Goal: Task Accomplishment & Management: Manage account settings

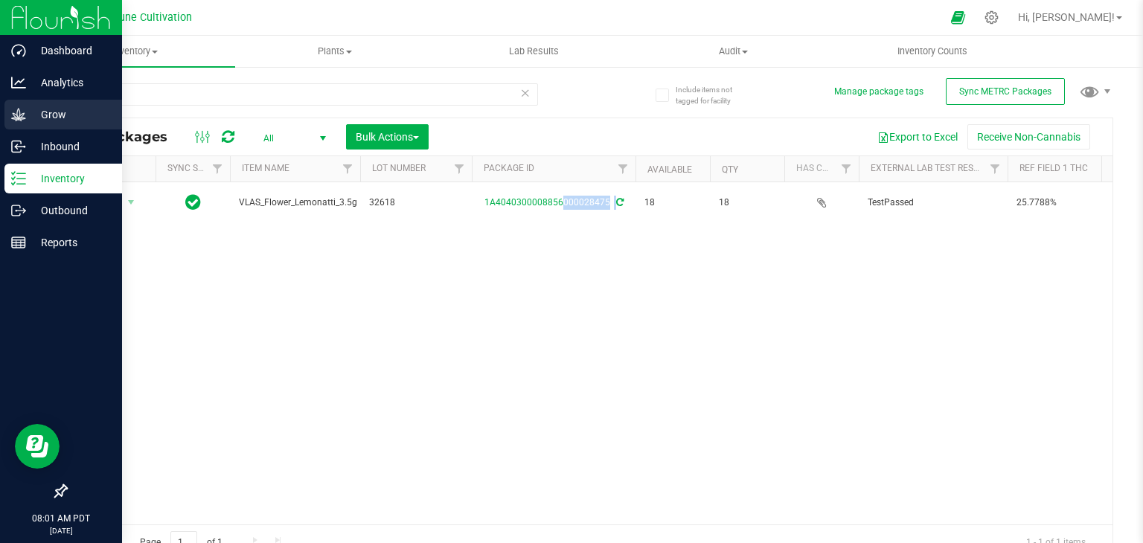
click at [45, 114] on p "Grow" at bounding box center [70, 115] width 89 height 18
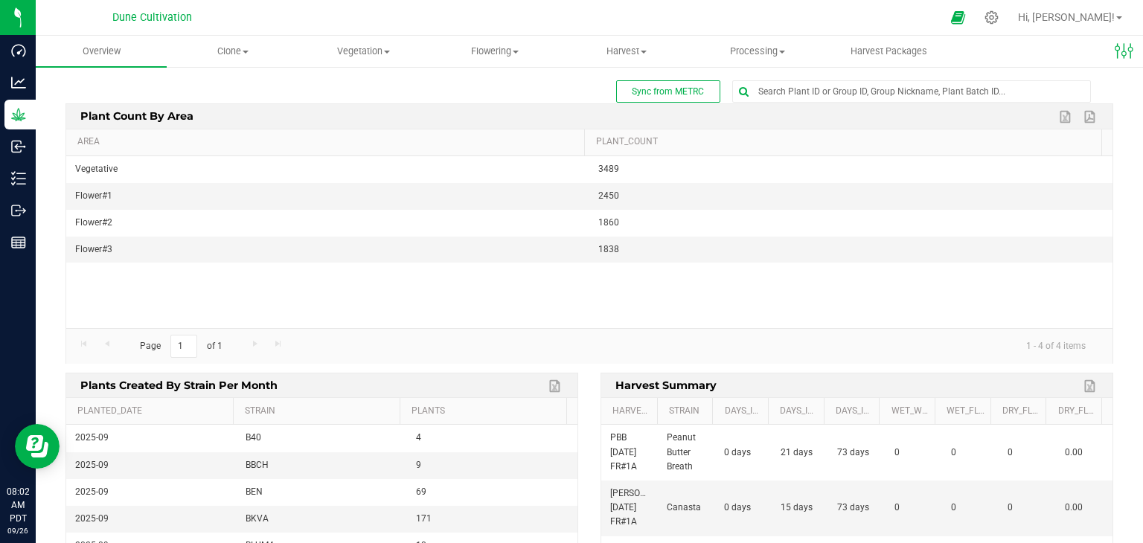
click at [1063, 310] on div "Vegetative 3489 Flower#1 2450 Flower#2 1860 Flower#3 1838" at bounding box center [589, 242] width 1047 height 172
click at [784, 93] on input "text" at bounding box center [911, 91] width 357 height 21
type input "86108"
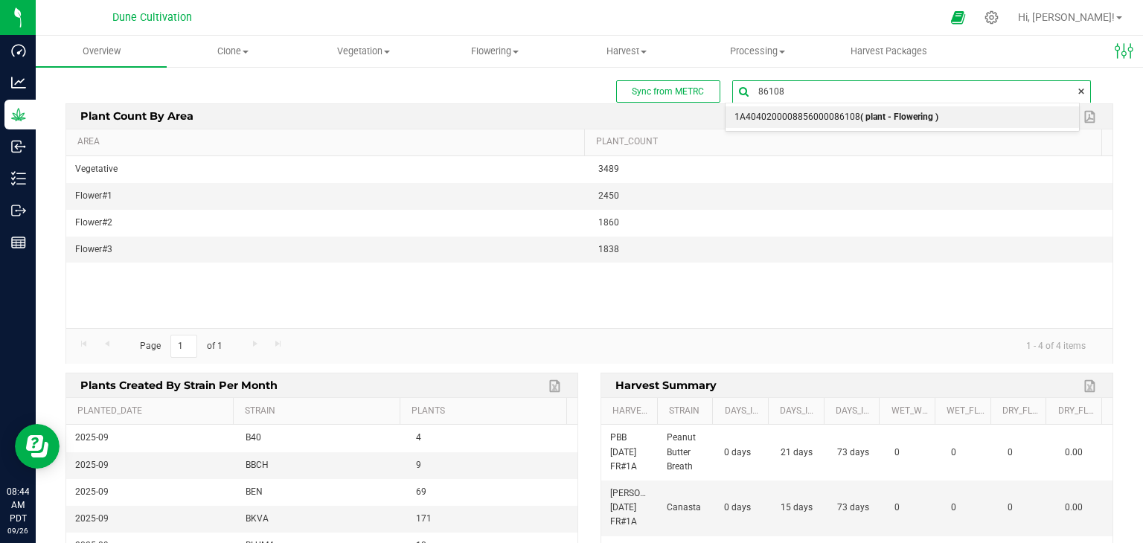
drag, startPoint x: 743, startPoint y: 121, endPoint x: 731, endPoint y: 118, distance: 12.3
click at [738, 120] on span "1A4040200008856000086108 ( plant - Flowering )" at bounding box center [837, 117] width 204 height 19
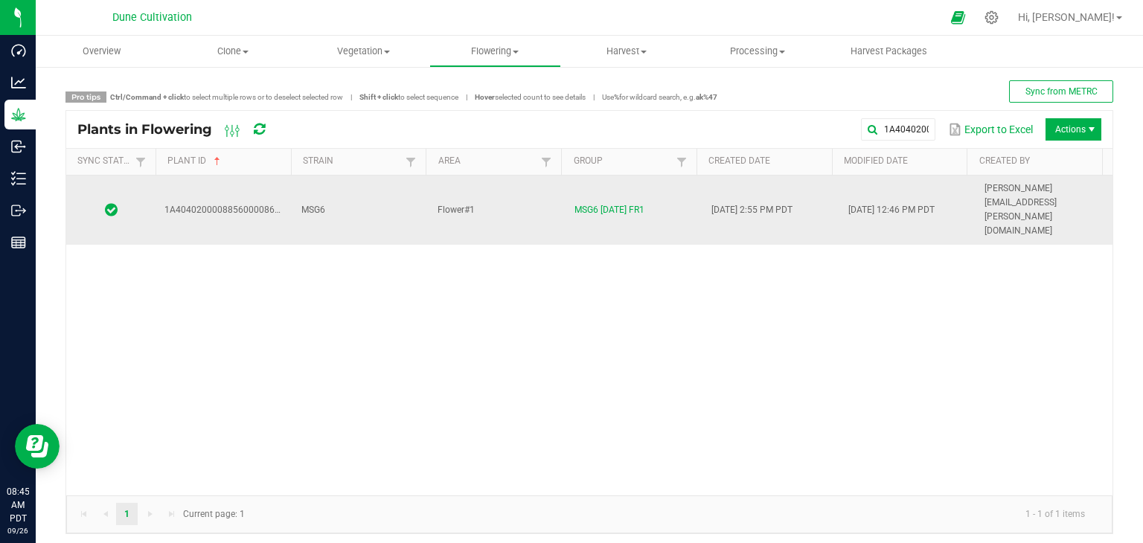
click at [536, 194] on td "Flower#1" at bounding box center [497, 210] width 137 height 69
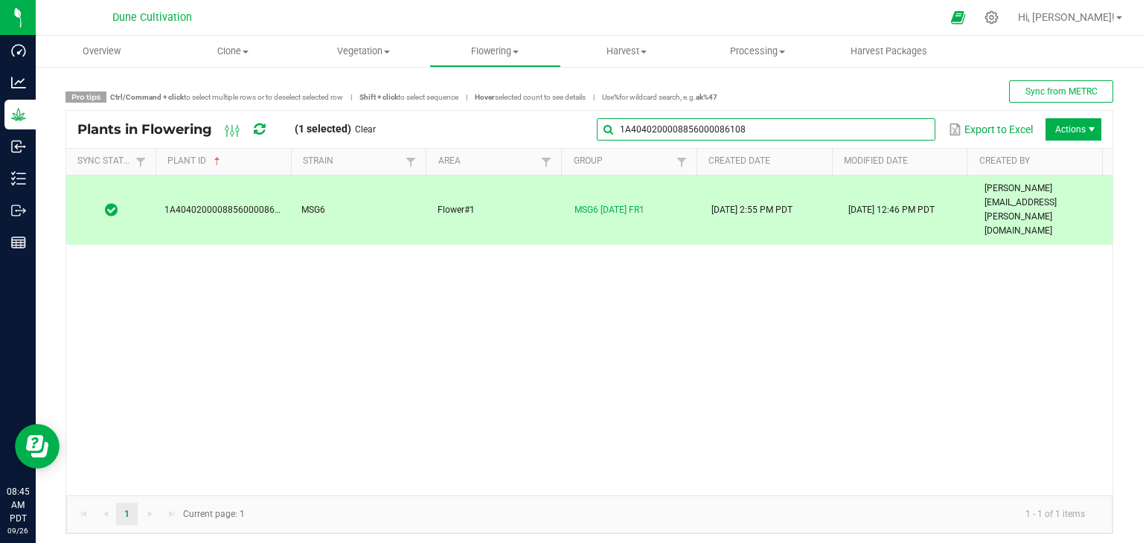
click at [893, 118] on input "1A4040200008856000086108" at bounding box center [766, 129] width 339 height 22
click at [867, 127] on input "1A4040200008856000086108" at bounding box center [766, 129] width 339 height 22
type input "1"
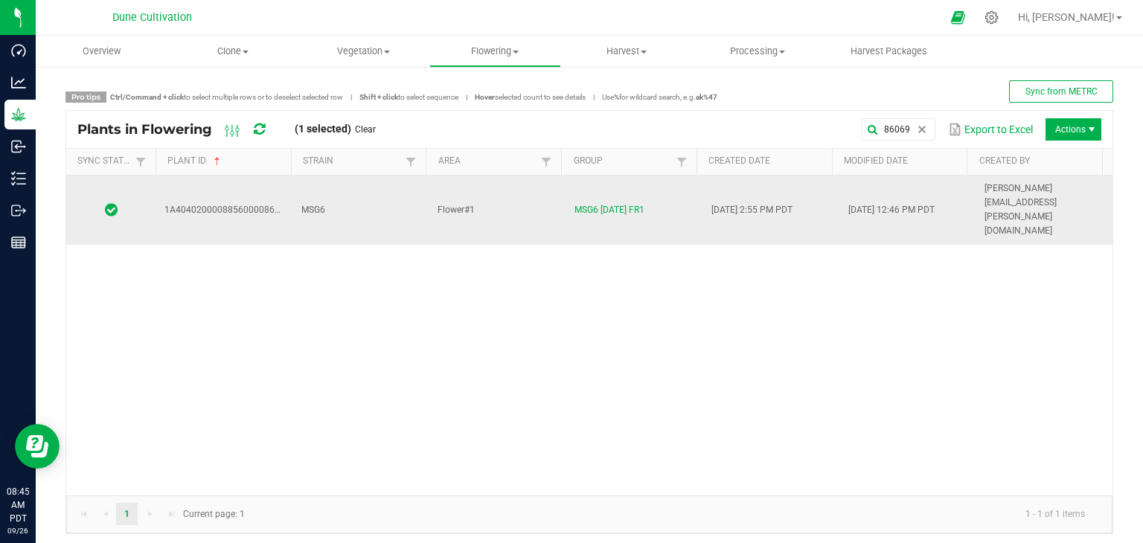
click at [355, 185] on td "MSG6" at bounding box center [361, 210] width 137 height 69
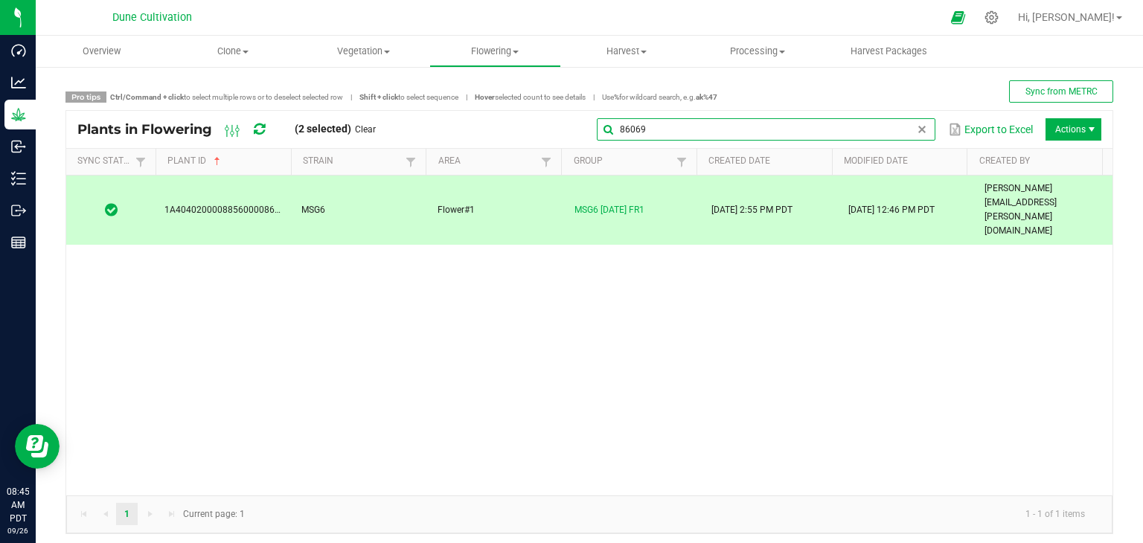
click at [902, 135] on global-search-input-ngx "86069" at bounding box center [766, 129] width 339 height 10
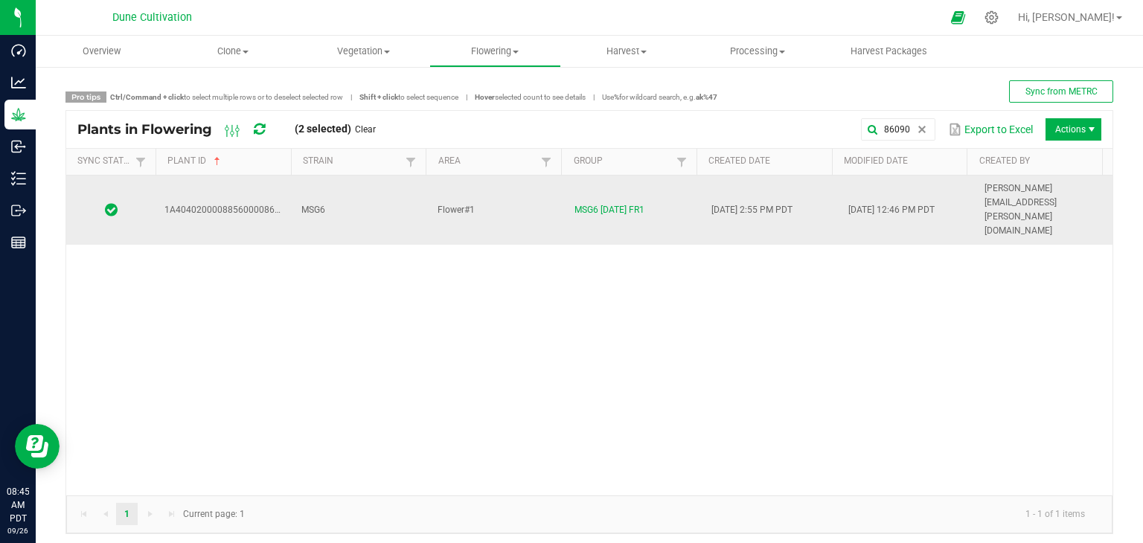
click at [488, 189] on td "Flower#1" at bounding box center [497, 210] width 137 height 69
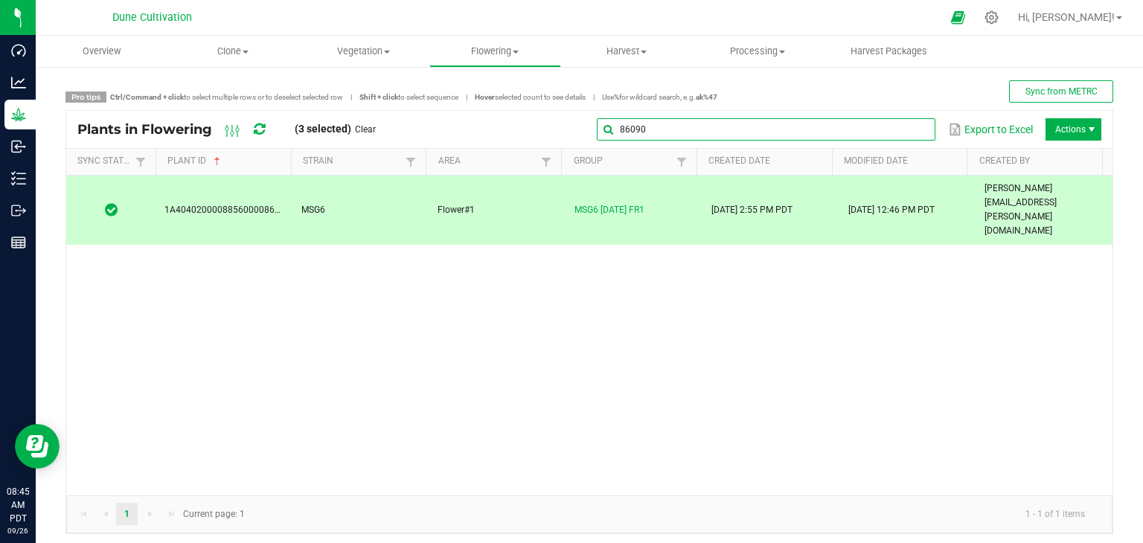
drag, startPoint x: 905, startPoint y: 123, endPoint x: 899, endPoint y: 118, distance: 8.1
click at [903, 119] on input "86090" at bounding box center [766, 129] width 339 height 22
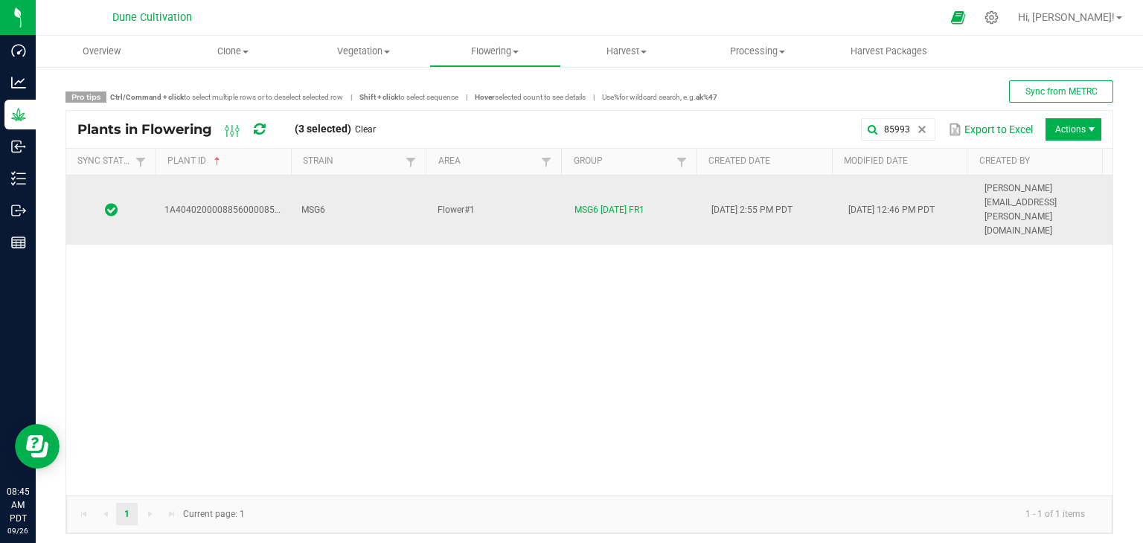
click at [359, 197] on td "MSG6" at bounding box center [361, 210] width 137 height 69
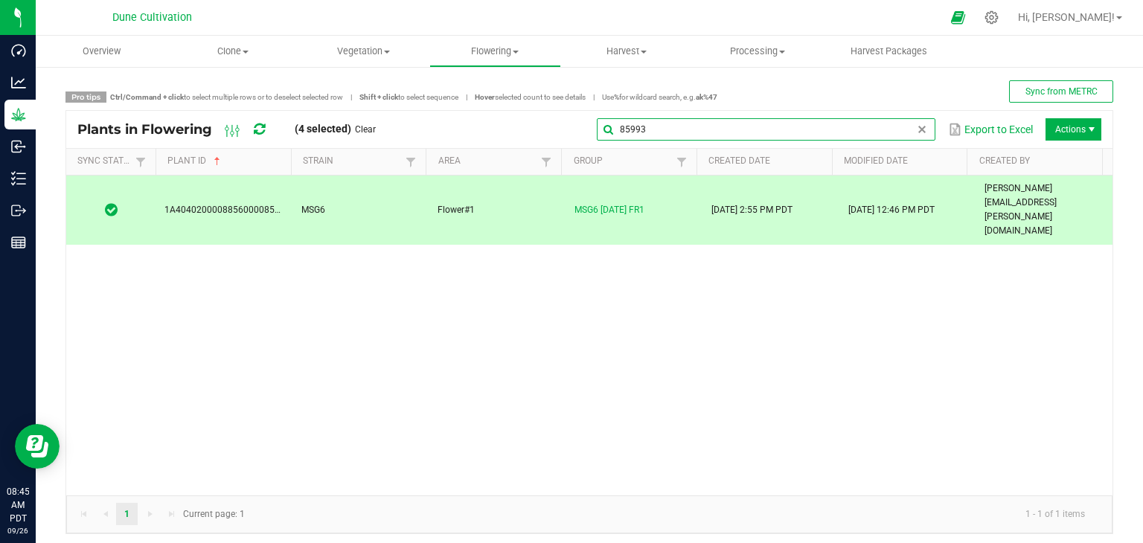
click at [896, 130] on input "85993" at bounding box center [766, 129] width 339 height 22
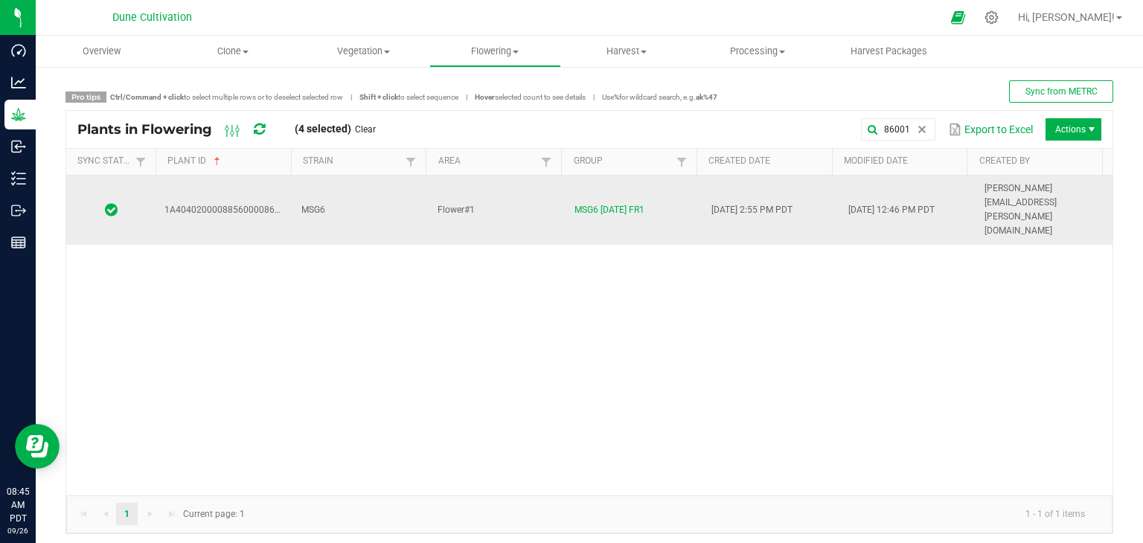
click at [338, 201] on div "1A4040200008856000086001 MSG6 Flower#1 MSG6 09.05.25 FR1 08/22/2025 2:55 PM PDT…" at bounding box center [589, 336] width 1047 height 320
click at [409, 200] on td "MSG6" at bounding box center [361, 210] width 137 height 69
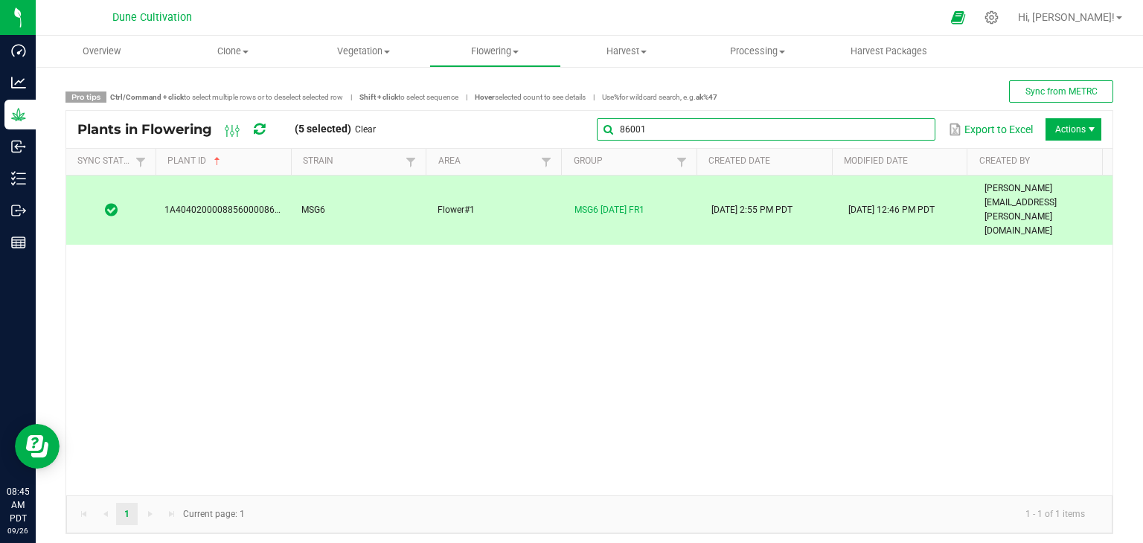
click at [904, 123] on input "86001" at bounding box center [766, 129] width 339 height 22
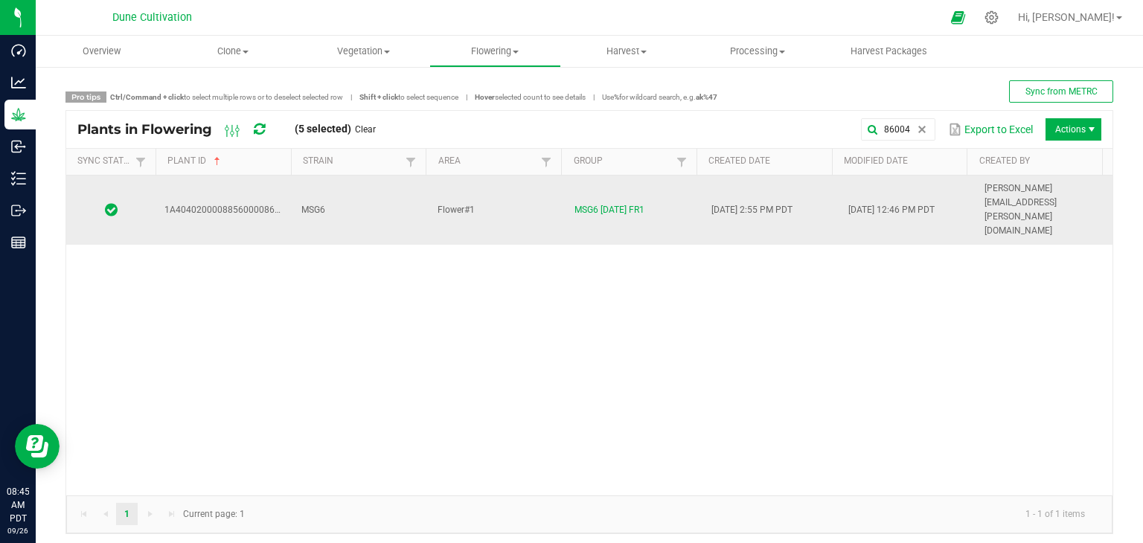
click at [515, 184] on td "Flower#1" at bounding box center [497, 210] width 137 height 69
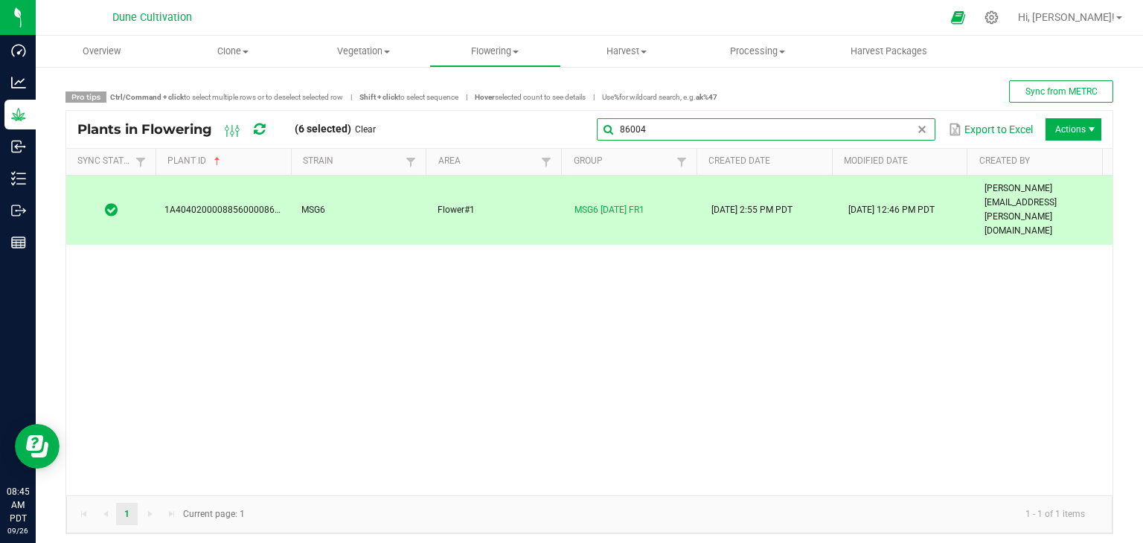
click at [899, 134] on input "86004" at bounding box center [766, 129] width 339 height 22
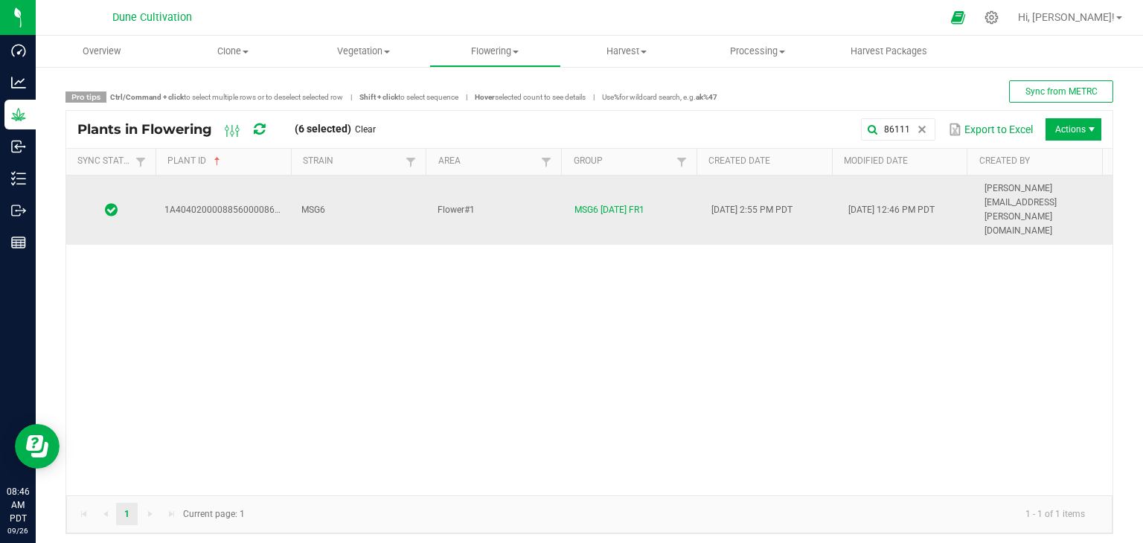
click at [379, 184] on td "MSG6" at bounding box center [361, 210] width 137 height 69
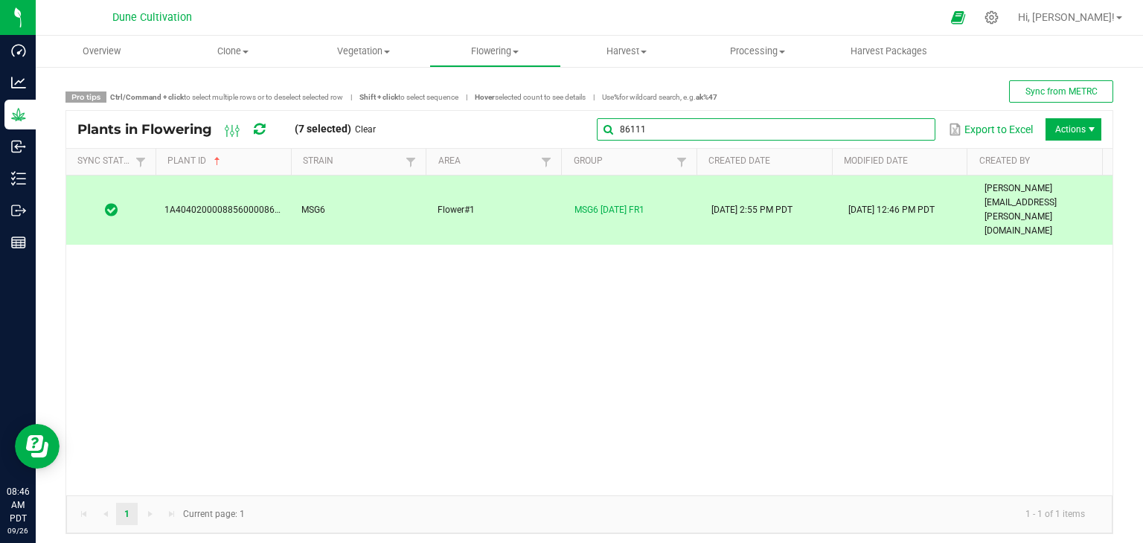
click at [898, 132] on input "86111" at bounding box center [766, 129] width 339 height 22
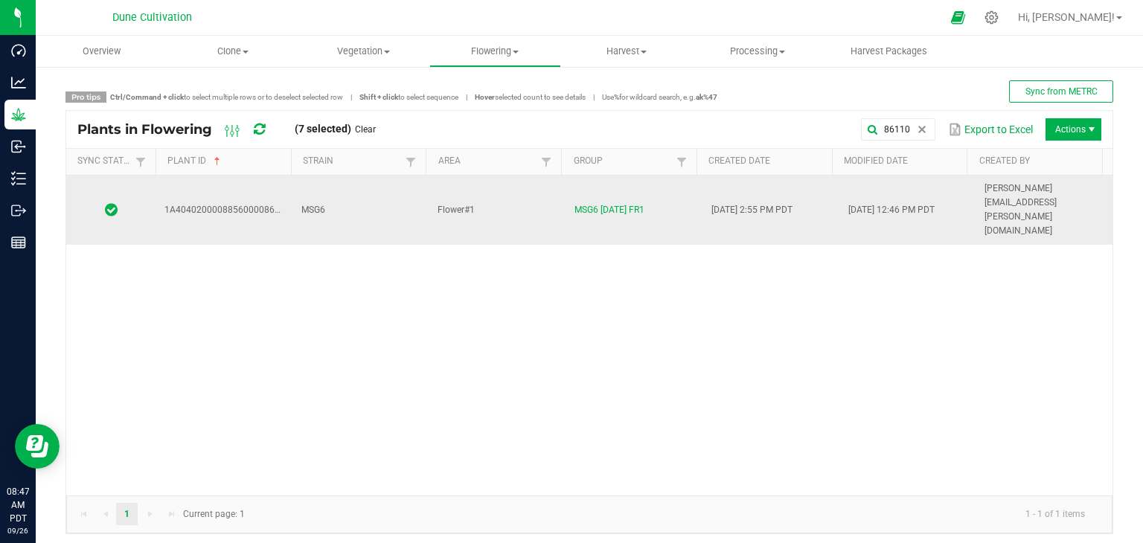
click at [518, 196] on td "Flower#1" at bounding box center [497, 210] width 137 height 69
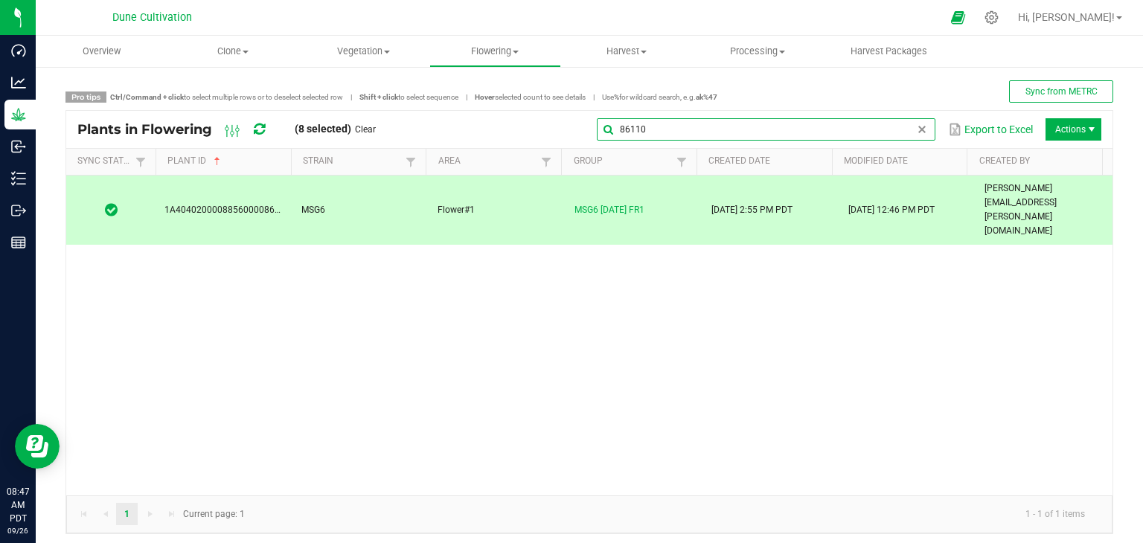
click at [910, 119] on input "86110" at bounding box center [766, 129] width 339 height 22
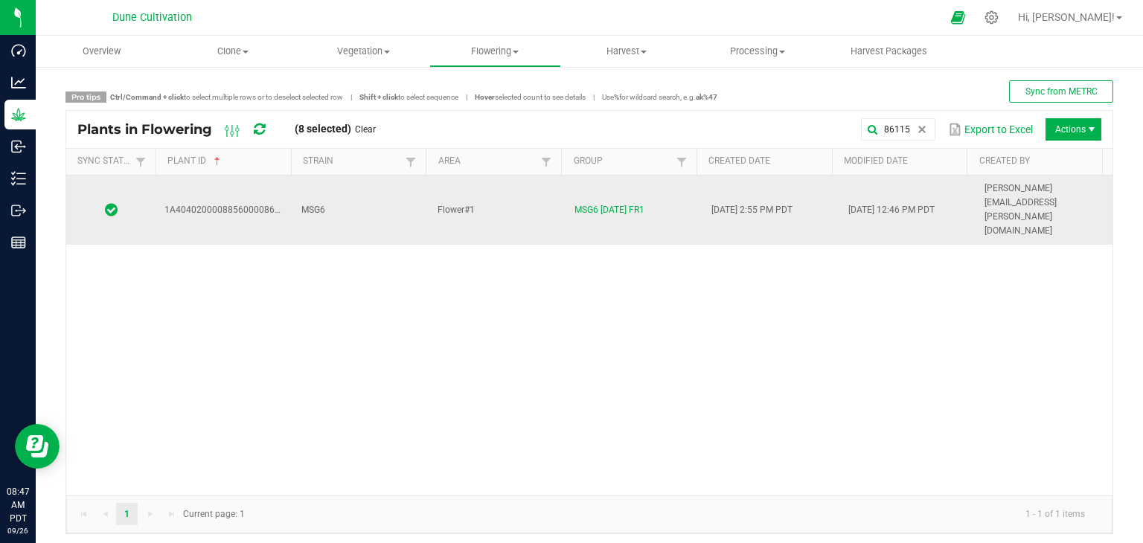
click at [512, 192] on td "Flower#1" at bounding box center [497, 210] width 137 height 69
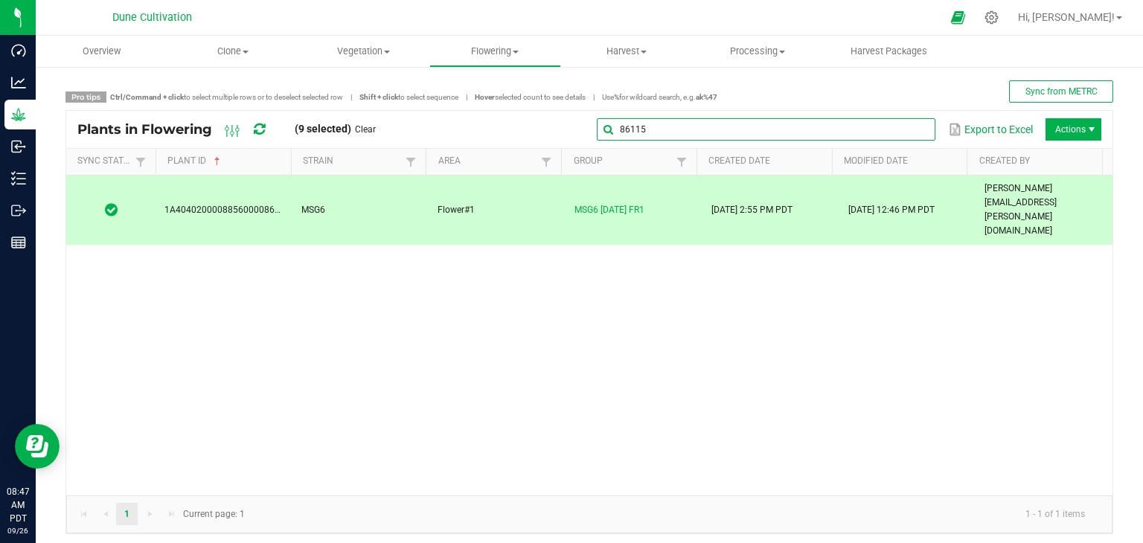
click at [910, 128] on global-search-input-ngx "86115" at bounding box center [766, 129] width 339 height 10
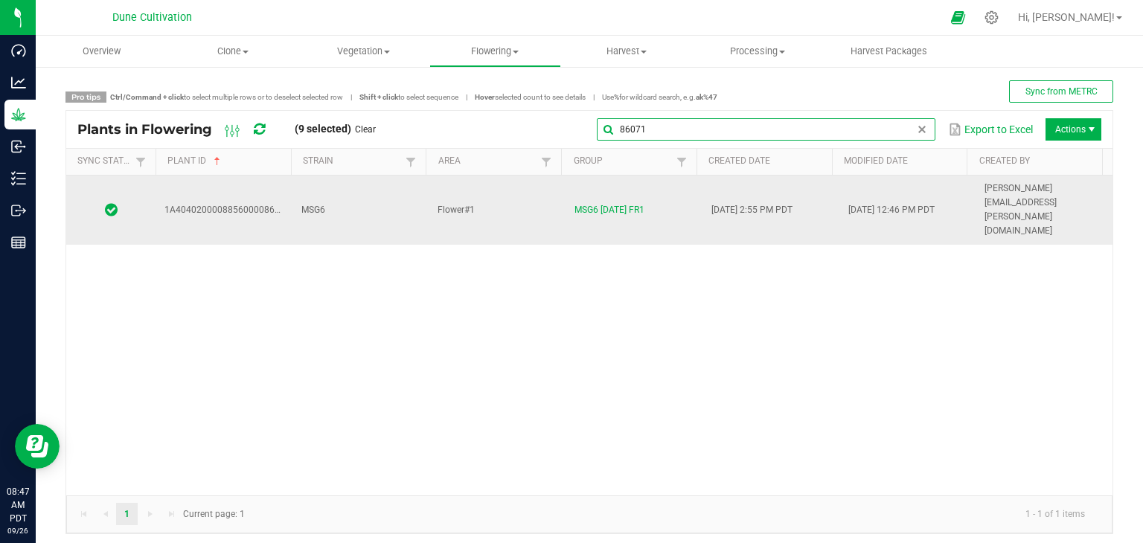
type input "86071"
click at [484, 191] on td "Flower#1" at bounding box center [497, 210] width 137 height 69
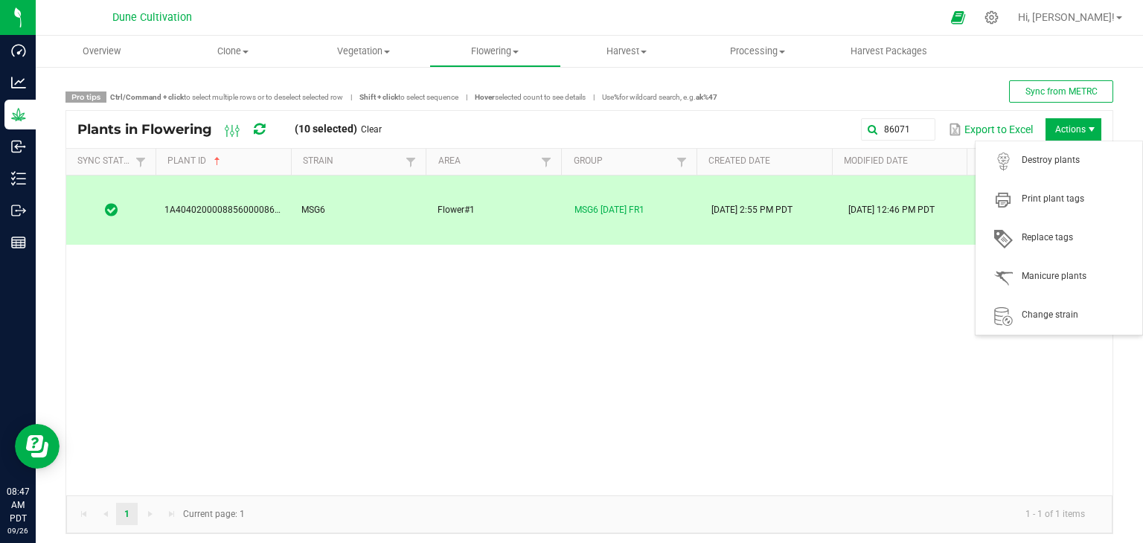
click at [1067, 120] on span "Actions" at bounding box center [1074, 129] width 56 height 22
click at [1057, 153] on span "Destroy plants" at bounding box center [1059, 161] width 149 height 30
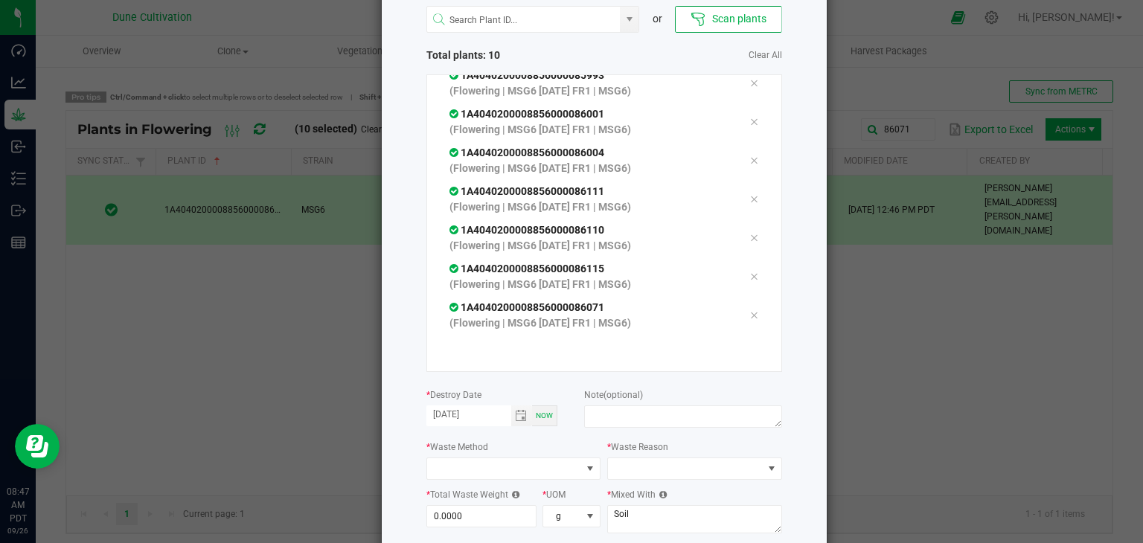
scroll to position [149, 0]
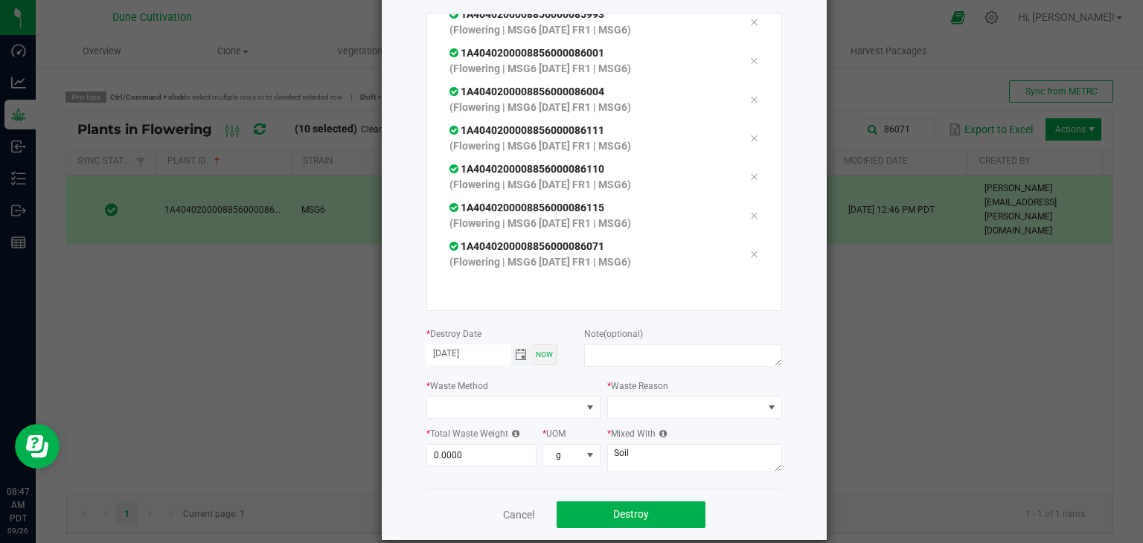
click at [518, 354] on span "Toggle calendar" at bounding box center [521, 355] width 12 height 12
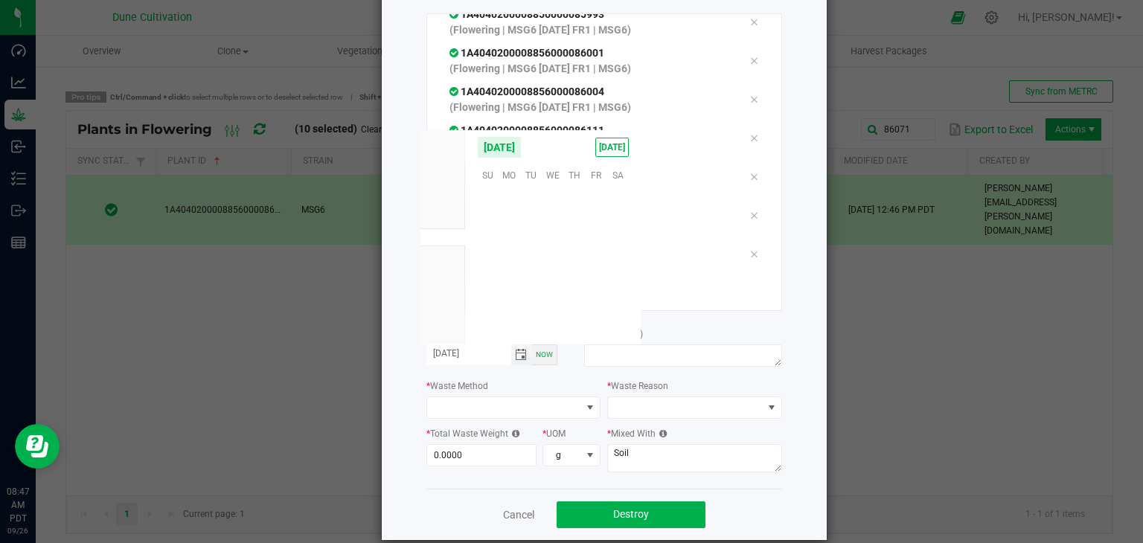
scroll to position [241476, 0]
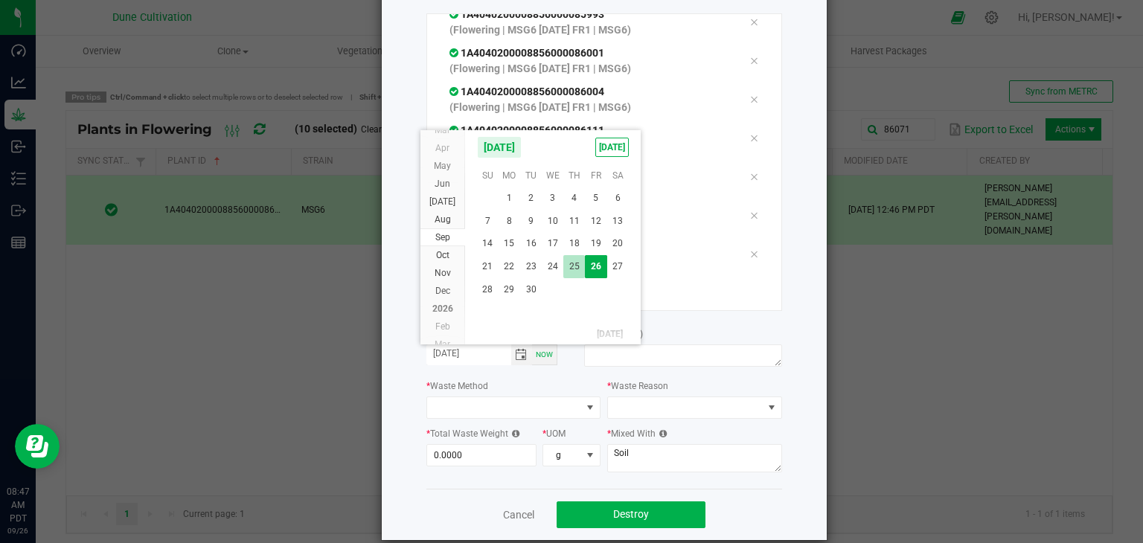
click at [575, 268] on span "25" at bounding box center [575, 266] width 22 height 23
type input "[DATE]"
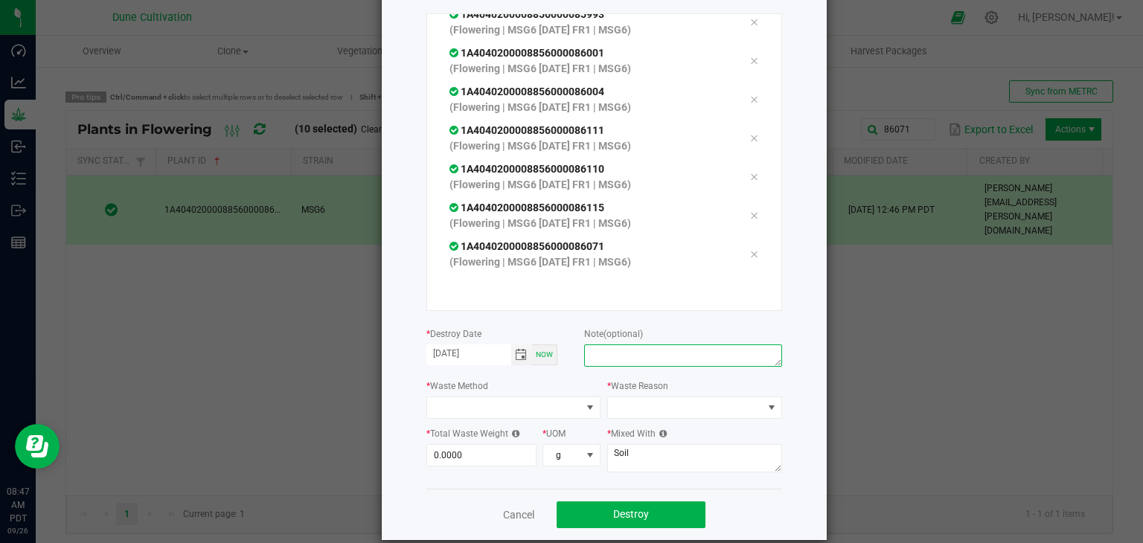
click at [627, 351] on textarea at bounding box center [682, 356] width 197 height 22
type textarea "unhealthy"
click at [456, 404] on span at bounding box center [504, 408] width 155 height 21
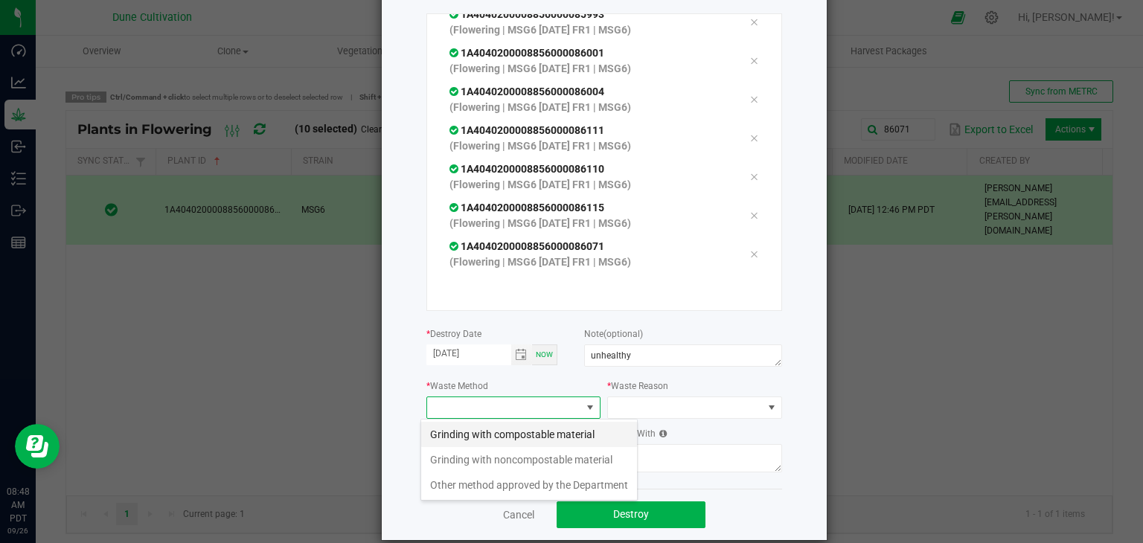
scroll to position [22, 175]
click at [465, 433] on li "Grinding with compostable material" at bounding box center [529, 434] width 216 height 25
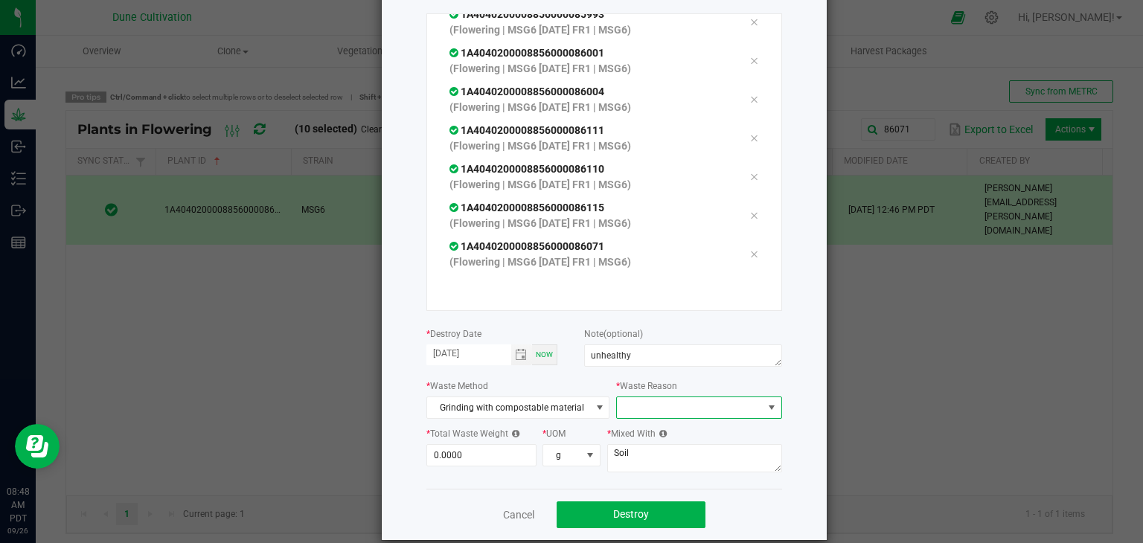
click at [654, 407] on span at bounding box center [689, 408] width 145 height 21
click at [648, 437] on li "Pruning" at bounding box center [691, 434] width 167 height 25
click at [485, 451] on input "0" at bounding box center [481, 455] width 109 height 21
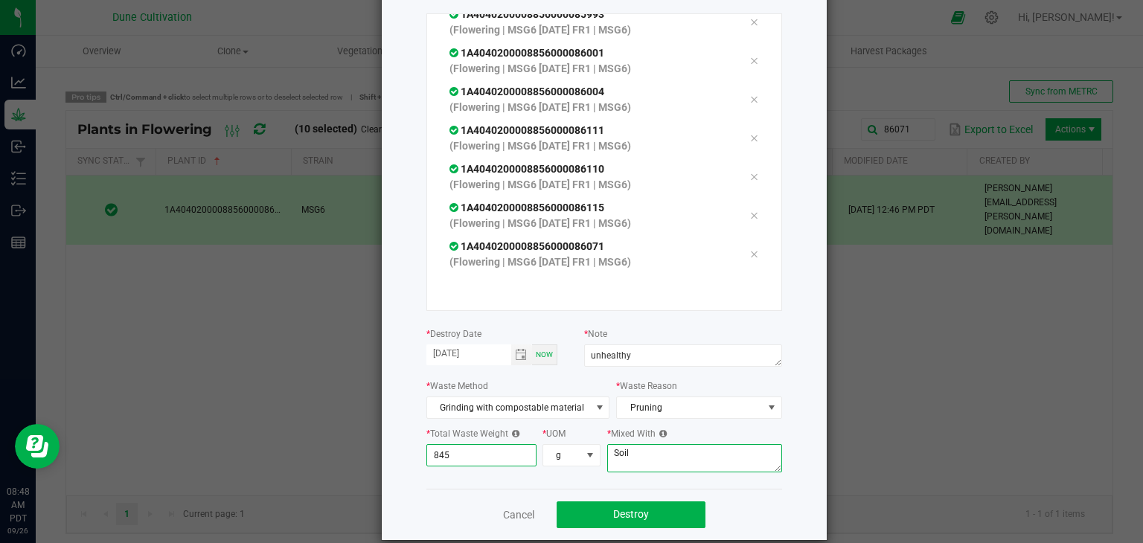
type input "845.0000"
click at [685, 468] on textarea "Soil" at bounding box center [694, 458] width 175 height 28
type textarea "S"
type textarea "wood chips"
click at [648, 508] on button "Destroy" at bounding box center [631, 515] width 149 height 27
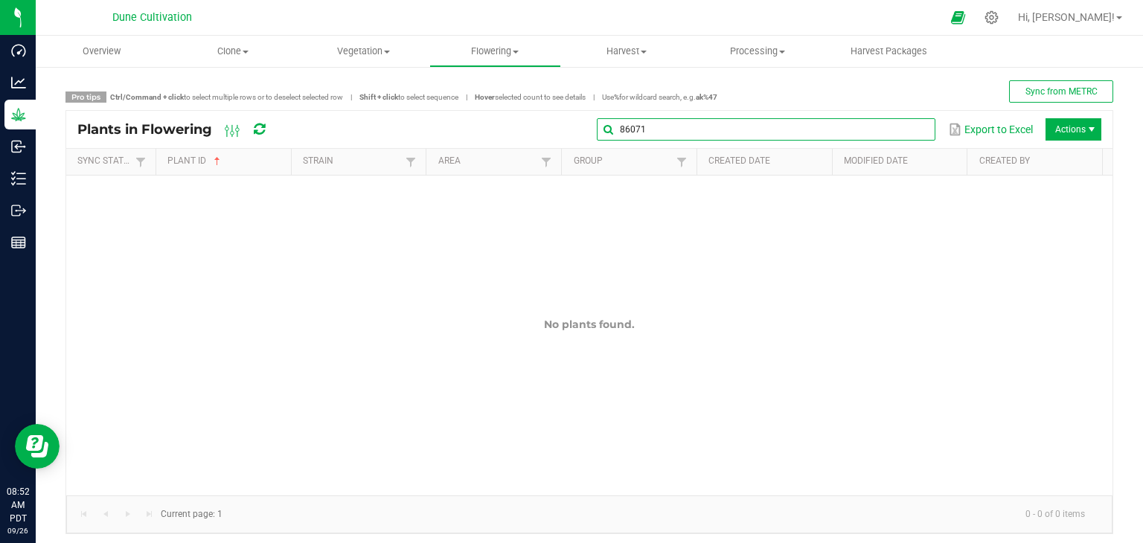
click at [902, 129] on input "86071" at bounding box center [766, 129] width 339 height 22
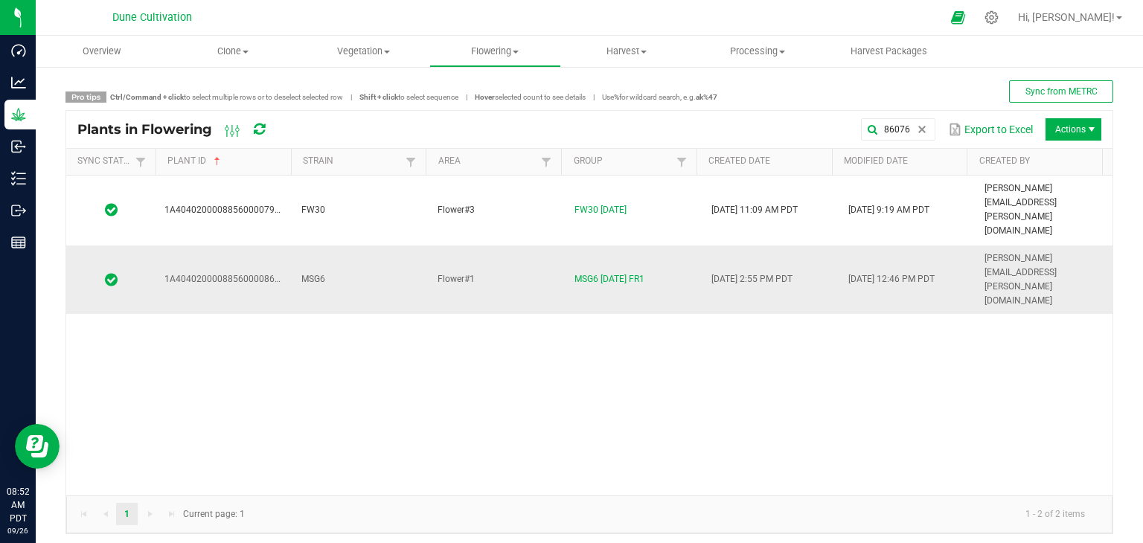
click at [244, 246] on td "1A4040200008856000086076" at bounding box center [224, 280] width 137 height 69
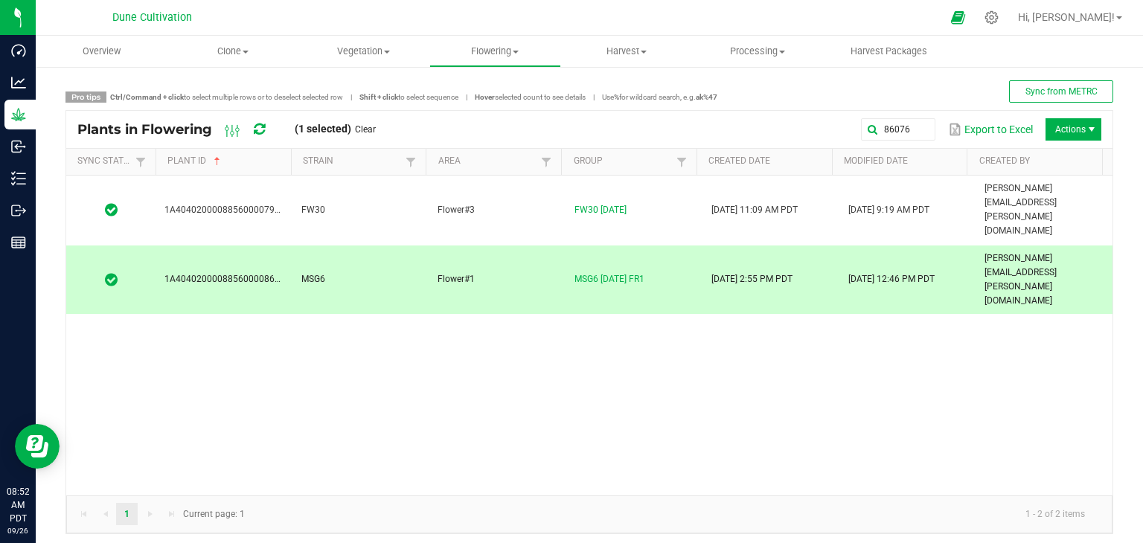
click at [910, 141] on div "86076 Export to Excel Actions" at bounding box center [744, 129] width 715 height 25
click at [893, 132] on input "86076" at bounding box center [766, 129] width 339 height 22
click at [854, 124] on input "86076" at bounding box center [766, 129] width 339 height 22
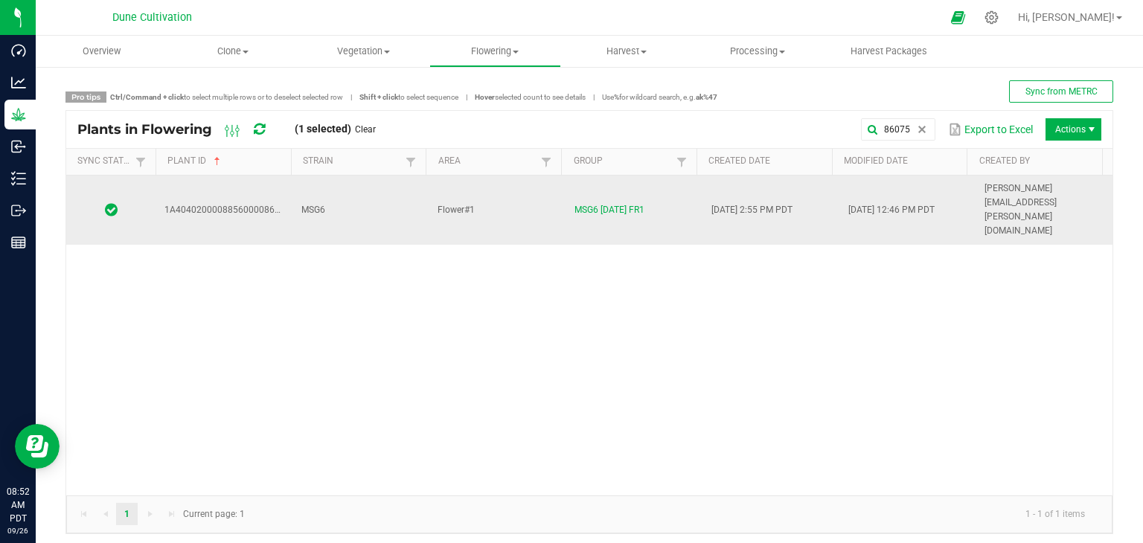
click at [378, 188] on td "MSG6" at bounding box center [361, 210] width 137 height 69
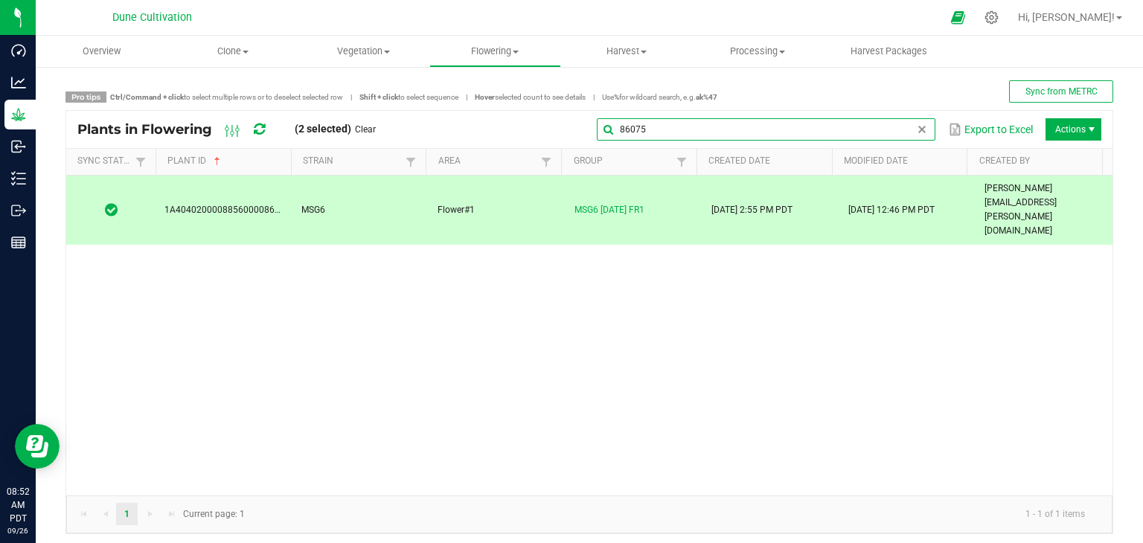
click at [902, 132] on global-search-input-ngx "86075" at bounding box center [766, 129] width 339 height 10
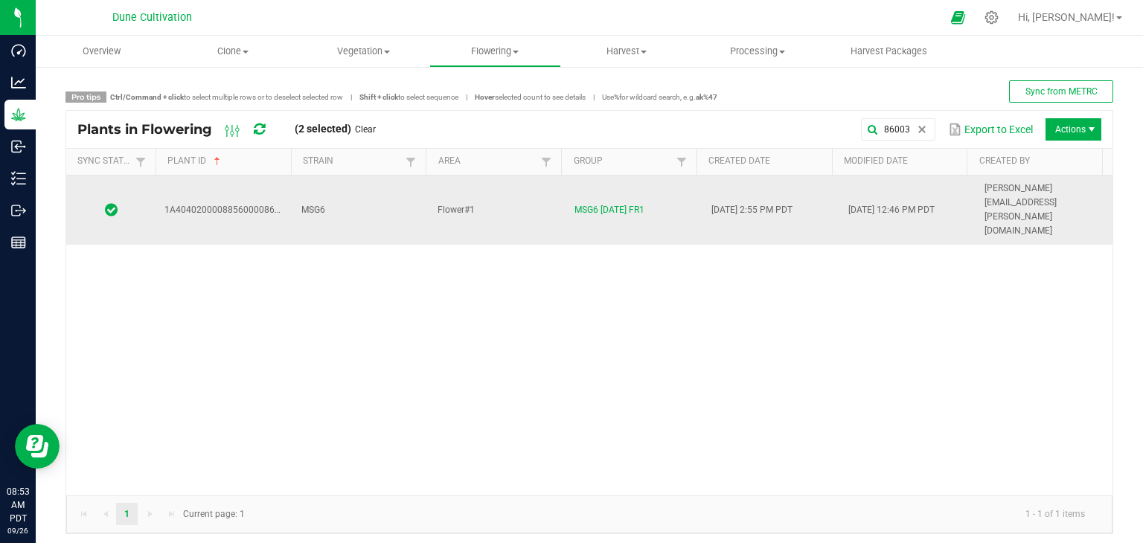
click at [362, 179] on td "MSG6" at bounding box center [361, 210] width 137 height 69
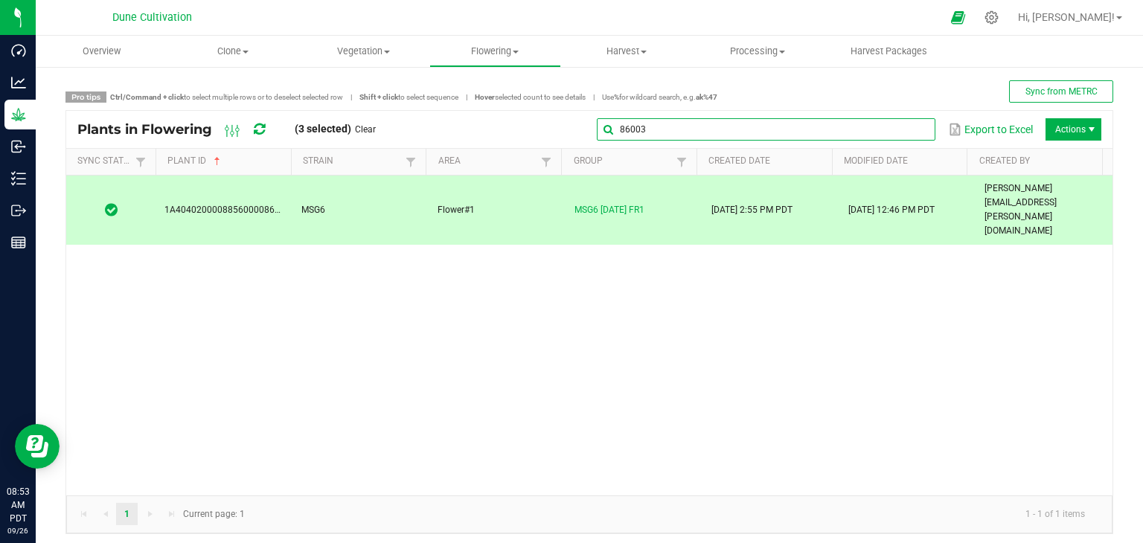
click at [913, 119] on input "86003" at bounding box center [766, 129] width 339 height 22
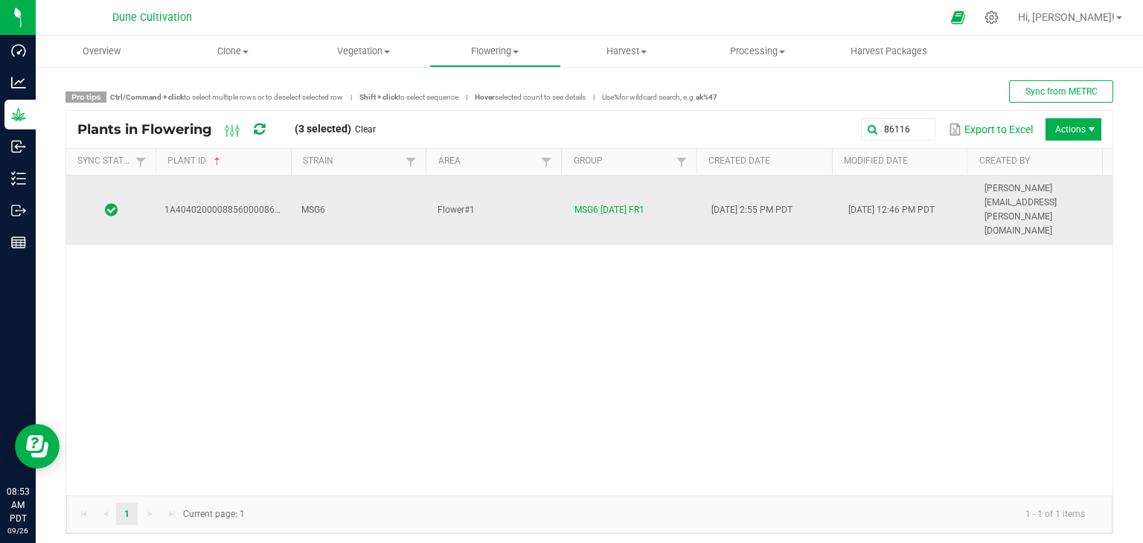
click at [387, 191] on td "MSG6" at bounding box center [361, 210] width 137 height 69
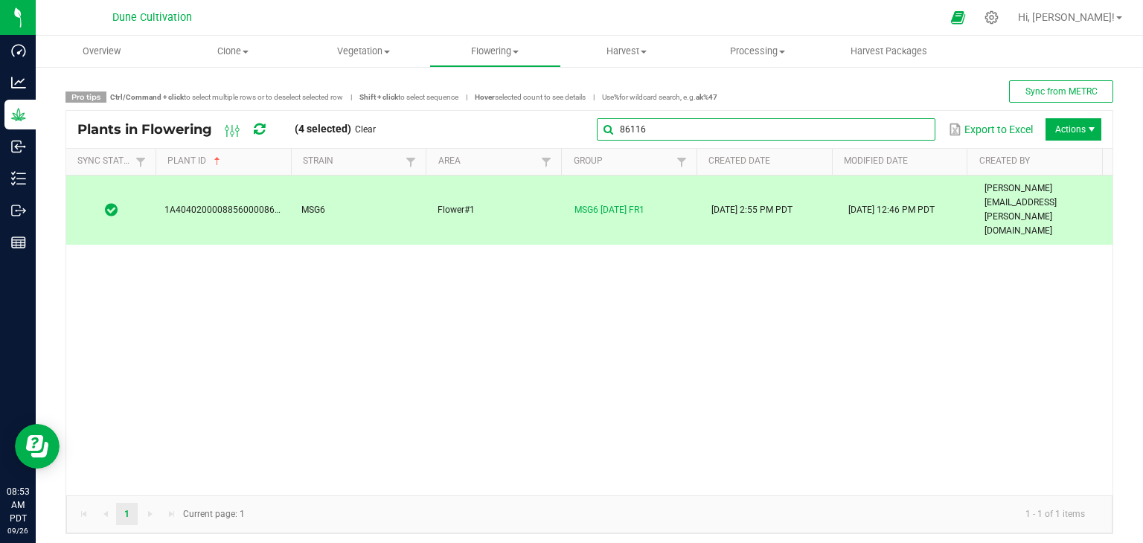
click at [894, 134] on input "86116" at bounding box center [766, 129] width 339 height 22
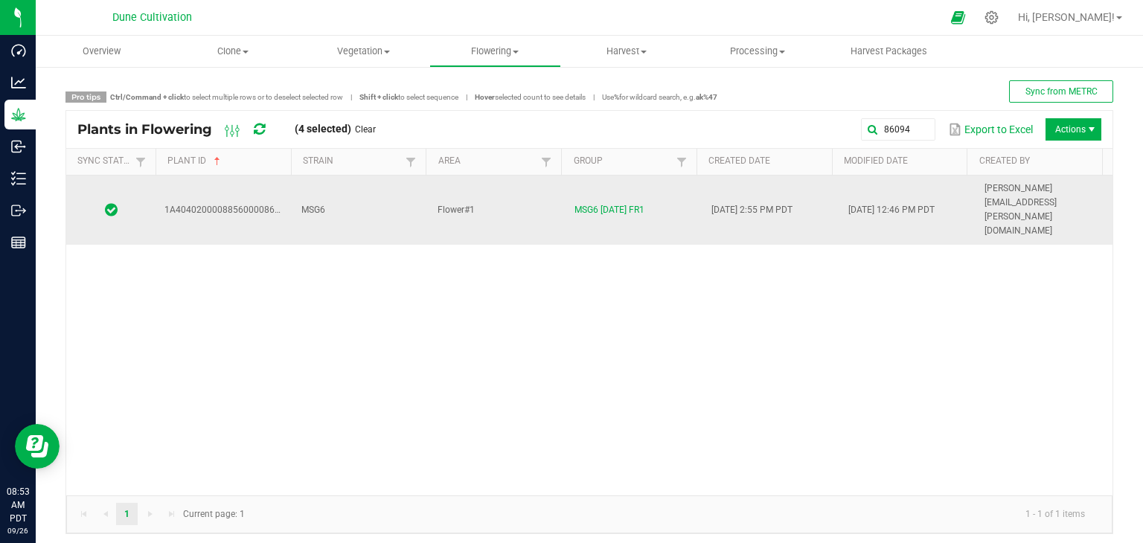
click at [396, 199] on td "MSG6" at bounding box center [361, 210] width 137 height 69
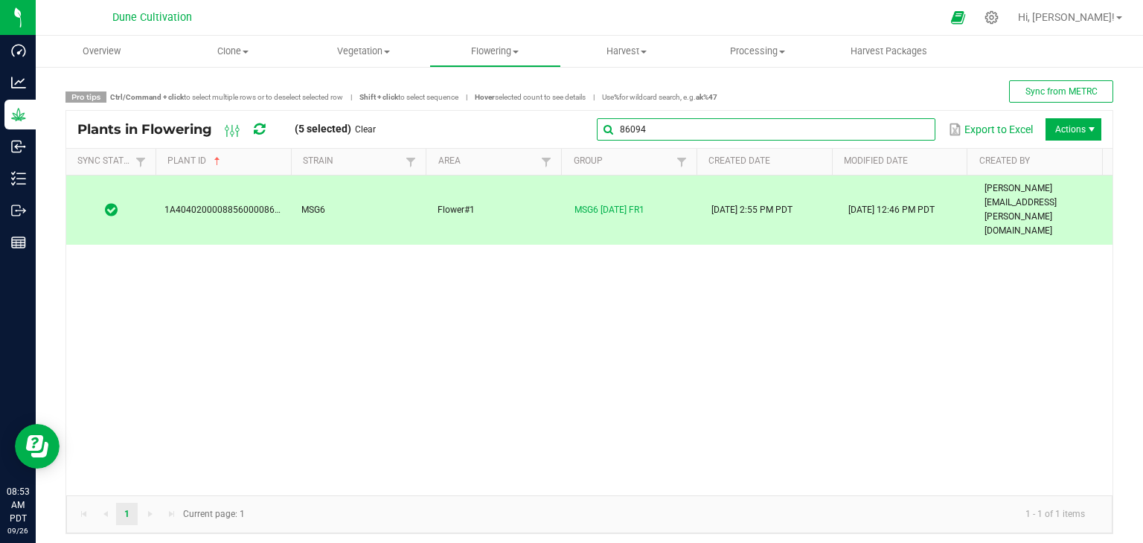
click at [902, 131] on input "86094" at bounding box center [766, 129] width 339 height 22
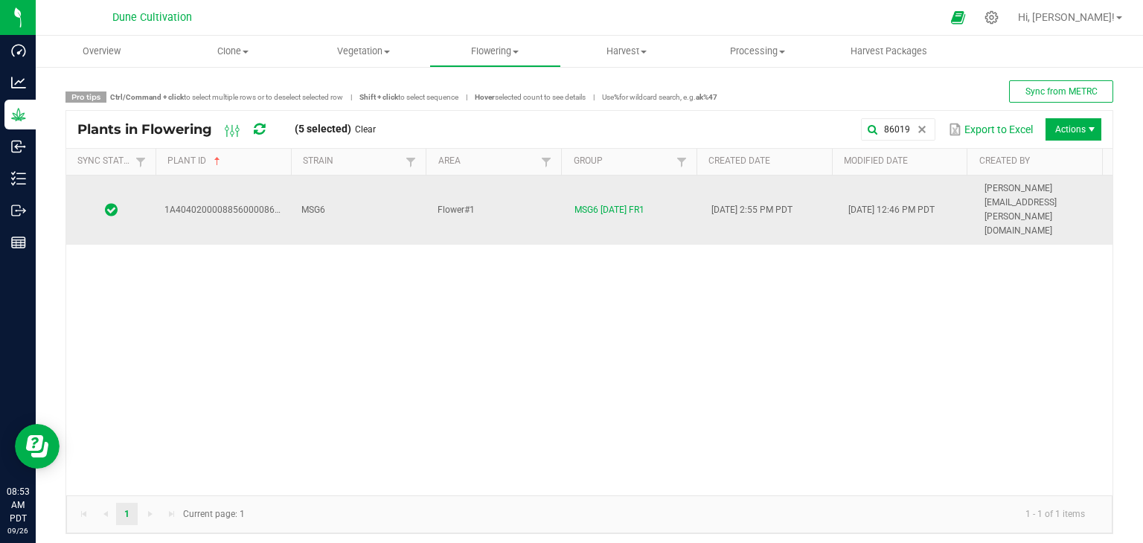
drag, startPoint x: 395, startPoint y: 185, endPoint x: 399, endPoint y: 191, distance: 8.1
click at [395, 184] on td "MSG6" at bounding box center [361, 210] width 137 height 69
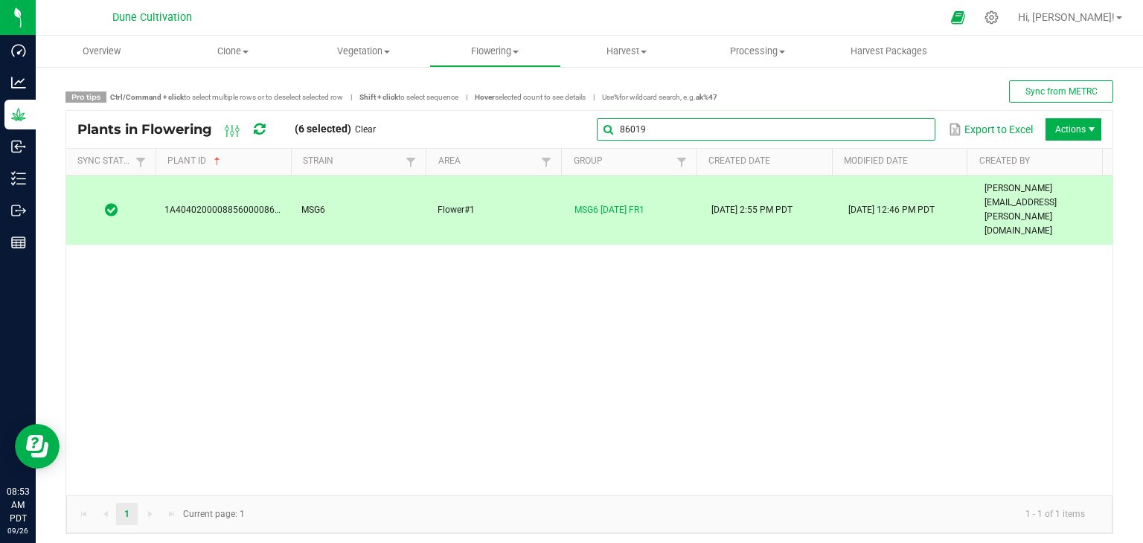
click at [905, 137] on input "86019" at bounding box center [766, 129] width 339 height 22
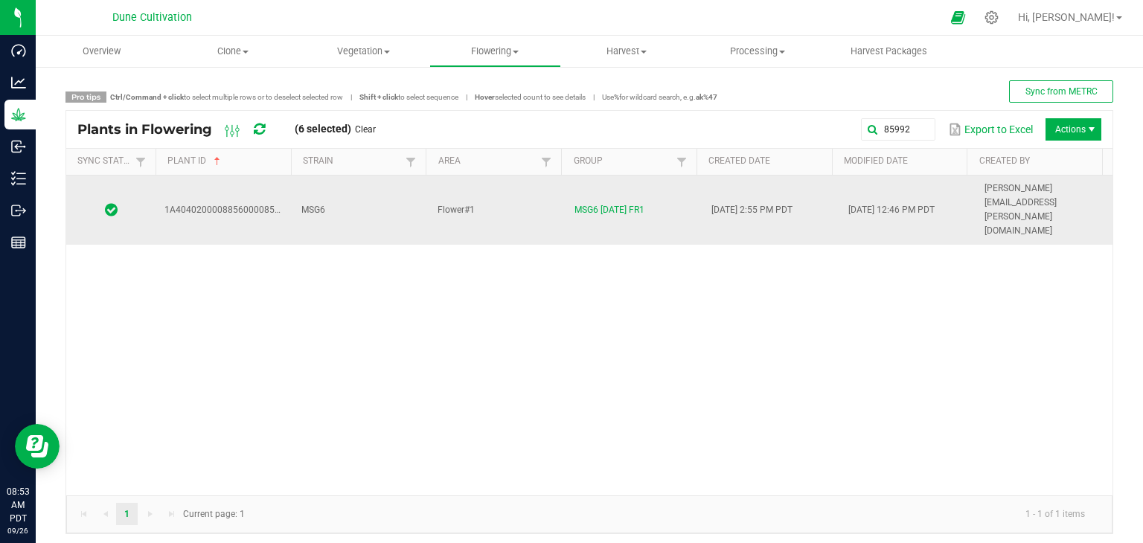
click at [352, 192] on td "MSG6" at bounding box center [361, 210] width 137 height 69
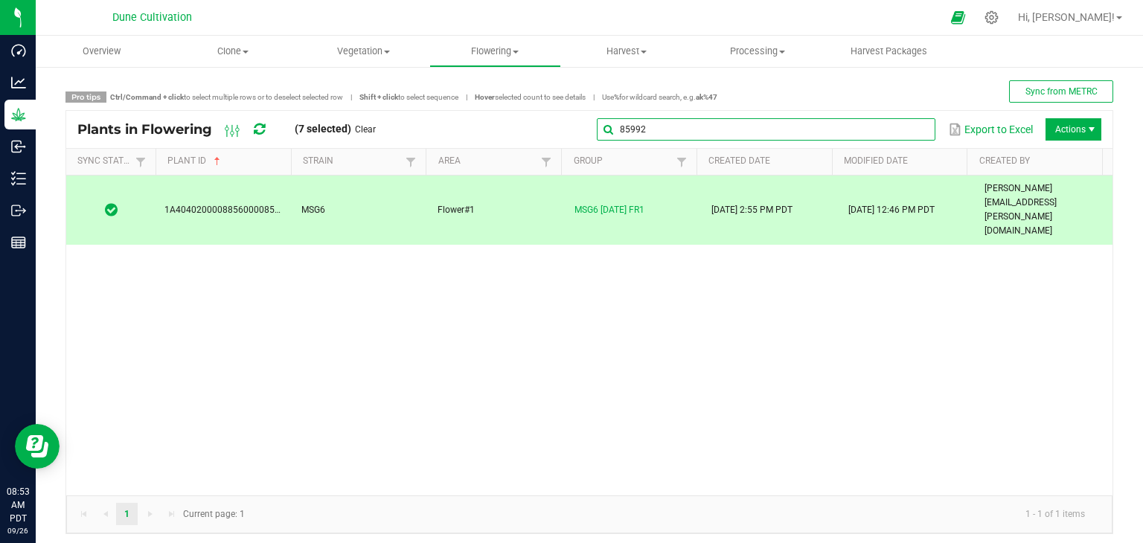
click at [897, 140] on input "85992" at bounding box center [766, 129] width 339 height 22
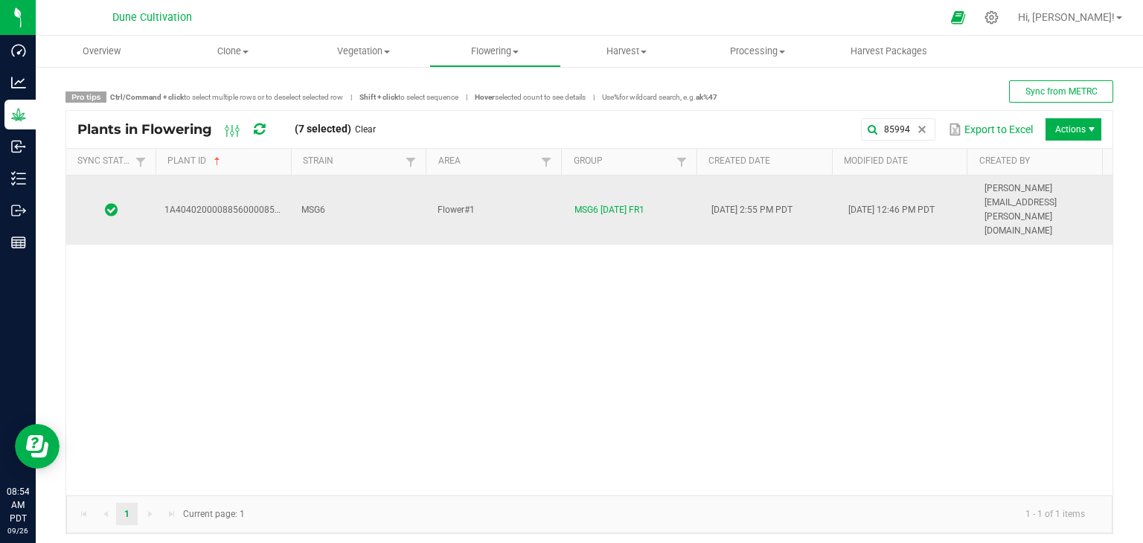
click at [384, 183] on td "MSG6" at bounding box center [361, 210] width 137 height 69
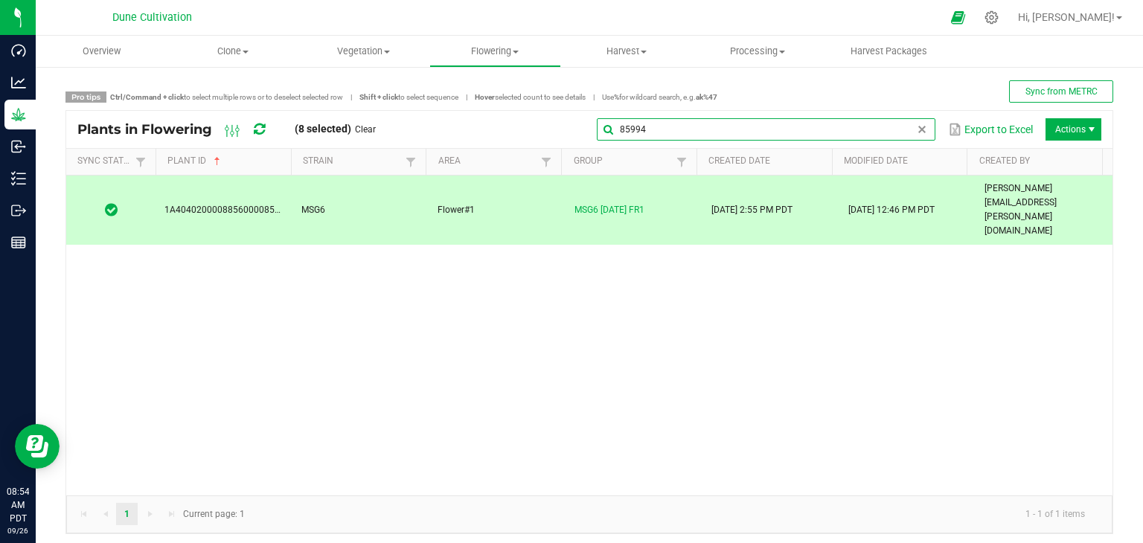
click at [902, 127] on input "85994" at bounding box center [766, 129] width 339 height 22
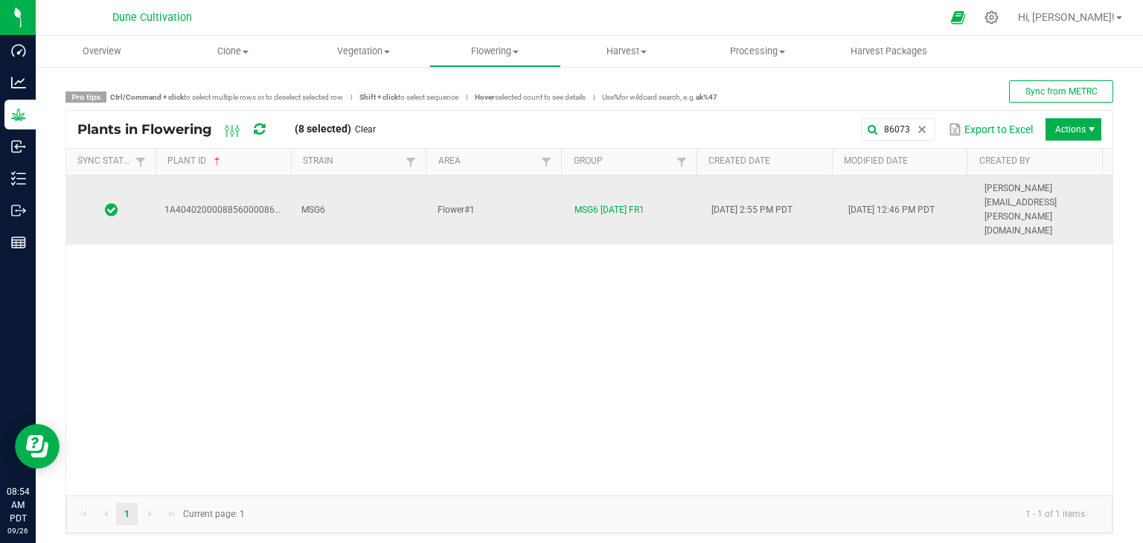
click at [375, 194] on td "MSG6" at bounding box center [361, 210] width 137 height 69
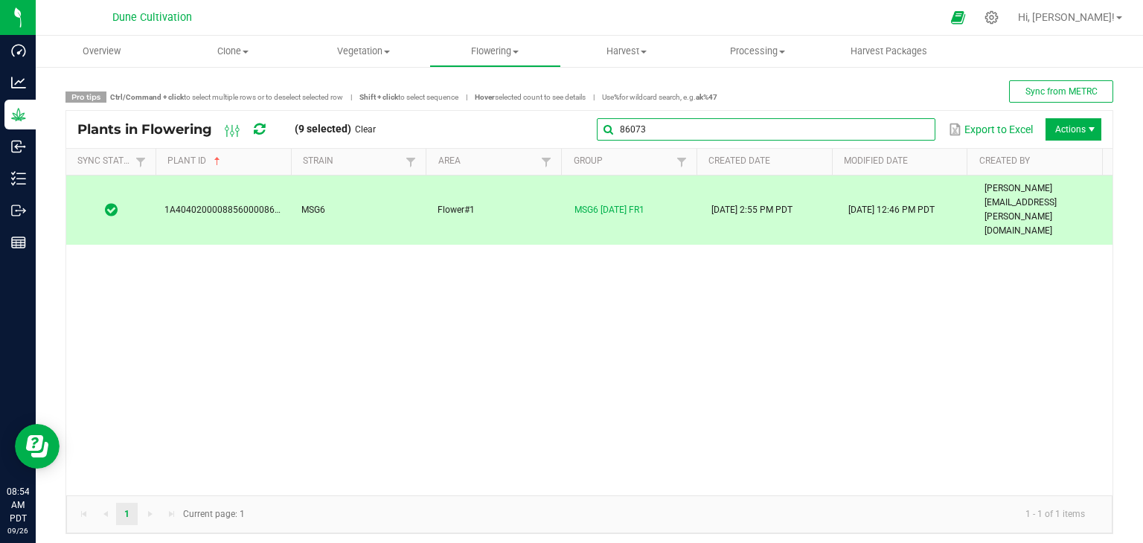
click at [911, 132] on global-search-input-ngx "86073" at bounding box center [766, 129] width 339 height 10
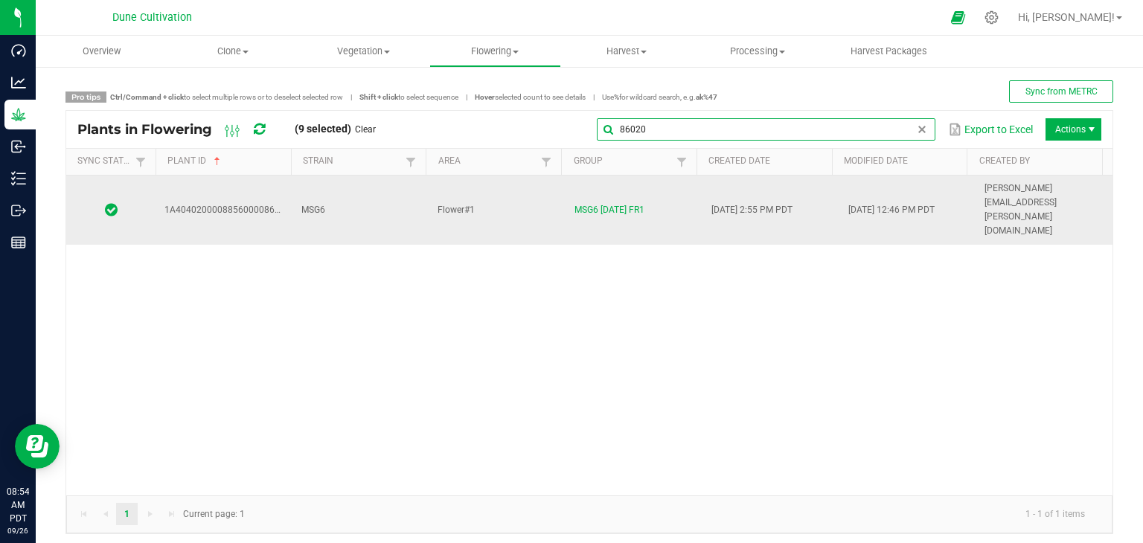
type input "86020"
click at [374, 194] on td "MSG6" at bounding box center [361, 210] width 137 height 69
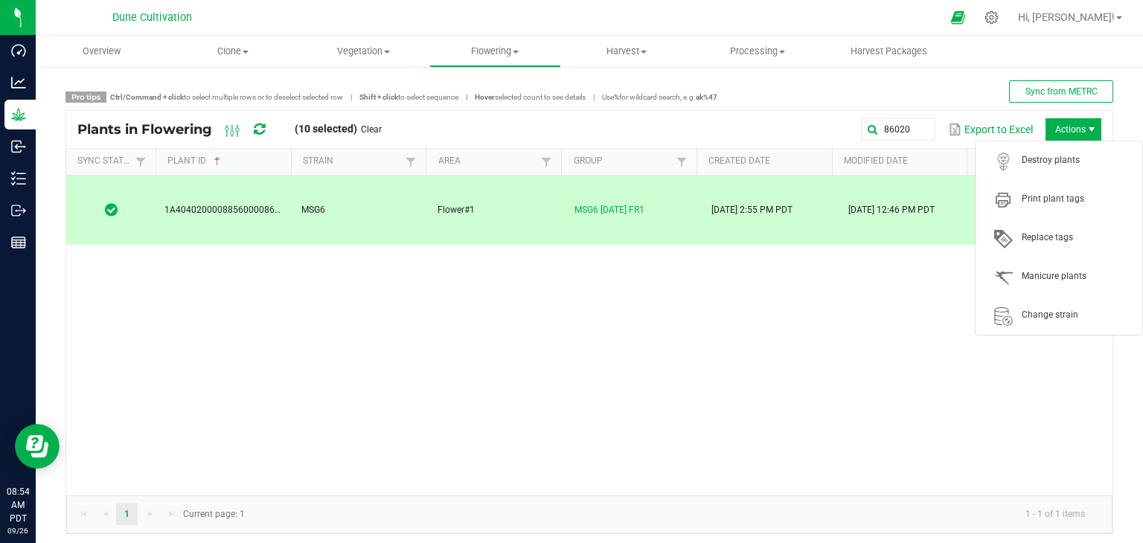
click at [1060, 127] on span "Actions" at bounding box center [1074, 129] width 56 height 22
click at [1039, 173] on span "Destroy plants" at bounding box center [1059, 161] width 149 height 30
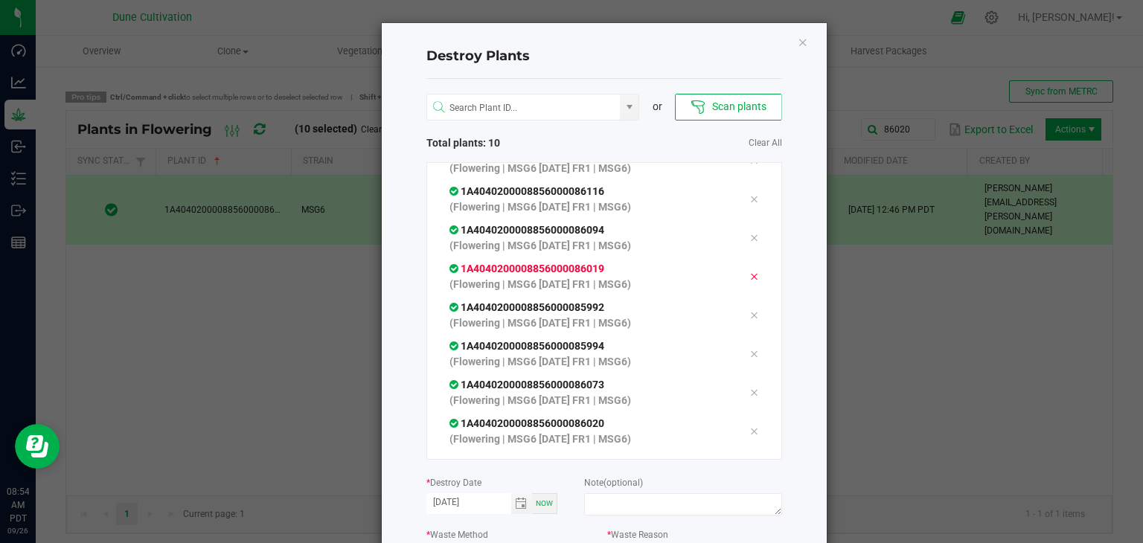
scroll to position [127, 0]
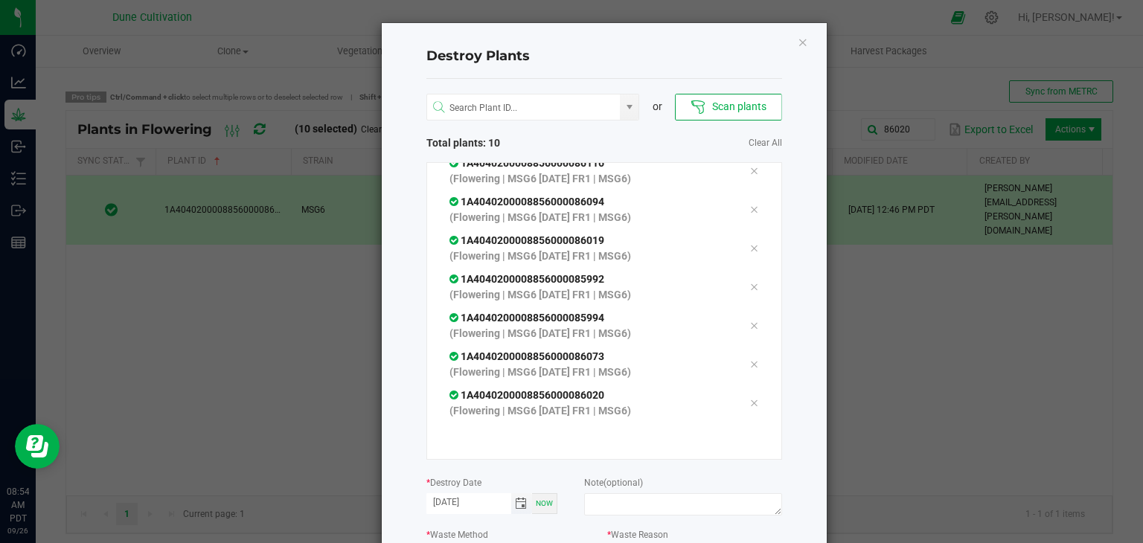
click at [517, 502] on span "Toggle calendar" at bounding box center [521, 504] width 12 height 12
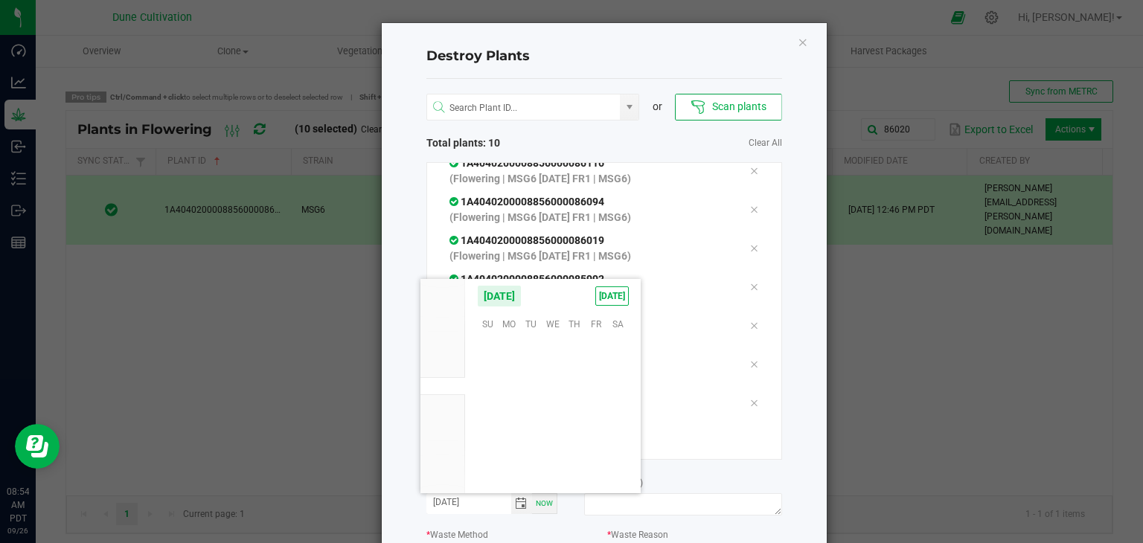
scroll to position [241476, 0]
click at [567, 422] on span "25" at bounding box center [575, 415] width 22 height 23
type input "[DATE]"
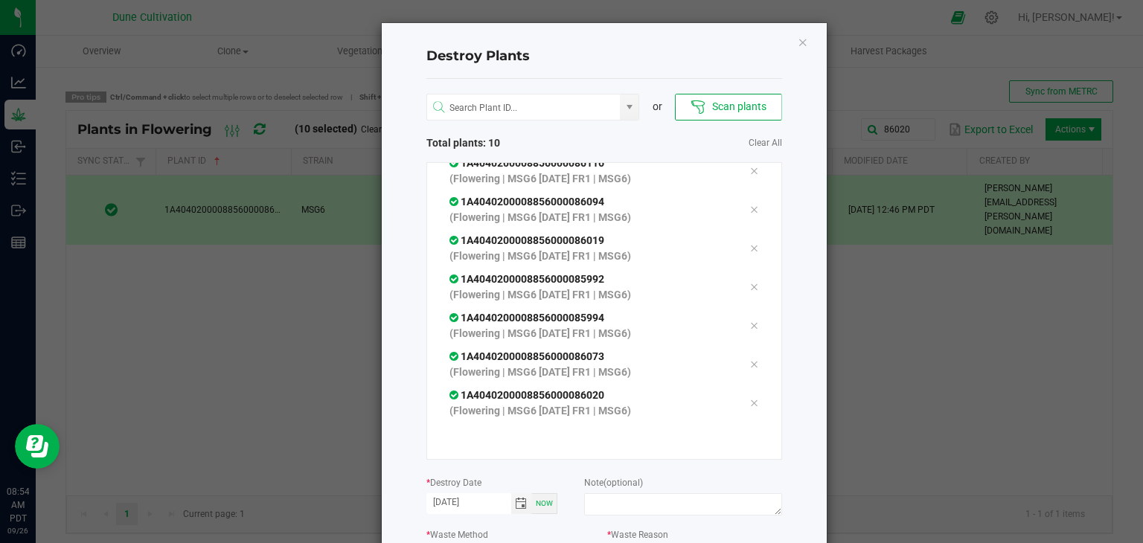
scroll to position [169, 0]
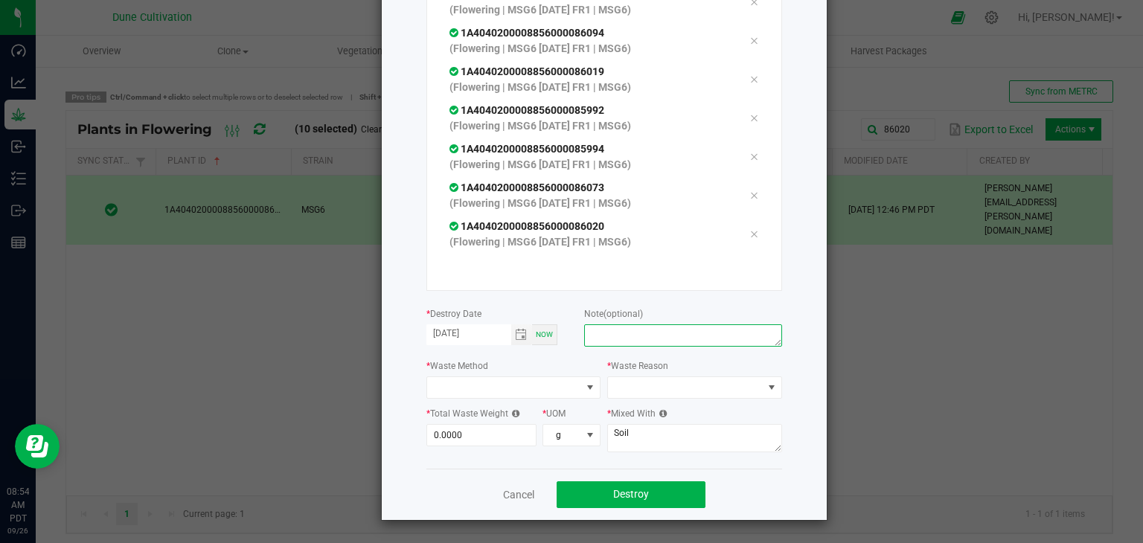
click at [622, 337] on textarea at bounding box center [682, 336] width 197 height 22
type textarea "unhealthy"
click at [570, 386] on span at bounding box center [504, 387] width 155 height 21
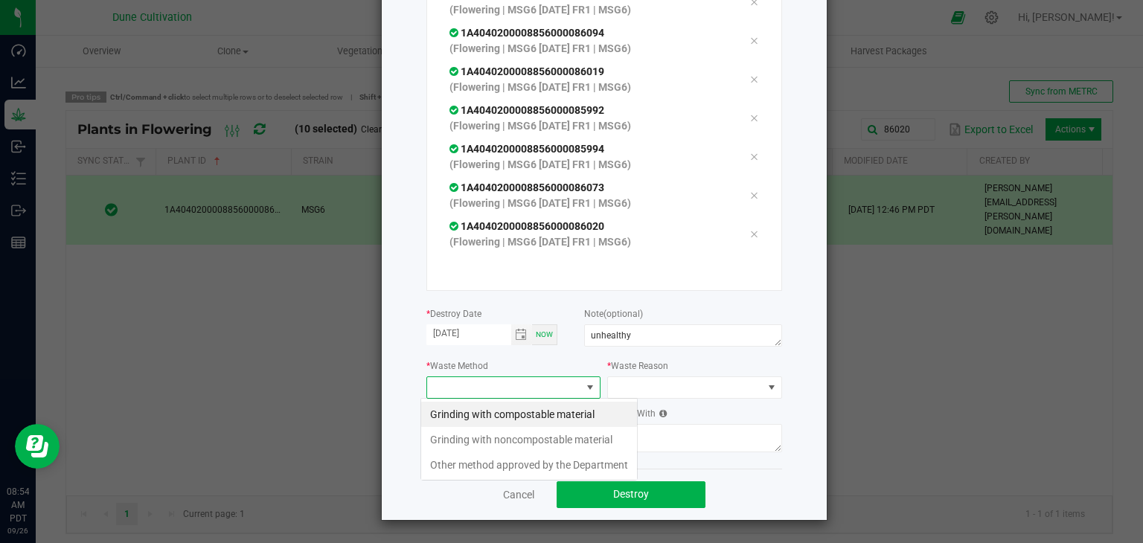
scroll to position [22, 175]
click at [552, 412] on li "Grinding with compostable material" at bounding box center [529, 414] width 216 height 25
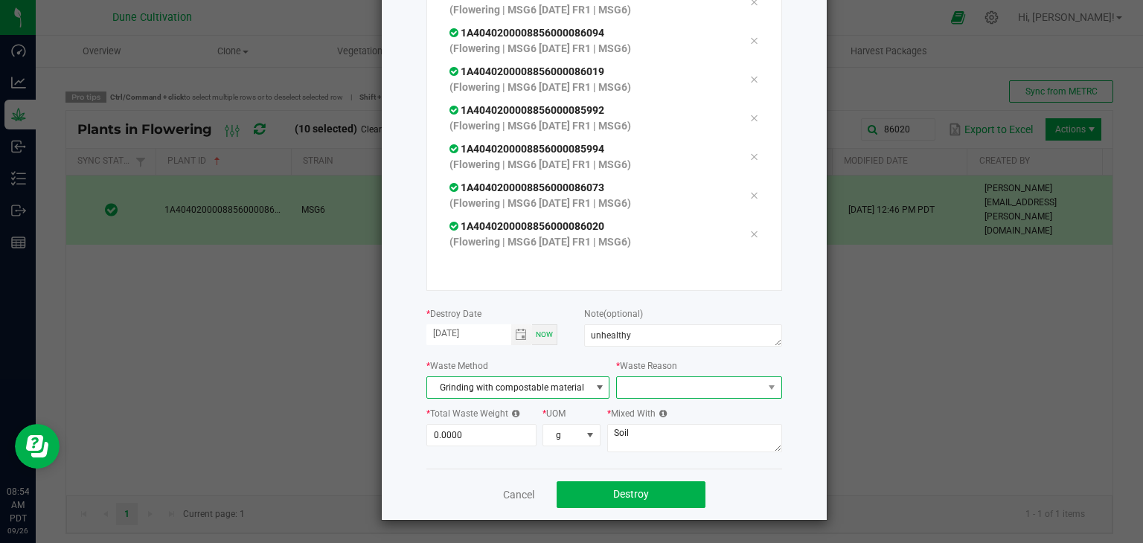
click at [617, 392] on span at bounding box center [689, 387] width 145 height 21
click at [625, 412] on li "Pruning" at bounding box center [691, 414] width 167 height 25
click at [495, 427] on input "0" at bounding box center [481, 435] width 109 height 21
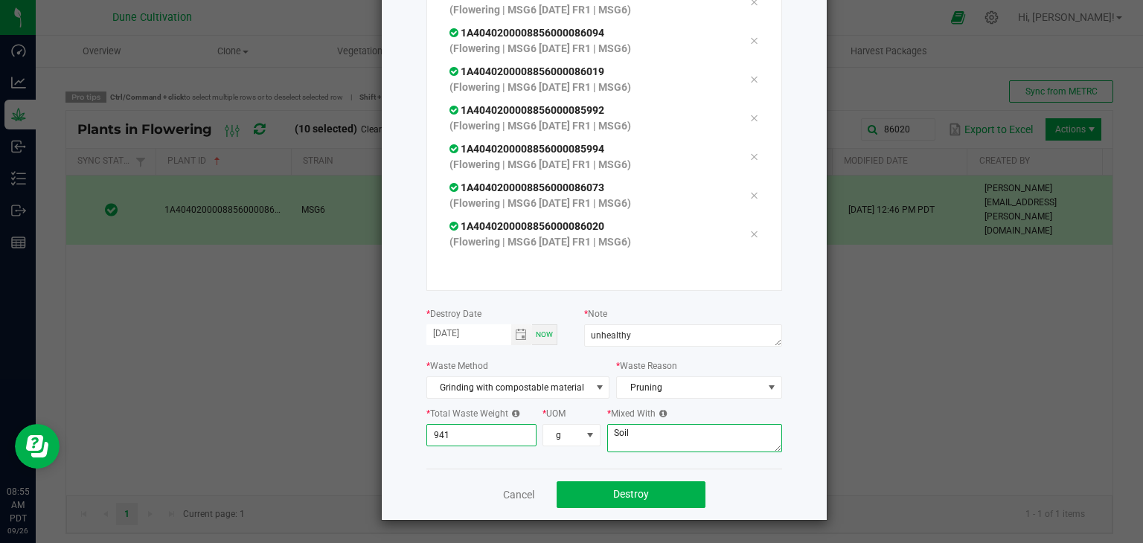
type input "941.0000"
click at [648, 447] on textarea "Soil" at bounding box center [694, 438] width 175 height 28
type textarea "S"
type textarea "wood chips"
click at [645, 491] on button "Destroy" at bounding box center [631, 495] width 149 height 27
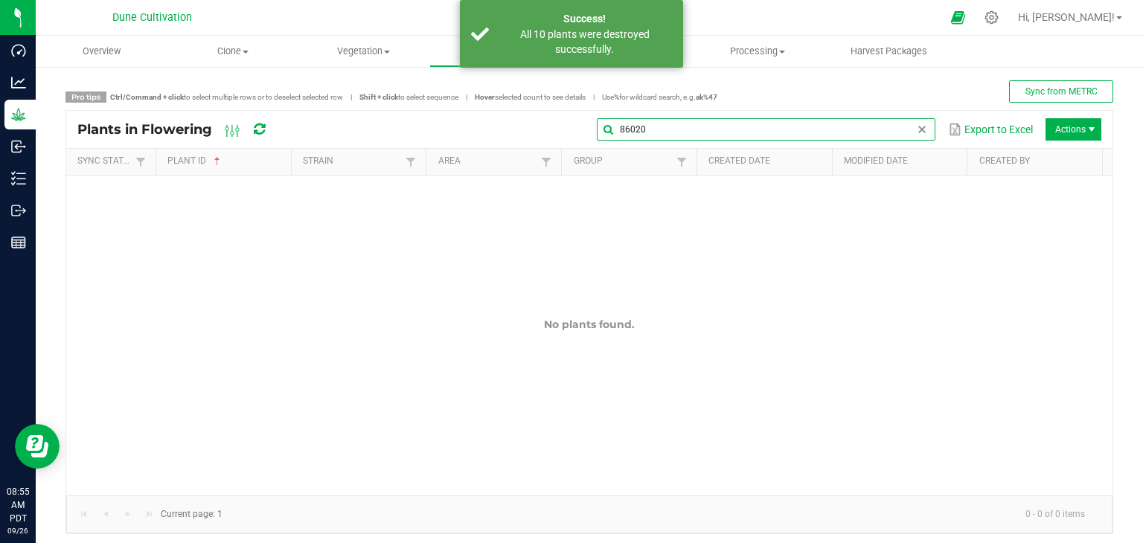
click at [896, 121] on input "86020" at bounding box center [766, 129] width 339 height 22
type input "8"
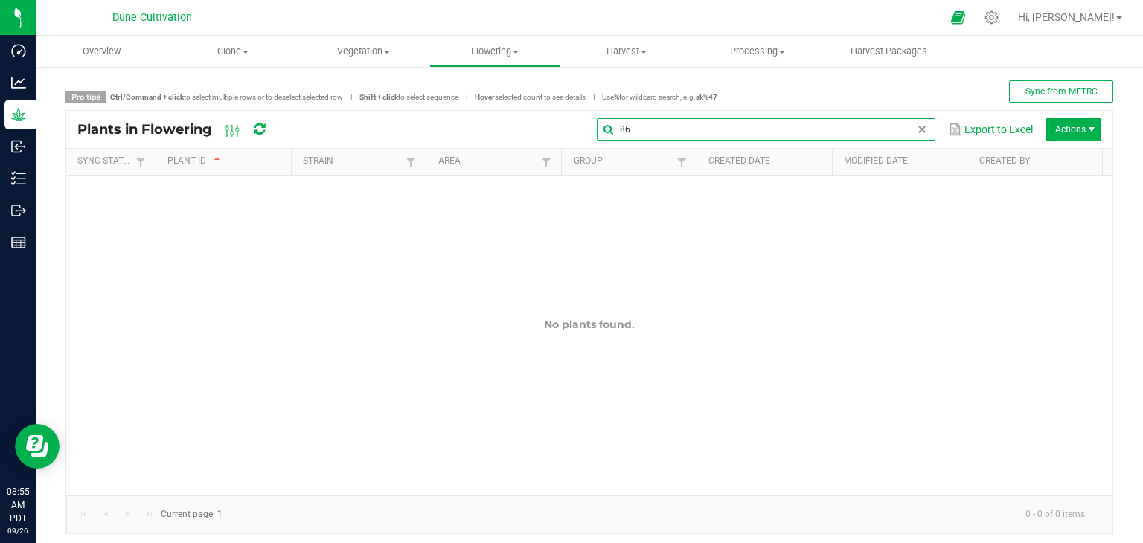
type input "8"
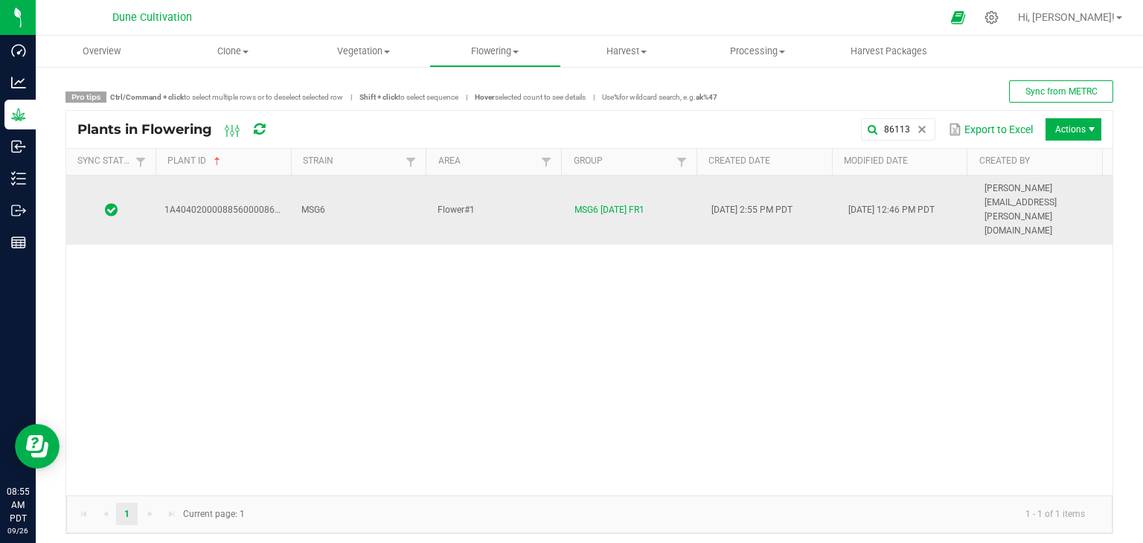
click at [336, 185] on td "MSG6" at bounding box center [361, 210] width 137 height 69
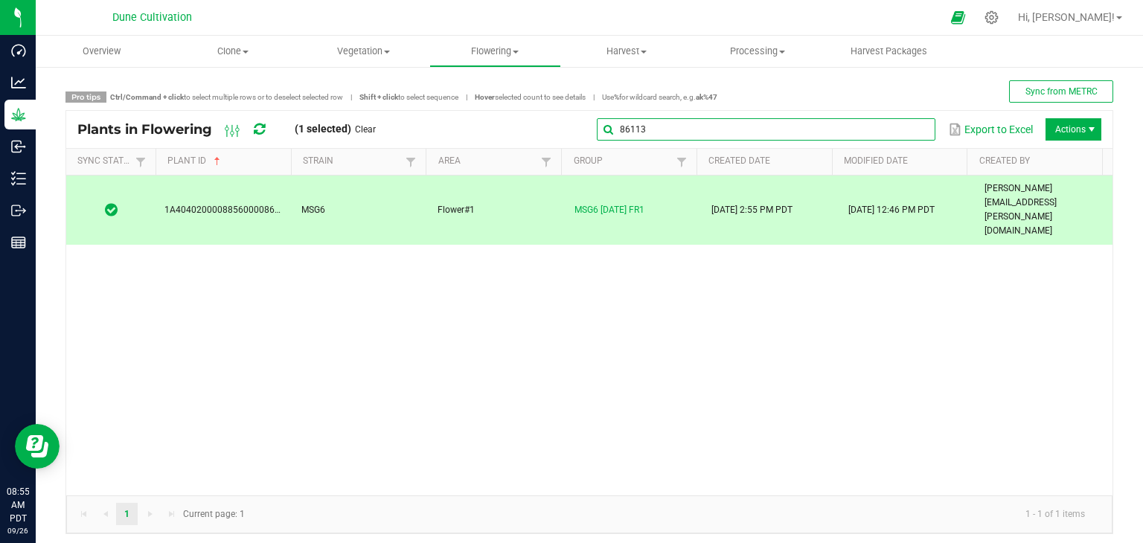
click at [912, 130] on global-search-input-ngx "86113" at bounding box center [766, 129] width 339 height 10
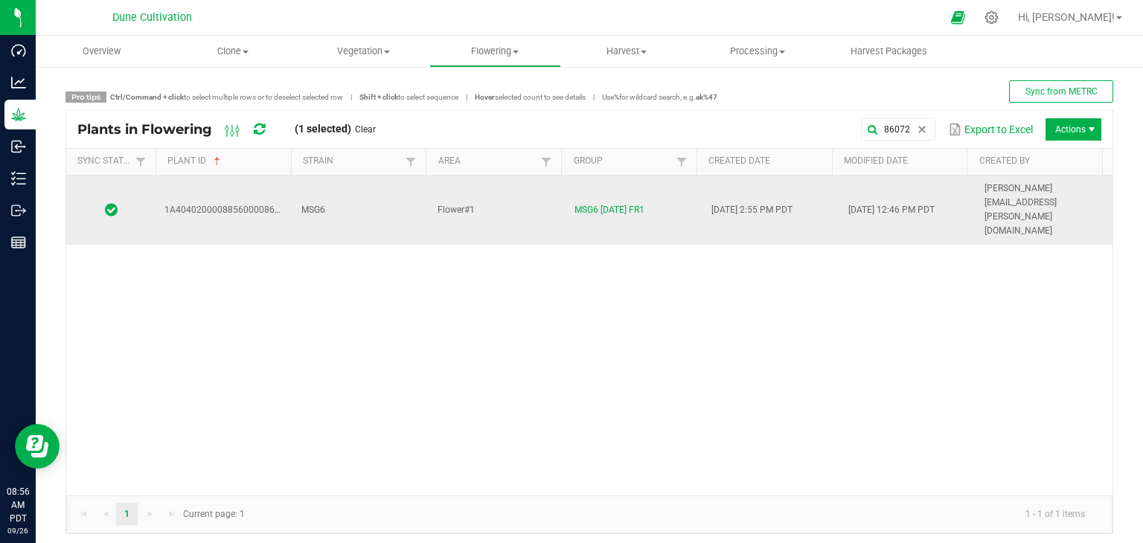
drag, startPoint x: 497, startPoint y: 182, endPoint x: 487, endPoint y: 180, distance: 9.8
click at [494, 180] on td "Flower#1" at bounding box center [497, 210] width 137 height 69
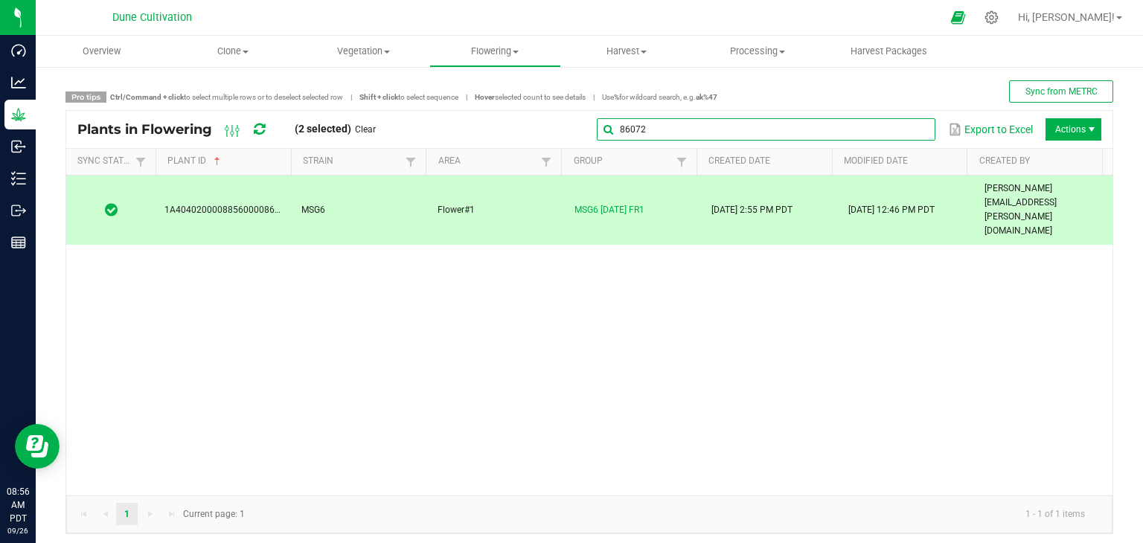
click at [897, 132] on input "86072" at bounding box center [766, 129] width 339 height 22
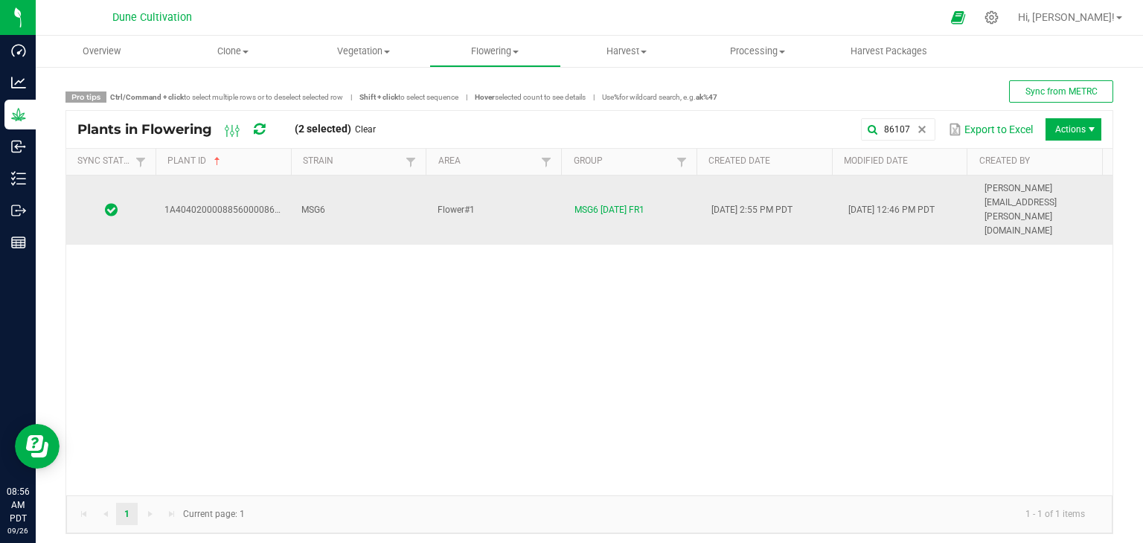
click at [331, 187] on td "MSG6" at bounding box center [361, 210] width 137 height 69
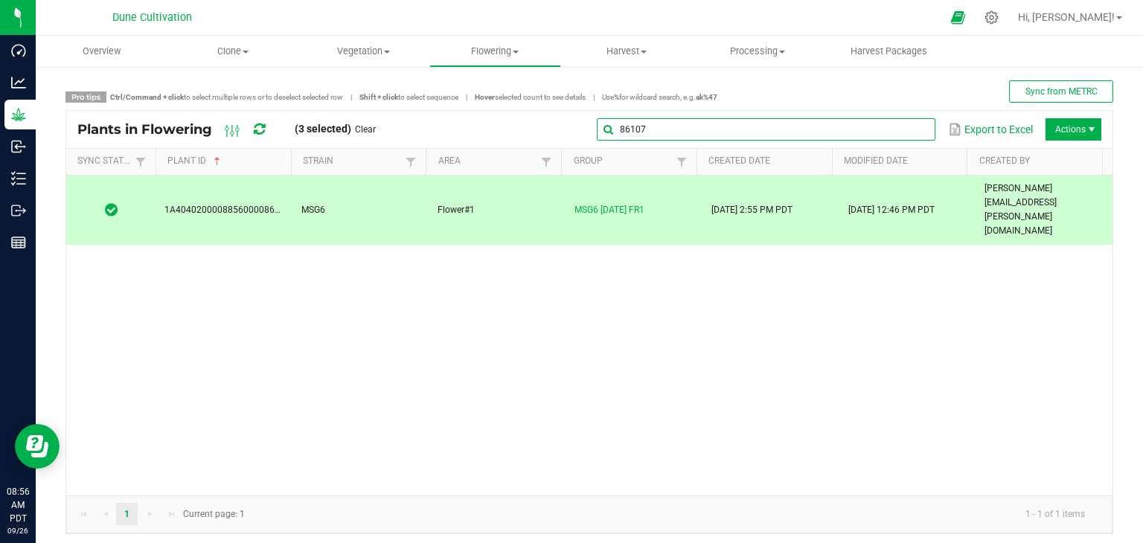
click at [906, 129] on global-search-input-ngx "86107" at bounding box center [766, 129] width 339 height 10
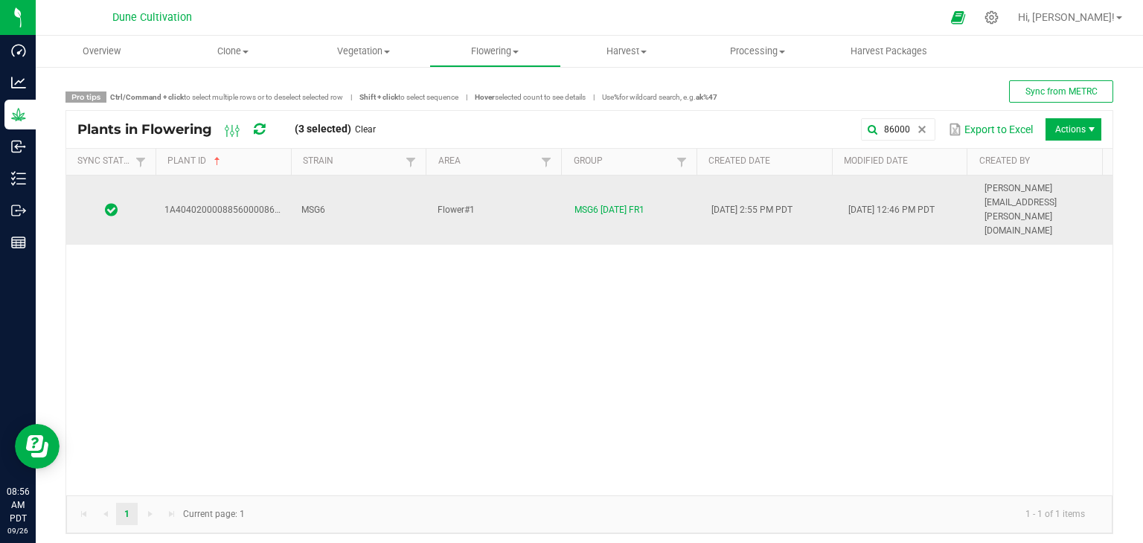
click at [377, 194] on td "MSG6" at bounding box center [361, 210] width 137 height 69
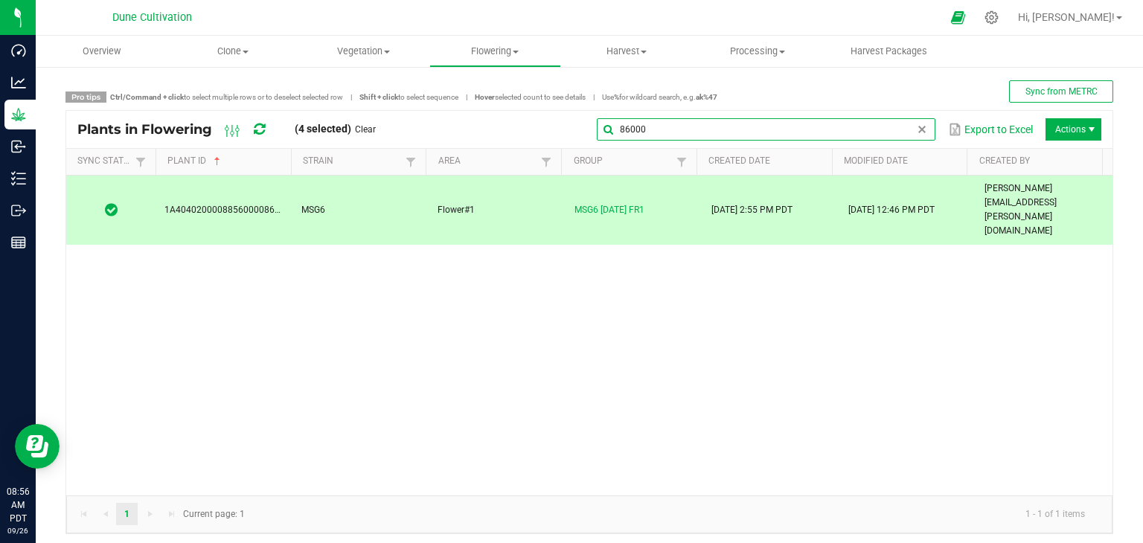
click at [882, 131] on input "86000" at bounding box center [766, 129] width 339 height 22
drag, startPoint x: 854, startPoint y: 131, endPoint x: 844, endPoint y: 132, distance: 9.7
click at [853, 131] on input "86000" at bounding box center [766, 129] width 339 height 22
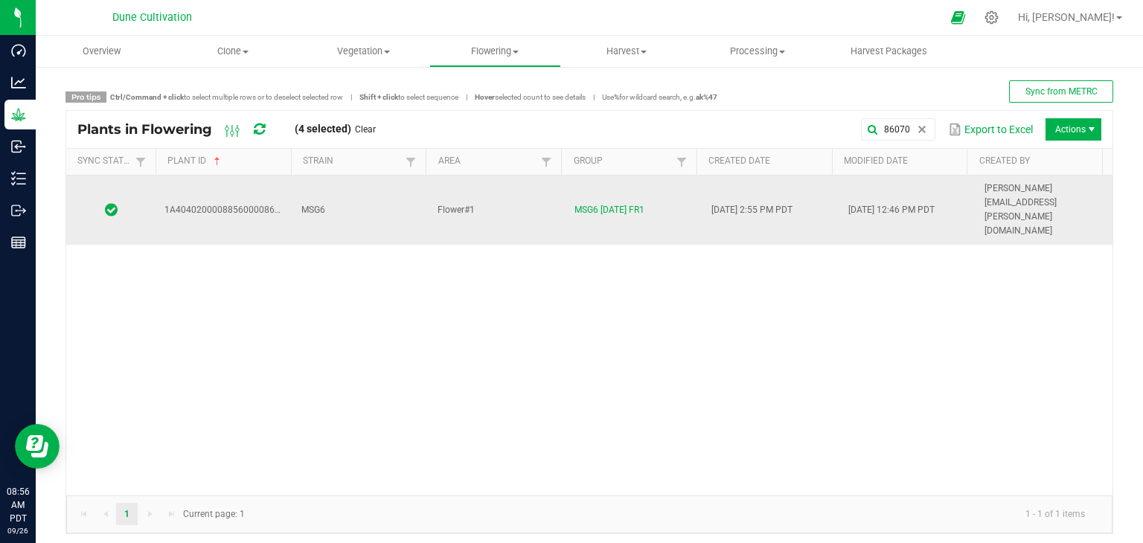
click at [359, 185] on td "MSG6" at bounding box center [361, 210] width 137 height 69
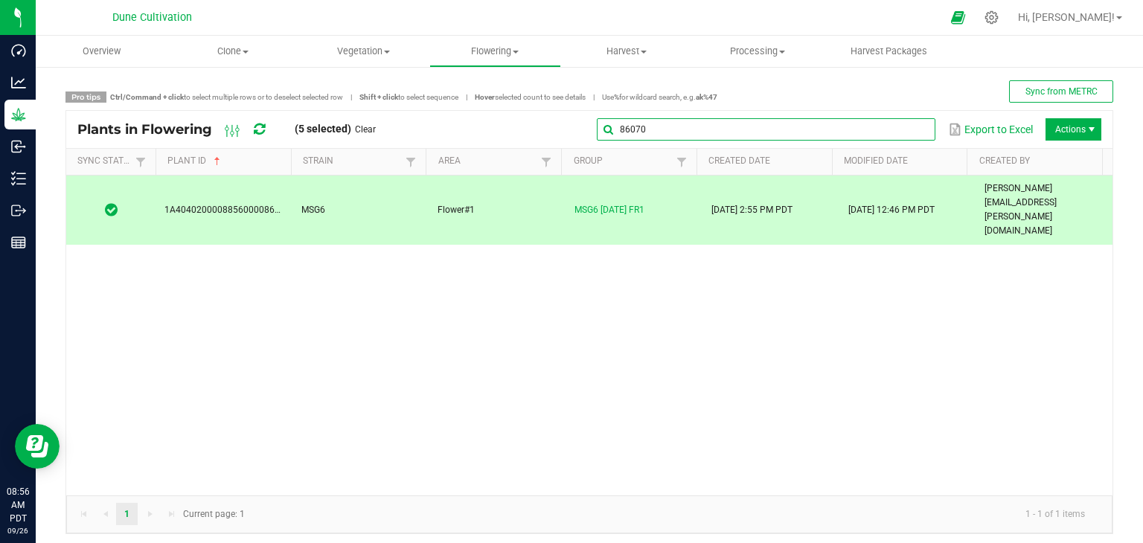
click at [902, 130] on input "86070" at bounding box center [766, 129] width 339 height 22
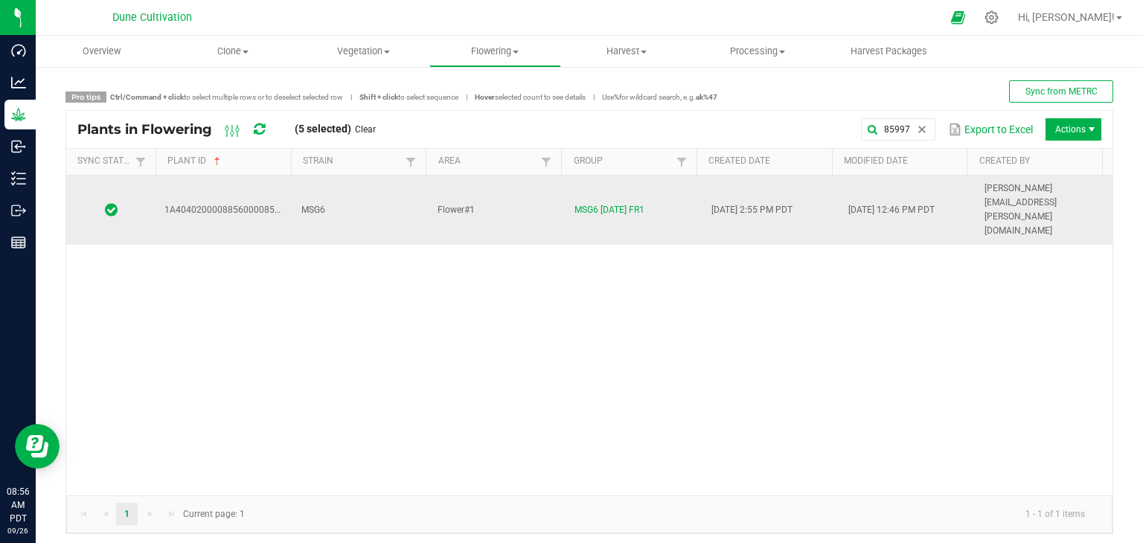
click at [355, 199] on td "MSG6" at bounding box center [361, 210] width 137 height 69
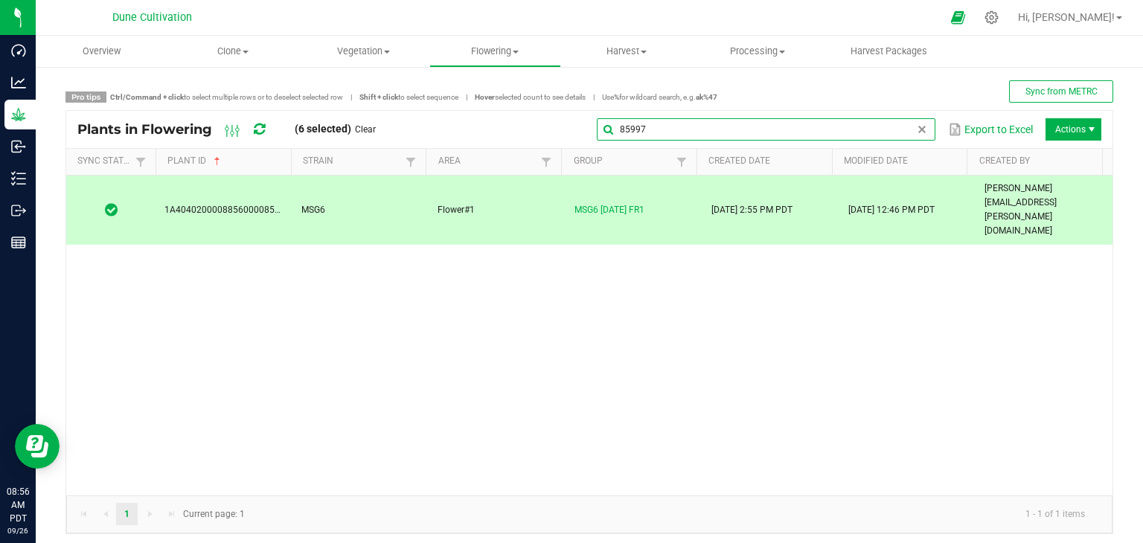
click at [904, 130] on global-search-input-ngx "85997" at bounding box center [766, 129] width 339 height 10
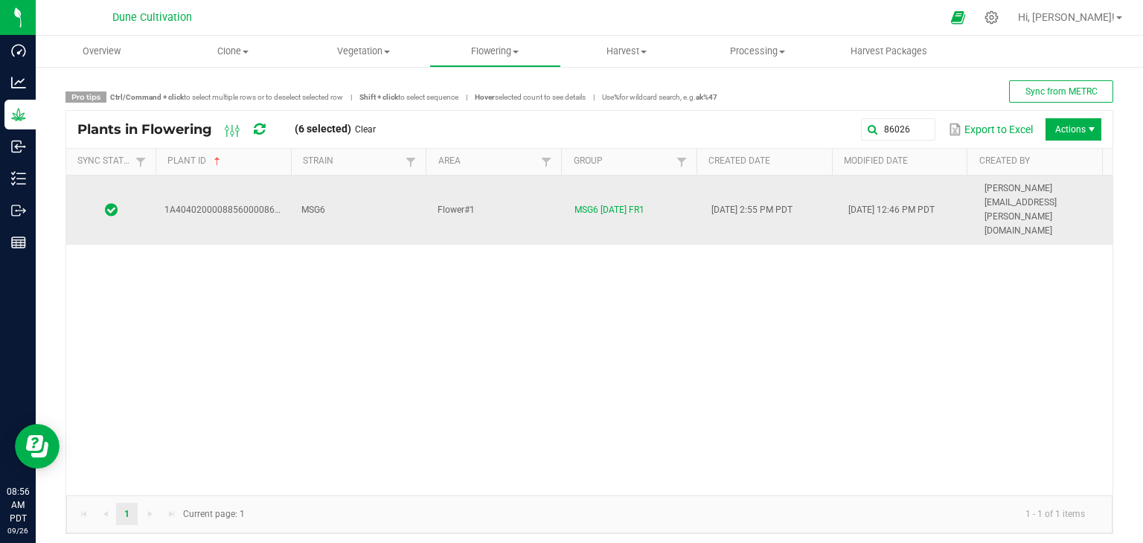
click at [364, 189] on td "MSG6" at bounding box center [361, 210] width 137 height 69
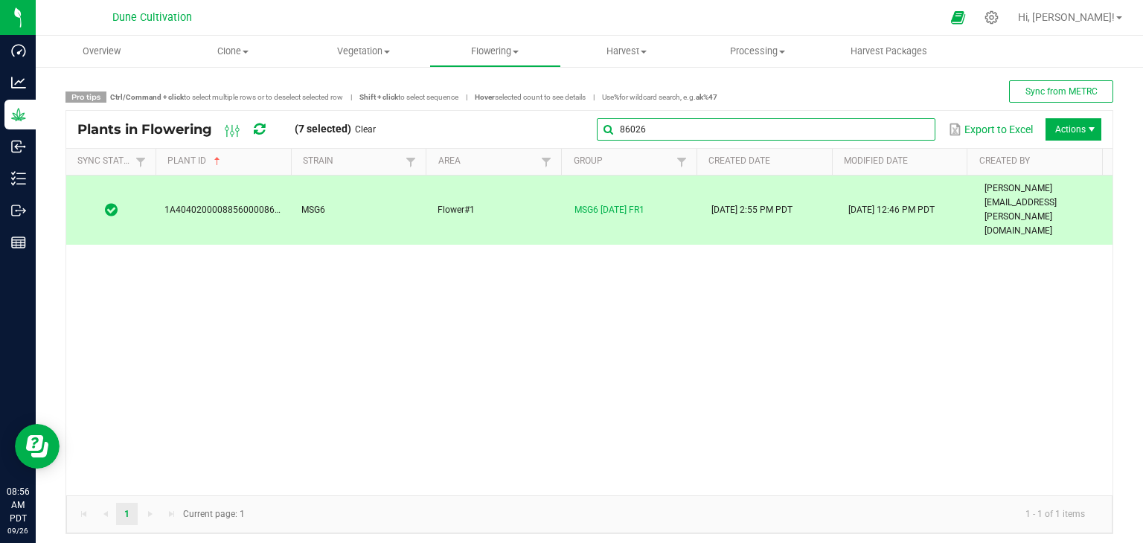
click at [919, 132] on input "86026" at bounding box center [766, 129] width 339 height 22
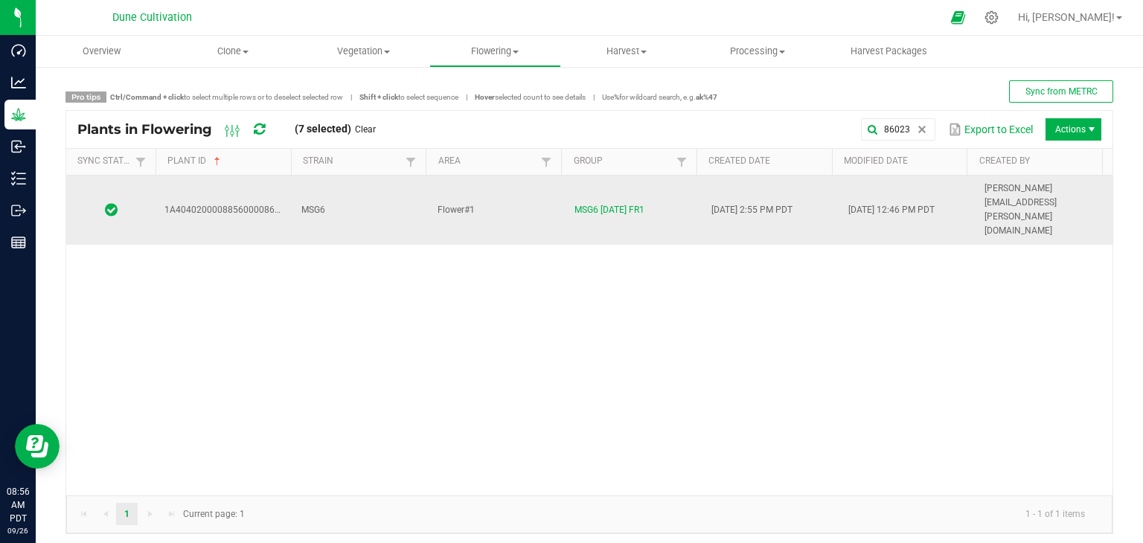
click at [374, 191] on td "MSG6" at bounding box center [361, 210] width 137 height 69
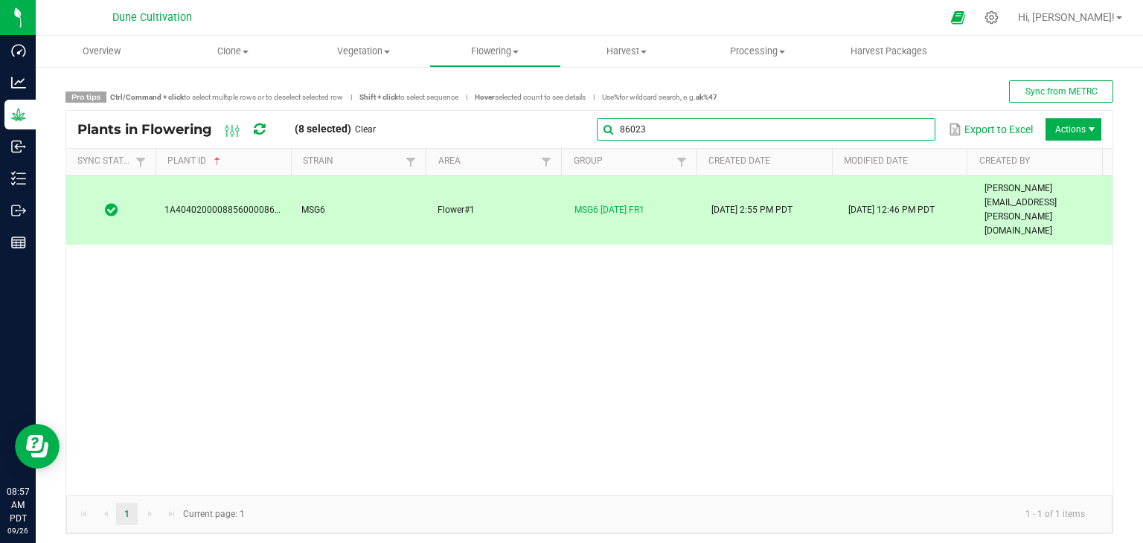
click at [899, 127] on input "86023" at bounding box center [766, 129] width 339 height 22
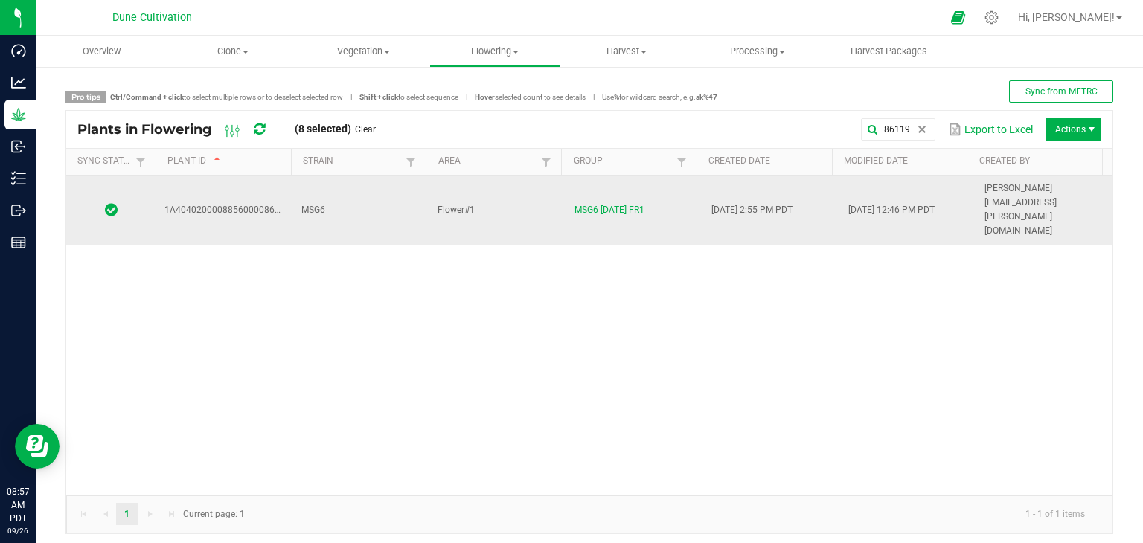
click at [540, 198] on td "Flower#1" at bounding box center [497, 210] width 137 height 69
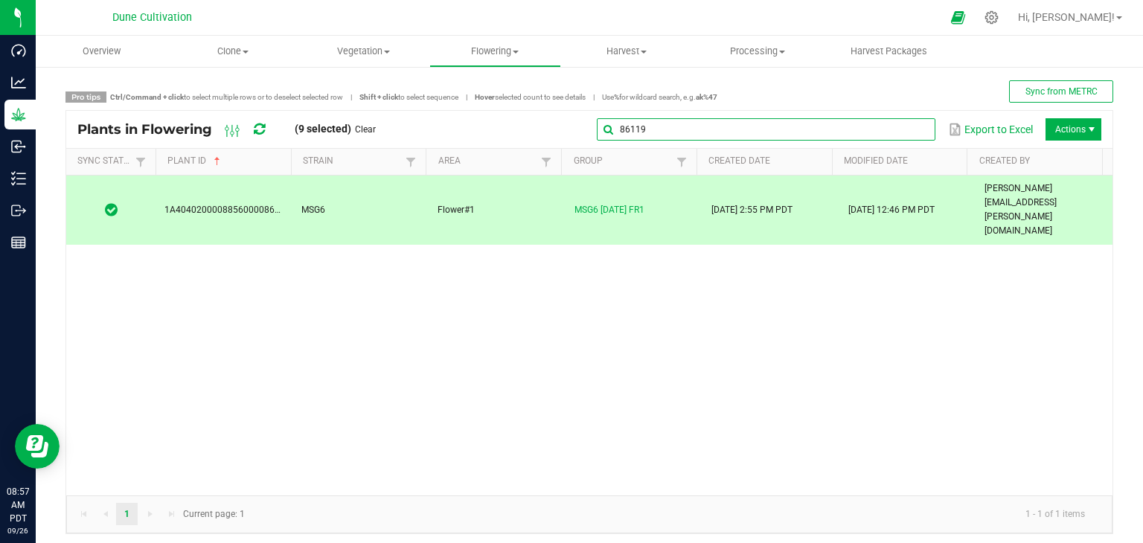
click at [899, 133] on input "86119" at bounding box center [766, 129] width 339 height 22
click at [847, 127] on input "86119" at bounding box center [766, 129] width 339 height 22
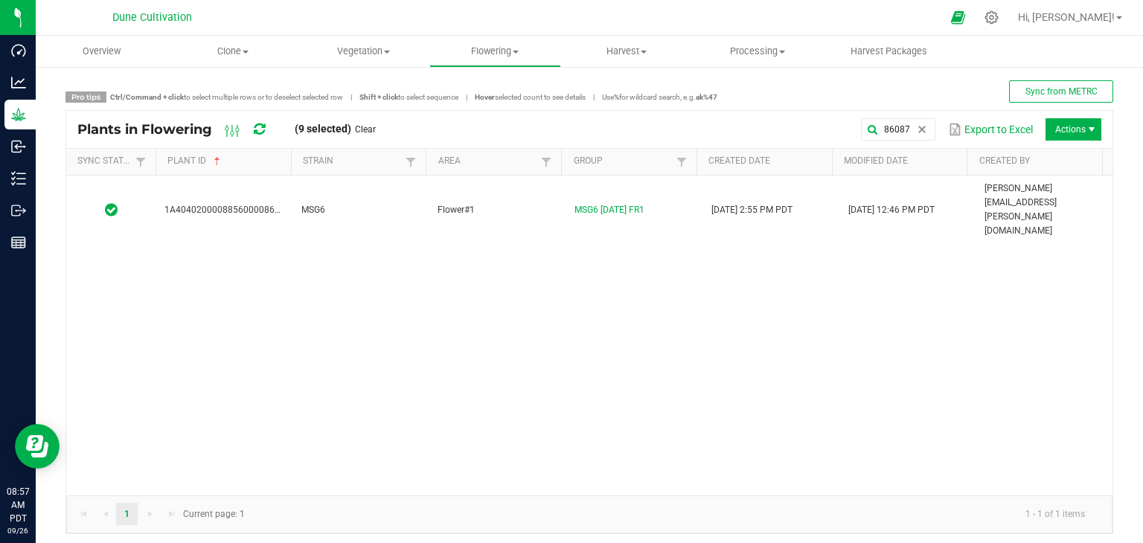
drag, startPoint x: 341, startPoint y: 188, endPoint x: 338, endPoint y: 171, distance: 16.6
click at [339, 187] on td "MSG6" at bounding box center [361, 210] width 137 height 69
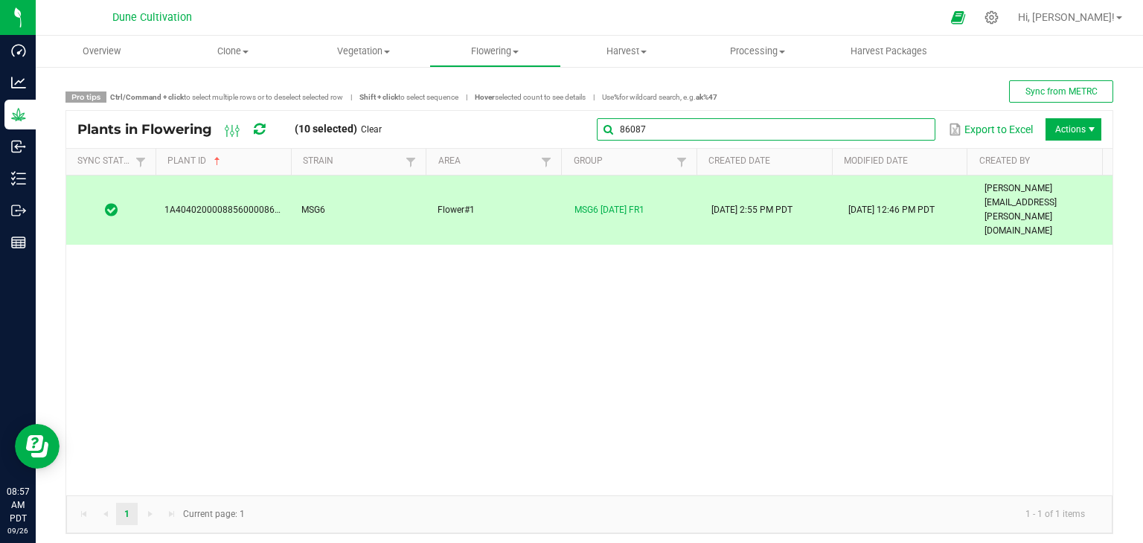
click at [903, 127] on global-search-input-ngx "86087" at bounding box center [766, 129] width 339 height 10
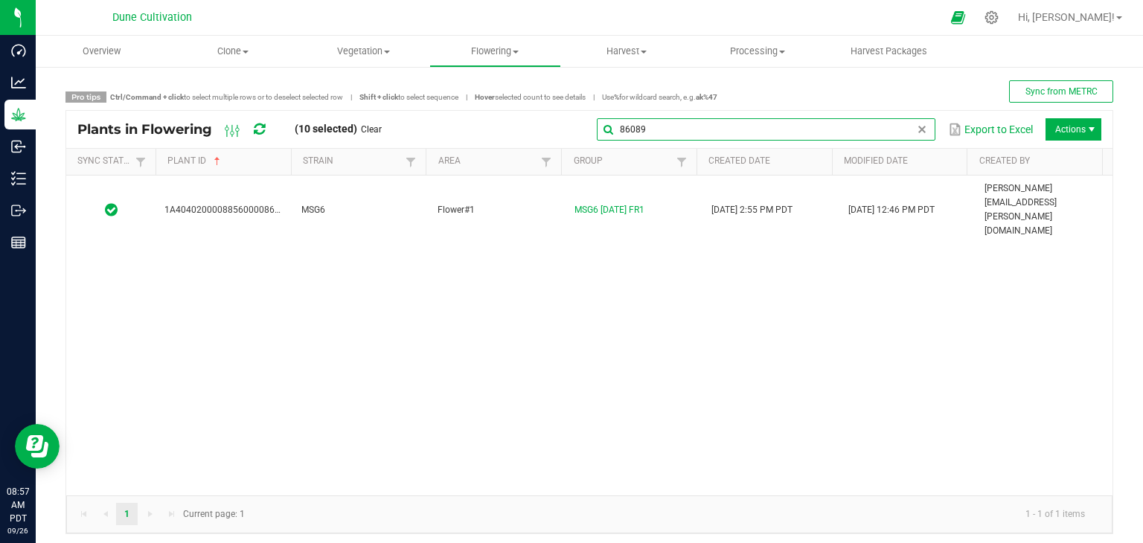
type input "86089"
click at [503, 208] on div "1A4040200008856000086089 MSG6 Flower#1 MSG6 09.05.25 FR1 08/22/2025 2:55 PM PDT…" at bounding box center [589, 336] width 1047 height 320
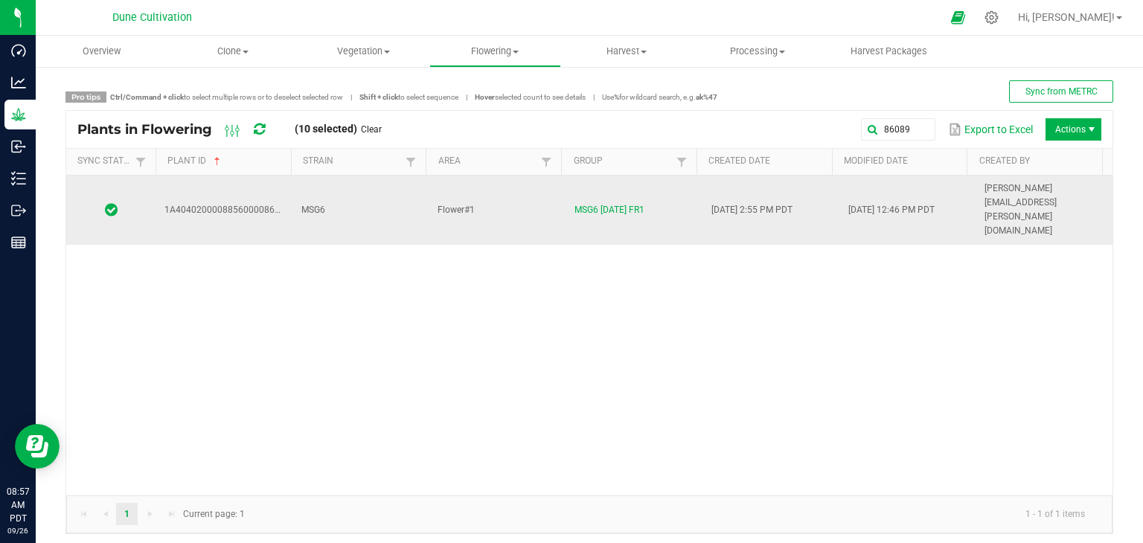
click at [507, 201] on div "1A4040200008856000086089 MSG6 Flower#1 MSG6 09.05.25 FR1 08/22/2025 2:55 PM PDT…" at bounding box center [589, 336] width 1047 height 320
click at [504, 194] on td "Flower#1" at bounding box center [497, 210] width 137 height 69
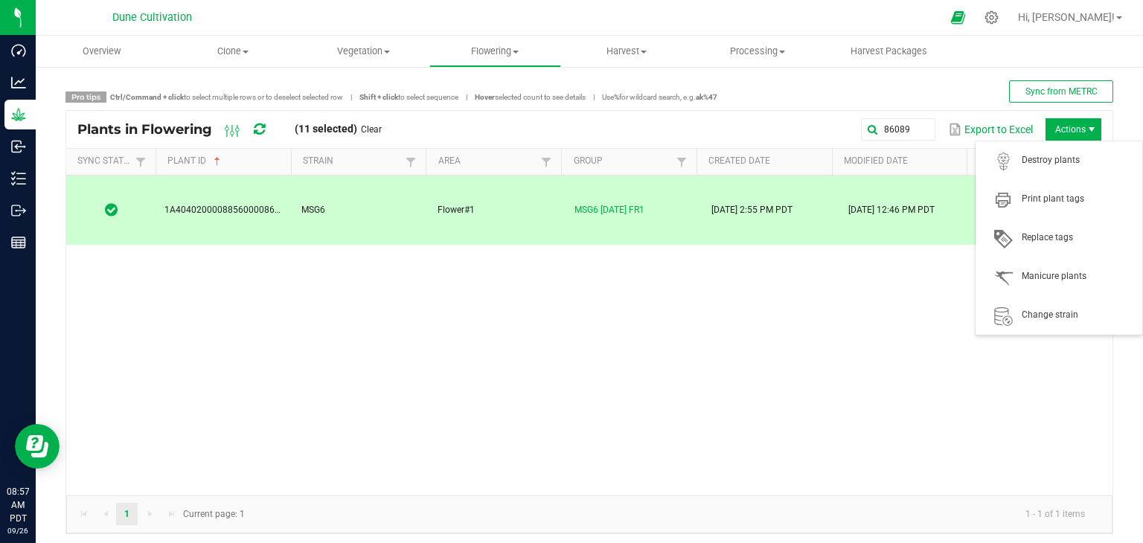
drag, startPoint x: 1060, startPoint y: 135, endPoint x: 1044, endPoint y: 135, distance: 15.6
click at [1059, 135] on span "Actions" at bounding box center [1074, 129] width 56 height 22
click at [1052, 167] on span "Destroy plants" at bounding box center [1059, 161] width 149 height 30
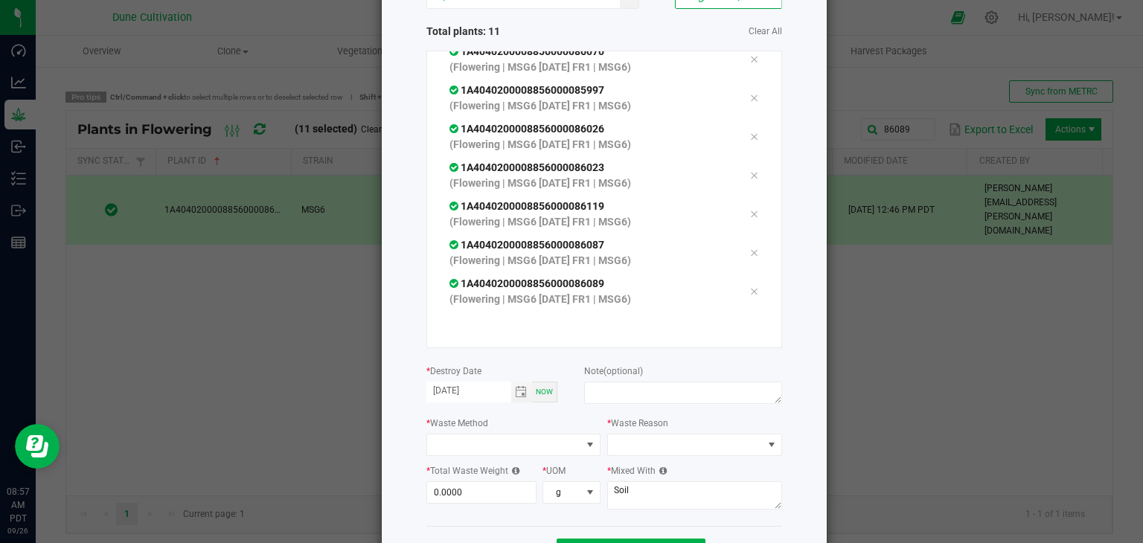
scroll to position [169, 0]
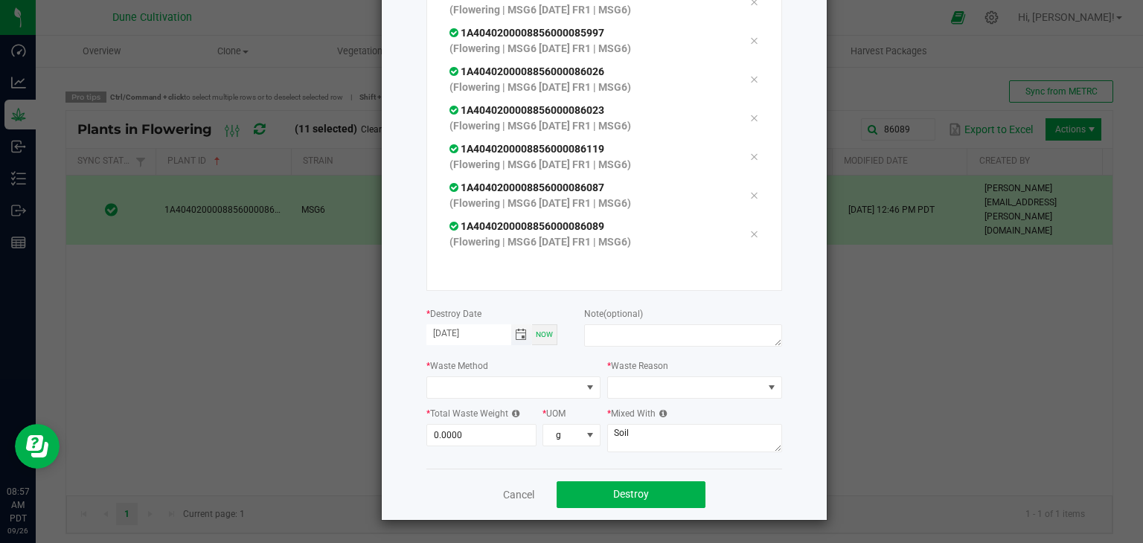
click at [517, 336] on span "Toggle calendar" at bounding box center [521, 335] width 12 height 12
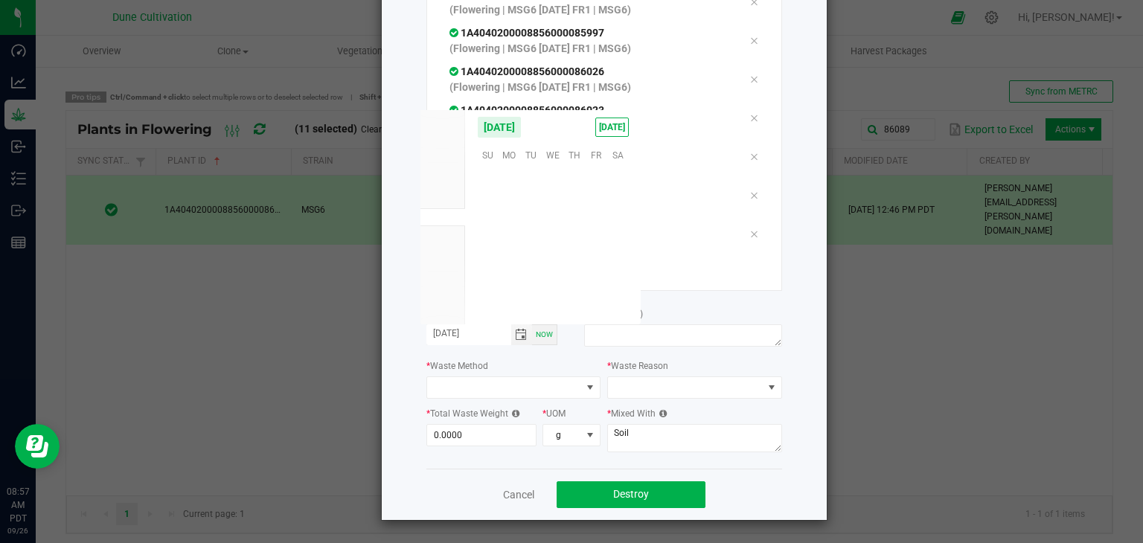
scroll to position [241476, 0]
click at [568, 246] on span "25" at bounding box center [575, 246] width 22 height 23
type input "[DATE]"
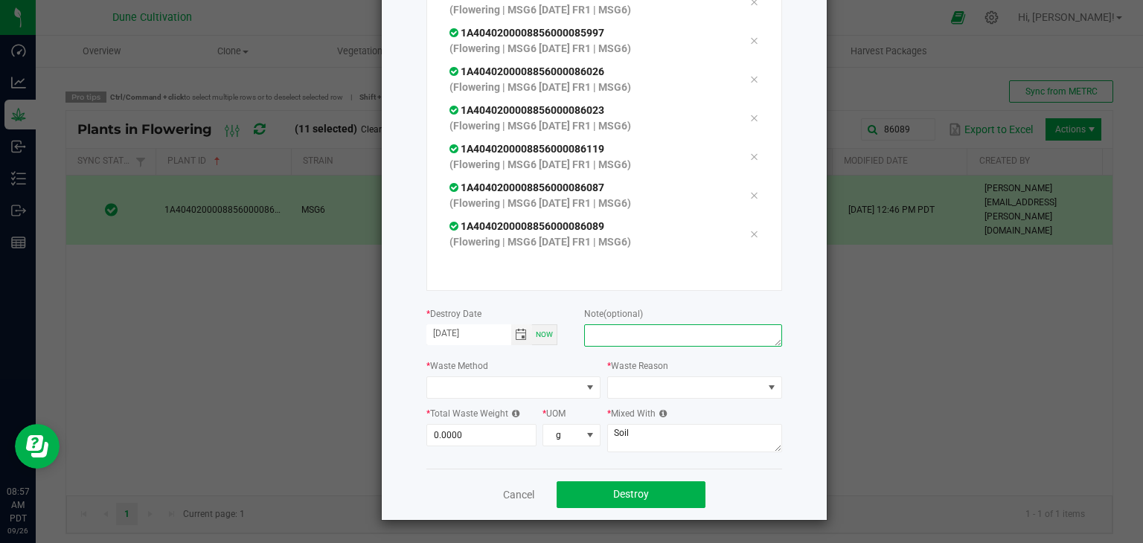
click at [616, 339] on textarea at bounding box center [682, 336] width 197 height 22
type textarea "unhealthy"
click at [476, 380] on span at bounding box center [504, 387] width 155 height 21
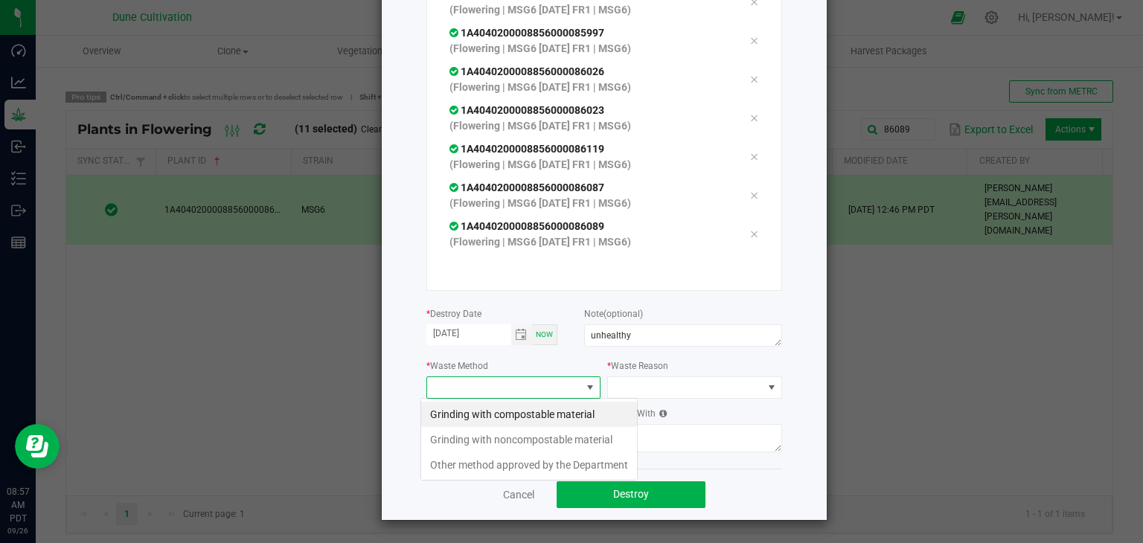
scroll to position [22, 175]
click at [494, 409] on li "Grinding with compostable material" at bounding box center [529, 414] width 216 height 25
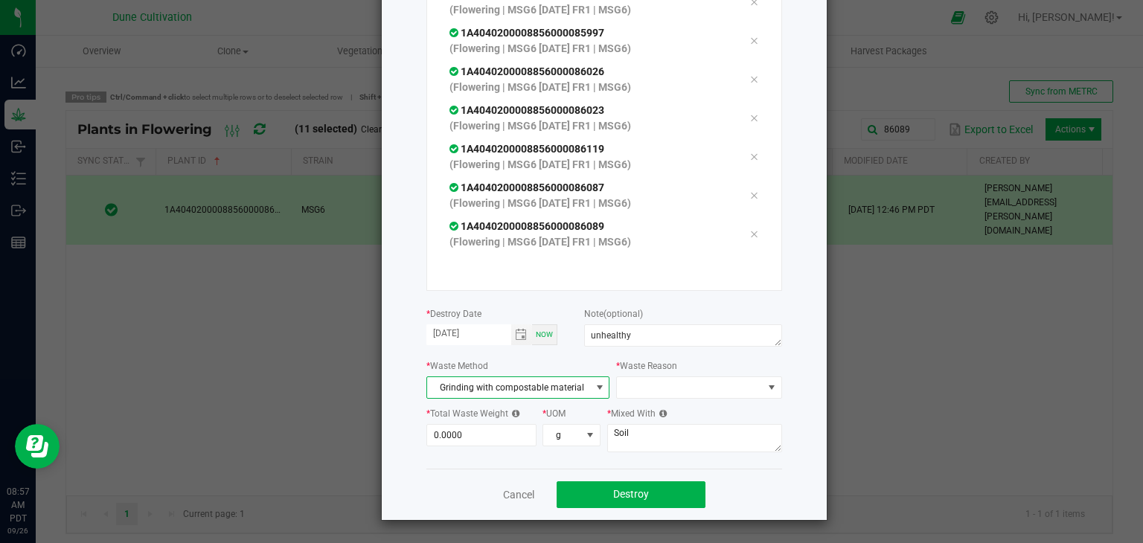
click at [670, 406] on div "* Mixed With Soil" at bounding box center [694, 431] width 175 height 51
click at [667, 394] on span at bounding box center [689, 387] width 145 height 21
click at [656, 403] on li "Pruning" at bounding box center [691, 414] width 167 height 25
click at [448, 432] on input "0" at bounding box center [481, 435] width 109 height 21
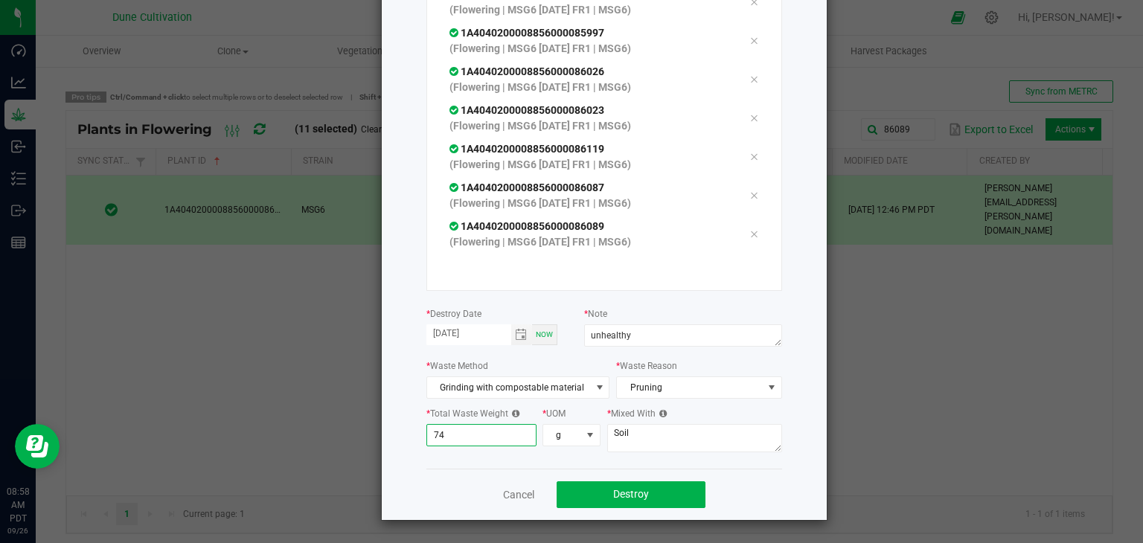
type input "7"
type input "1,010.0000"
drag, startPoint x: 676, startPoint y: 435, endPoint x: 706, endPoint y: 439, distance: 30.8
click at [706, 438] on textarea "Soil" at bounding box center [694, 438] width 175 height 28
type textarea "S"
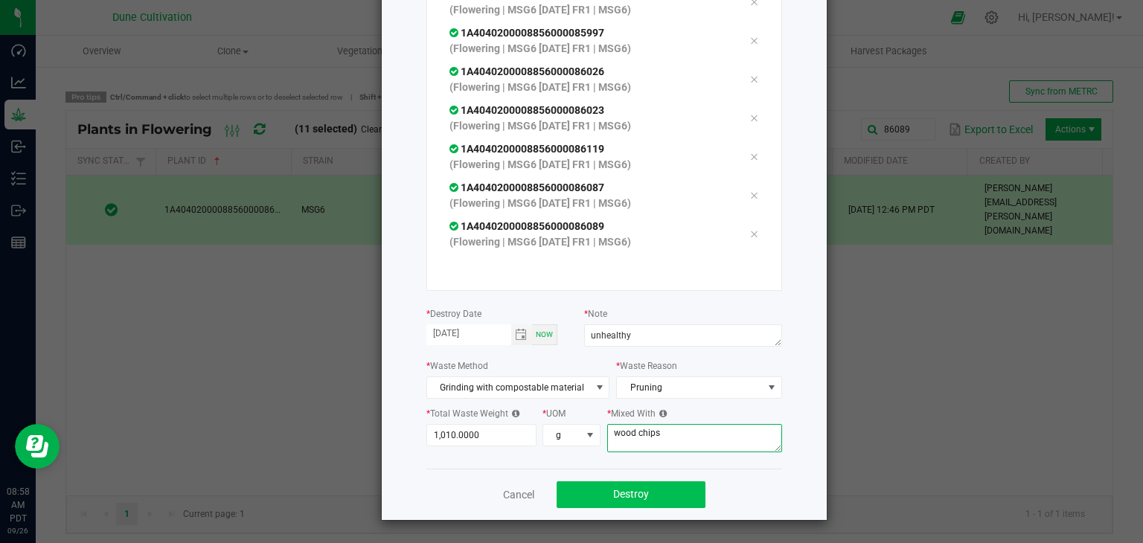
type textarea "wood chips"
click at [572, 484] on button "Destroy" at bounding box center [631, 495] width 149 height 27
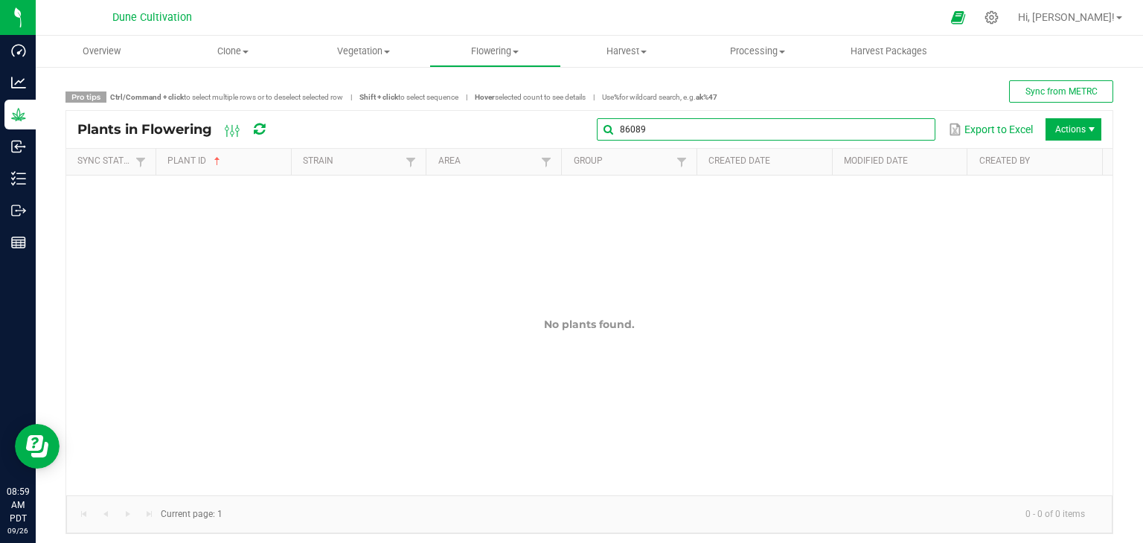
click at [906, 132] on global-search-input-ngx "86089" at bounding box center [766, 129] width 339 height 10
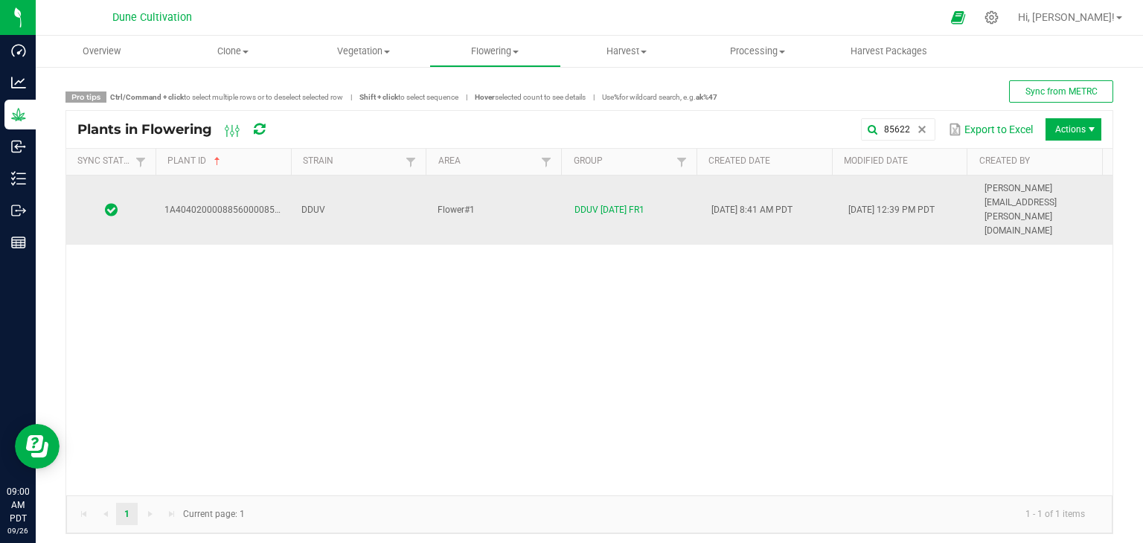
click at [476, 183] on td "Flower#1" at bounding box center [497, 210] width 137 height 69
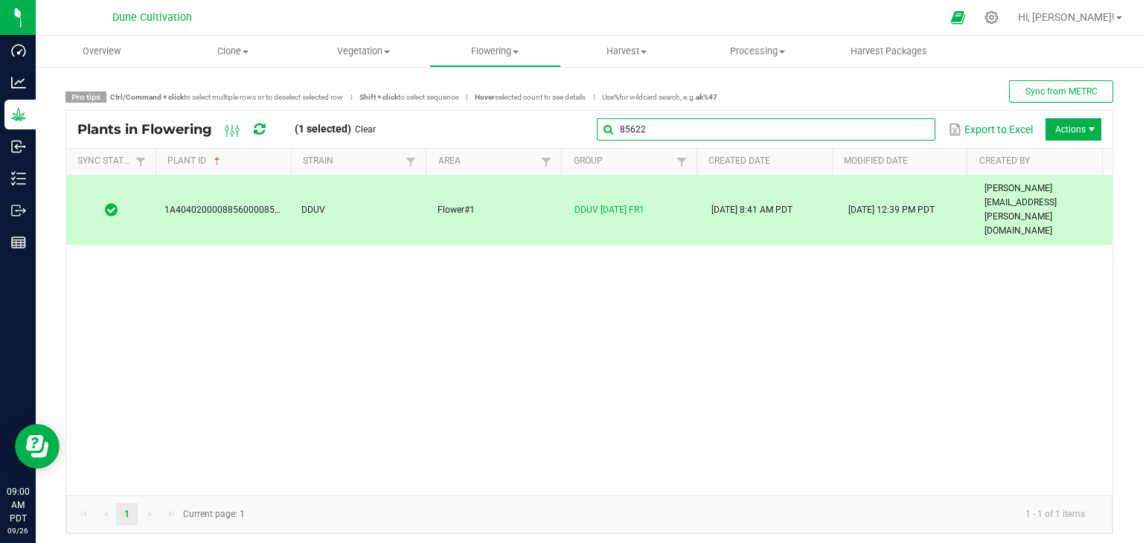
click at [902, 139] on input "85622" at bounding box center [766, 129] width 339 height 22
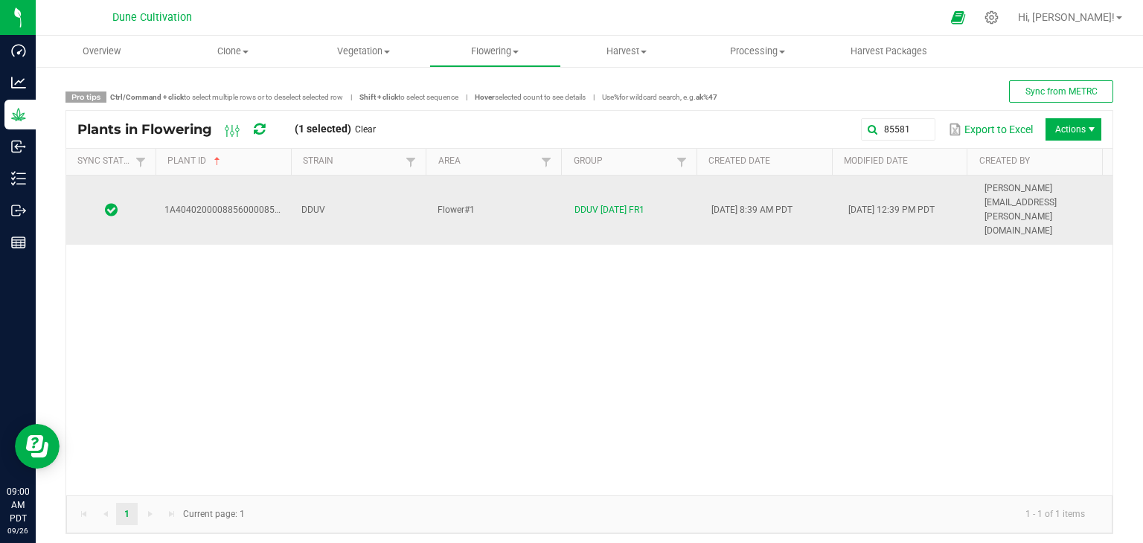
click at [458, 205] on span "Flower#1" at bounding box center [456, 210] width 37 height 10
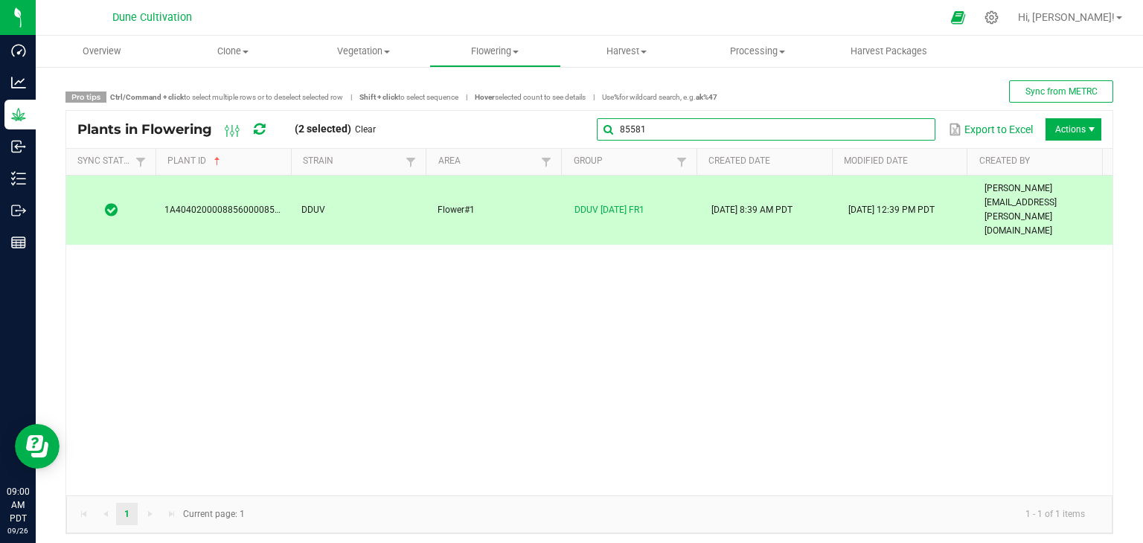
click at [906, 131] on global-search-input-ngx "85581" at bounding box center [766, 129] width 339 height 10
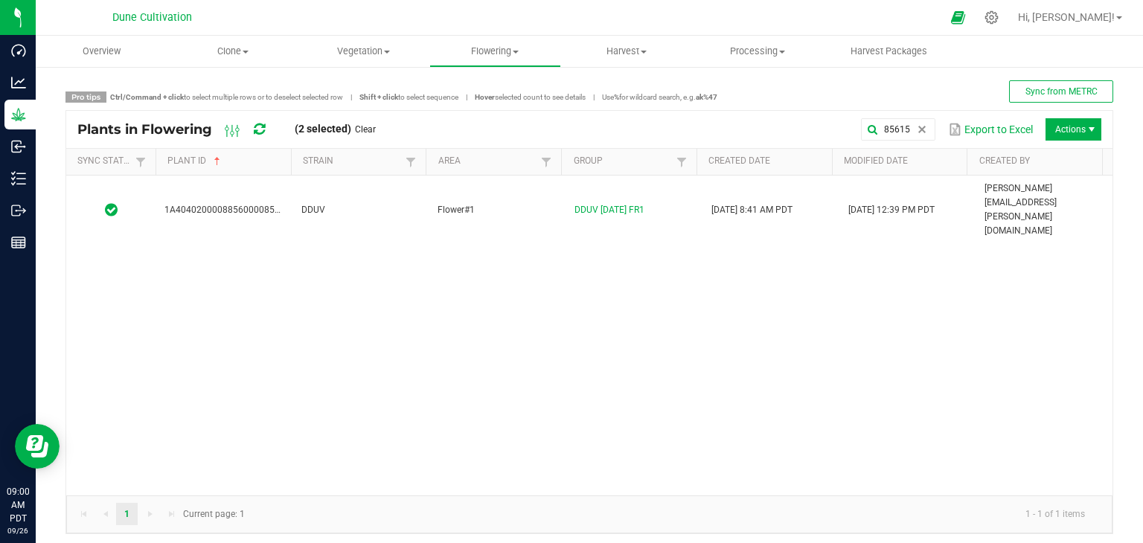
click at [351, 205] on div "1A4040200008856000085615 DDUV Flower#1 DDUV 09.05.25 FR1 08/25/2025 8:41 AM PDT…" at bounding box center [589, 336] width 1047 height 320
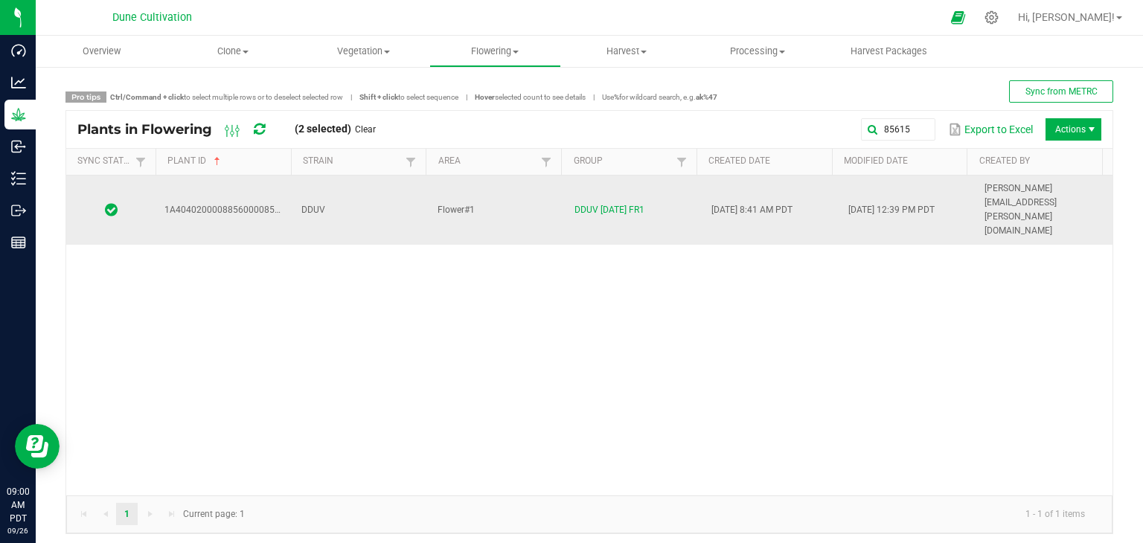
drag, startPoint x: 351, startPoint y: 205, endPoint x: 353, endPoint y: 195, distance: 9.8
click at [350, 205] on div "1A4040200008856000085615 DDUV Flower#1 DDUV 09.05.25 FR1 08/25/2025 8:41 AM PDT…" at bounding box center [589, 336] width 1047 height 320
click at [362, 186] on td "DDUV" at bounding box center [361, 210] width 137 height 69
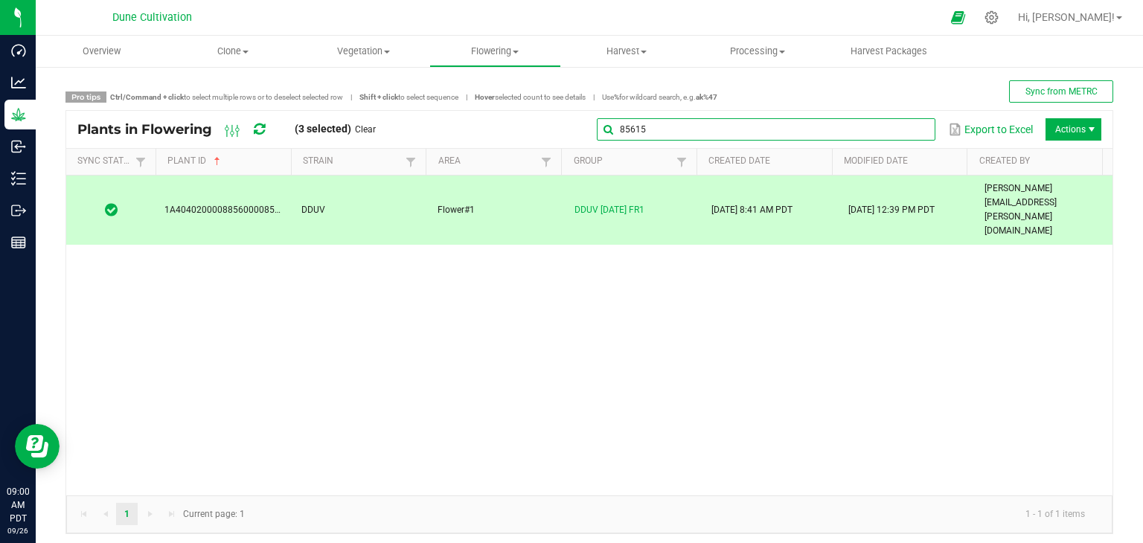
drag, startPoint x: 914, startPoint y: 137, endPoint x: 903, endPoint y: 138, distance: 11.2
click at [911, 138] on input "85615" at bounding box center [766, 129] width 339 height 22
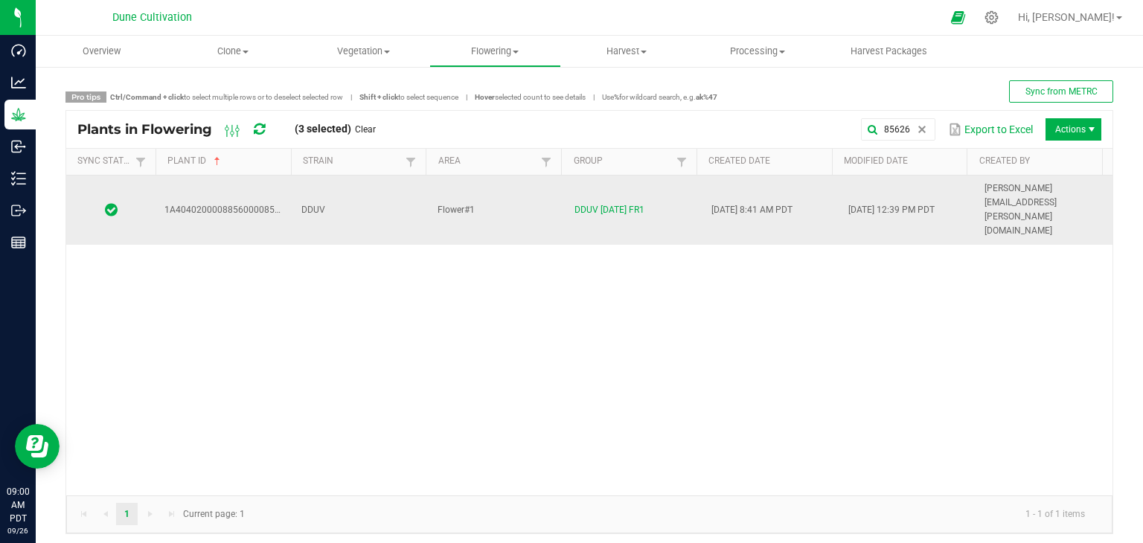
click at [329, 184] on td "DDUV" at bounding box center [361, 210] width 137 height 69
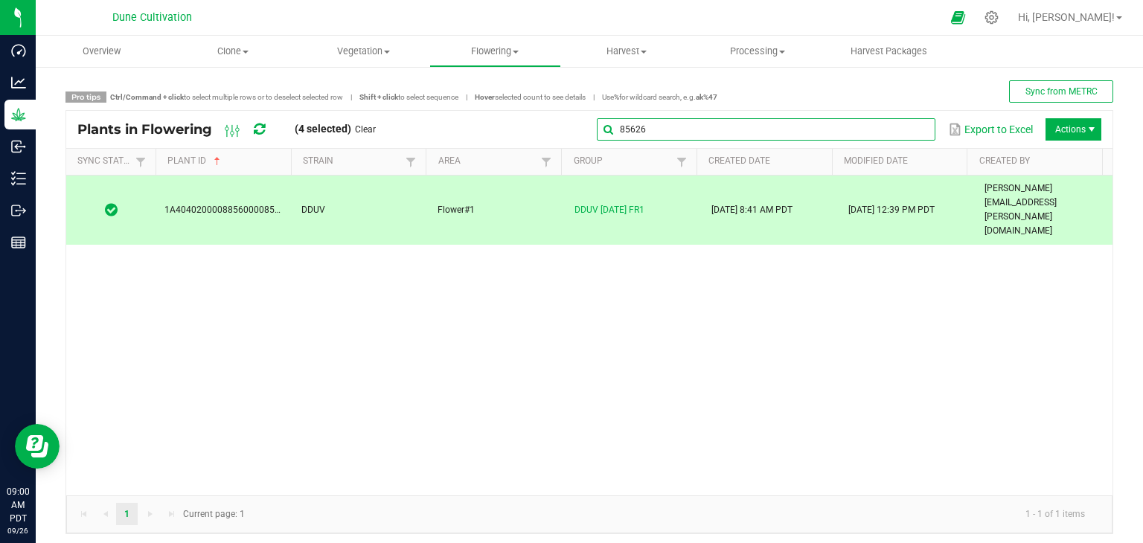
click at [908, 135] on global-search-input-ngx "85626" at bounding box center [766, 129] width 339 height 10
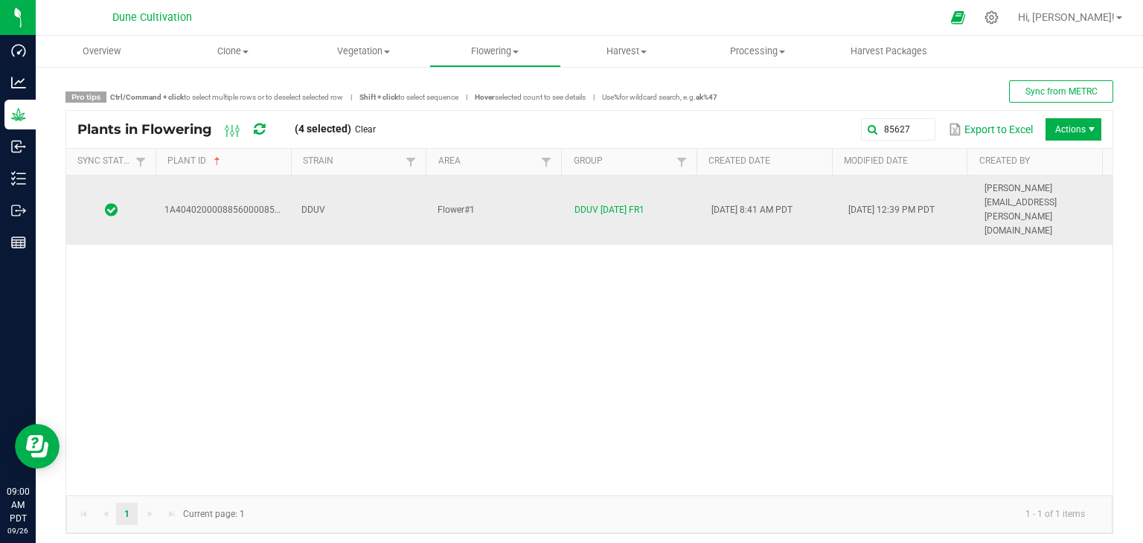
click at [374, 193] on td "DDUV" at bounding box center [361, 210] width 137 height 69
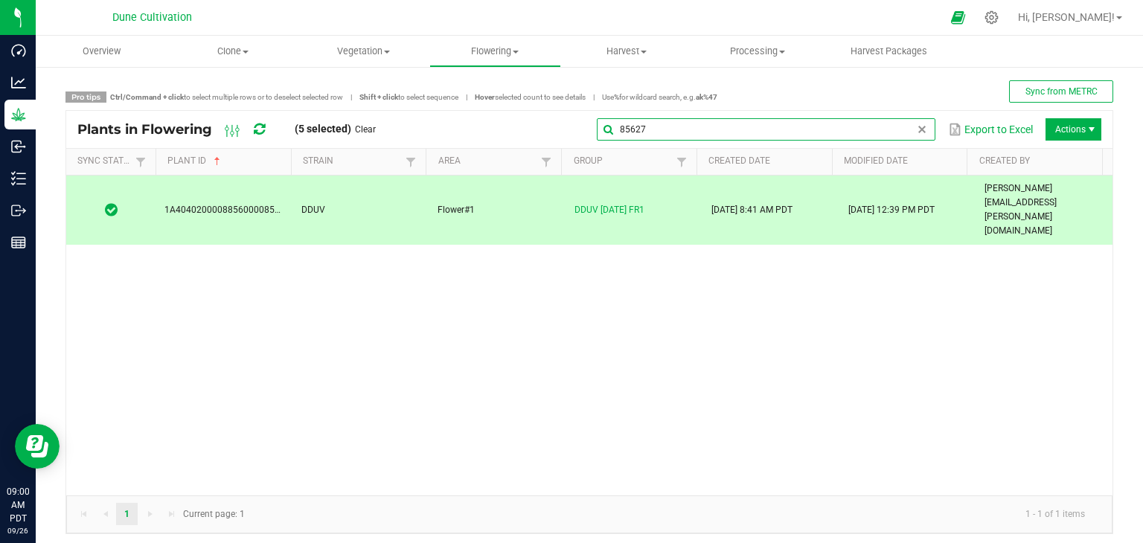
click at [913, 133] on global-search-input-ngx "85627" at bounding box center [766, 129] width 339 height 10
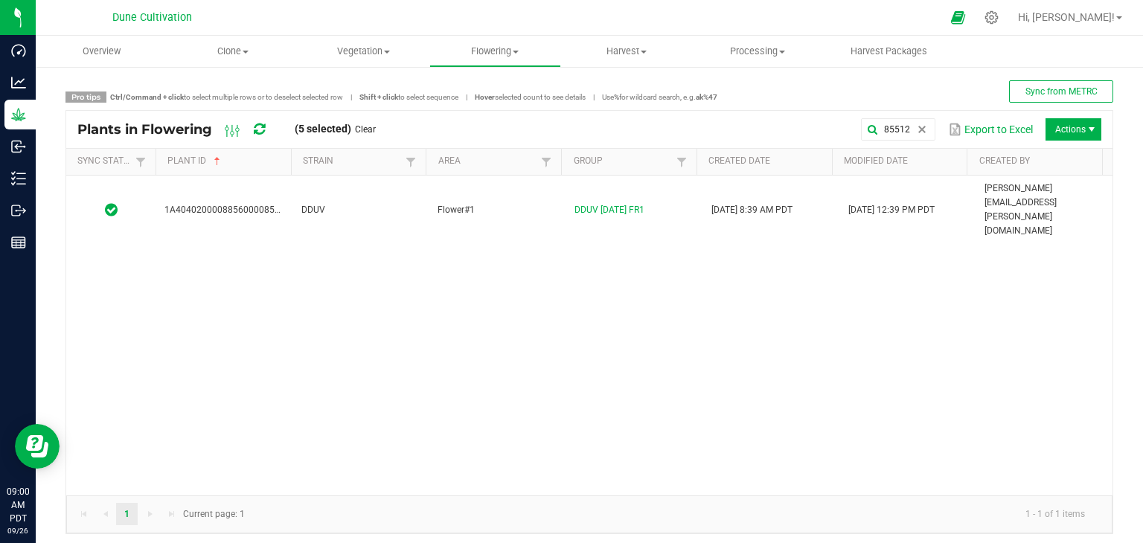
click at [362, 205] on div "1A4040200008856000085512 DDUV Flower#1 DDUV 09.05.25 FR1 08/25/2025 8:39 AM PDT…" at bounding box center [589, 336] width 1047 height 320
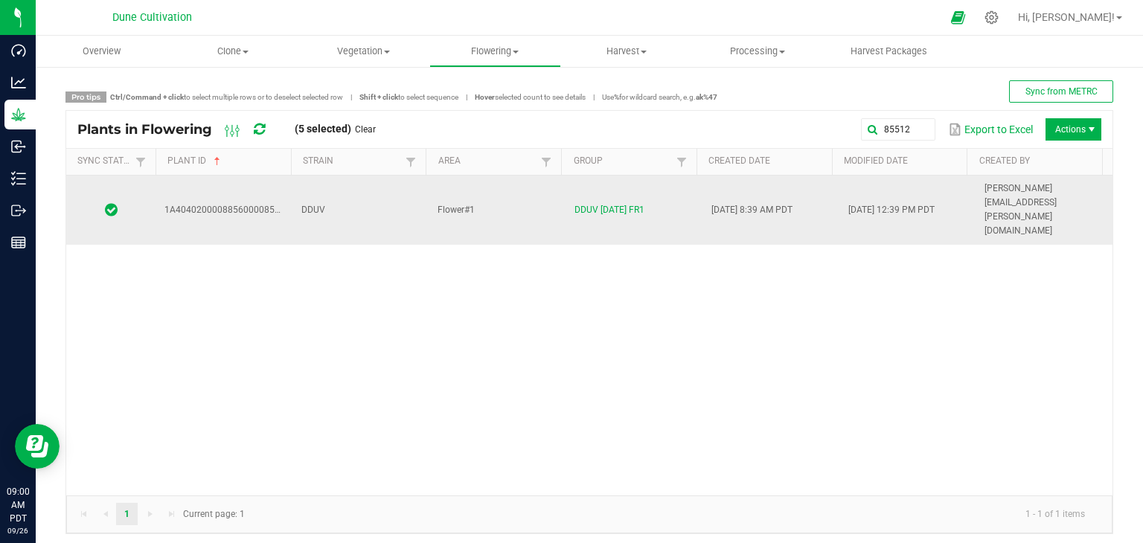
click at [361, 191] on td "DDUV" at bounding box center [361, 210] width 137 height 69
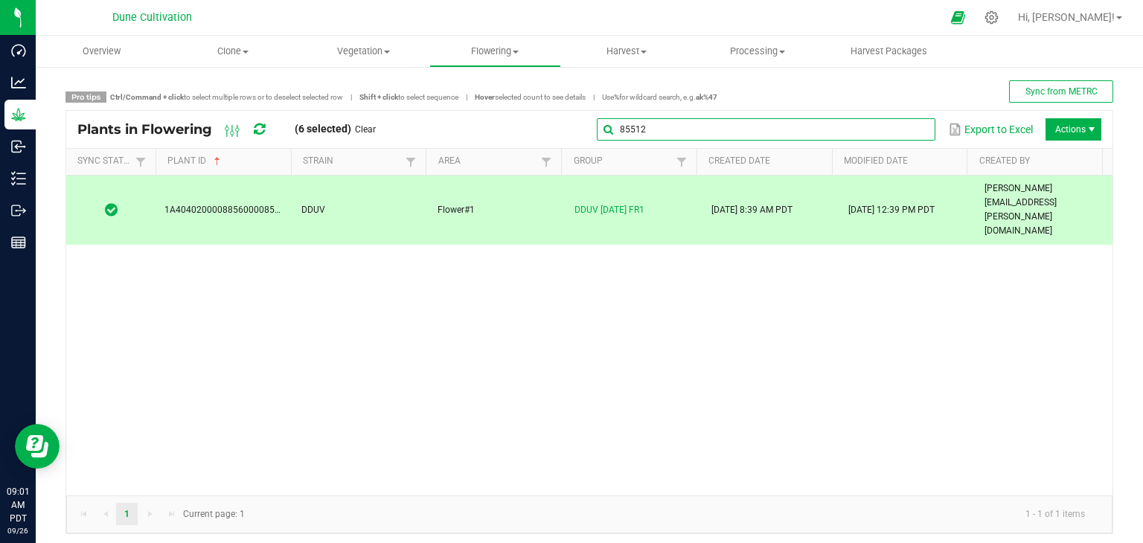
click at [902, 127] on global-search-input-ngx "85512" at bounding box center [766, 129] width 339 height 10
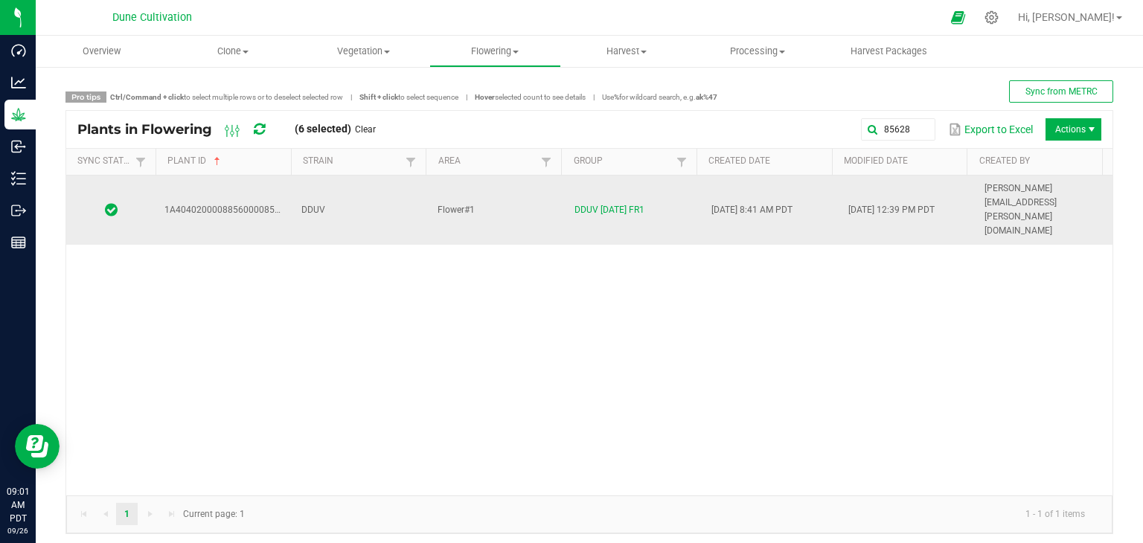
click at [396, 184] on td "DDUV" at bounding box center [361, 210] width 137 height 69
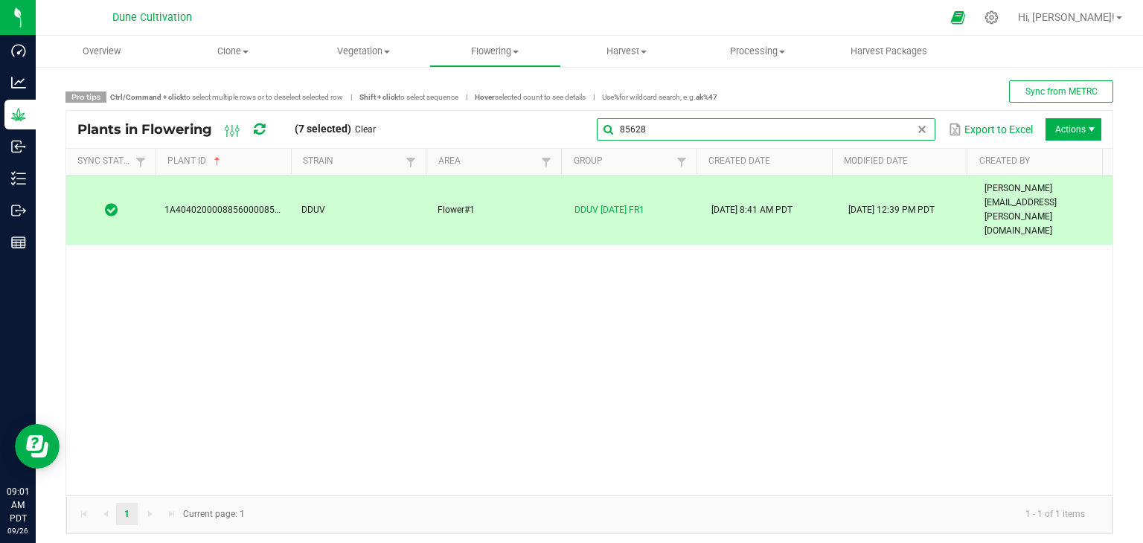
click at [901, 130] on input "85628" at bounding box center [766, 129] width 339 height 22
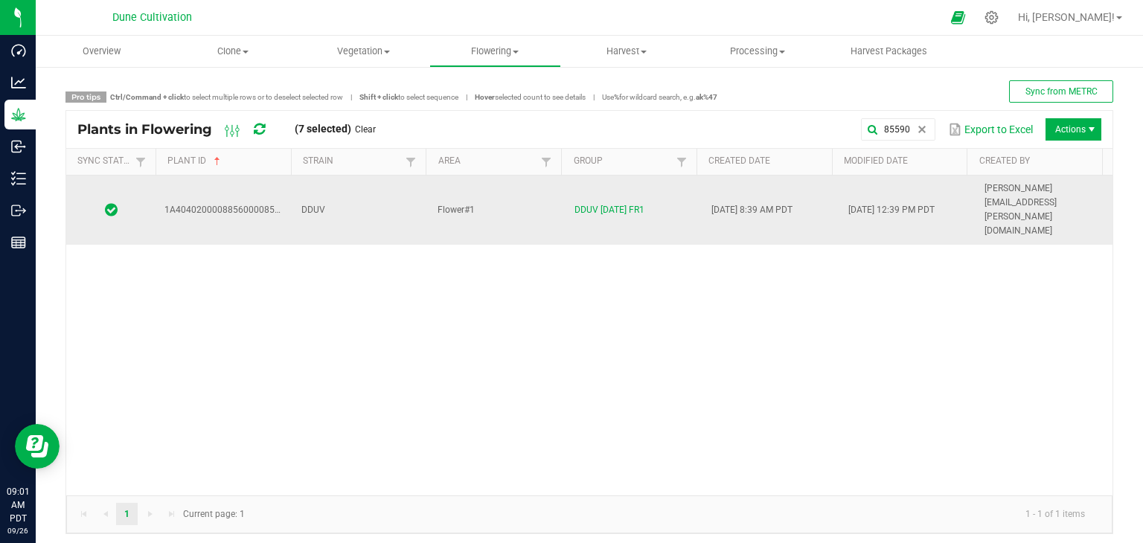
click at [362, 176] on td "DDUV" at bounding box center [361, 210] width 137 height 69
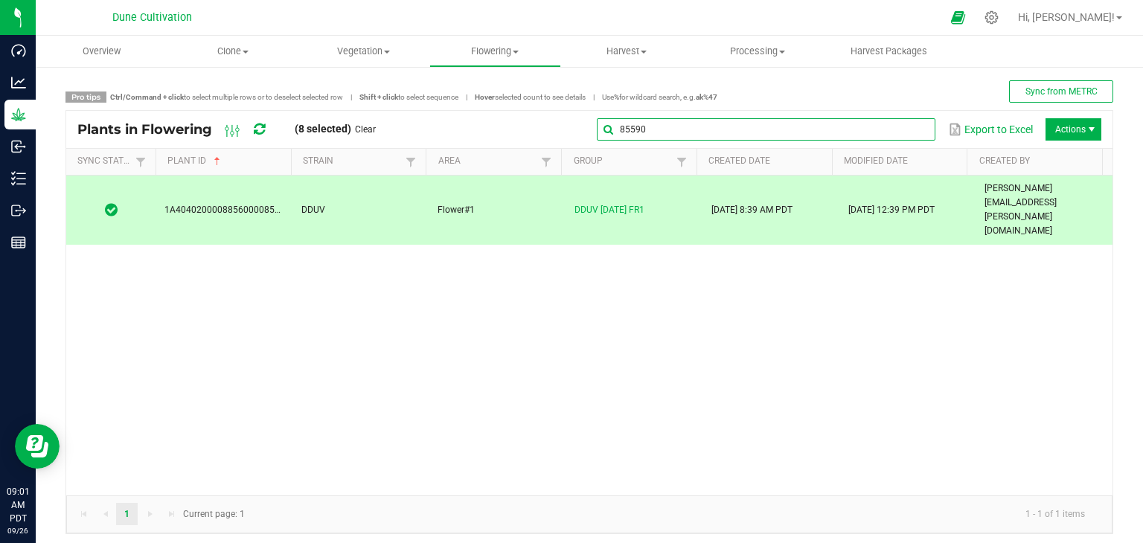
click at [899, 120] on input "85590" at bounding box center [766, 129] width 339 height 22
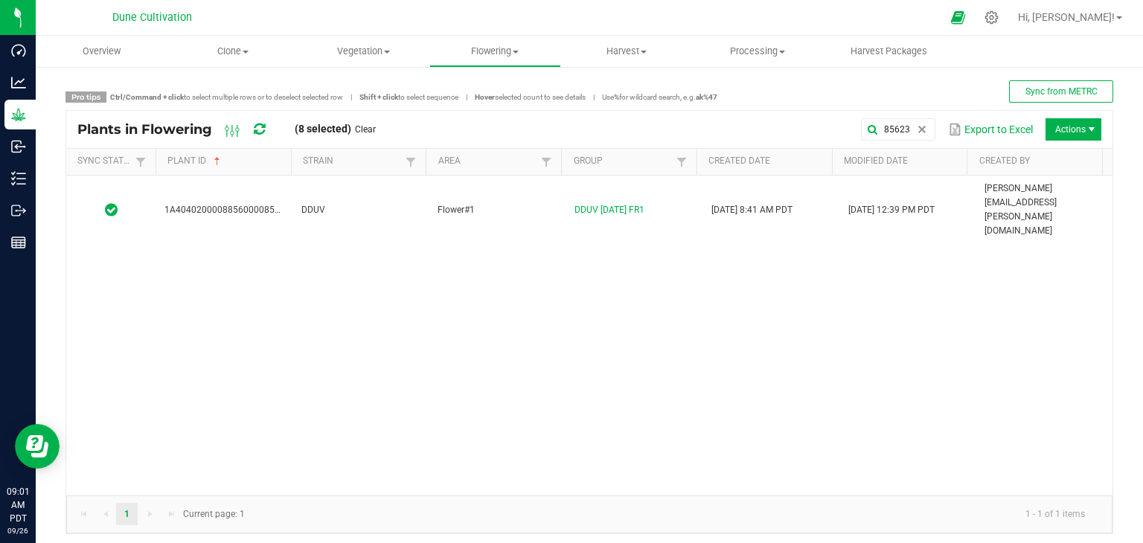
click at [356, 207] on div "1A4040200008856000085623 DDUV Flower#1 DDUV 09.05.25 FR1 08/25/2025 8:41 AM PDT…" at bounding box center [589, 336] width 1047 height 320
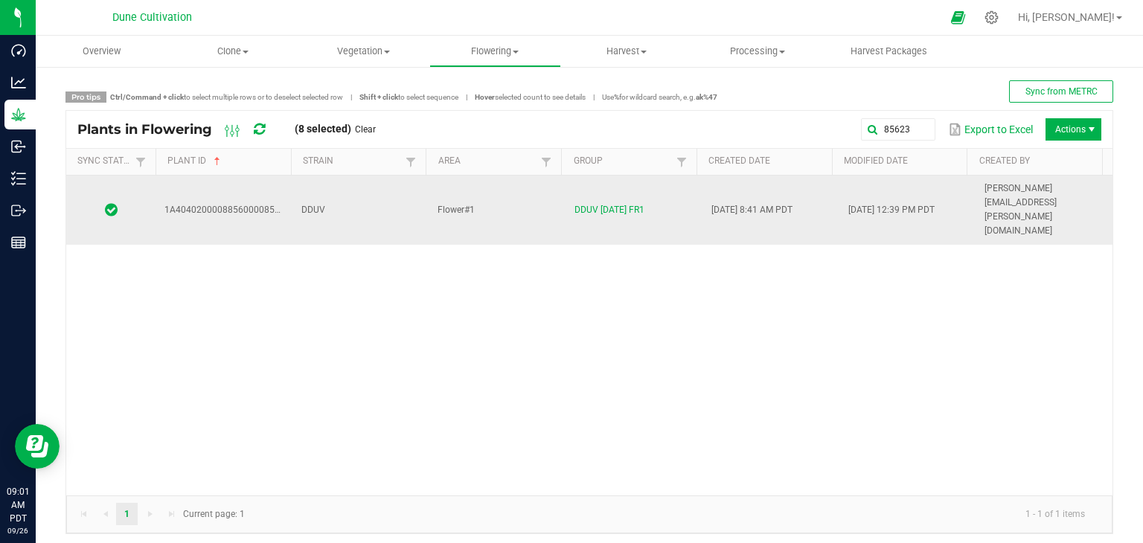
click at [367, 195] on td "DDUV" at bounding box center [361, 210] width 137 height 69
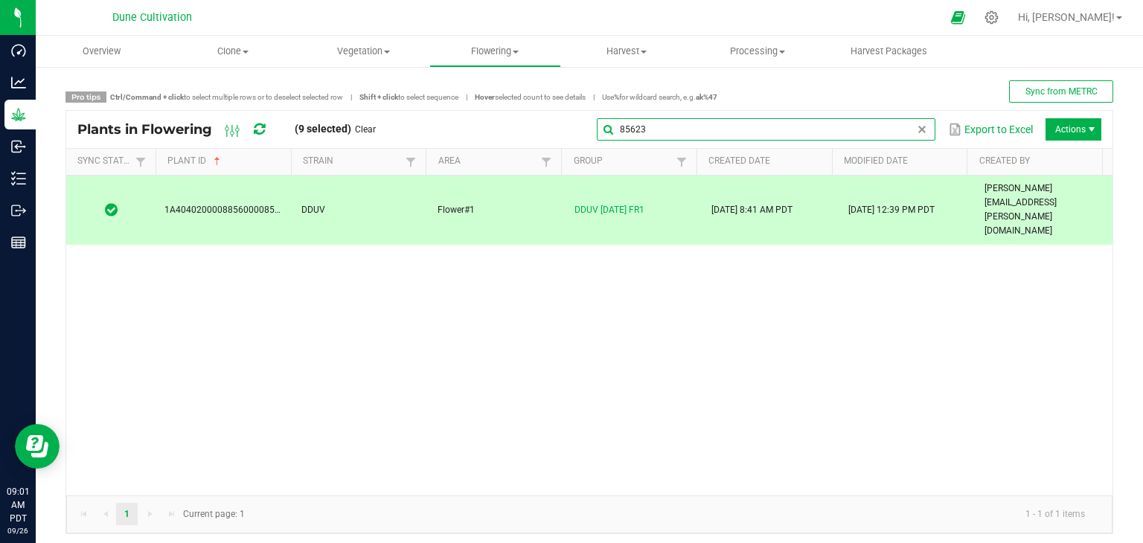
click at [905, 141] on div "85623 Export to Excel Actions" at bounding box center [744, 129] width 715 height 25
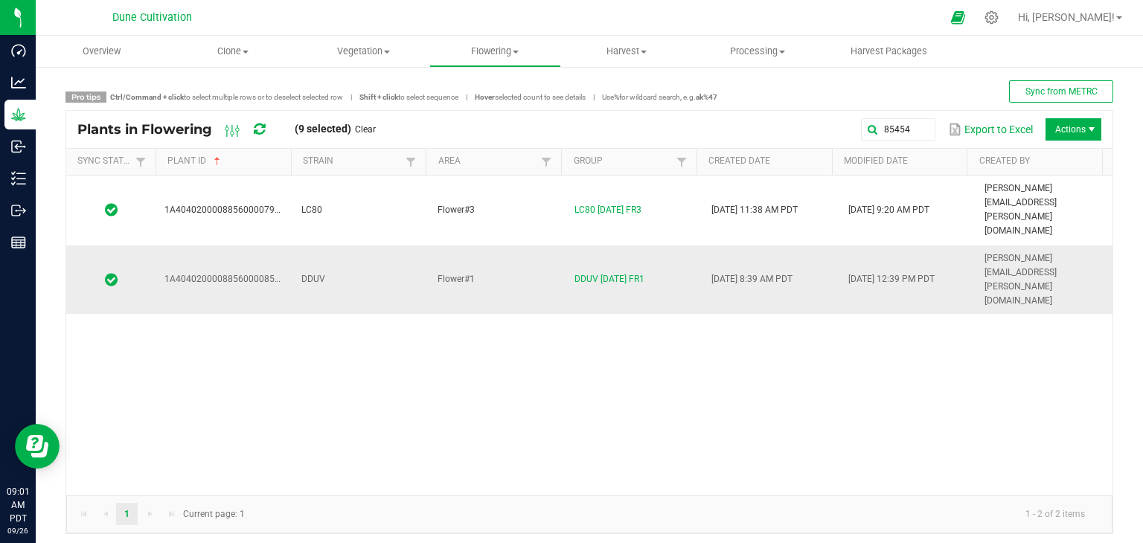
click at [368, 246] on td "DDUV" at bounding box center [361, 280] width 137 height 69
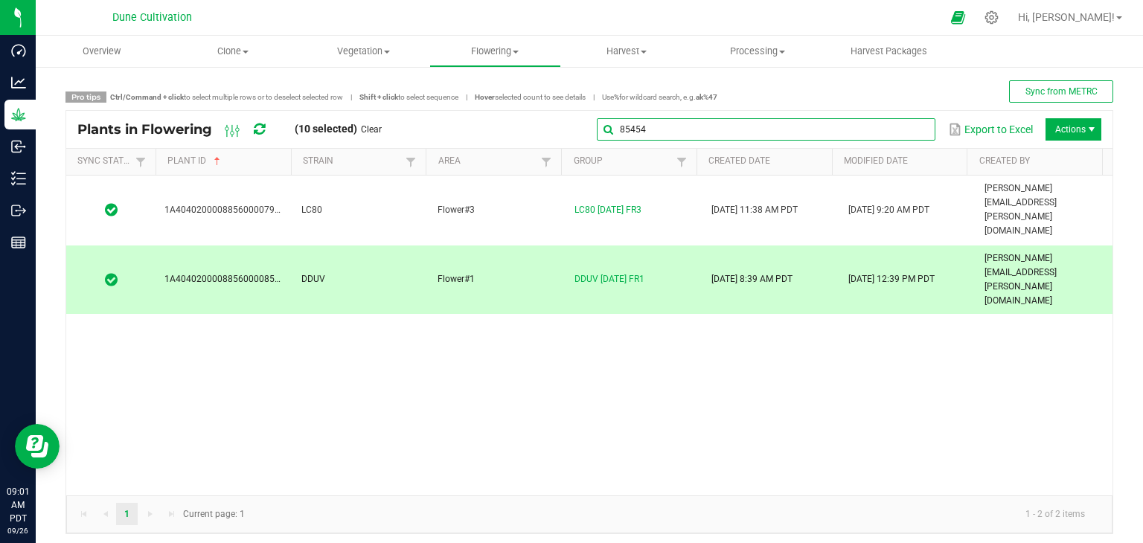
click at [904, 138] on input "85454" at bounding box center [766, 129] width 339 height 22
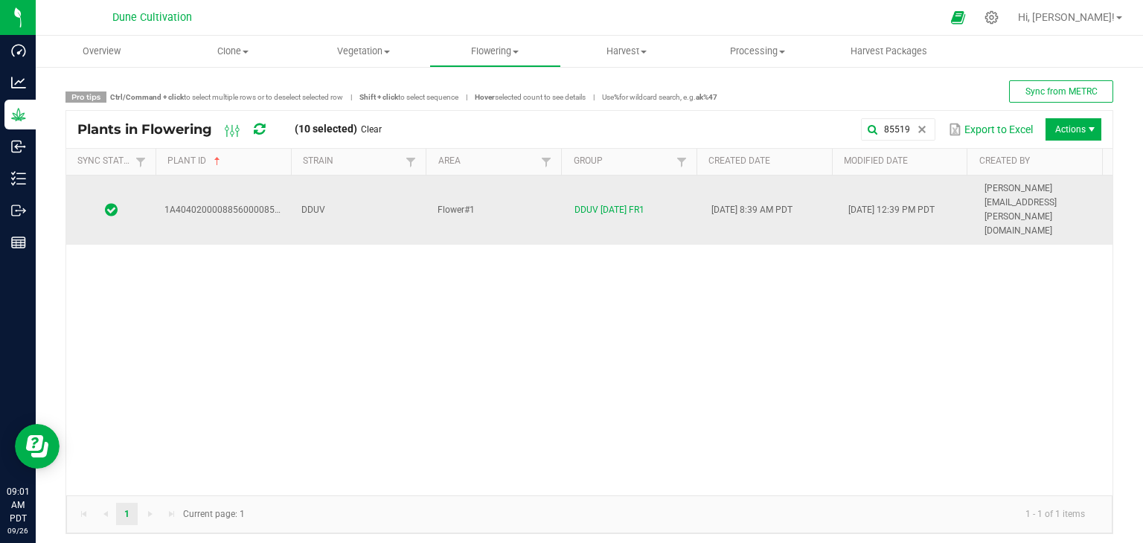
click at [371, 182] on td "DDUV" at bounding box center [361, 210] width 137 height 69
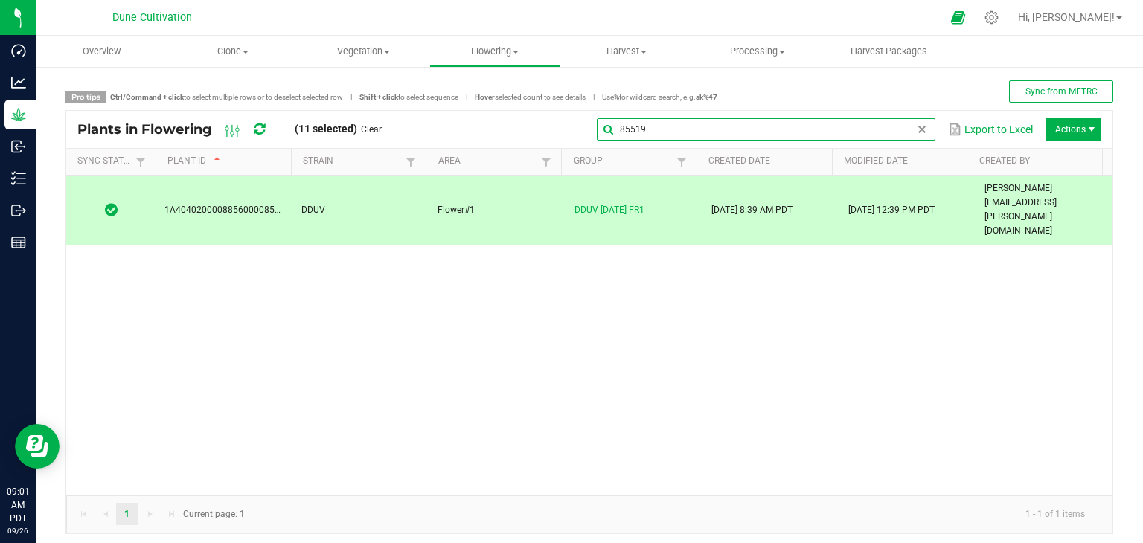
click at [899, 133] on input "85519" at bounding box center [766, 129] width 339 height 22
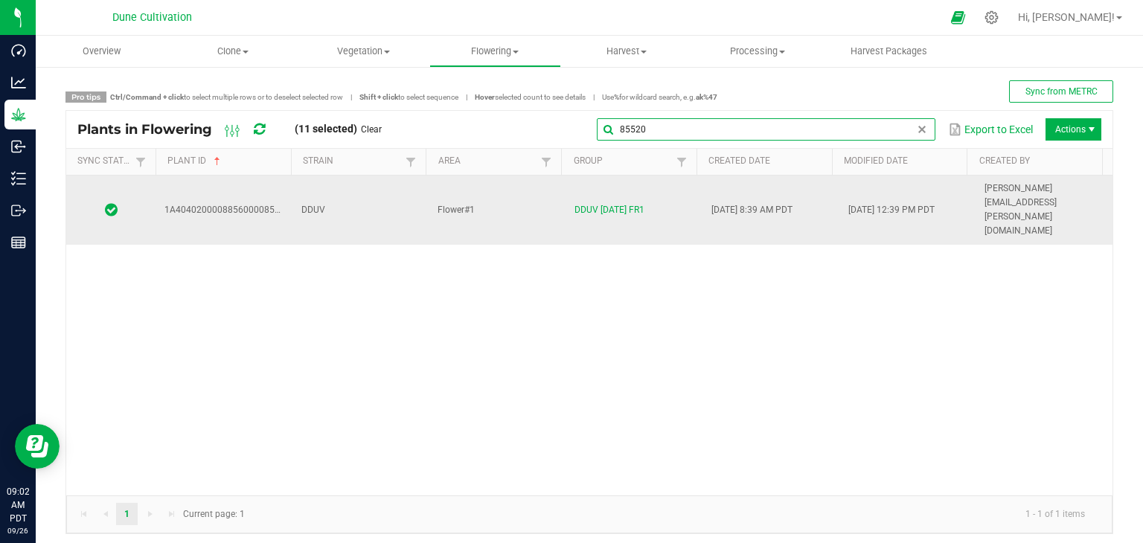
type input "85520"
click at [371, 181] on td "DDUV" at bounding box center [361, 210] width 137 height 69
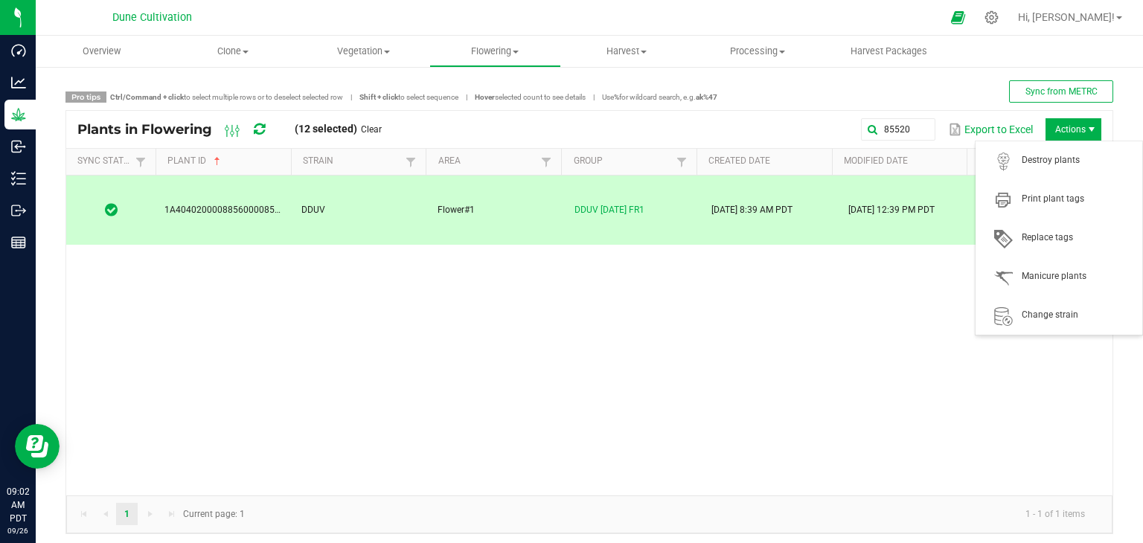
click at [1054, 122] on span "Actions" at bounding box center [1074, 129] width 56 height 22
click at [1037, 162] on span "Destroy plants" at bounding box center [1078, 160] width 112 height 13
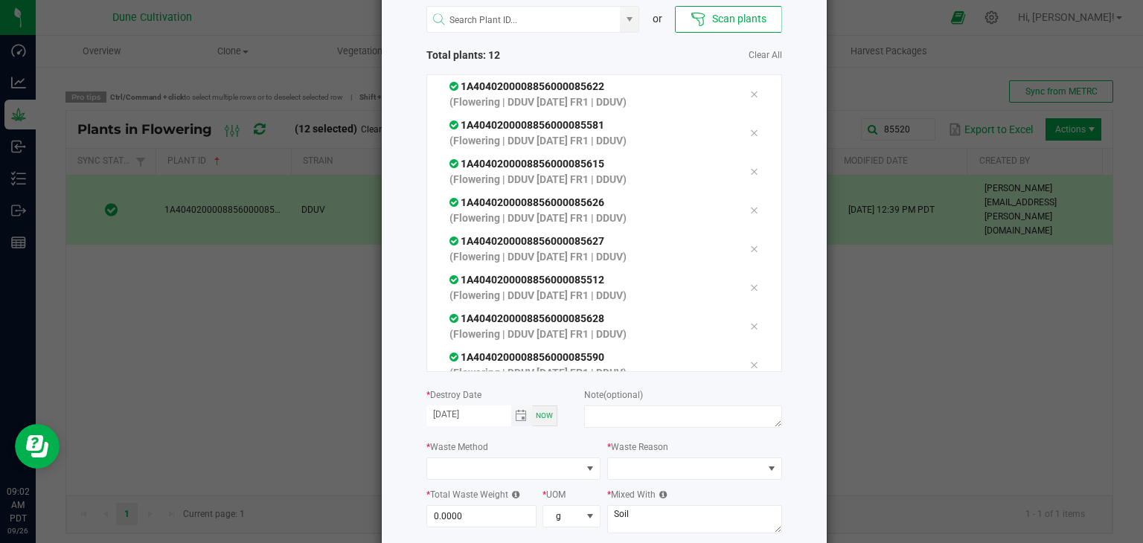
scroll to position [169, 0]
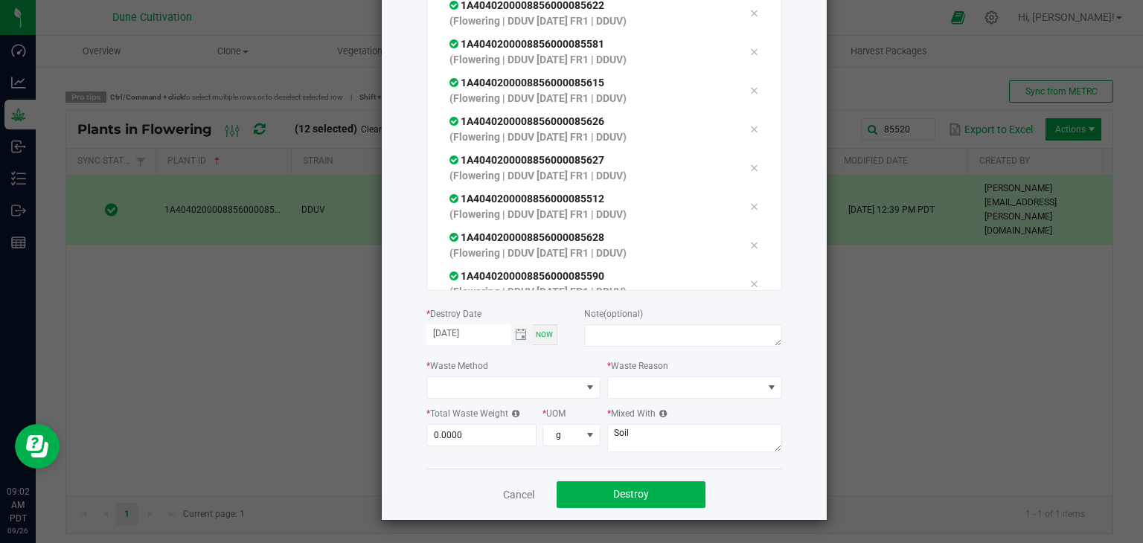
click at [515, 334] on span "Toggle calendar" at bounding box center [521, 335] width 12 height 12
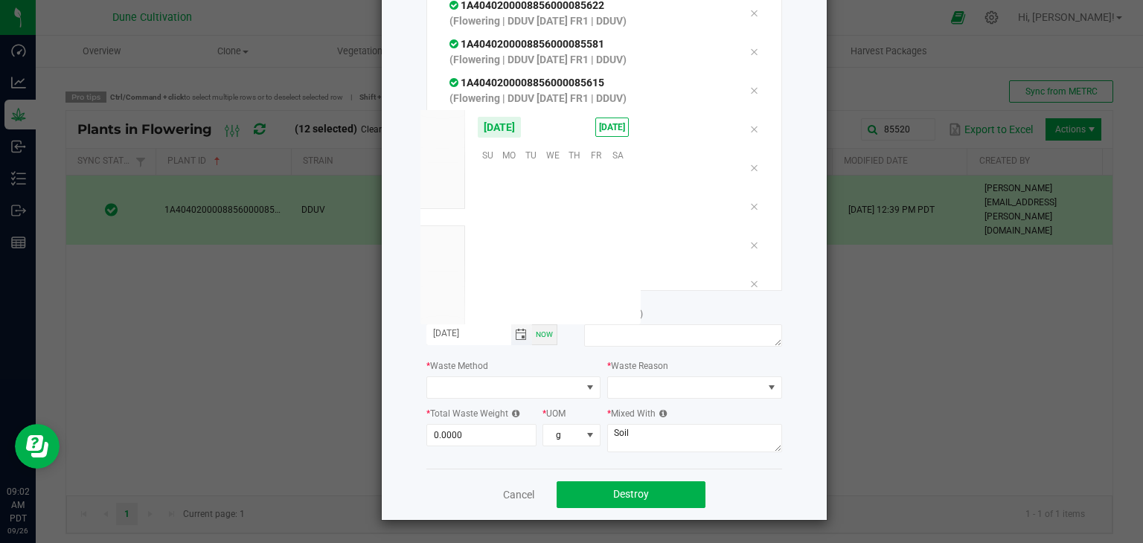
scroll to position [241476, 0]
click at [575, 254] on span "25" at bounding box center [575, 246] width 22 height 23
type input "[DATE]"
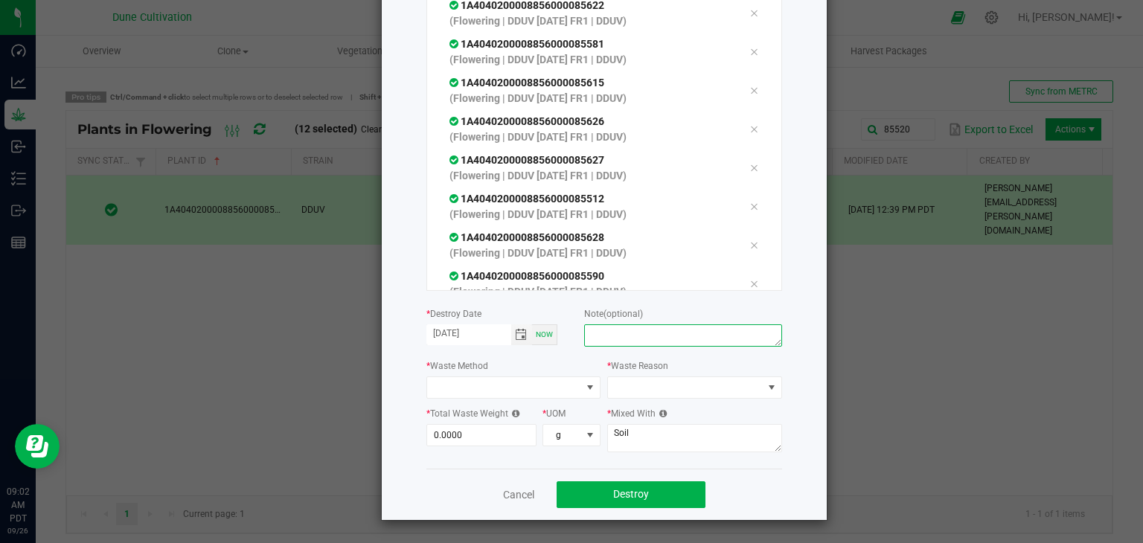
drag, startPoint x: 616, startPoint y: 334, endPoint x: 611, endPoint y: 327, distance: 8.7
click at [617, 333] on textarea at bounding box center [682, 336] width 197 height 22
type textarea "unhealthy"
click at [563, 376] on div "* Waste Method" at bounding box center [514, 378] width 175 height 41
click at [566, 381] on span at bounding box center [504, 387] width 155 height 21
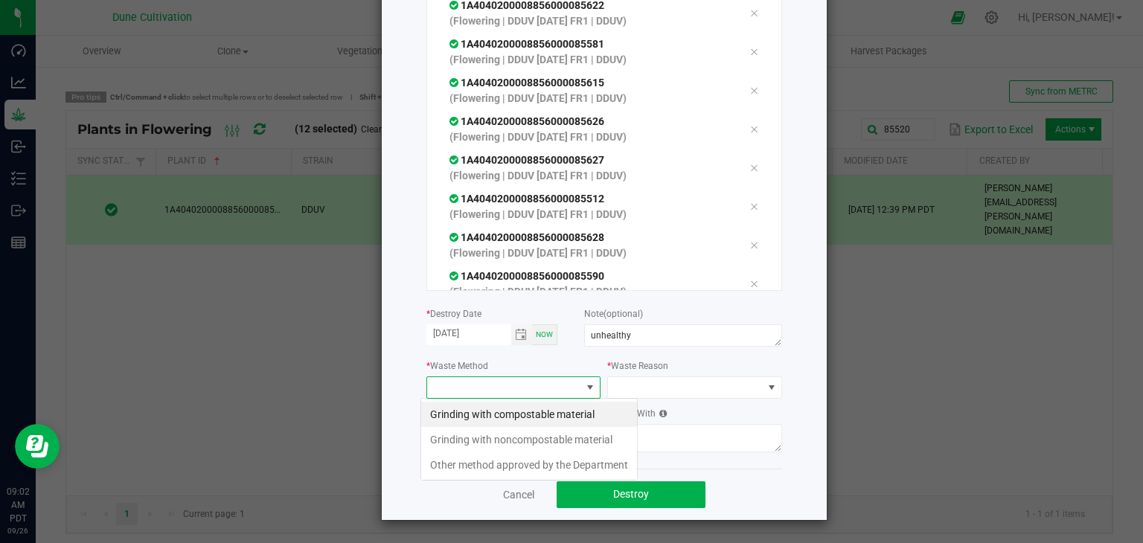
scroll to position [22, 175]
click at [545, 420] on li "Grinding with compostable material" at bounding box center [529, 414] width 216 height 25
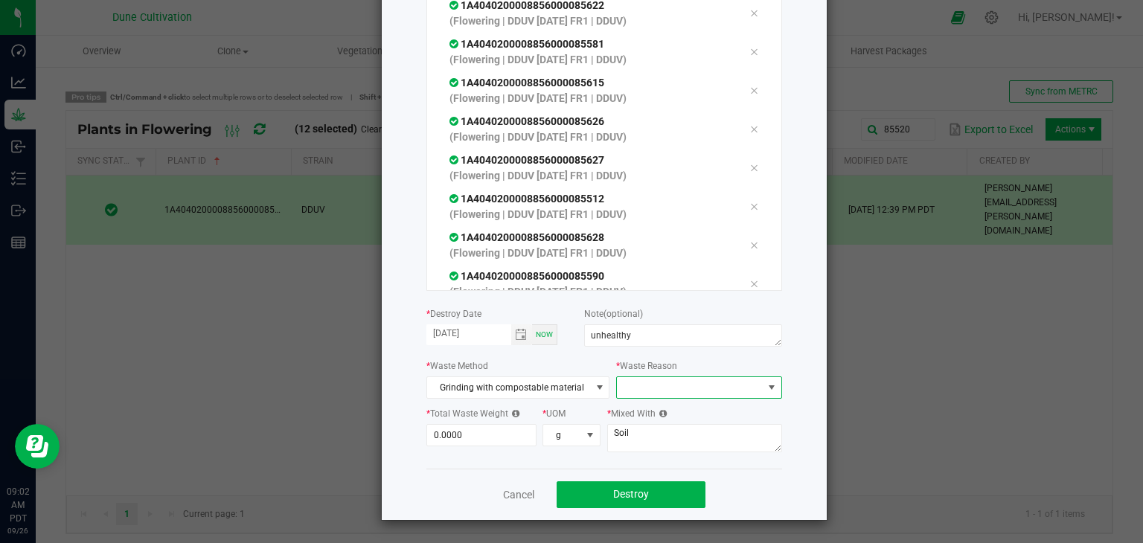
click at [627, 388] on span at bounding box center [689, 387] width 145 height 21
click at [622, 409] on li "Pruning" at bounding box center [691, 414] width 167 height 25
click at [470, 441] on input "0" at bounding box center [481, 435] width 109 height 21
type input "1,103.0000"
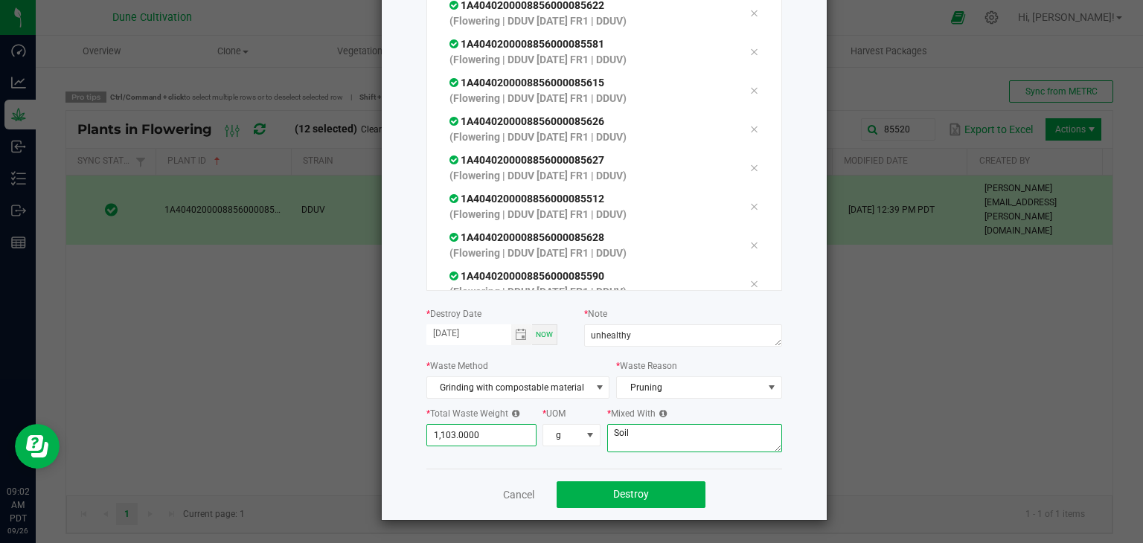
click at [670, 443] on textarea "Soil" at bounding box center [694, 438] width 175 height 28
type textarea "S"
type textarea "wood chips"
click at [632, 500] on span "Destroy" at bounding box center [631, 494] width 36 height 12
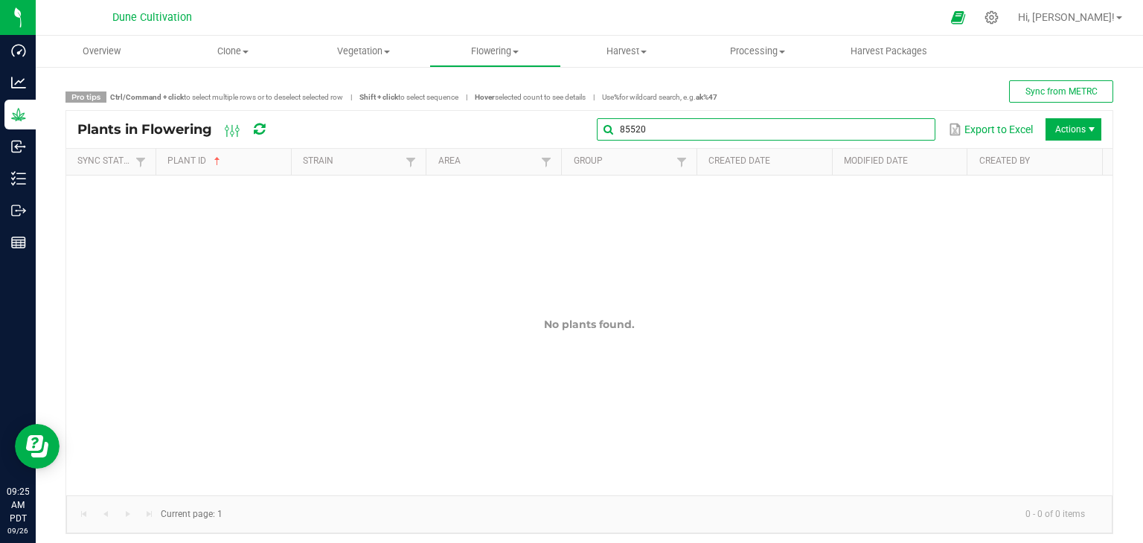
click at [898, 128] on input "85520" at bounding box center [766, 129] width 339 height 22
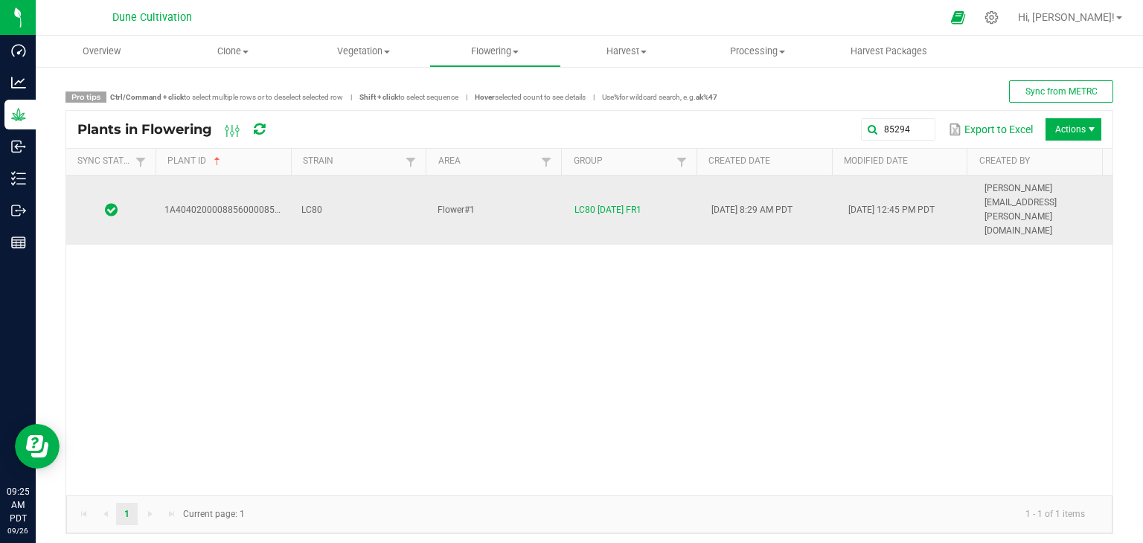
drag, startPoint x: 413, startPoint y: 191, endPoint x: 407, endPoint y: 201, distance: 11.4
click at [412, 197] on td "LC80" at bounding box center [361, 210] width 137 height 69
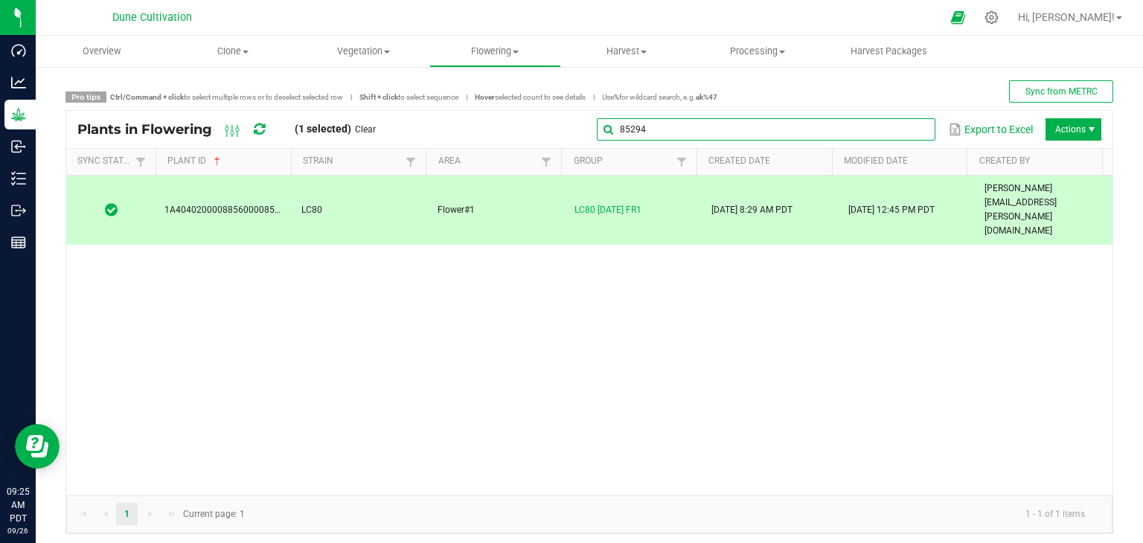
click at [901, 124] on input "85294" at bounding box center [766, 129] width 339 height 22
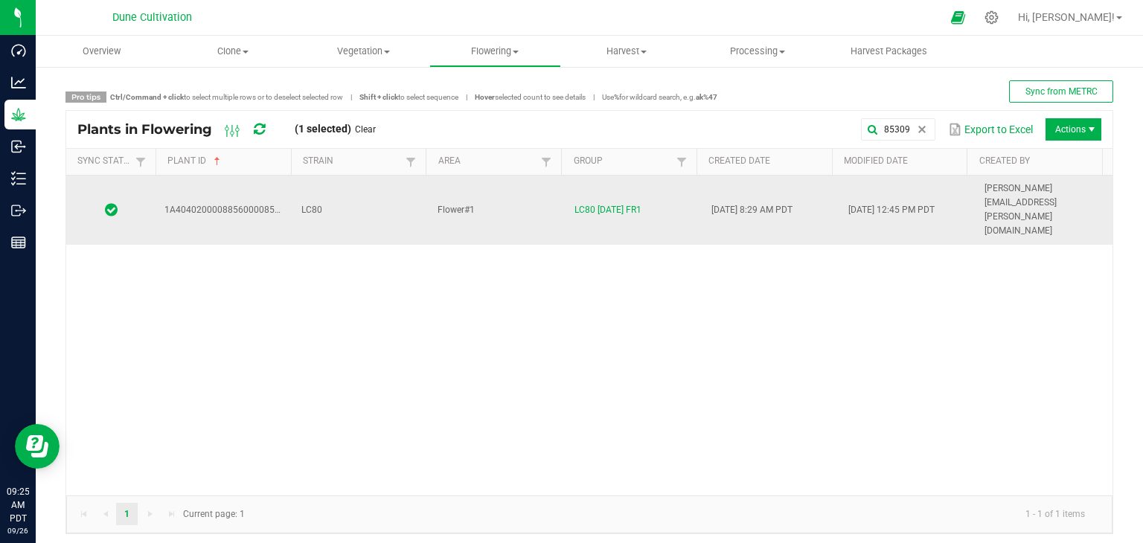
click at [378, 176] on td "LC80" at bounding box center [361, 210] width 137 height 69
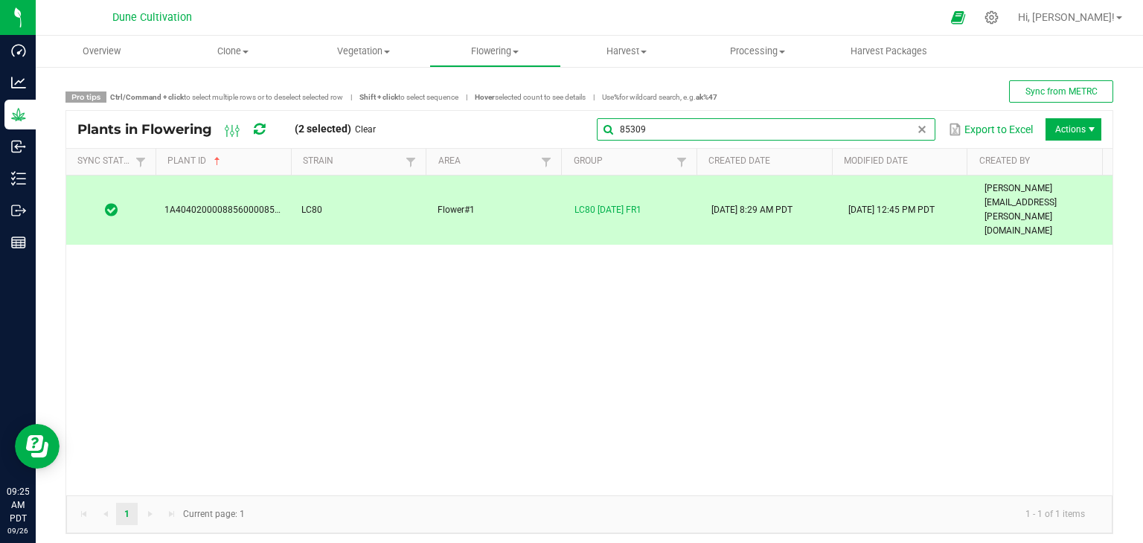
click at [907, 126] on global-search-input-ngx "85309" at bounding box center [766, 129] width 339 height 10
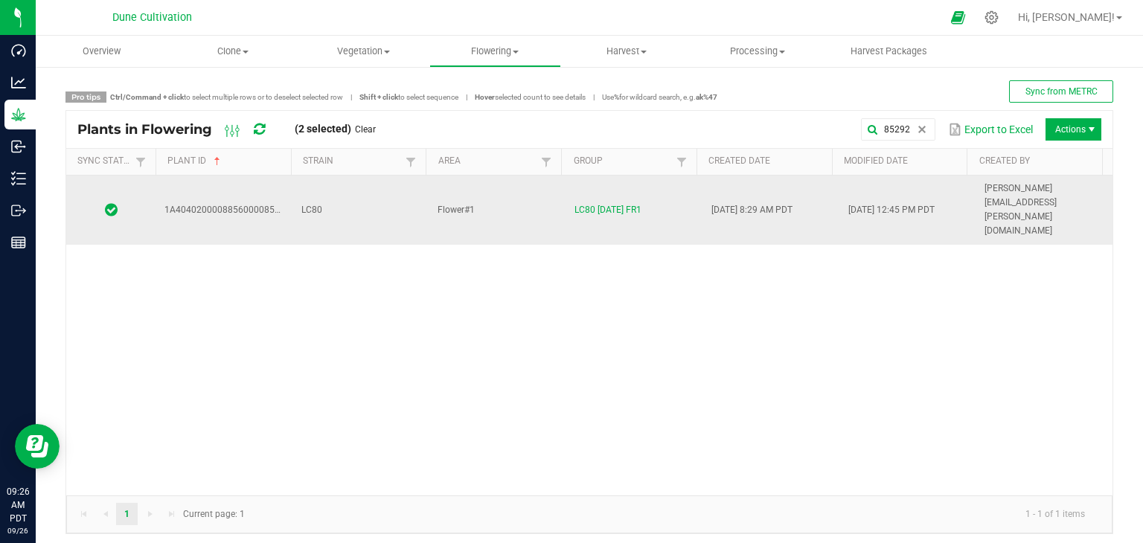
click at [353, 199] on td "LC80" at bounding box center [361, 210] width 137 height 69
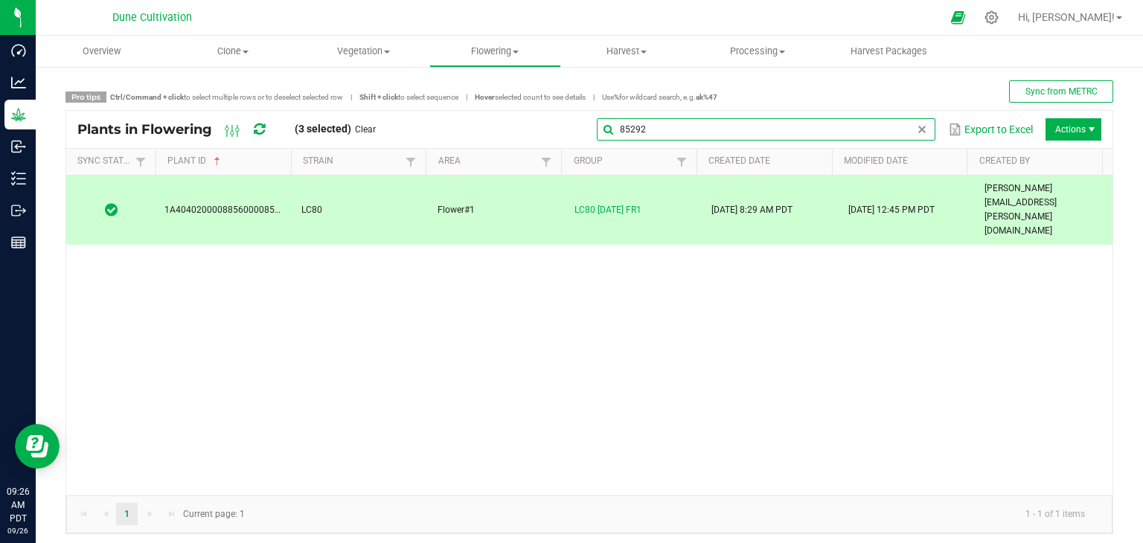
click at [901, 133] on input "85292" at bounding box center [766, 129] width 339 height 22
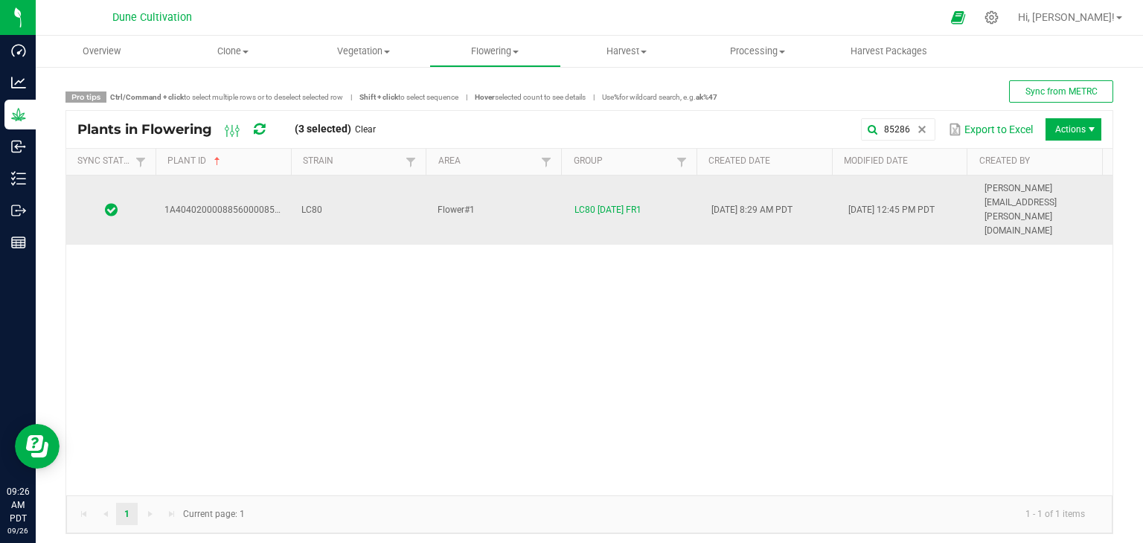
click at [368, 189] on td "LC80" at bounding box center [361, 210] width 137 height 69
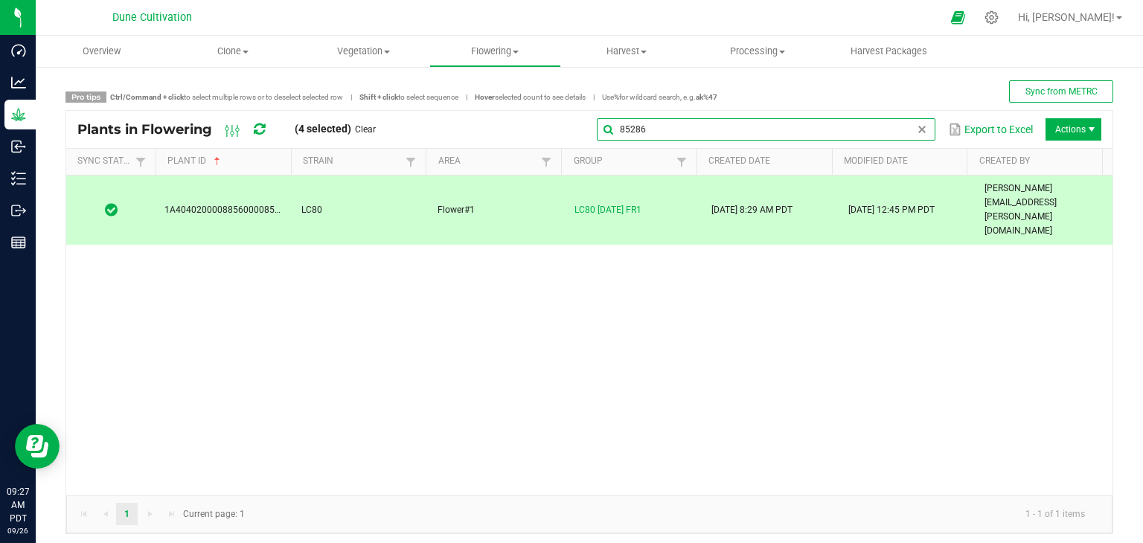
click at [902, 123] on input "85286" at bounding box center [766, 129] width 339 height 22
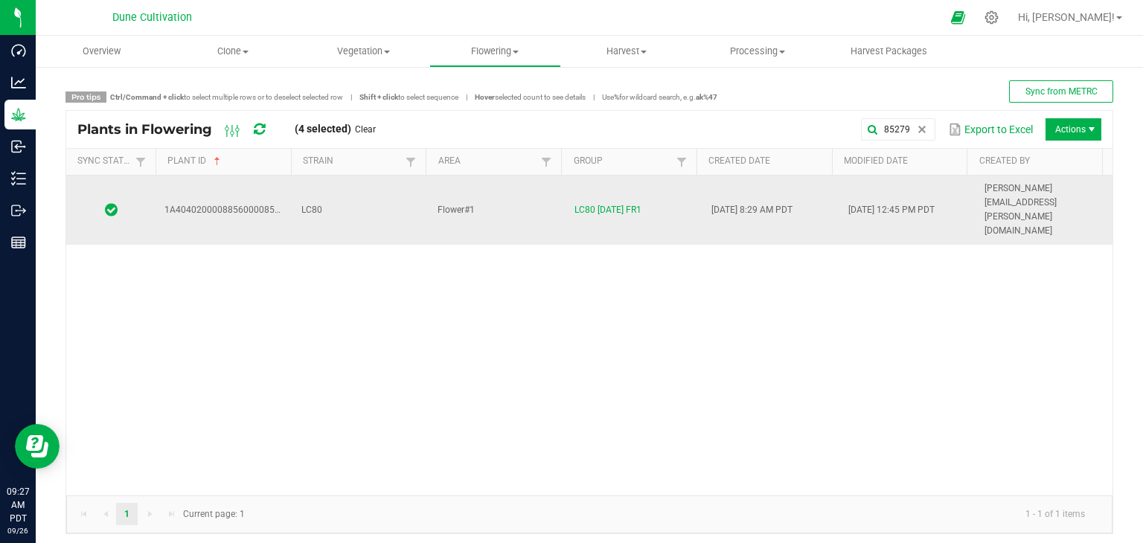
click at [370, 183] on td "LC80" at bounding box center [361, 210] width 137 height 69
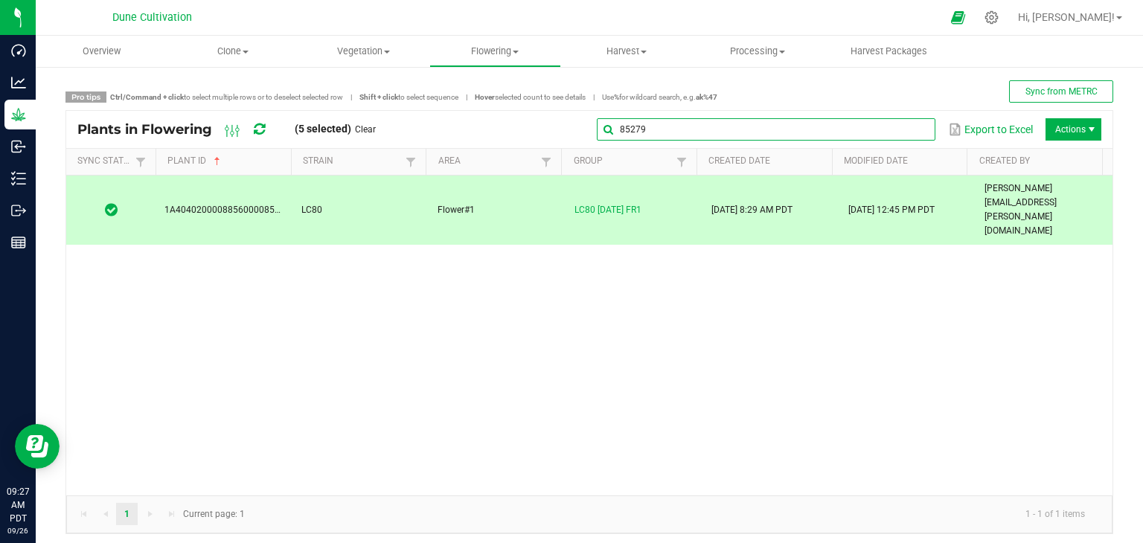
click at [904, 129] on global-search-input-ngx "85279" at bounding box center [766, 129] width 339 height 10
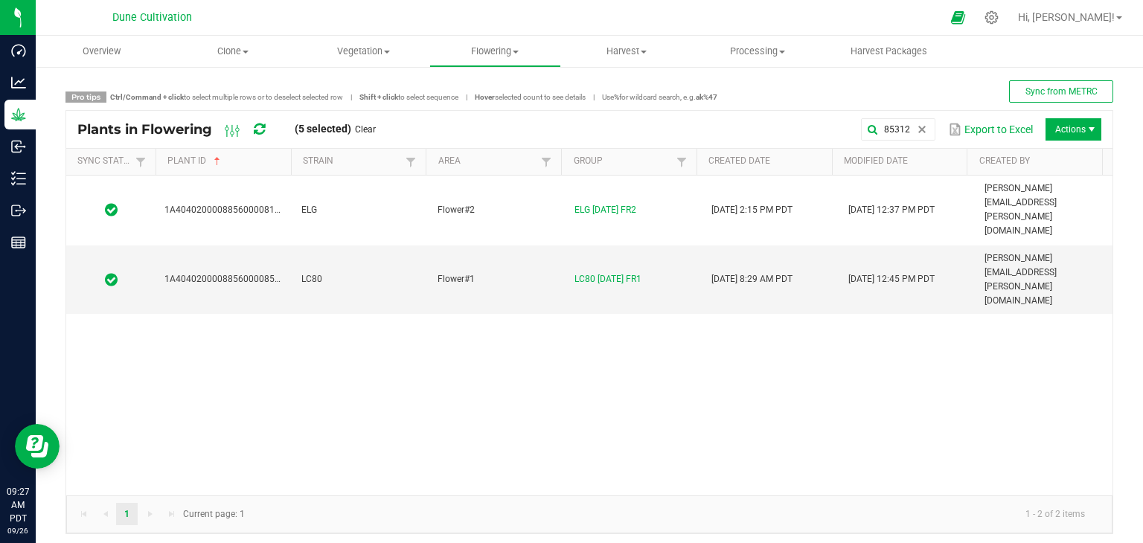
click at [400, 233] on div "1A4040200008856000081334 ELG Flower#2 ELG 08.15.25 FR2 08/01/2025 2:15 PM PDT 0…" at bounding box center [589, 336] width 1047 height 320
click at [400, 246] on td "LC80" at bounding box center [361, 280] width 137 height 69
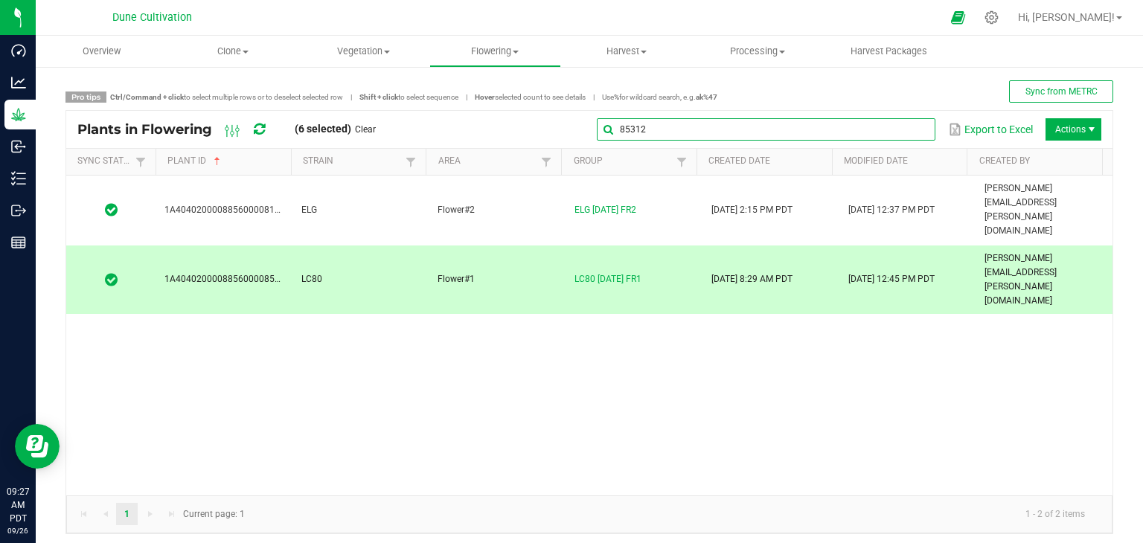
click at [909, 127] on global-search-input-ngx "85312" at bounding box center [766, 129] width 339 height 10
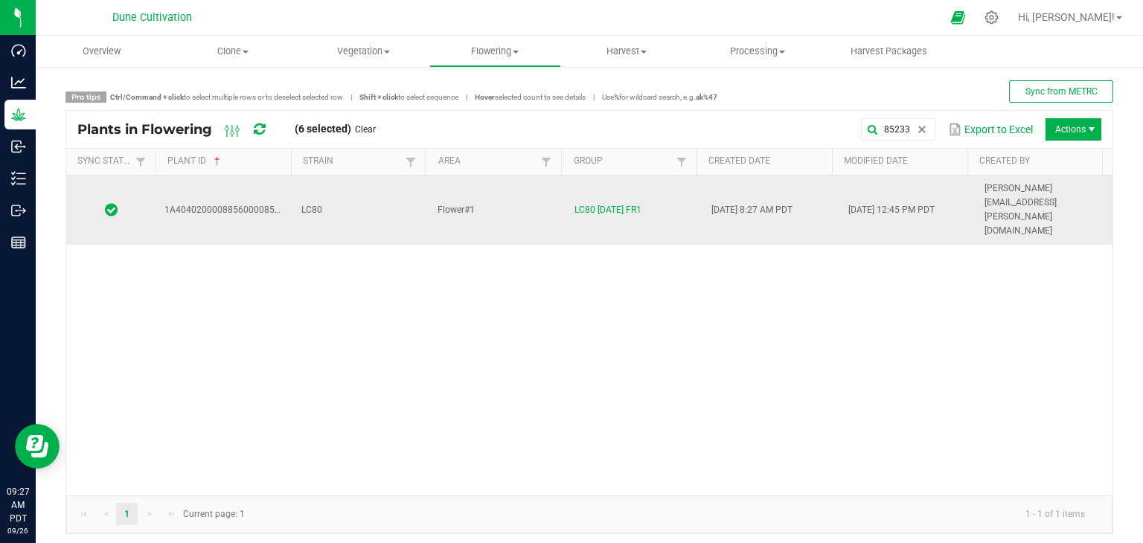
click at [377, 199] on td "LC80" at bounding box center [361, 210] width 137 height 69
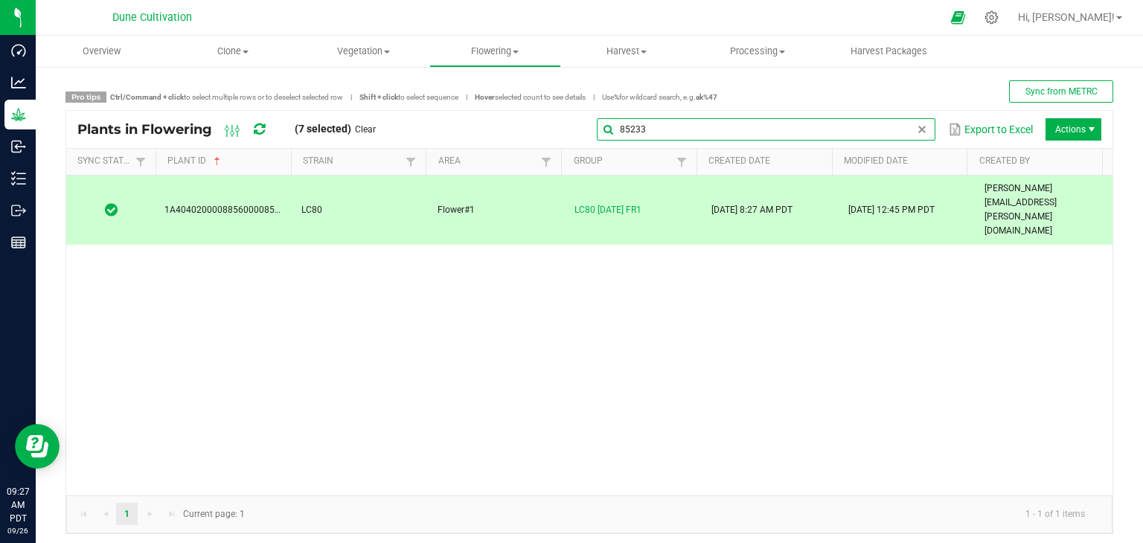
click at [896, 138] on input "85233" at bounding box center [766, 129] width 339 height 22
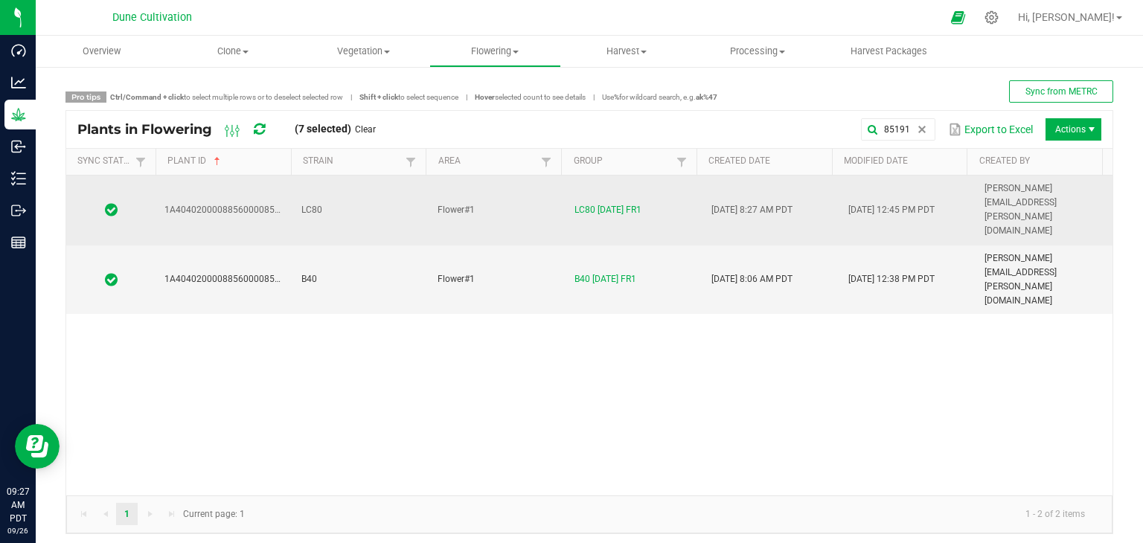
click at [389, 184] on td "LC80" at bounding box center [361, 211] width 137 height 70
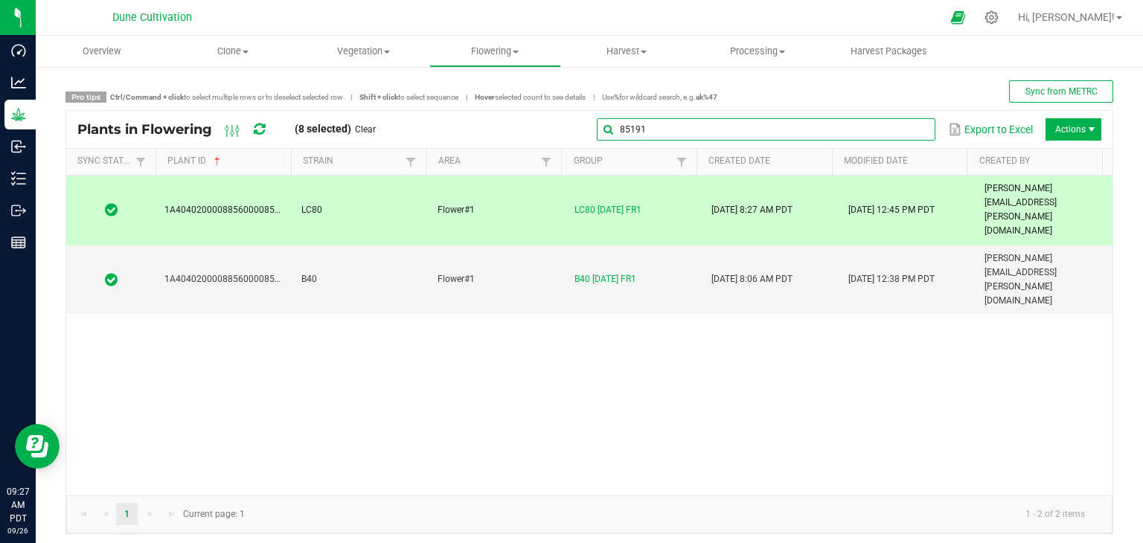
click at [899, 129] on input "85191" at bounding box center [766, 129] width 339 height 22
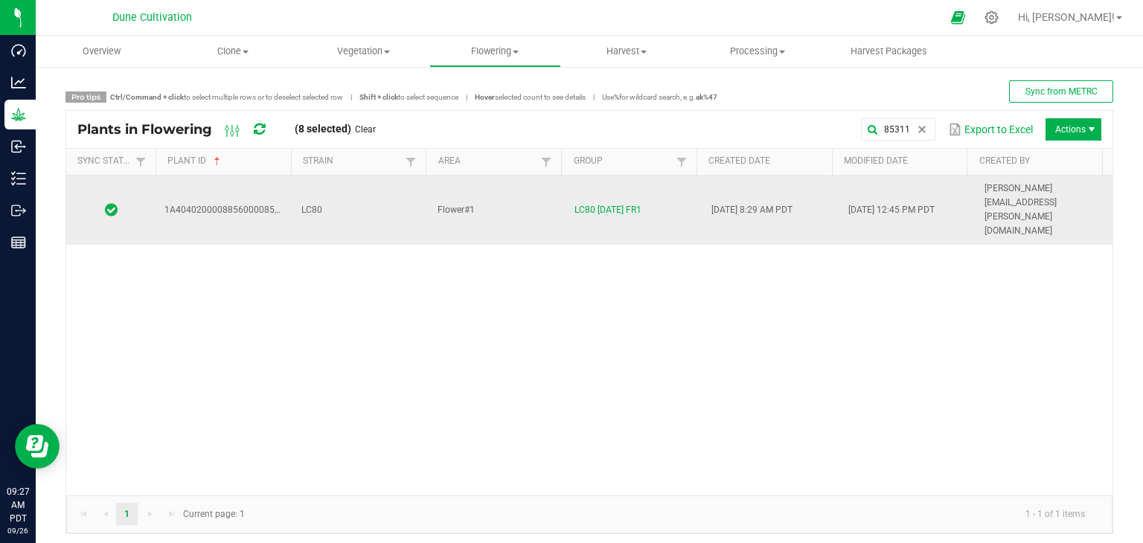
click at [544, 188] on td "Flower#1" at bounding box center [497, 210] width 137 height 69
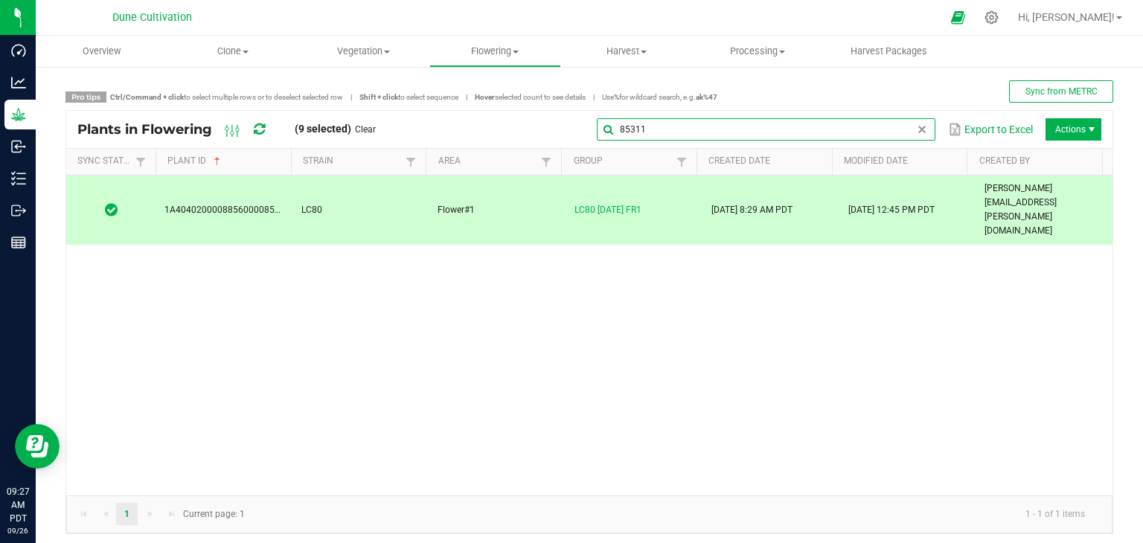
click at [902, 131] on input "85311" at bounding box center [766, 129] width 339 height 22
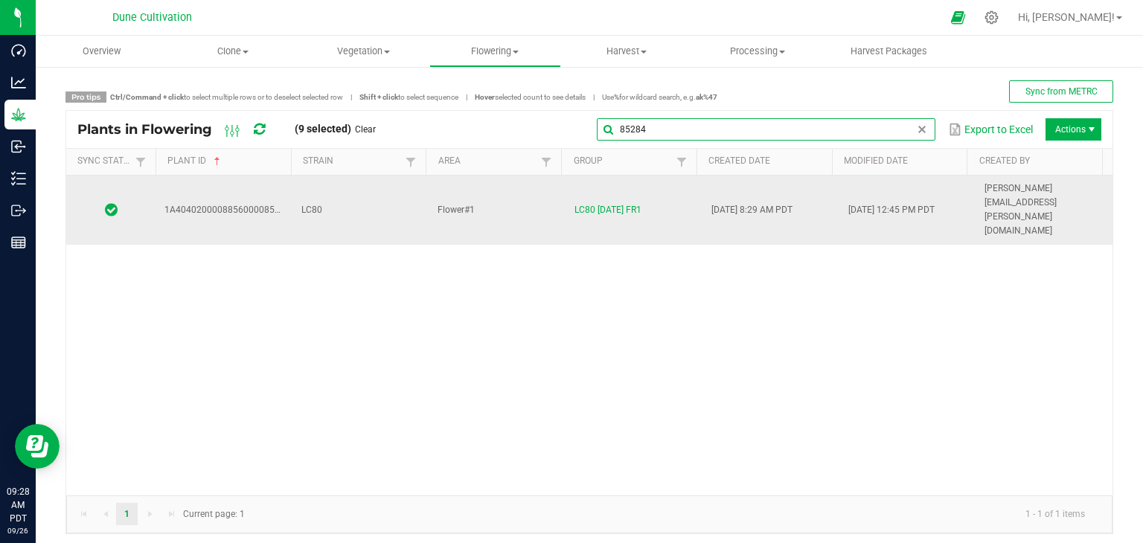
type input "85284"
click at [365, 187] on td "LC80" at bounding box center [361, 210] width 137 height 69
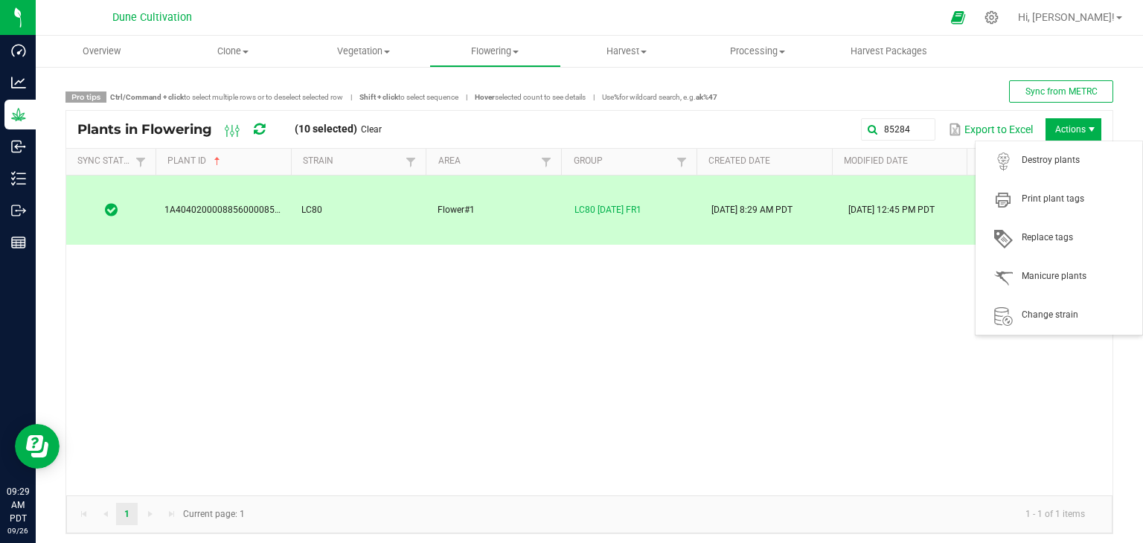
click at [1056, 128] on span "Actions" at bounding box center [1074, 129] width 56 height 22
click at [1056, 156] on span "Destroy plants" at bounding box center [1078, 160] width 112 height 13
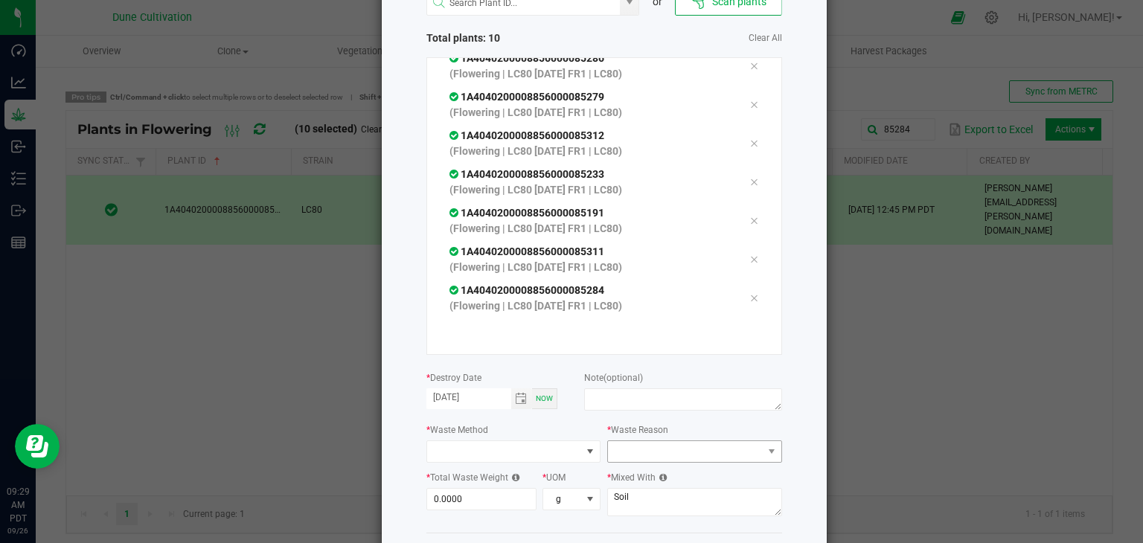
scroll to position [169, 0]
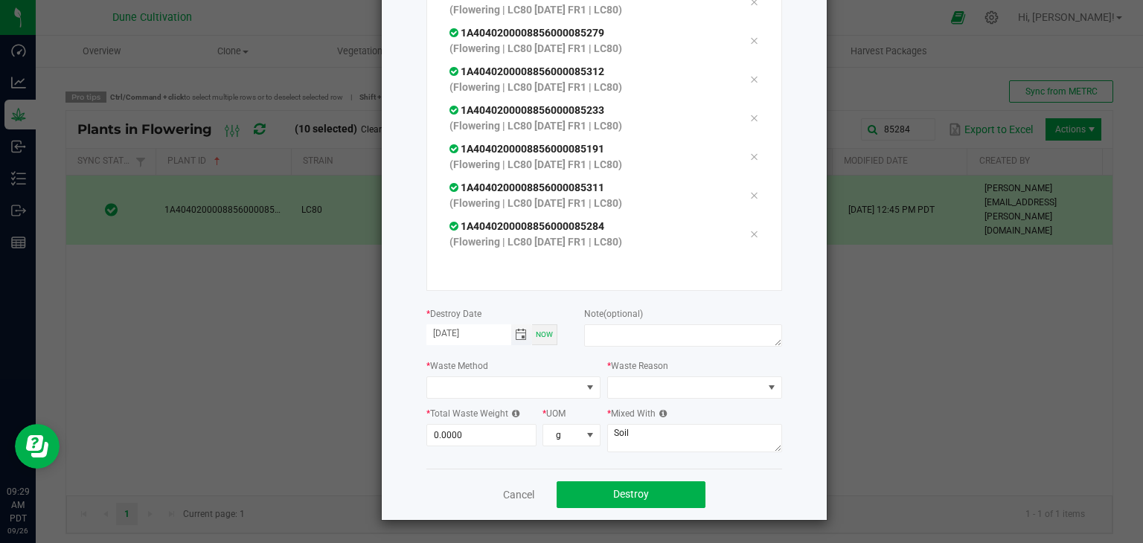
click at [512, 340] on span "Toggle calendar" at bounding box center [522, 335] width 22 height 21
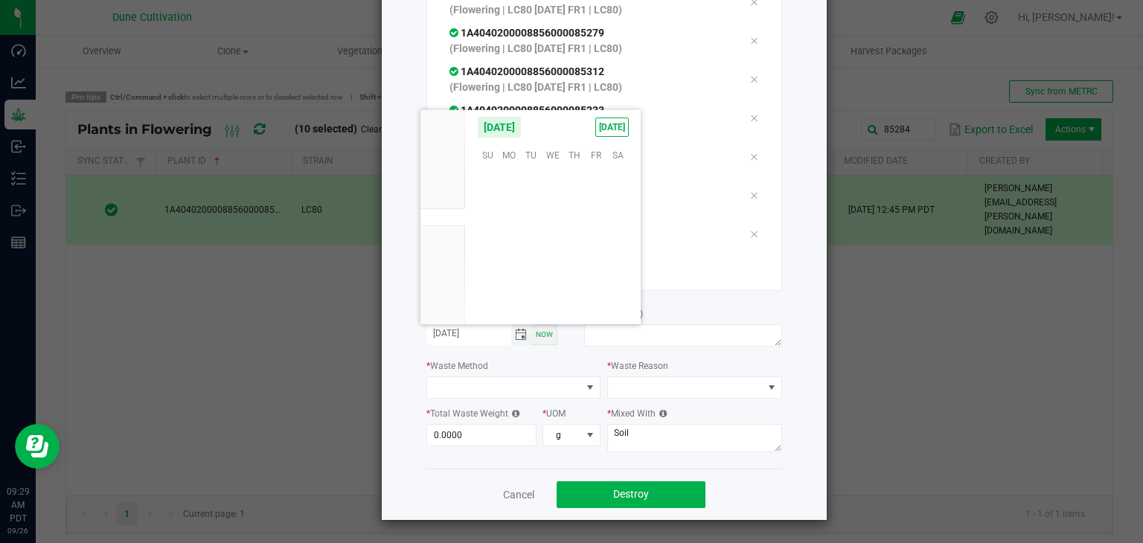
scroll to position [241476, 0]
click at [580, 247] on span "25" at bounding box center [575, 246] width 22 height 23
type input "[DATE]"
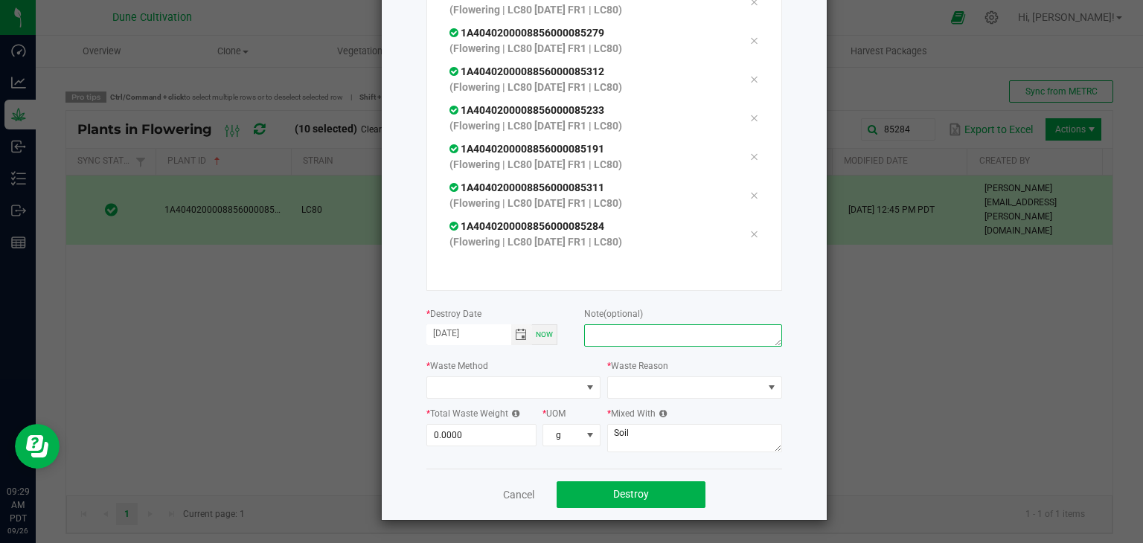
click at [640, 339] on textarea at bounding box center [682, 336] width 197 height 22
type textarea "unhealthy"
click at [660, 380] on span at bounding box center [685, 387] width 155 height 21
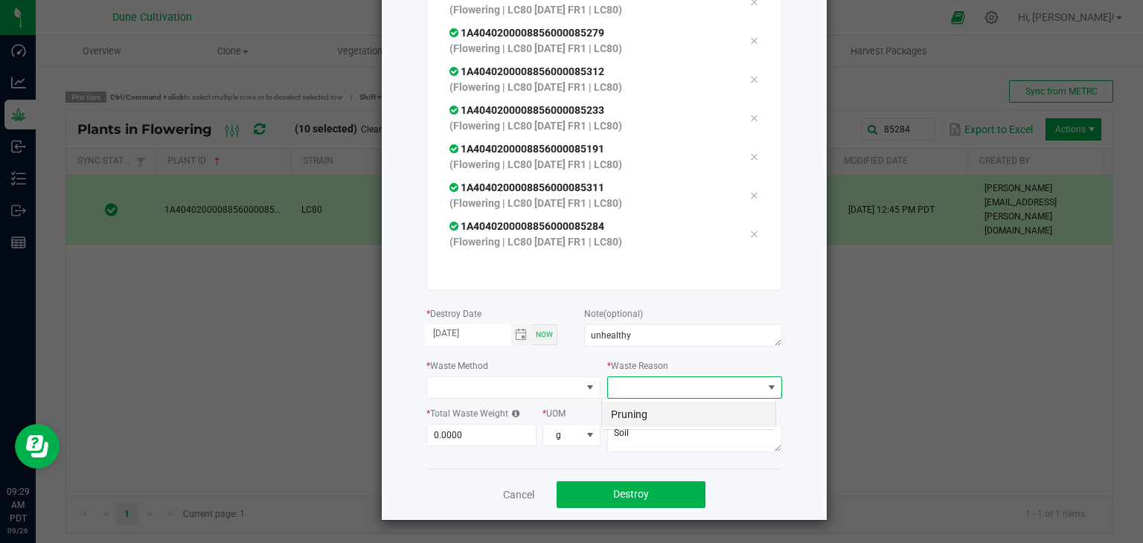
scroll to position [22, 175]
click at [643, 426] on textarea "Soil" at bounding box center [694, 438] width 175 height 28
click at [653, 389] on span at bounding box center [685, 387] width 155 height 21
click at [651, 421] on li "Pruning" at bounding box center [688, 414] width 173 height 25
click at [544, 389] on span at bounding box center [504, 387] width 155 height 21
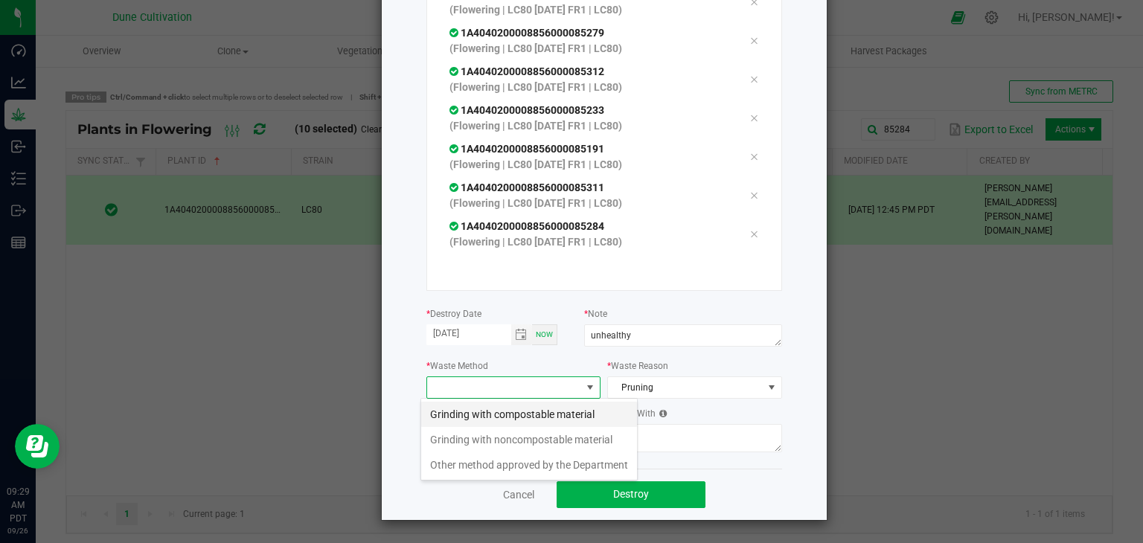
click at [522, 421] on li "Grinding with compostable material" at bounding box center [529, 414] width 216 height 25
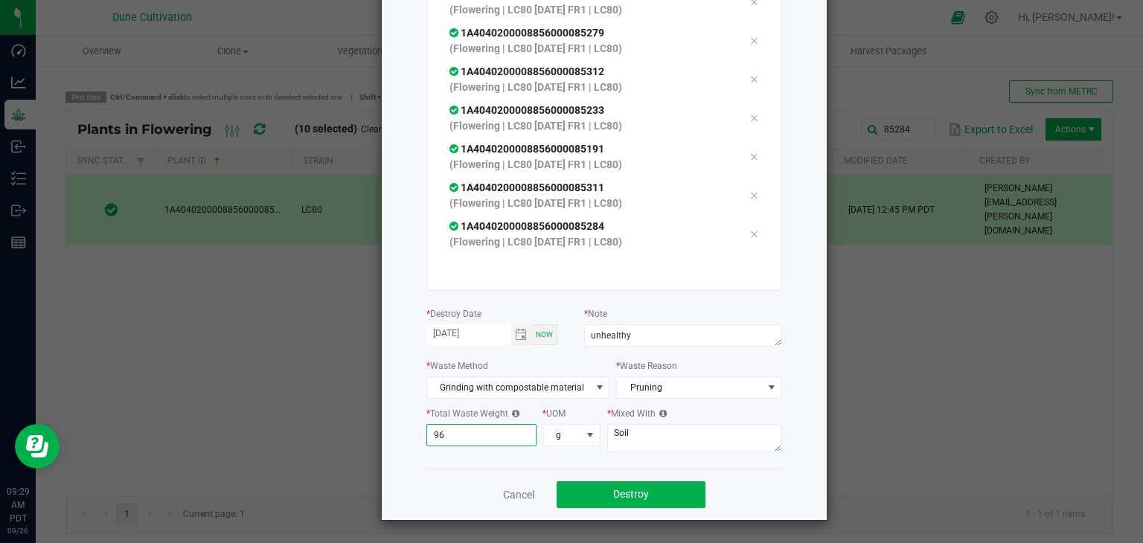
type input "9"
type input "963.0000"
drag, startPoint x: 629, startPoint y: 427, endPoint x: 622, endPoint y: 433, distance: 9.0
click at [626, 432] on textarea "Soil" at bounding box center [694, 438] width 175 height 28
type textarea "S"
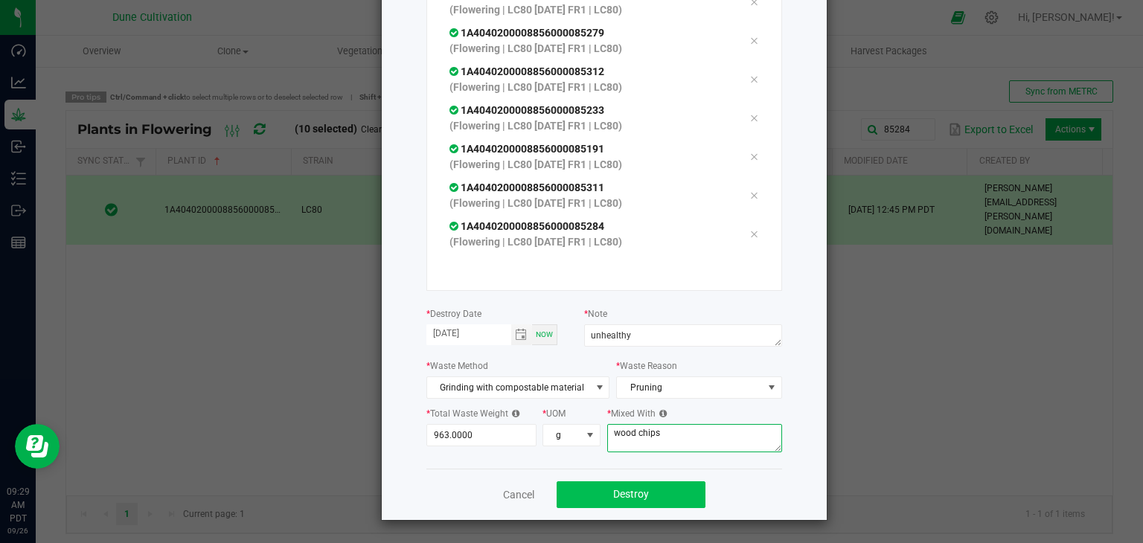
type textarea "wood chips"
click at [625, 495] on span "Destroy" at bounding box center [631, 494] width 36 height 12
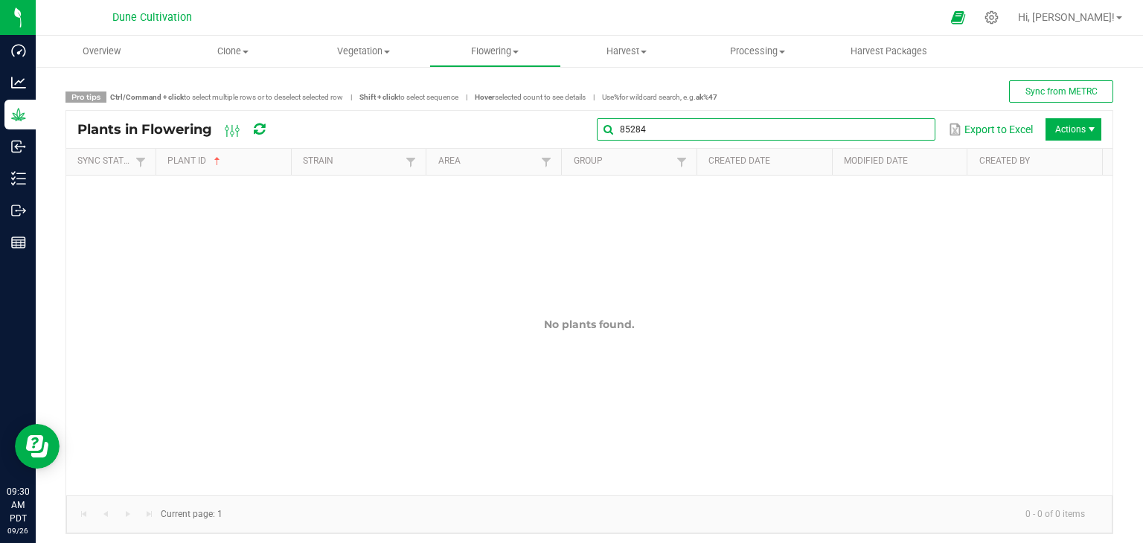
click at [902, 136] on input "85284" at bounding box center [766, 129] width 339 height 22
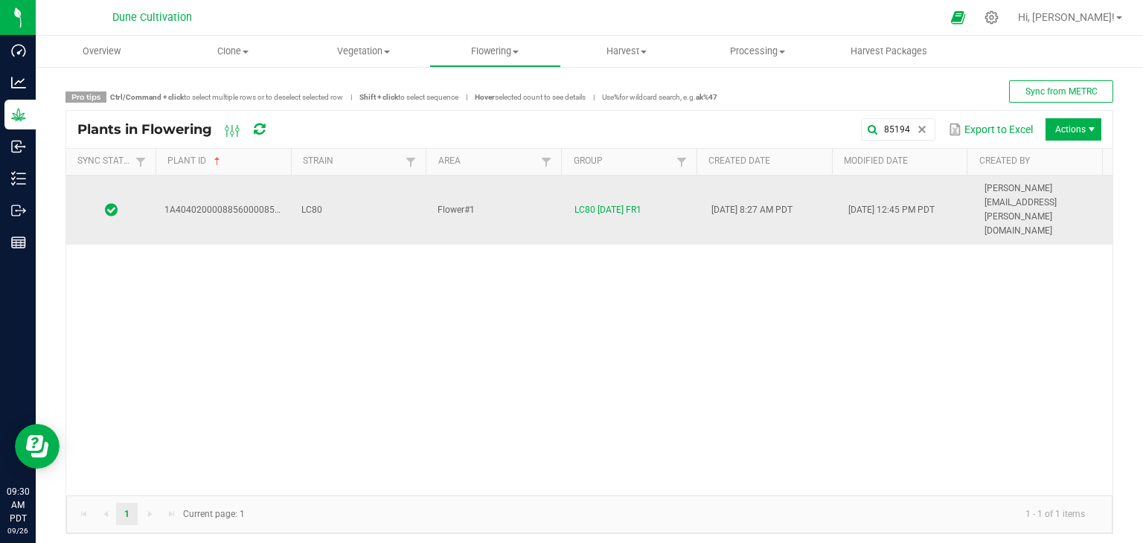
click at [336, 191] on td "LC80" at bounding box center [361, 210] width 137 height 69
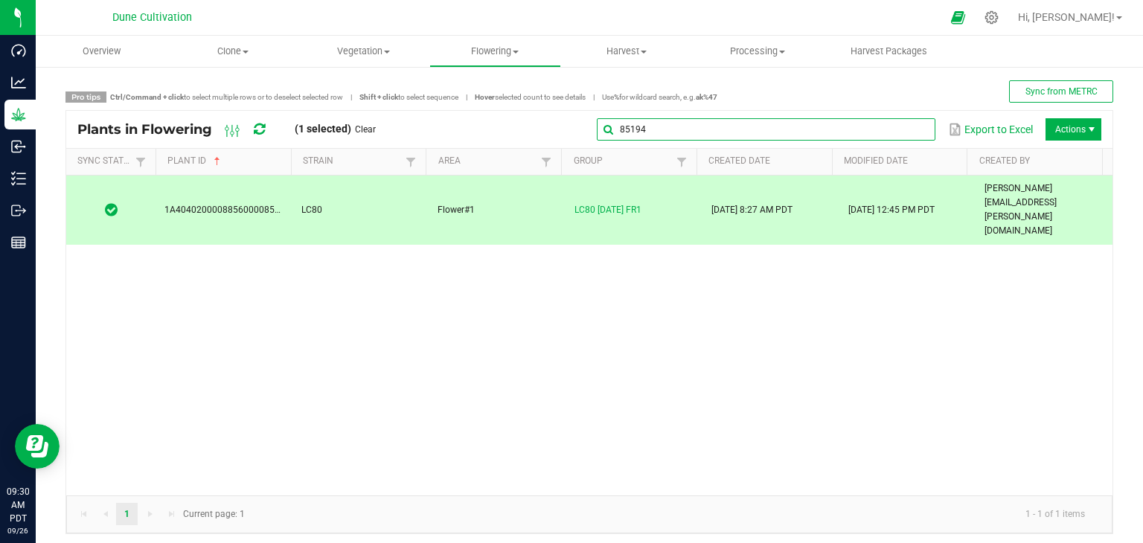
click at [903, 124] on global-search-input-ngx "85194" at bounding box center [766, 129] width 339 height 10
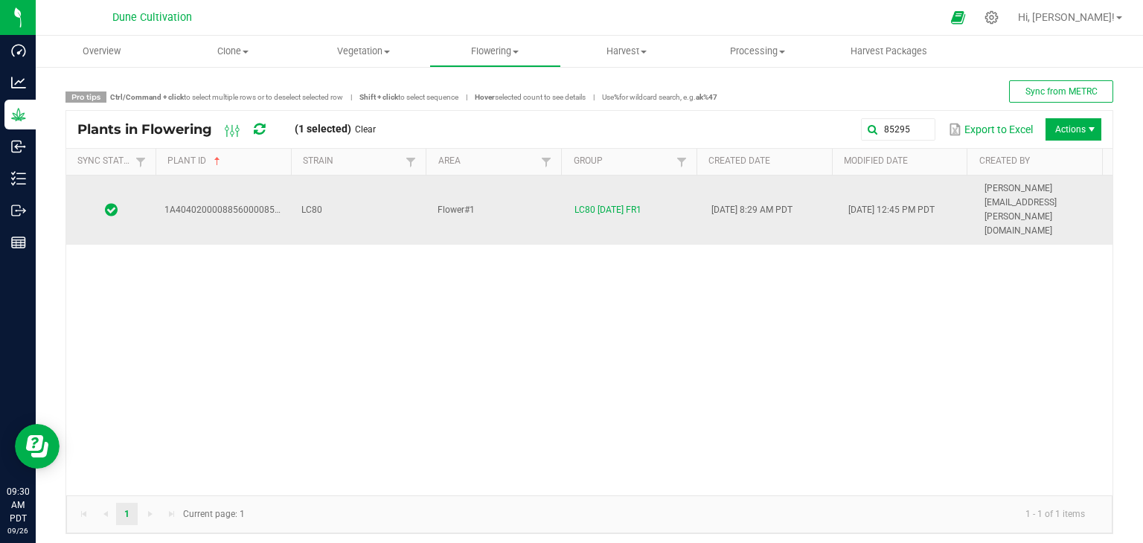
click at [545, 188] on td "Flower#1" at bounding box center [497, 210] width 137 height 69
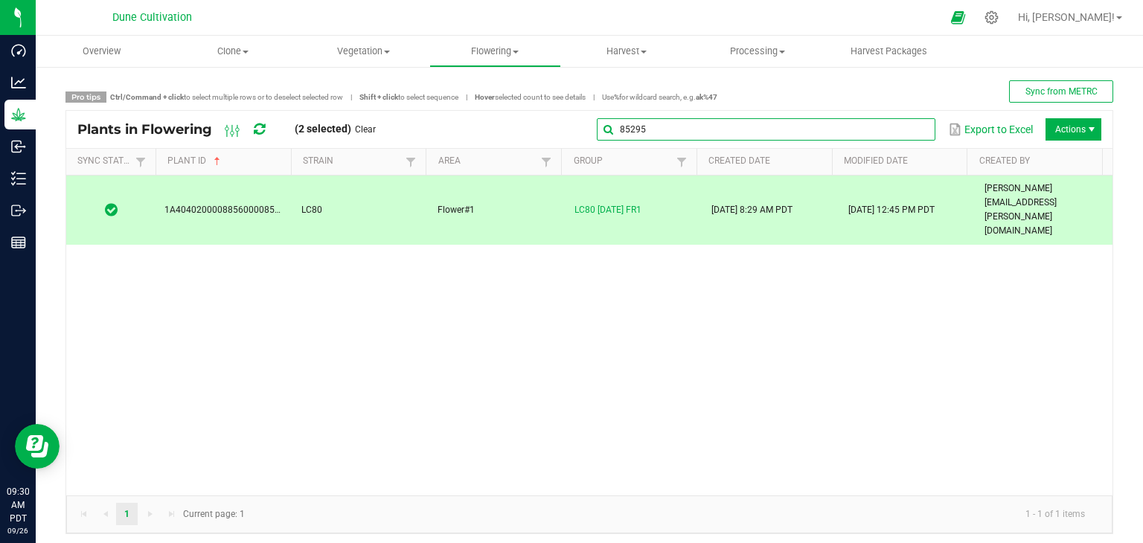
click at [899, 124] on input "85295" at bounding box center [766, 129] width 339 height 22
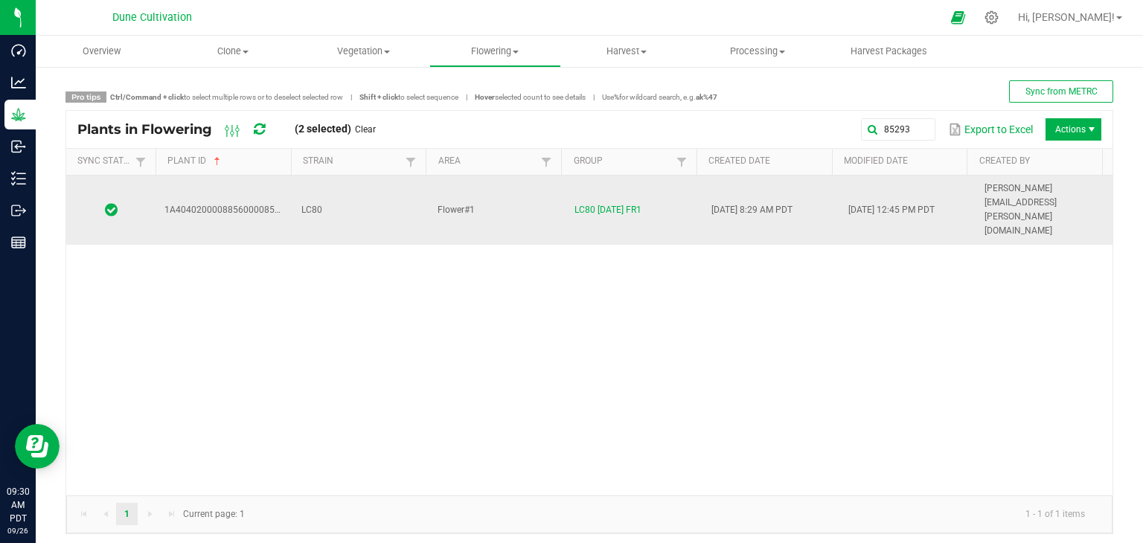
click at [387, 201] on div "1A4040200008856000085293 LC80 Flower#1 LC80 09.05.25 FR1 08/25/2025 8:29 AM PDT…" at bounding box center [589, 336] width 1047 height 320
click at [369, 190] on td "LC80" at bounding box center [361, 210] width 137 height 69
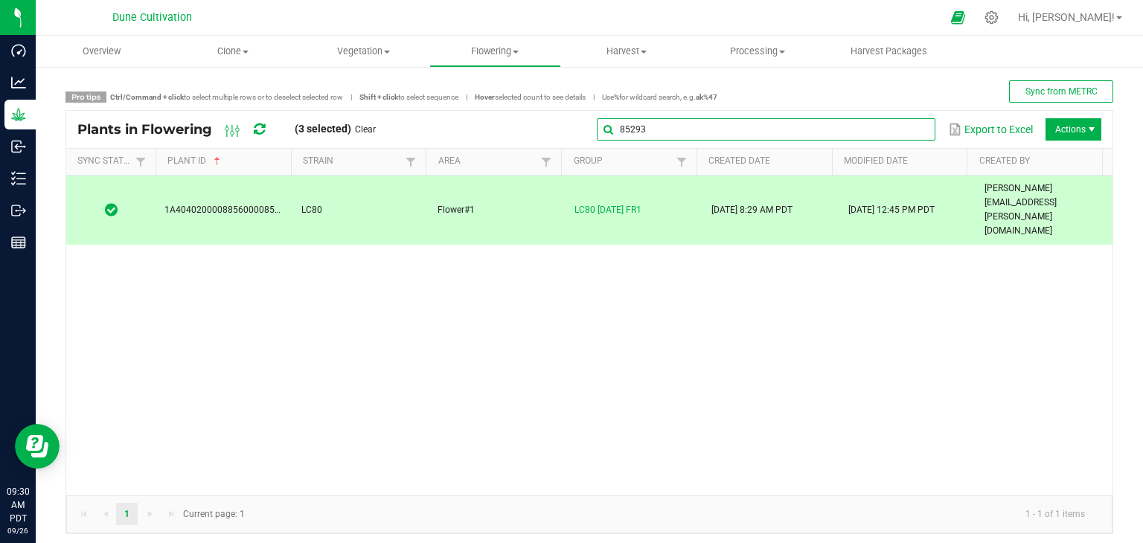
click at [904, 134] on global-search-input-ngx "85293" at bounding box center [766, 129] width 339 height 10
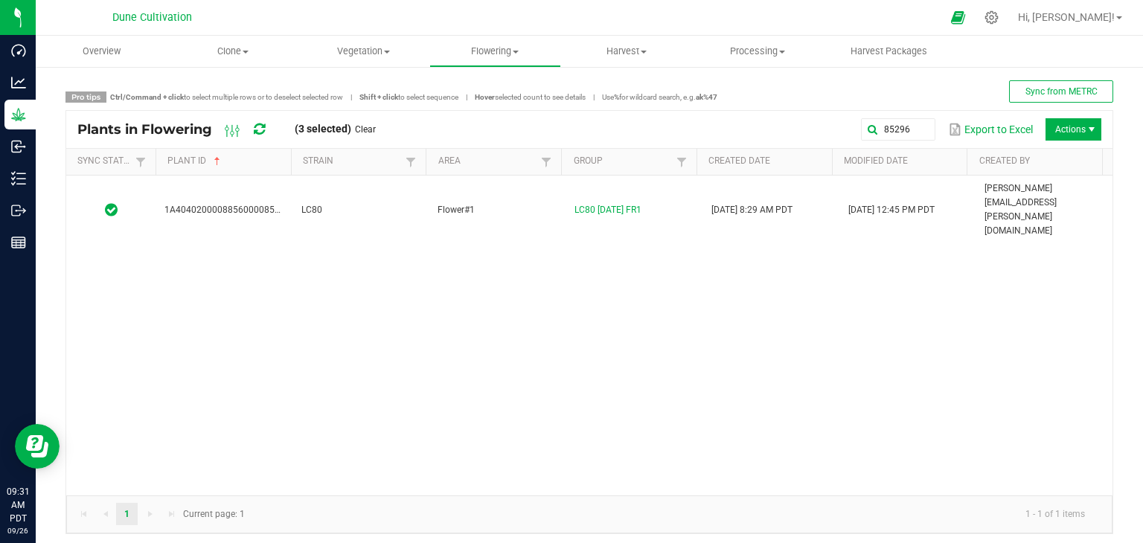
click at [357, 203] on div "1A4040200008856000085296 LC80 Flower#1 LC80 09.05.25 FR1 08/25/2025 8:29 AM PDT…" at bounding box center [589, 336] width 1047 height 320
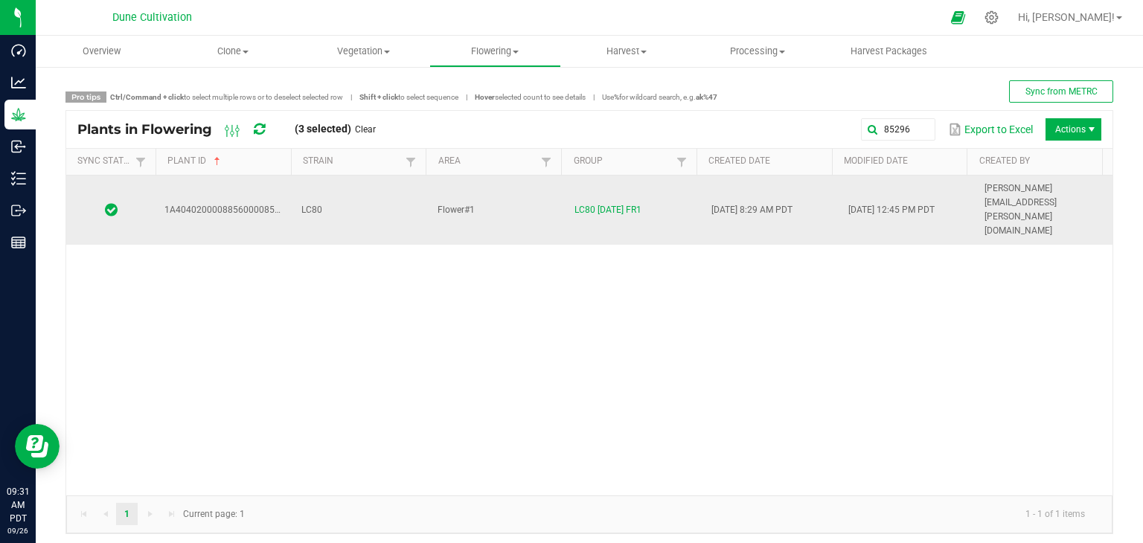
click at [357, 199] on td "LC80" at bounding box center [361, 210] width 137 height 69
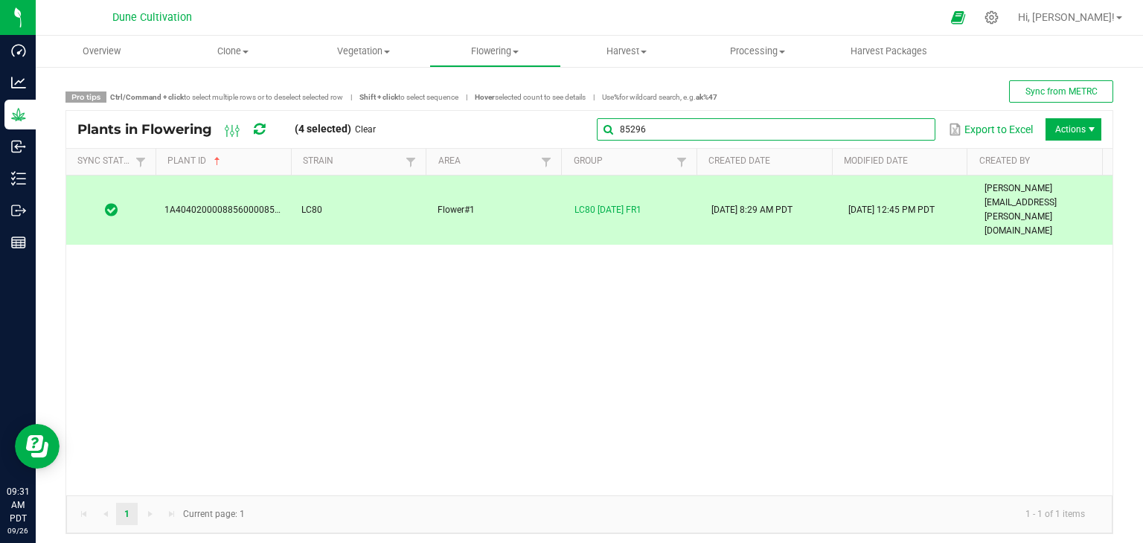
click at [902, 122] on input "85296" at bounding box center [766, 129] width 339 height 22
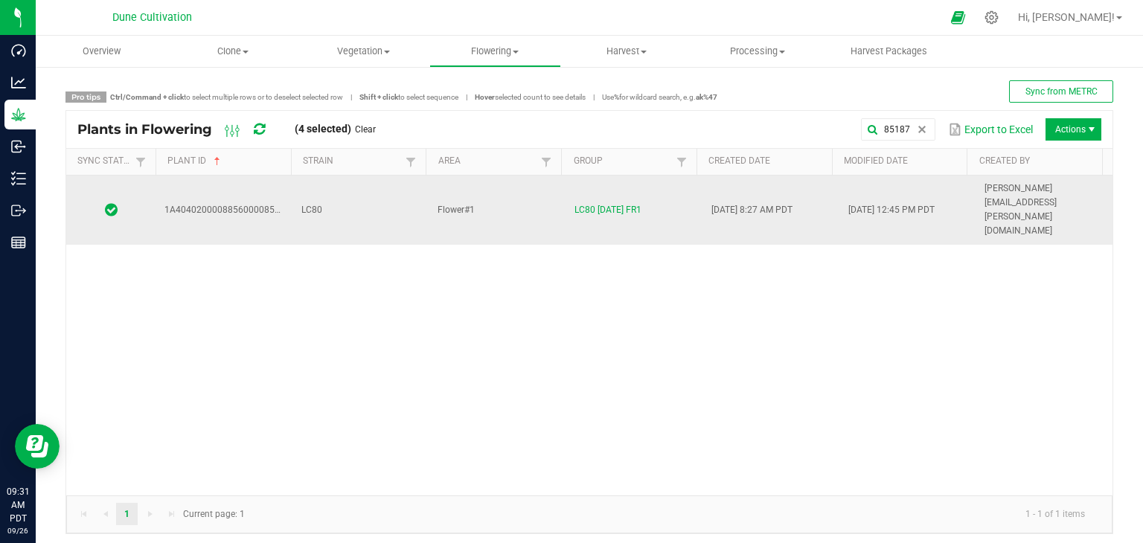
click at [339, 195] on td "LC80" at bounding box center [361, 210] width 137 height 69
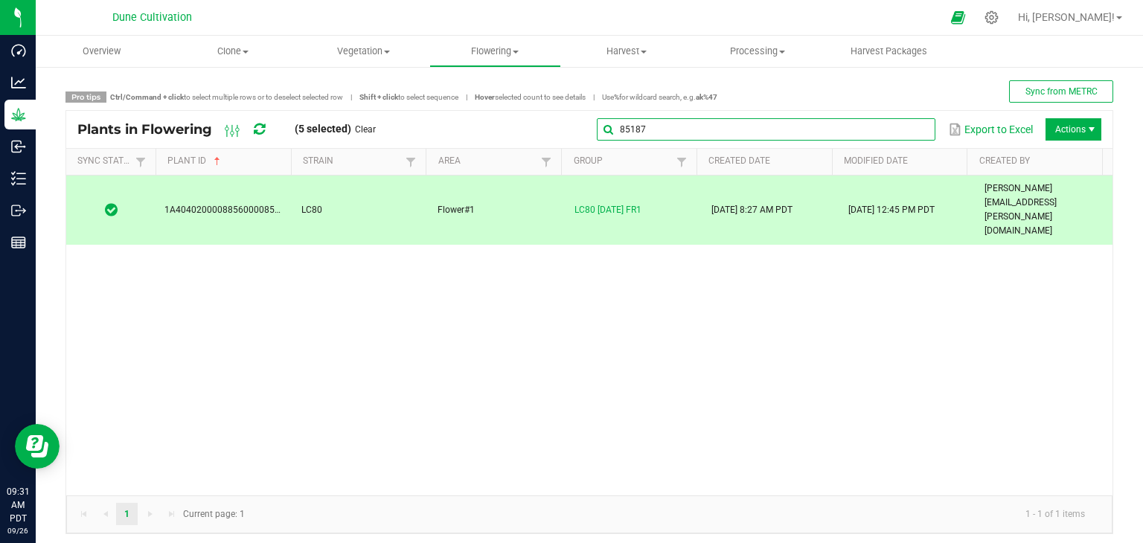
click at [904, 130] on global-search-input-ngx "85187" at bounding box center [766, 129] width 339 height 10
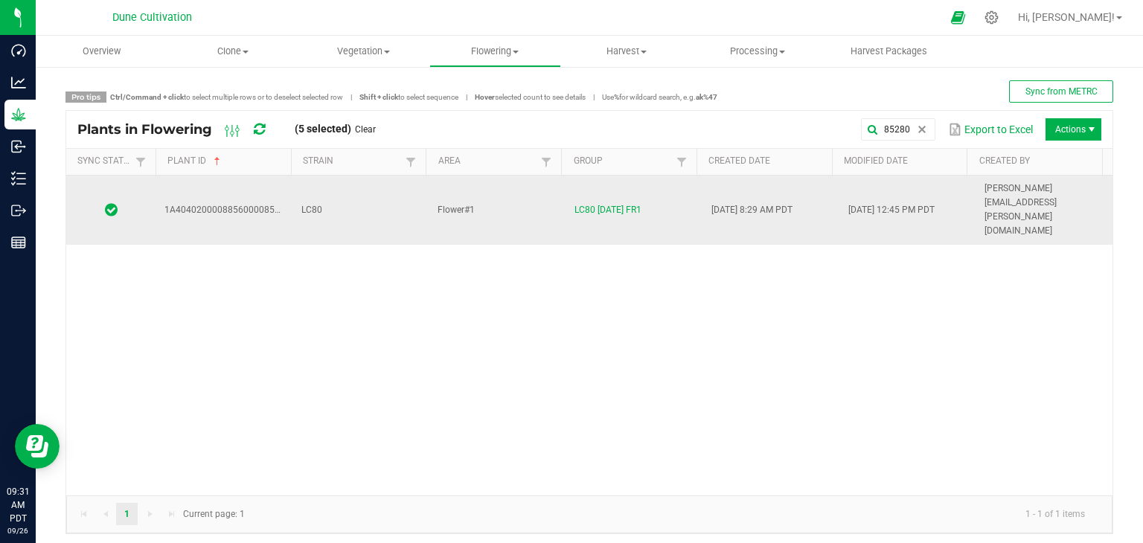
click at [350, 185] on td "LC80" at bounding box center [361, 210] width 137 height 69
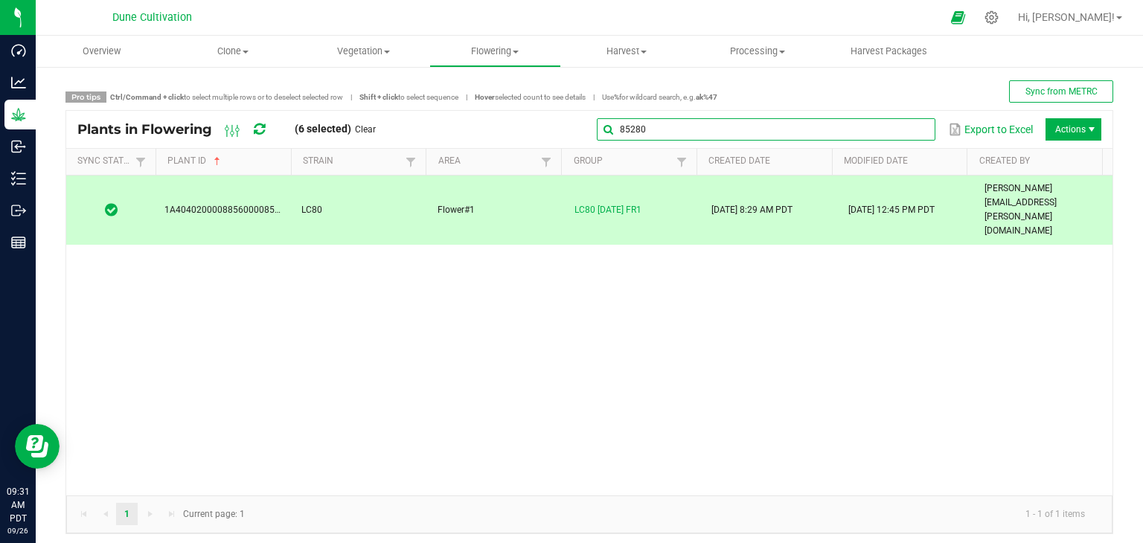
click at [896, 126] on input "85280" at bounding box center [766, 129] width 339 height 22
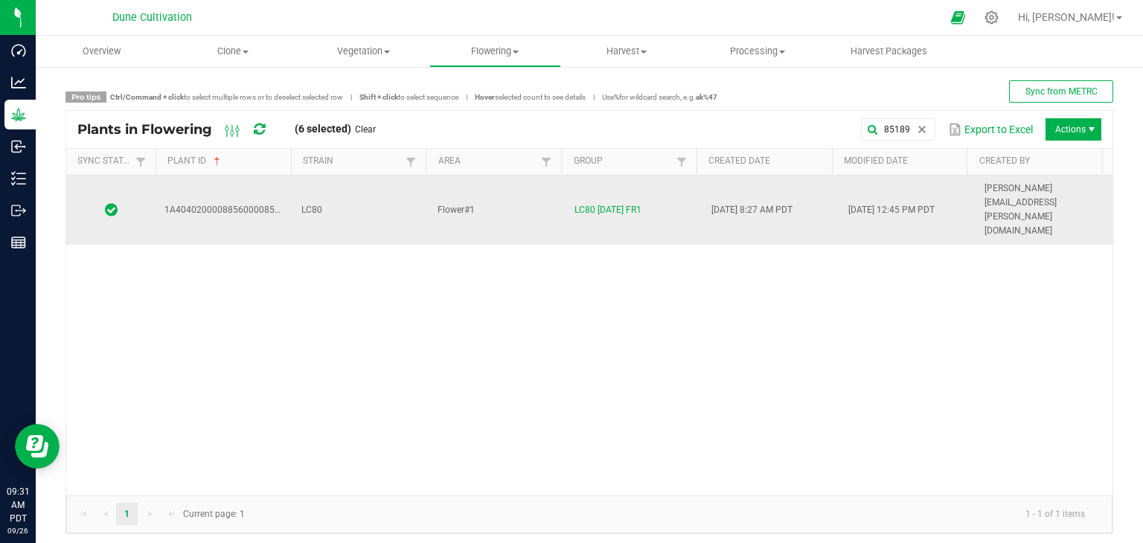
click at [420, 196] on td "LC80" at bounding box center [361, 210] width 137 height 69
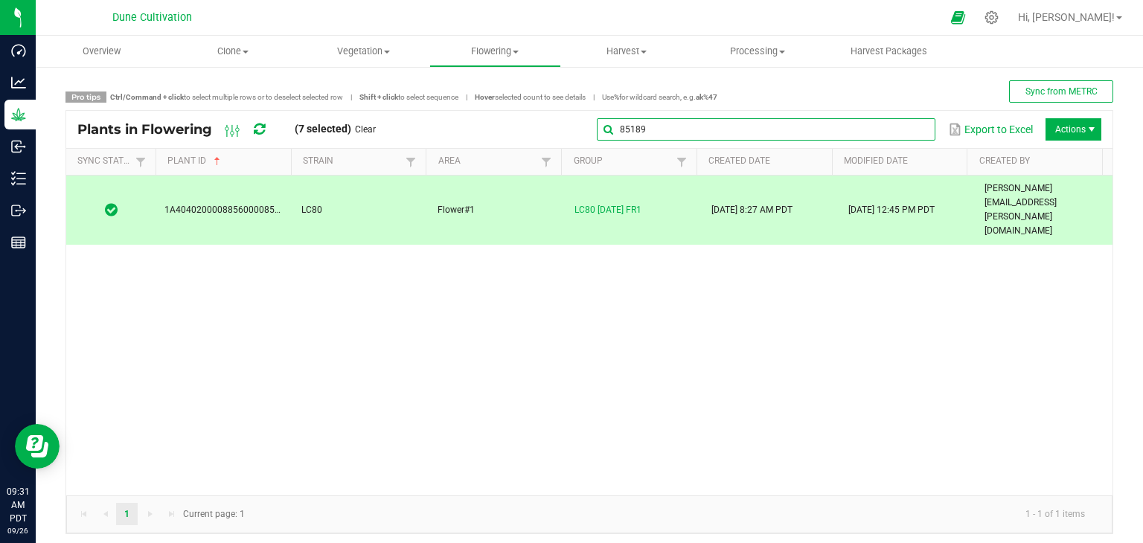
click at [909, 118] on input "85189" at bounding box center [766, 129] width 339 height 22
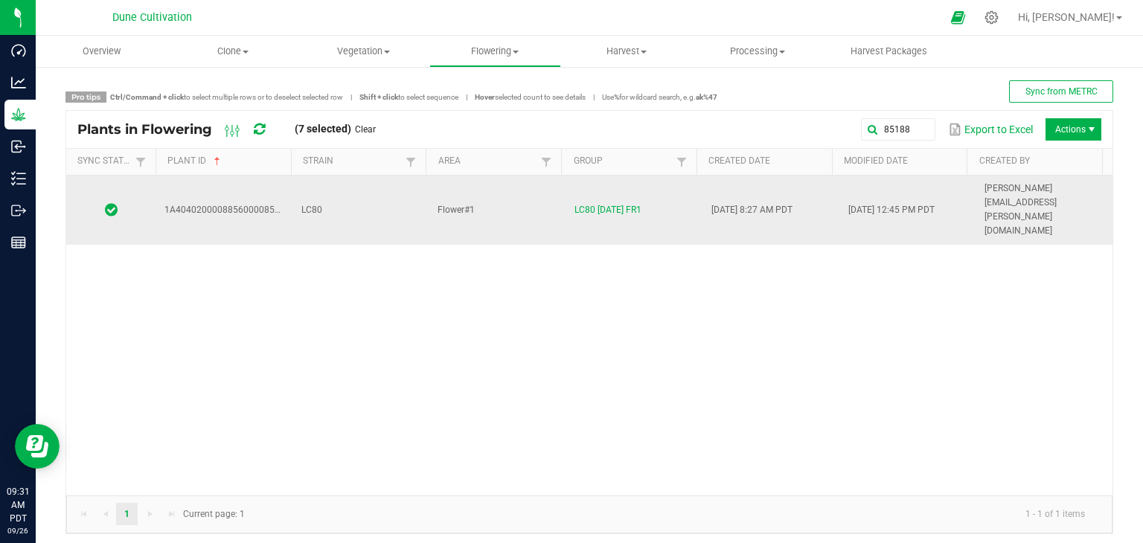
click at [345, 194] on td "LC80" at bounding box center [361, 210] width 137 height 69
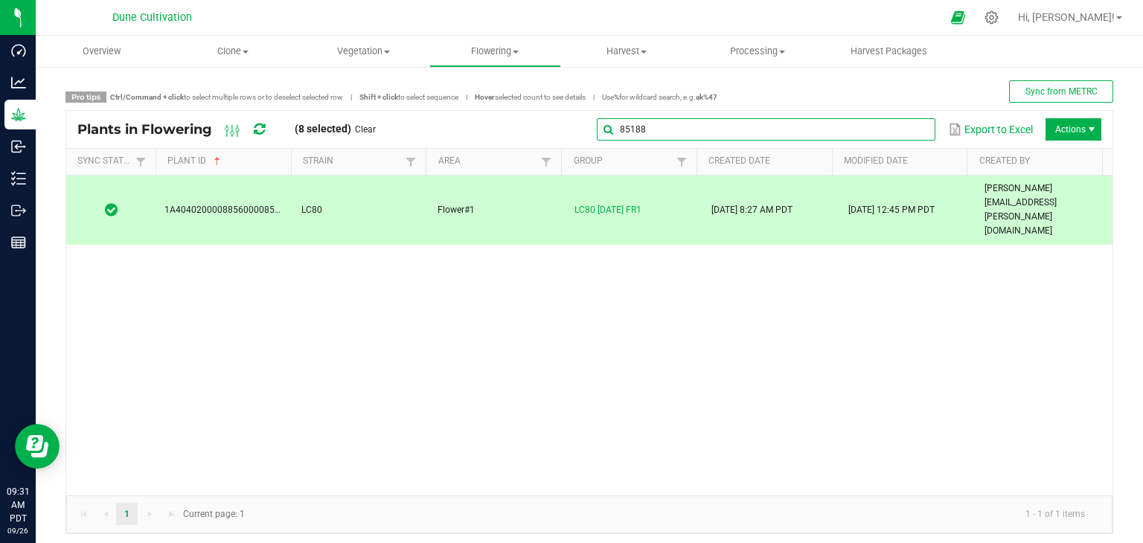
click at [899, 134] on input "85188" at bounding box center [766, 129] width 339 height 22
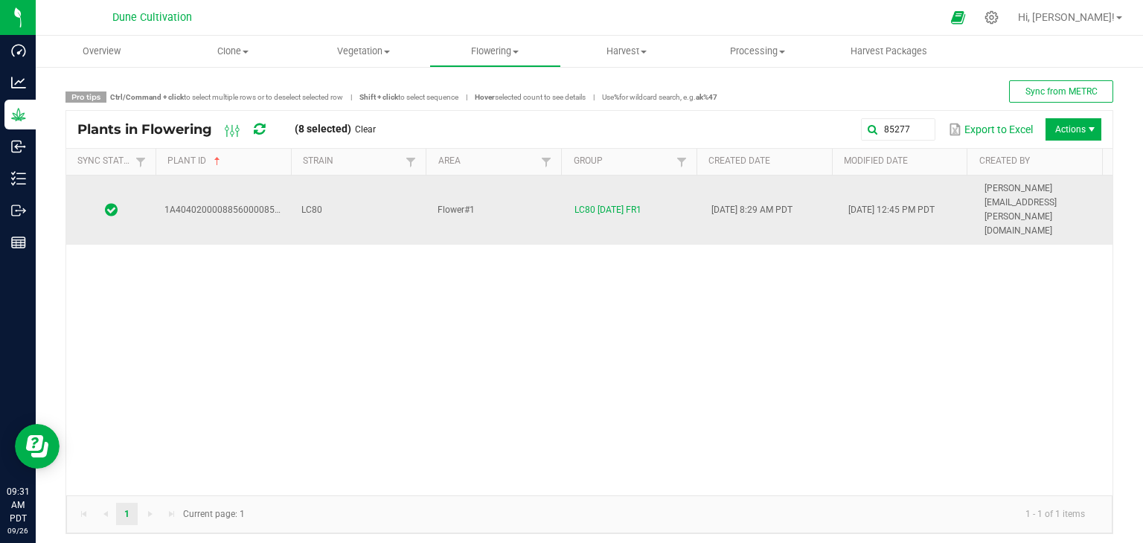
click at [348, 197] on td "LC80" at bounding box center [361, 210] width 137 height 69
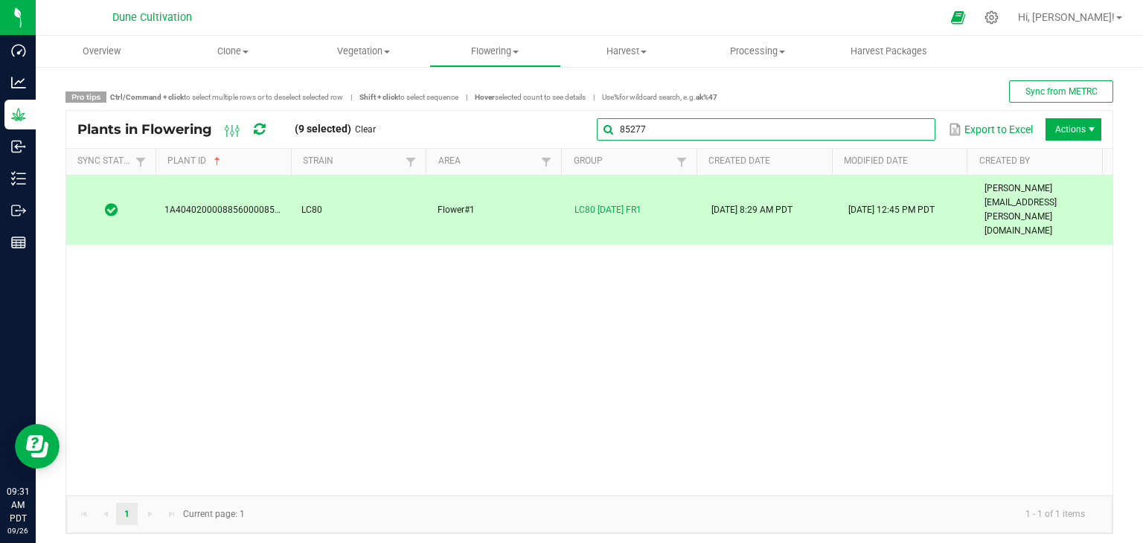
click at [905, 124] on global-search-input-ngx "85277" at bounding box center [766, 129] width 339 height 10
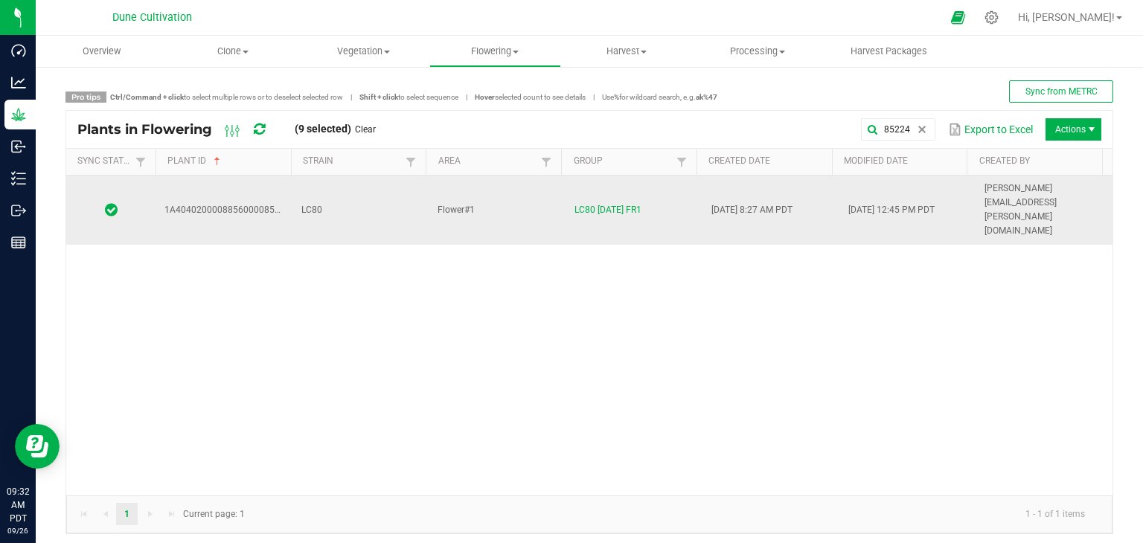
click at [368, 194] on td "LC80" at bounding box center [361, 210] width 137 height 69
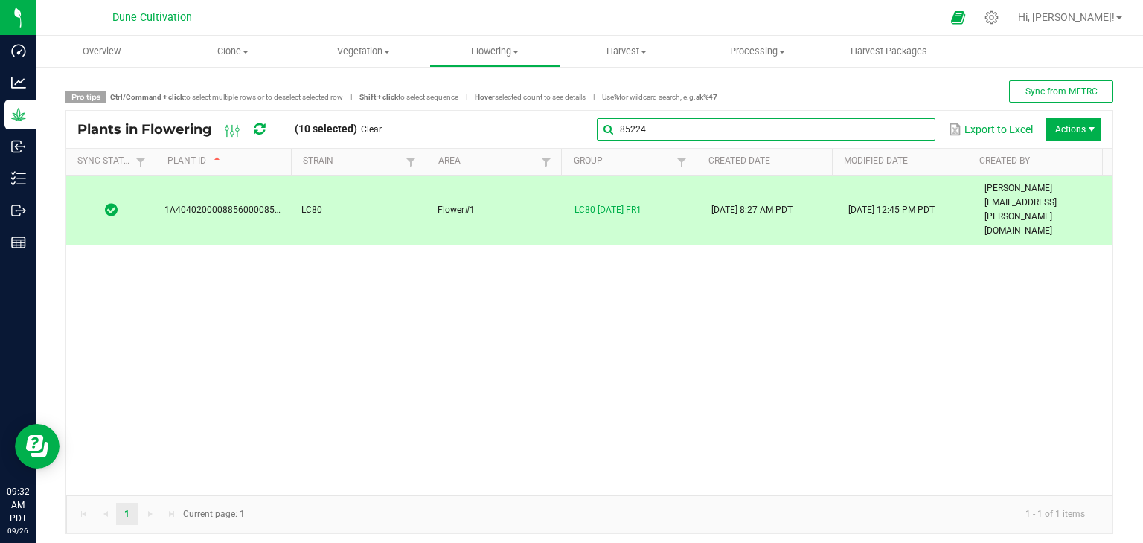
click at [901, 121] on input "85224" at bounding box center [766, 129] width 339 height 22
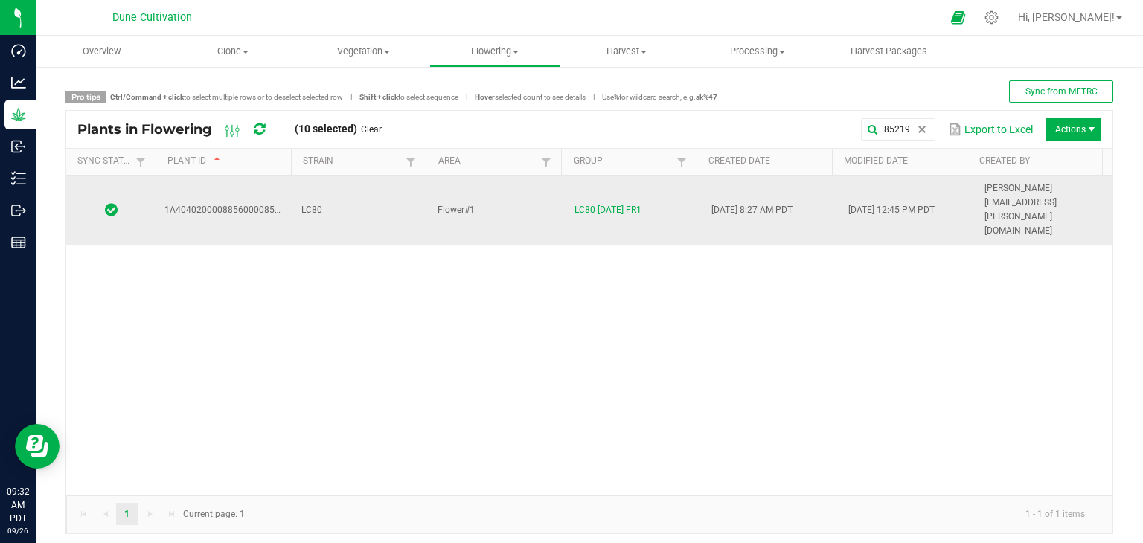
click at [372, 182] on td "LC80" at bounding box center [361, 210] width 137 height 69
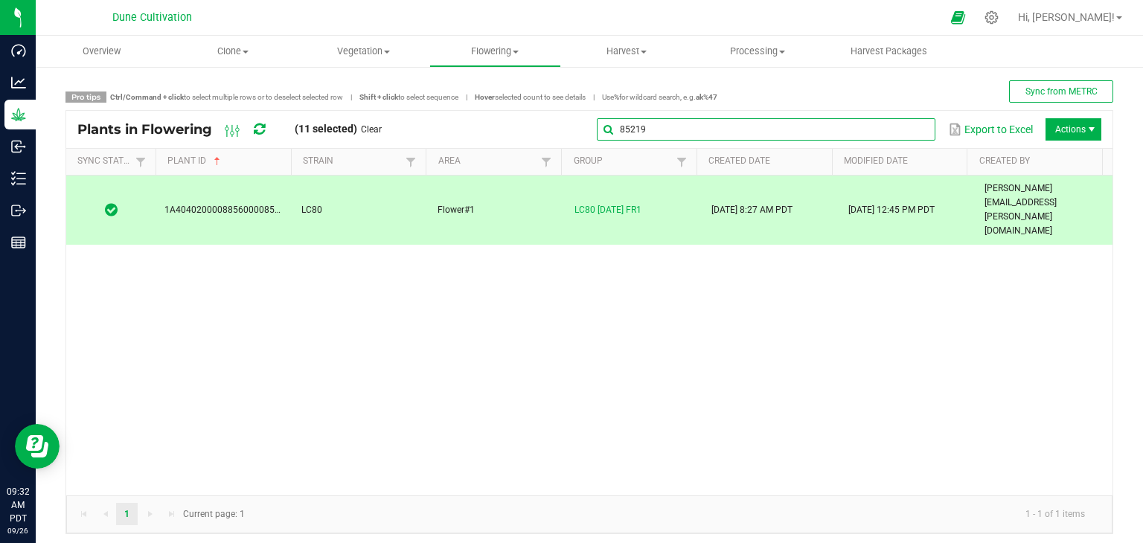
click at [909, 120] on input "85219" at bounding box center [766, 129] width 339 height 22
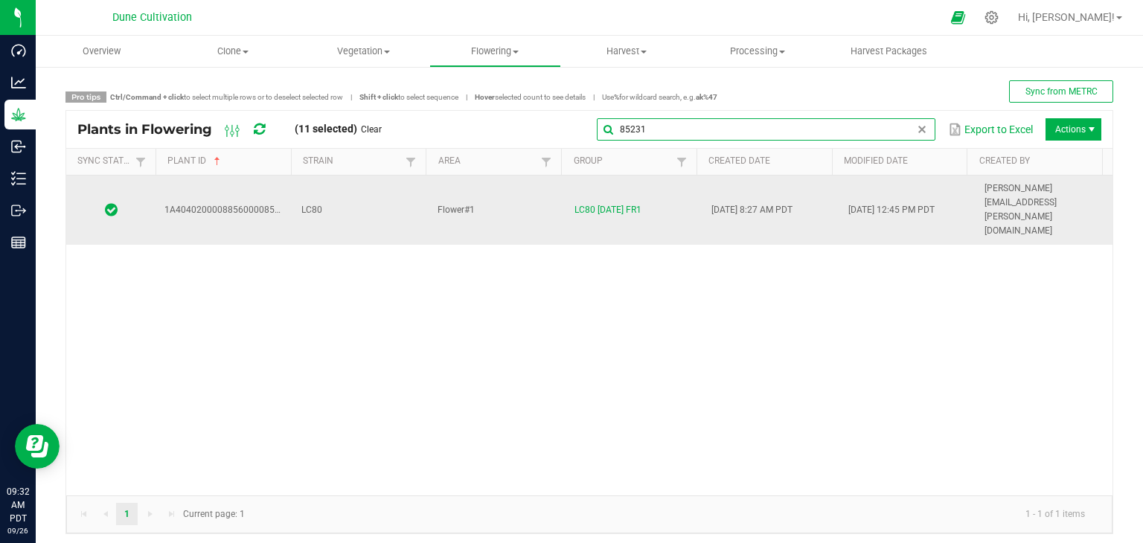
type input "85231"
click at [377, 185] on td "LC80" at bounding box center [361, 210] width 137 height 69
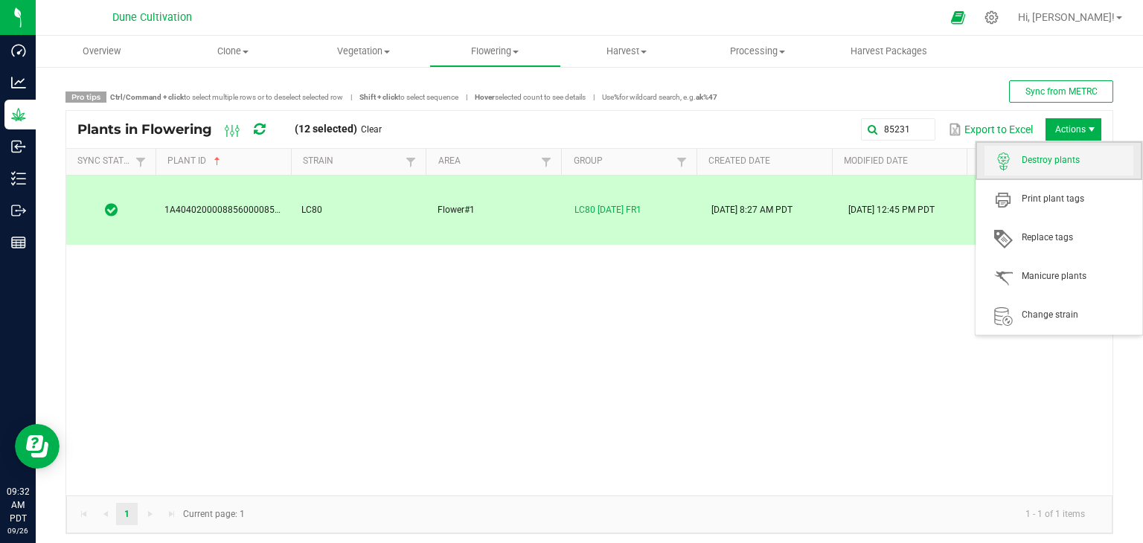
click at [1041, 165] on span "Destroy plants" at bounding box center [1078, 160] width 112 height 13
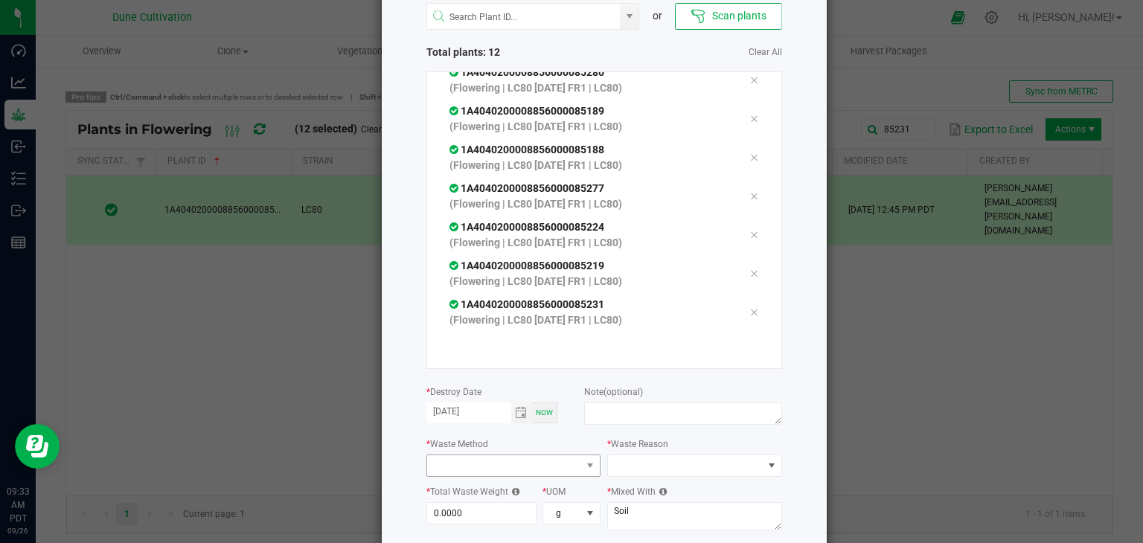
scroll to position [169, 0]
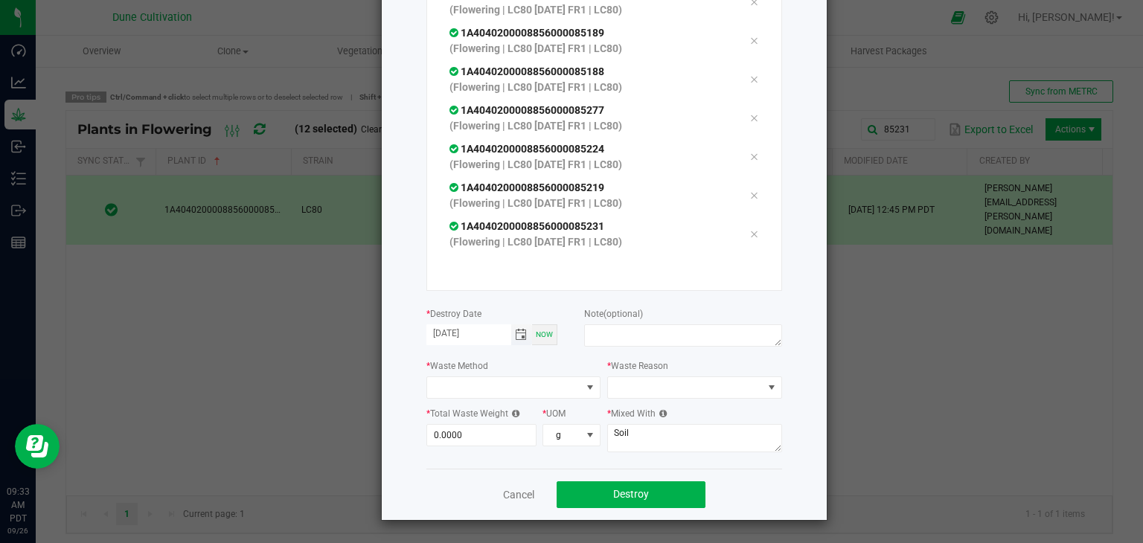
click at [517, 329] on span "Toggle calendar" at bounding box center [521, 335] width 12 height 12
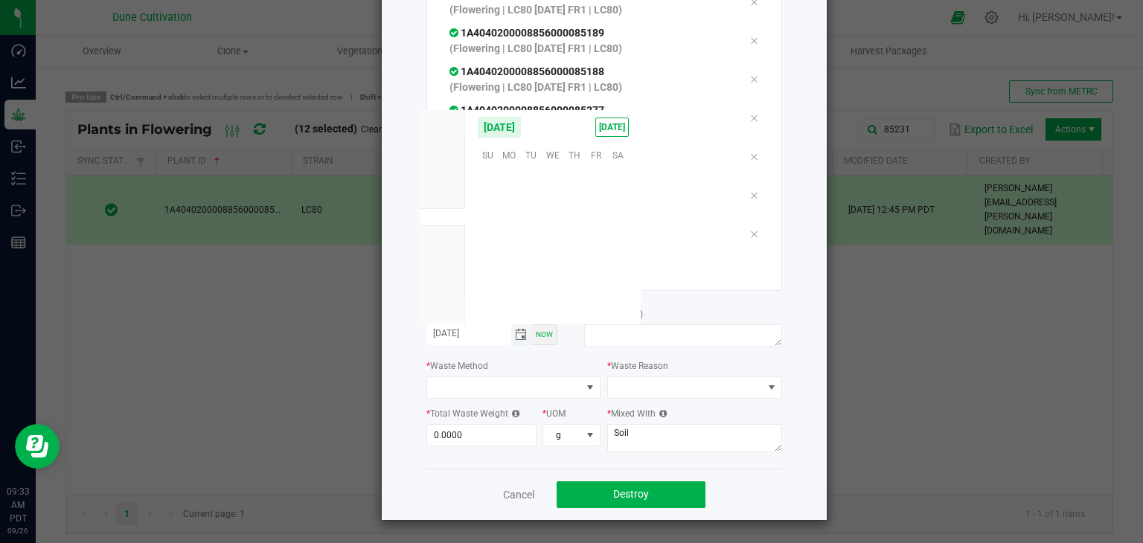
scroll to position [241476, 0]
click at [578, 242] on span "25" at bounding box center [575, 246] width 22 height 23
type input "[DATE]"
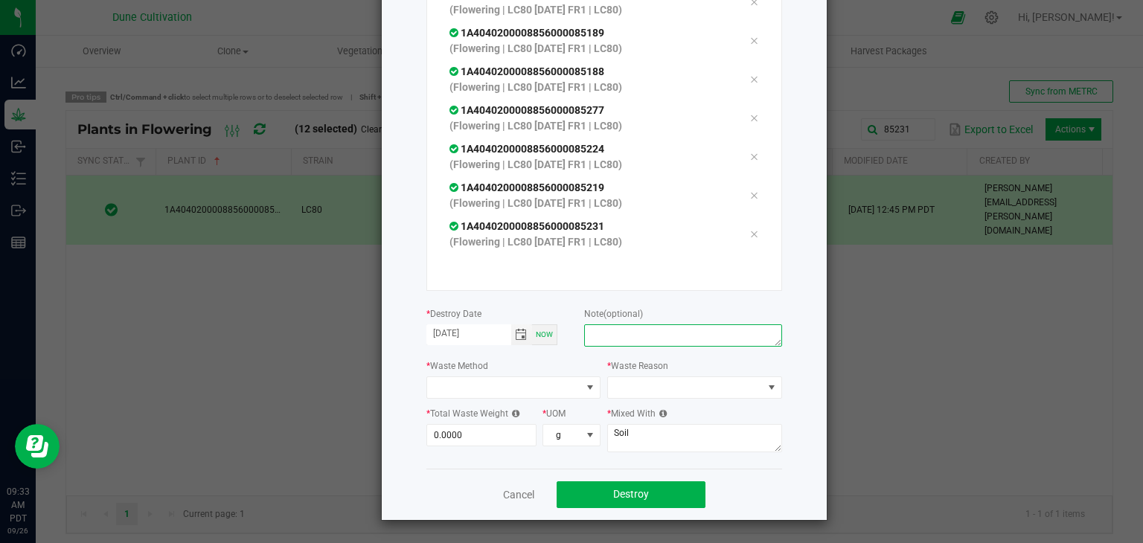
click at [635, 331] on textarea at bounding box center [682, 336] width 197 height 22
type textarea "unhealthy"
click at [581, 383] on span at bounding box center [590, 387] width 19 height 21
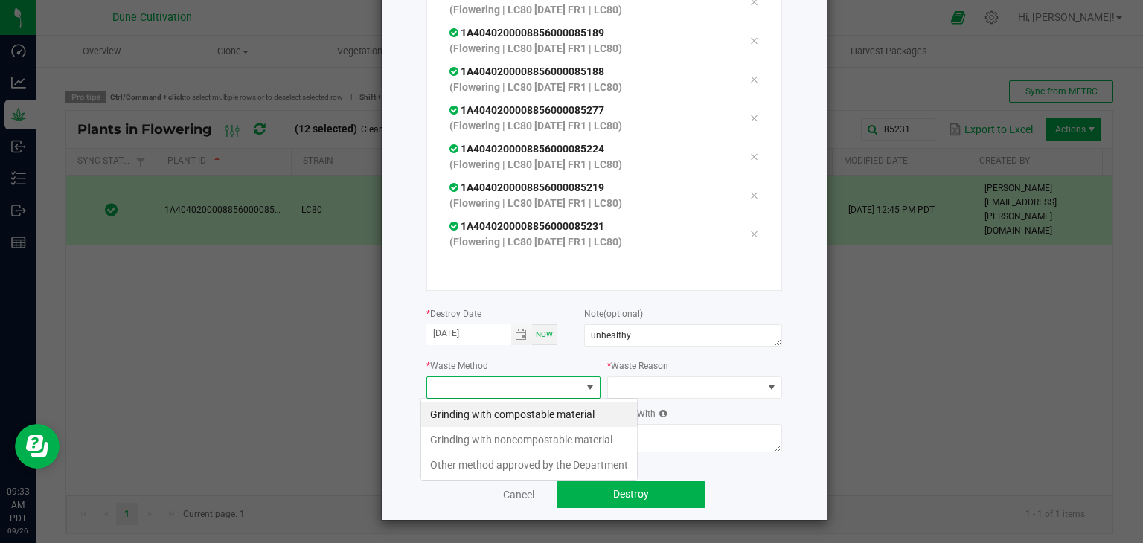
scroll to position [22, 175]
click at [539, 415] on li "Grinding with compostable material" at bounding box center [529, 414] width 216 height 25
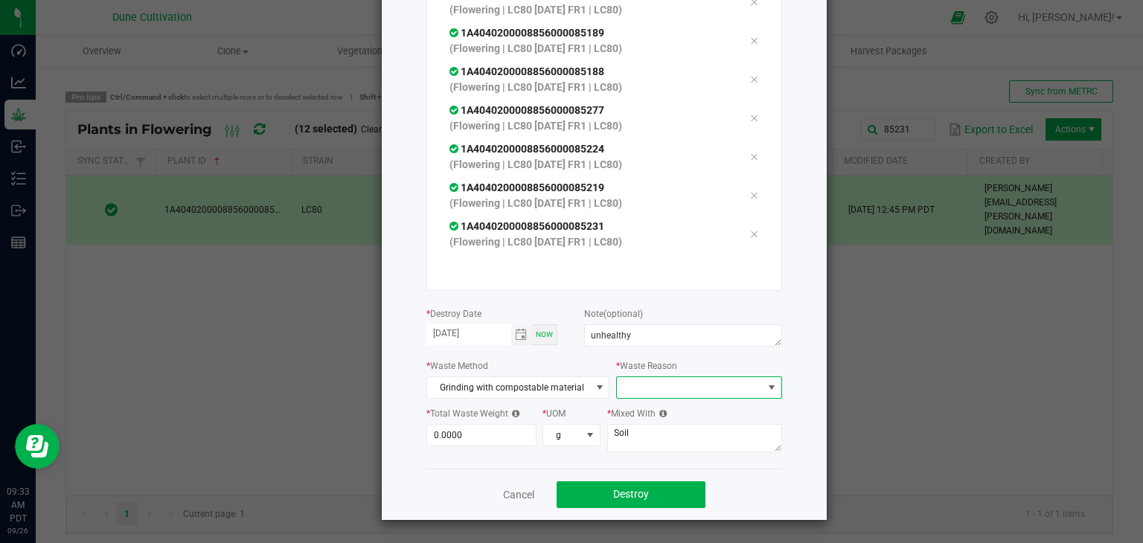
click at [661, 378] on span at bounding box center [689, 387] width 145 height 21
click at [652, 418] on li "Pruning" at bounding box center [691, 414] width 167 height 25
click at [515, 444] on input "0" at bounding box center [481, 435] width 109 height 21
type input "9"
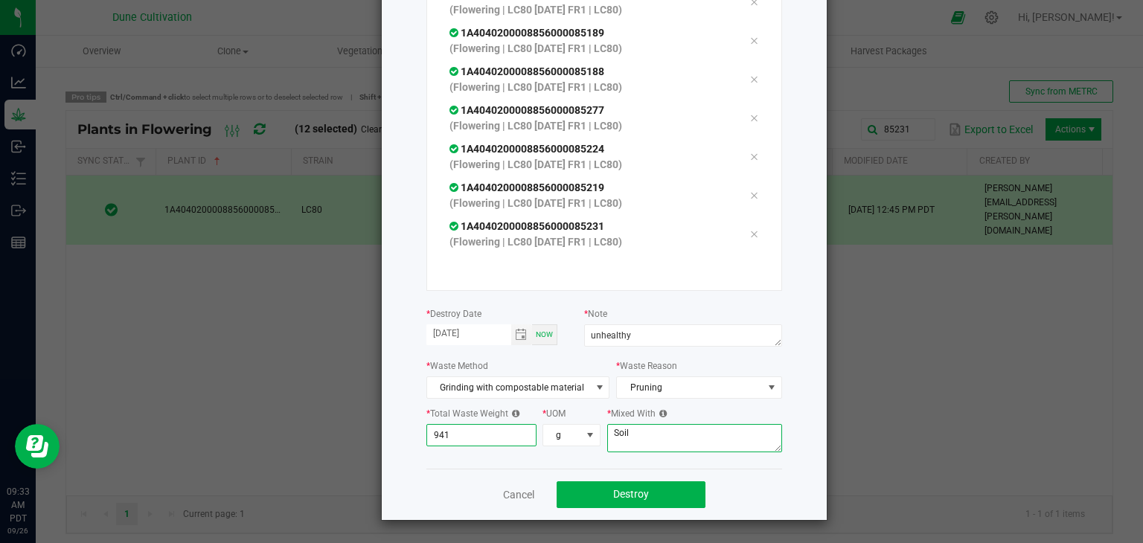
type input "941.0000"
click at [666, 431] on textarea "Soil" at bounding box center [694, 438] width 175 height 28
type textarea "S"
type textarea "wood chips"
click at [651, 491] on button "Destroy" at bounding box center [631, 495] width 149 height 27
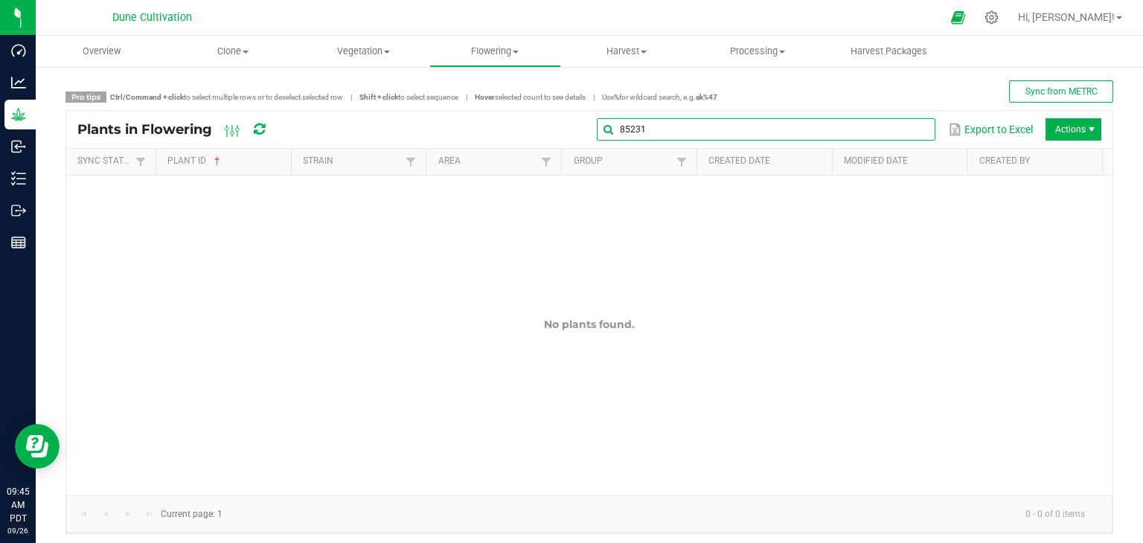
click at [899, 136] on input "85231" at bounding box center [766, 129] width 339 height 22
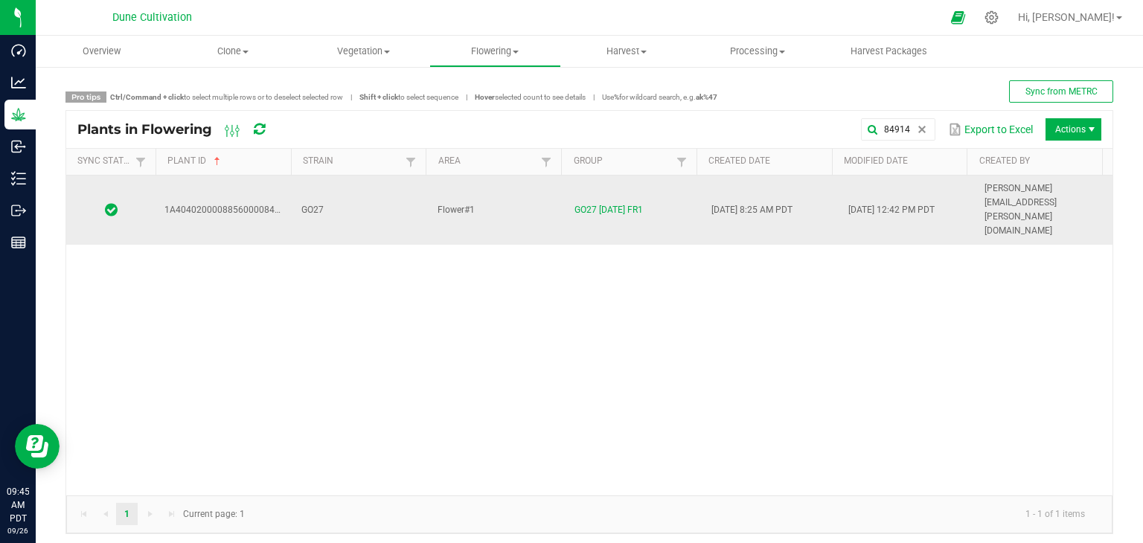
drag, startPoint x: 314, startPoint y: 191, endPoint x: 307, endPoint y: 187, distance: 8.3
click at [310, 205] on span "GO27" at bounding box center [312, 210] width 22 height 10
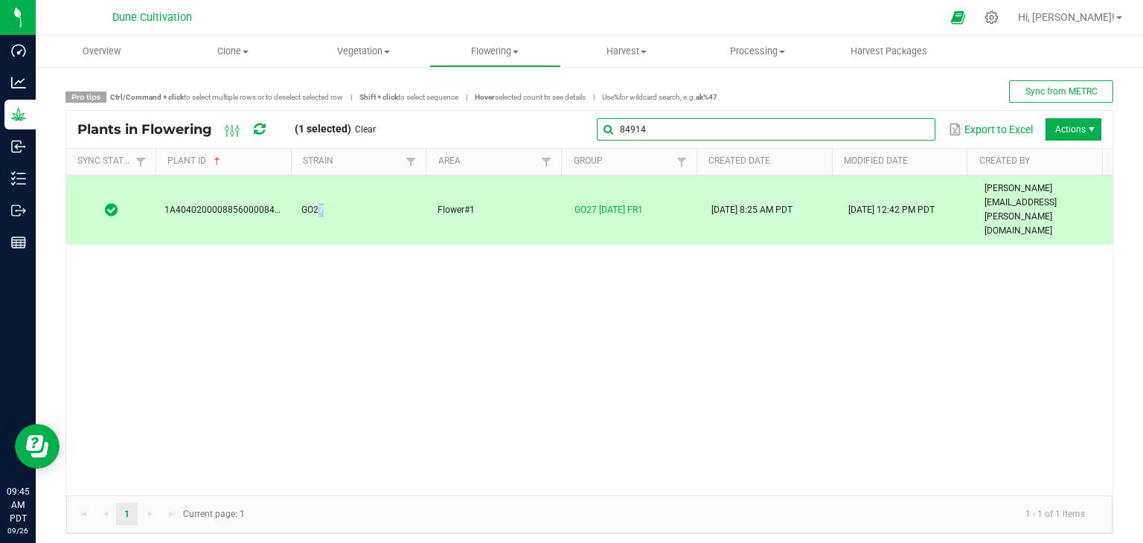
click at [897, 122] on input "84914" at bounding box center [766, 129] width 339 height 22
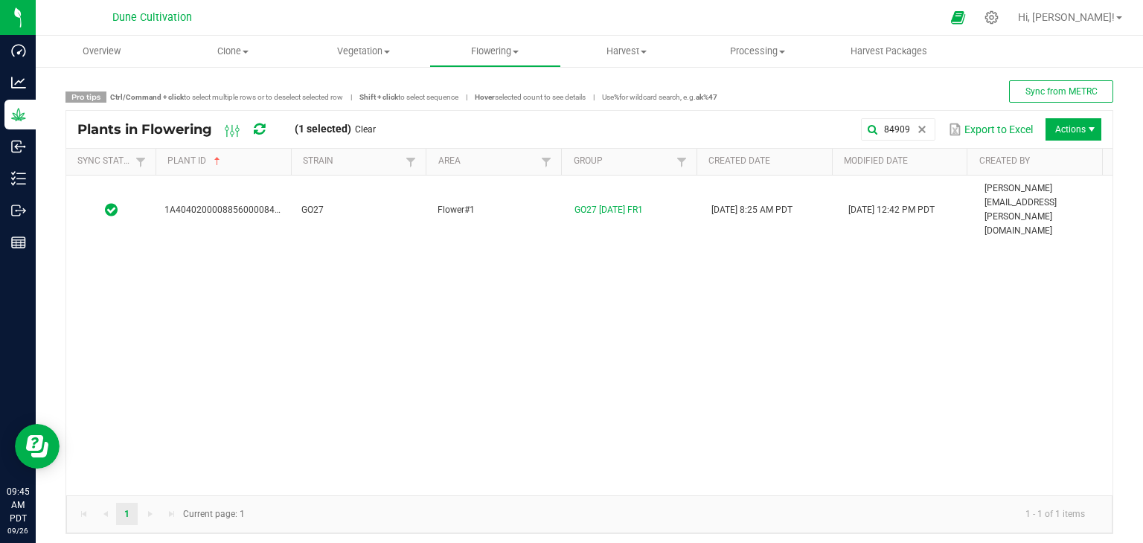
click at [348, 205] on div "1A4040200008856000084909 GO27 Flower#1 GO27 09.05.25 FR1 08/25/2025 8:25 AM PDT…" at bounding box center [589, 336] width 1047 height 320
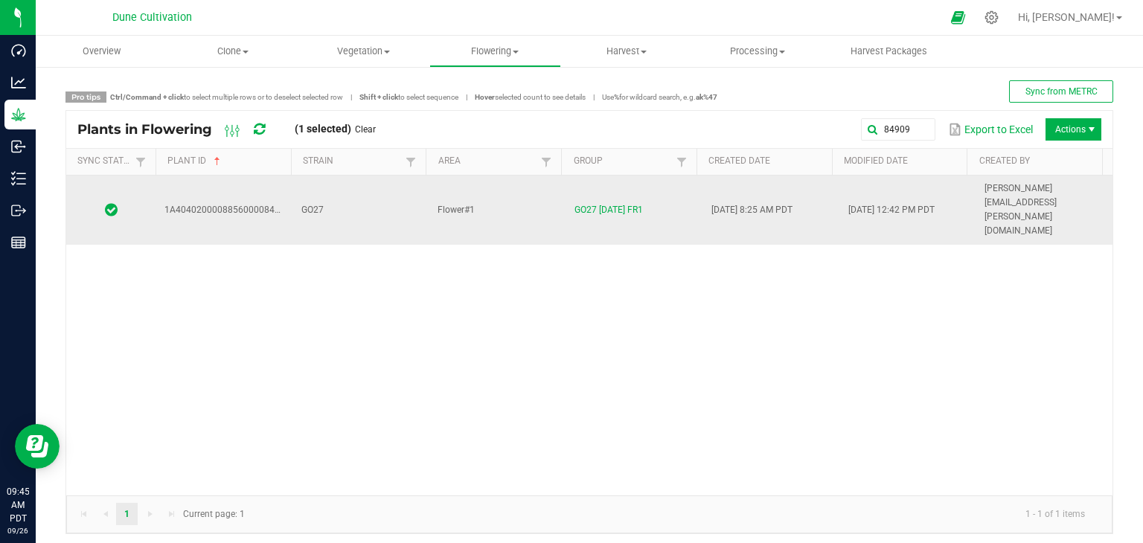
click at [358, 196] on td "GO27" at bounding box center [361, 210] width 137 height 69
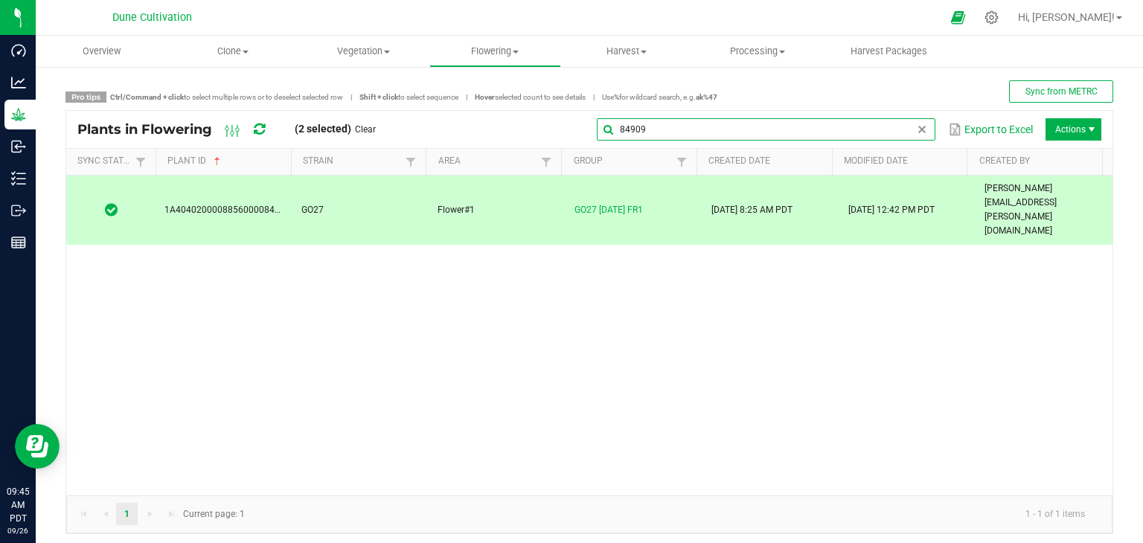
click at [911, 127] on global-search-input-ngx "84909" at bounding box center [766, 129] width 339 height 10
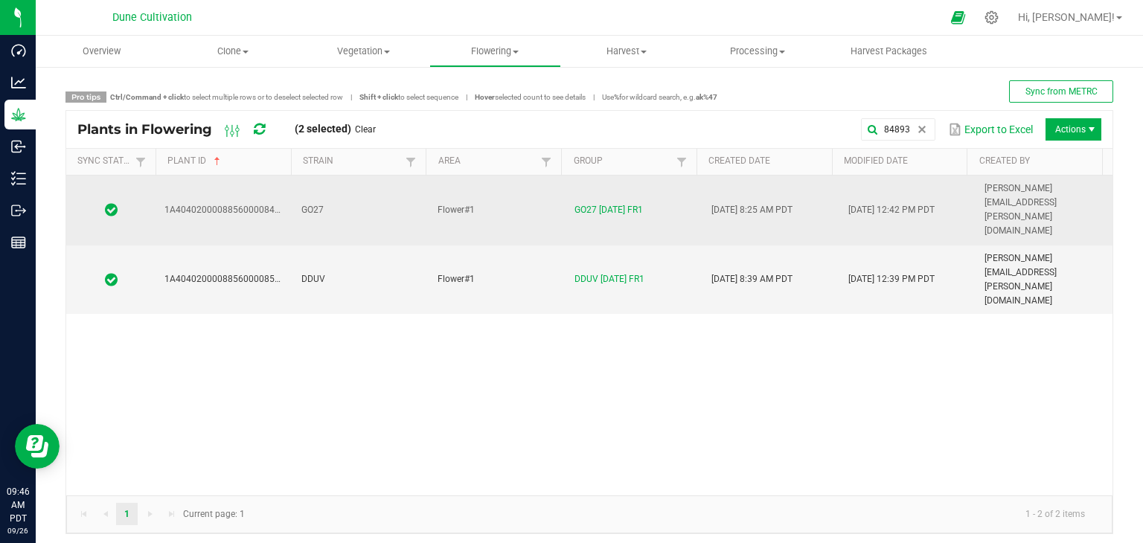
click at [374, 190] on td "GO27" at bounding box center [361, 211] width 137 height 70
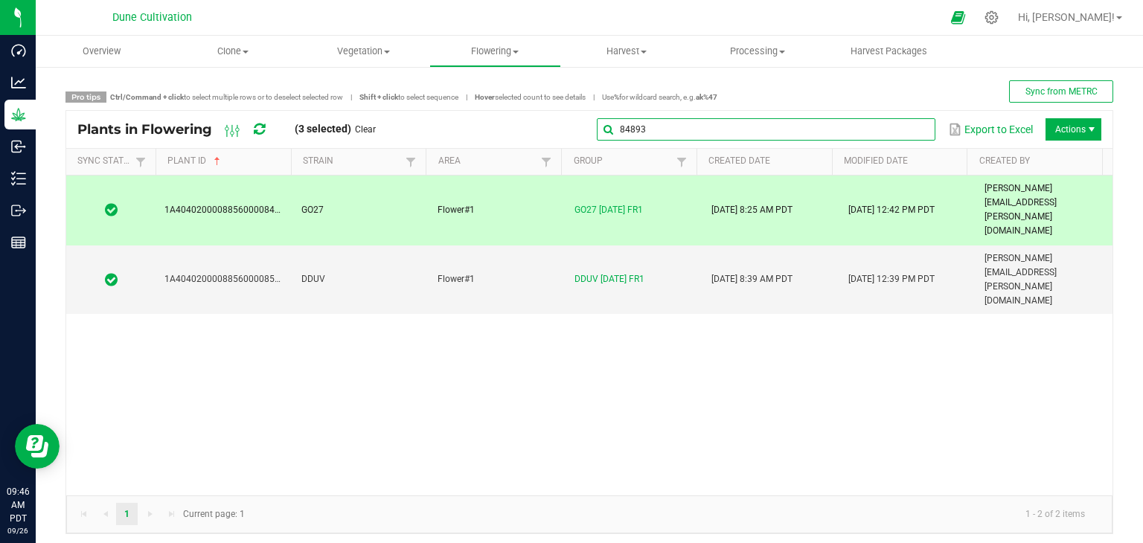
click at [902, 138] on input "84893" at bounding box center [766, 129] width 339 height 22
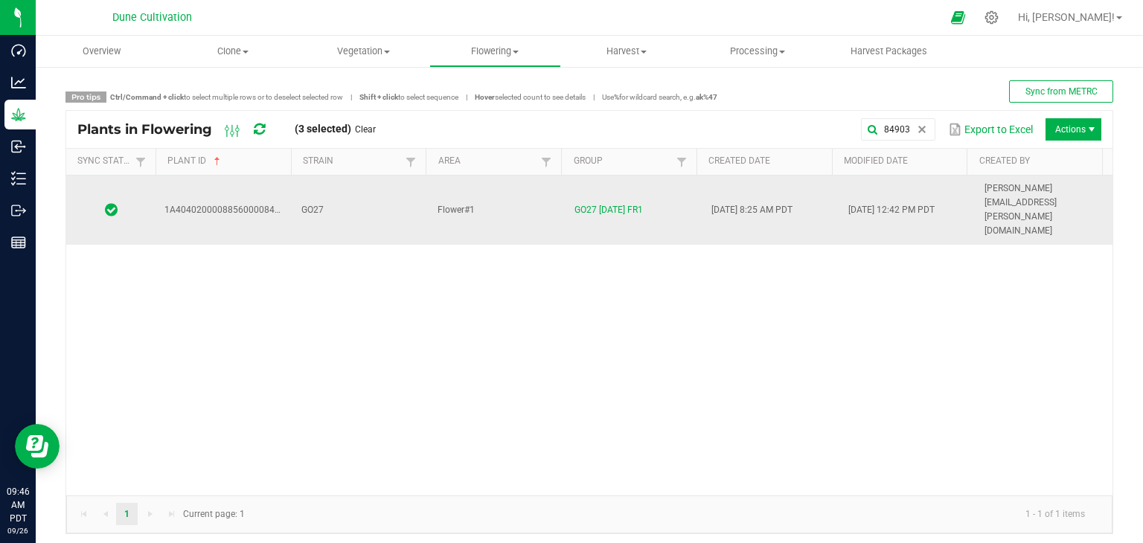
click at [373, 188] on td "GO27" at bounding box center [361, 210] width 137 height 69
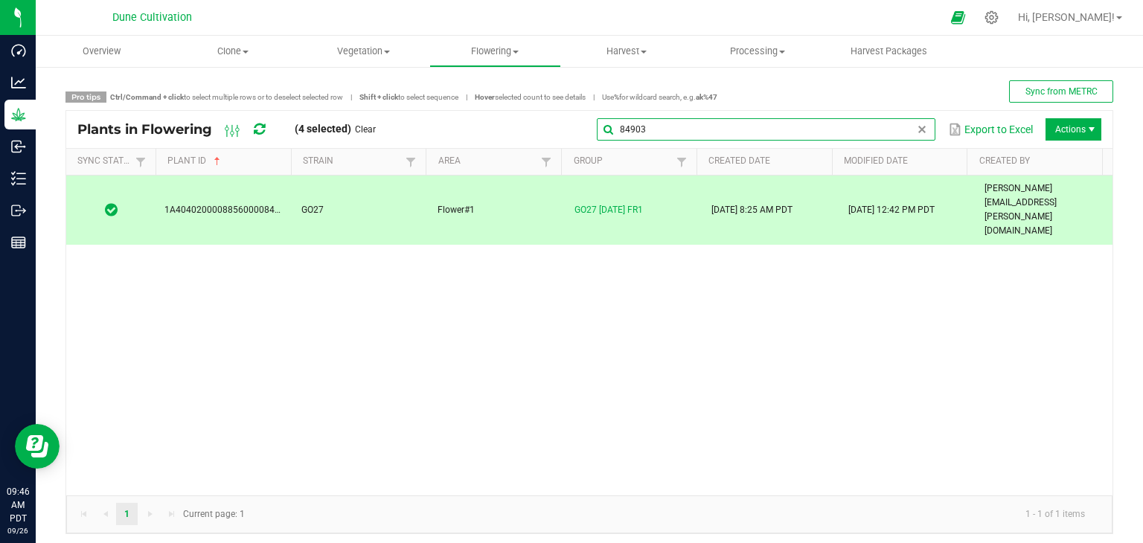
drag, startPoint x: 896, startPoint y: 138, endPoint x: 879, endPoint y: 143, distance: 17.9
click at [890, 140] on input "84903" at bounding box center [766, 129] width 339 height 22
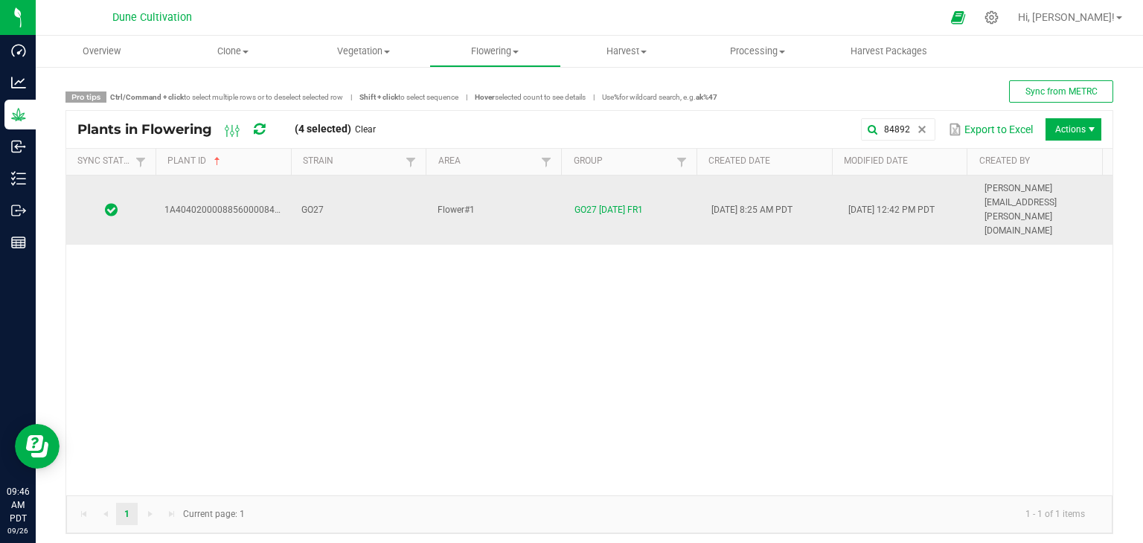
click at [499, 190] on td "Flower#1" at bounding box center [497, 210] width 137 height 69
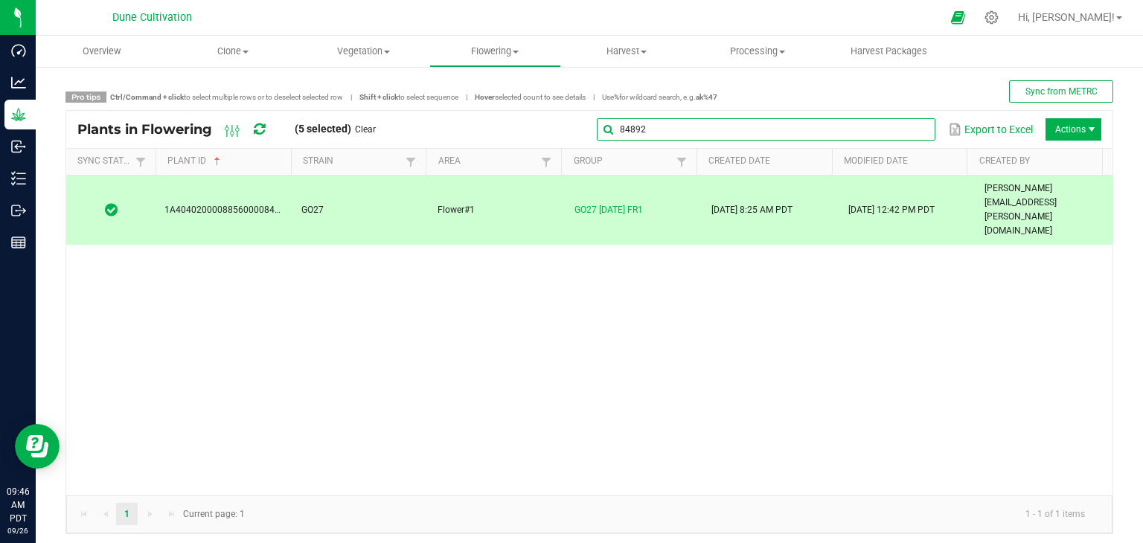
click at [888, 135] on input "84892" at bounding box center [766, 129] width 339 height 22
click at [847, 130] on input "84892" at bounding box center [766, 129] width 339 height 22
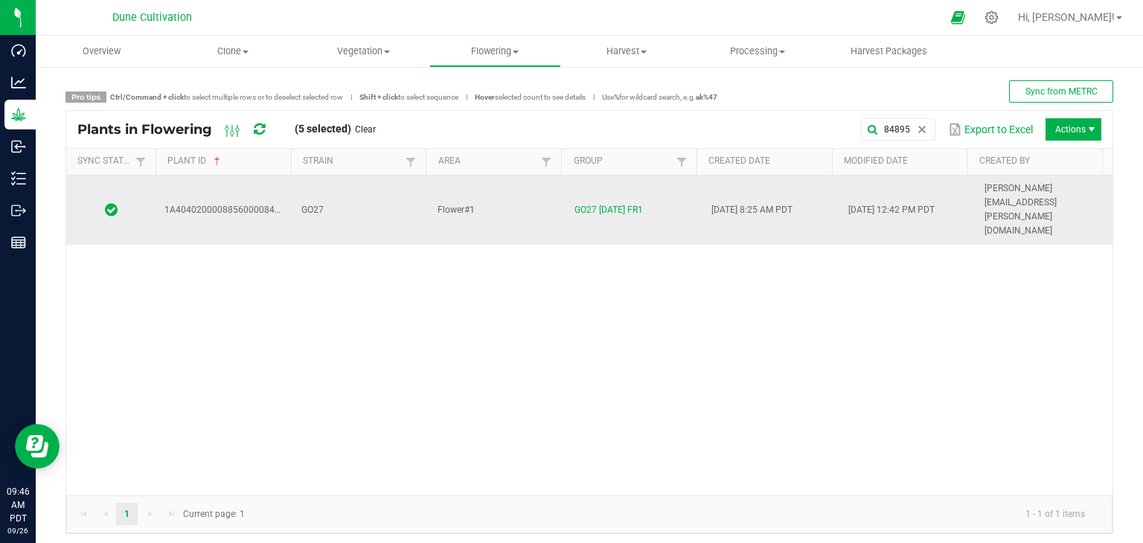
click at [381, 197] on td "GO27" at bounding box center [361, 210] width 137 height 69
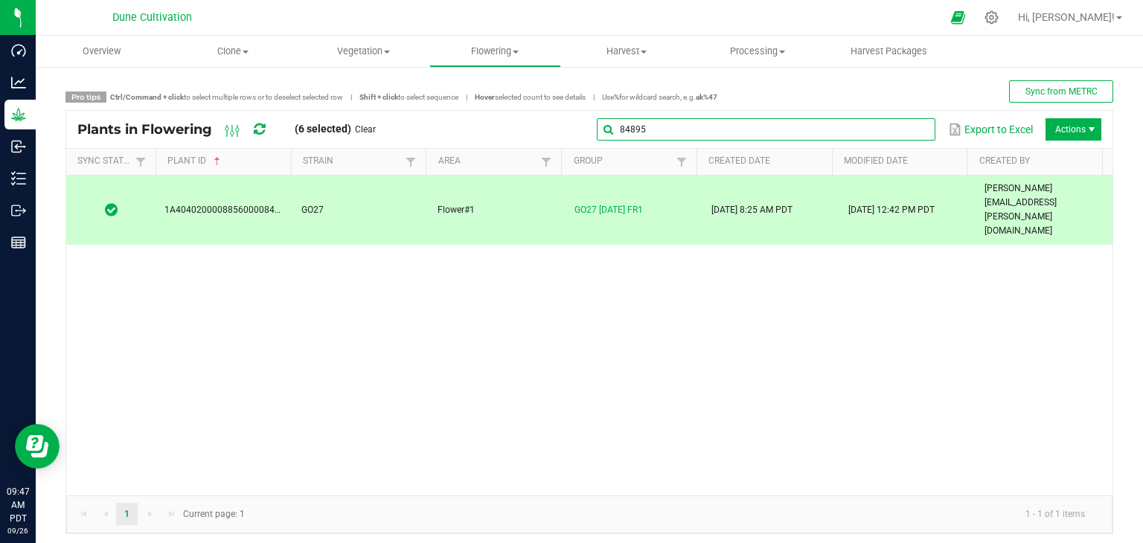
click at [904, 129] on global-search-input-ngx "84895" at bounding box center [766, 129] width 339 height 10
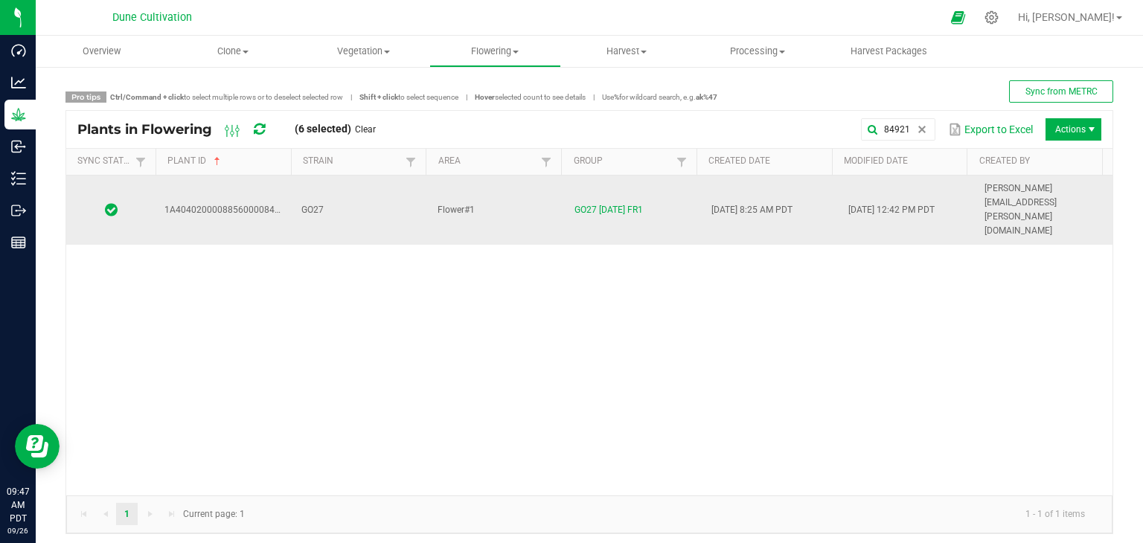
click at [360, 189] on td "GO27" at bounding box center [361, 210] width 137 height 69
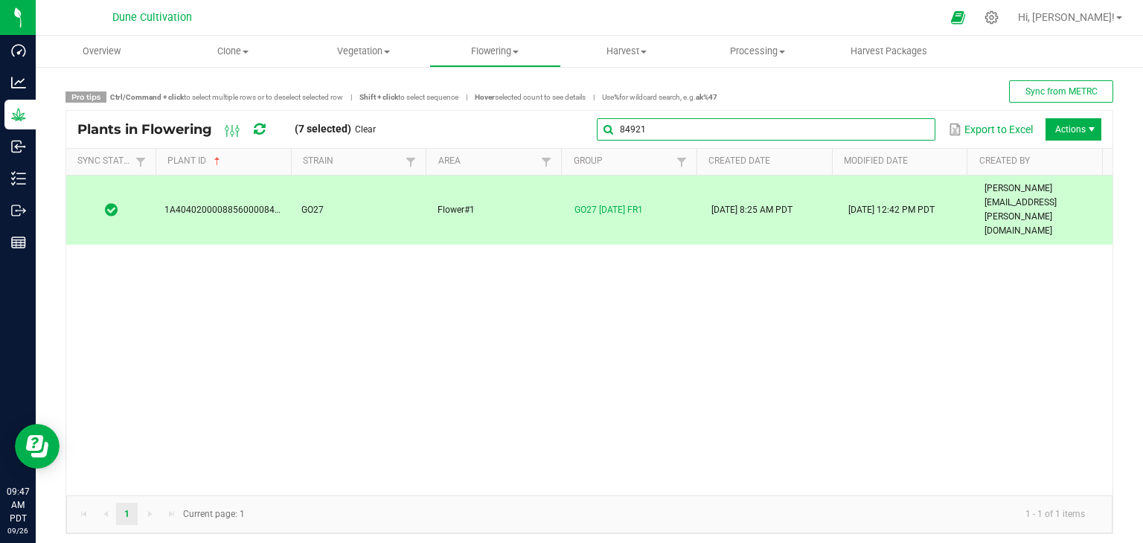
drag, startPoint x: 902, startPoint y: 132, endPoint x: 886, endPoint y: 133, distance: 16.4
click at [899, 132] on input "84921" at bounding box center [766, 129] width 339 height 22
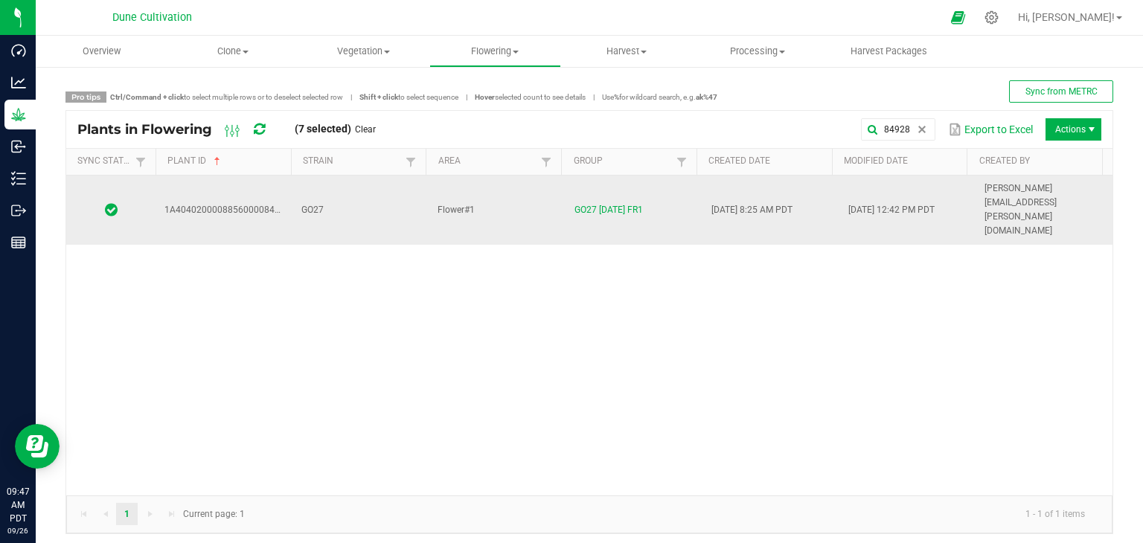
click at [336, 197] on td "GO27" at bounding box center [361, 210] width 137 height 69
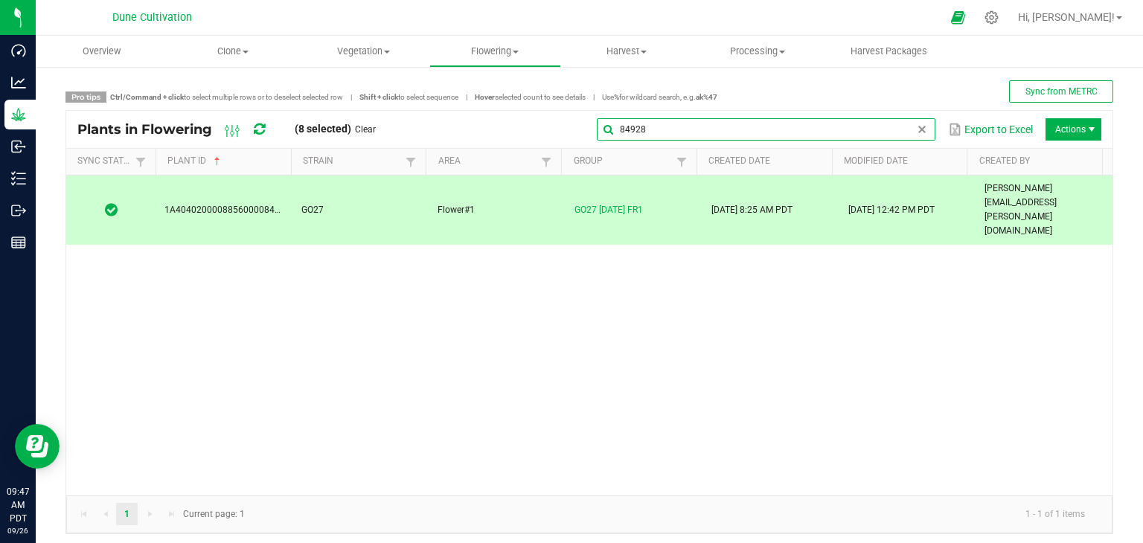
click at [902, 136] on input "84928" at bounding box center [766, 129] width 339 height 22
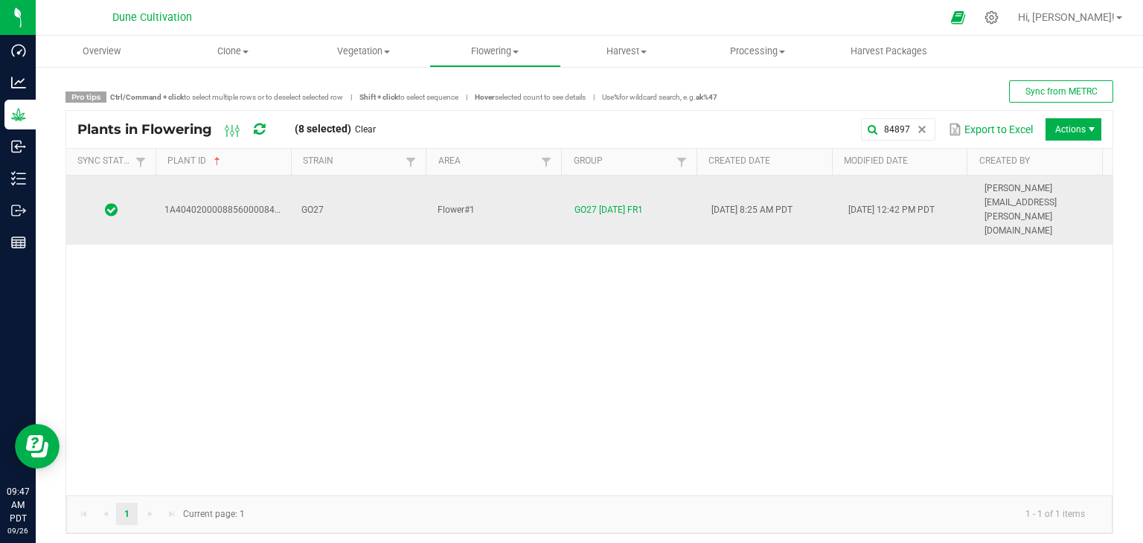
click at [356, 186] on td "GO27" at bounding box center [361, 210] width 137 height 69
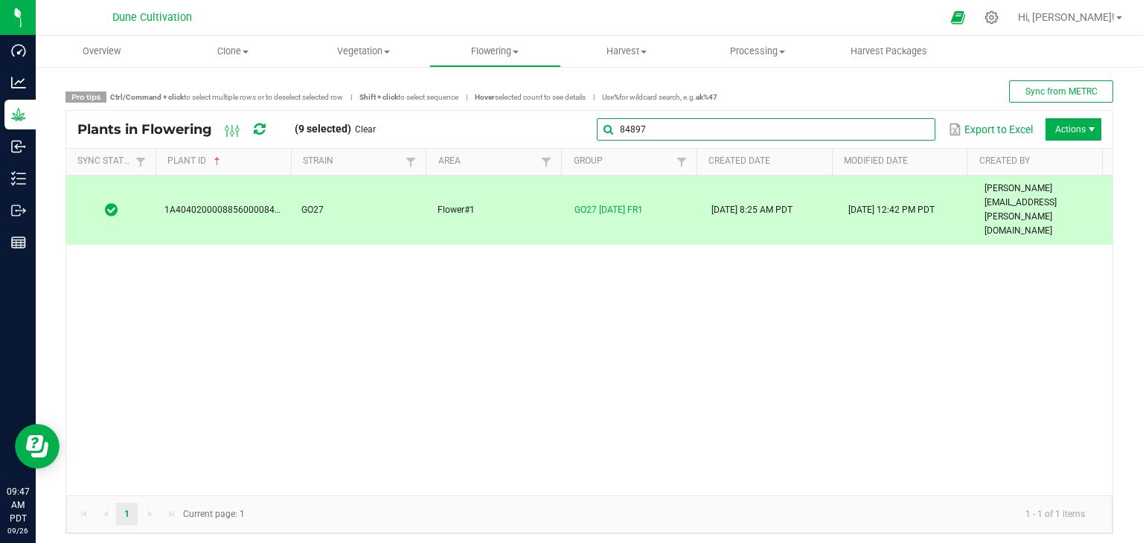
click at [903, 120] on input "84897" at bounding box center [766, 129] width 339 height 22
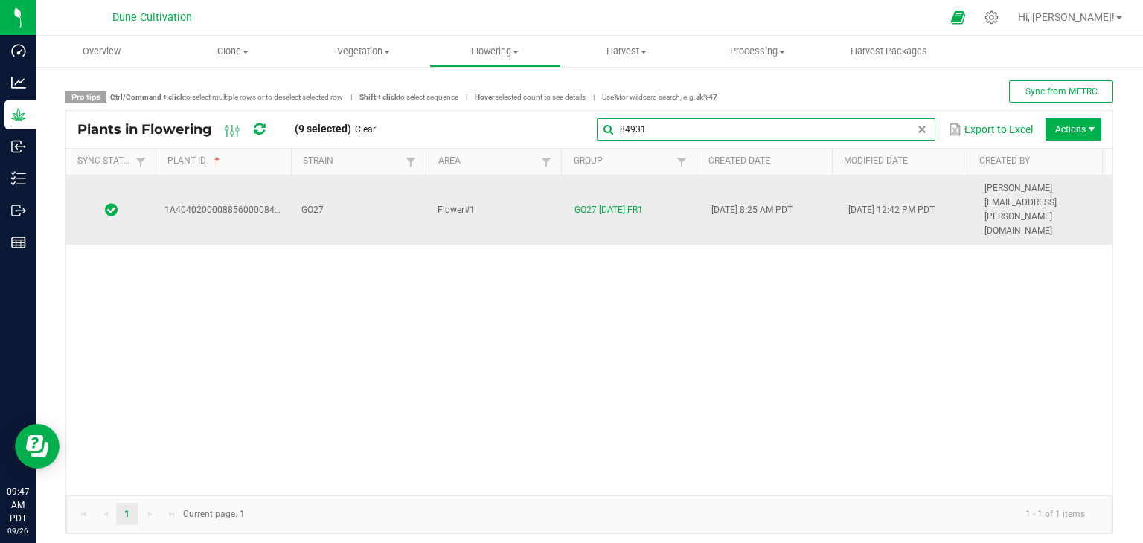
type input "84931"
click at [339, 194] on td "GO27" at bounding box center [361, 210] width 137 height 69
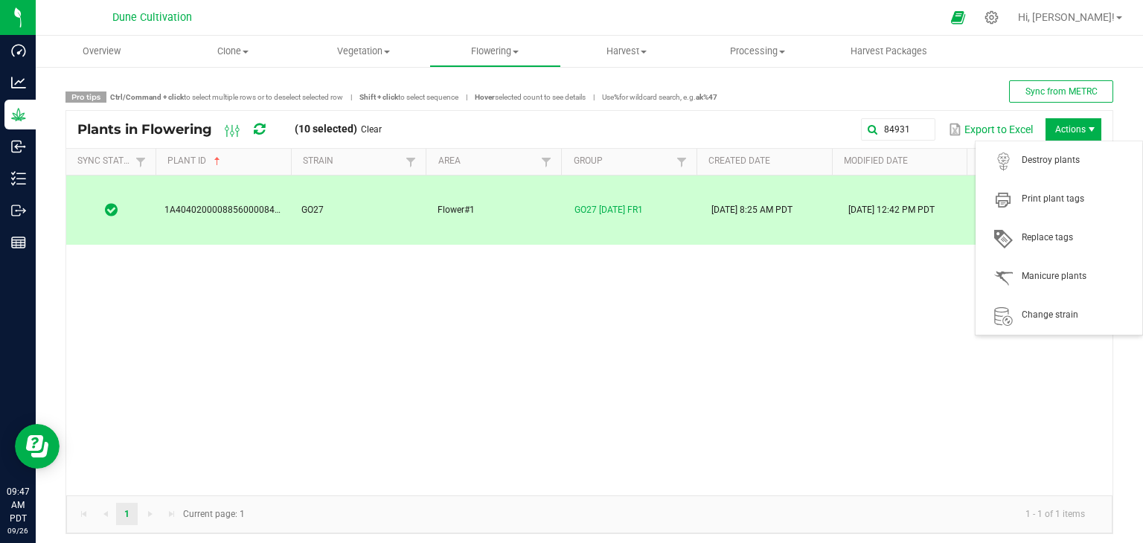
click at [1071, 139] on span "Actions" at bounding box center [1074, 129] width 56 height 22
click at [1066, 168] on span "Destroy plants" at bounding box center [1059, 161] width 149 height 30
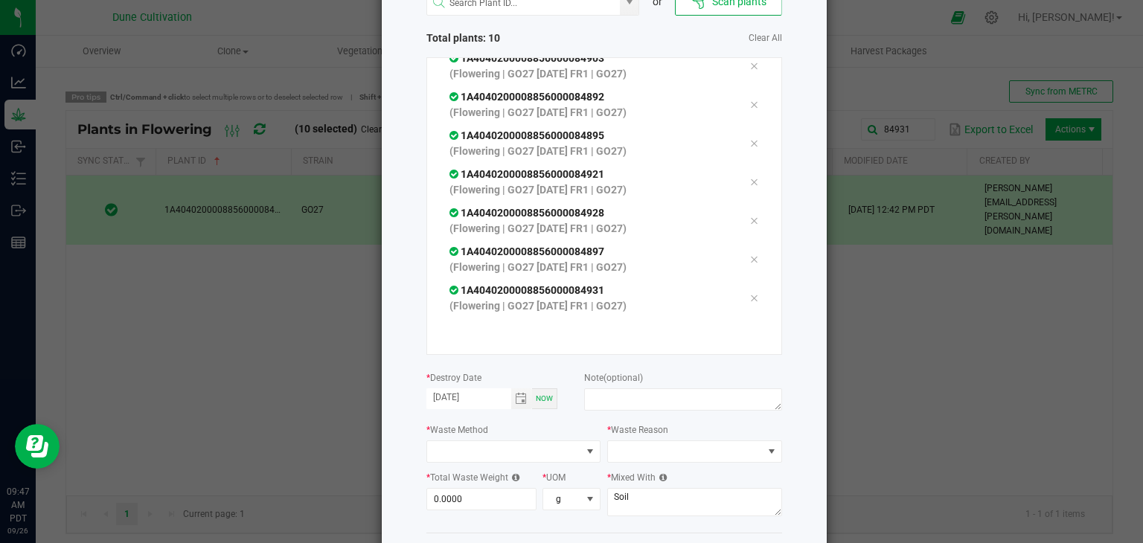
scroll to position [169, 0]
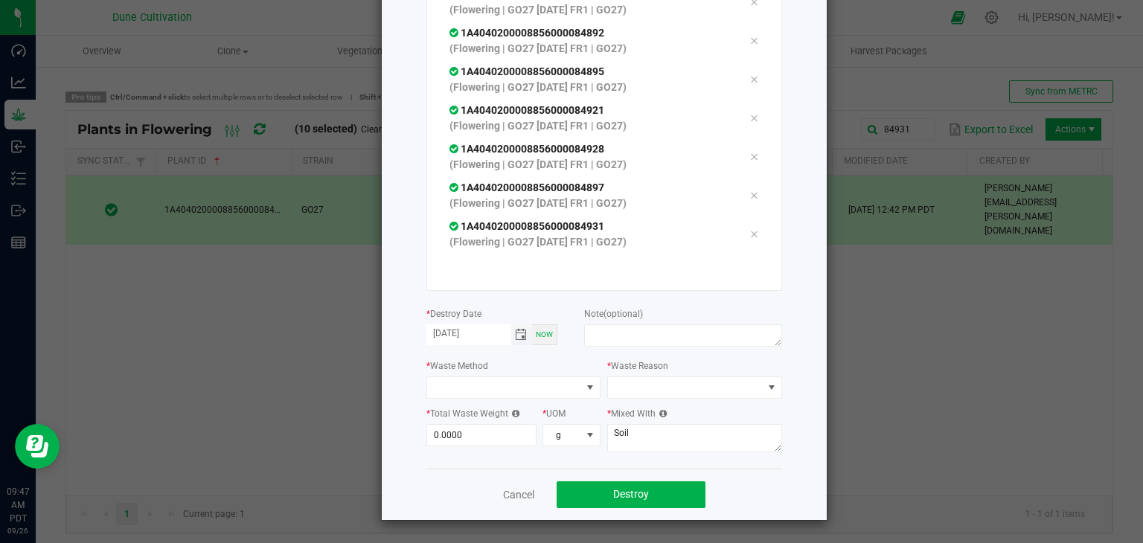
click at [516, 336] on span "Toggle calendar" at bounding box center [521, 335] width 12 height 12
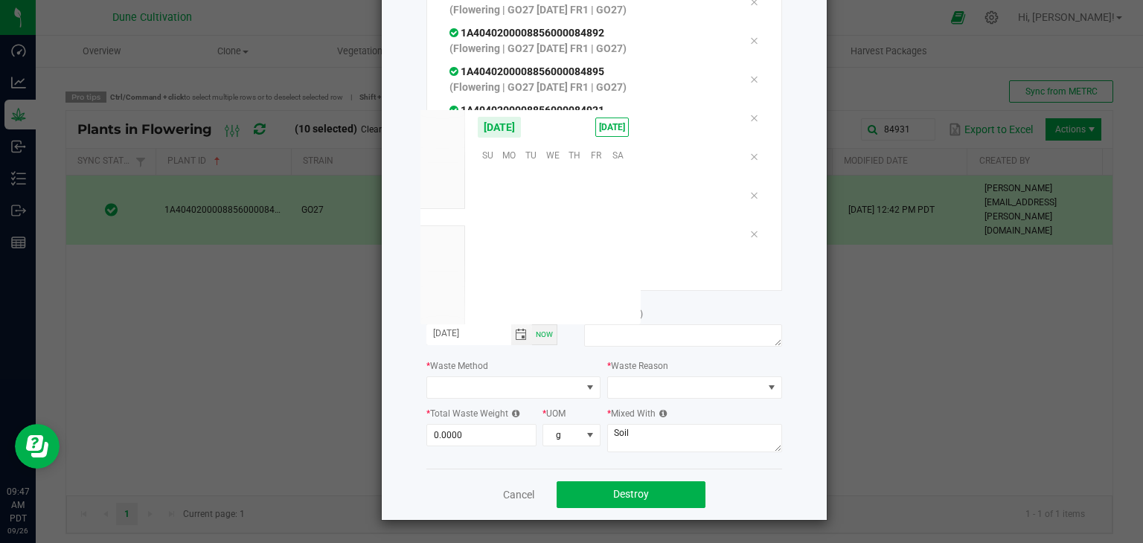
scroll to position [241476, 0]
click at [568, 251] on span "25" at bounding box center [575, 246] width 22 height 23
type input "[DATE]"
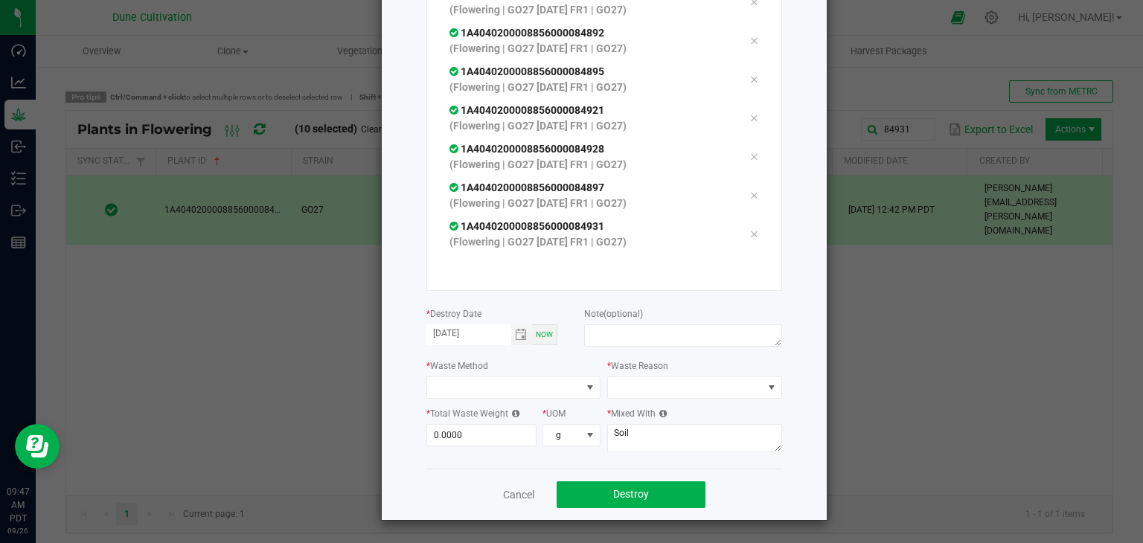
click at [649, 354] on div "or Scan plants Total plants: 10 Clear All 1A4040200008856000084914 (Flowering |…" at bounding box center [605, 189] width 356 height 559
click at [651, 337] on textarea at bounding box center [682, 336] width 197 height 22
type textarea "unhealthy"
click at [535, 383] on span at bounding box center [504, 387] width 155 height 21
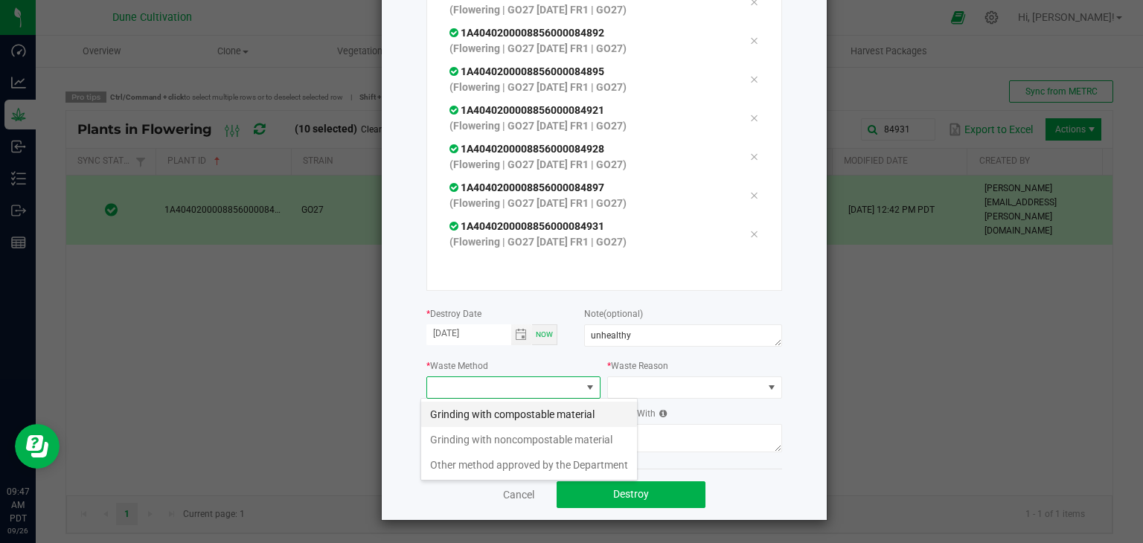
scroll to position [22, 175]
click at [527, 416] on li "Grinding with compostable material" at bounding box center [529, 414] width 216 height 25
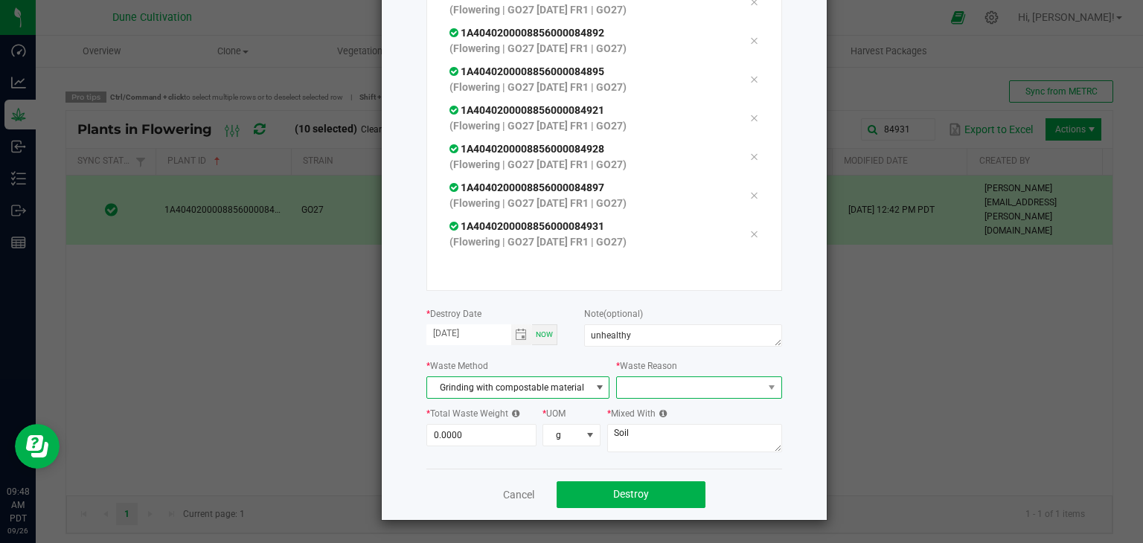
click at [633, 389] on span at bounding box center [689, 387] width 145 height 21
click at [628, 407] on li "Pruning" at bounding box center [691, 414] width 167 height 25
click at [465, 439] on input "0" at bounding box center [481, 435] width 109 height 21
type input "3"
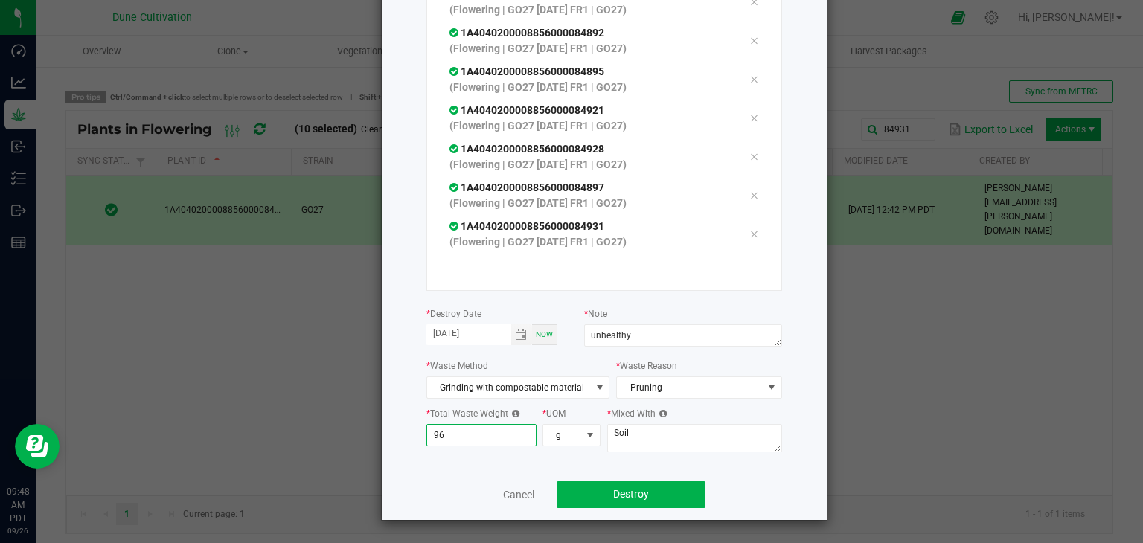
type input "9"
type input "846.0000"
click at [639, 435] on textarea "Soil" at bounding box center [694, 438] width 175 height 28
type textarea "S"
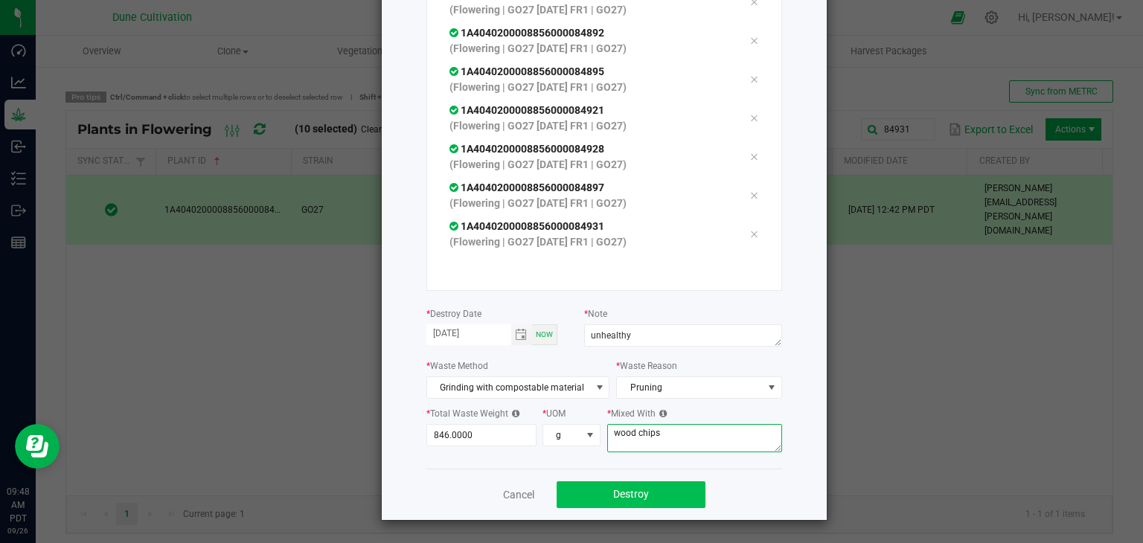
type textarea "wood chips"
click at [651, 500] on button "Destroy" at bounding box center [631, 495] width 149 height 27
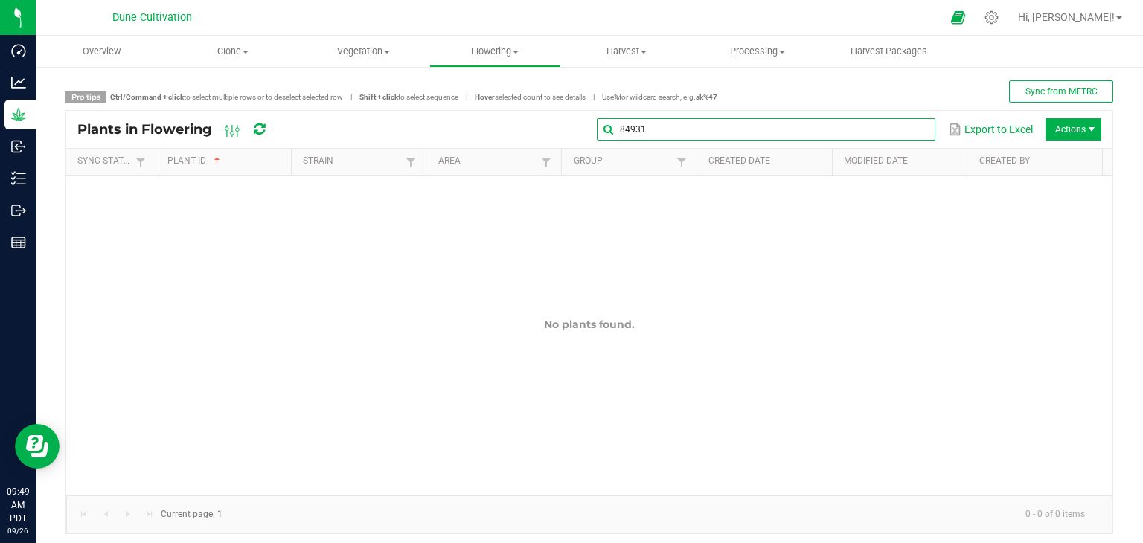
click at [906, 125] on global-search-input-ngx "84931" at bounding box center [766, 129] width 339 height 10
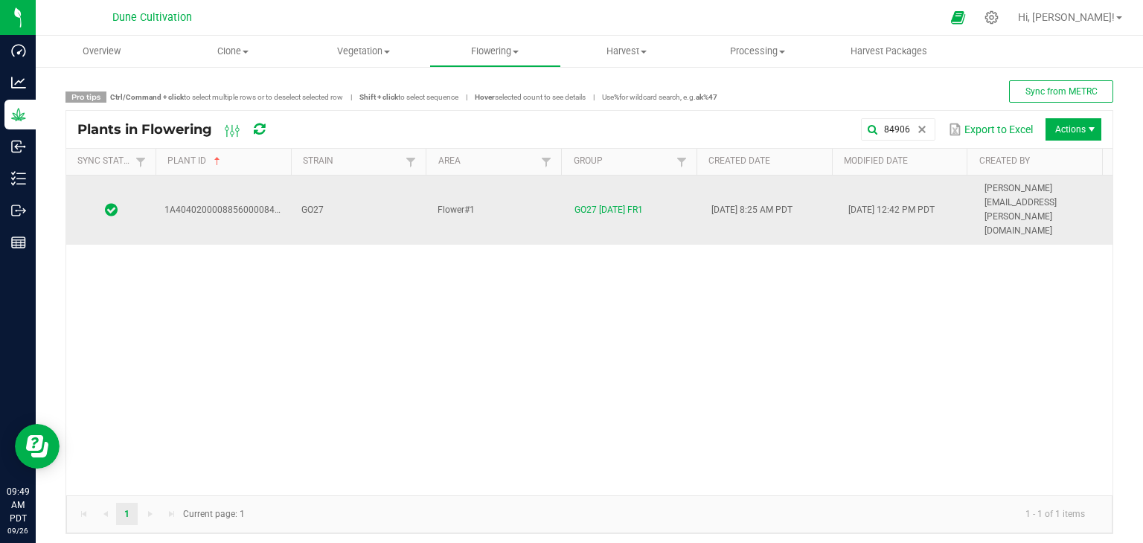
drag, startPoint x: 389, startPoint y: 201, endPoint x: 381, endPoint y: 195, distance: 9.5
click at [386, 197] on td "GO27" at bounding box center [361, 210] width 137 height 69
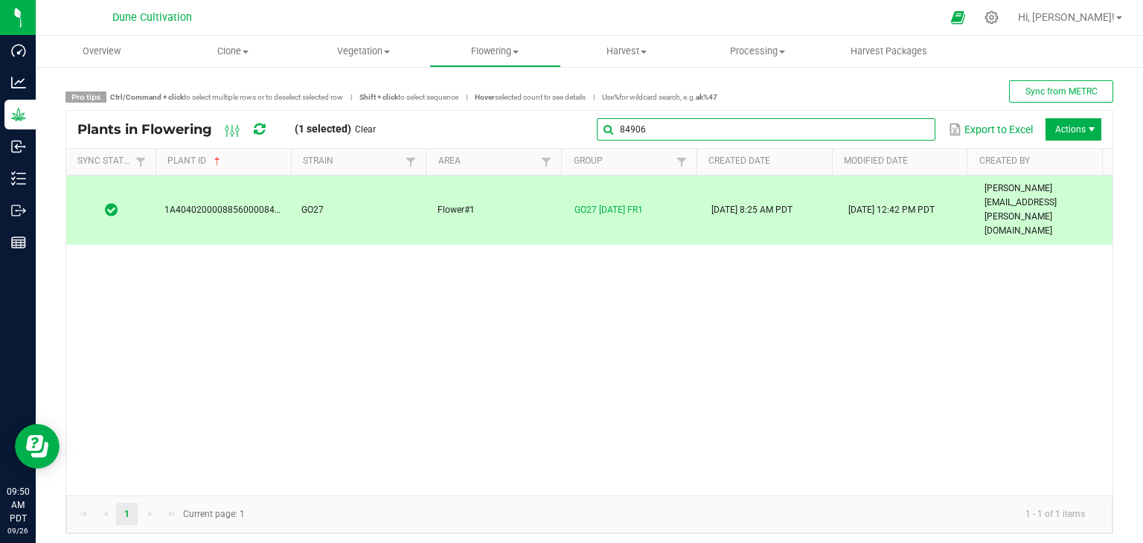
click at [891, 130] on input "84906" at bounding box center [766, 129] width 339 height 22
click at [854, 129] on input "84906" at bounding box center [766, 129] width 339 height 22
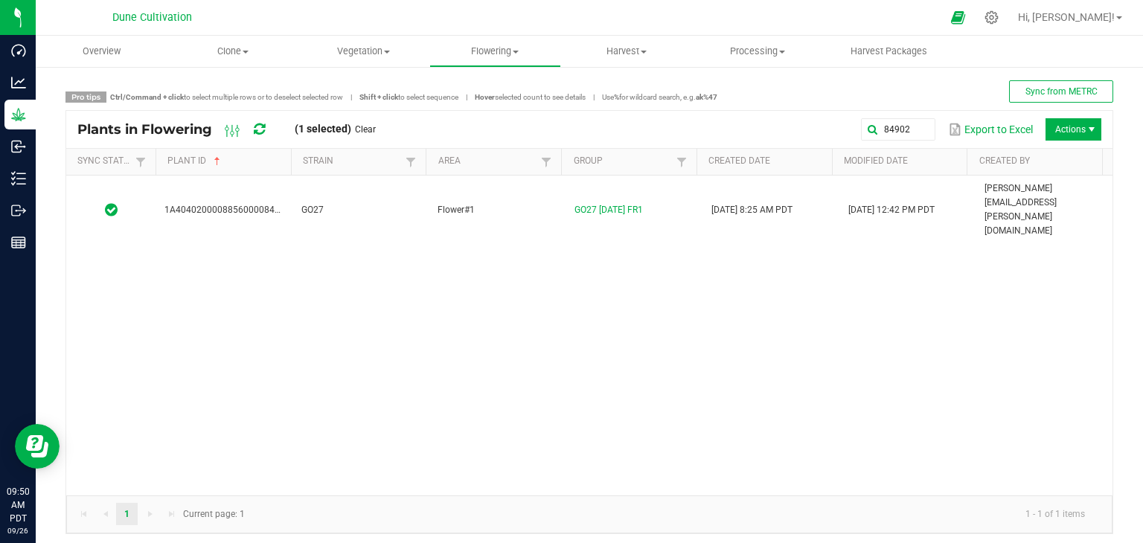
drag, startPoint x: 530, startPoint y: 198, endPoint x: 532, endPoint y: 207, distance: 9.1
click at [536, 211] on div "1A4040200008856000084902 GO27 Flower#1 GO27 09.05.25 FR1 08/25/2025 8:25 AM PDT…" at bounding box center [589, 336] width 1047 height 320
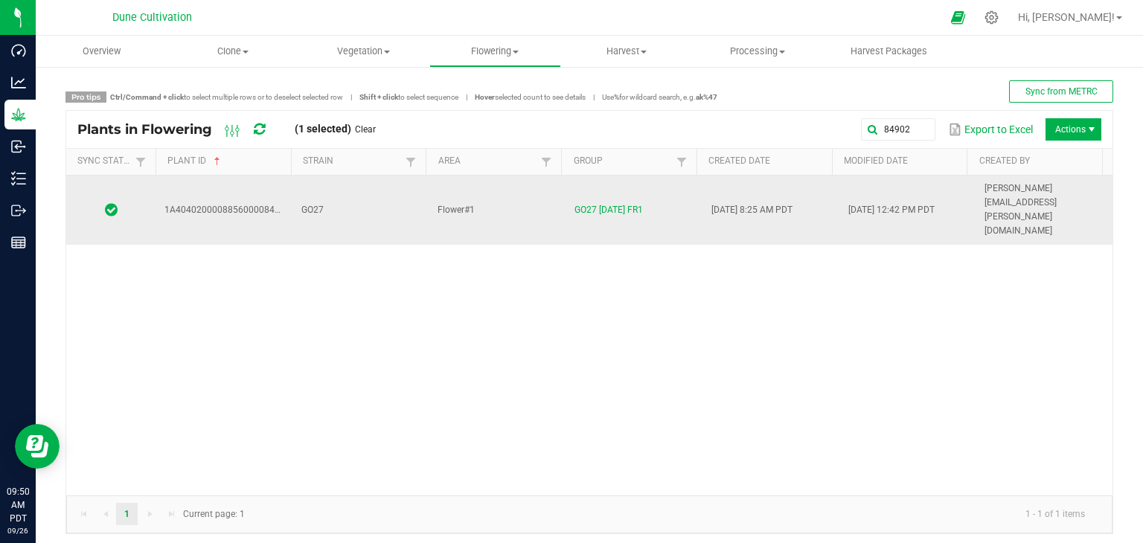
click at [676, 182] on td "GO27 [DATE] FR1" at bounding box center [634, 210] width 137 height 69
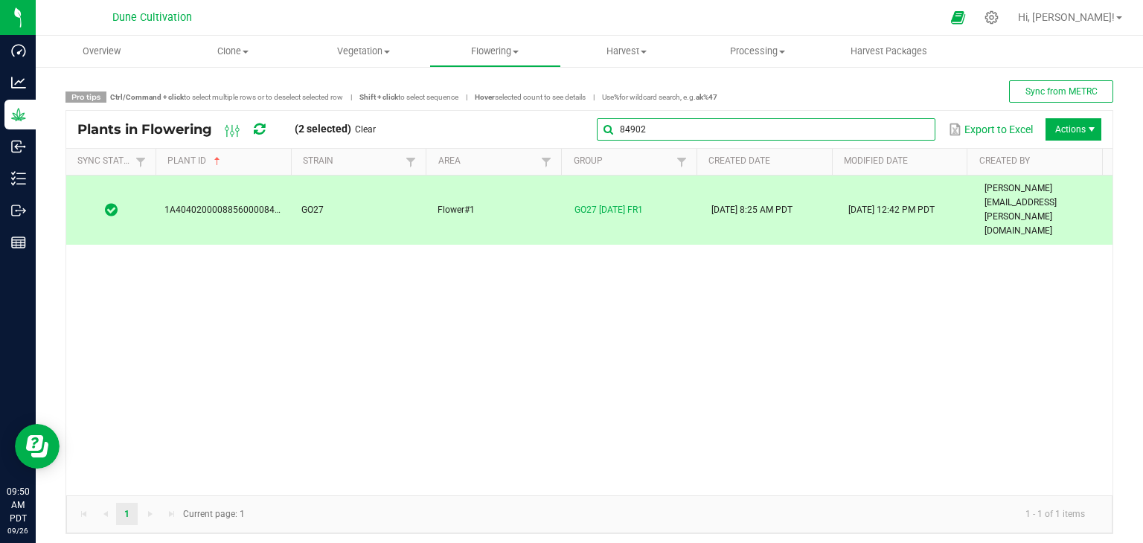
click at [899, 128] on input "84902" at bounding box center [766, 129] width 339 height 22
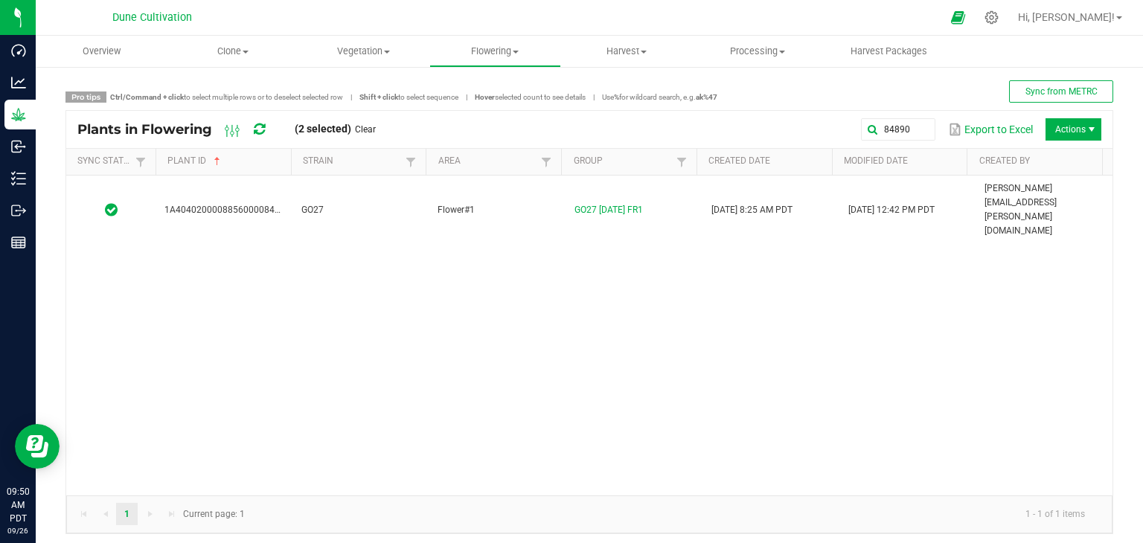
click at [369, 220] on div "1A4040200008856000084890 GO27 Flower#1 GO27 09.05.25 FR1 08/25/2025 8:25 AM PDT…" at bounding box center [589, 336] width 1047 height 320
click at [370, 206] on div "1A4040200008856000084890 GO27 Flower#1 GO27 09.05.25 FR1 08/25/2025 8:25 AM PDT…" at bounding box center [589, 336] width 1047 height 320
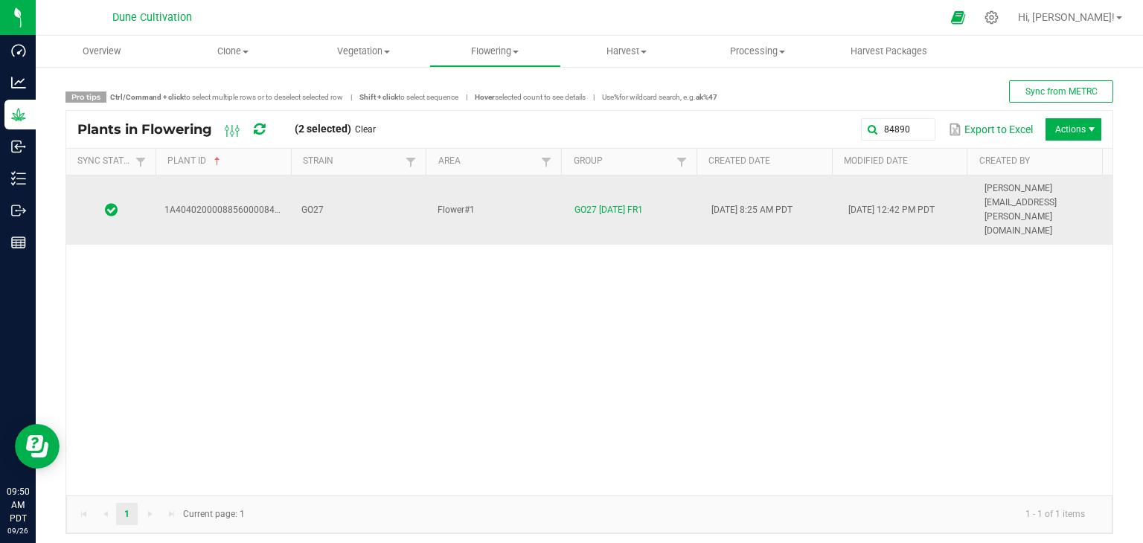
click at [360, 197] on td "GO27" at bounding box center [361, 210] width 137 height 69
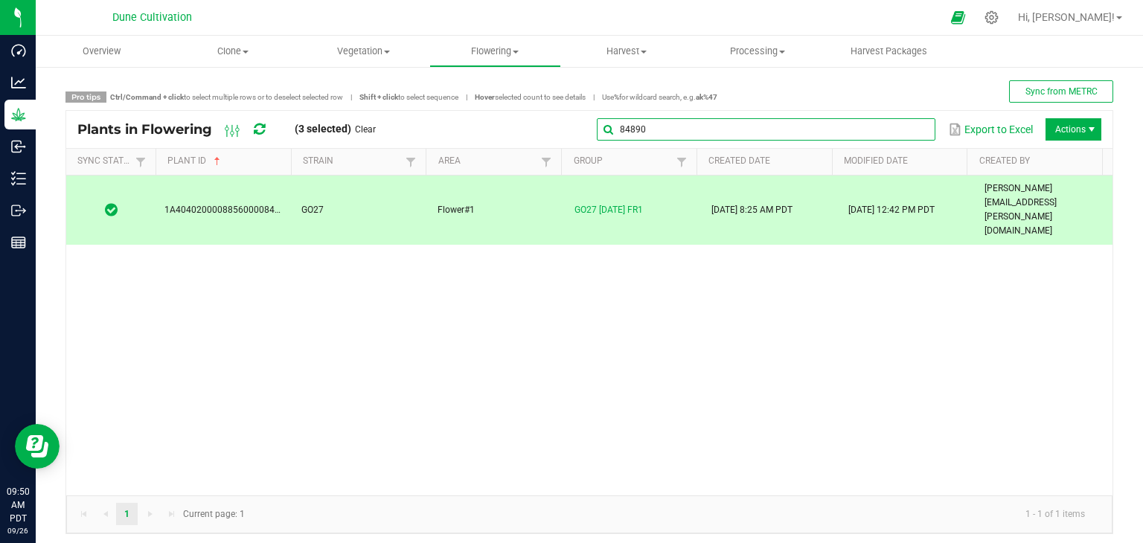
click at [899, 126] on input "84890" at bounding box center [766, 129] width 339 height 22
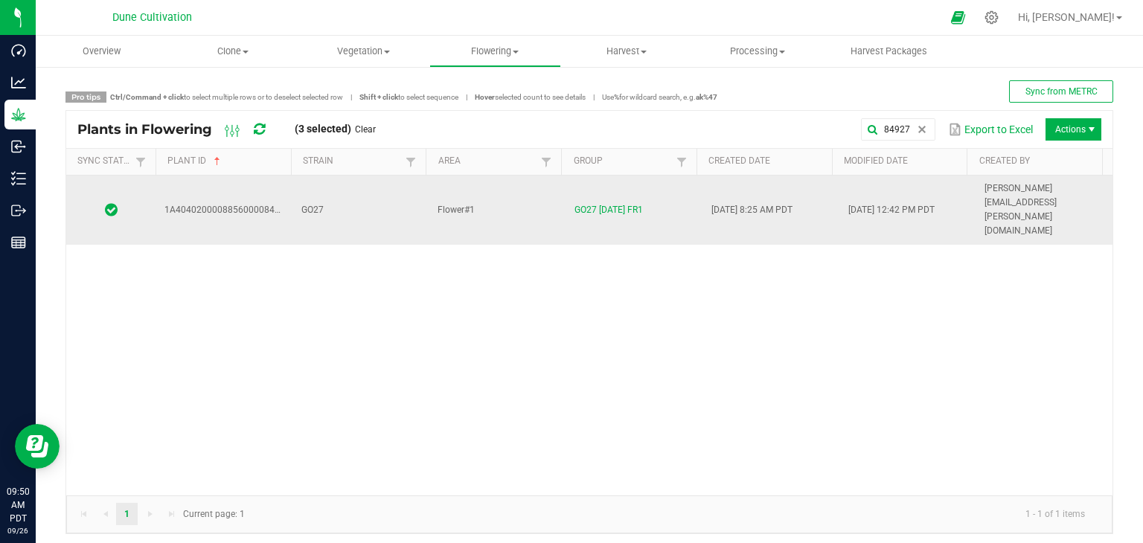
click at [374, 197] on td "GO27" at bounding box center [361, 210] width 137 height 69
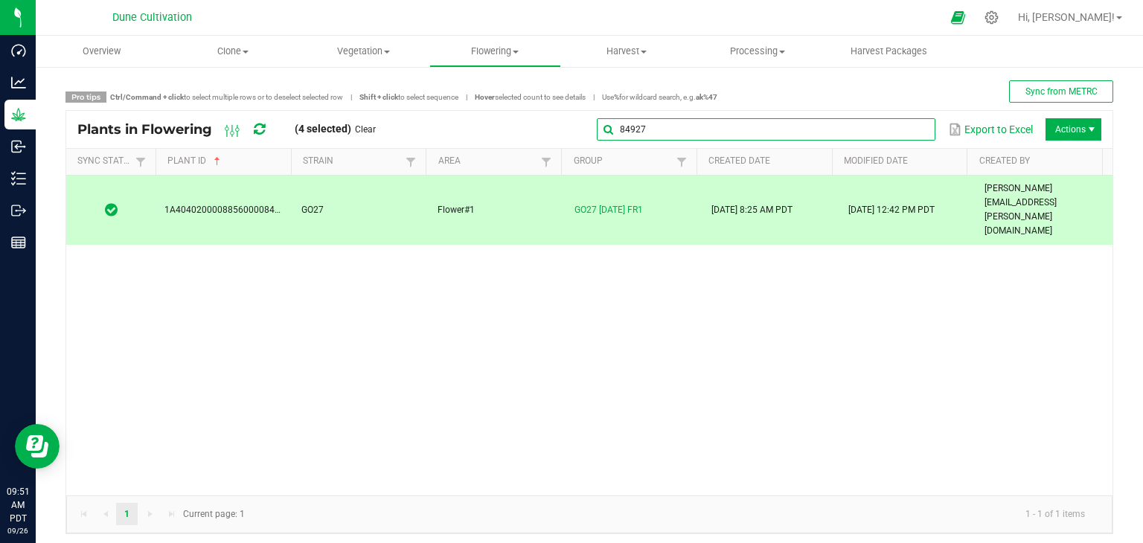
click at [910, 126] on global-search-input-ngx "84927" at bounding box center [766, 129] width 339 height 10
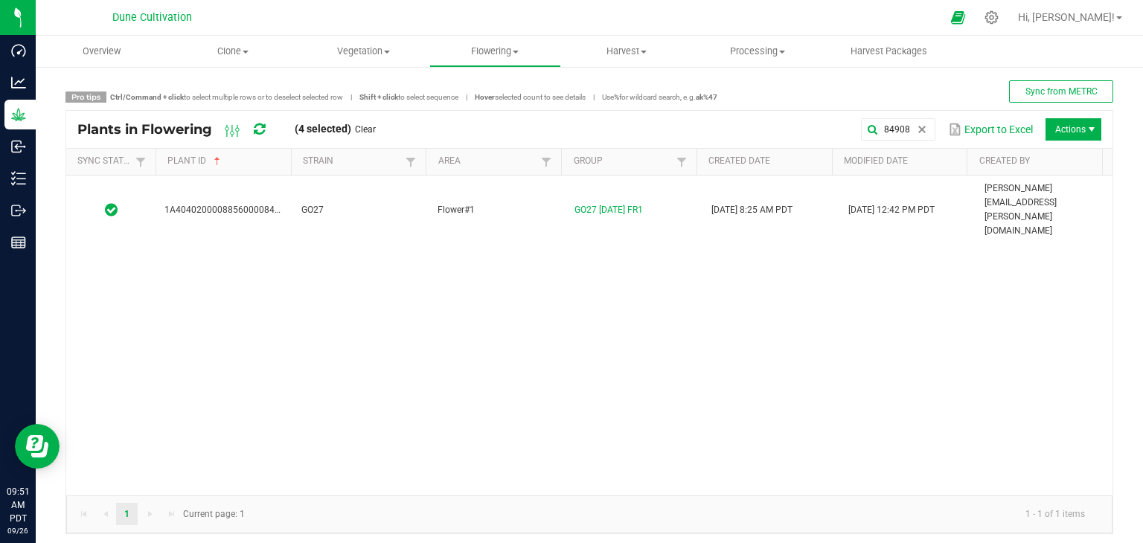
click at [377, 202] on div "1A4040200008856000084908 GO27 Flower#1 GO27 09.05.25 FR1 08/25/2025 8:25 AM PDT…" at bounding box center [589, 336] width 1047 height 320
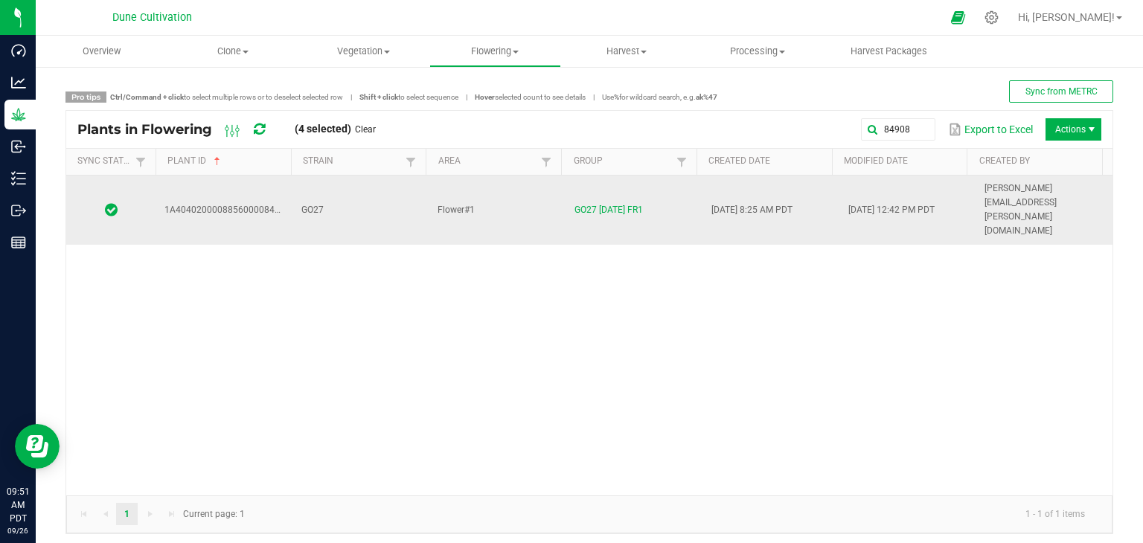
click at [382, 187] on td "GO27" at bounding box center [361, 210] width 137 height 69
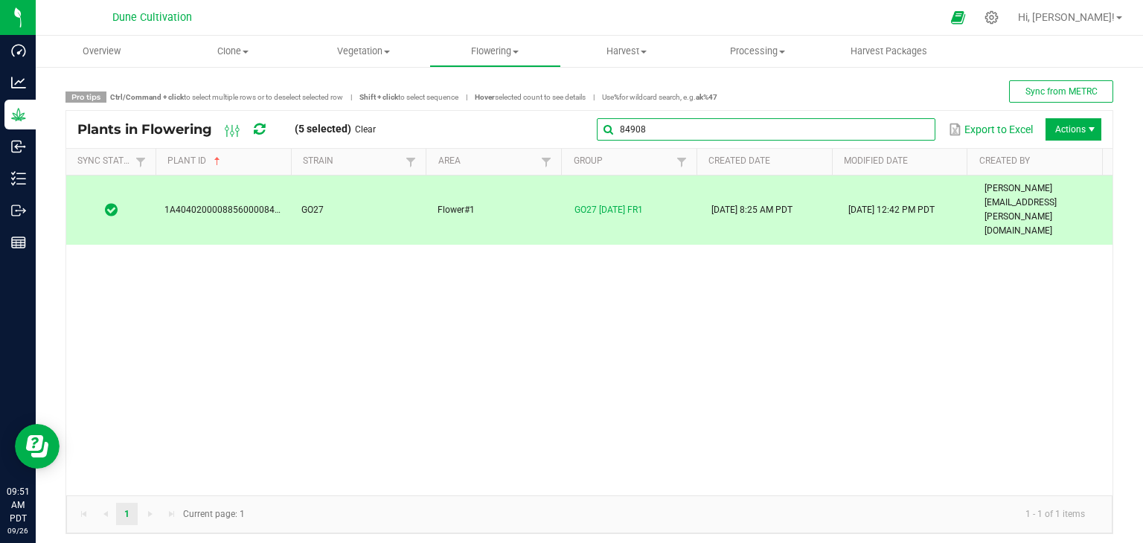
click at [897, 127] on input "84908" at bounding box center [766, 129] width 339 height 22
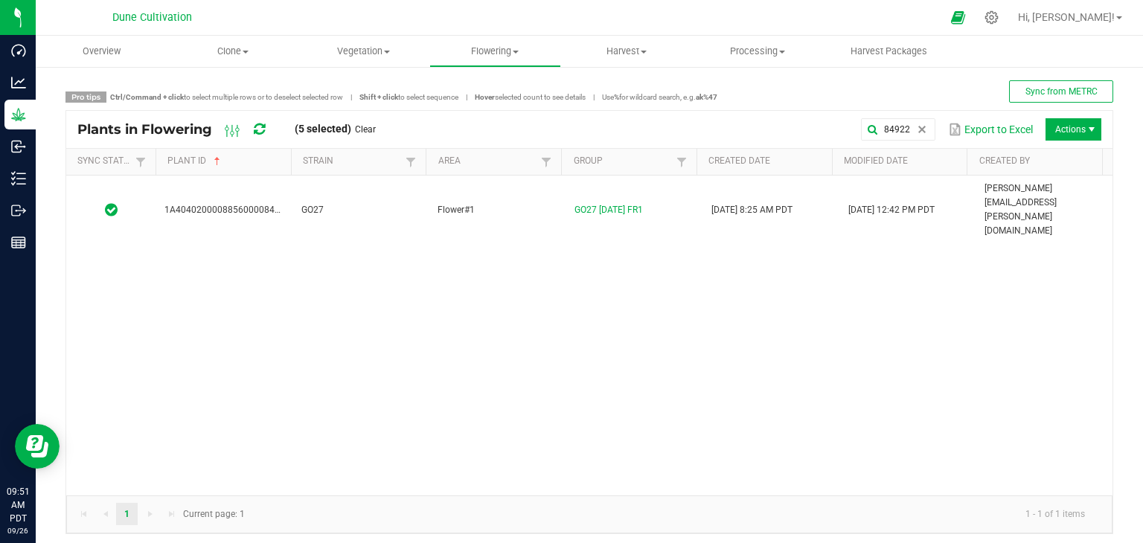
click at [339, 167] on th "Strain" at bounding box center [358, 162] width 135 height 27
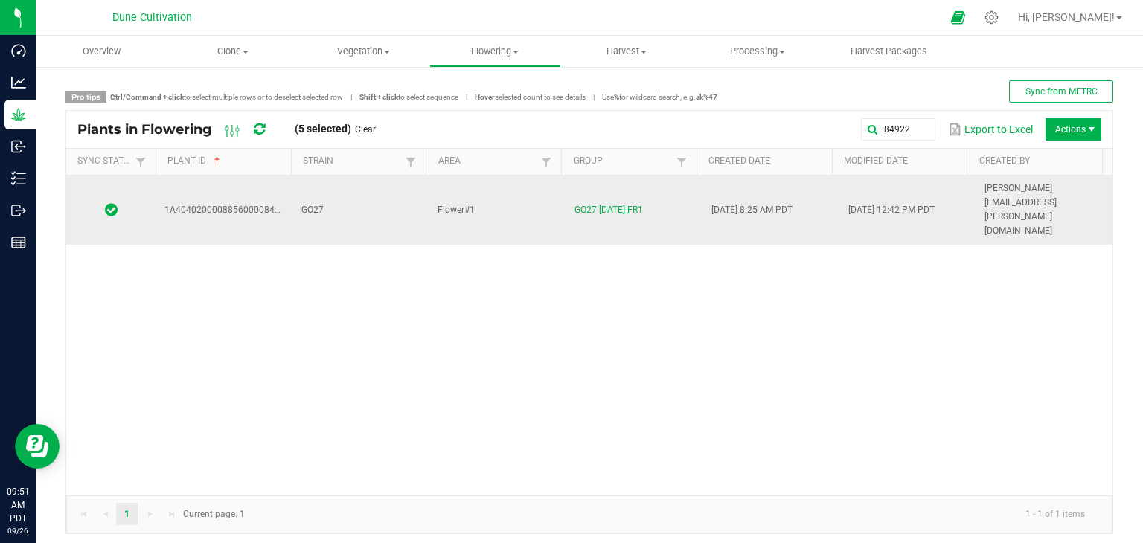
click at [351, 191] on td "GO27" at bounding box center [361, 210] width 137 height 69
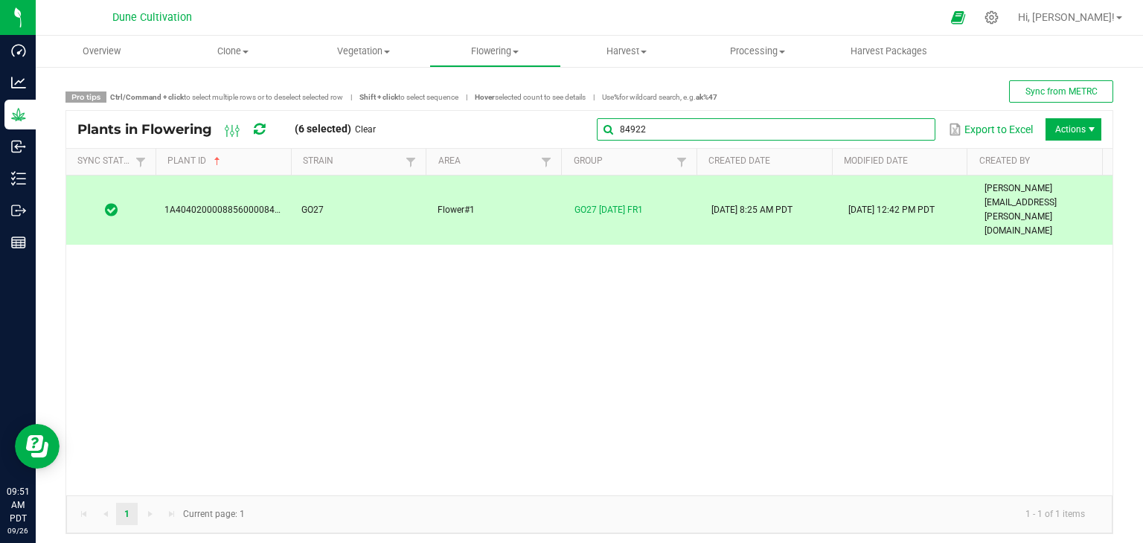
click at [904, 127] on global-search-input-ngx "84922" at bounding box center [766, 129] width 339 height 10
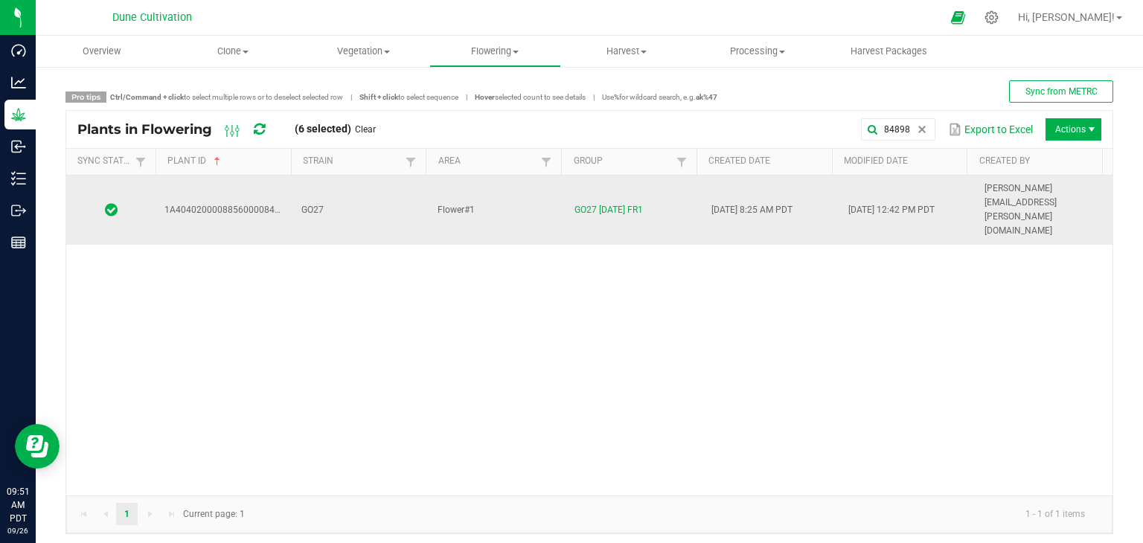
click at [380, 188] on td "GO27" at bounding box center [361, 210] width 137 height 69
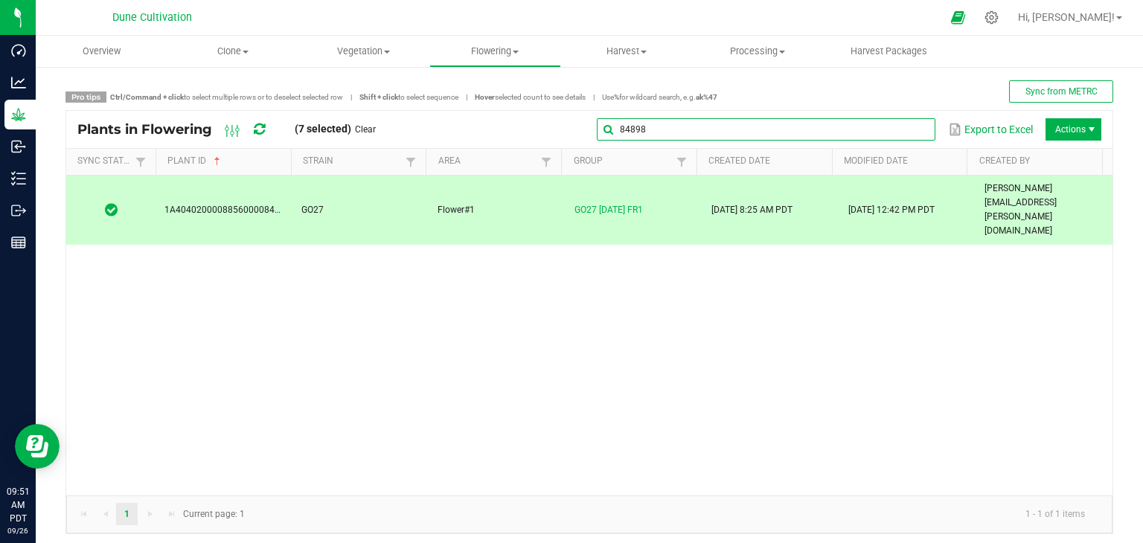
click at [895, 136] on input "84898" at bounding box center [766, 129] width 339 height 22
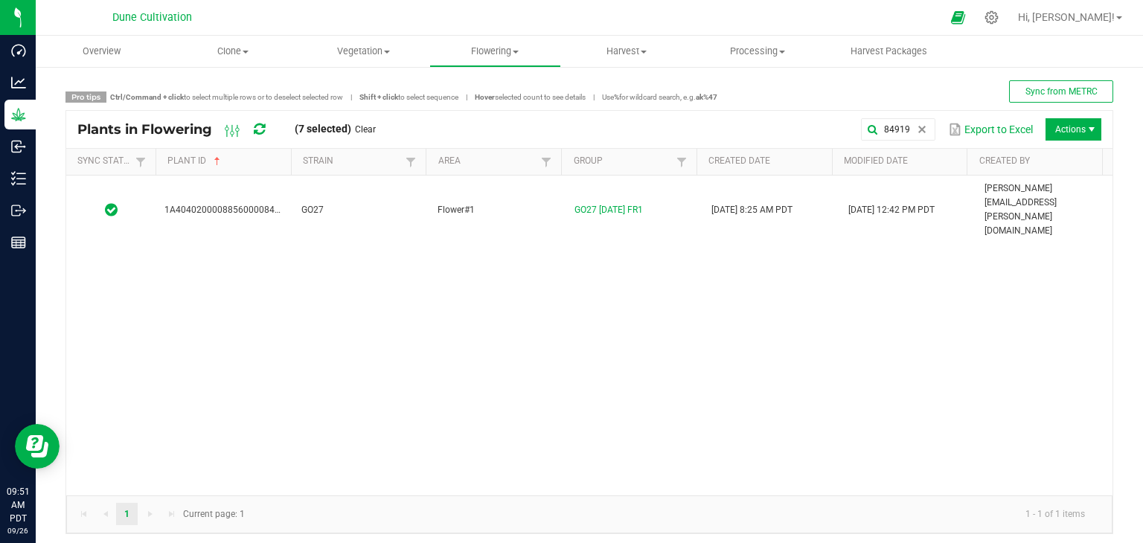
click at [366, 205] on div "1A4040200008856000084919 GO27 Flower#1 GO27 09.05.25 FR1 08/25/2025 8:25 AM PDT…" at bounding box center [589, 336] width 1047 height 320
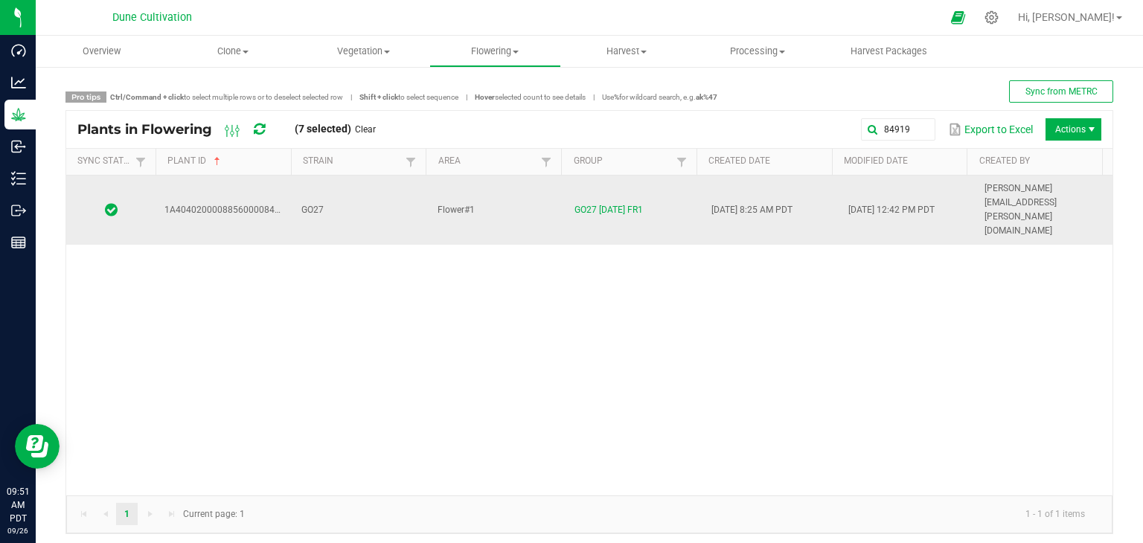
click at [366, 197] on td "GO27" at bounding box center [361, 210] width 137 height 69
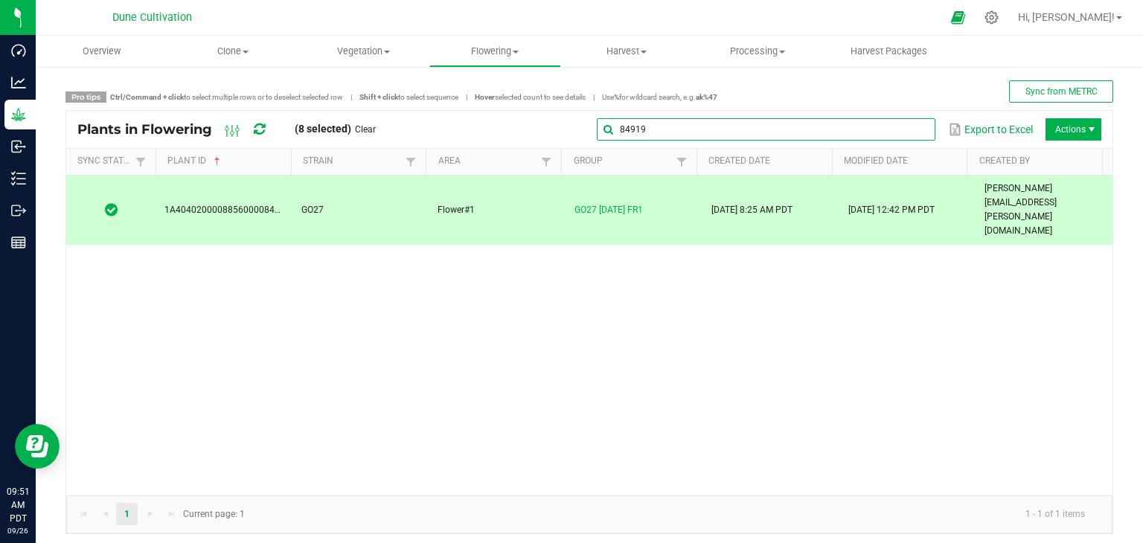
click at [899, 126] on input "84919" at bounding box center [766, 129] width 339 height 22
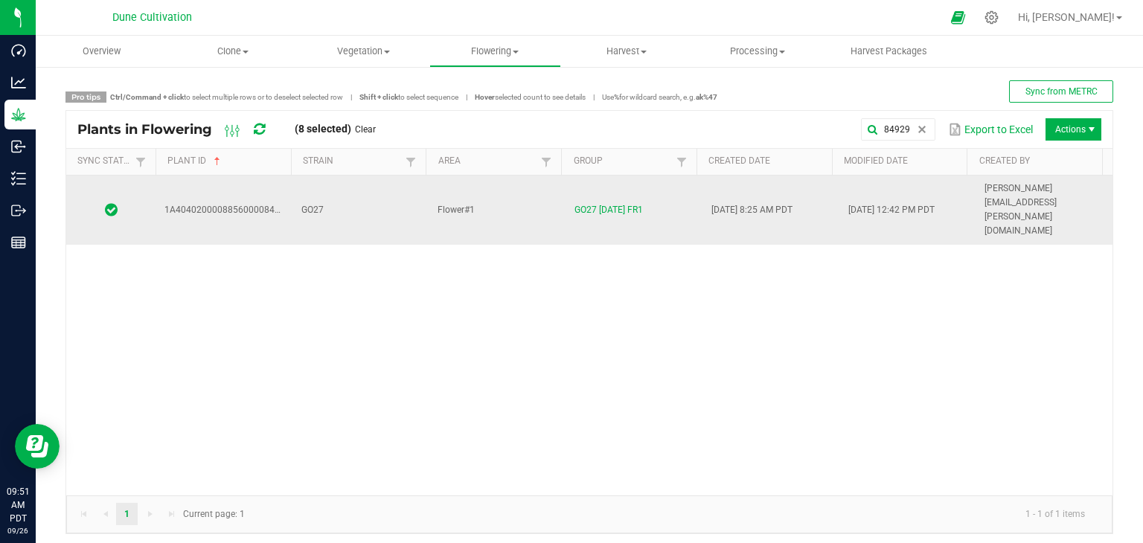
click at [338, 190] on td "GO27" at bounding box center [361, 210] width 137 height 69
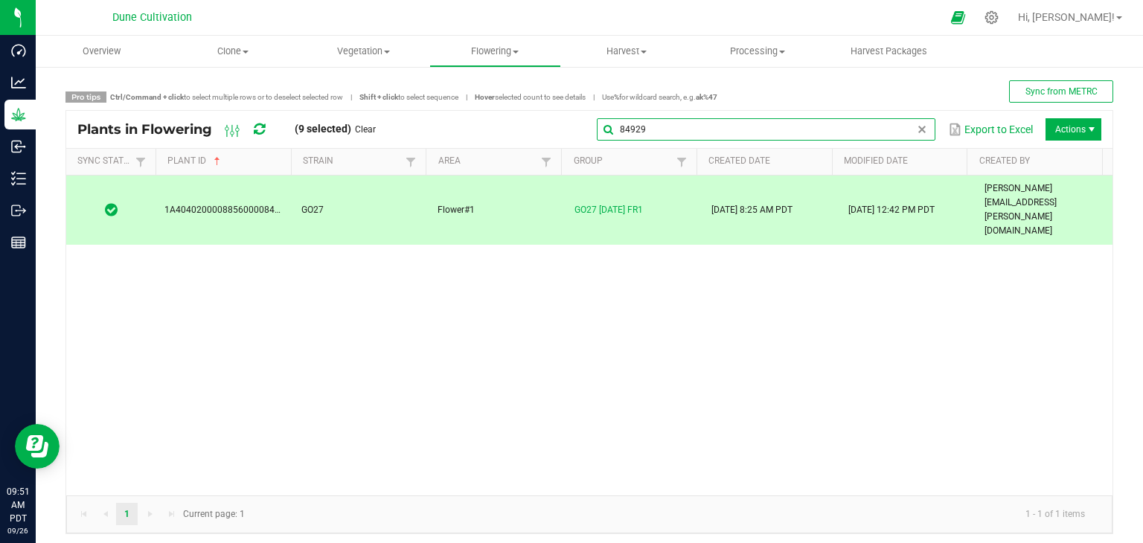
click at [904, 130] on global-search-input-ngx "84929" at bounding box center [766, 129] width 339 height 10
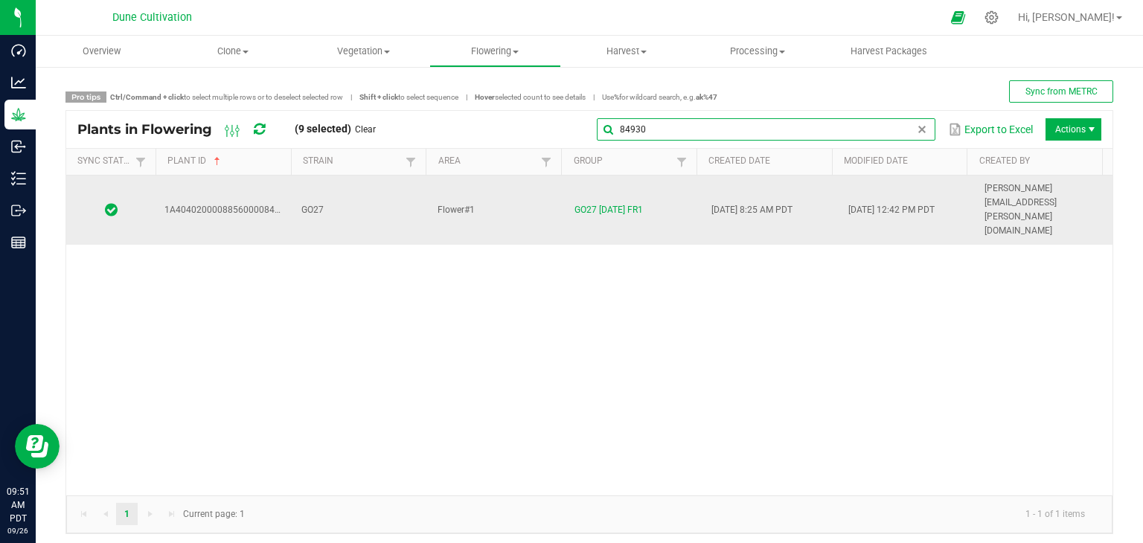
type input "84930"
click at [351, 191] on td "GO27" at bounding box center [361, 210] width 137 height 69
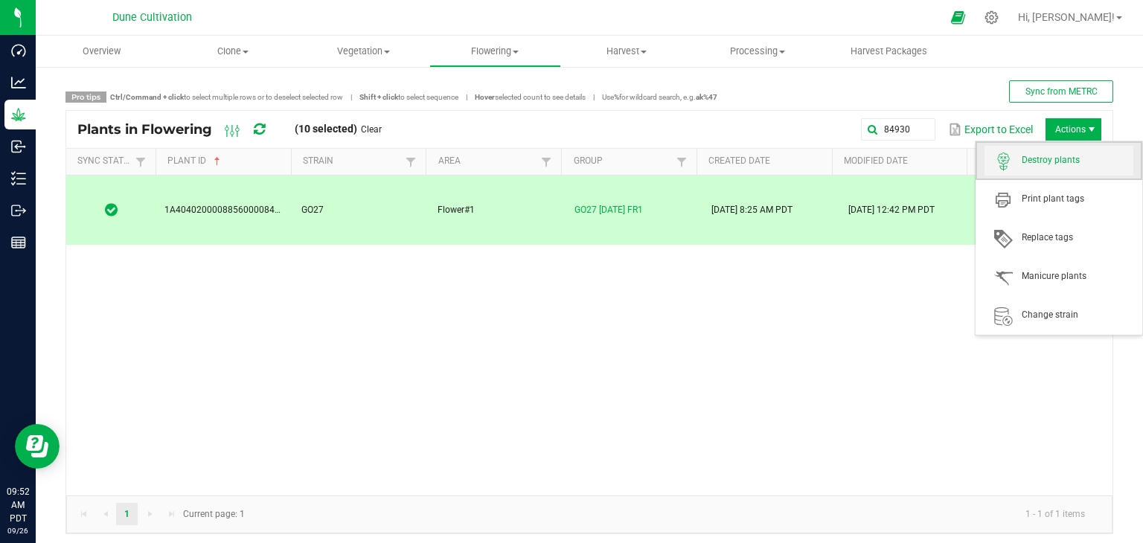
click at [1074, 159] on span "Destroy plants" at bounding box center [1078, 160] width 112 height 13
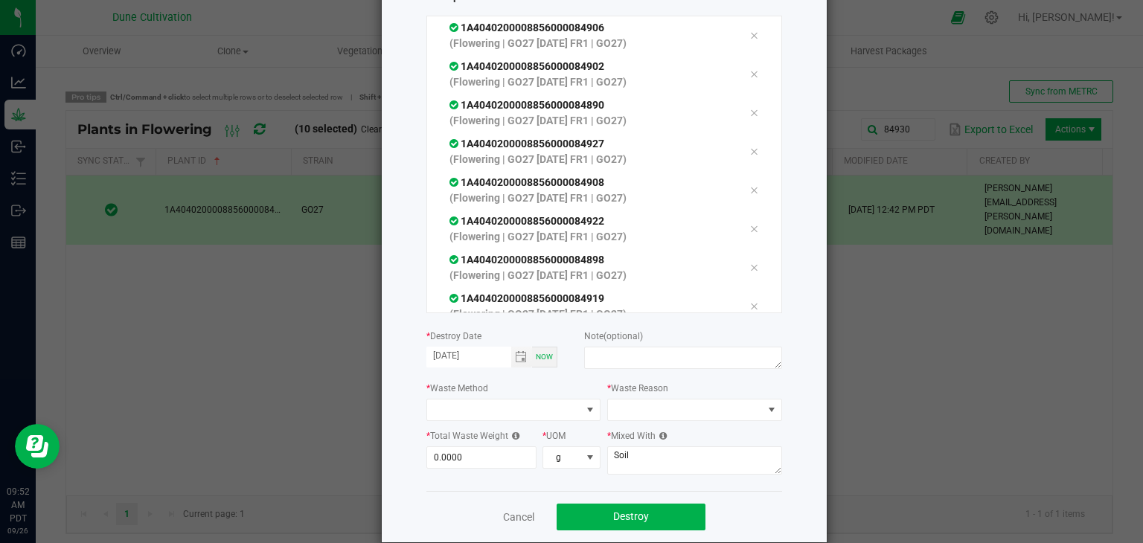
scroll to position [149, 0]
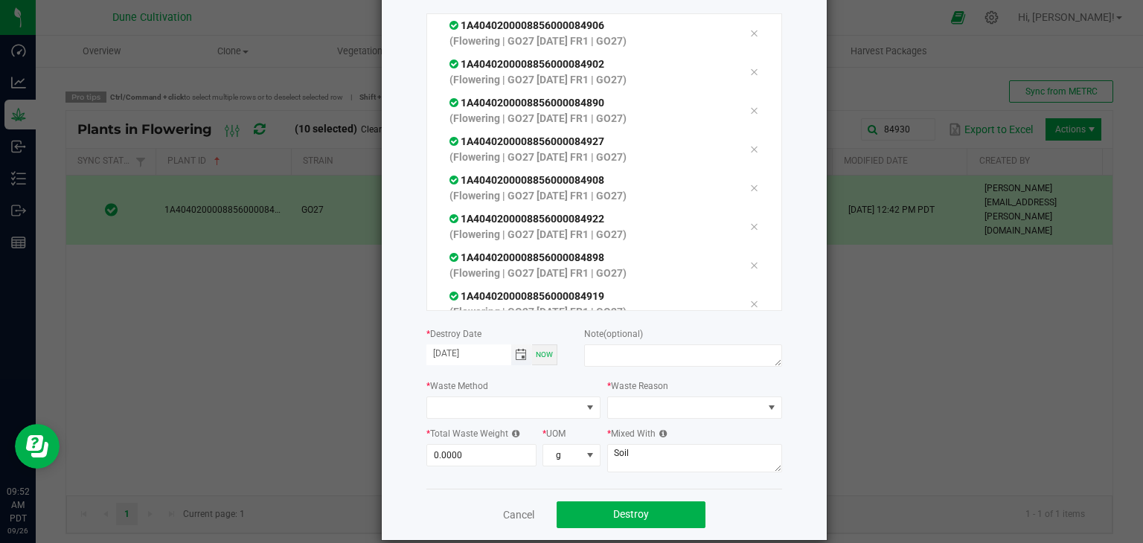
click at [518, 354] on span "Toggle calendar" at bounding box center [521, 355] width 12 height 12
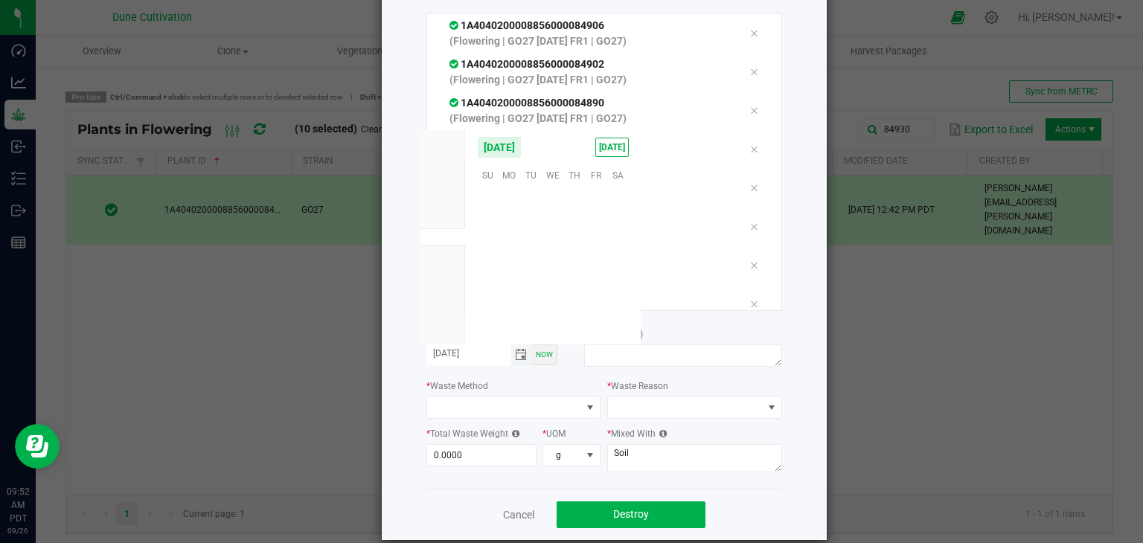
scroll to position [241476, 0]
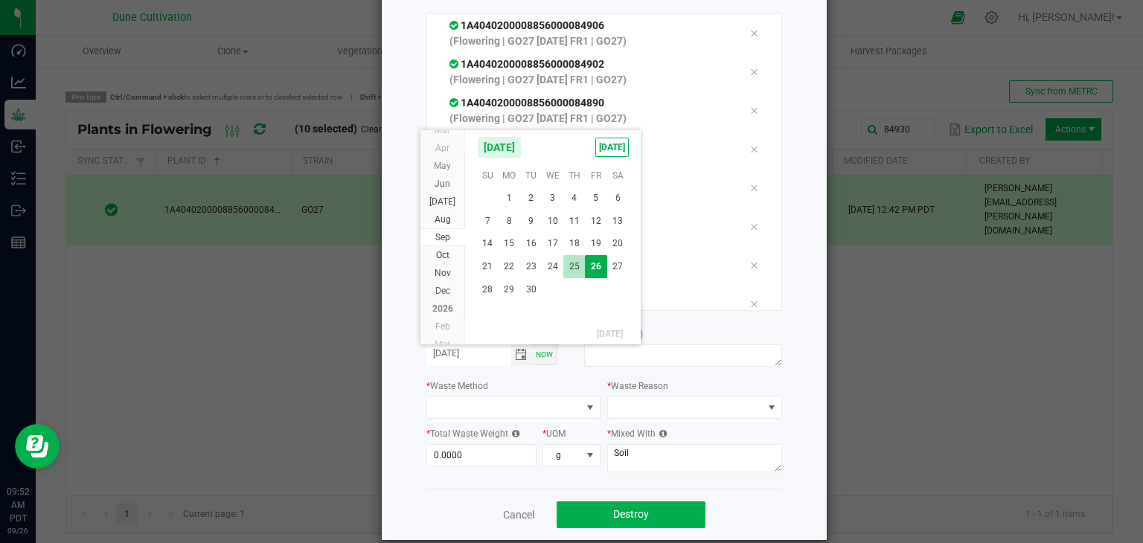
click at [566, 270] on span "25" at bounding box center [575, 266] width 22 height 23
type input "[DATE]"
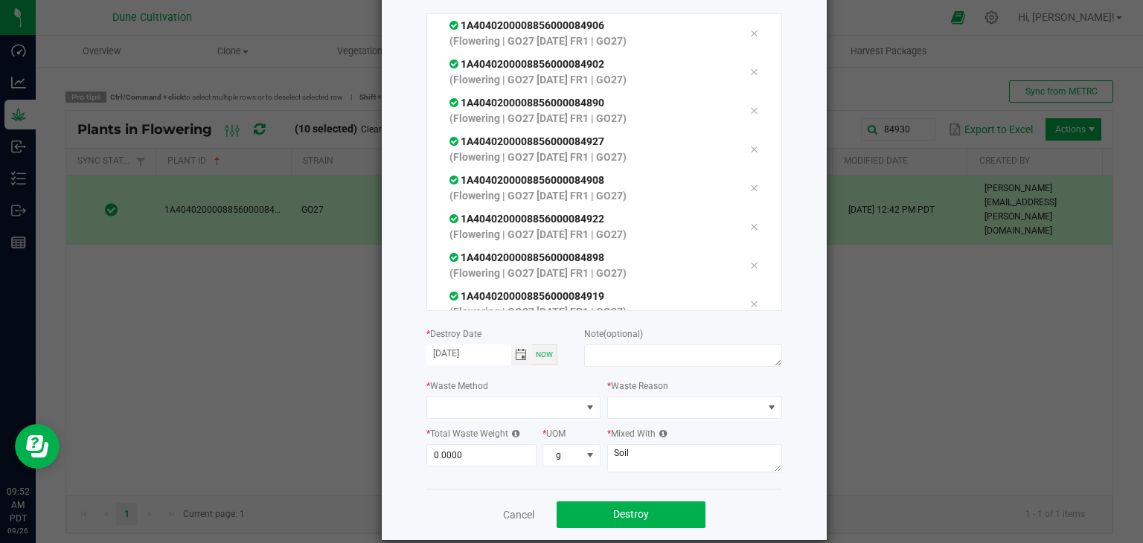
click at [596, 368] on div at bounding box center [682, 358] width 197 height 27
click at [601, 362] on textarea at bounding box center [682, 356] width 197 height 22
type textarea "unhealthy"
click at [575, 413] on span at bounding box center [514, 408] width 175 height 22
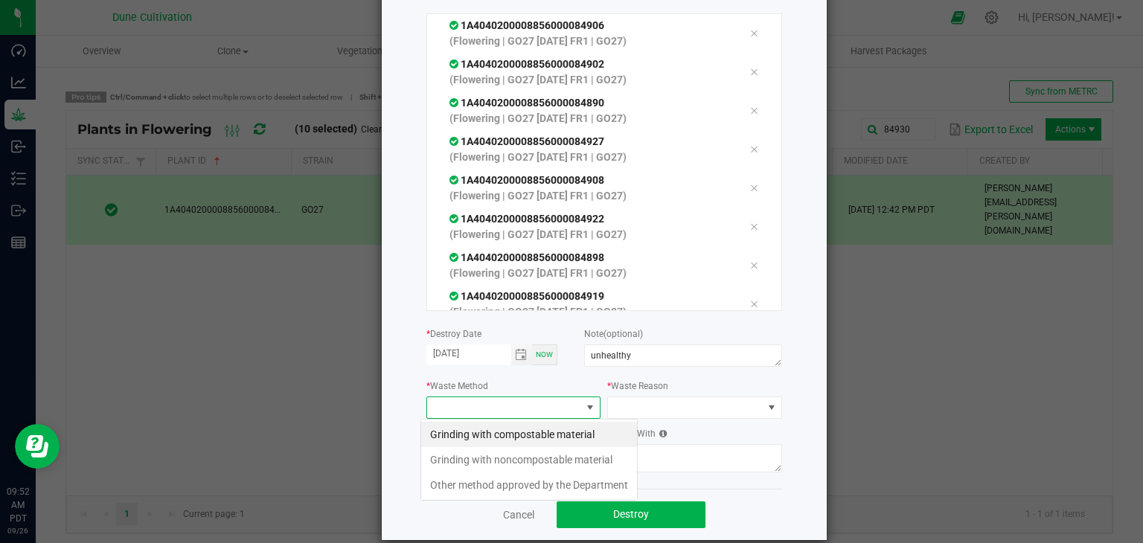
scroll to position [22, 175]
drag, startPoint x: 563, startPoint y: 438, endPoint x: 598, endPoint y: 429, distance: 36.3
click at [561, 438] on li "Grinding with compostable material" at bounding box center [529, 434] width 216 height 25
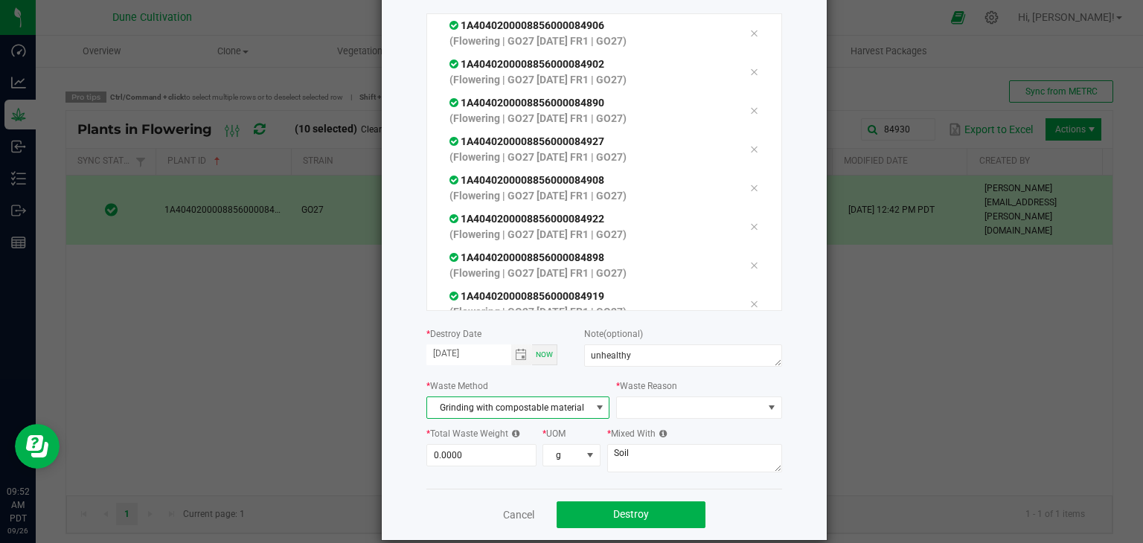
click at [657, 392] on label "* Waste Reason" at bounding box center [646, 386] width 61 height 13
click at [654, 402] on span at bounding box center [689, 408] width 145 height 21
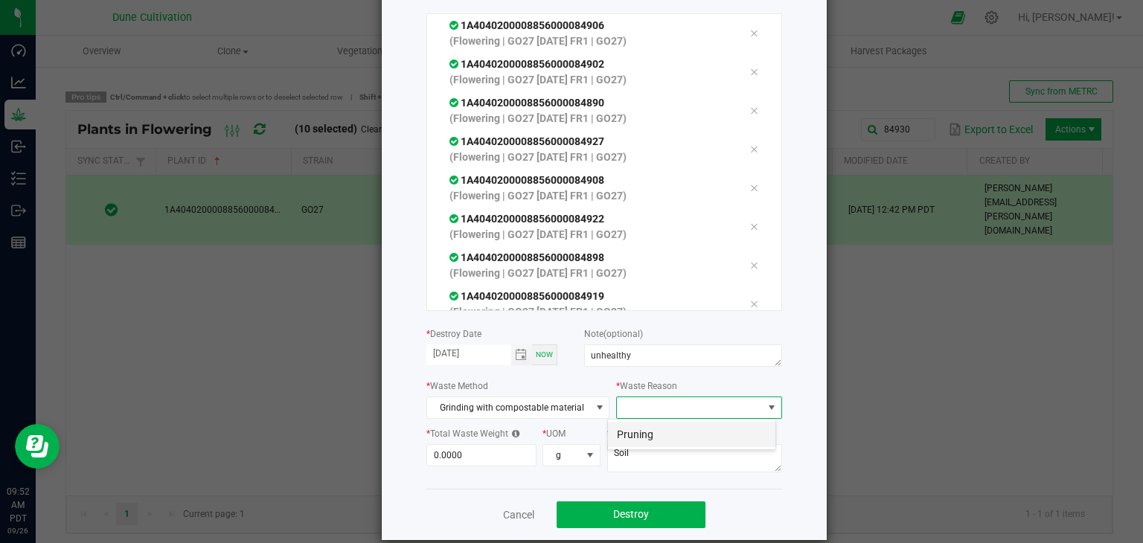
scroll to position [22, 169]
click at [650, 442] on li "Pruning" at bounding box center [691, 434] width 167 height 25
click at [476, 460] on input "0" at bounding box center [481, 455] width 109 height 21
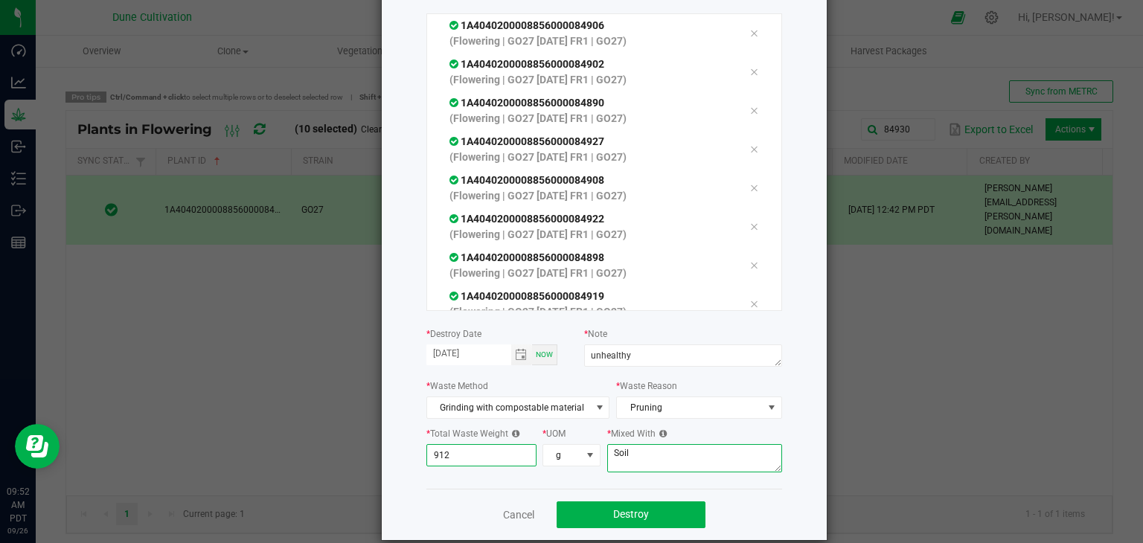
type input "912.0000"
click at [688, 456] on textarea "Soil" at bounding box center [694, 458] width 175 height 28
type textarea "S"
type textarea "wood chips"
click at [590, 504] on button "Destroy" at bounding box center [631, 515] width 149 height 27
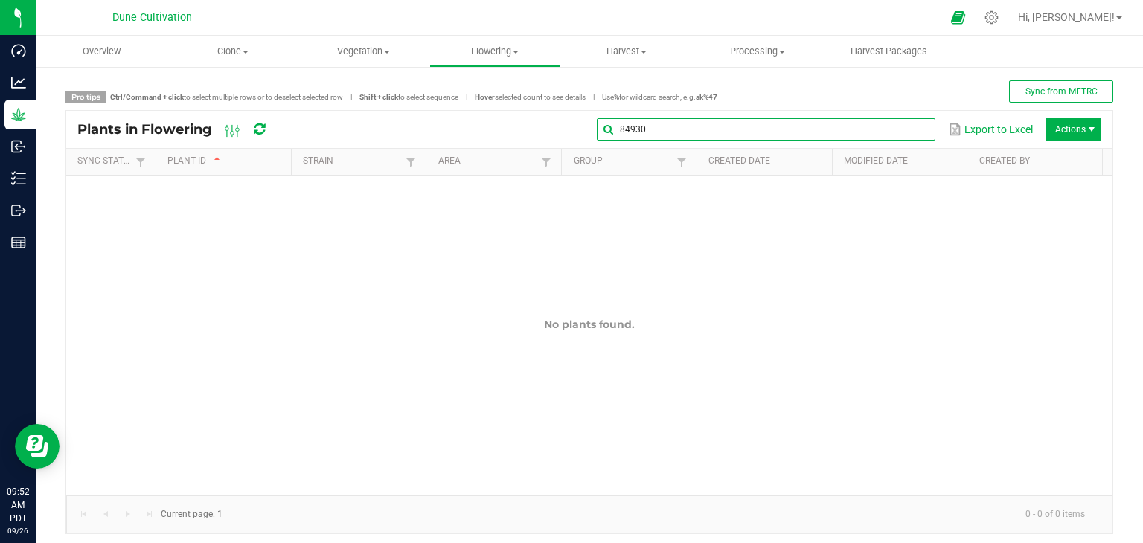
click at [899, 133] on input "84930" at bounding box center [766, 129] width 339 height 22
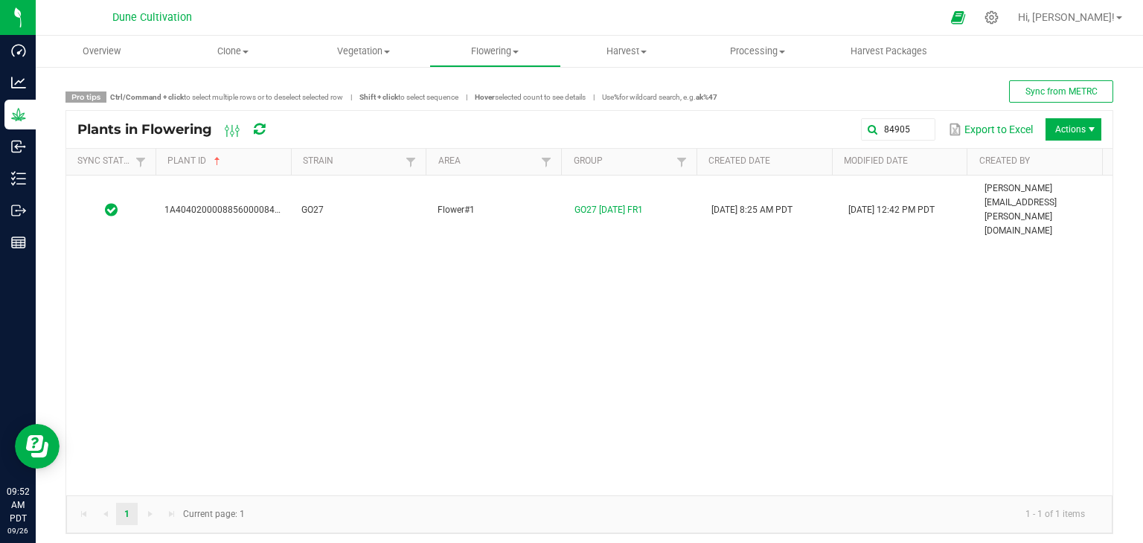
drag, startPoint x: 405, startPoint y: 206, endPoint x: 357, endPoint y: 209, distance: 47.7
click at [405, 206] on div "1A4040200008856000084905 GO27 Flower#1 GO27 09.05.25 FR1 08/25/2025 8:25 AM PDT…" at bounding box center [589, 336] width 1047 height 320
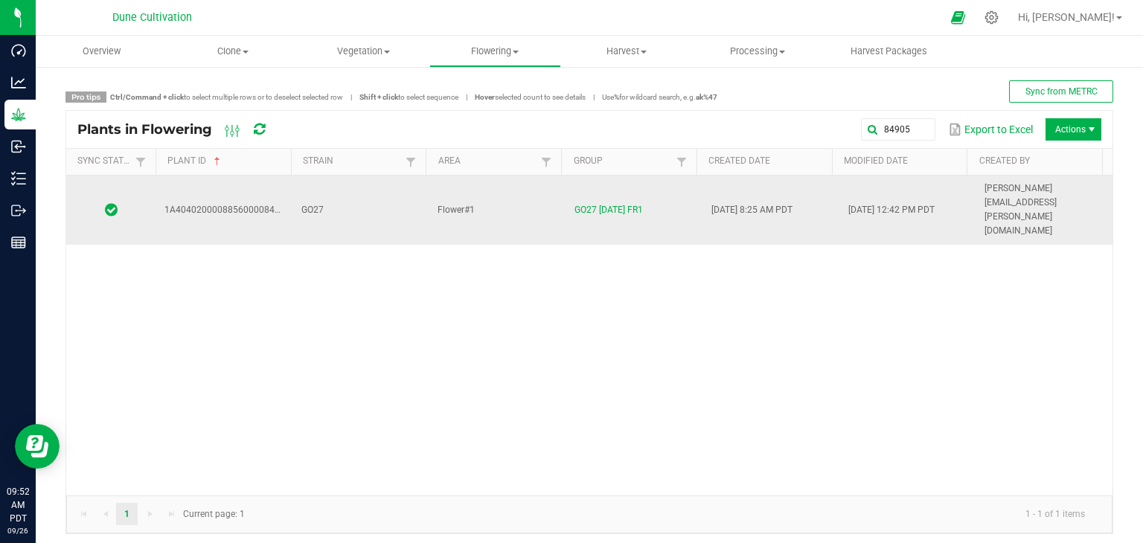
click at [381, 194] on td "GO27" at bounding box center [361, 210] width 137 height 69
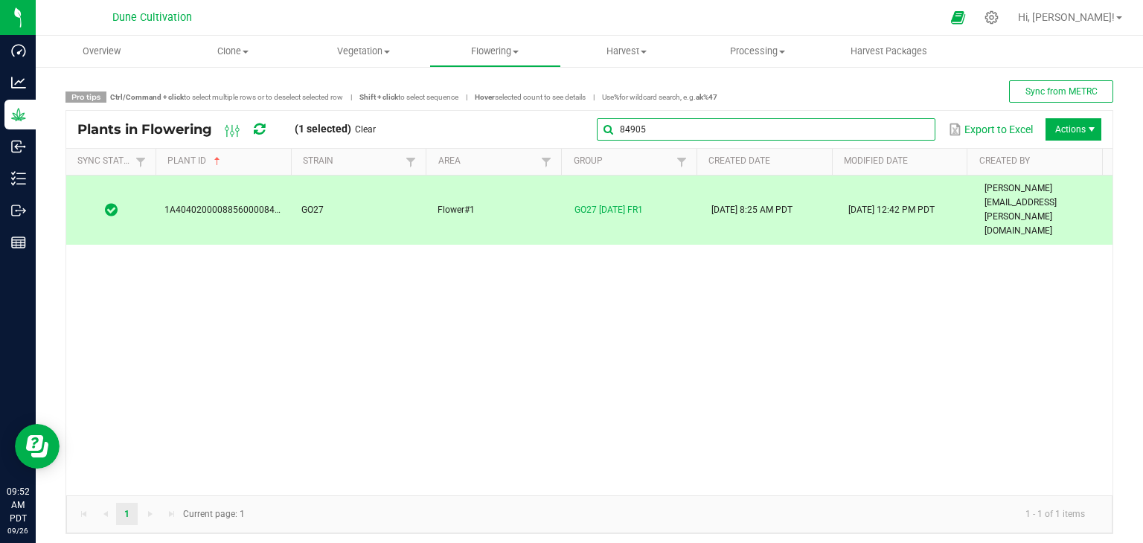
click at [897, 133] on input "84905" at bounding box center [766, 129] width 339 height 22
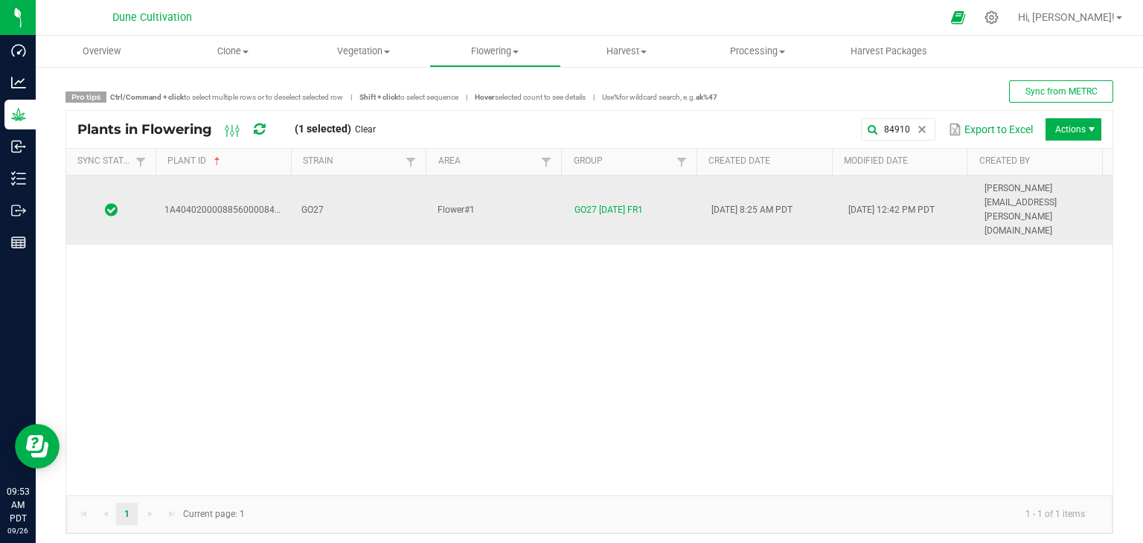
click at [336, 194] on td "GO27" at bounding box center [361, 210] width 137 height 69
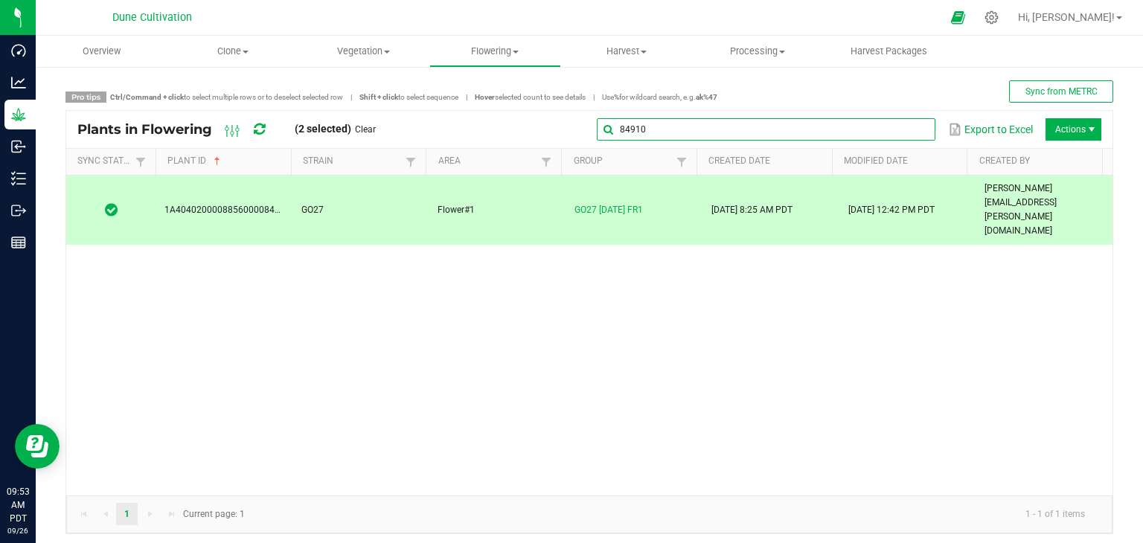
click at [896, 127] on input "84910" at bounding box center [766, 129] width 339 height 22
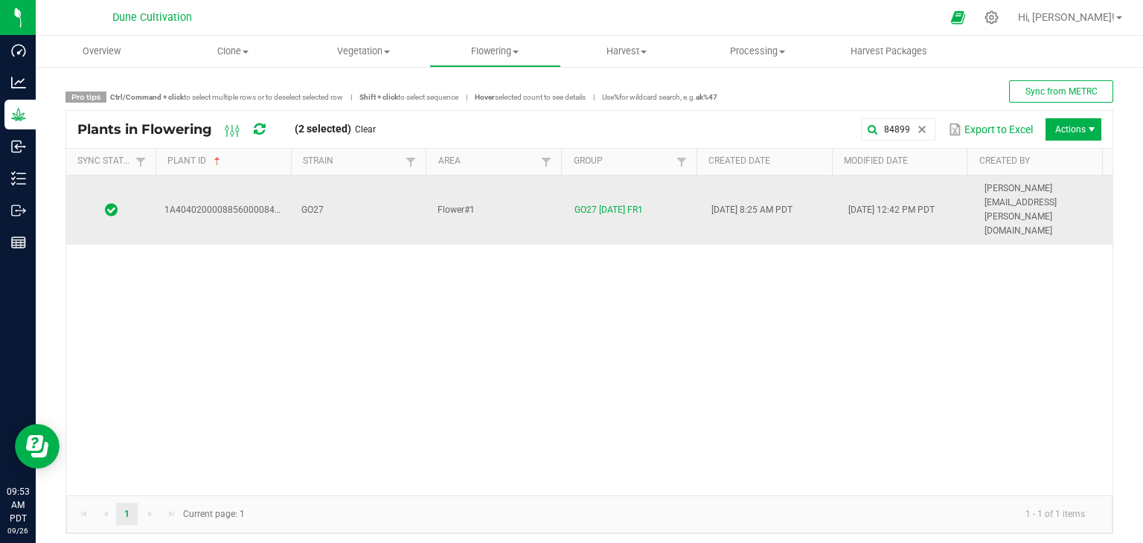
click at [399, 197] on td "GO27" at bounding box center [361, 210] width 137 height 69
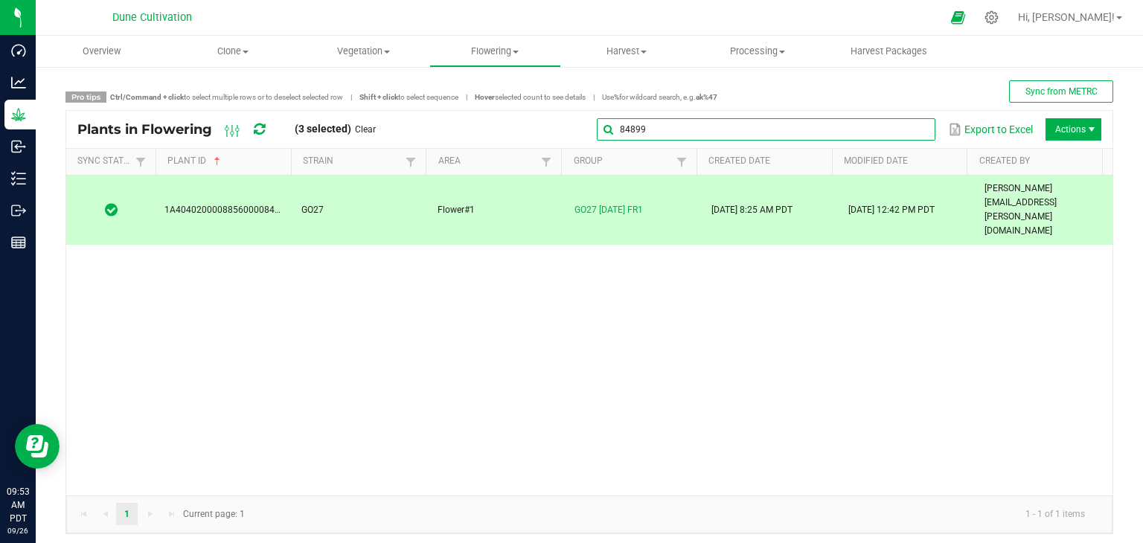
click at [909, 129] on global-search-input-ngx "84899" at bounding box center [766, 129] width 339 height 10
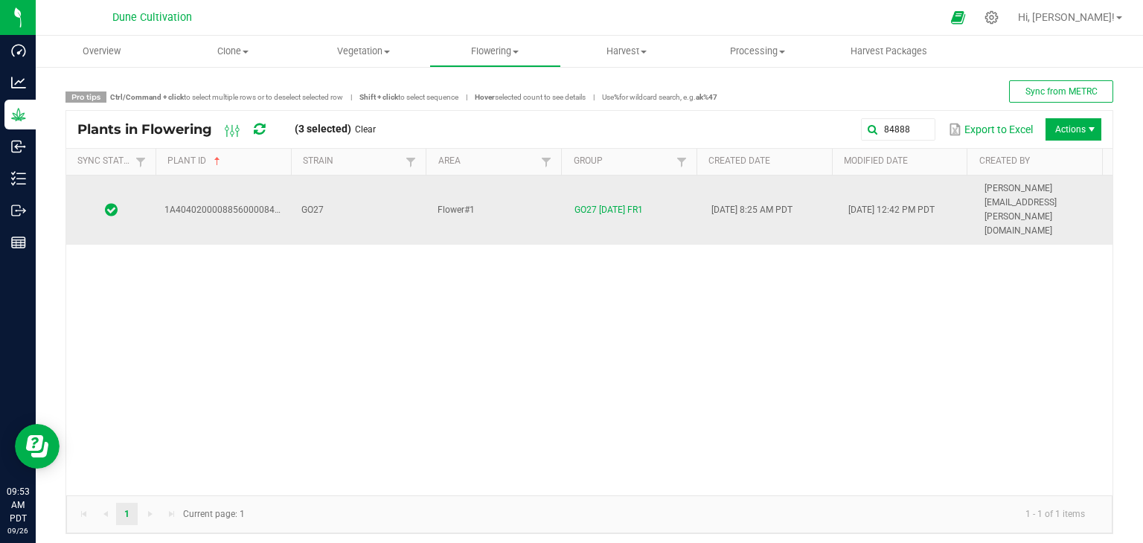
click at [396, 195] on td "GO27" at bounding box center [361, 210] width 137 height 69
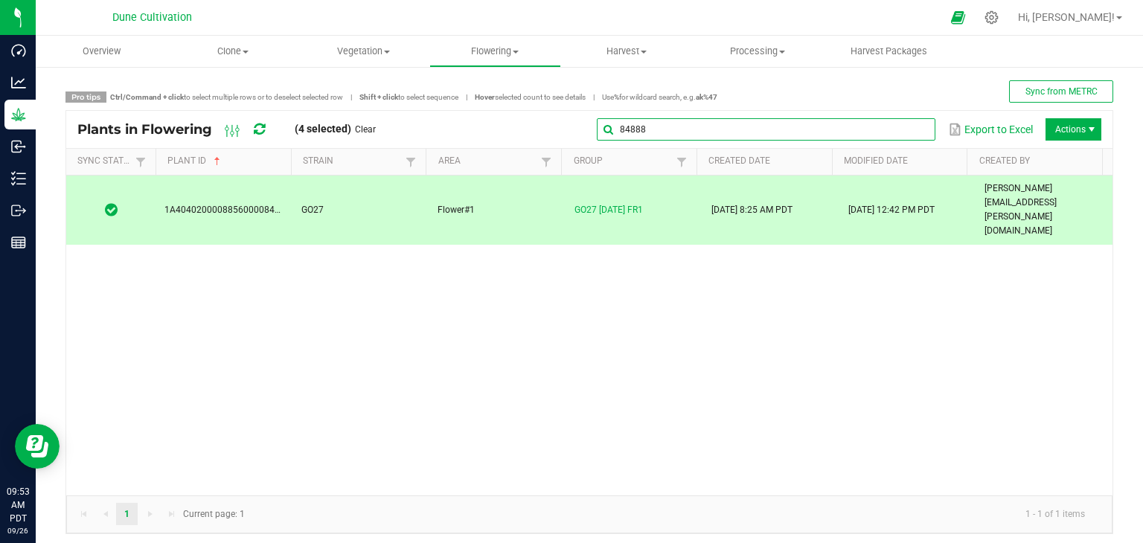
click at [905, 130] on global-search-input-ngx "84888" at bounding box center [766, 129] width 339 height 10
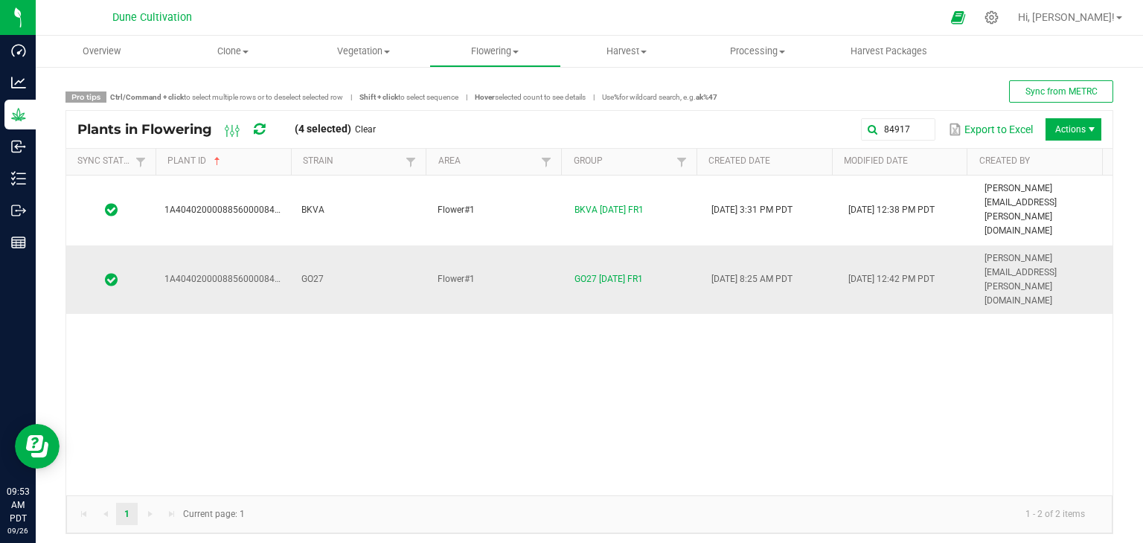
click at [390, 246] on td "GO27" at bounding box center [361, 280] width 137 height 69
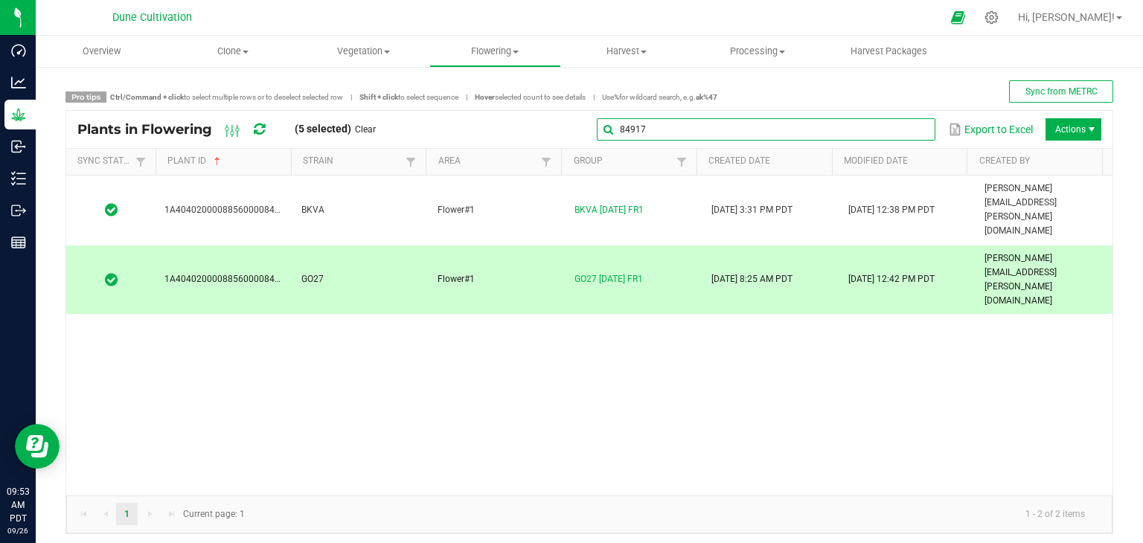
click at [901, 128] on input "84917" at bounding box center [766, 129] width 339 height 22
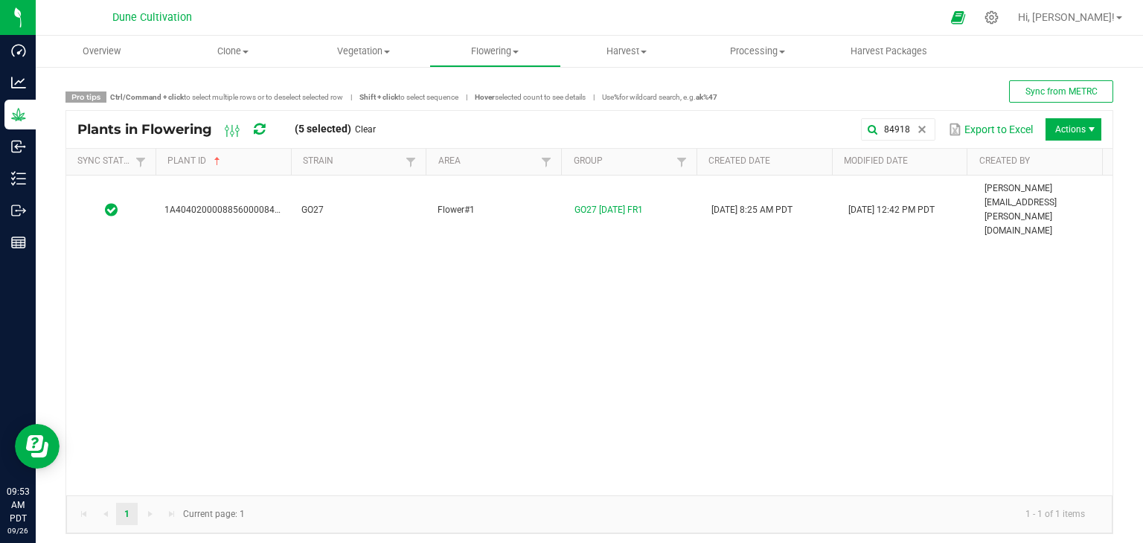
click at [388, 208] on div "1A4040200008856000084918 GO27 Flower#1 GO27 09.05.25 FR1 08/25/2025 8:25 AM PDT…" at bounding box center [589, 336] width 1047 height 320
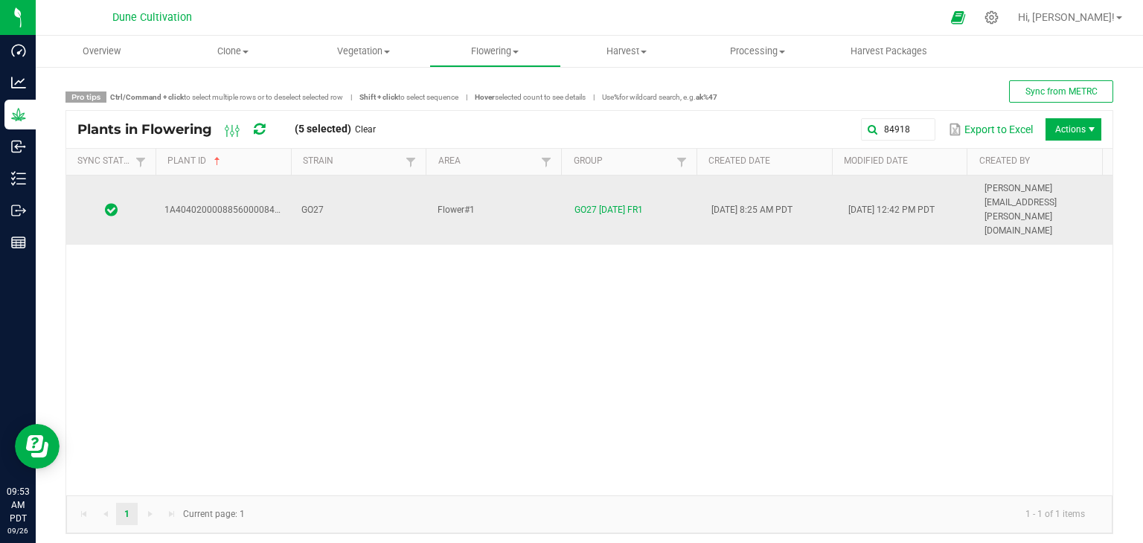
click at [401, 195] on td "GO27" at bounding box center [361, 210] width 137 height 69
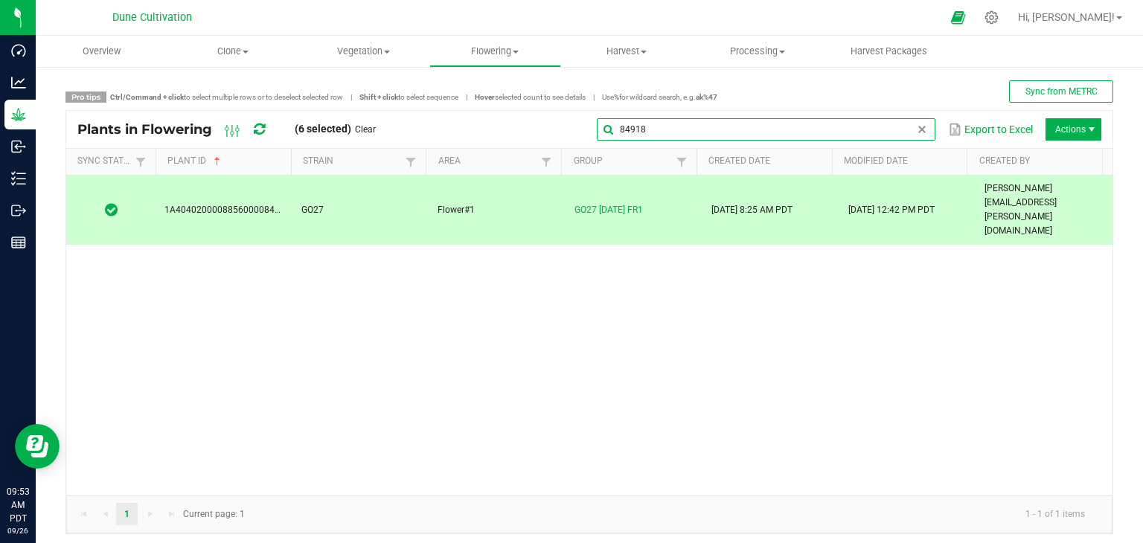
click at [893, 129] on input "84918" at bounding box center [766, 129] width 339 height 22
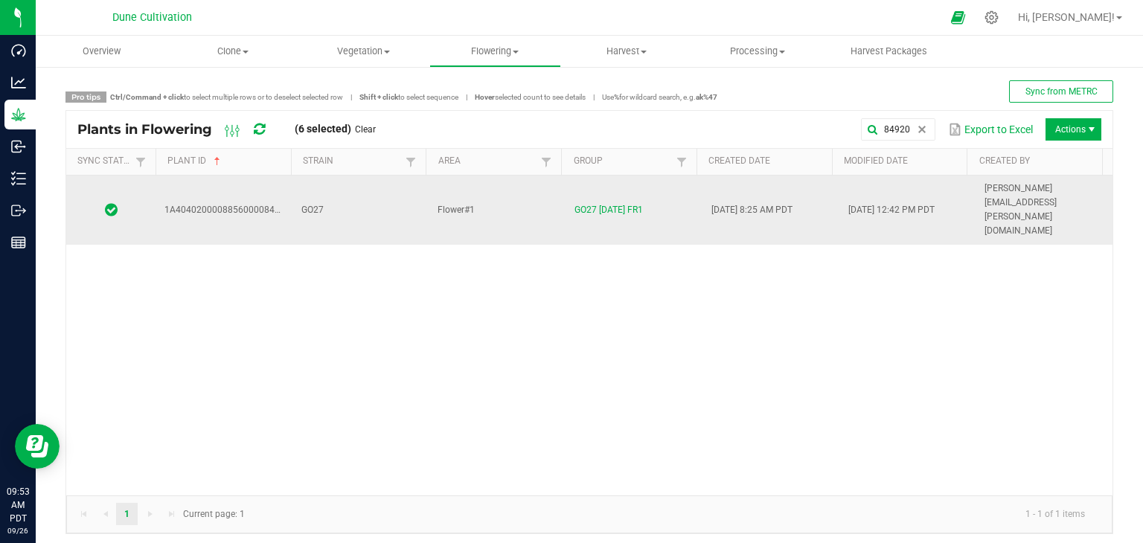
click at [405, 194] on td "GO27" at bounding box center [361, 210] width 137 height 69
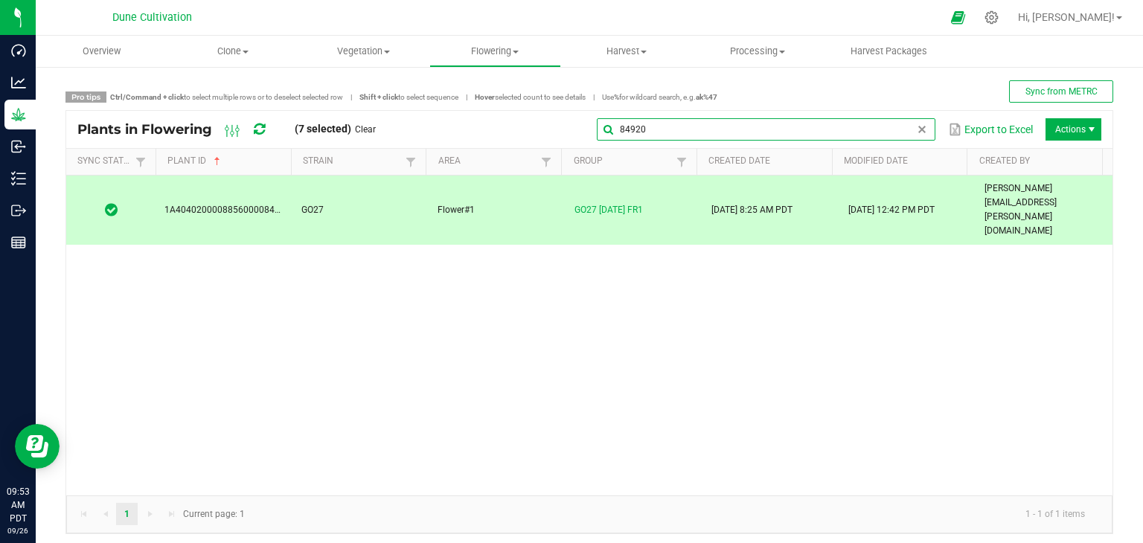
click at [906, 125] on global-search-input-ngx "84920" at bounding box center [766, 129] width 339 height 10
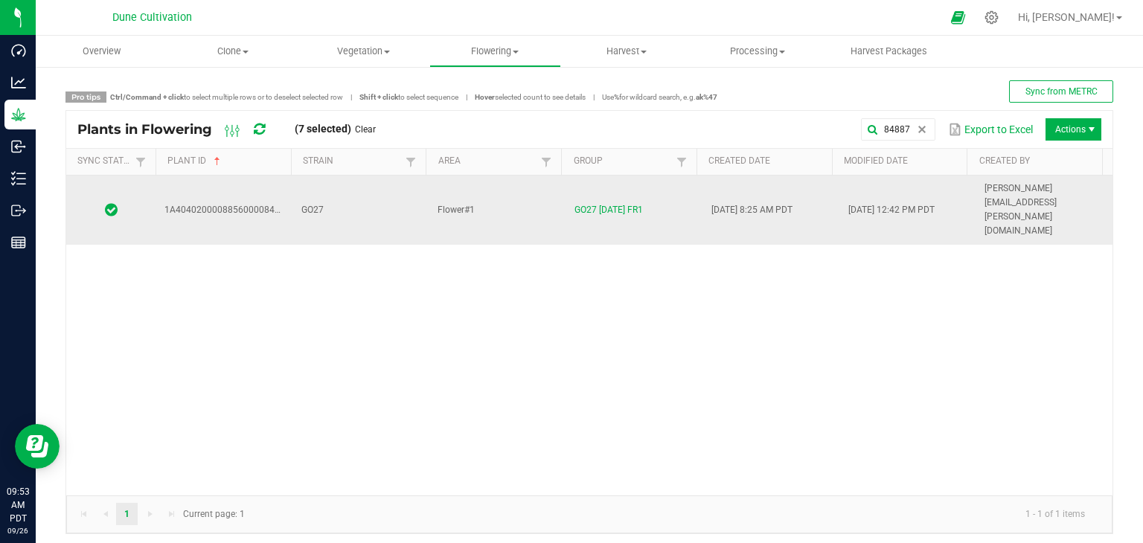
click at [371, 181] on td "GO27" at bounding box center [361, 210] width 137 height 69
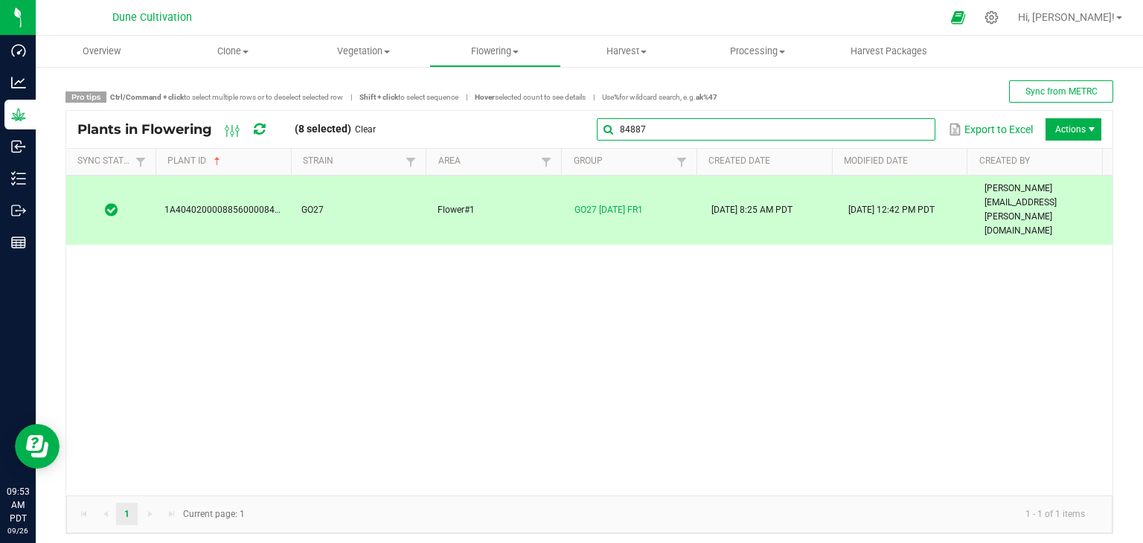
click at [910, 132] on global-search-input-ngx "84887" at bounding box center [766, 129] width 339 height 10
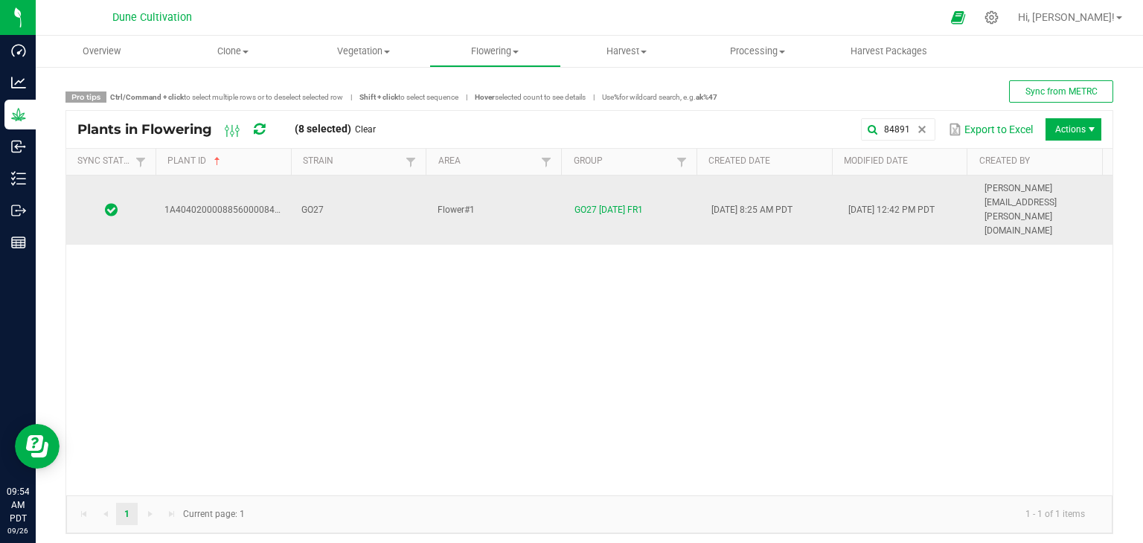
click at [500, 184] on td "Flower#1" at bounding box center [497, 210] width 137 height 69
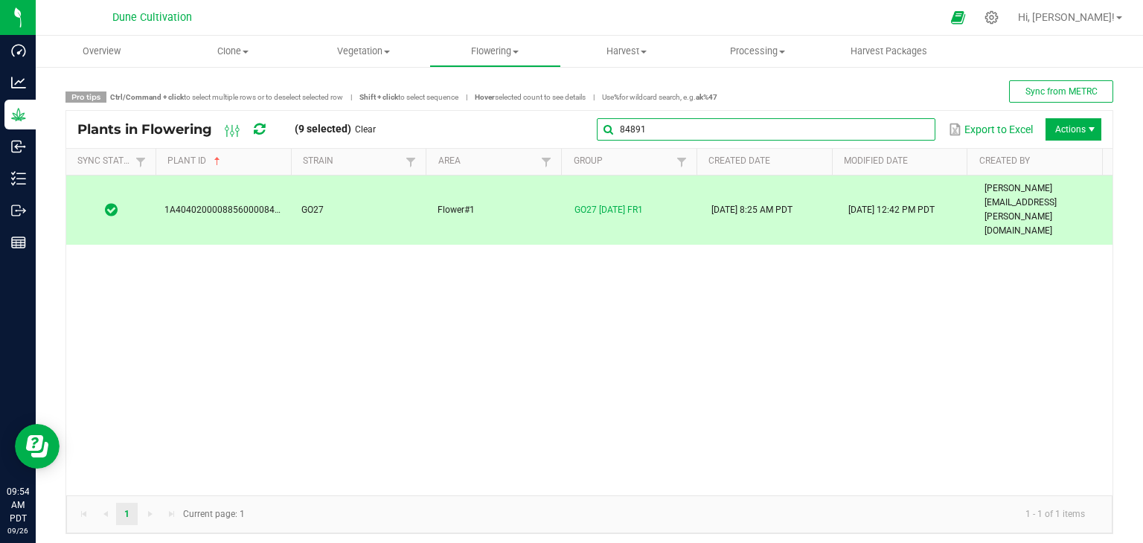
click at [915, 118] on input "84891" at bounding box center [766, 129] width 339 height 22
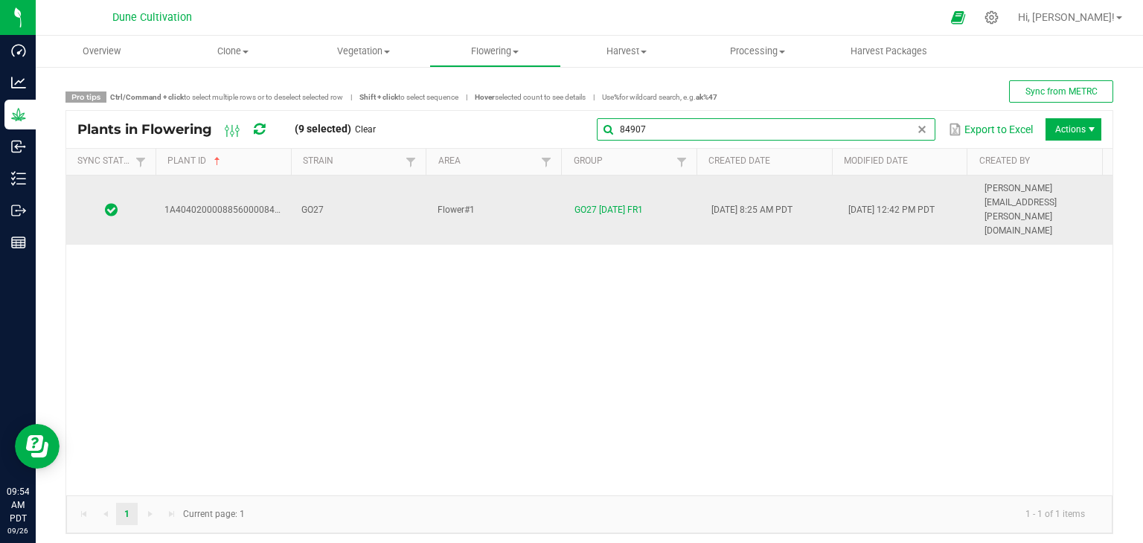
type input "84907"
click at [406, 194] on td "GO27" at bounding box center [361, 210] width 137 height 69
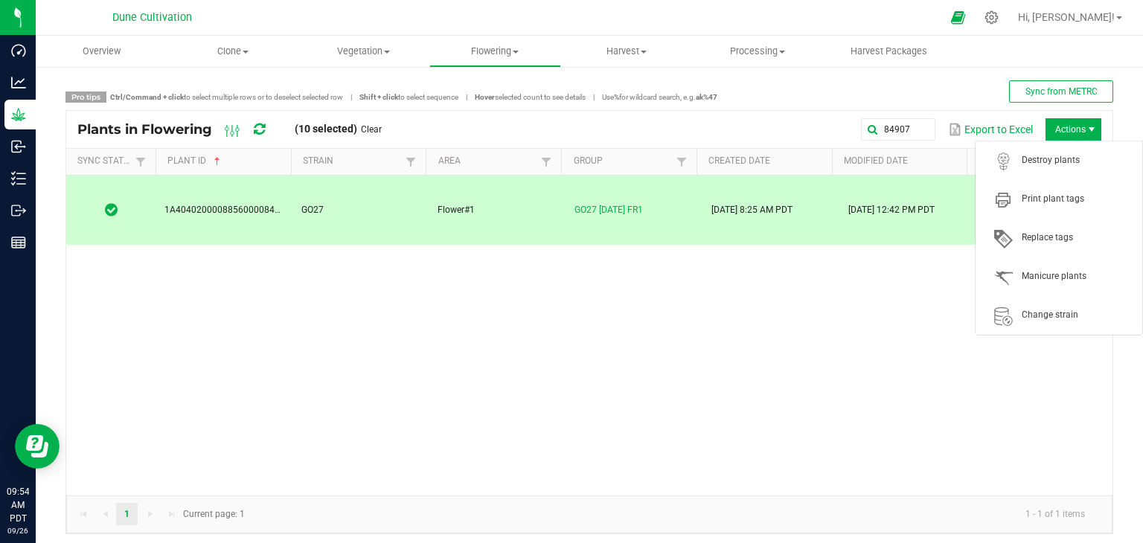
click at [1070, 138] on span "Actions" at bounding box center [1074, 129] width 56 height 22
click at [1063, 158] on span "Destroy plants" at bounding box center [1078, 160] width 112 height 13
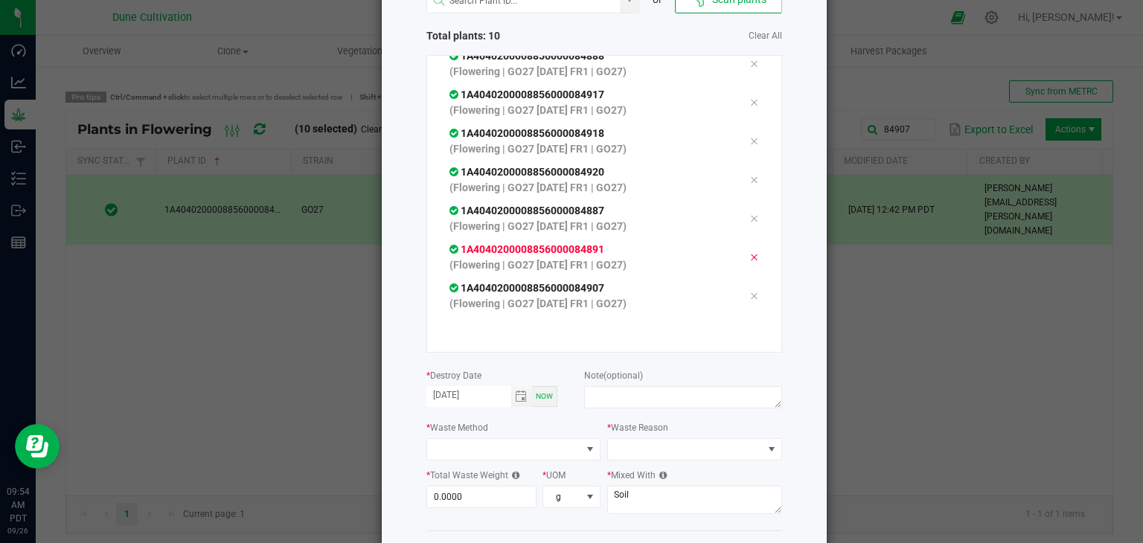
scroll to position [169, 0]
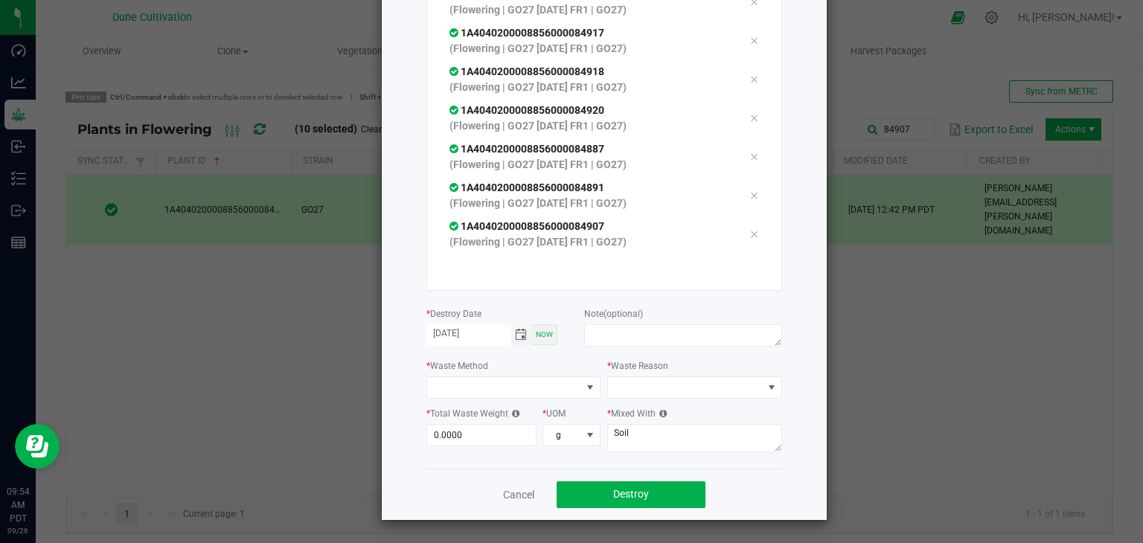
click at [520, 331] on span "Toggle calendar" at bounding box center [521, 335] width 12 height 12
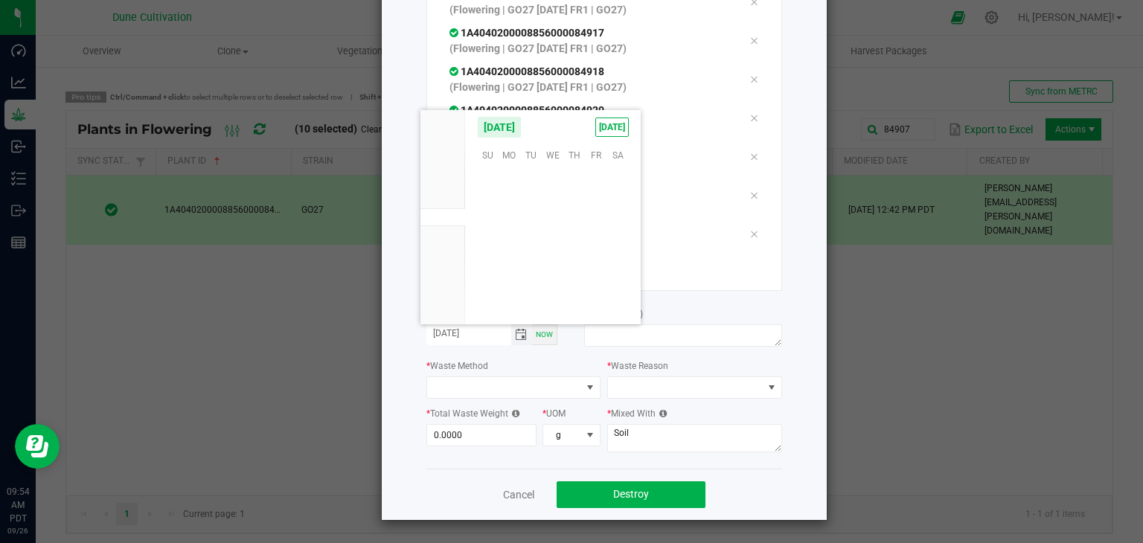
scroll to position [241476, 0]
click at [572, 238] on span "25" at bounding box center [575, 246] width 22 height 23
type input "[DATE]"
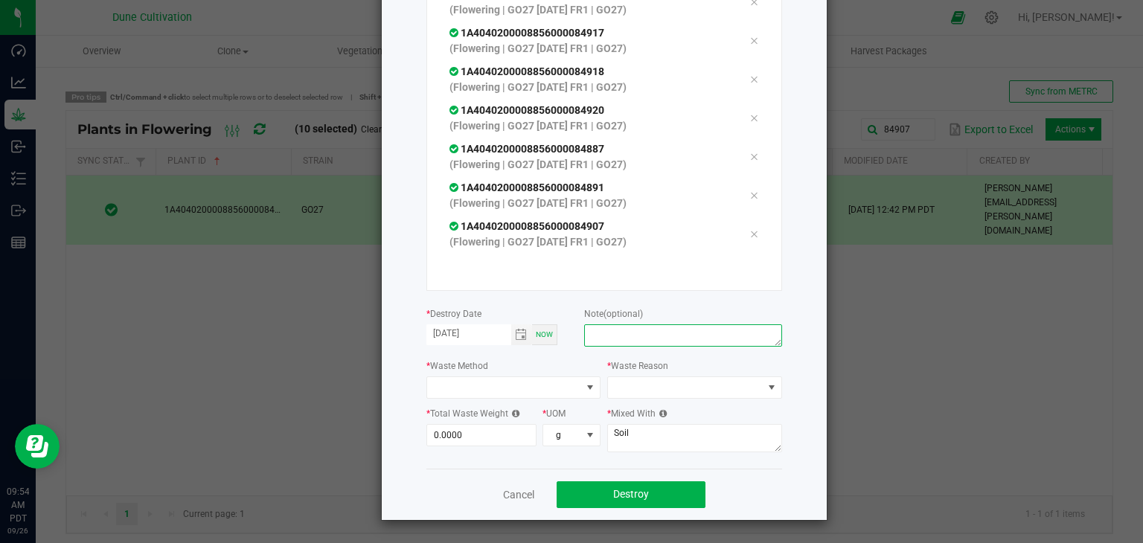
click at [671, 327] on textarea at bounding box center [682, 336] width 197 height 22
type textarea "unhealthy"
click at [559, 376] on div "* Waste Method" at bounding box center [514, 378] width 175 height 41
click at [560, 380] on span at bounding box center [504, 387] width 155 height 21
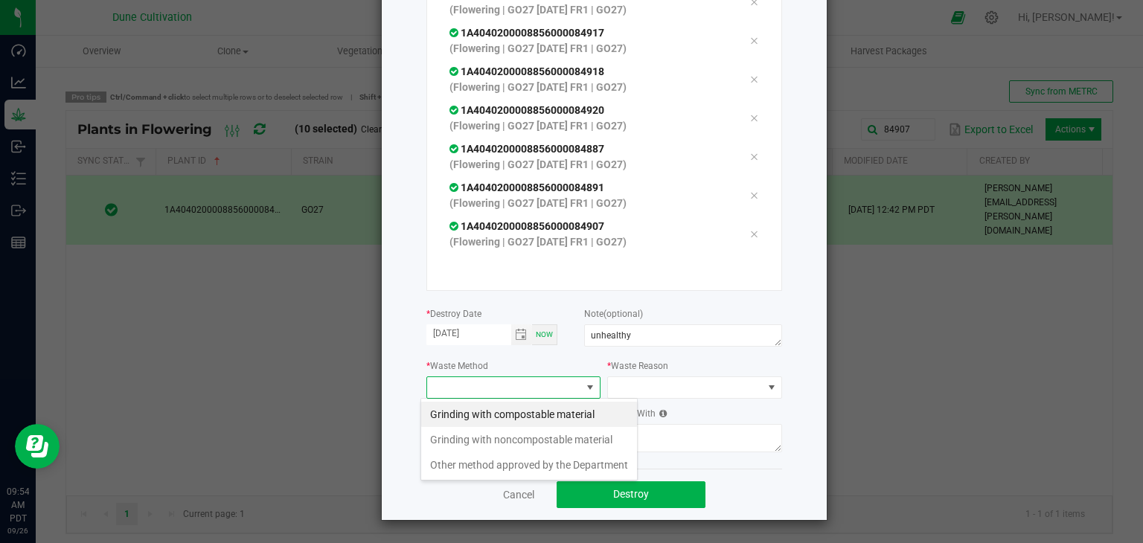
scroll to position [22, 175]
click at [525, 427] on li "Grinding with noncompostable material" at bounding box center [529, 439] width 216 height 25
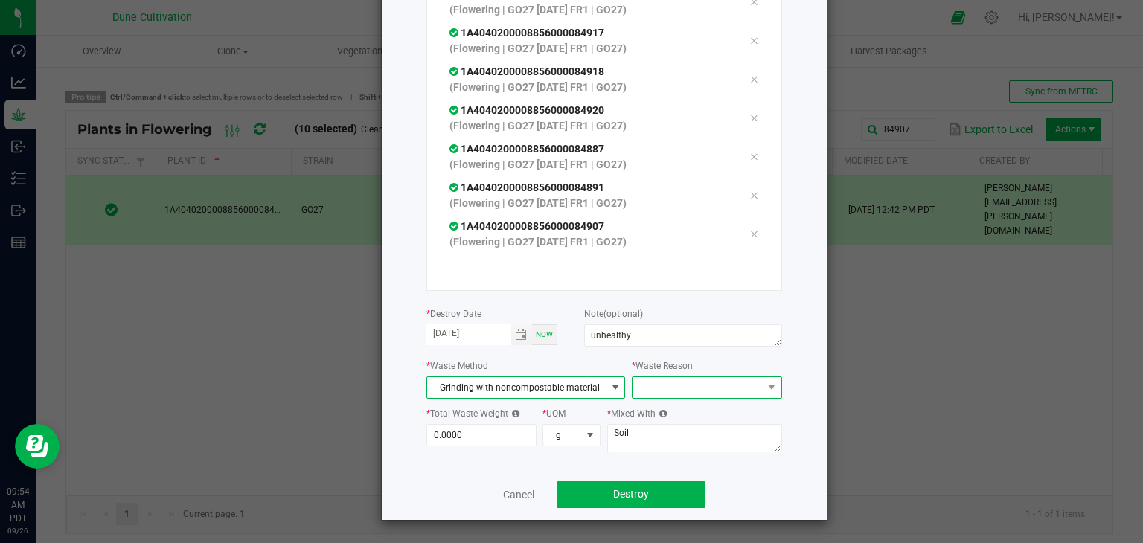
click at [679, 388] on span at bounding box center [698, 387] width 130 height 21
click at [658, 416] on li "Pruning" at bounding box center [699, 414] width 153 height 25
click at [488, 438] on input "0" at bounding box center [481, 435] width 109 height 21
type input "9"
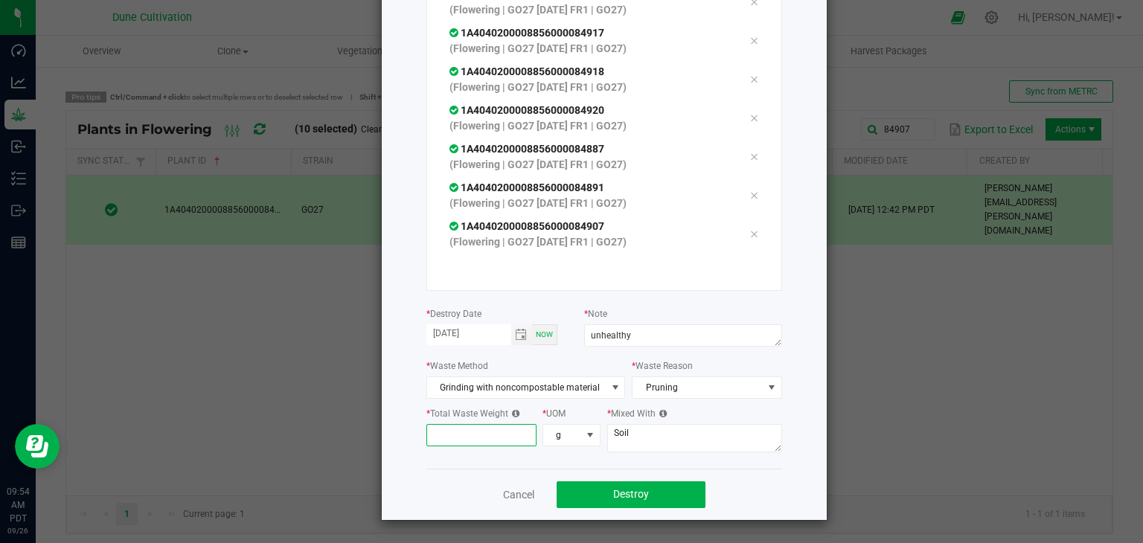
type input "7"
type input "865.0000"
click at [682, 433] on textarea "Soil" at bounding box center [694, 438] width 175 height 28
type textarea "S"
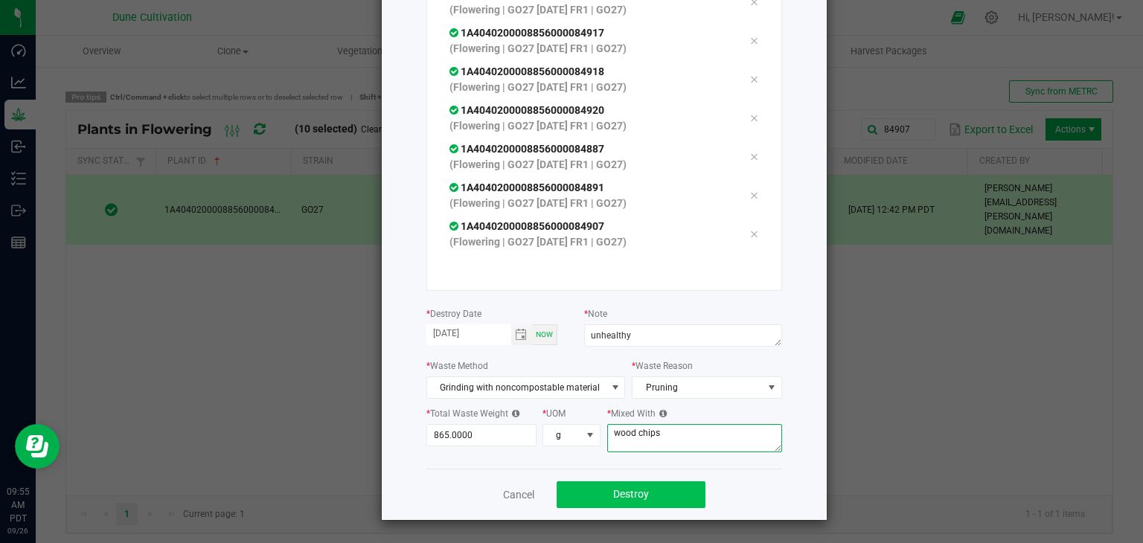
type textarea "wood chips"
click at [643, 484] on button "Destroy" at bounding box center [631, 495] width 149 height 27
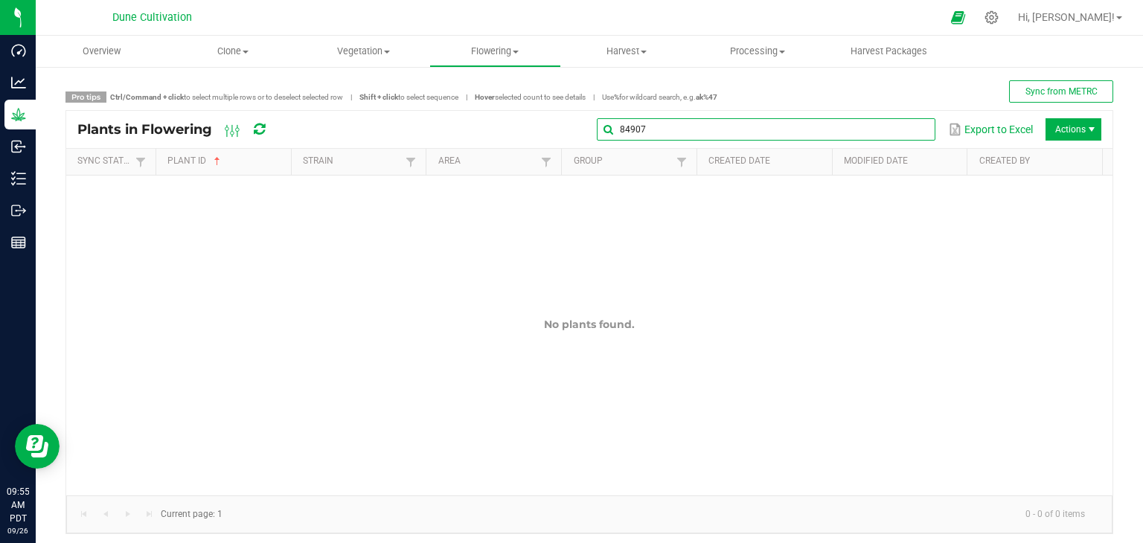
click at [906, 118] on input "84907" at bounding box center [766, 129] width 339 height 22
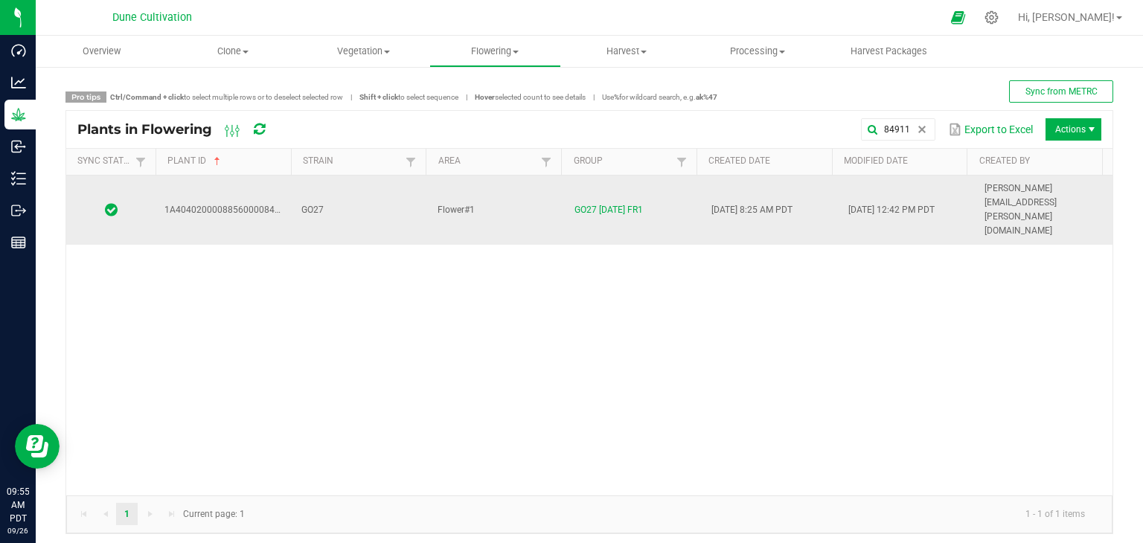
click at [375, 182] on td "GO27" at bounding box center [361, 210] width 137 height 69
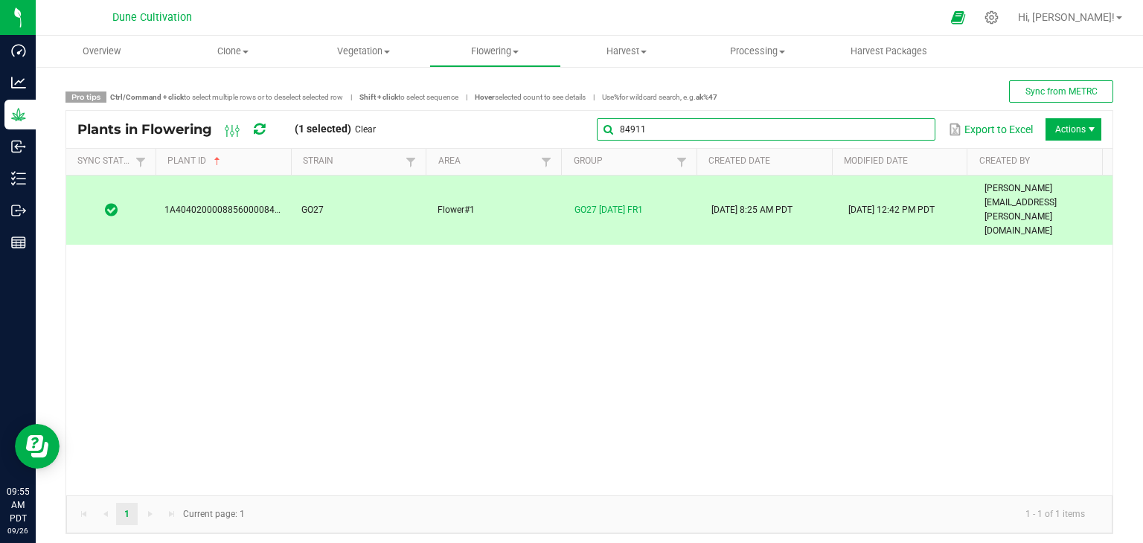
click at [910, 127] on global-search-input-ngx "84911" at bounding box center [766, 129] width 339 height 10
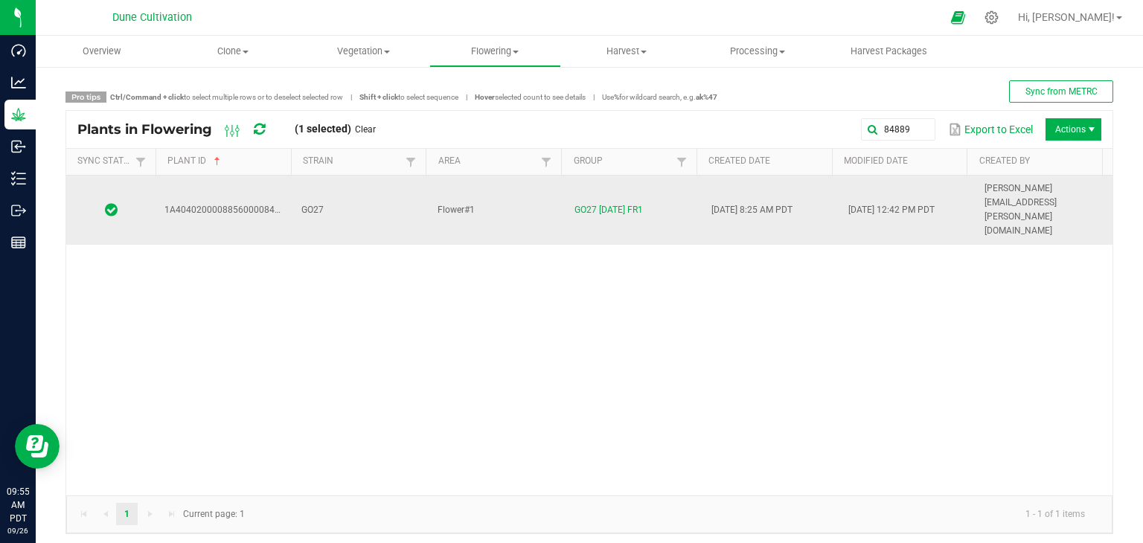
click at [360, 187] on td "GO27" at bounding box center [361, 210] width 137 height 69
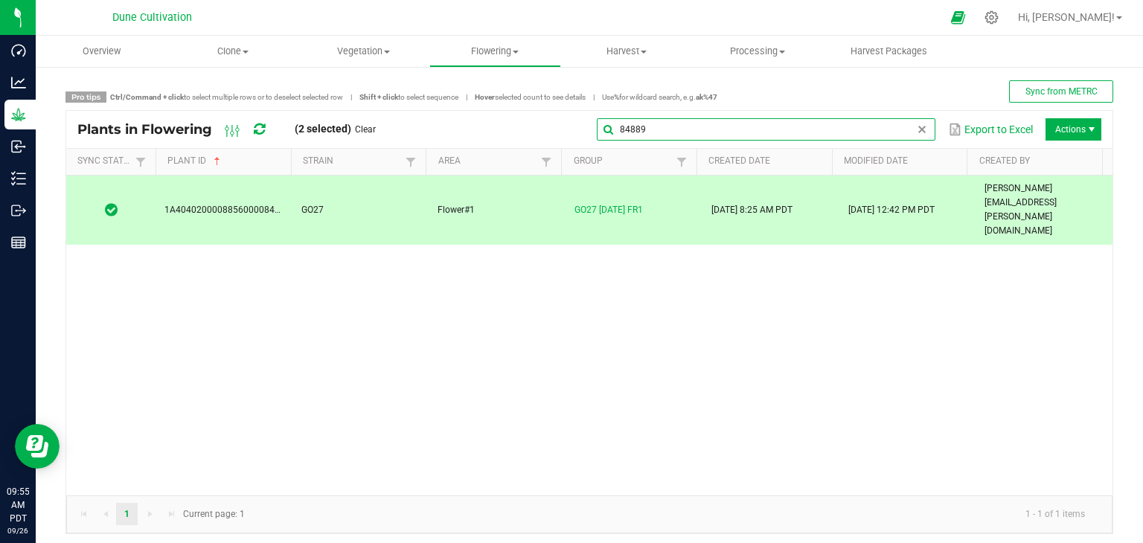
click at [908, 124] on global-search-input-ngx "84889" at bounding box center [766, 129] width 339 height 10
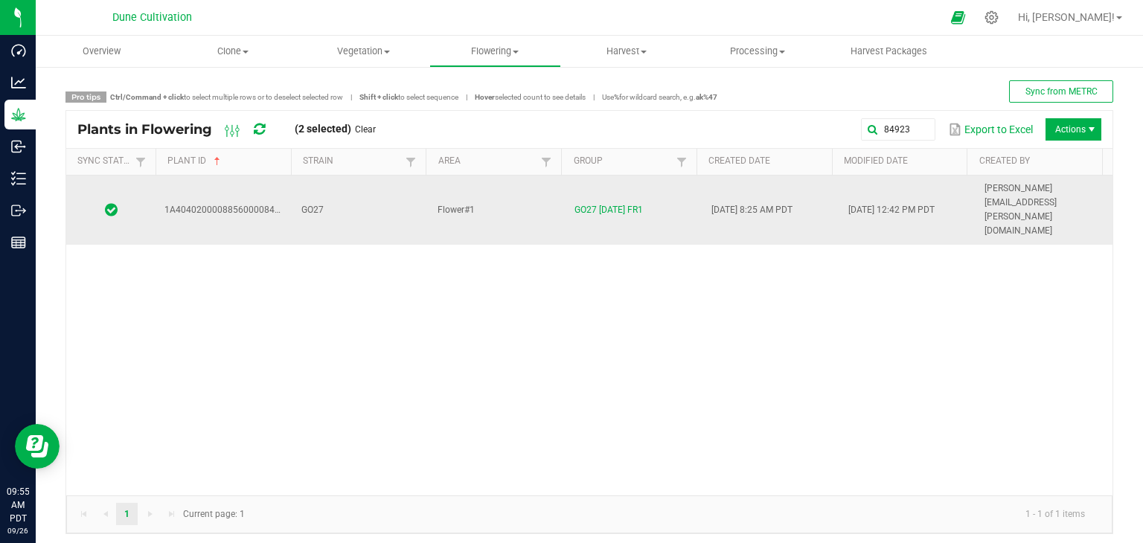
click at [361, 190] on td "GO27" at bounding box center [361, 210] width 137 height 69
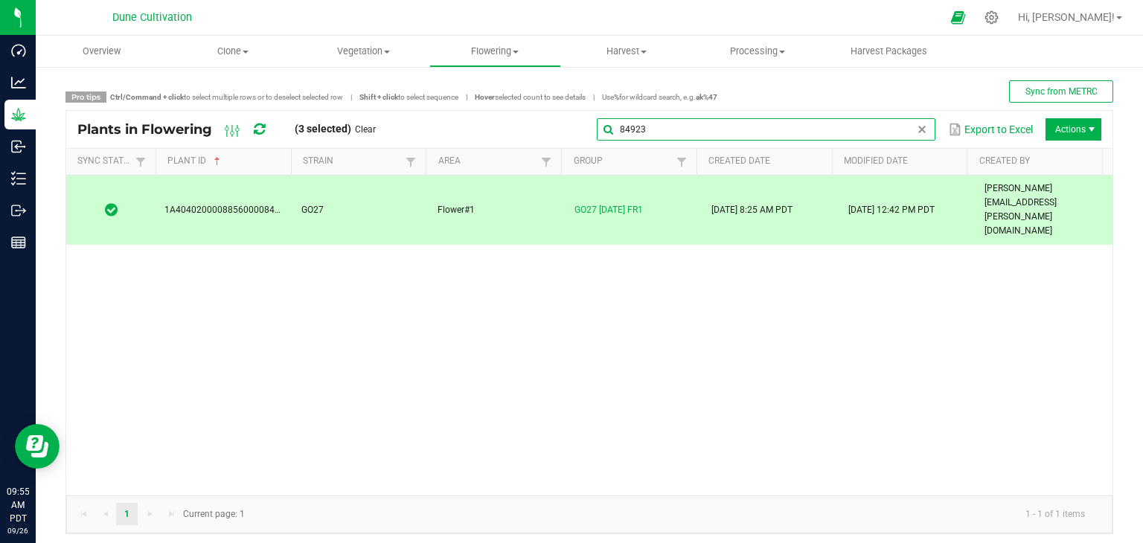
click at [914, 124] on global-search-input-ngx "84923" at bounding box center [766, 129] width 339 height 10
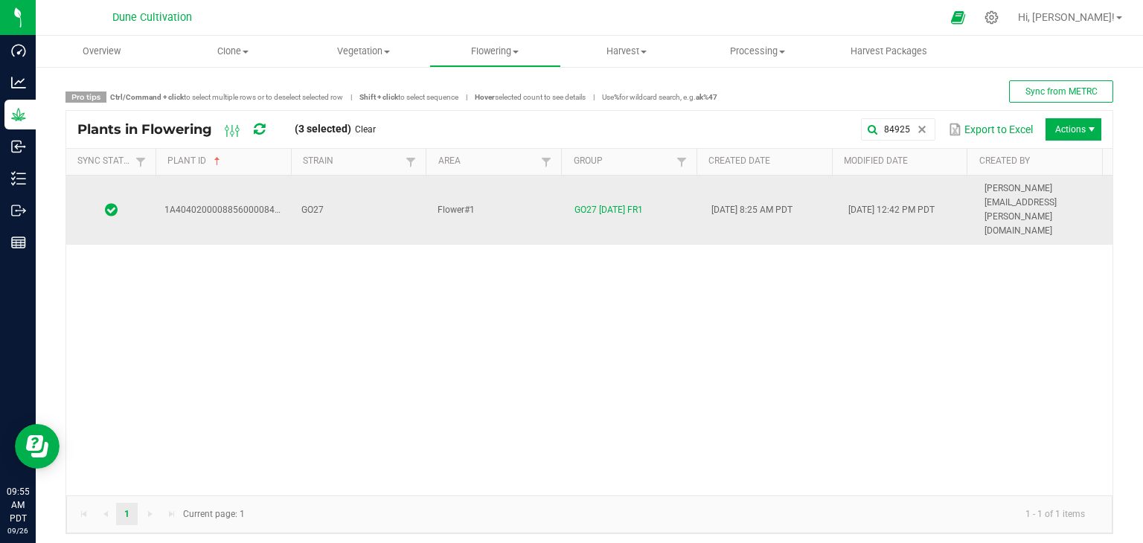
click at [377, 181] on td "GO27" at bounding box center [361, 210] width 137 height 69
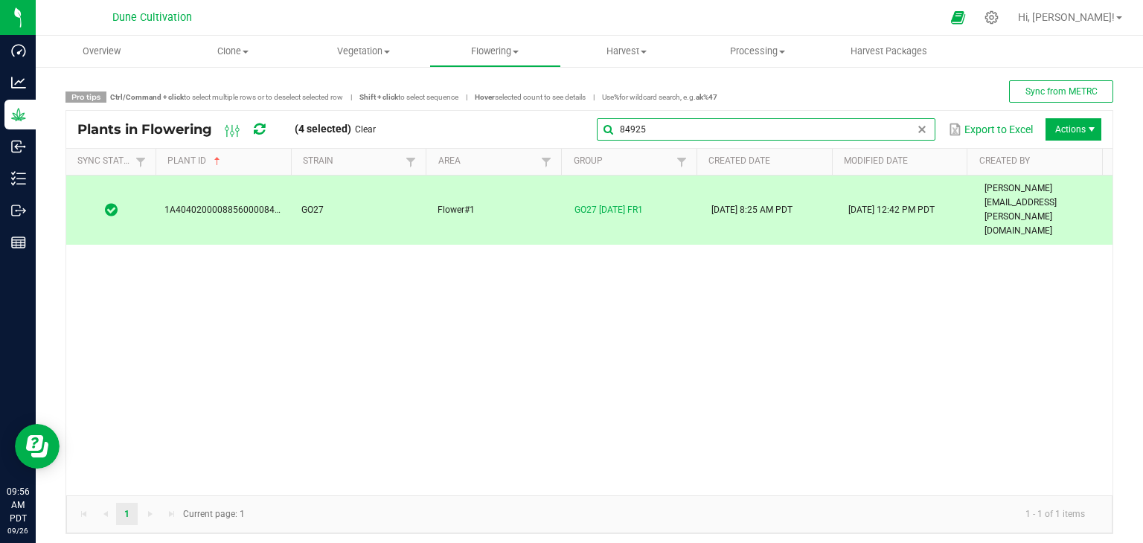
click at [902, 129] on input "84925" at bounding box center [766, 129] width 339 height 22
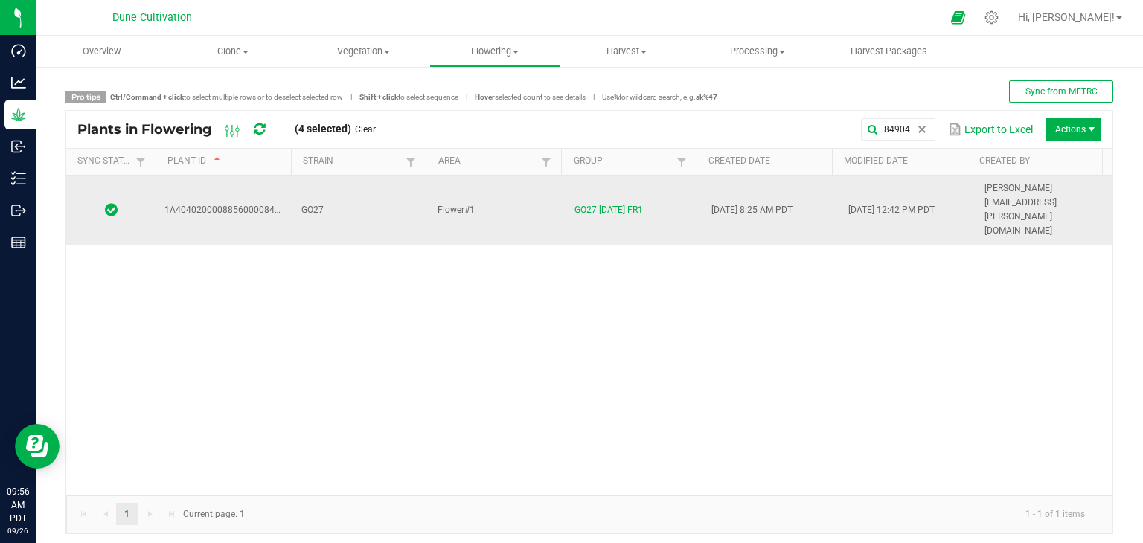
click at [377, 181] on td "GO27" at bounding box center [361, 210] width 137 height 69
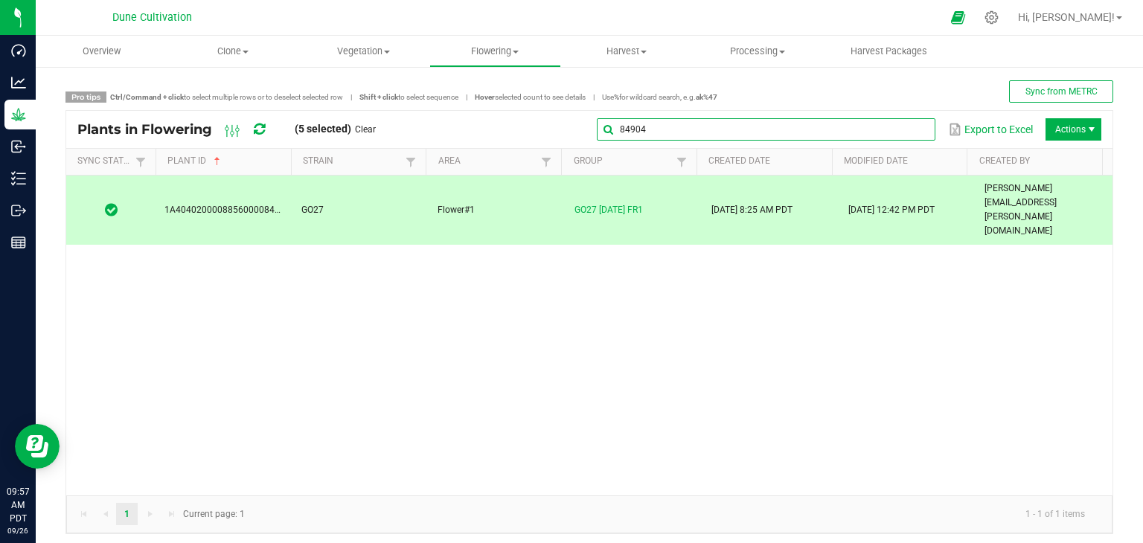
click at [908, 133] on global-search-input-ngx "84904" at bounding box center [766, 129] width 339 height 10
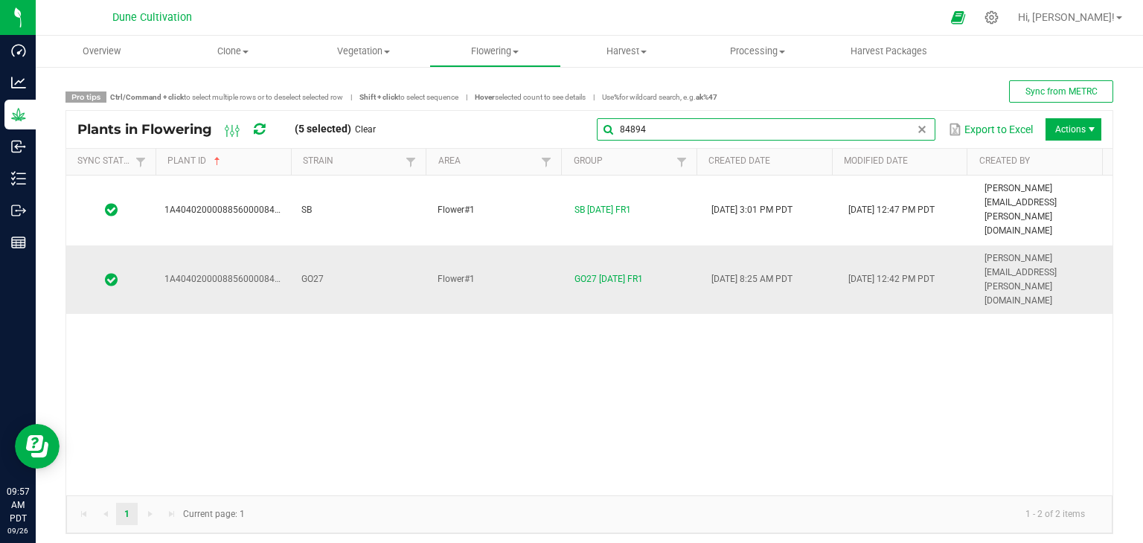
type input "84894"
click at [323, 246] on td "GO27" at bounding box center [361, 280] width 137 height 69
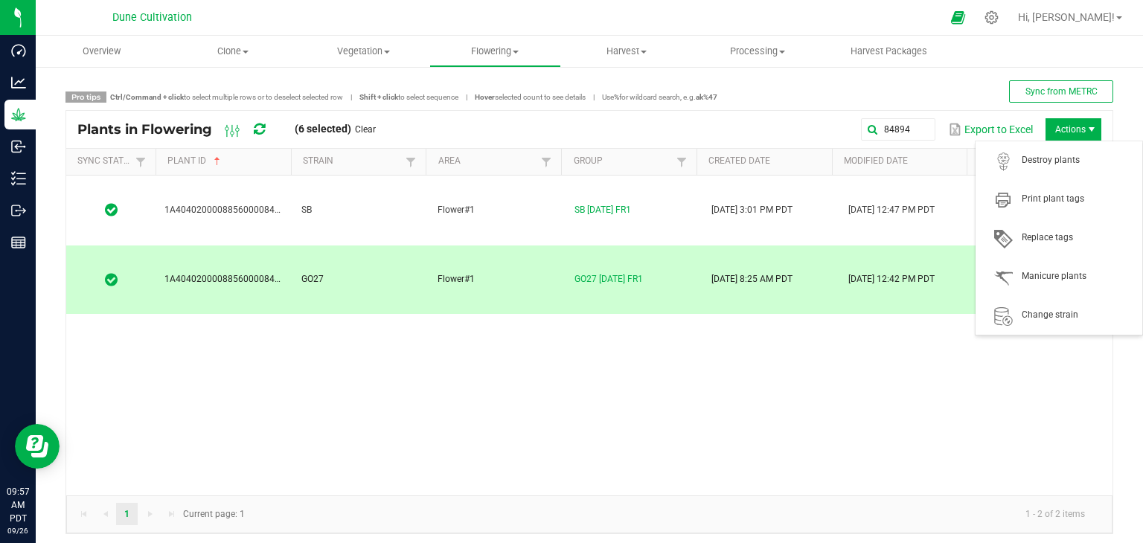
click at [1074, 133] on span "Actions" at bounding box center [1074, 129] width 56 height 22
click at [1051, 170] on span "Destroy plants" at bounding box center [1059, 161] width 149 height 30
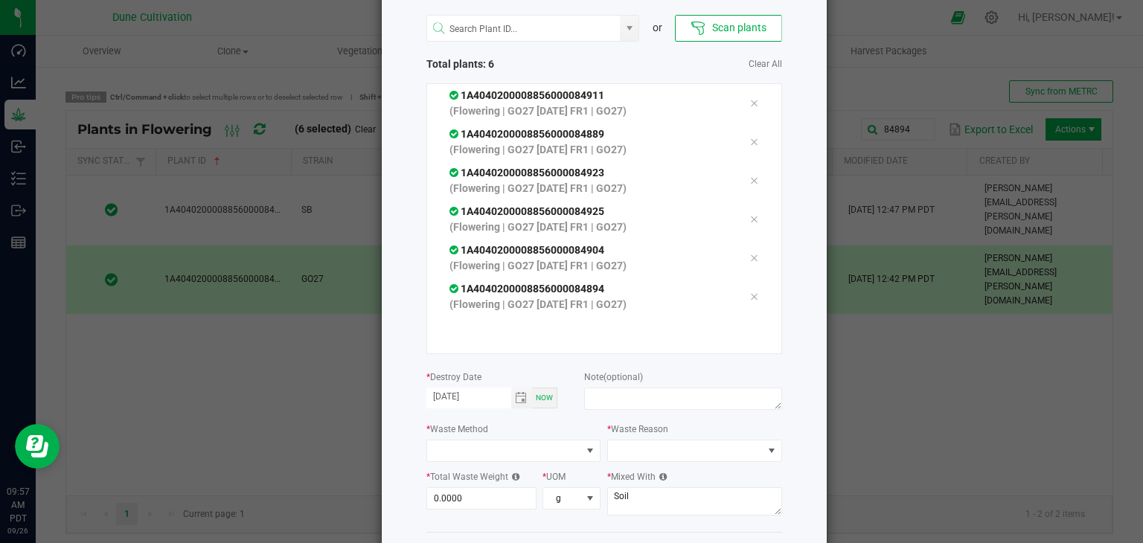
scroll to position [141, 0]
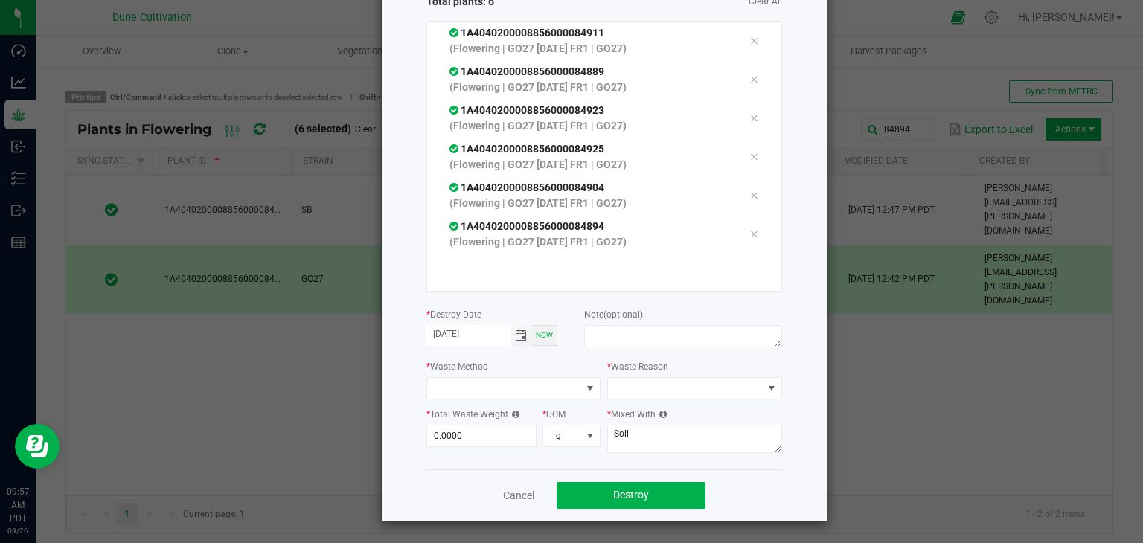
click at [515, 334] on span "Toggle calendar" at bounding box center [521, 336] width 12 height 12
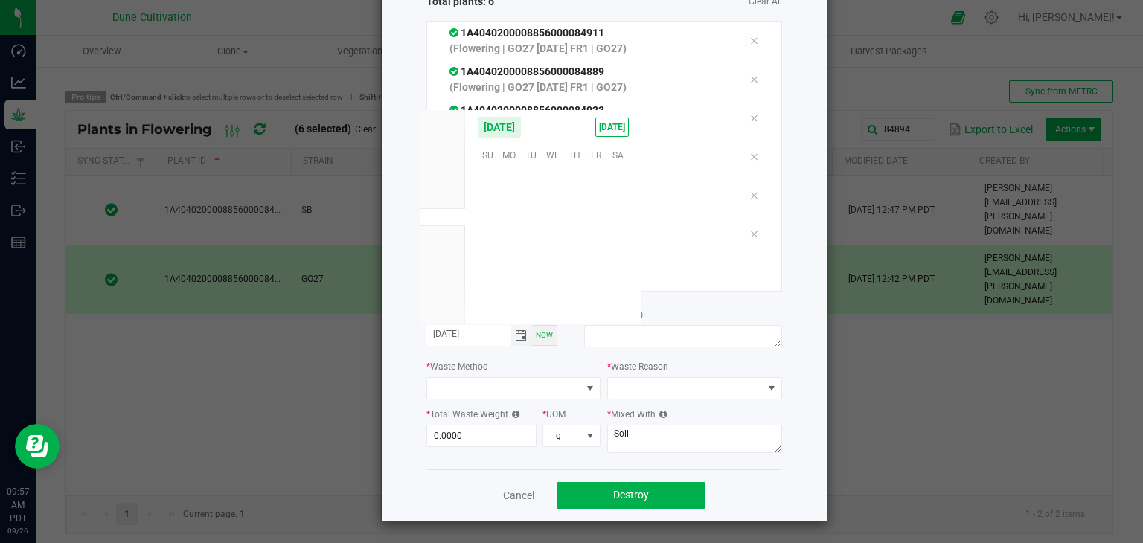
scroll to position [241476, 0]
click at [568, 241] on span "25" at bounding box center [575, 246] width 22 height 23
type input "[DATE]"
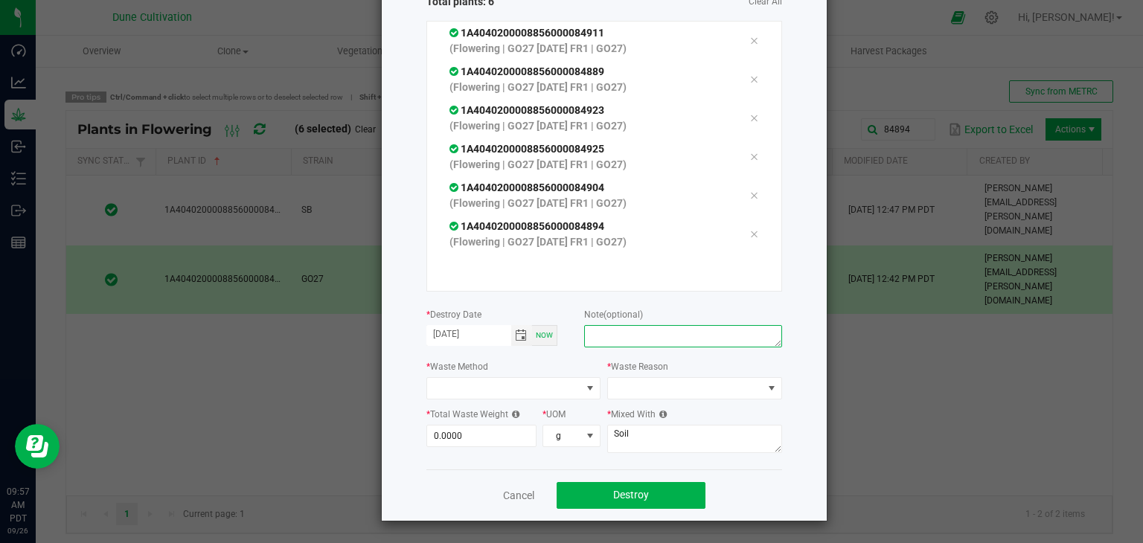
click at [621, 330] on textarea at bounding box center [682, 336] width 197 height 22
type textarea "unhealthy"
click at [554, 379] on span at bounding box center [504, 388] width 155 height 21
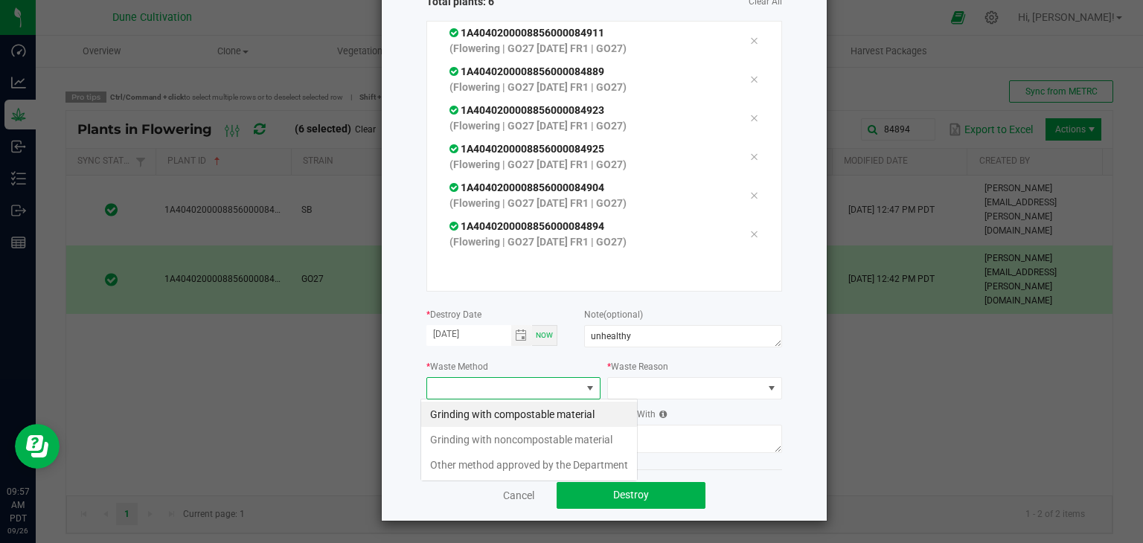
scroll to position [22, 175]
click at [537, 414] on li "Grinding with compostable material" at bounding box center [529, 414] width 216 height 25
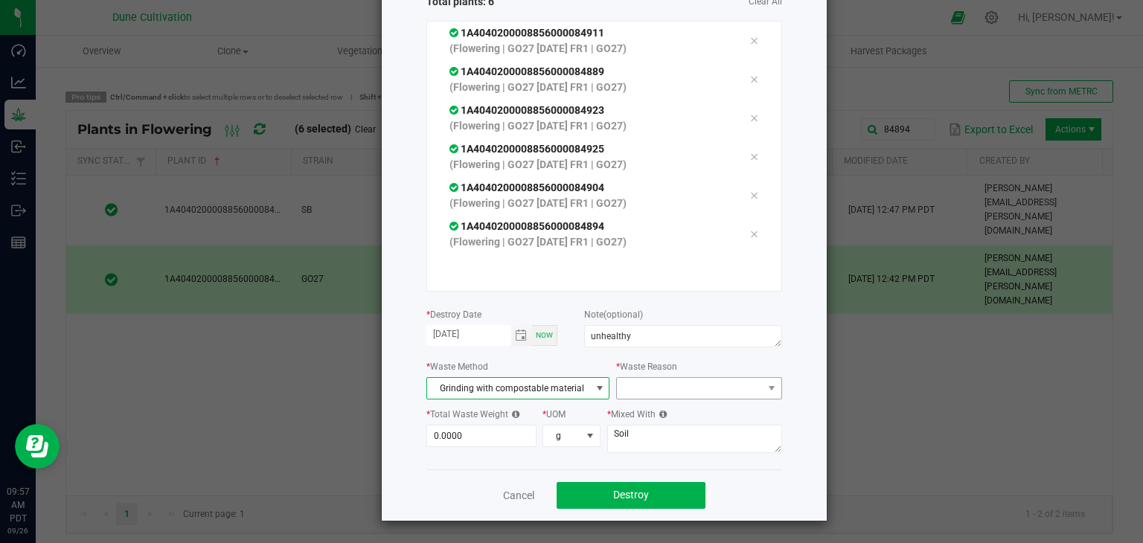
click at [744, 376] on div "* Waste Reason" at bounding box center [698, 379] width 165 height 41
click at [736, 388] on span at bounding box center [689, 388] width 145 height 21
click at [679, 412] on li "Pruning" at bounding box center [691, 414] width 167 height 25
click at [498, 441] on input "0" at bounding box center [481, 436] width 109 height 21
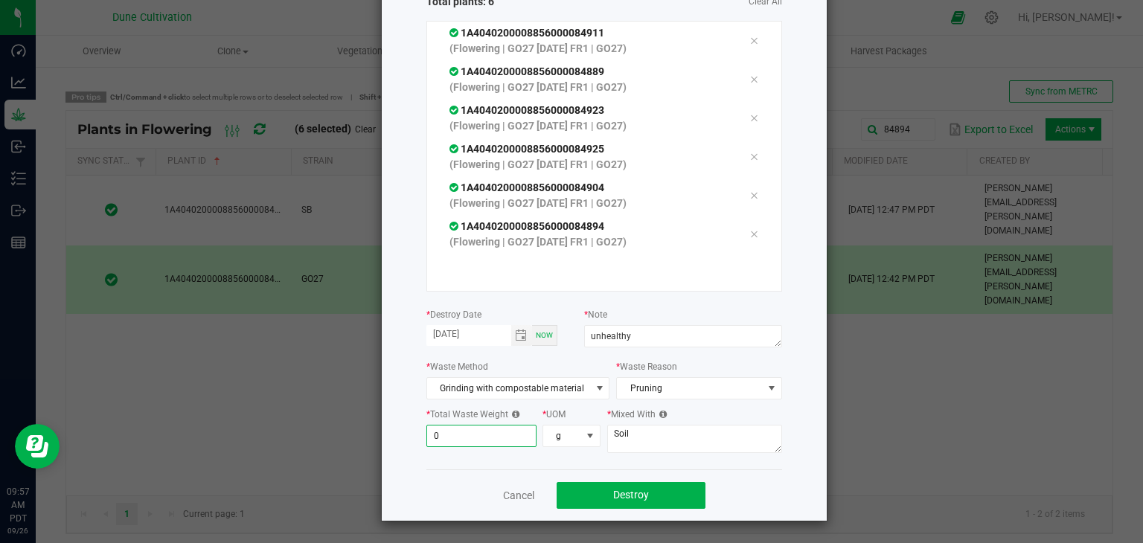
type input "1"
type input "595.0000"
click at [650, 435] on textarea "Soil" at bounding box center [694, 439] width 175 height 28
type textarea "S"
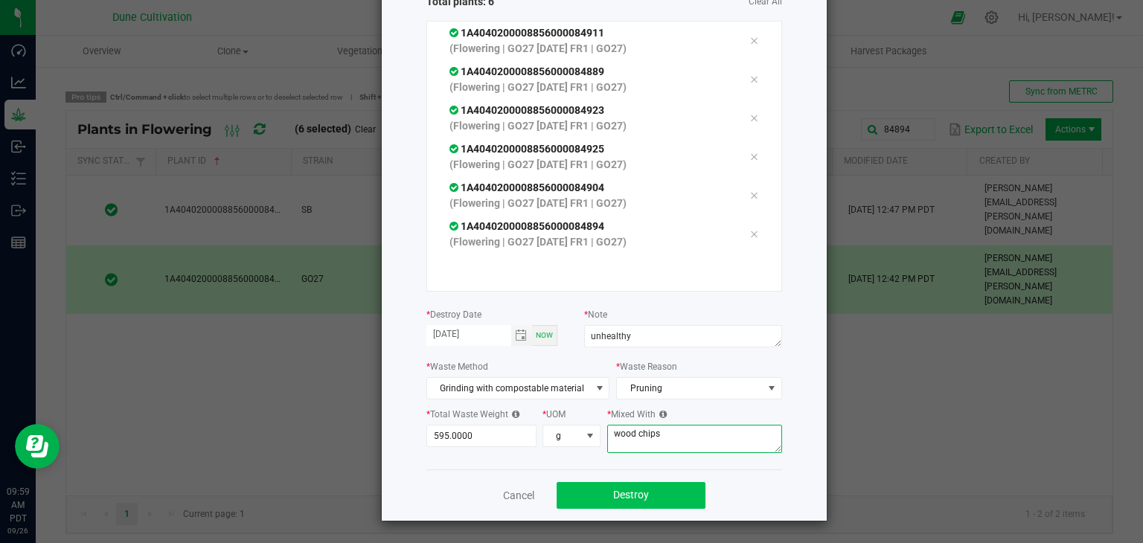
type textarea "wood chips"
click at [572, 496] on button "Destroy" at bounding box center [631, 495] width 149 height 27
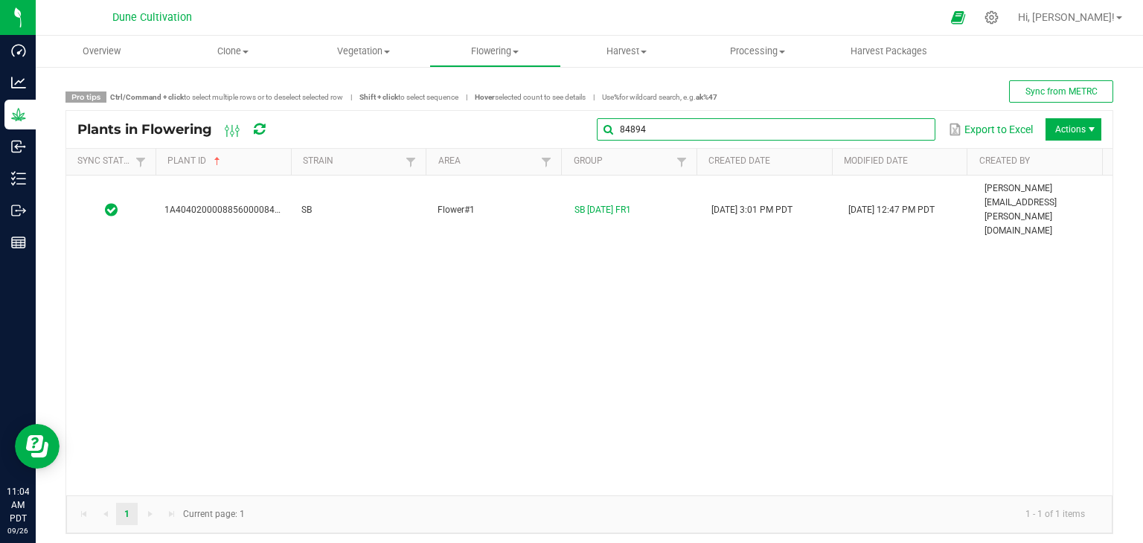
click at [888, 133] on input "84894" at bounding box center [766, 129] width 339 height 22
click at [849, 131] on input "84894" at bounding box center [766, 129] width 339 height 22
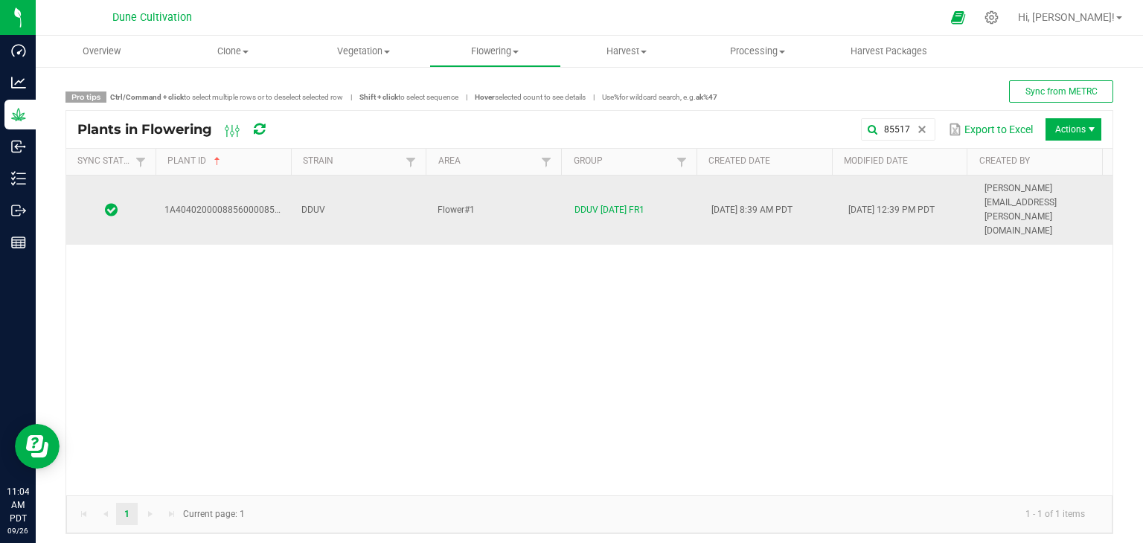
click at [346, 179] on td "DDUV" at bounding box center [361, 210] width 137 height 69
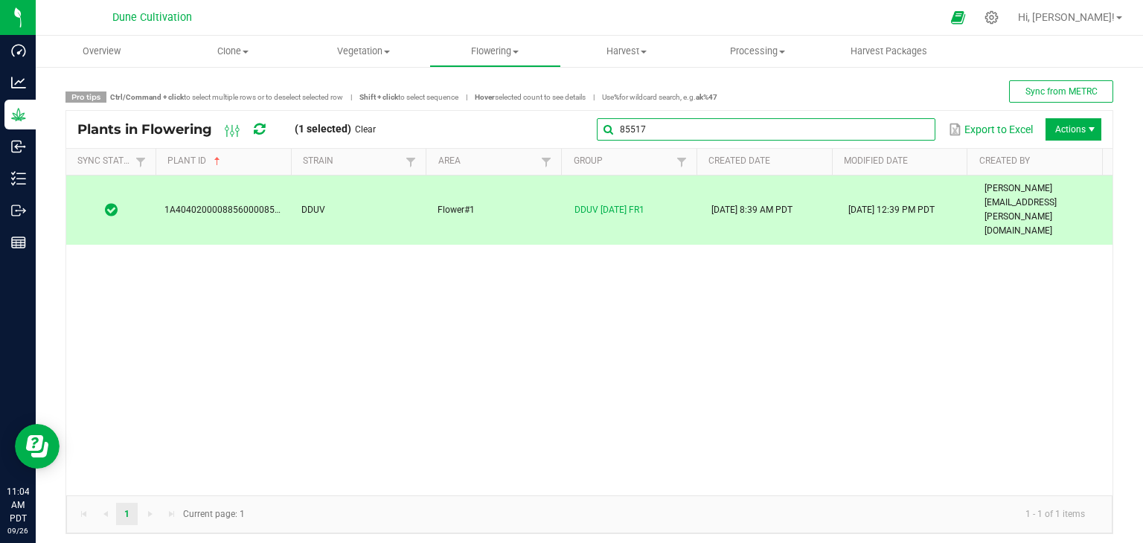
click at [907, 124] on global-search-input-ngx "85517" at bounding box center [766, 129] width 339 height 10
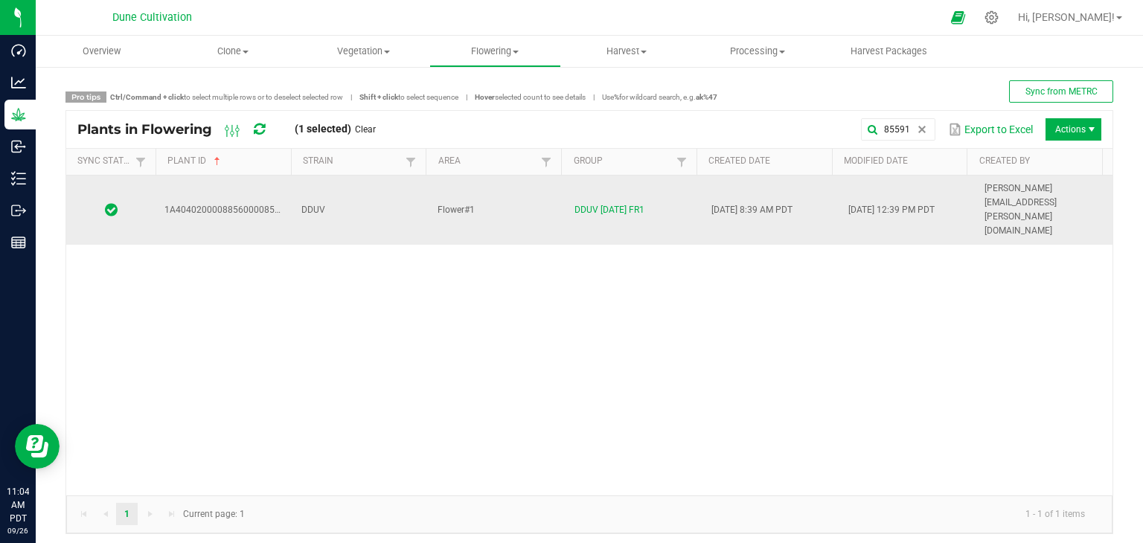
click at [471, 191] on td "Flower#1" at bounding box center [497, 210] width 137 height 69
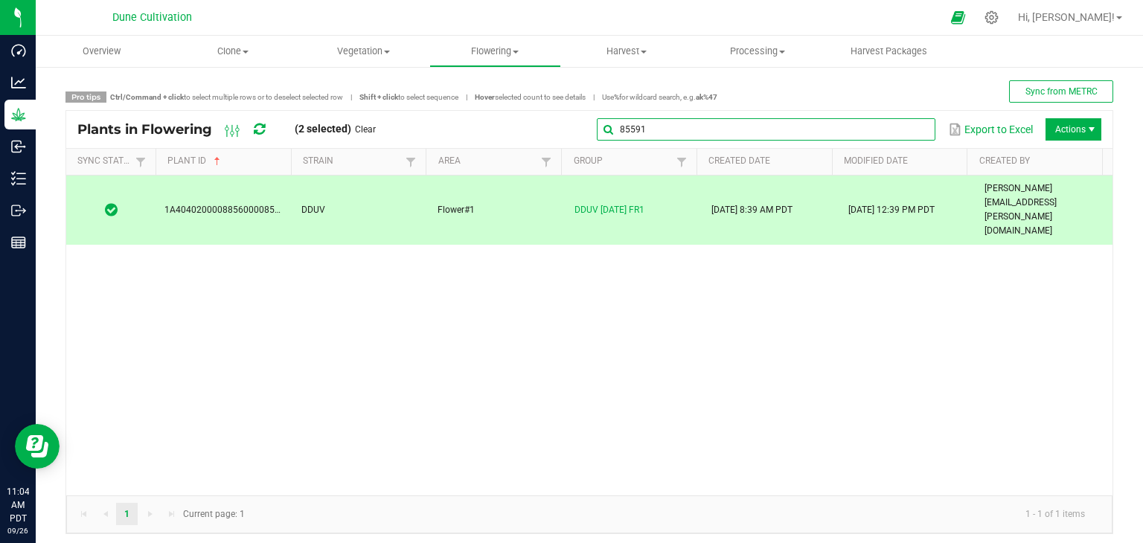
click at [906, 134] on global-search-input-ngx "85591" at bounding box center [766, 129] width 339 height 10
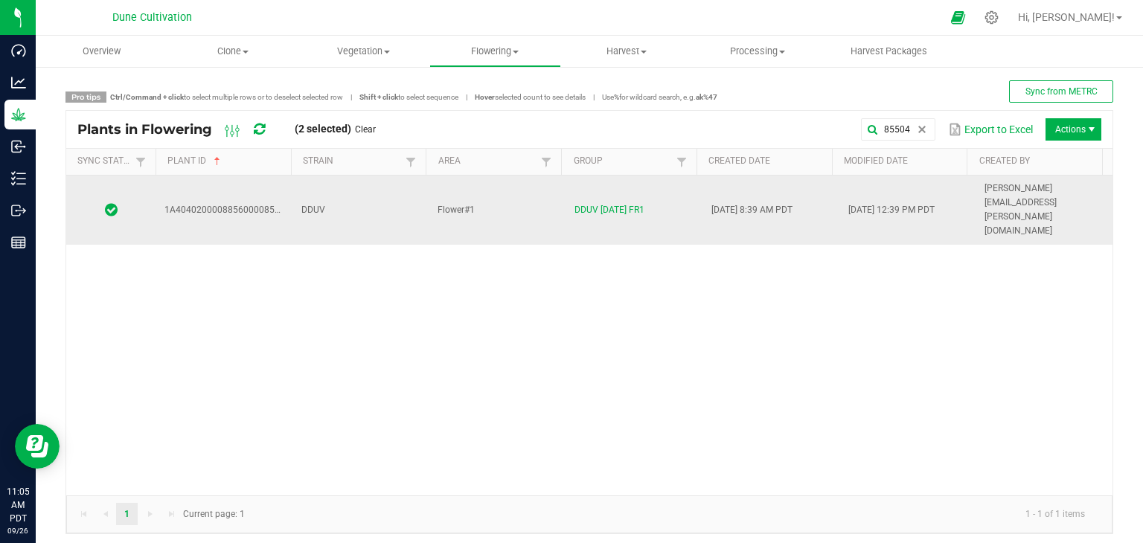
click at [415, 187] on td "DDUV" at bounding box center [361, 210] width 137 height 69
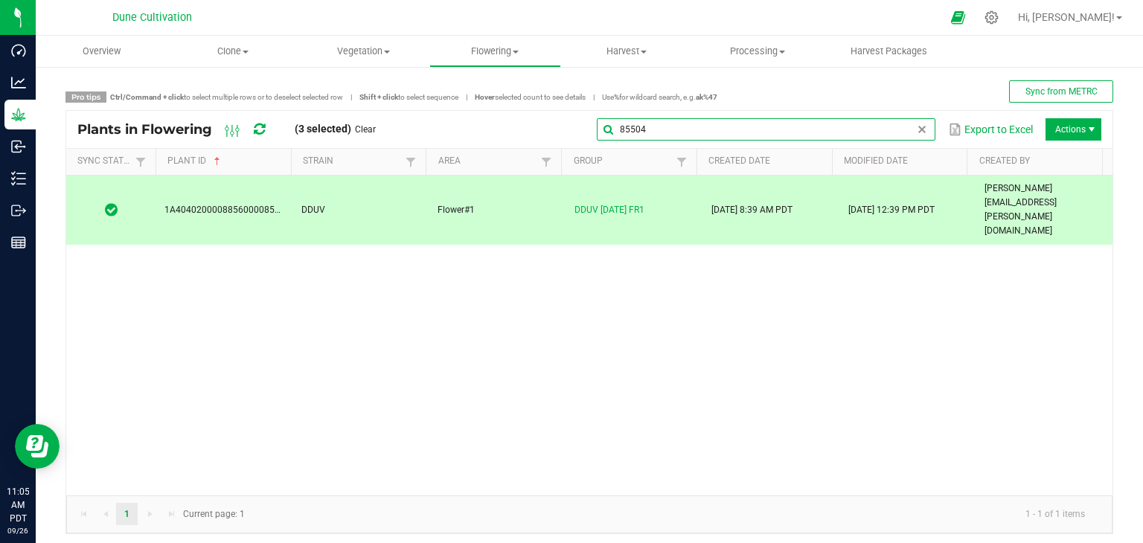
click at [894, 132] on input "85504" at bounding box center [766, 129] width 339 height 22
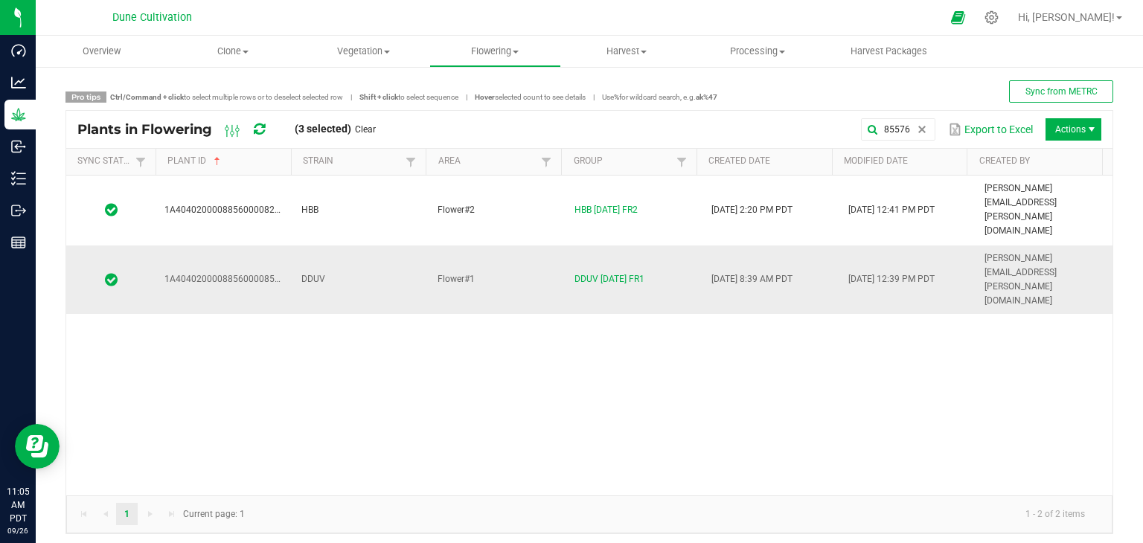
click at [371, 246] on td "DDUV" at bounding box center [361, 280] width 137 height 69
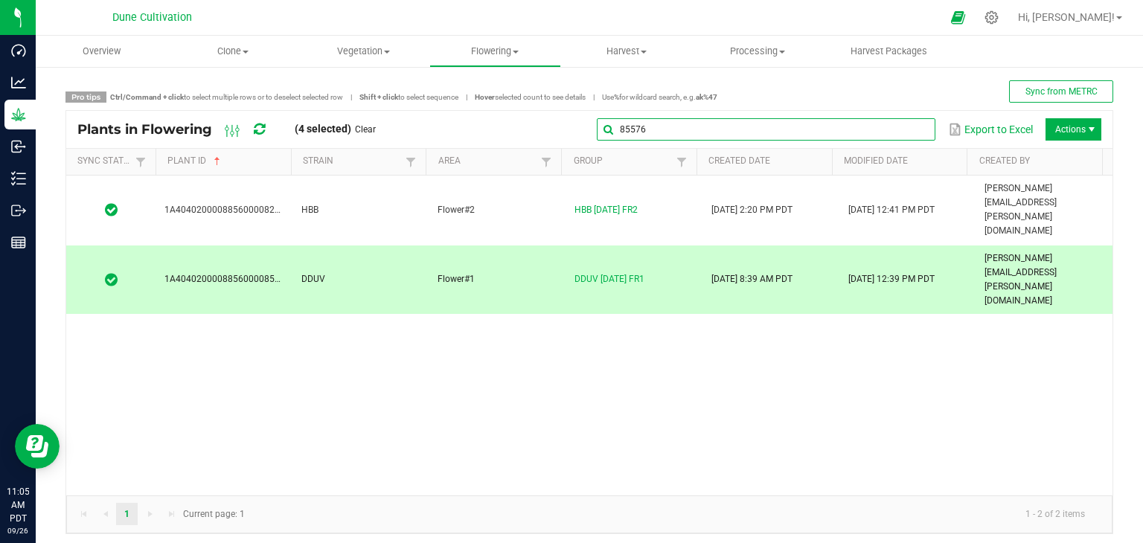
click at [899, 130] on input "85576" at bounding box center [766, 129] width 339 height 22
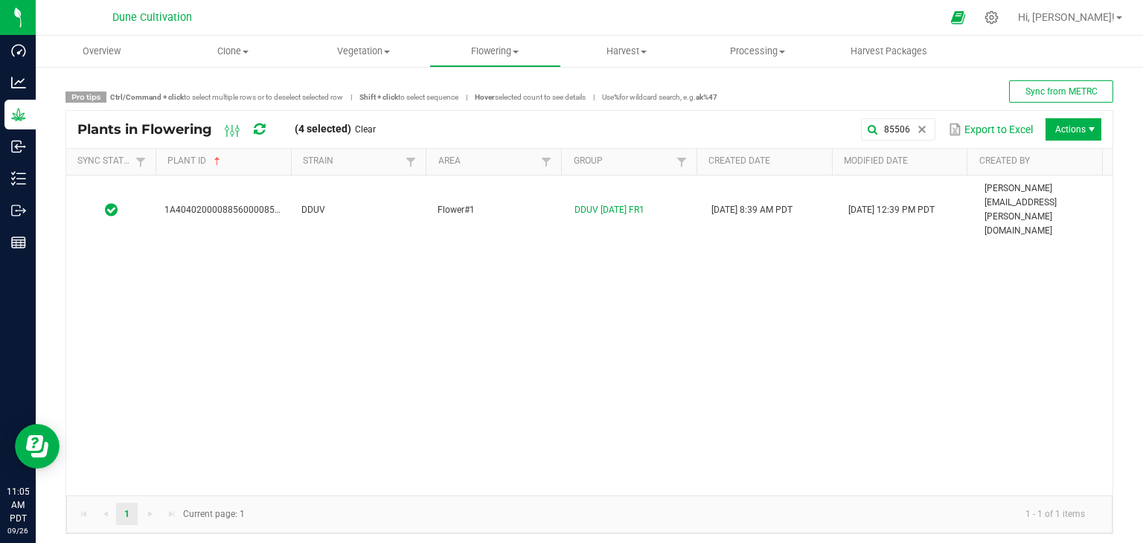
click at [369, 213] on div "1A4040200008856000085506 DDUV Flower#1 DDUV 09.05.25 FR1 08/25/2025 8:39 AM PDT…" at bounding box center [589, 336] width 1047 height 320
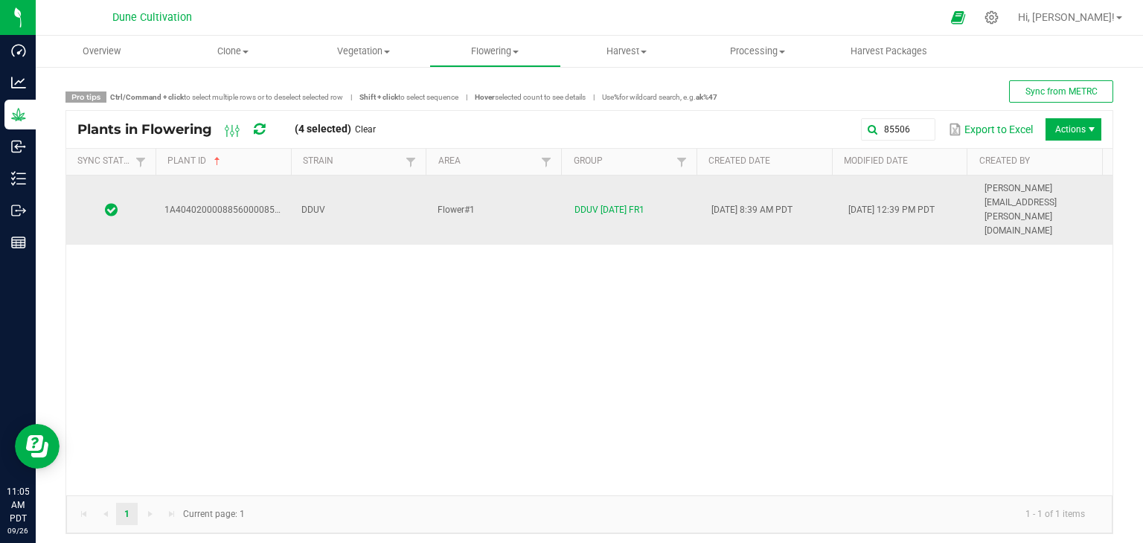
click at [357, 197] on td "DDUV" at bounding box center [361, 210] width 137 height 69
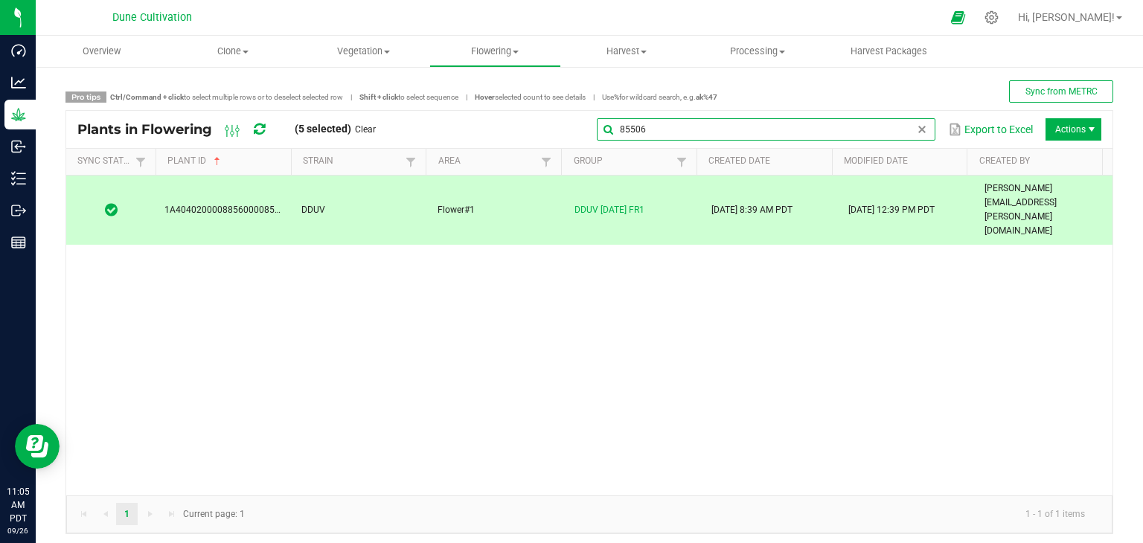
click at [902, 127] on global-search-input-ngx "85506" at bounding box center [766, 129] width 339 height 10
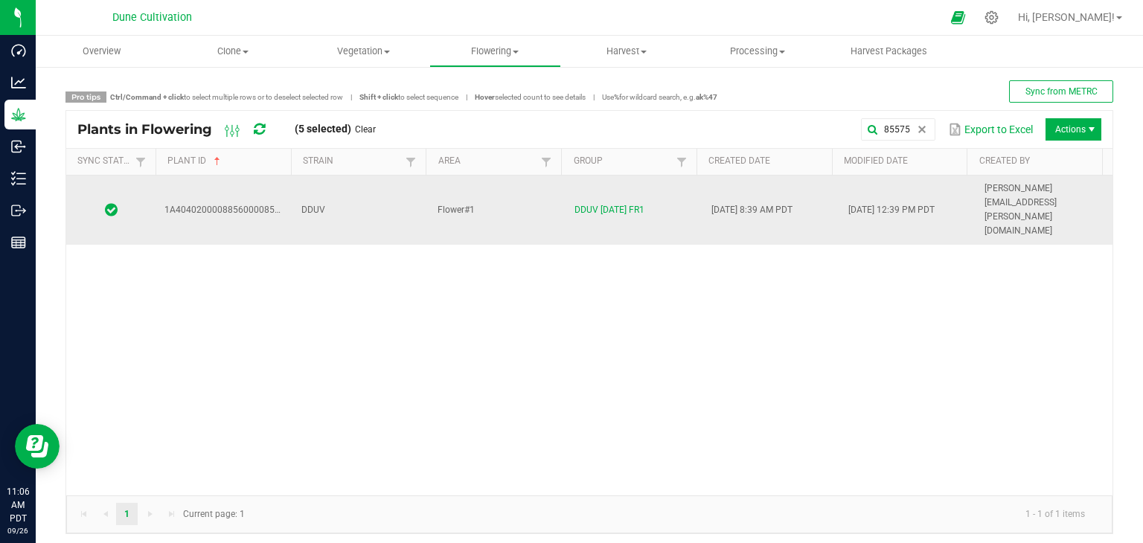
click at [500, 177] on td "Flower#1" at bounding box center [497, 210] width 137 height 69
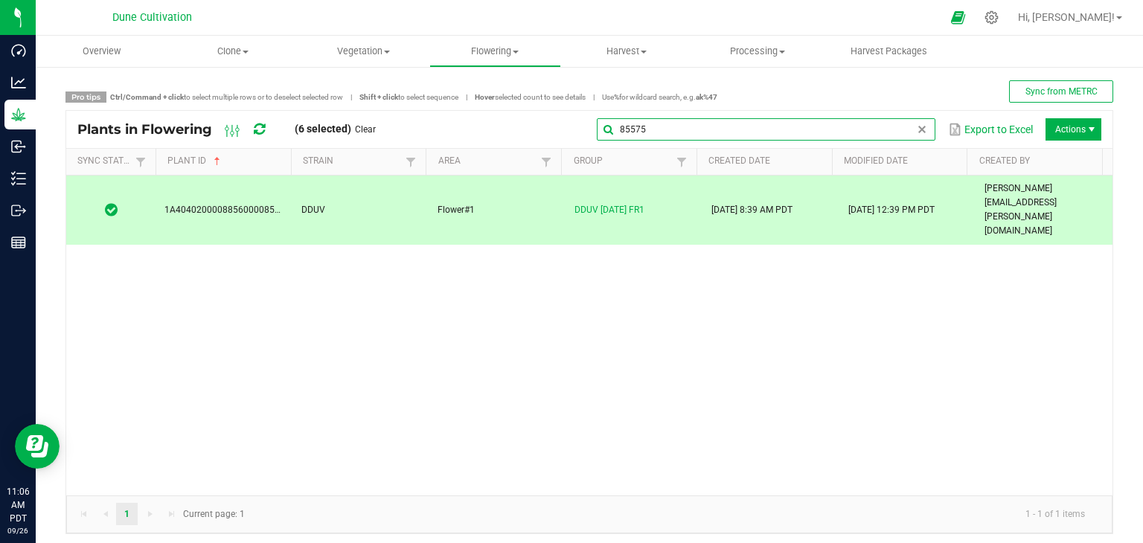
drag, startPoint x: 902, startPoint y: 125, endPoint x: 884, endPoint y: 124, distance: 18.6
click at [901, 126] on input "85575" at bounding box center [766, 129] width 339 height 22
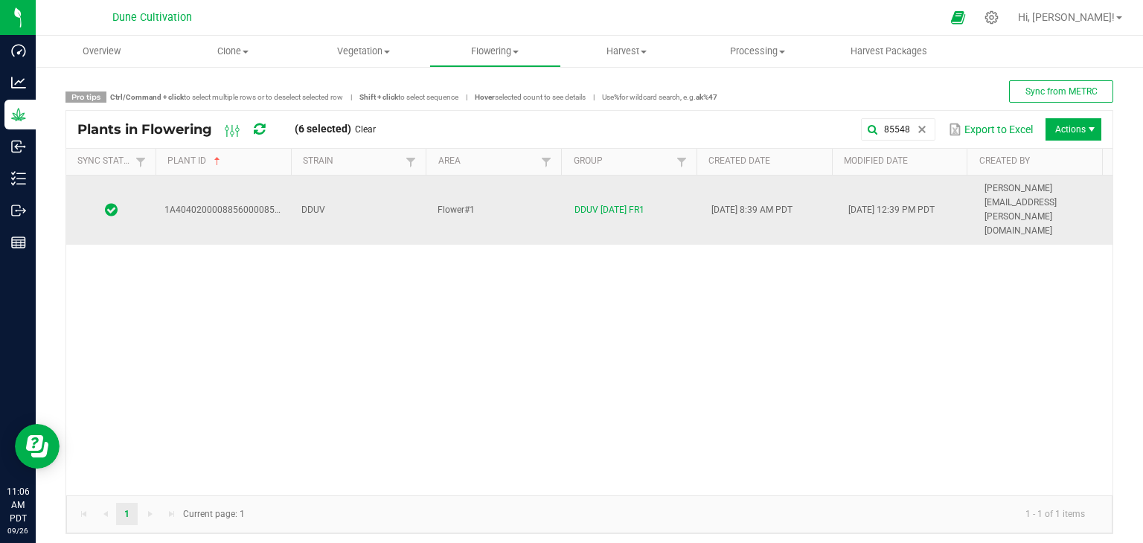
drag, startPoint x: 392, startPoint y: 182, endPoint x: 383, endPoint y: 183, distance: 9.7
click at [390, 182] on td "DDUV" at bounding box center [361, 210] width 137 height 69
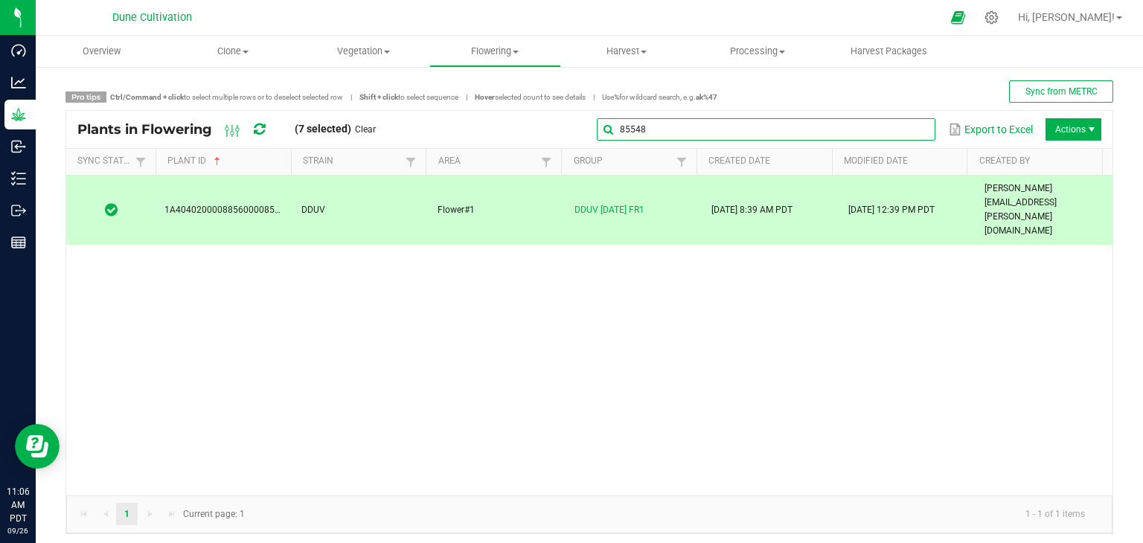
click at [906, 132] on global-search-input-ngx "85548" at bounding box center [766, 129] width 339 height 10
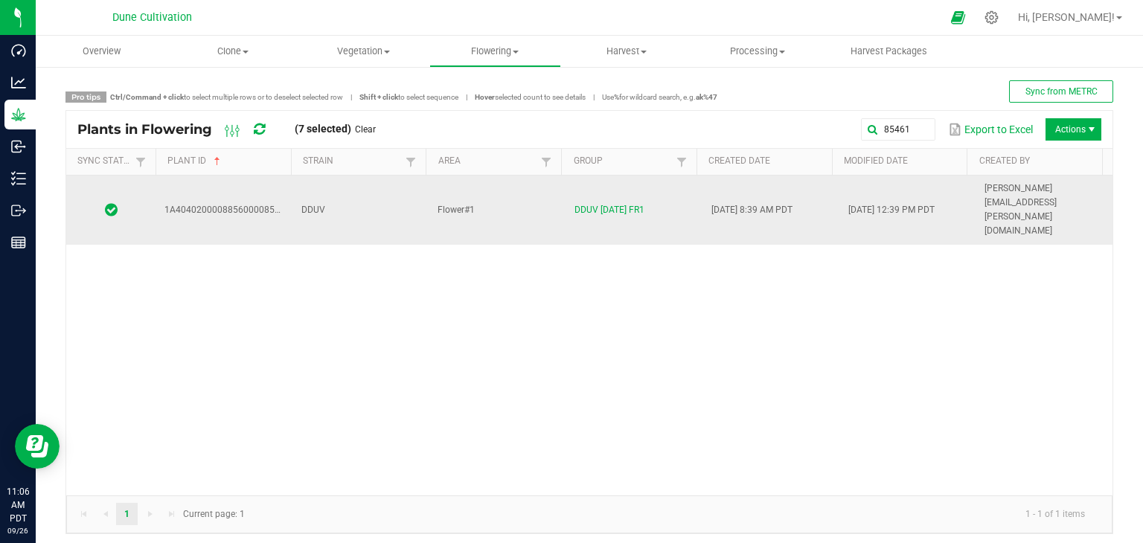
click at [495, 193] on td "Flower#1" at bounding box center [497, 210] width 137 height 69
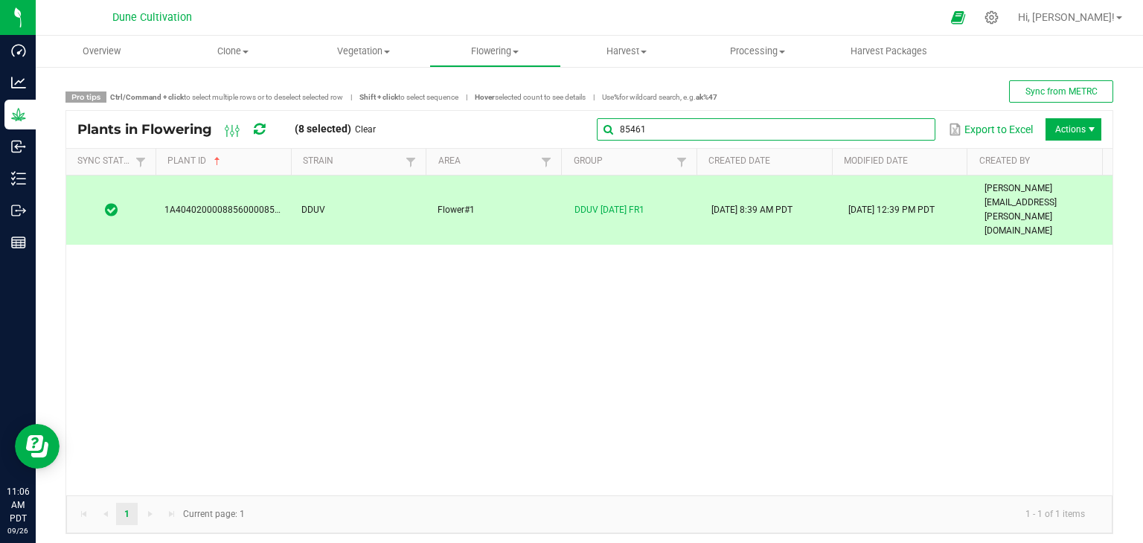
click at [916, 133] on input "85461" at bounding box center [766, 129] width 339 height 22
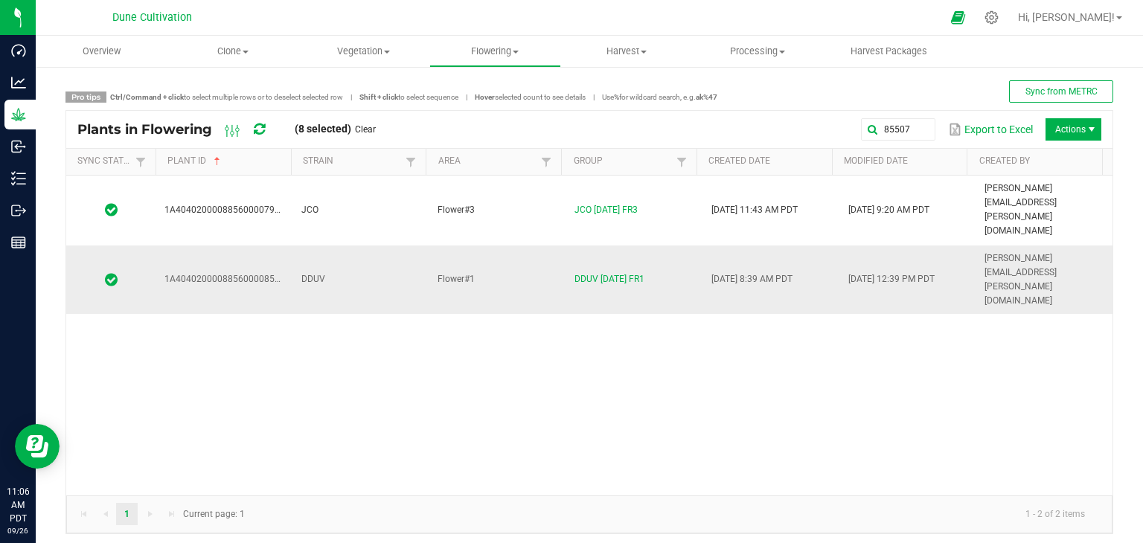
click at [342, 246] on td "DDUV" at bounding box center [361, 280] width 137 height 69
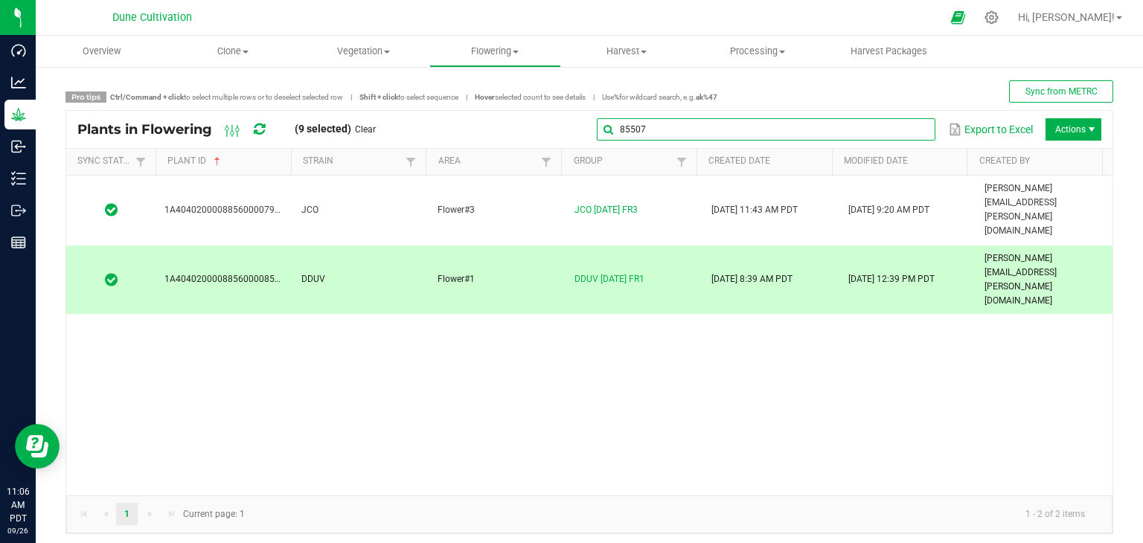
click at [909, 130] on global-search-input-ngx "85507" at bounding box center [766, 129] width 339 height 10
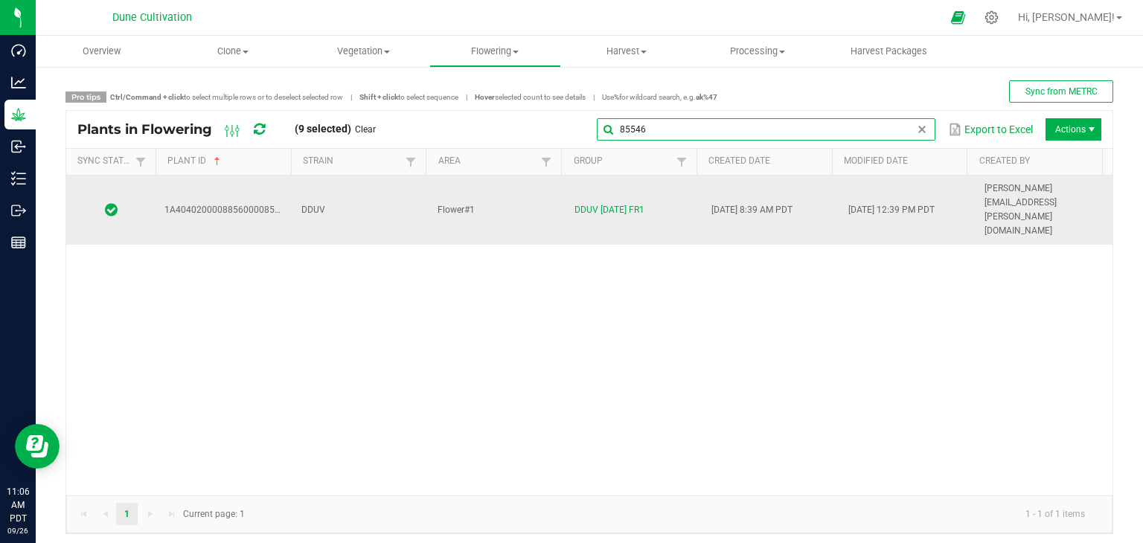
type input "85546"
click at [375, 190] on td "DDUV" at bounding box center [361, 210] width 137 height 69
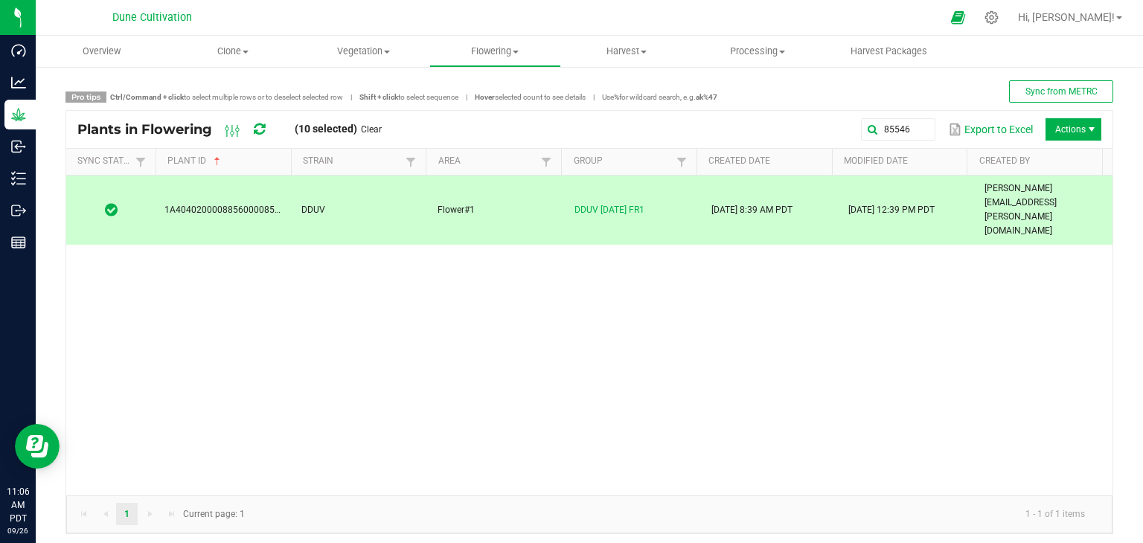
click at [1055, 121] on span "Actions" at bounding box center [1074, 129] width 56 height 22
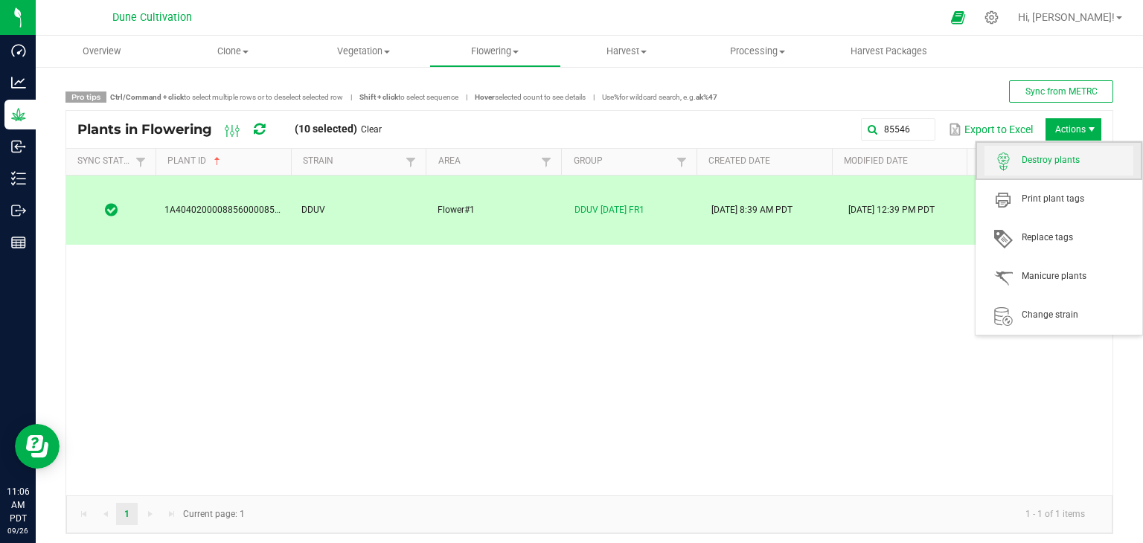
click at [1047, 160] on span "Destroy plants" at bounding box center [1078, 160] width 112 height 13
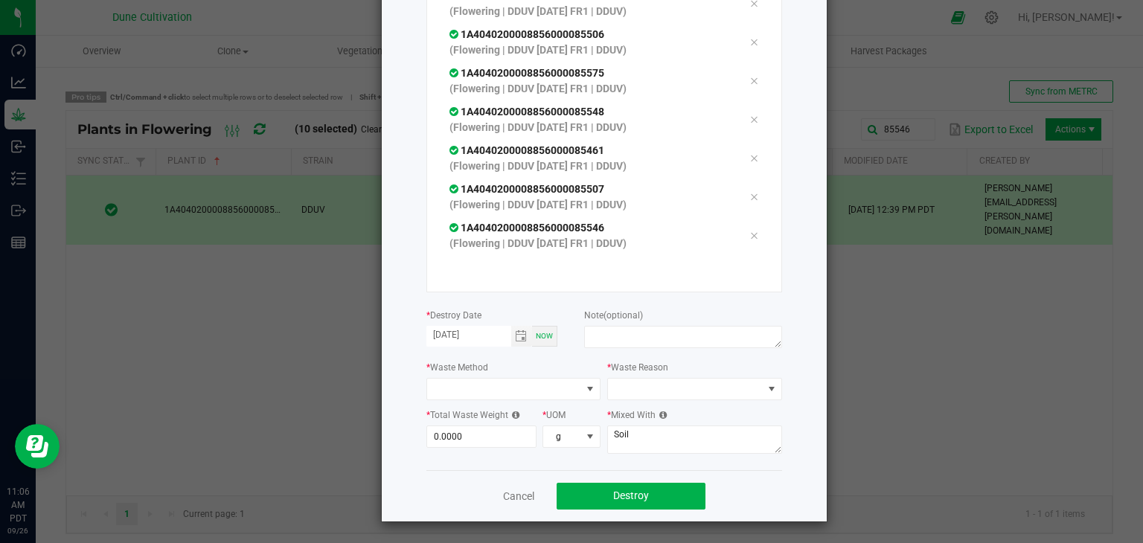
scroll to position [169, 0]
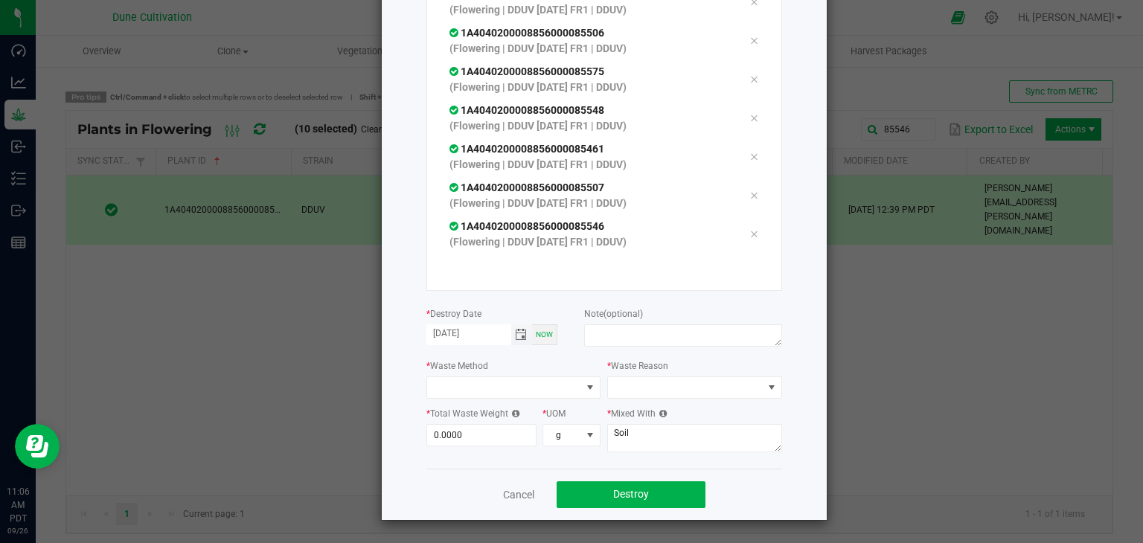
click at [520, 334] on span "Toggle calendar" at bounding box center [521, 335] width 12 height 12
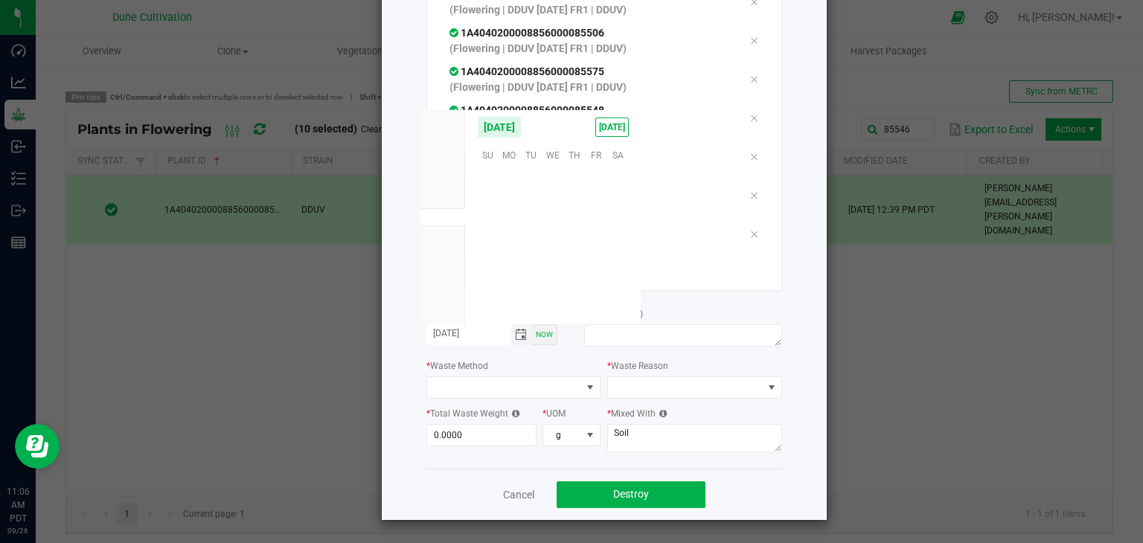
scroll to position [241476, 0]
click at [572, 243] on span "25" at bounding box center [575, 246] width 22 height 23
type input "[DATE]"
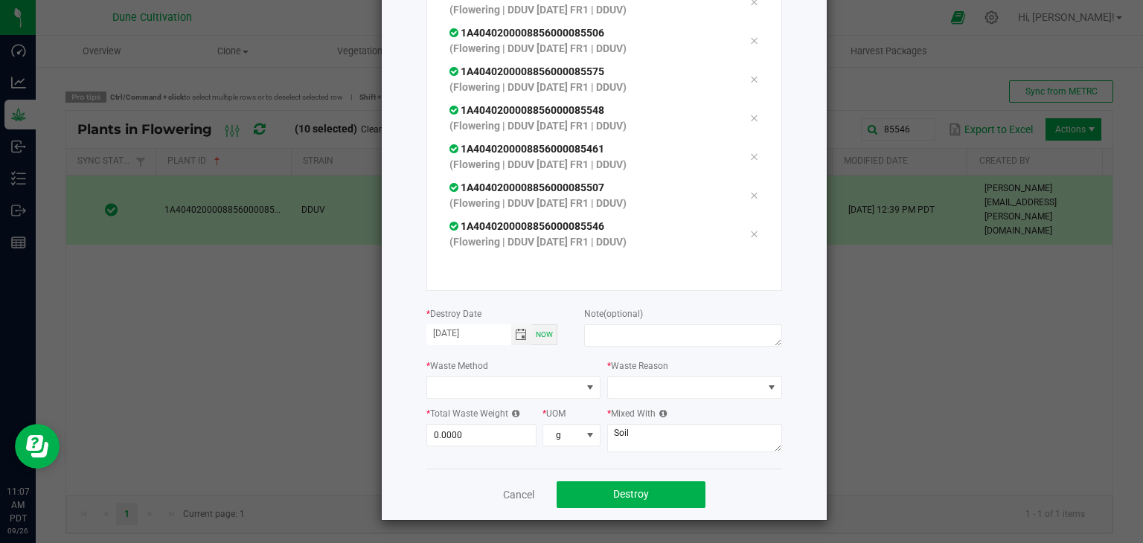
click at [663, 350] on div at bounding box center [682, 338] width 197 height 27
click at [602, 334] on textarea at bounding box center [682, 336] width 197 height 22
type textarea "unhealthy"
click at [474, 392] on span at bounding box center [504, 387] width 155 height 21
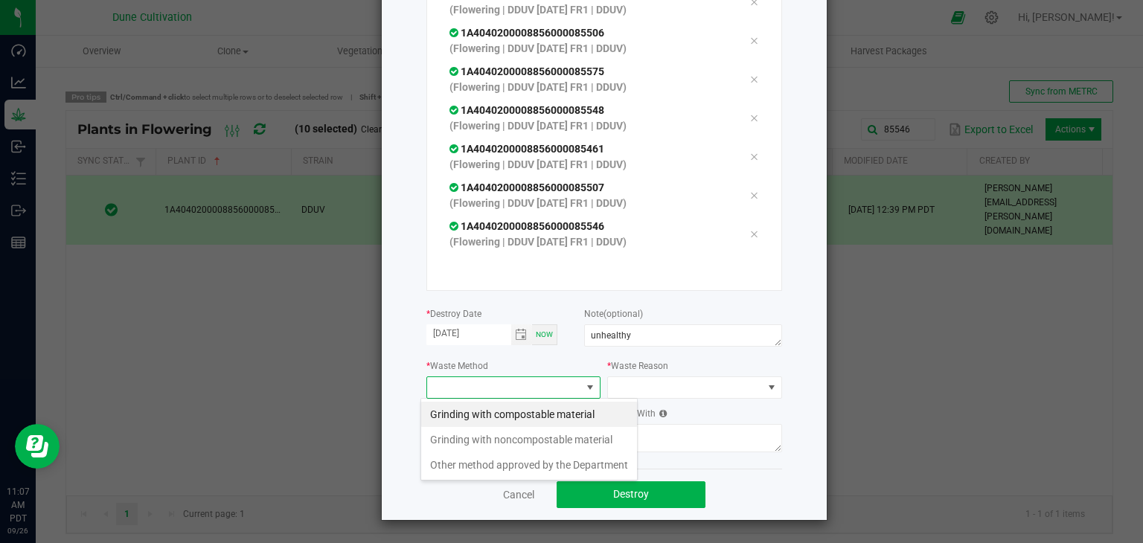
scroll to position [22, 175]
click at [499, 414] on li "Grinding with compostable material" at bounding box center [529, 414] width 216 height 25
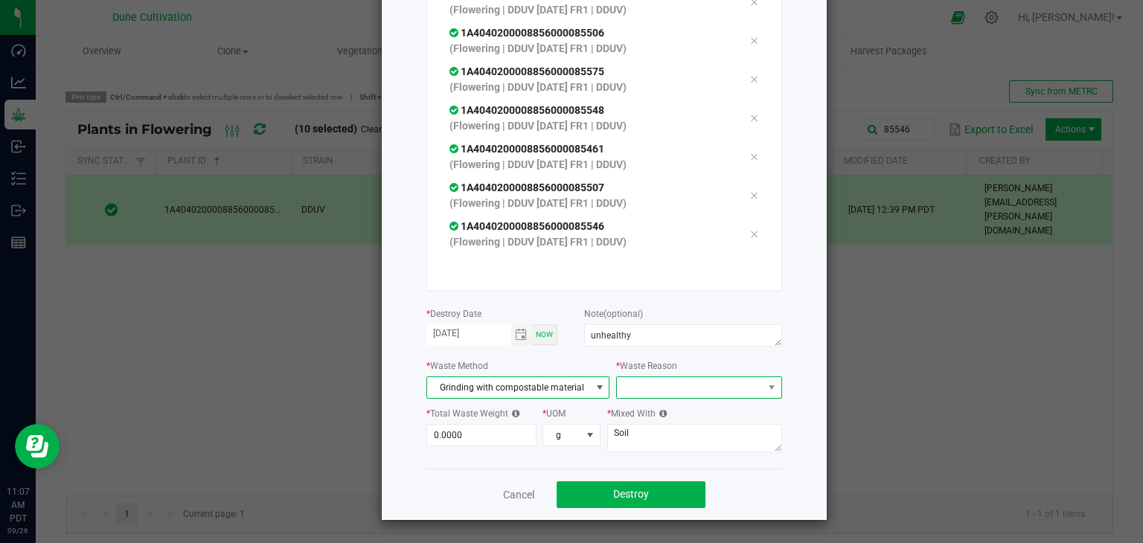
click at [674, 392] on span at bounding box center [689, 387] width 145 height 21
click at [664, 409] on li "Pruning" at bounding box center [691, 414] width 167 height 25
click at [530, 437] on span "0.0000" at bounding box center [482, 435] width 111 height 22
click at [506, 433] on input "0" at bounding box center [481, 435] width 109 height 21
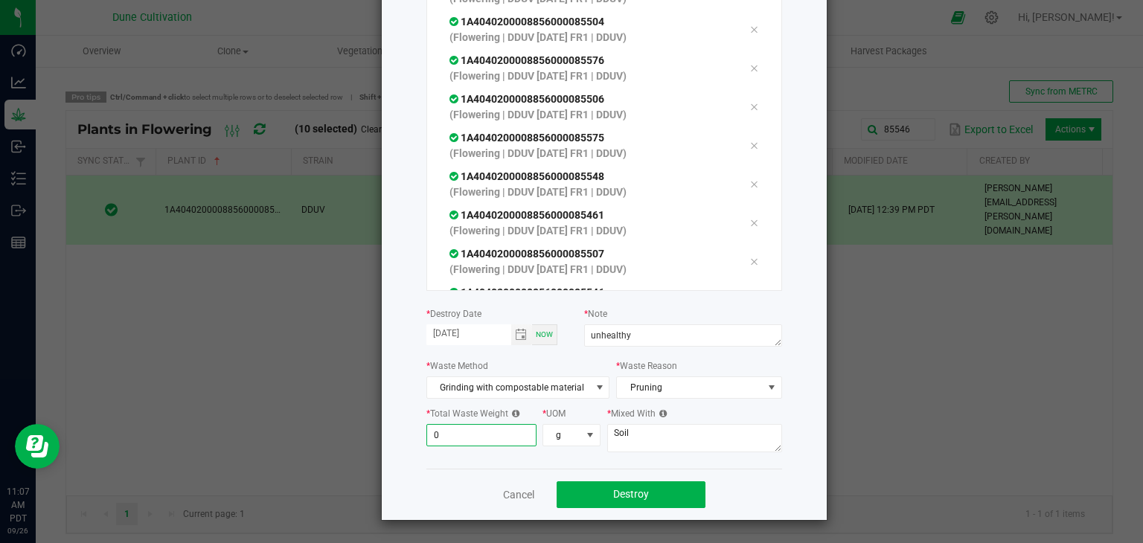
scroll to position [127, 0]
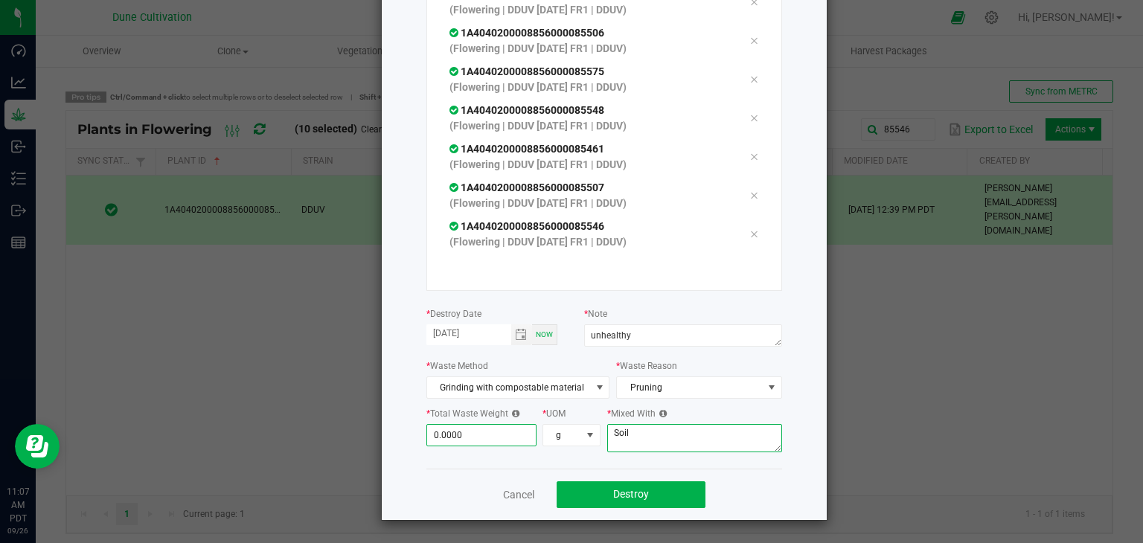
click at [682, 449] on textarea "Soil" at bounding box center [694, 438] width 175 height 28
click at [476, 438] on input "0" at bounding box center [481, 435] width 109 height 21
type input "941.0000"
click at [667, 447] on textarea "Soil" at bounding box center [694, 438] width 175 height 28
type textarea "S"
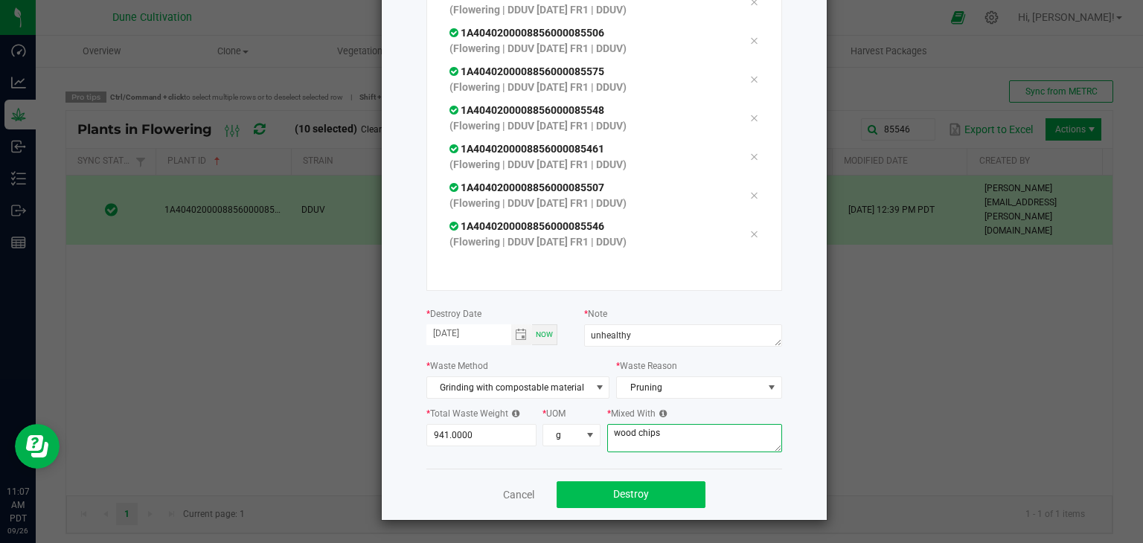
type textarea "wood chips"
click at [642, 492] on button "Destroy" at bounding box center [631, 495] width 149 height 27
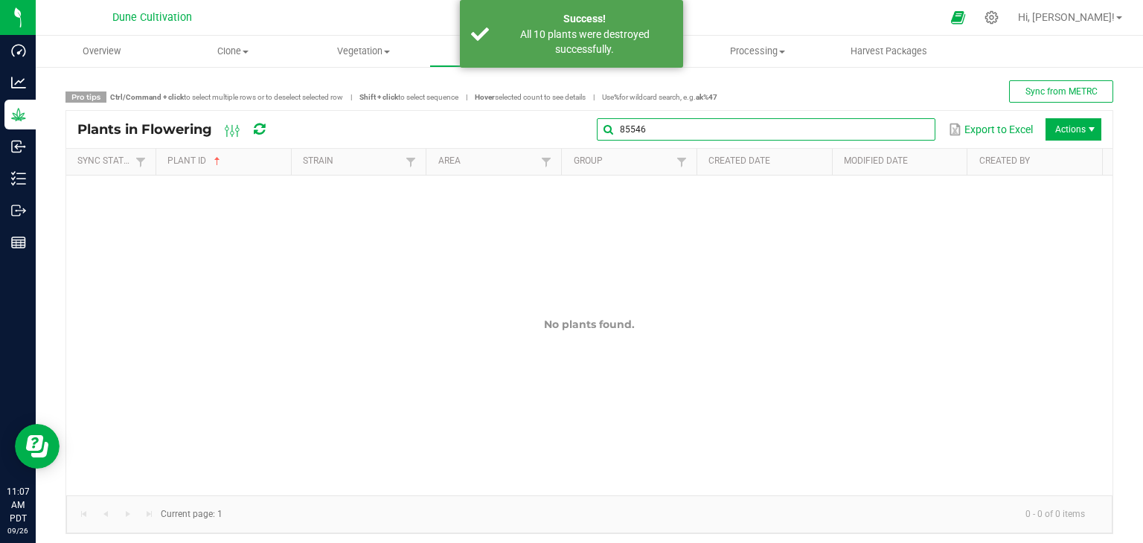
click at [901, 130] on input "85546" at bounding box center [766, 129] width 339 height 22
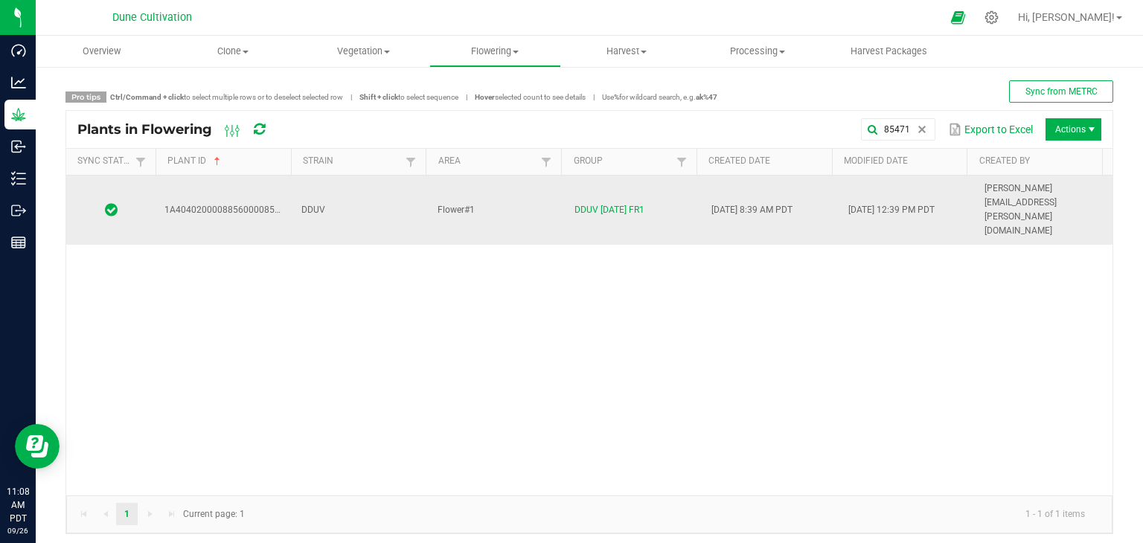
click at [377, 182] on td "DDUV" at bounding box center [361, 210] width 137 height 69
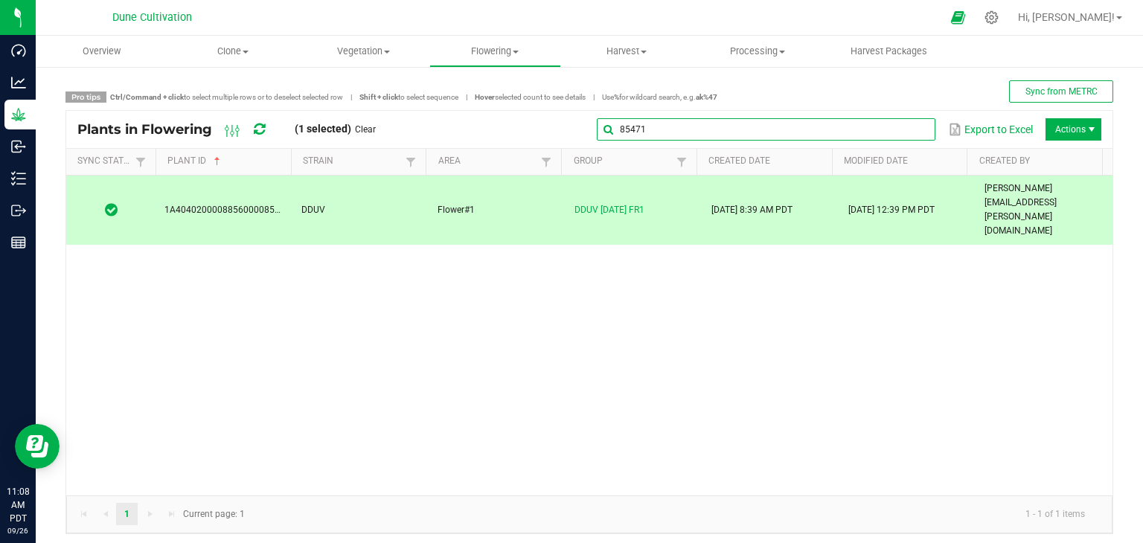
drag, startPoint x: 905, startPoint y: 138, endPoint x: 895, endPoint y: 141, distance: 11.1
click at [905, 138] on input "85471" at bounding box center [766, 129] width 339 height 22
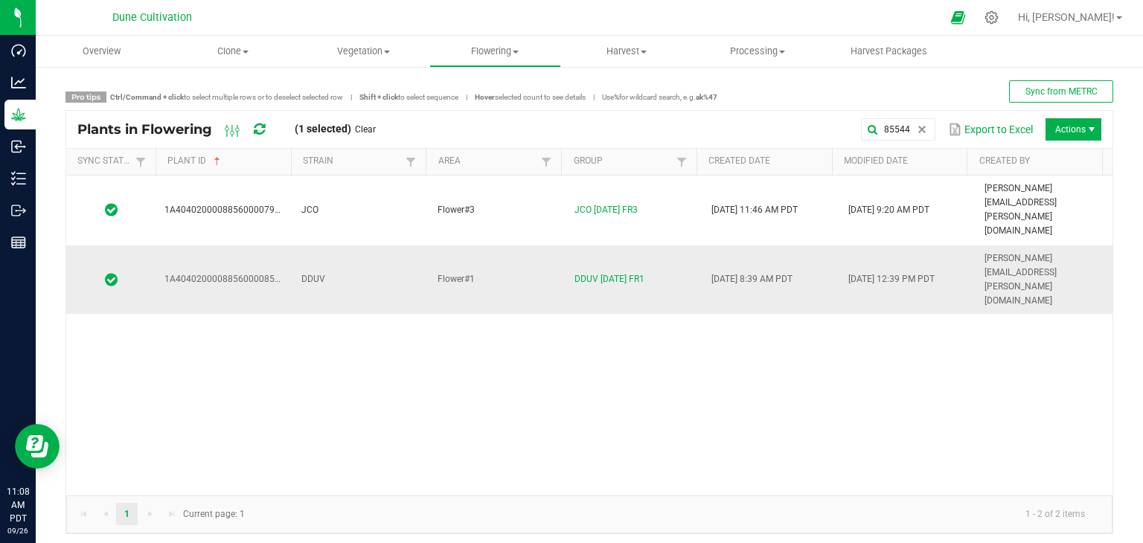
click at [320, 274] on span "DDUV" at bounding box center [313, 279] width 24 height 10
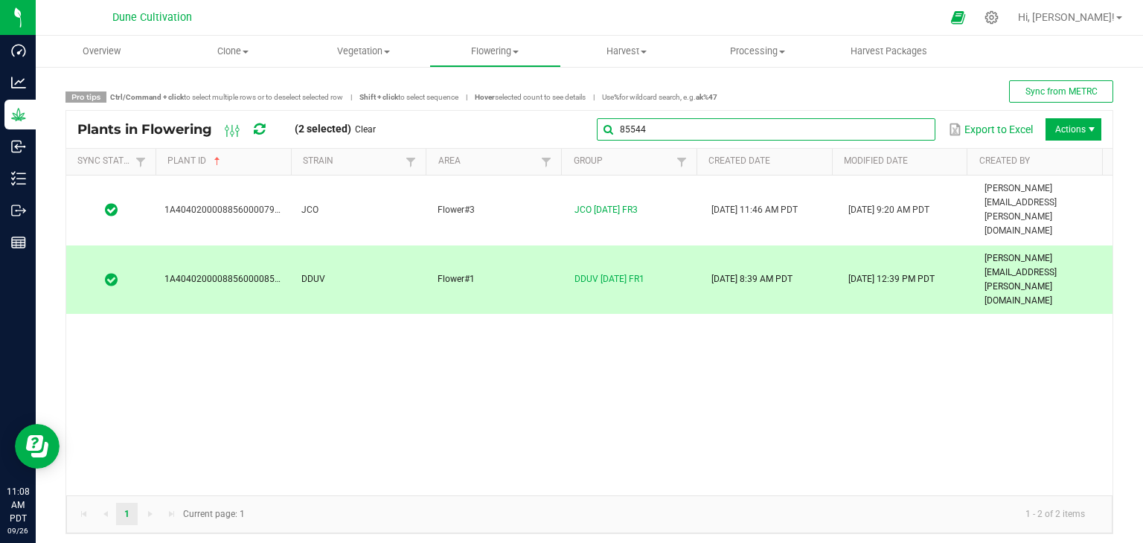
click at [899, 118] on input "85544" at bounding box center [766, 129] width 339 height 22
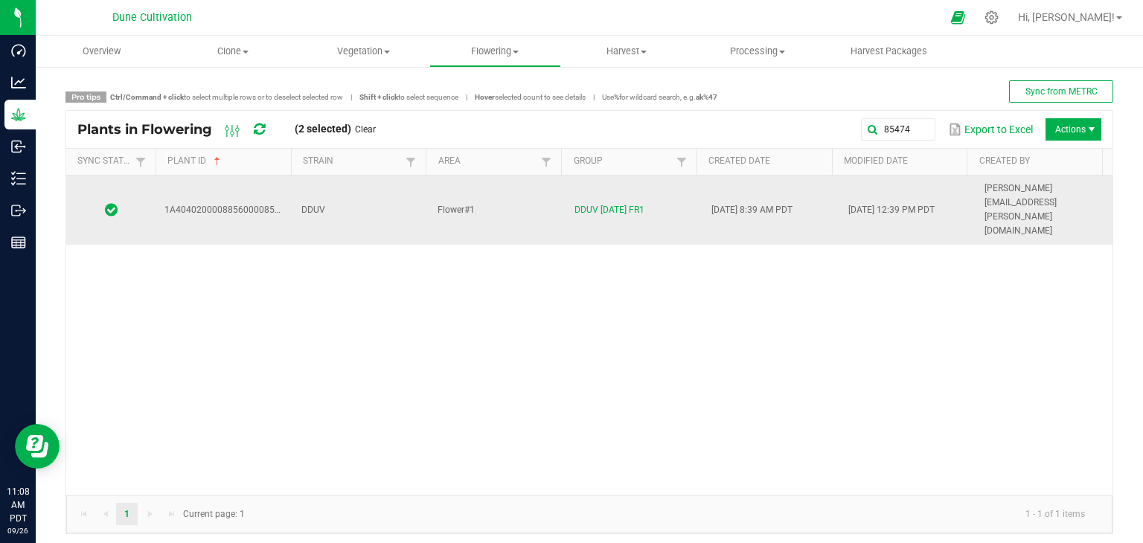
click at [382, 200] on td "DDUV" at bounding box center [361, 210] width 137 height 69
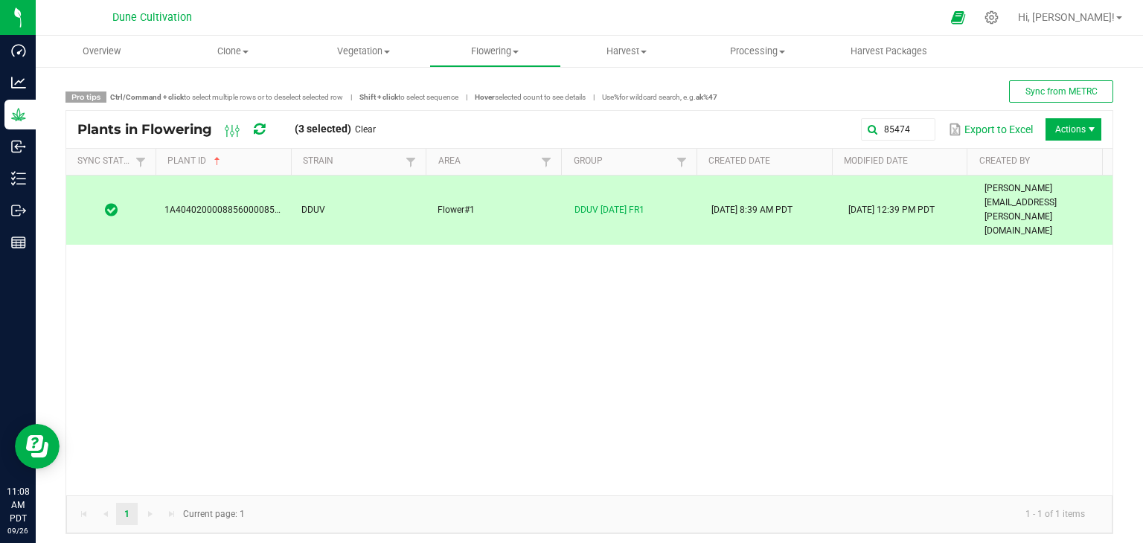
click at [908, 117] on div "85474 Export to Excel Actions" at bounding box center [744, 129] width 715 height 25
click at [904, 126] on global-search-input-ngx "85474" at bounding box center [766, 129] width 339 height 10
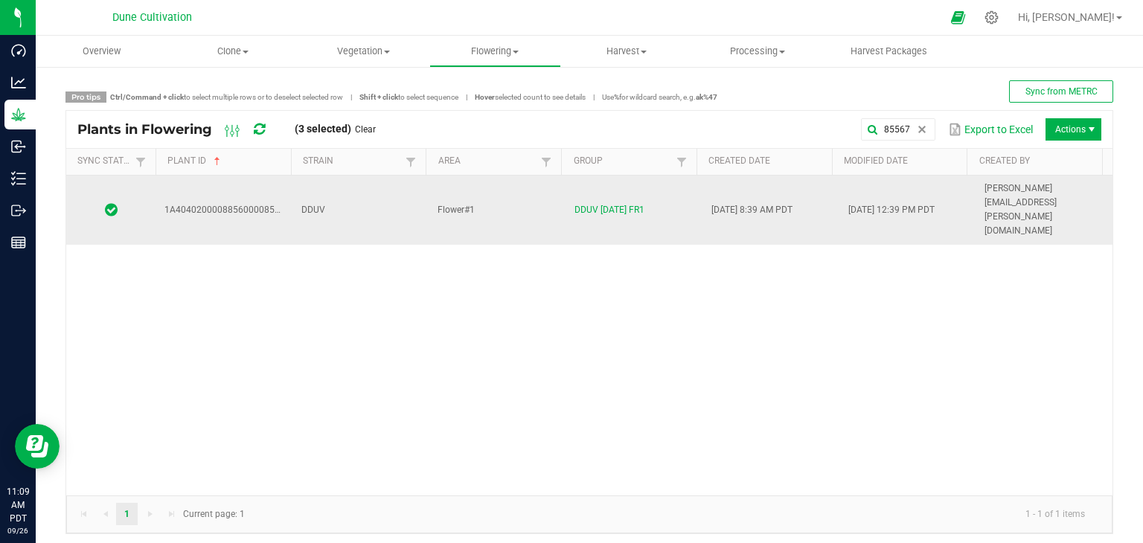
click at [473, 195] on td "Flower#1" at bounding box center [497, 210] width 137 height 69
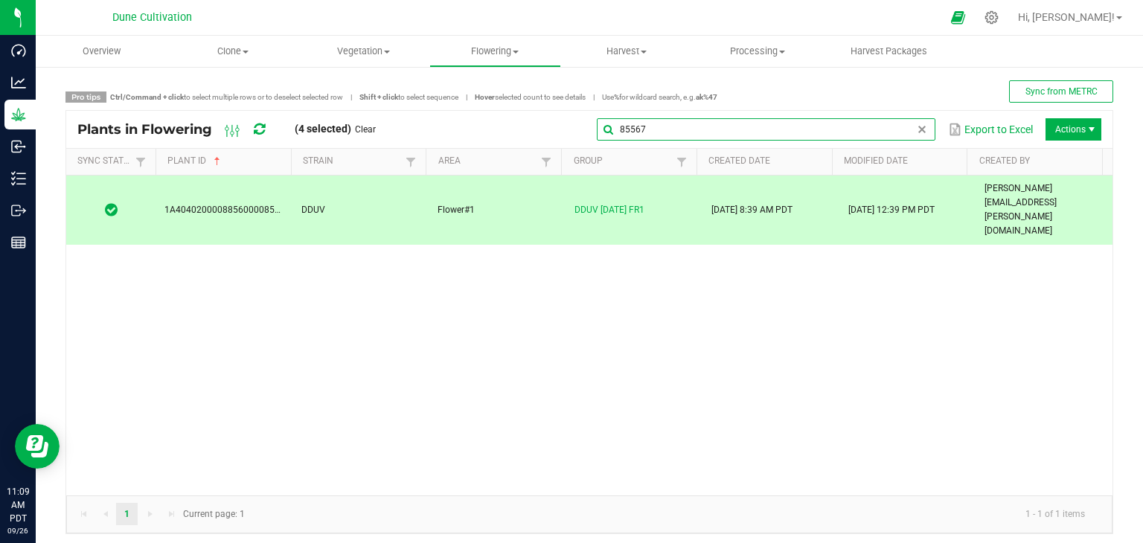
click at [902, 140] on input "85567" at bounding box center [766, 129] width 339 height 22
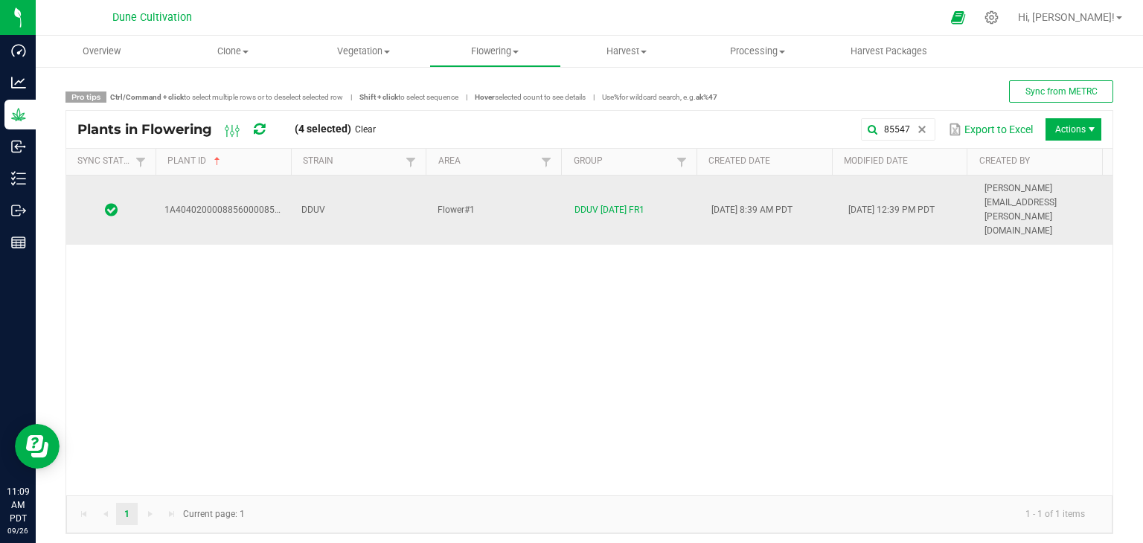
click at [406, 182] on td "DDUV" at bounding box center [361, 210] width 137 height 69
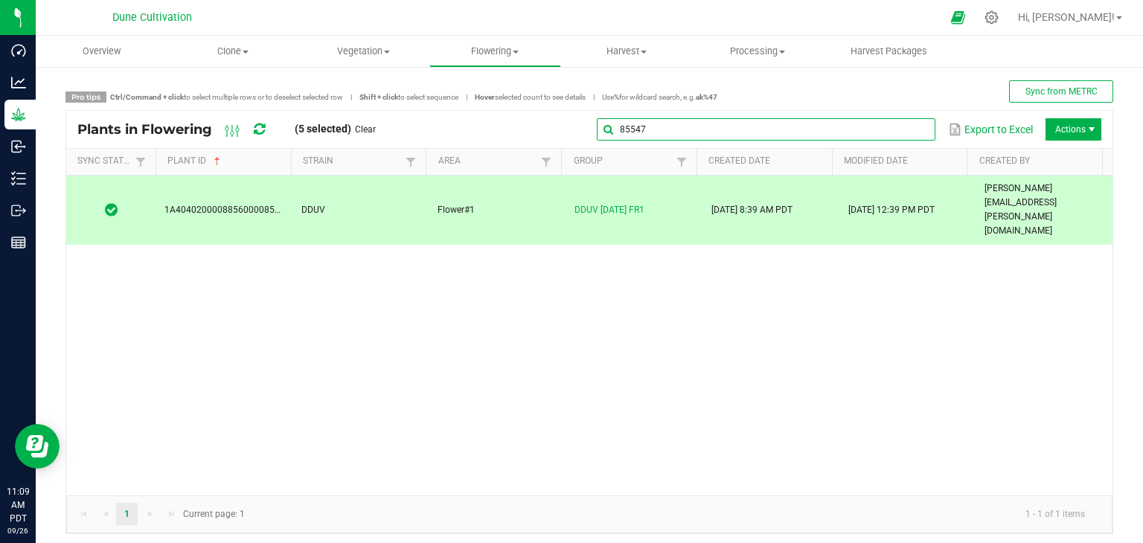
click at [898, 129] on input "85547" at bounding box center [766, 129] width 339 height 22
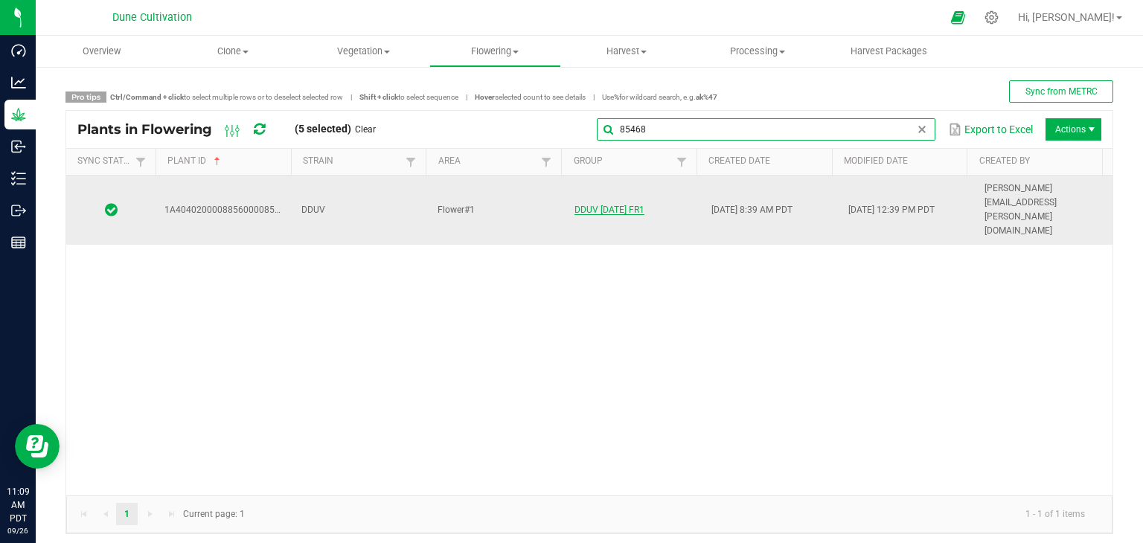
type input "85468"
click at [575, 205] on link "DDUV [DATE] FR1" at bounding box center [610, 210] width 70 height 10
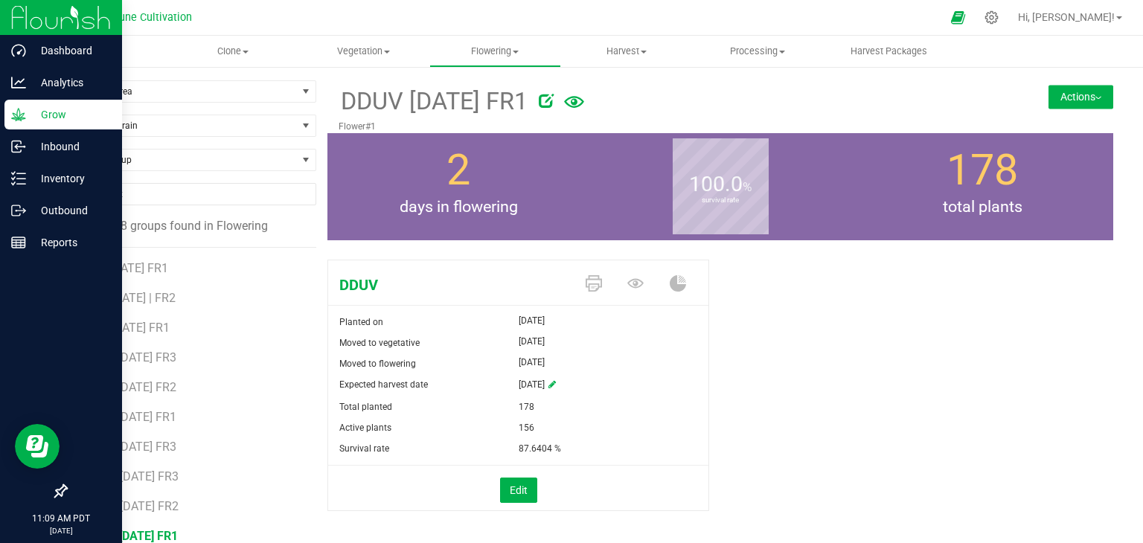
click at [32, 111] on p "Grow" at bounding box center [70, 115] width 89 height 18
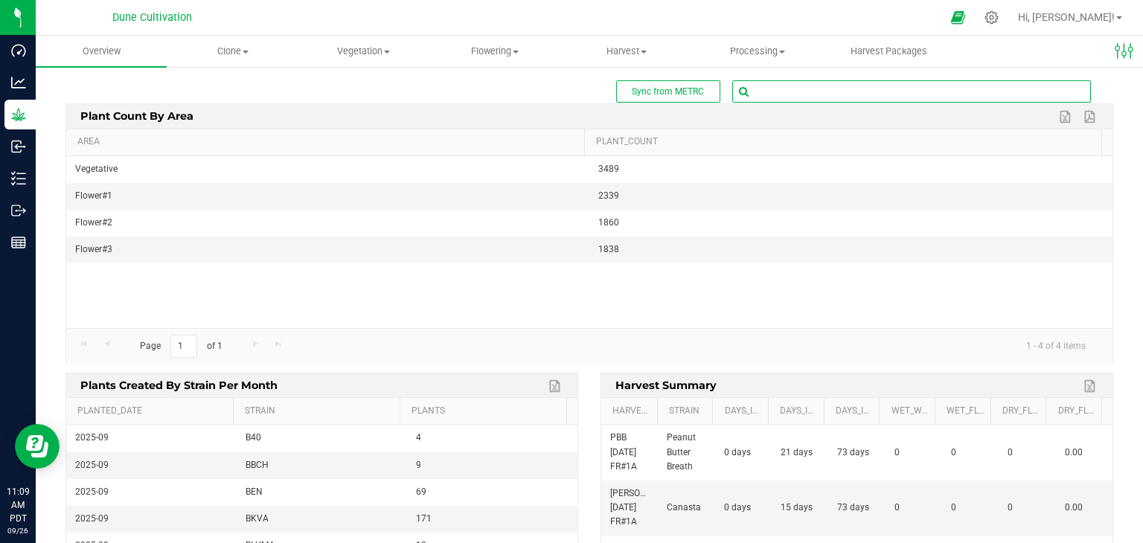
click at [817, 98] on input "text" at bounding box center [911, 91] width 357 height 21
type input "85547"
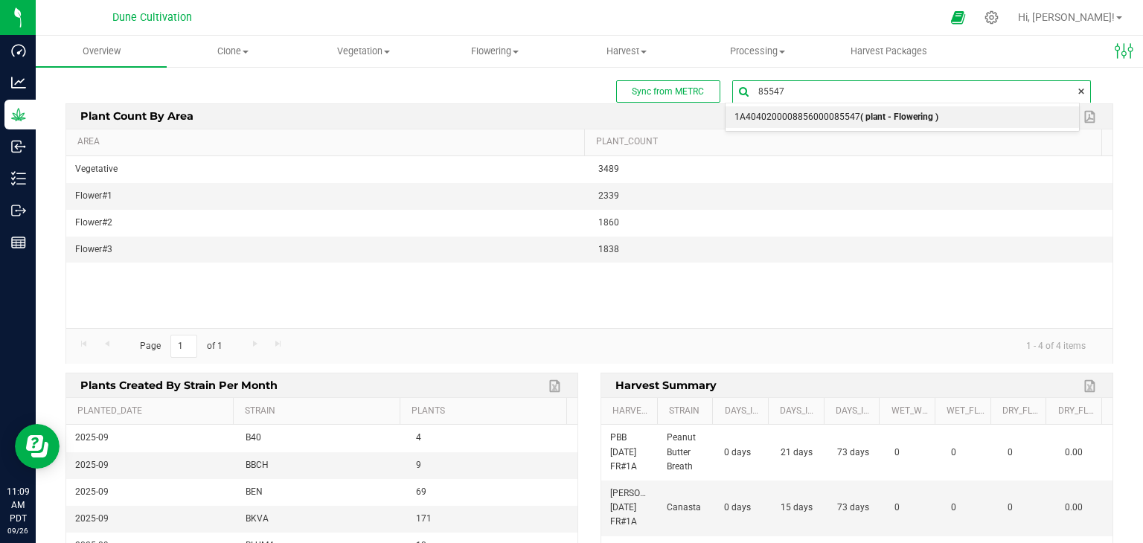
click at [804, 110] on span "1A4040200008856000085547 ( plant - Flowering )" at bounding box center [837, 117] width 204 height 19
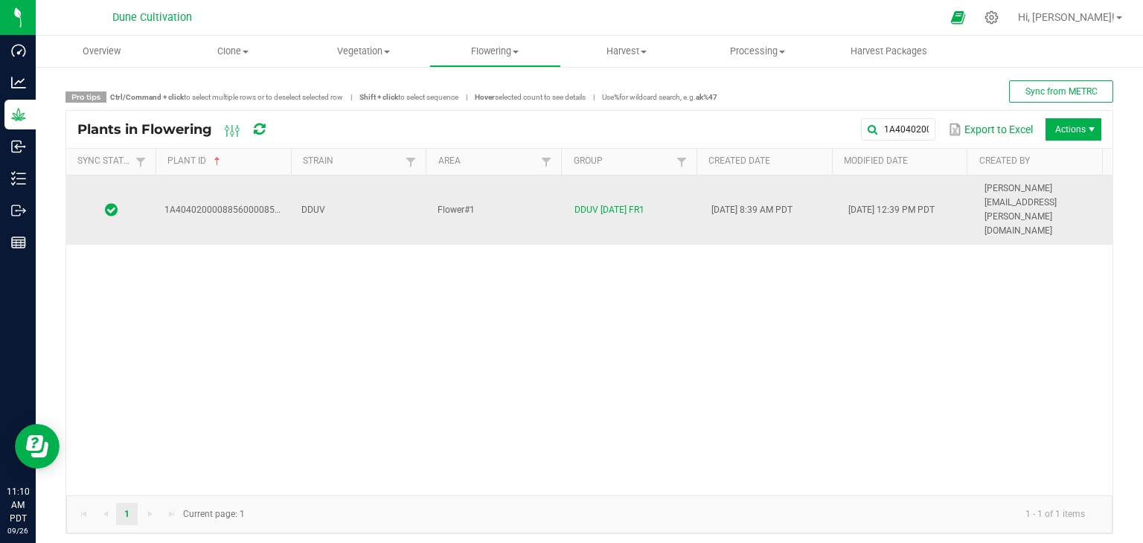
click at [520, 179] on td "Flower#1" at bounding box center [497, 210] width 137 height 69
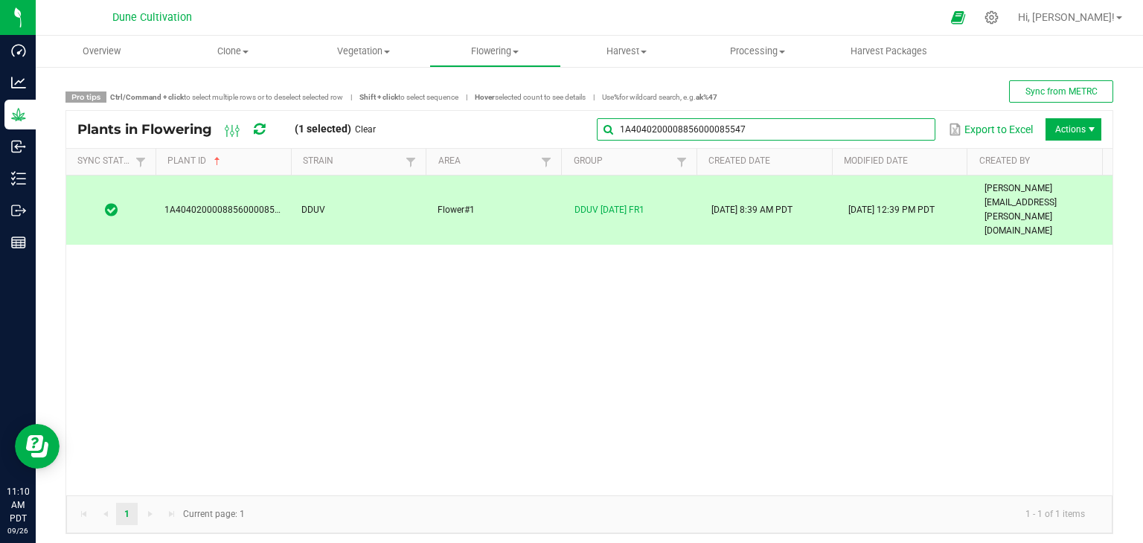
click at [912, 131] on global-search-input-ngx "1A4040200008856000085547" at bounding box center [766, 129] width 339 height 10
click at [876, 124] on input "1A4040200008856000085547" at bounding box center [766, 129] width 339 height 22
type input "1"
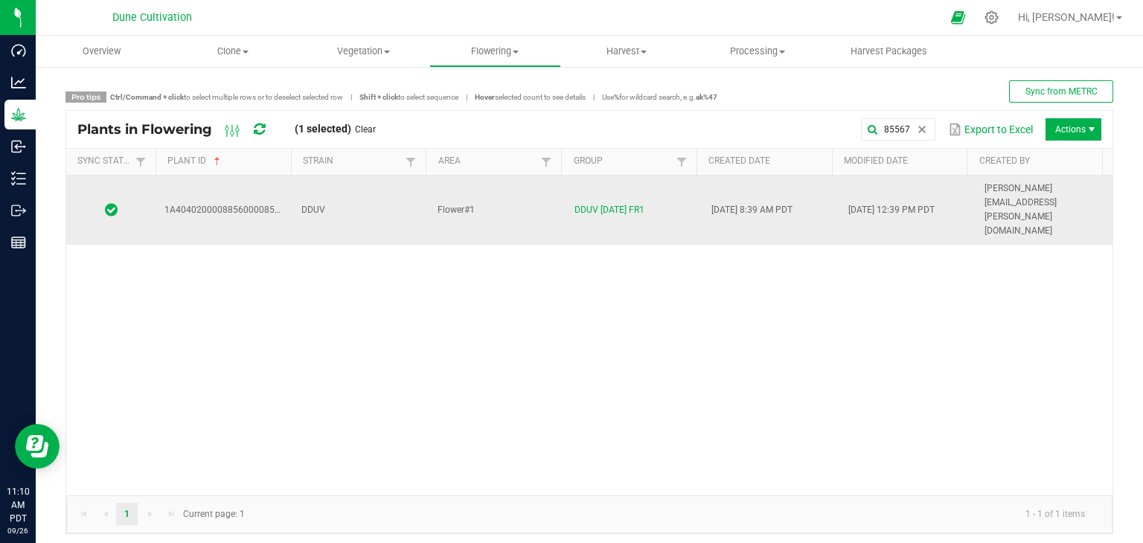
click at [384, 194] on td "DDUV" at bounding box center [361, 210] width 137 height 69
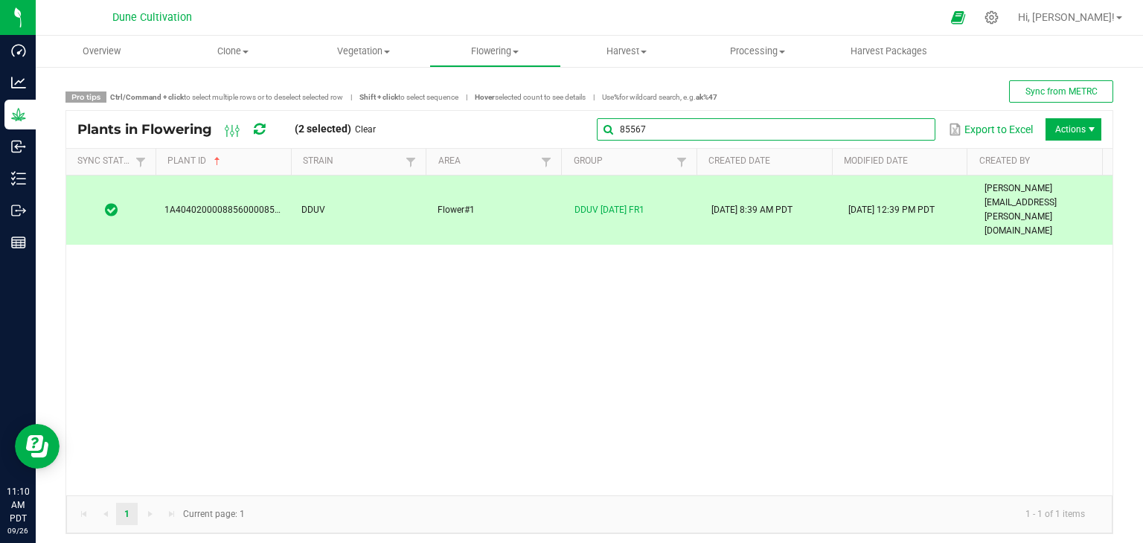
click at [916, 138] on input "85567" at bounding box center [766, 129] width 339 height 22
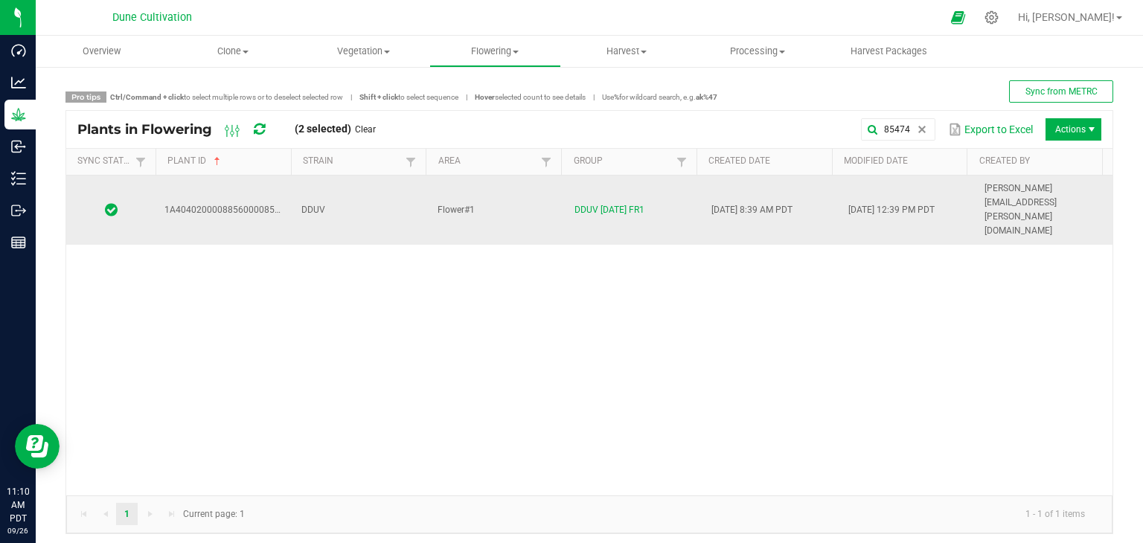
click at [498, 189] on td "Flower#1" at bounding box center [497, 210] width 137 height 69
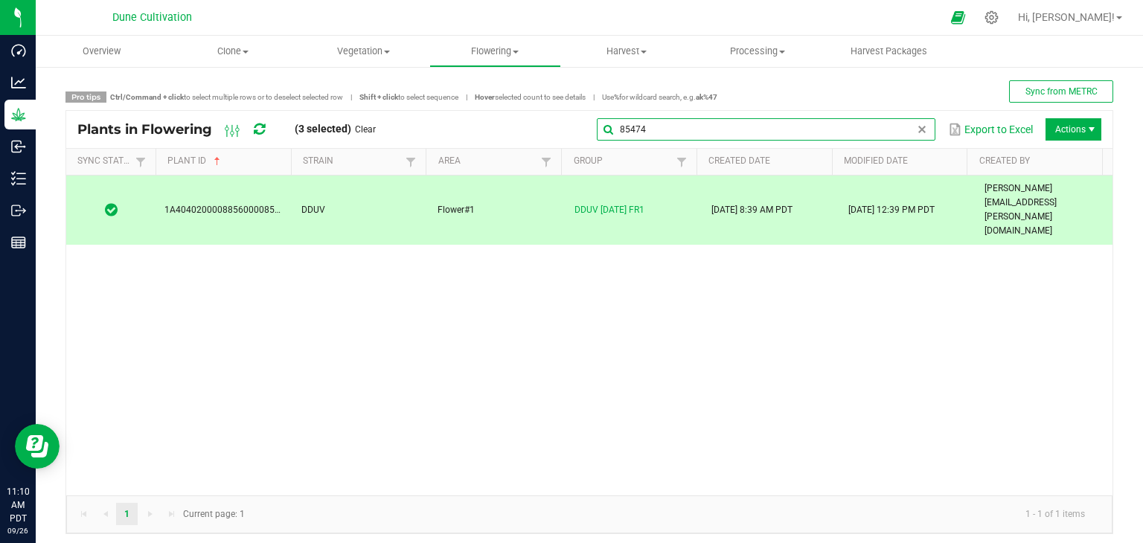
click at [899, 134] on input "85474" at bounding box center [766, 129] width 339 height 22
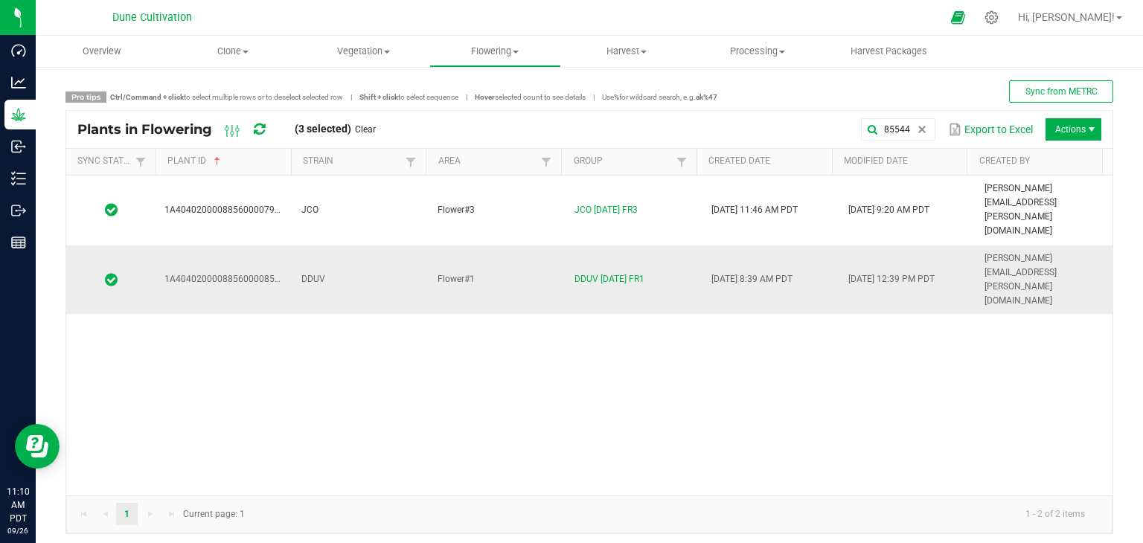
drag, startPoint x: 389, startPoint y: 220, endPoint x: 380, endPoint y: 217, distance: 9.4
click at [389, 246] on td "DDUV" at bounding box center [361, 280] width 137 height 69
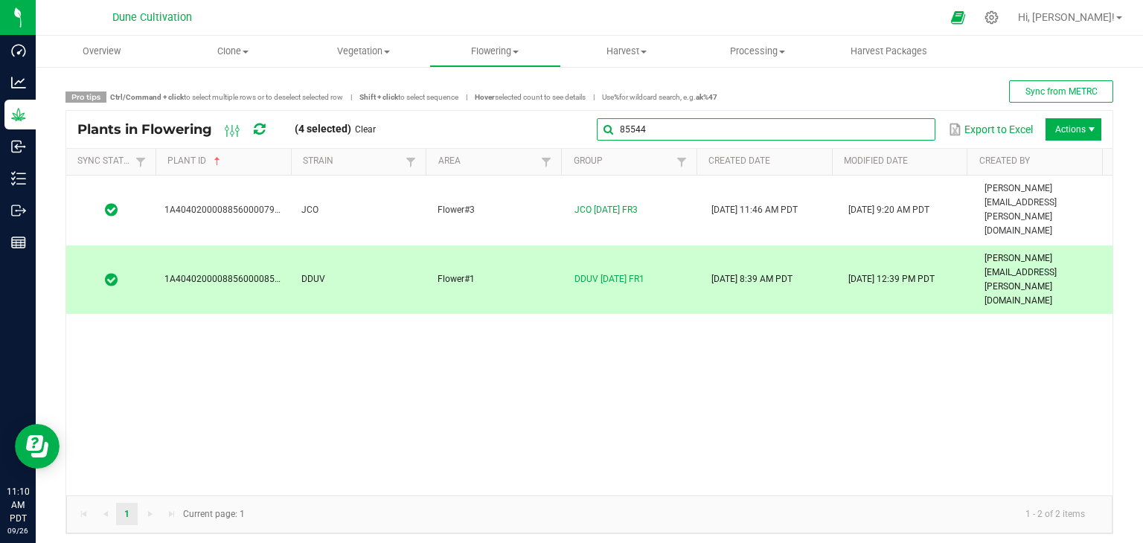
click at [893, 127] on input "85544" at bounding box center [766, 129] width 339 height 22
drag, startPoint x: 806, startPoint y: 130, endPoint x: 798, endPoint y: 132, distance: 8.3
click at [803, 132] on input "85544" at bounding box center [766, 129] width 339 height 22
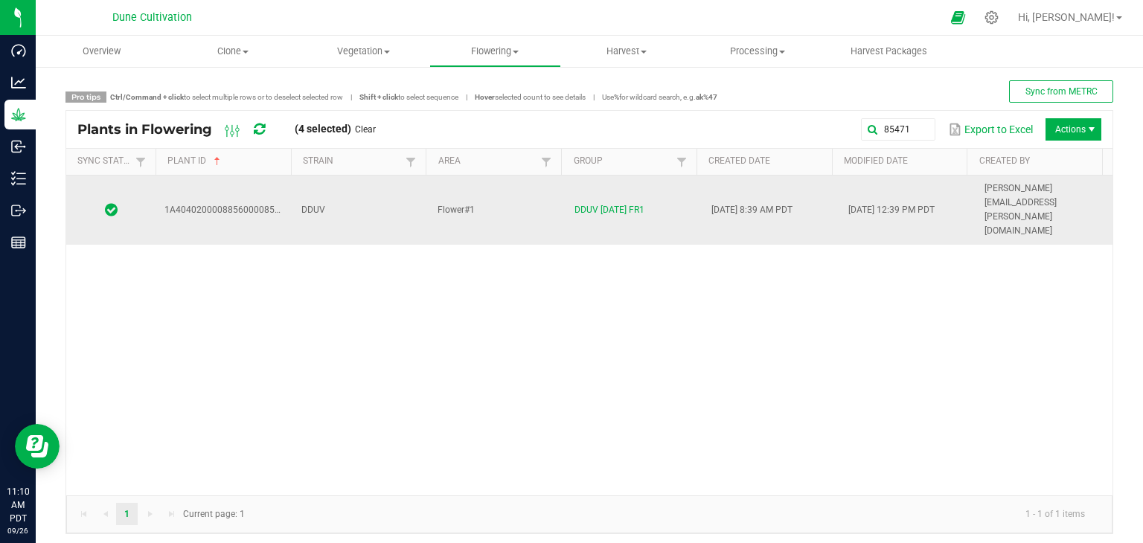
click at [394, 194] on td "DDUV" at bounding box center [361, 210] width 137 height 69
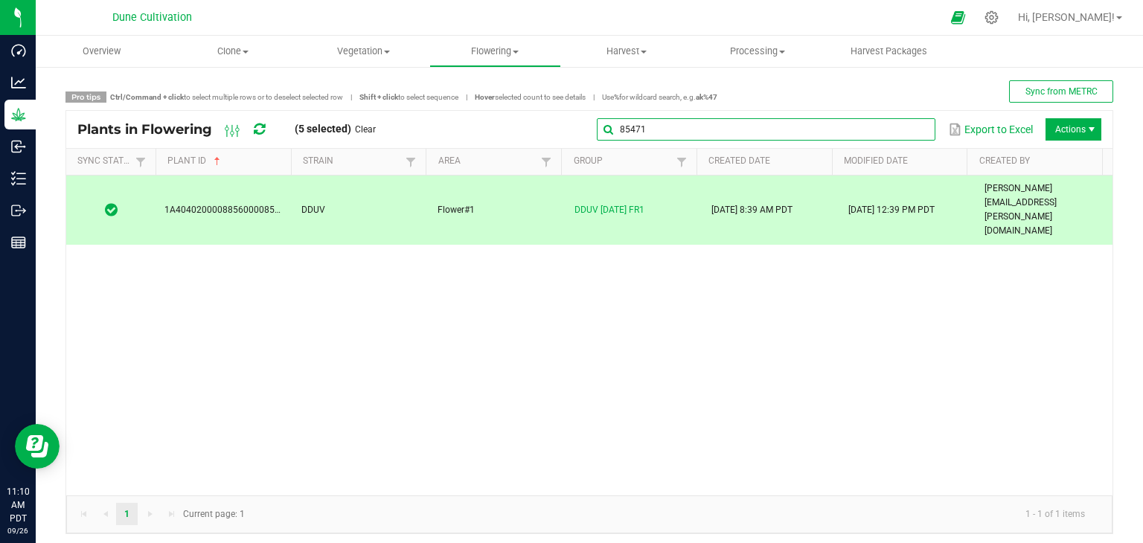
click at [917, 127] on input "85471" at bounding box center [766, 129] width 339 height 22
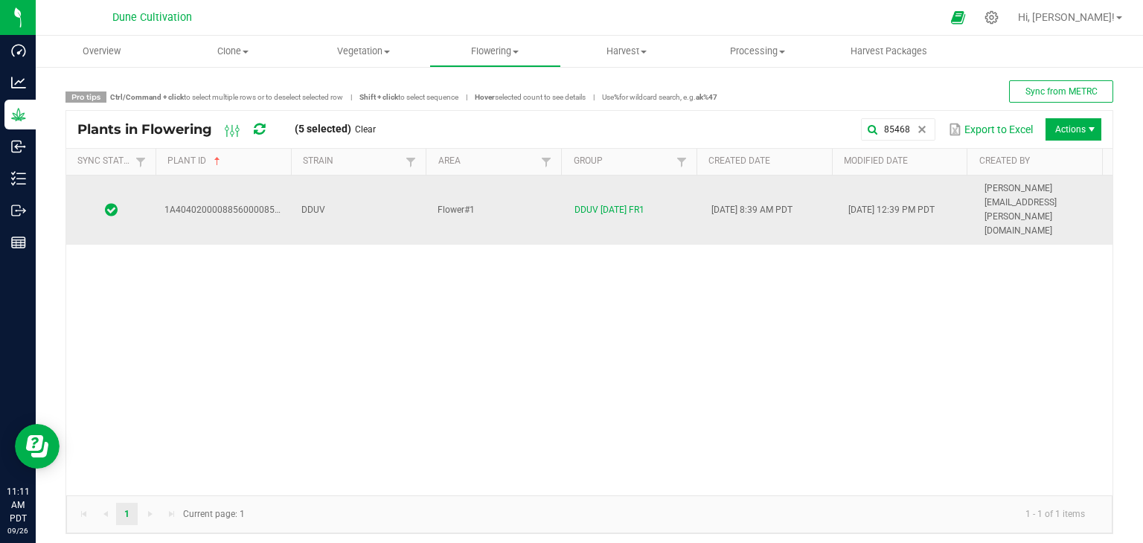
drag, startPoint x: 353, startPoint y: 200, endPoint x: 344, endPoint y: 194, distance: 10.7
click at [351, 200] on td "DDUV" at bounding box center [361, 210] width 137 height 69
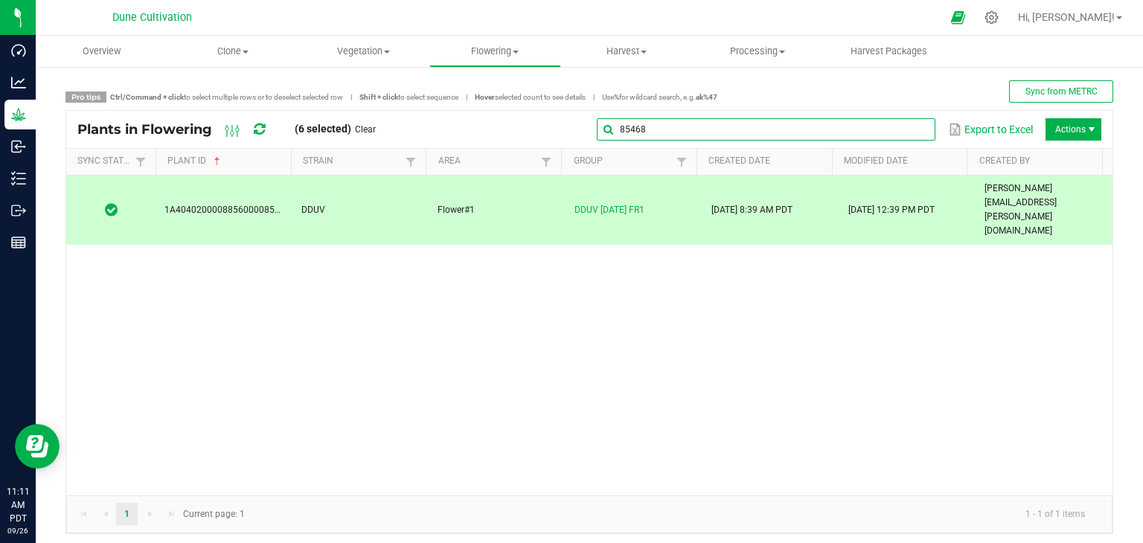
drag, startPoint x: 907, startPoint y: 121, endPoint x: 899, endPoint y: 123, distance: 7.6
click at [906, 121] on input "85468" at bounding box center [766, 129] width 339 height 22
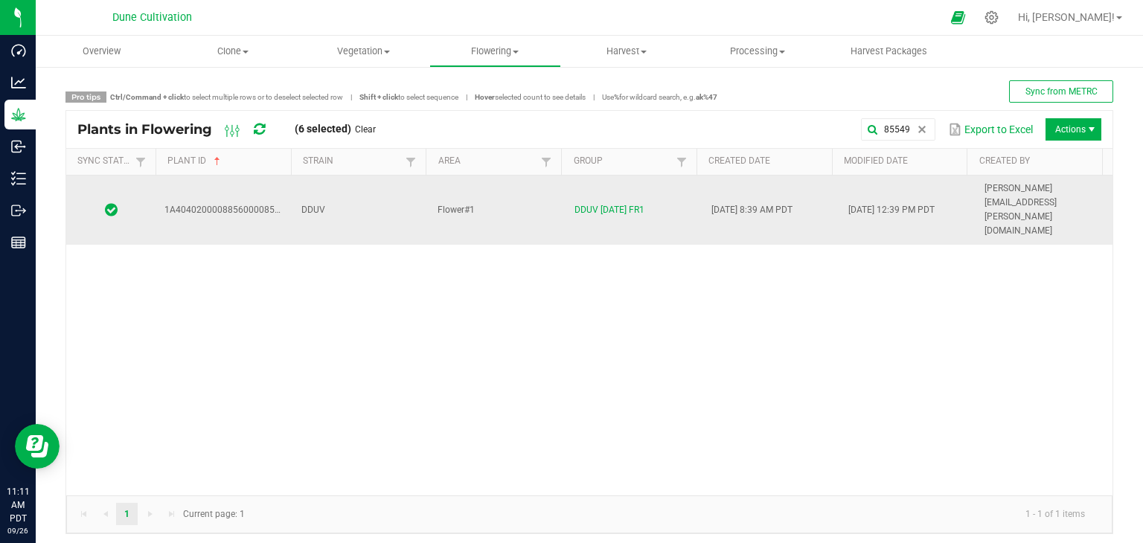
click at [390, 181] on td "DDUV" at bounding box center [361, 210] width 137 height 69
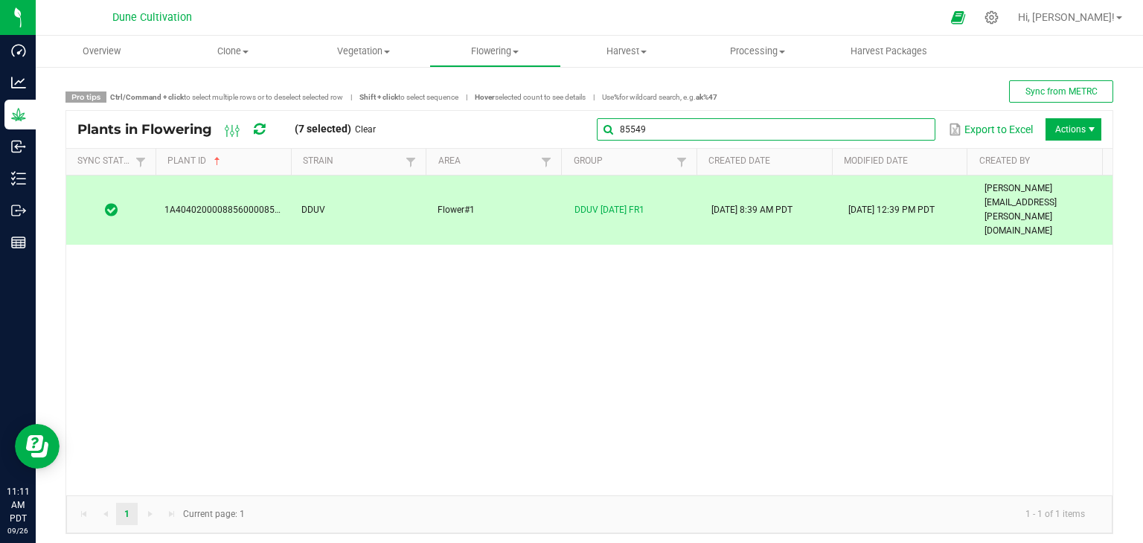
click at [896, 121] on input "85549" at bounding box center [766, 129] width 339 height 22
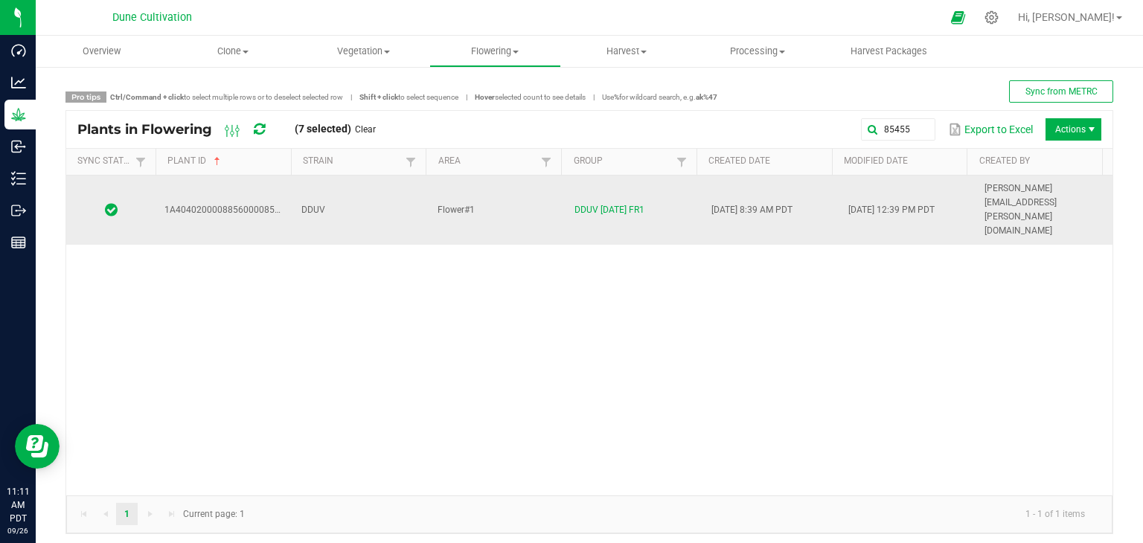
click at [387, 194] on td "DDUV" at bounding box center [361, 210] width 137 height 69
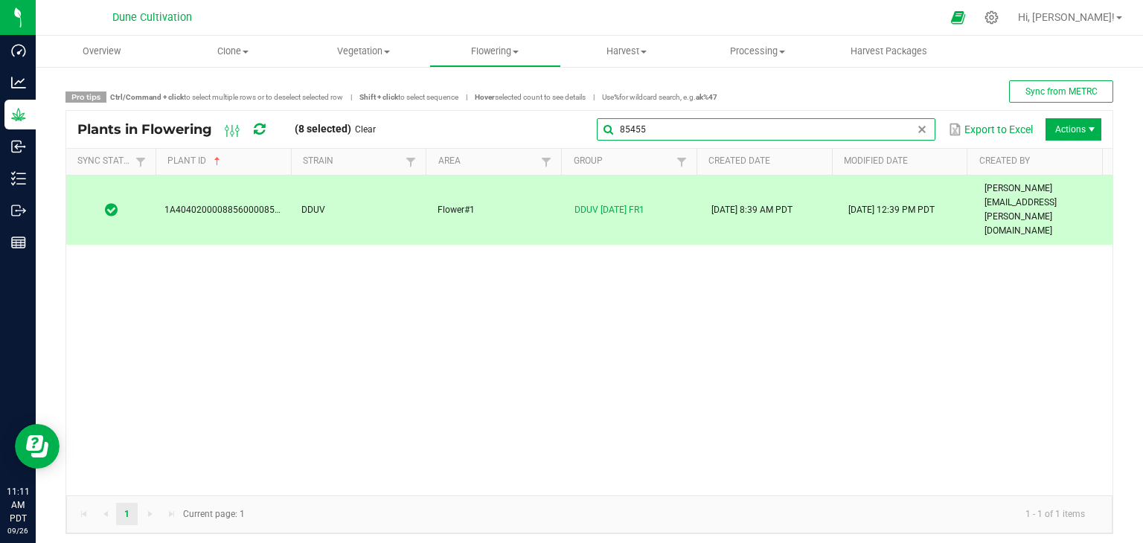
drag, startPoint x: 908, startPoint y: 135, endPoint x: 903, endPoint y: 144, distance: 10.3
click at [905, 136] on input "85455" at bounding box center [766, 129] width 339 height 22
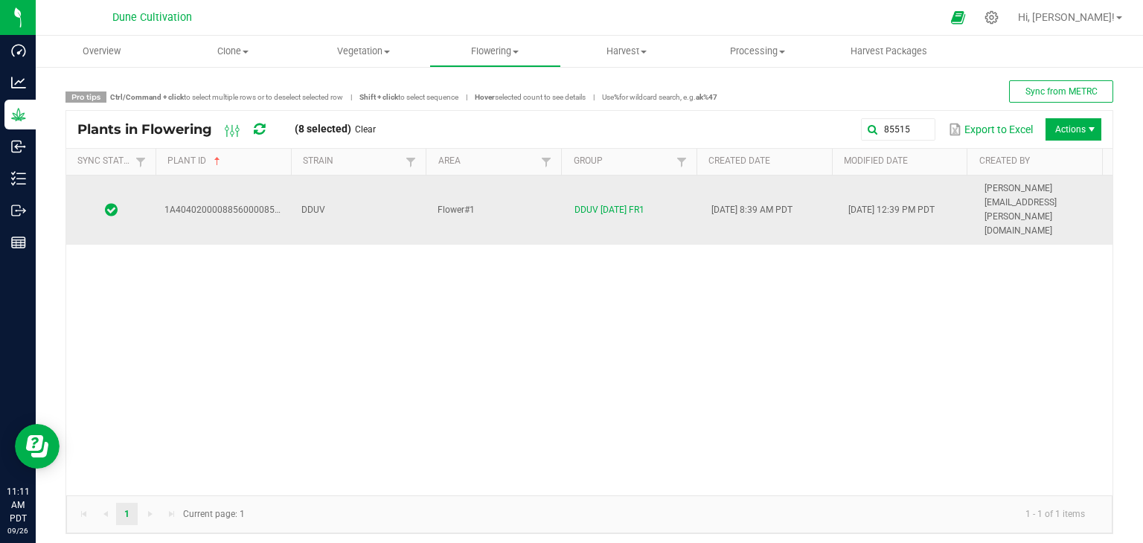
click at [404, 182] on td "DDUV" at bounding box center [361, 210] width 137 height 69
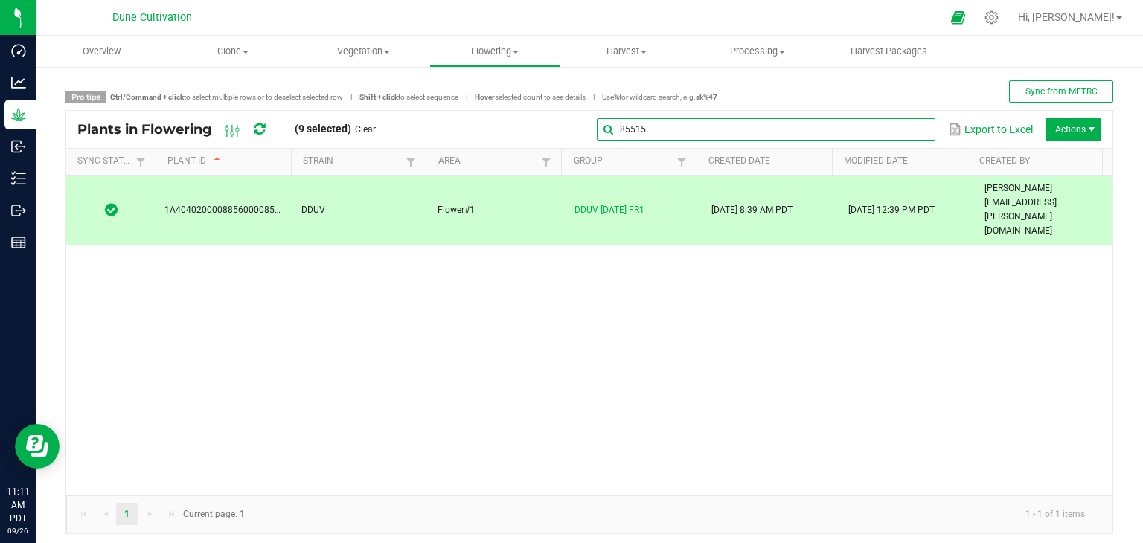
click at [906, 127] on global-search-input-ngx "85515" at bounding box center [766, 129] width 339 height 10
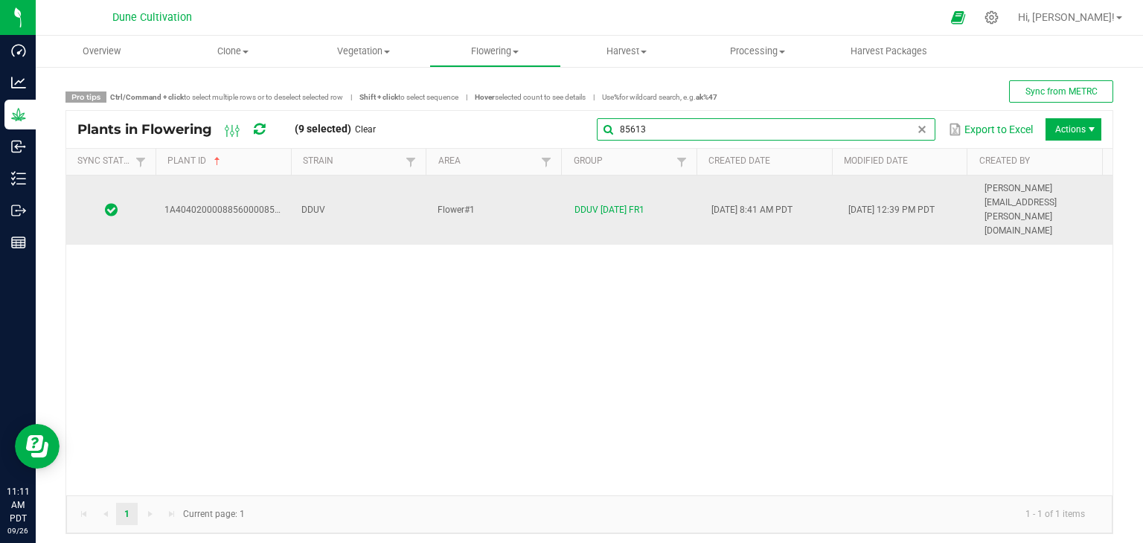
type input "85613"
click at [507, 201] on td "Flower#1" at bounding box center [497, 210] width 137 height 69
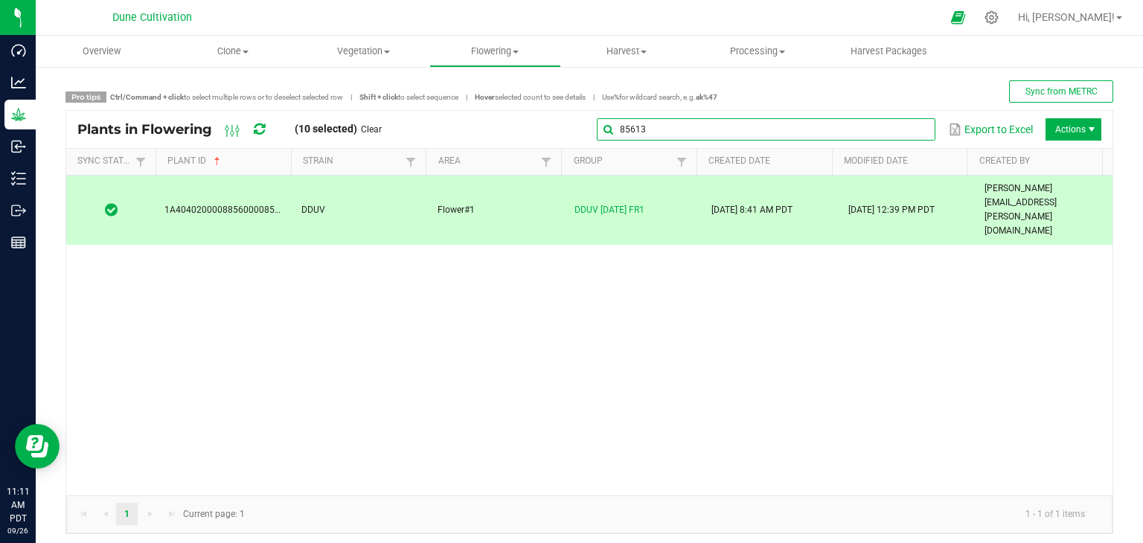
drag, startPoint x: 914, startPoint y: 137, endPoint x: 899, endPoint y: 136, distance: 14.9
click at [911, 136] on input "85613" at bounding box center [766, 129] width 339 height 22
click at [1086, 128] on span "Actions" at bounding box center [1092, 130] width 12 height 12
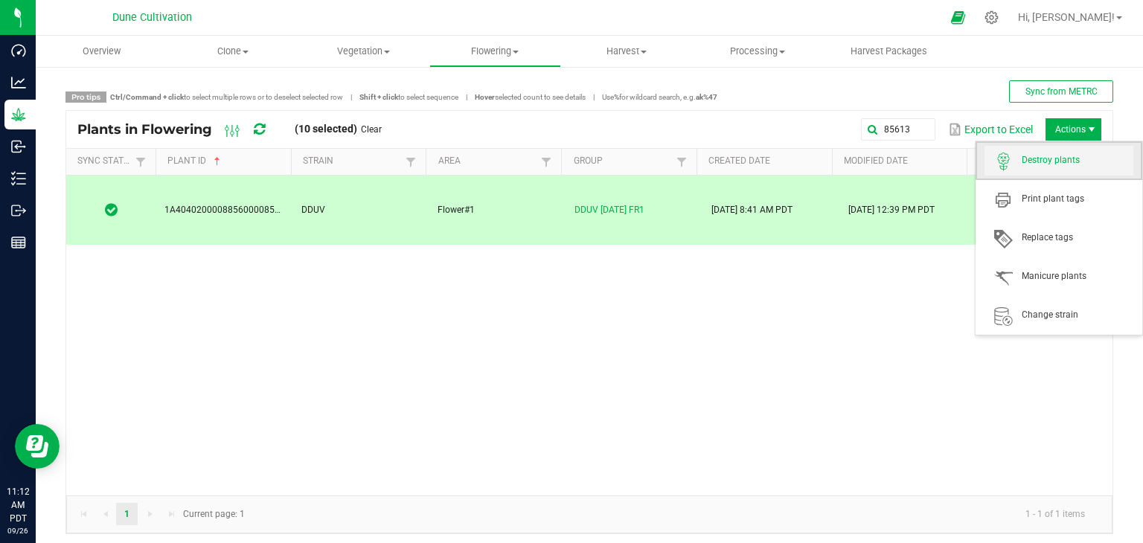
click at [1050, 170] on span "Destroy plants" at bounding box center [1059, 161] width 149 height 30
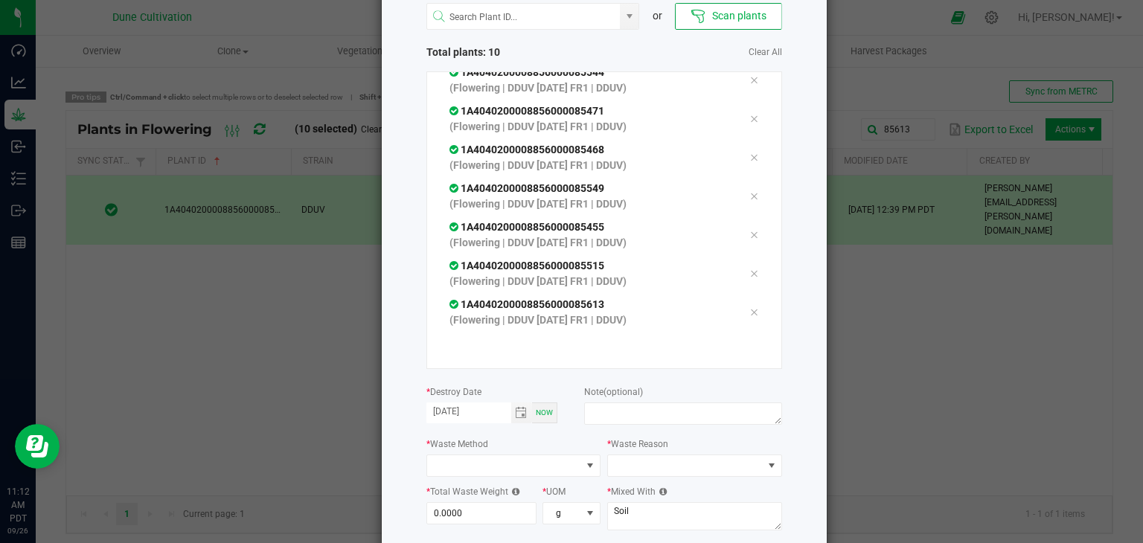
scroll to position [169, 0]
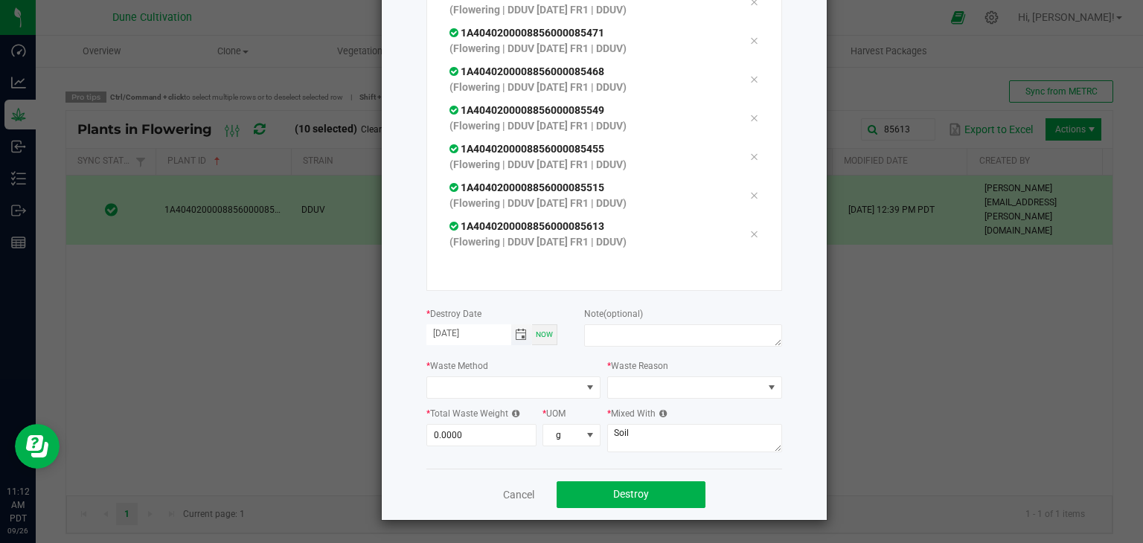
click at [515, 334] on span "Toggle calendar" at bounding box center [521, 335] width 12 height 12
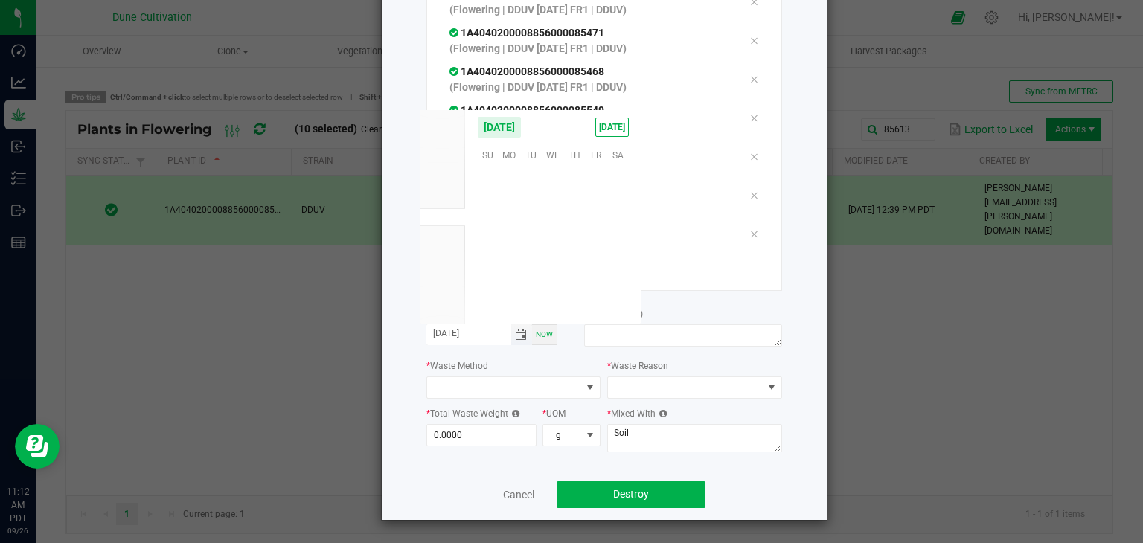
scroll to position [241476, 0]
click at [577, 240] on span "25" at bounding box center [575, 246] width 22 height 23
type input "[DATE]"
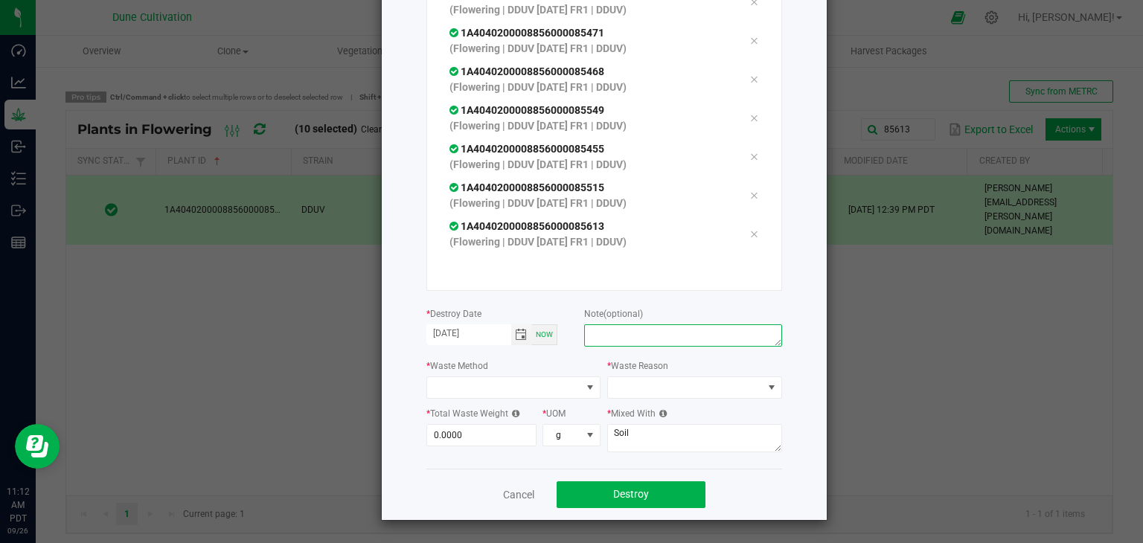
click at [599, 331] on textarea at bounding box center [682, 336] width 197 height 22
type textarea "unhealthy"
click at [453, 383] on span at bounding box center [504, 387] width 155 height 21
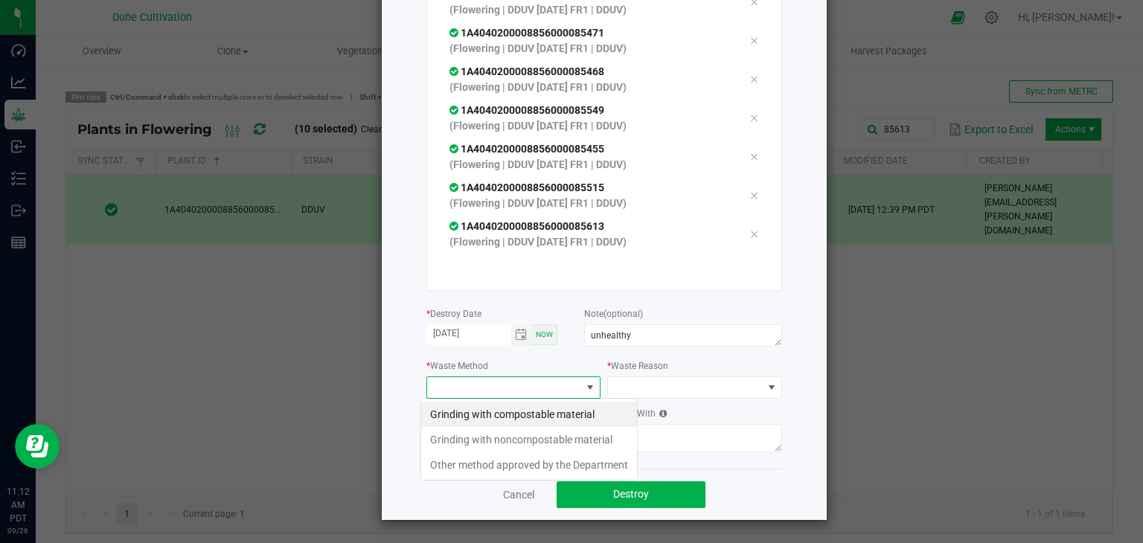
scroll to position [22, 175]
click at [463, 421] on li "Grinding with compostable material" at bounding box center [529, 414] width 216 height 25
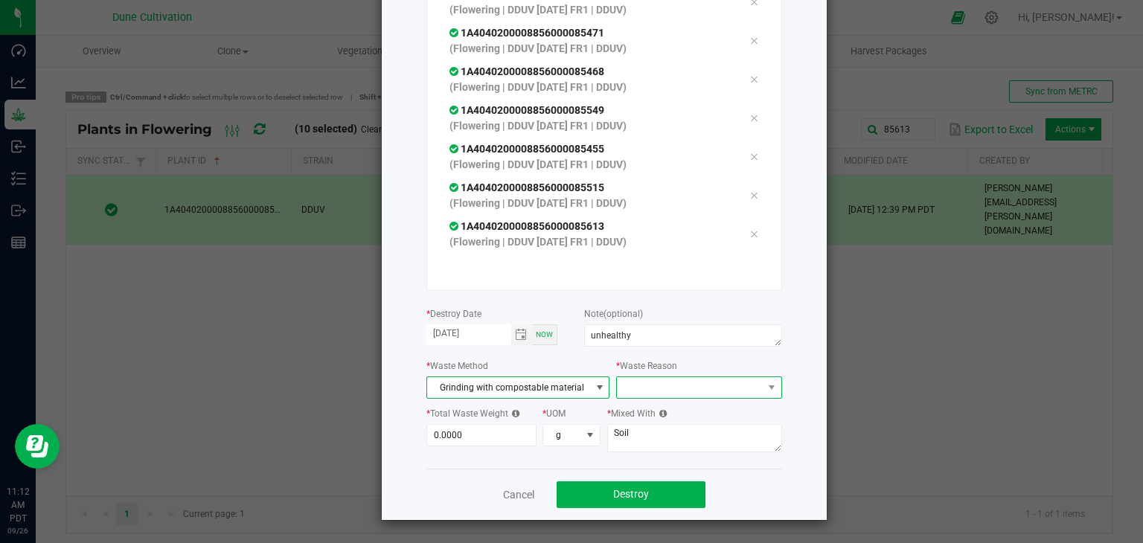
click at [646, 391] on span at bounding box center [689, 387] width 145 height 21
click at [632, 420] on li "Pruning" at bounding box center [691, 414] width 167 height 25
click at [494, 435] on input "0" at bounding box center [481, 435] width 109 height 21
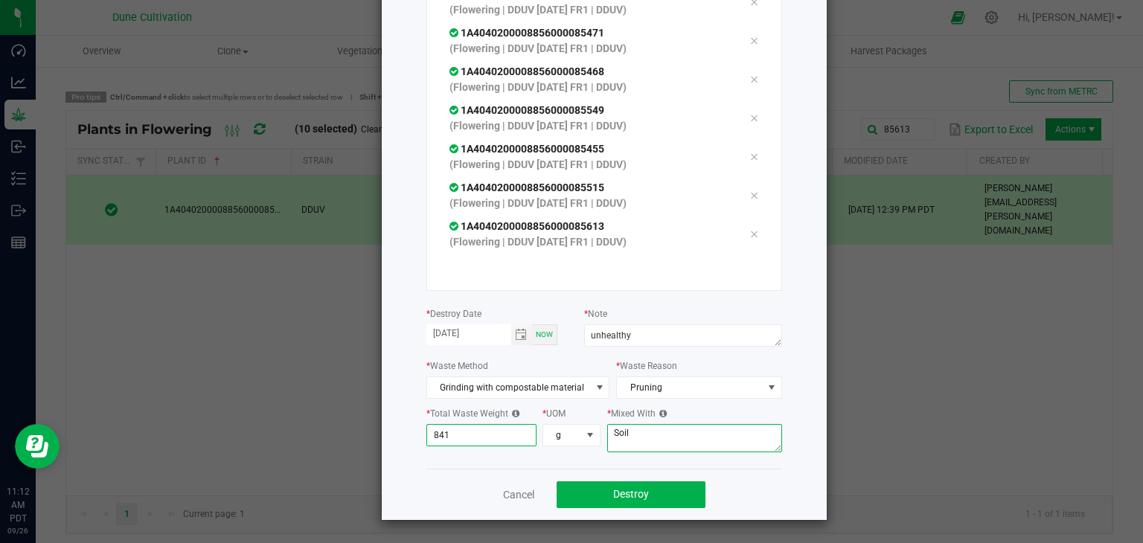
type input "841.0000"
click at [638, 438] on textarea "Soil" at bounding box center [694, 438] width 175 height 28
type textarea "S"
type textarea "wood chips"
click at [613, 498] on span "Destroy" at bounding box center [631, 494] width 36 height 12
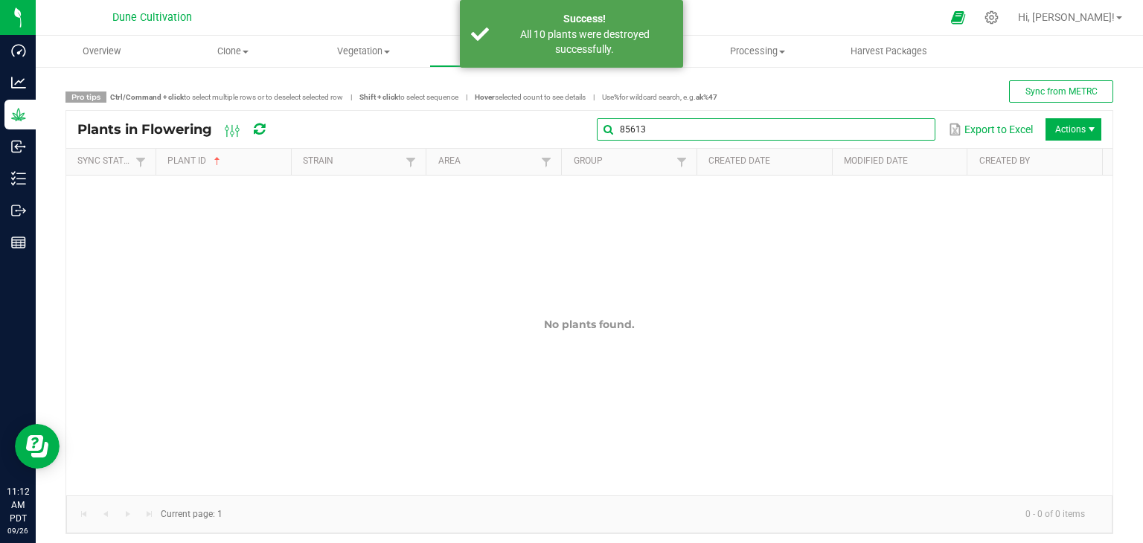
click at [908, 122] on input "85613" at bounding box center [766, 129] width 339 height 22
type input "8"
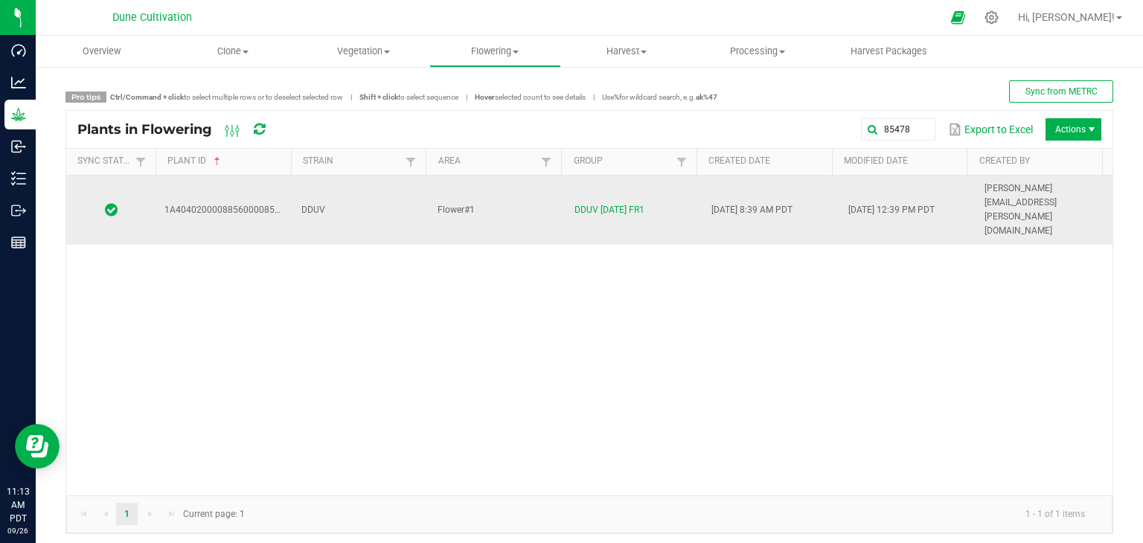
click at [506, 194] on td "Flower#1" at bounding box center [497, 210] width 137 height 69
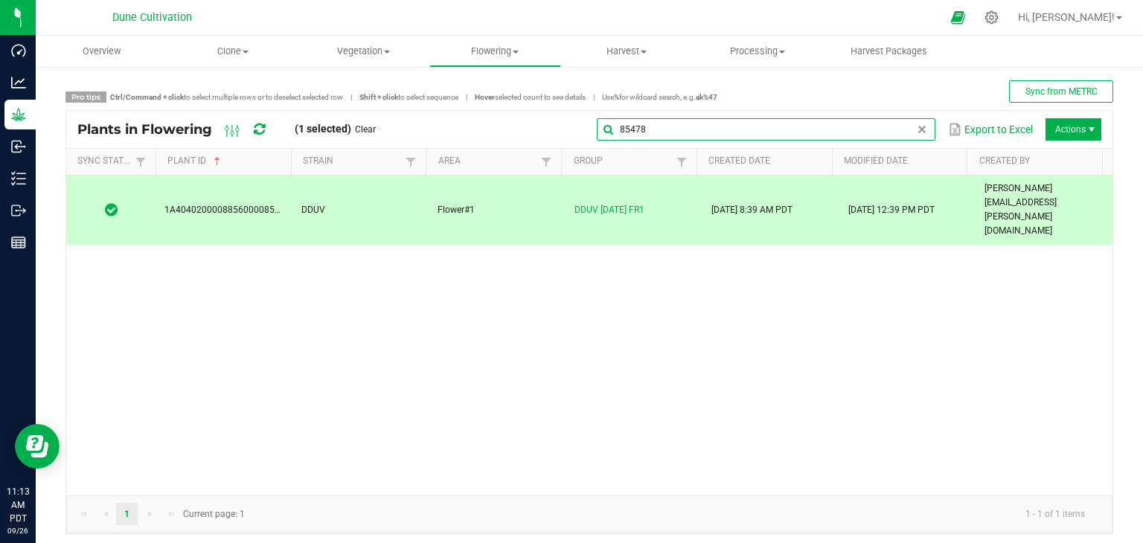
click at [910, 133] on global-search-input-ngx "85478" at bounding box center [766, 129] width 339 height 10
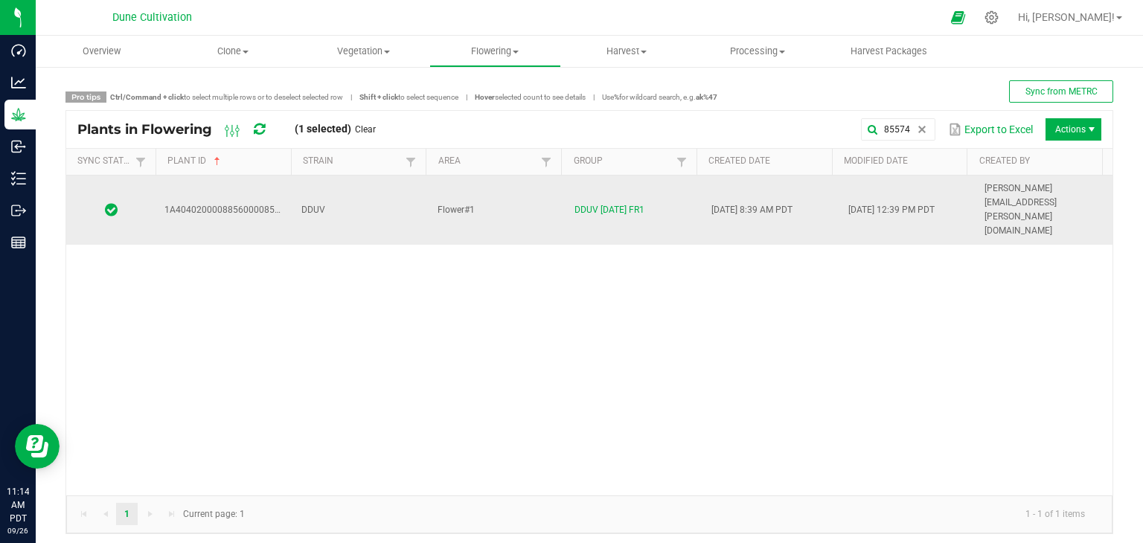
click at [529, 193] on td "Flower#1" at bounding box center [497, 210] width 137 height 69
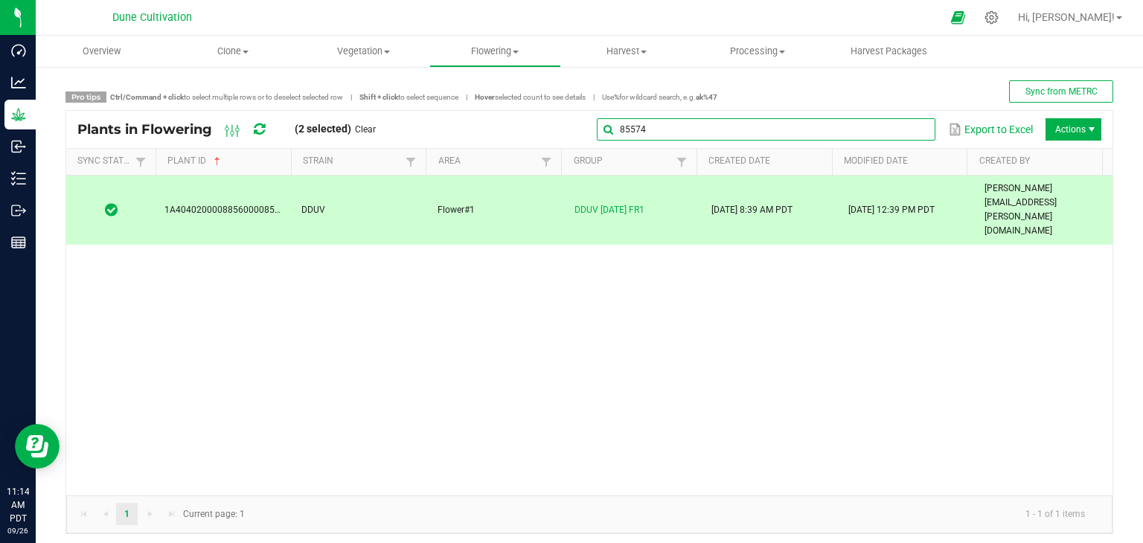
click at [896, 121] on input "85574" at bounding box center [766, 129] width 339 height 22
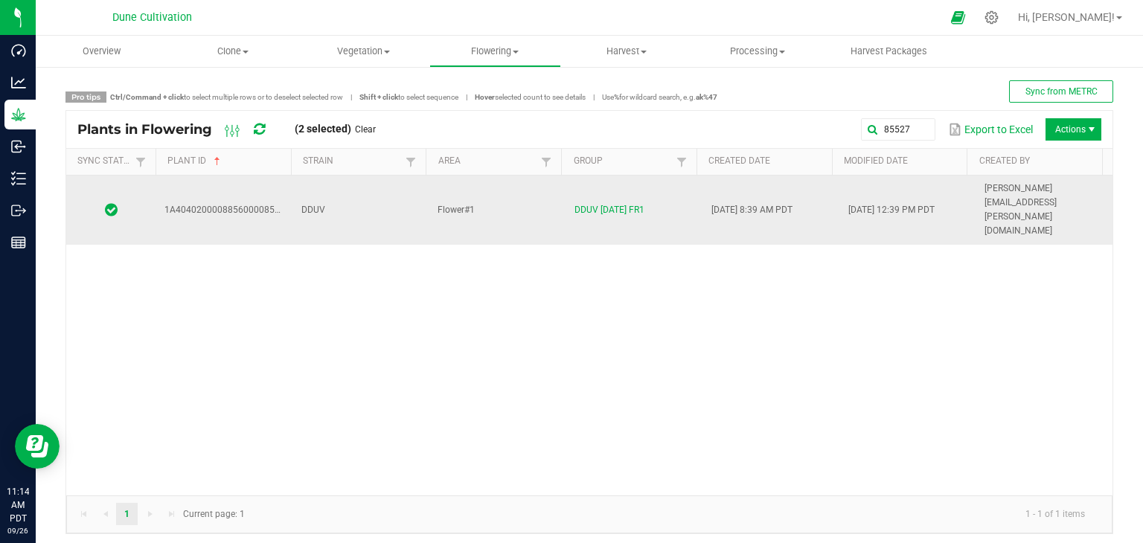
click at [498, 197] on td "Flower#1" at bounding box center [497, 210] width 137 height 69
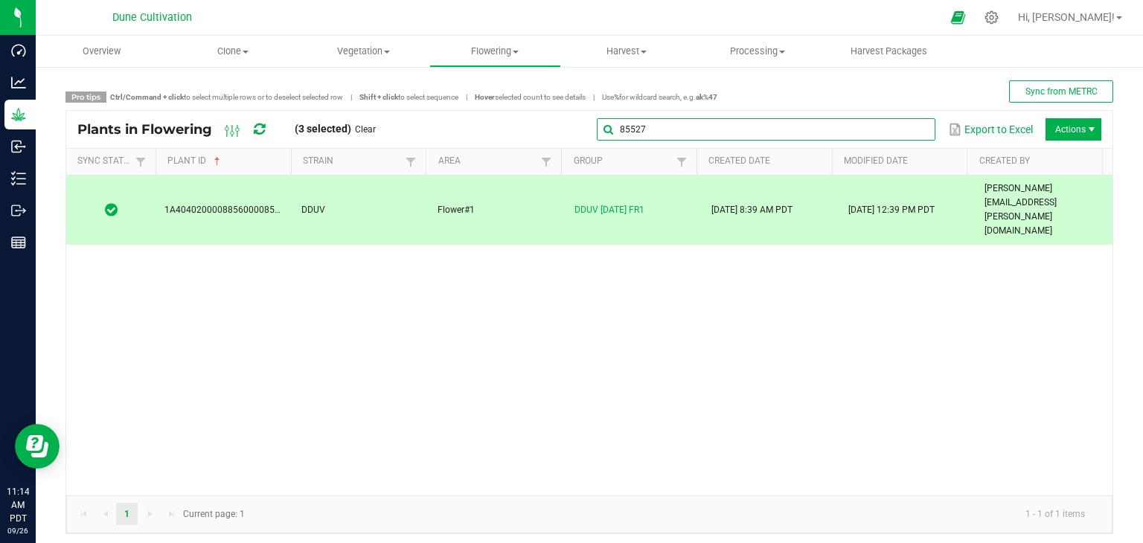
click at [911, 134] on global-search-input-ngx "85527" at bounding box center [766, 129] width 339 height 10
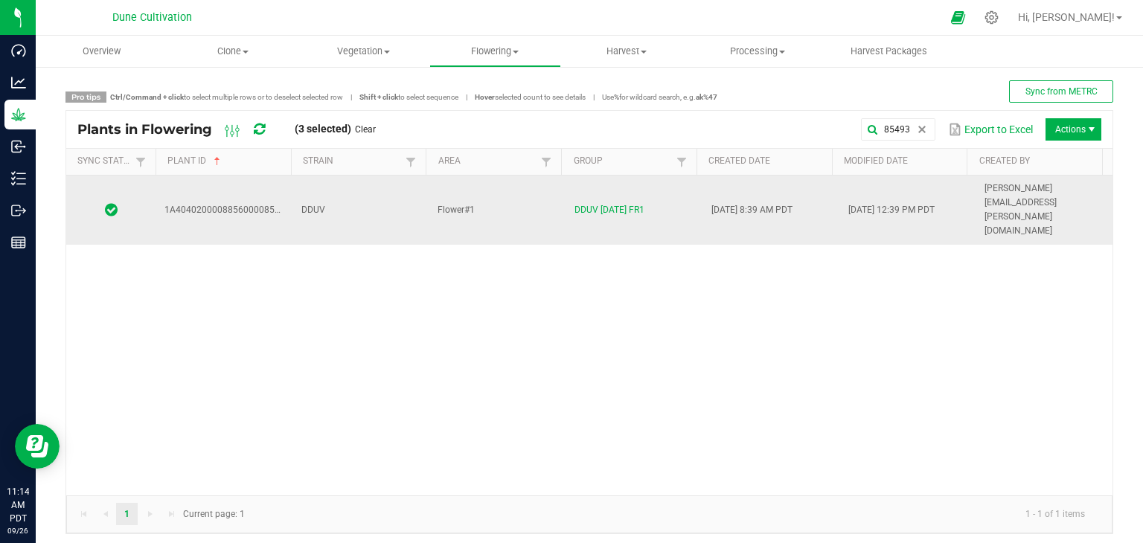
click at [369, 185] on td "DDUV" at bounding box center [361, 210] width 137 height 69
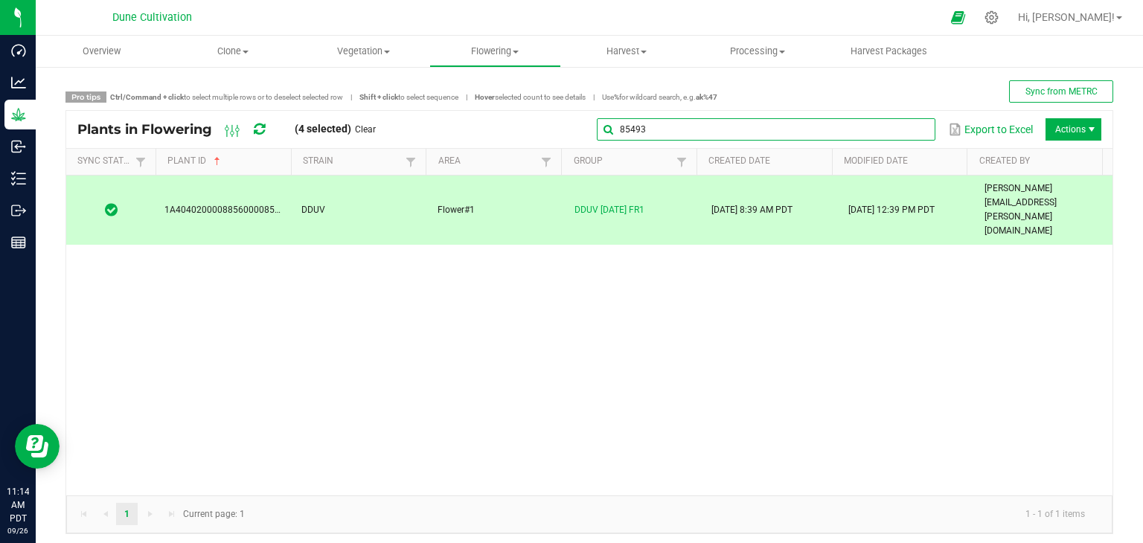
click at [907, 135] on global-search-input-ngx "85493" at bounding box center [766, 129] width 339 height 10
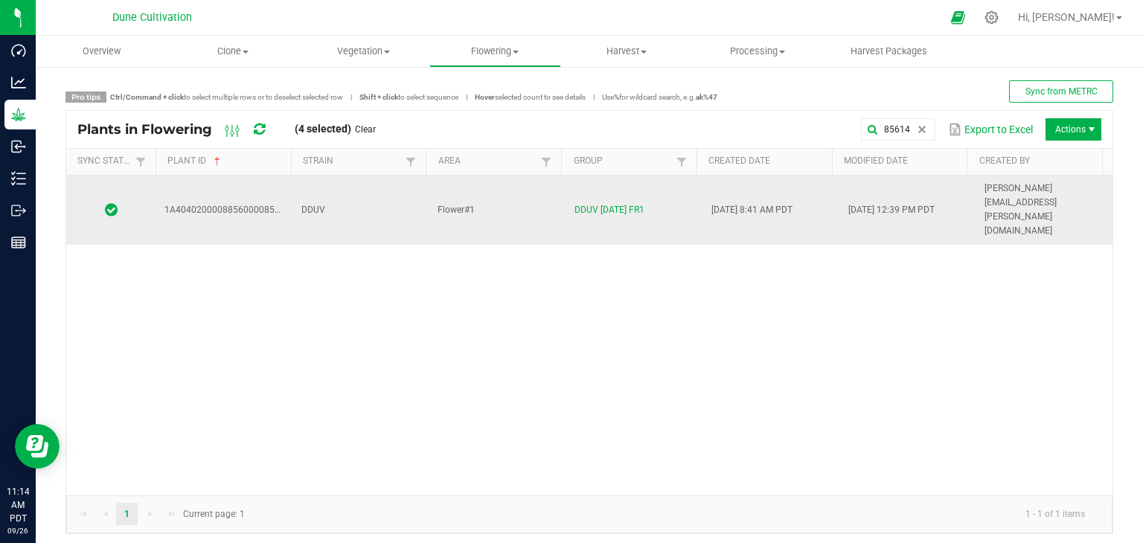
drag, startPoint x: 345, startPoint y: 188, endPoint x: 375, endPoint y: 188, distance: 29.8
click at [377, 191] on td "DDUV" at bounding box center [361, 210] width 137 height 69
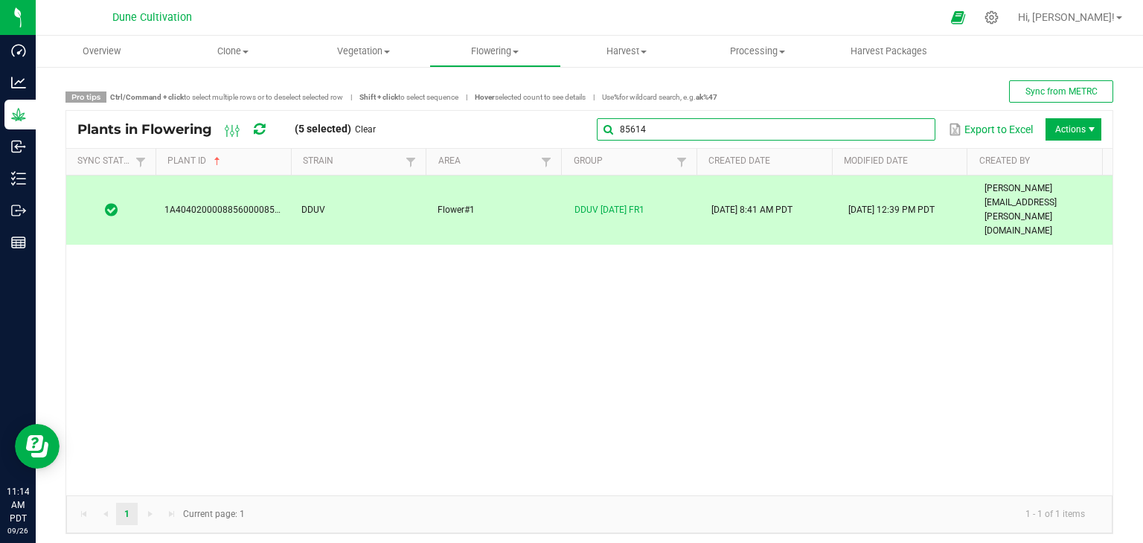
click at [901, 126] on input "85614" at bounding box center [766, 129] width 339 height 22
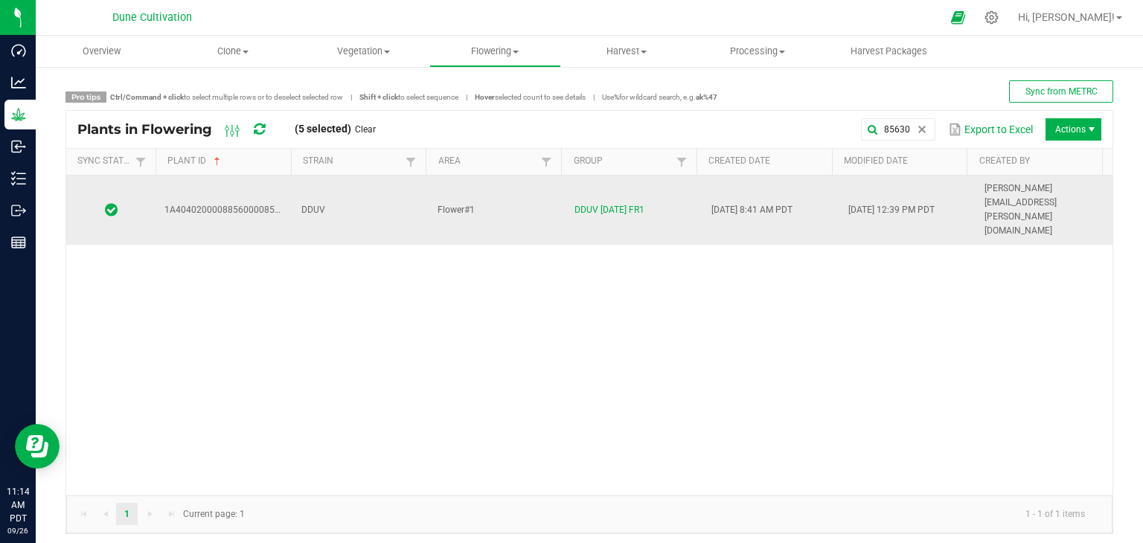
click at [528, 179] on td "Flower#1" at bounding box center [497, 210] width 137 height 69
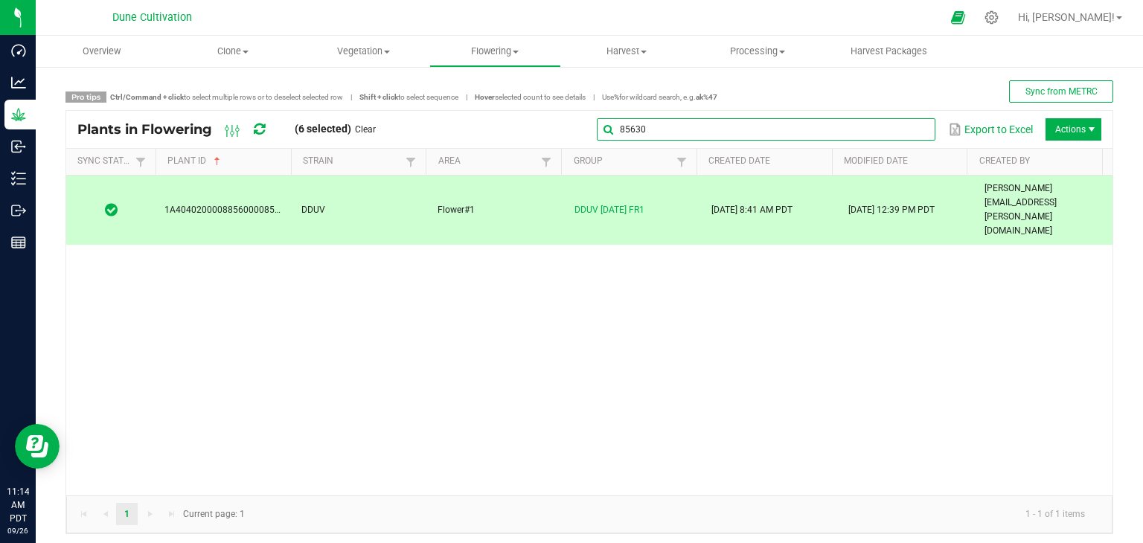
click at [900, 129] on input "85630" at bounding box center [766, 129] width 339 height 22
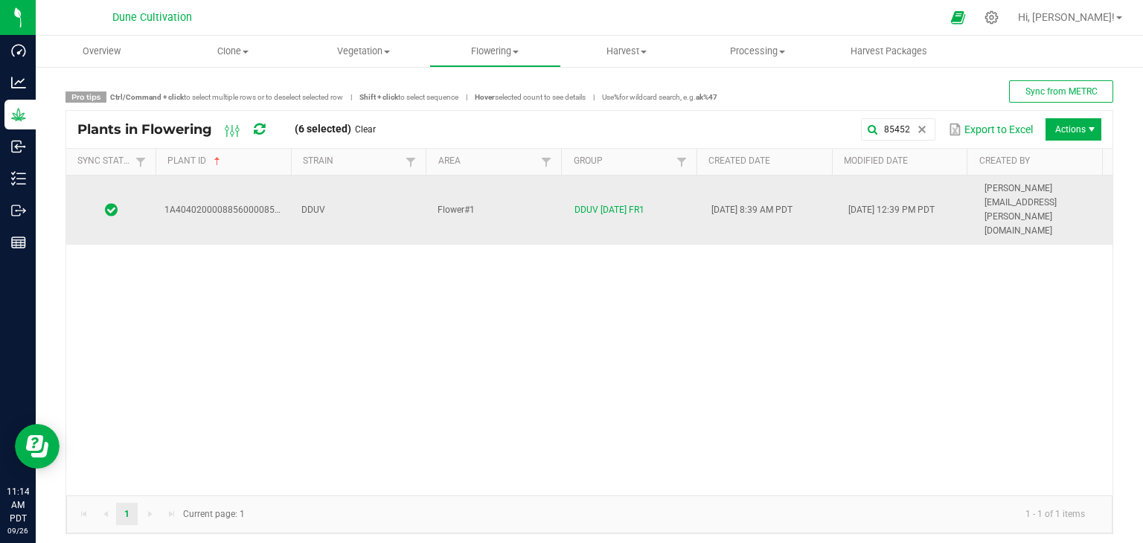
click at [350, 188] on td "DDUV" at bounding box center [361, 210] width 137 height 69
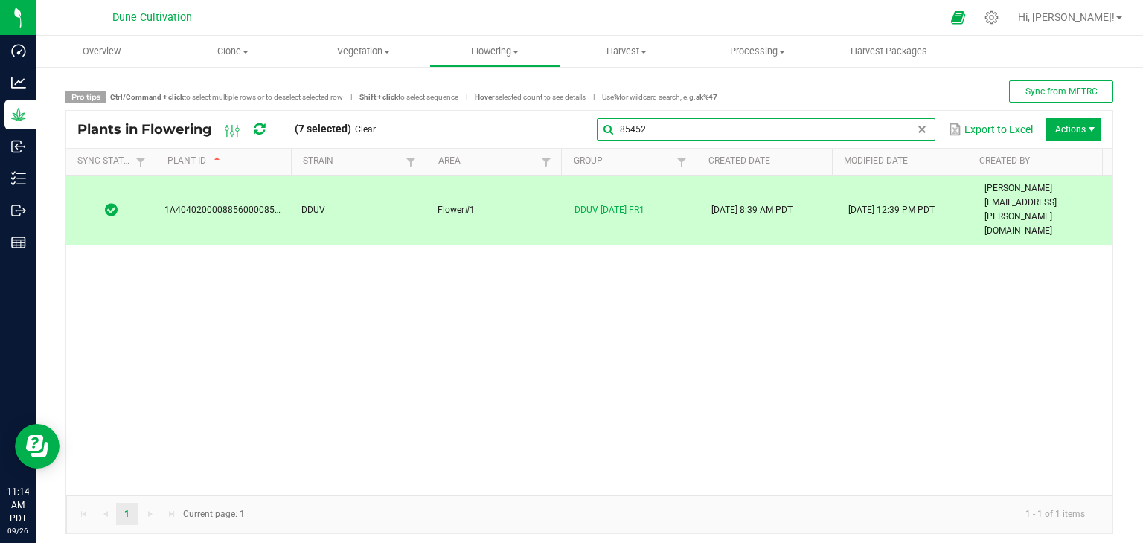
drag, startPoint x: 898, startPoint y: 125, endPoint x: 884, endPoint y: 130, distance: 14.4
click at [896, 126] on input "85452" at bounding box center [766, 129] width 339 height 22
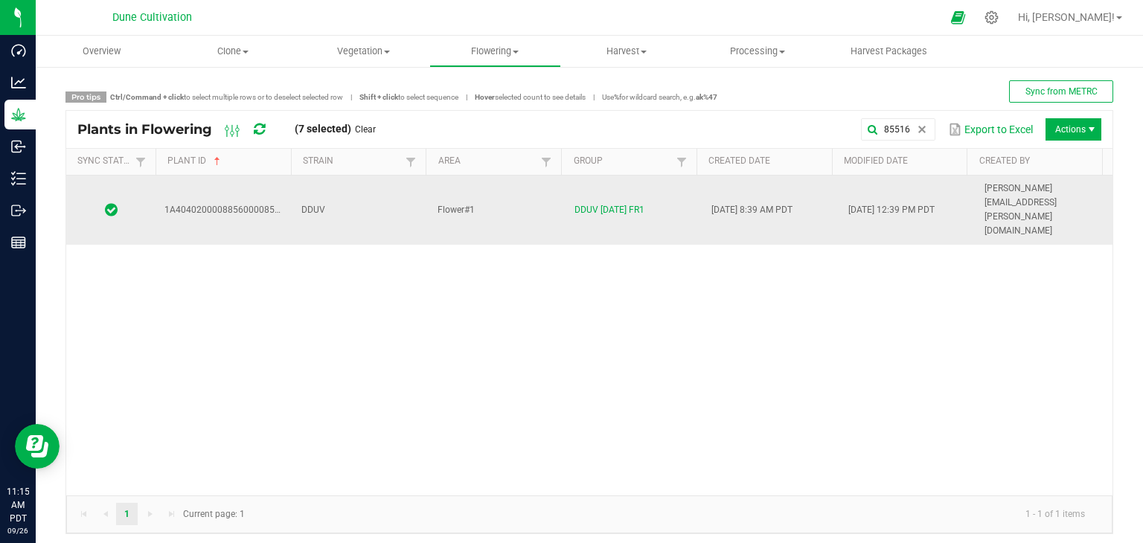
click at [488, 200] on td "Flower#1" at bounding box center [497, 210] width 137 height 69
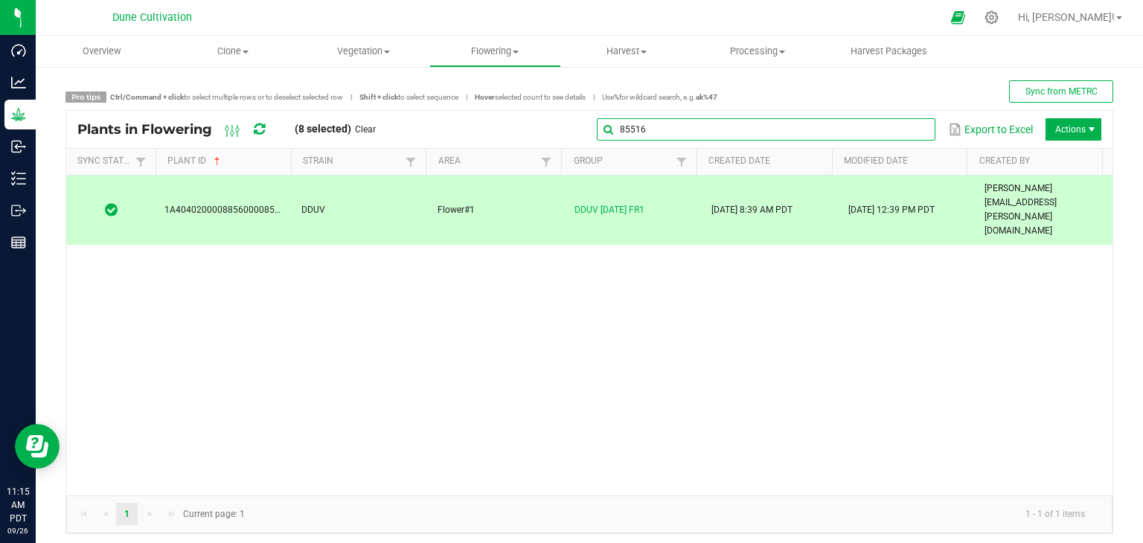
click at [896, 134] on input "85516" at bounding box center [766, 129] width 339 height 22
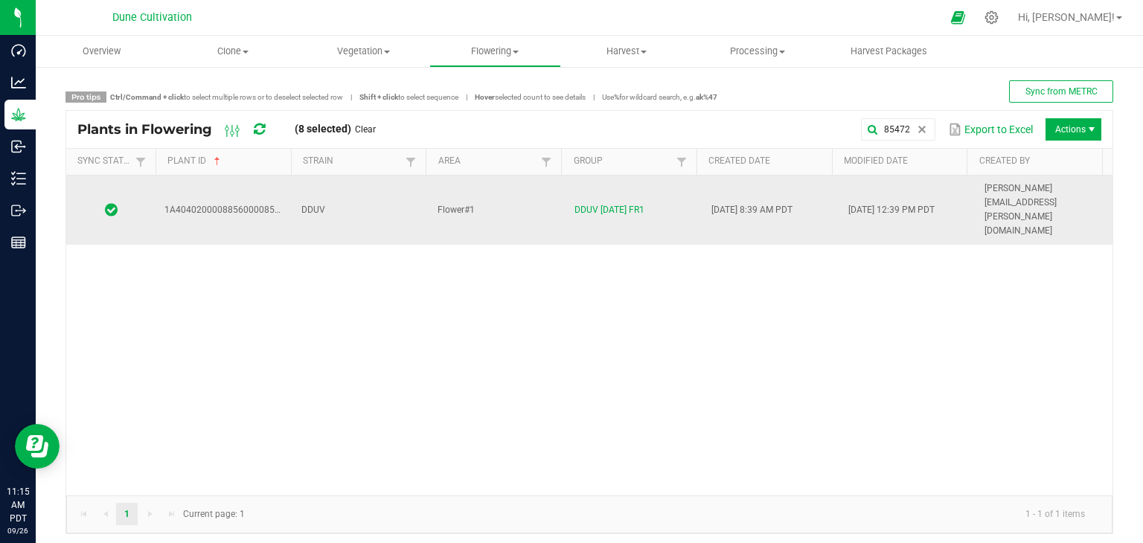
click at [366, 192] on td "DDUV" at bounding box center [361, 210] width 137 height 69
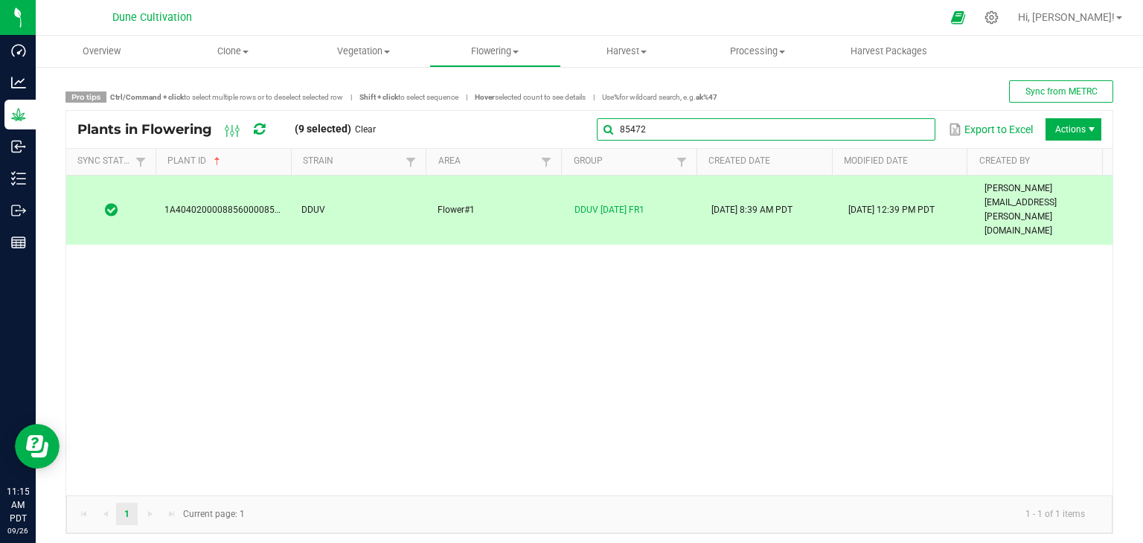
click at [899, 135] on input "85472" at bounding box center [766, 129] width 339 height 22
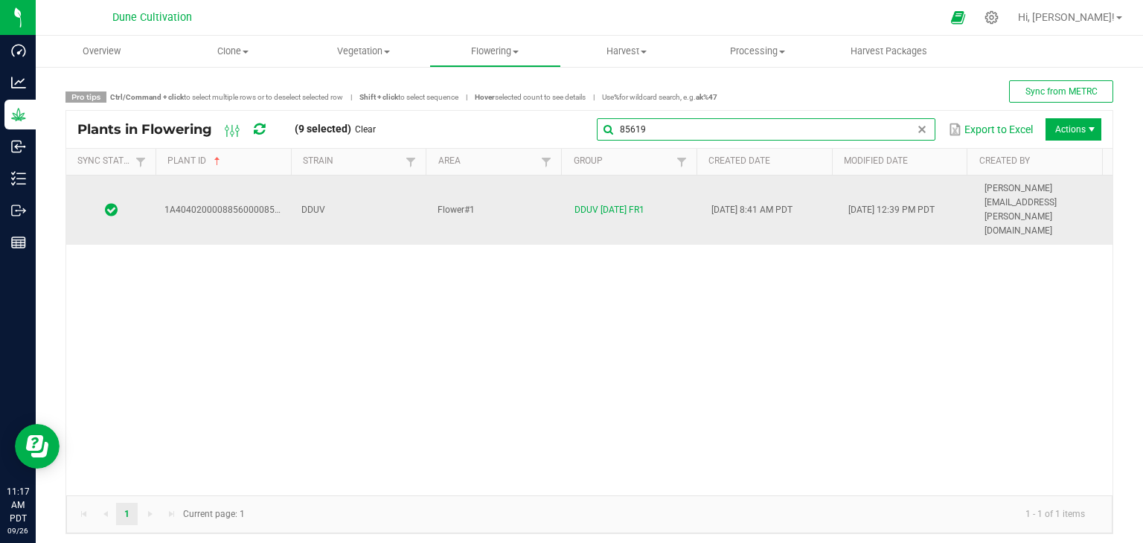
type input "85619"
click at [404, 191] on td "DDUV" at bounding box center [361, 210] width 137 height 69
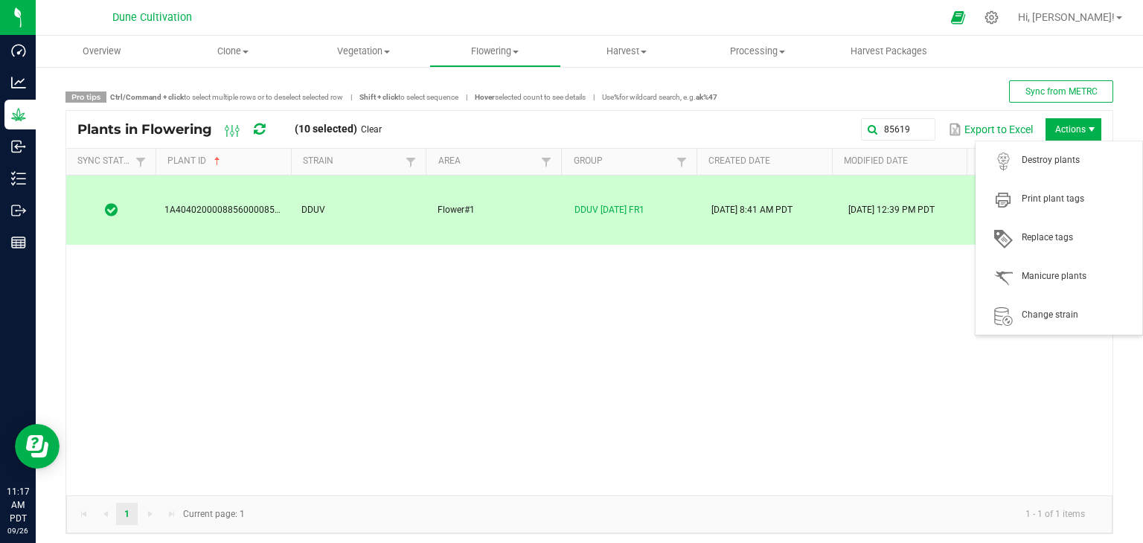
click at [1054, 121] on span "Actions" at bounding box center [1074, 129] width 56 height 22
click at [1071, 165] on span "Destroy plants" at bounding box center [1078, 160] width 112 height 13
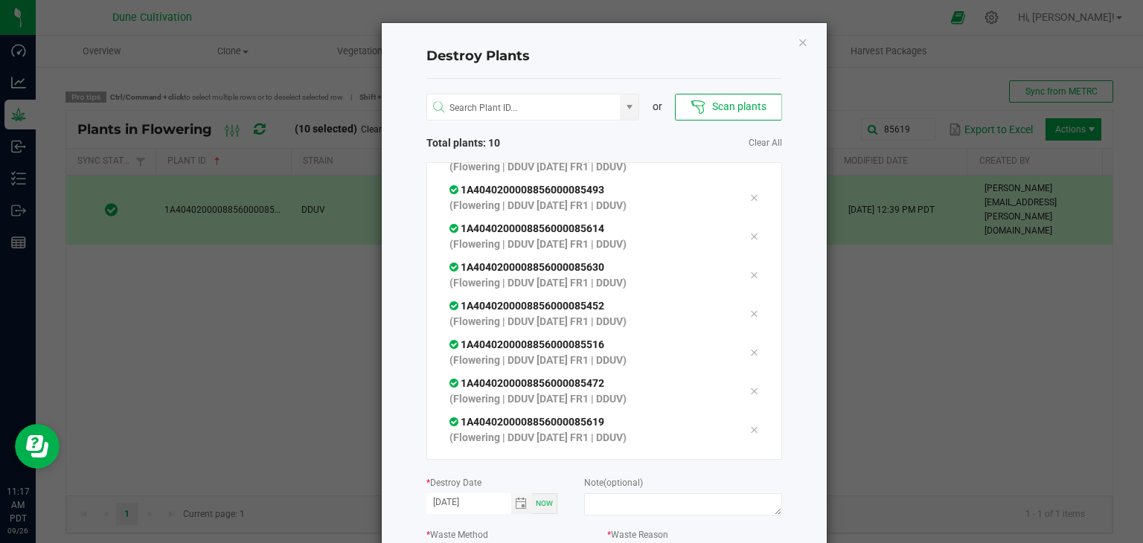
scroll to position [127, 0]
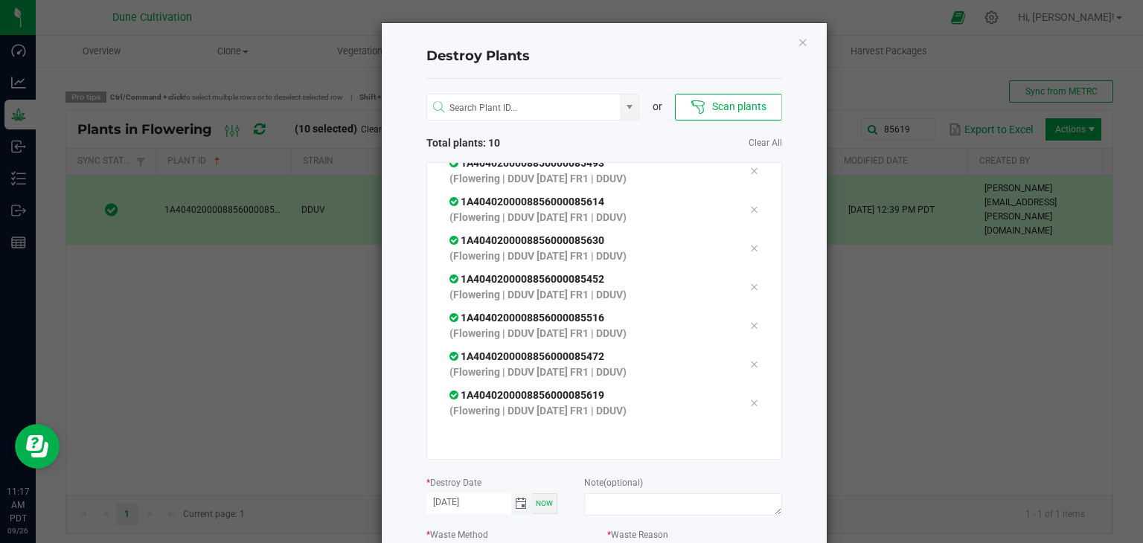
click at [519, 501] on span "Toggle calendar" at bounding box center [521, 504] width 12 height 12
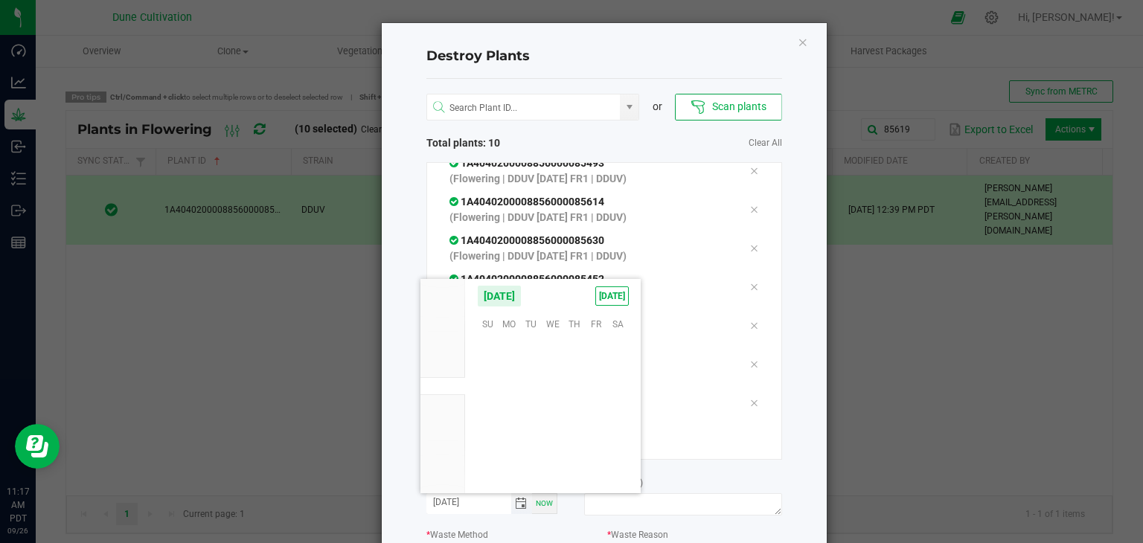
scroll to position [241476, 0]
click at [576, 415] on span "25" at bounding box center [575, 415] width 22 height 23
type input "[DATE]"
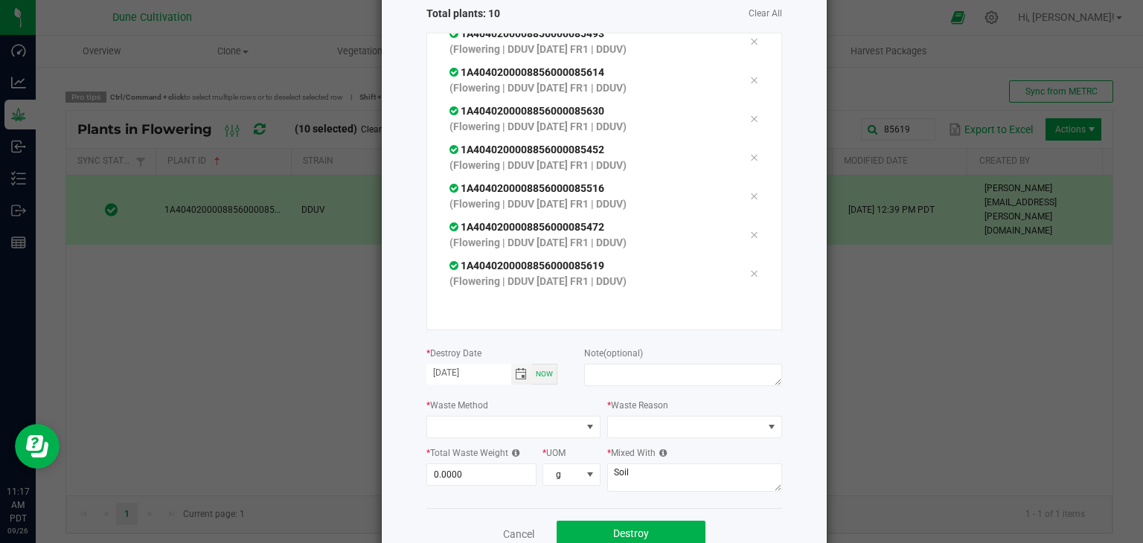
scroll to position [149, 0]
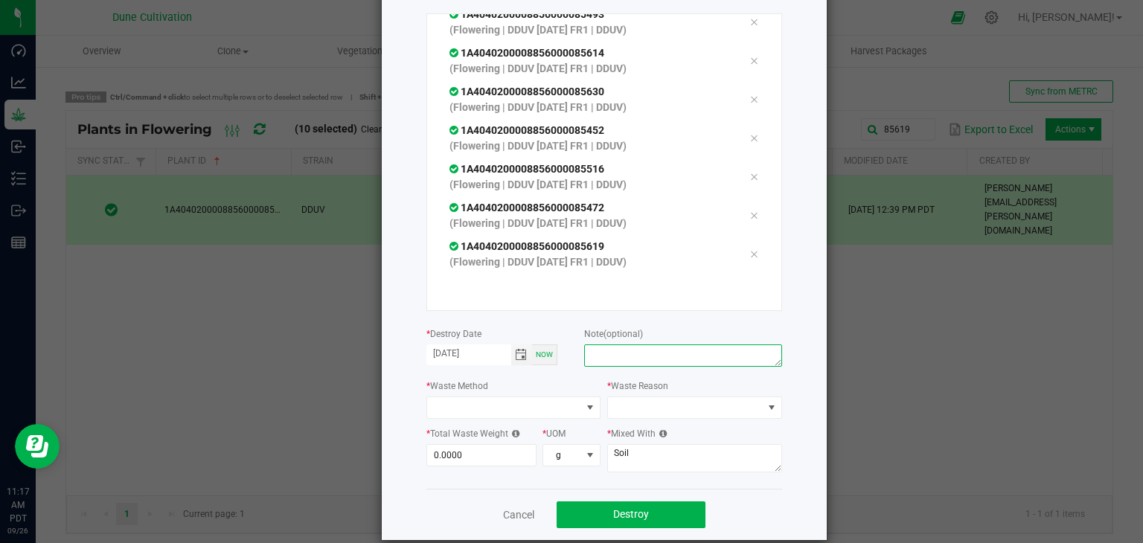
click at [619, 361] on textarea at bounding box center [682, 356] width 197 height 22
type textarea "unhealthy"
click at [562, 396] on div "* Waste Method" at bounding box center [514, 398] width 175 height 41
click at [549, 413] on span at bounding box center [504, 408] width 155 height 21
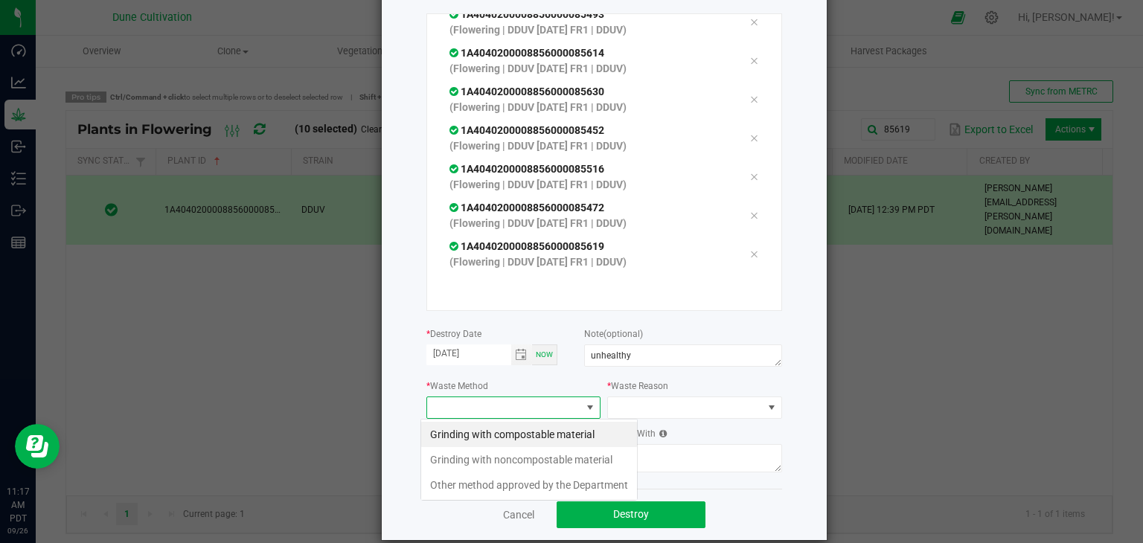
scroll to position [22, 175]
click at [520, 438] on li "Grinding with compostable material" at bounding box center [529, 434] width 216 height 25
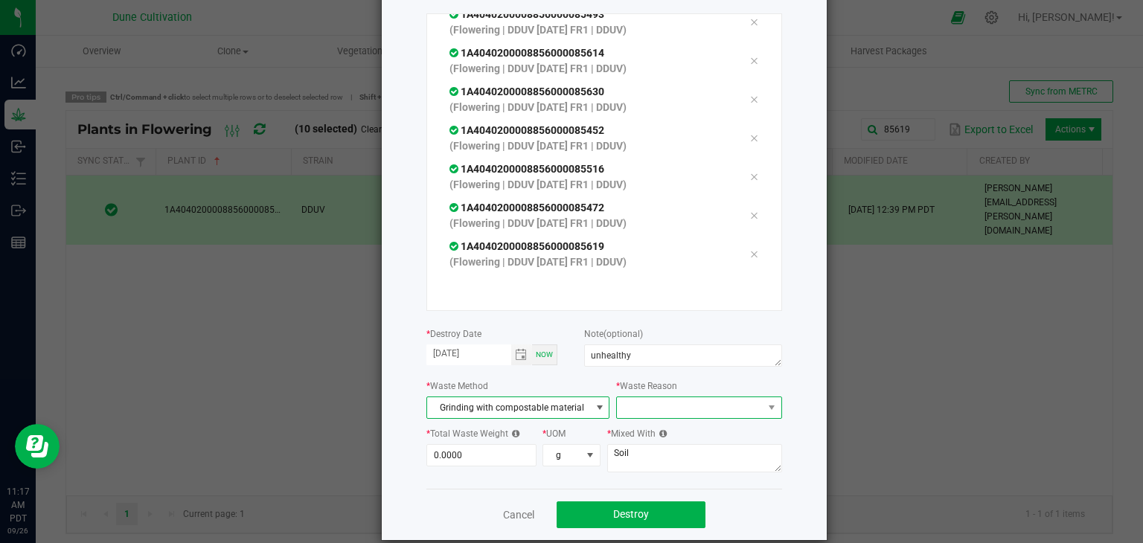
click at [651, 418] on span at bounding box center [698, 408] width 165 height 22
click at [638, 435] on li "Pruning" at bounding box center [691, 434] width 167 height 25
click at [473, 447] on input "0" at bounding box center [481, 455] width 109 height 21
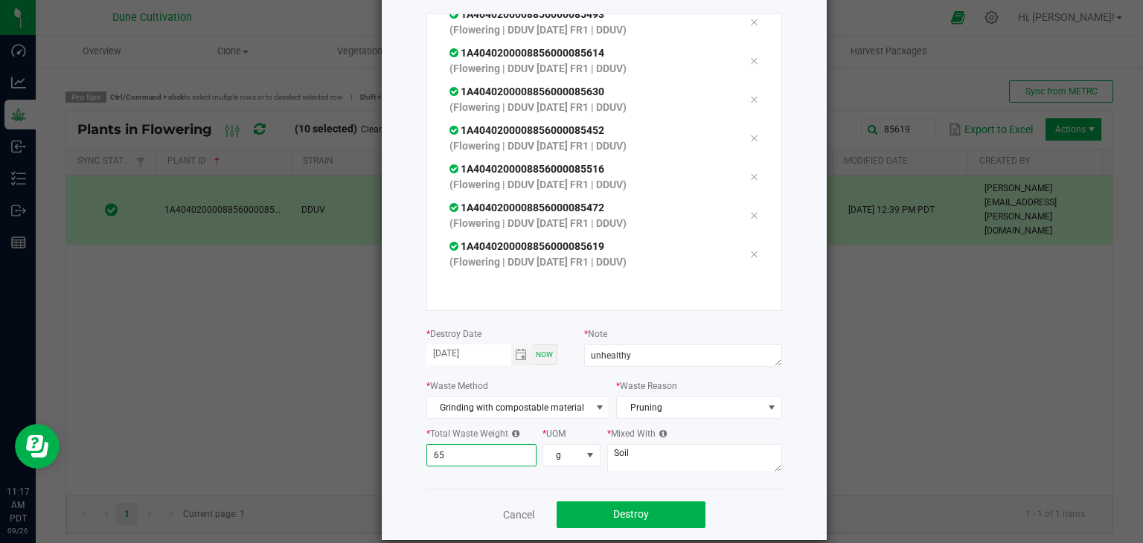
type input "6"
type input "941.0000"
drag, startPoint x: 655, startPoint y: 444, endPoint x: 649, endPoint y: 439, distance: 7.9
click at [654, 444] on div "* Mixed With Soil" at bounding box center [694, 451] width 175 height 51
type textarea "S"
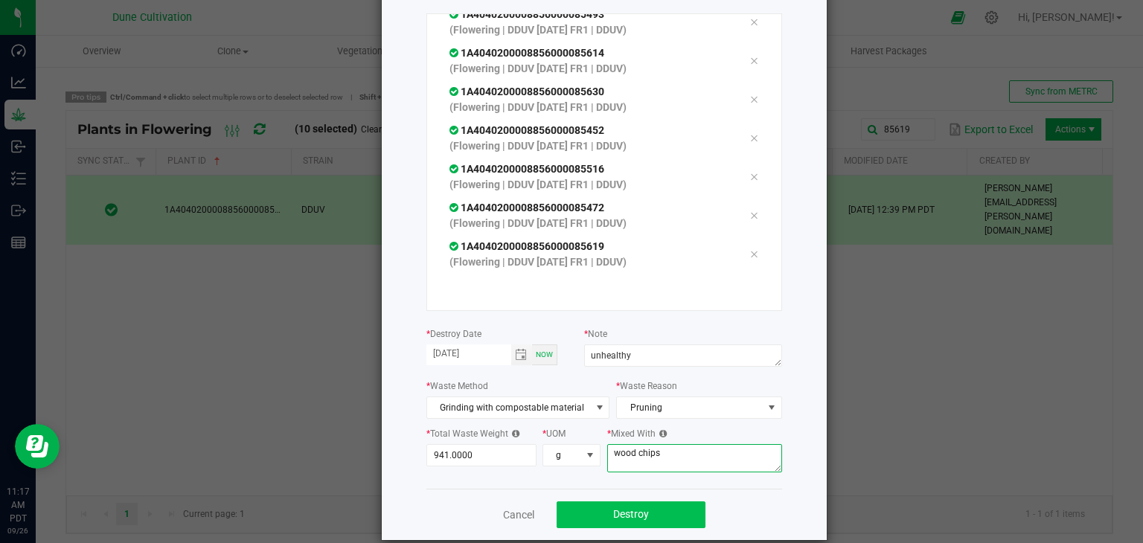
type textarea "wood chips"
click at [616, 519] on span "Destroy" at bounding box center [631, 514] width 36 height 12
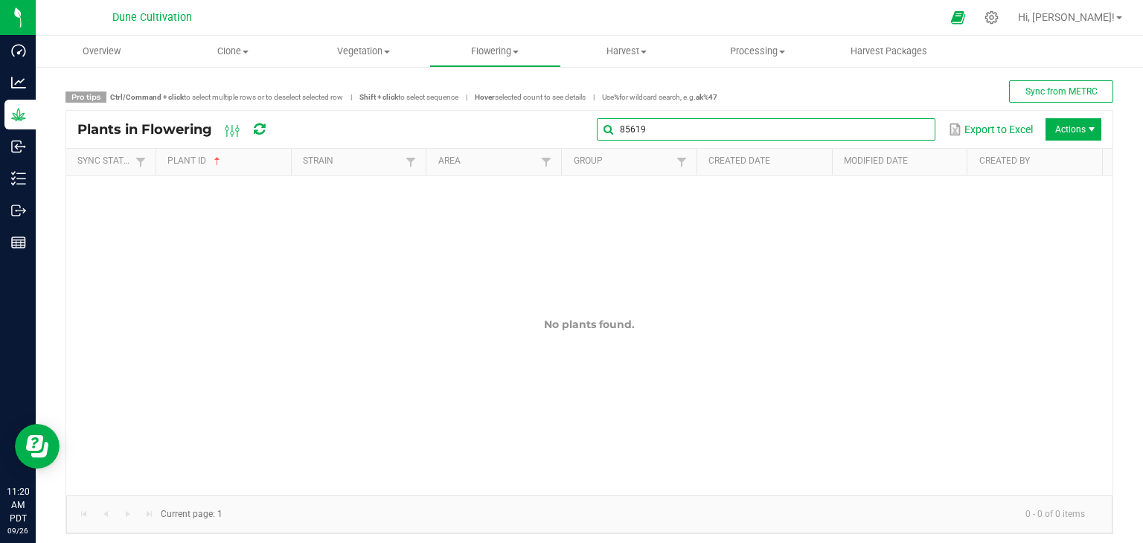
click at [905, 131] on global-search-input-ngx "85619" at bounding box center [766, 129] width 339 height 10
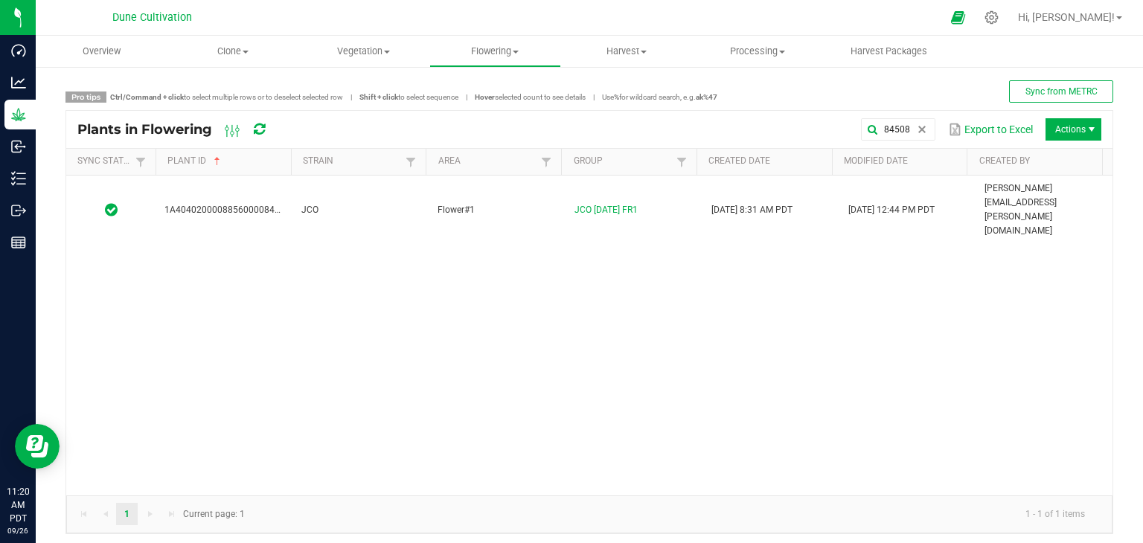
drag, startPoint x: 383, startPoint y: 197, endPoint x: 418, endPoint y: 212, distance: 37.3
click at [382, 197] on td "JCO" at bounding box center [361, 210] width 137 height 69
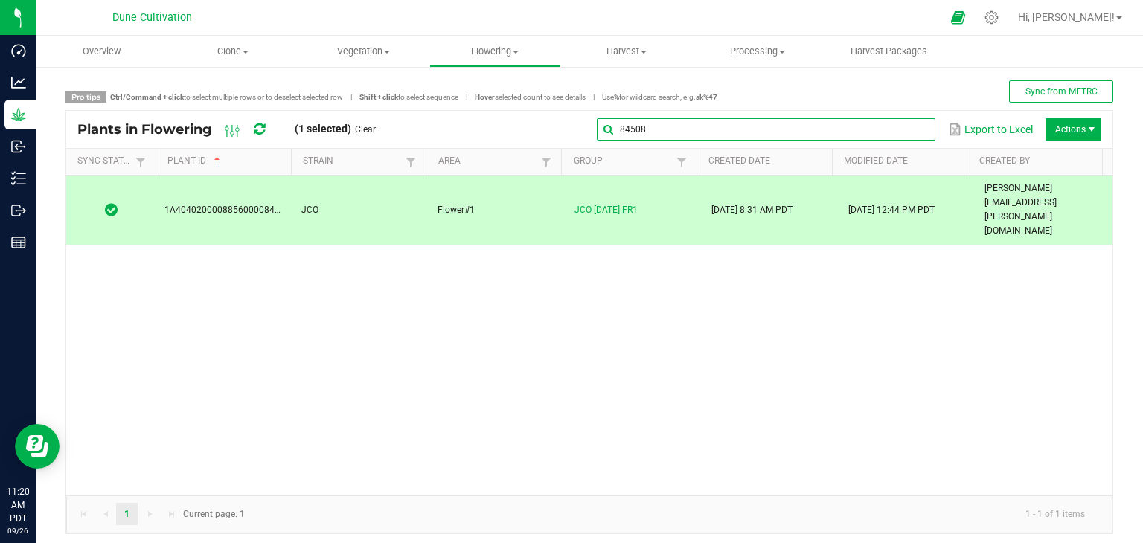
click at [889, 138] on input "84508" at bounding box center [766, 129] width 339 height 22
click at [804, 127] on input "84508" at bounding box center [766, 129] width 339 height 22
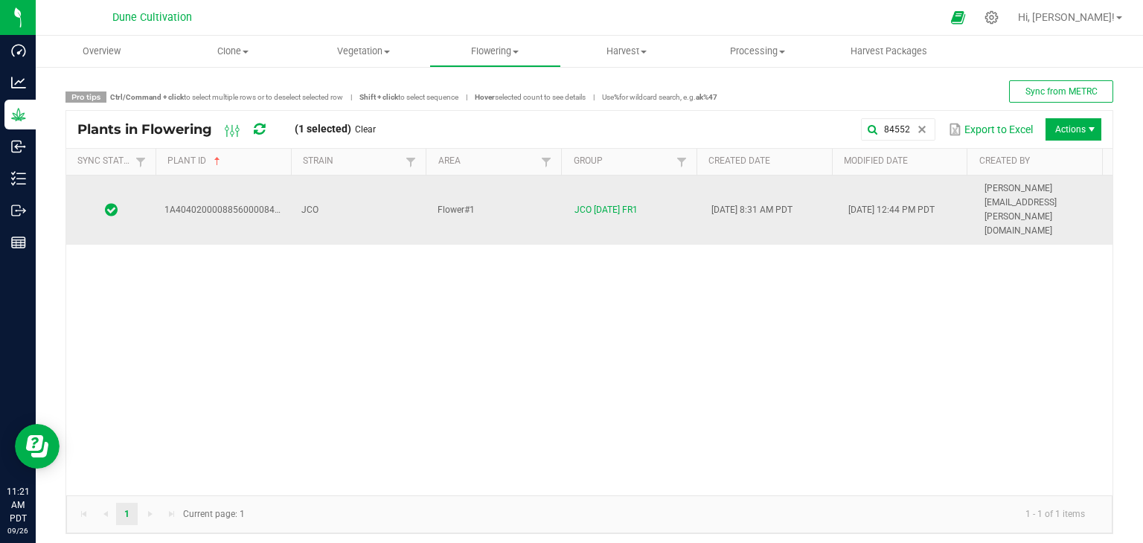
click at [361, 197] on td "JCO" at bounding box center [361, 210] width 137 height 69
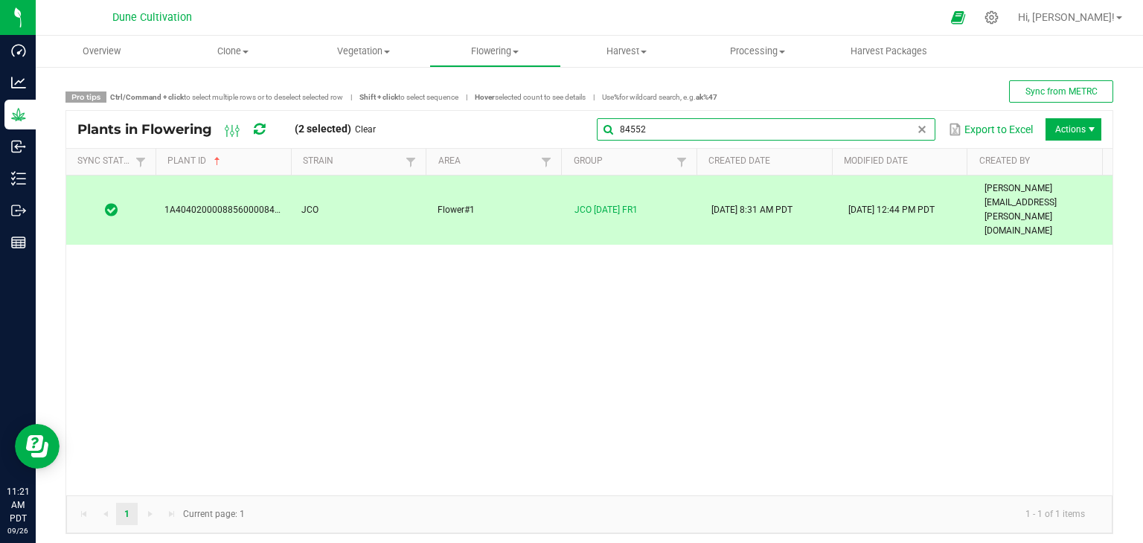
click at [901, 130] on input "84552" at bounding box center [766, 129] width 339 height 22
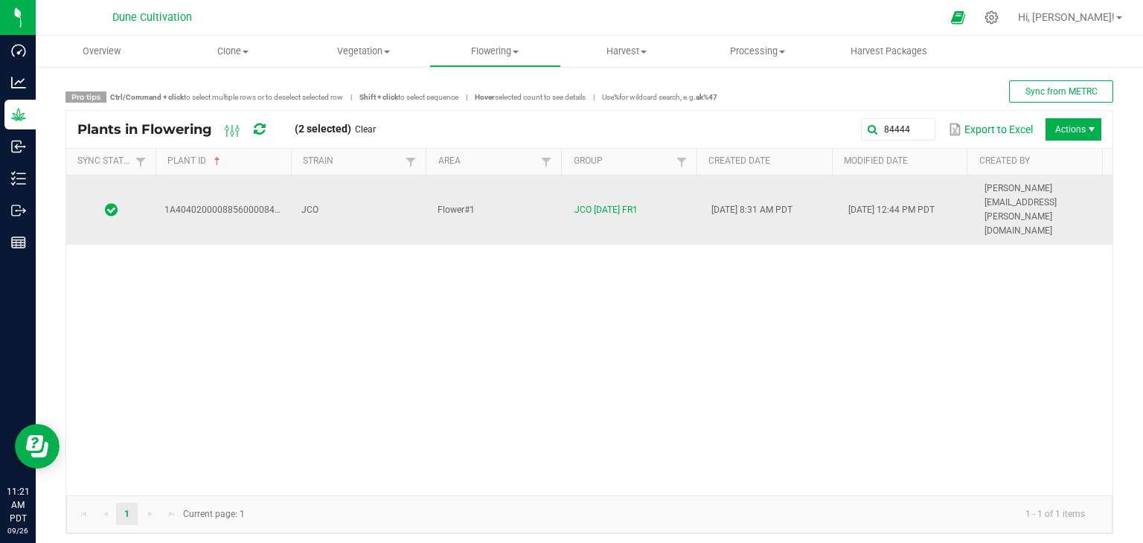
click at [311, 182] on td "JCO" at bounding box center [361, 210] width 137 height 69
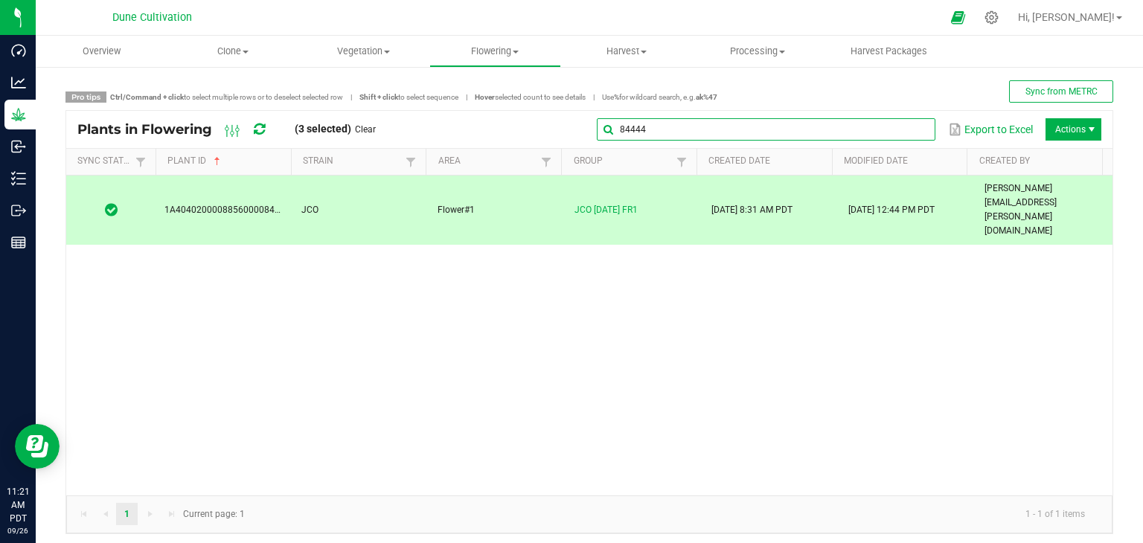
click at [905, 126] on global-search-input-ngx "84444" at bounding box center [766, 129] width 339 height 10
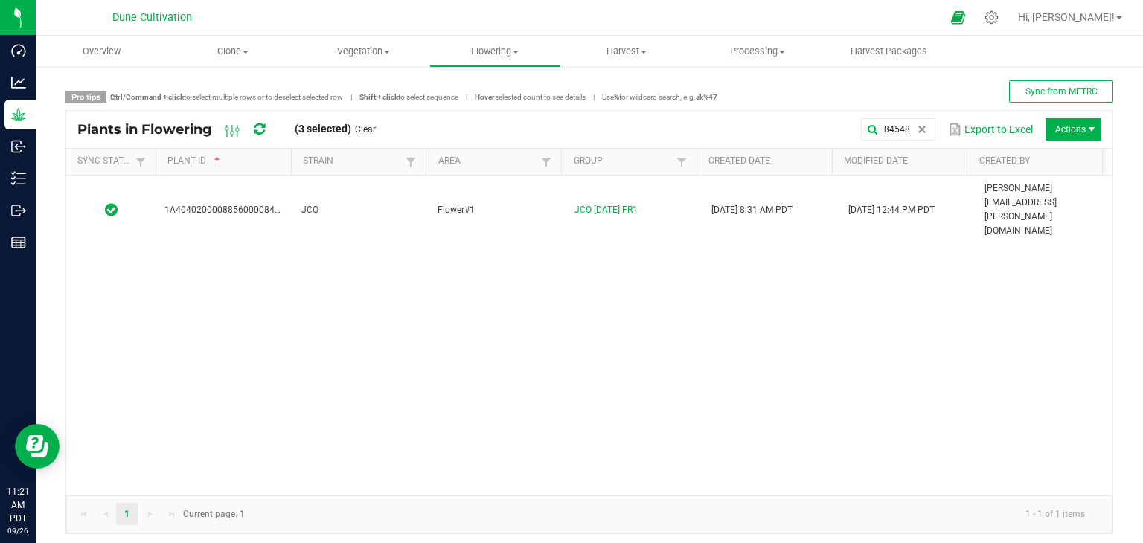
click at [507, 203] on div "1A4040200008856000084548 JCO Flower#1 JCO 09.05.25 FR1 08/25/2025 8:31 AM PDT 0…" at bounding box center [589, 336] width 1047 height 320
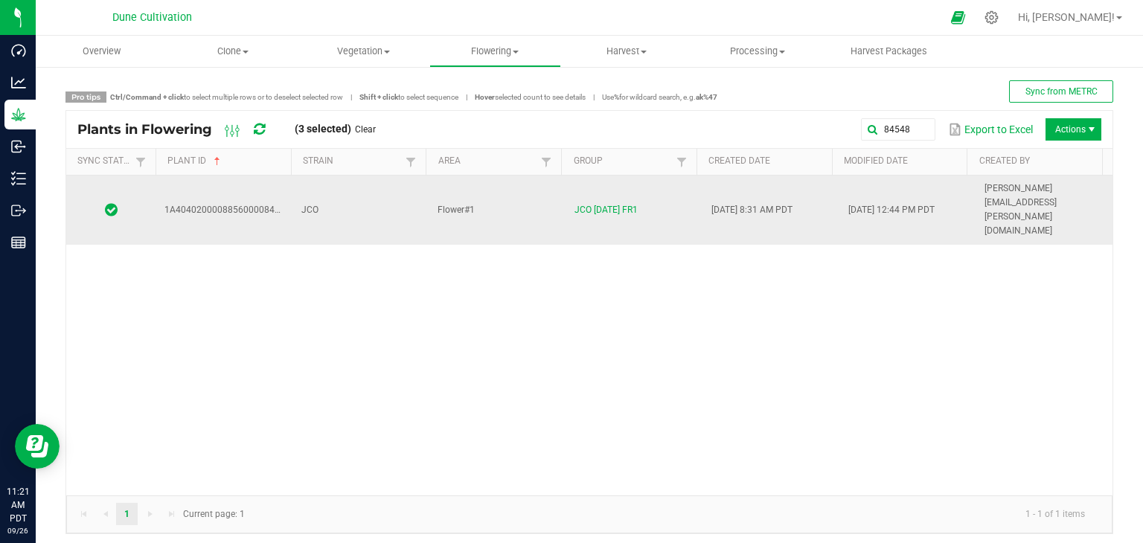
click at [511, 200] on td "Flower#1" at bounding box center [497, 210] width 137 height 69
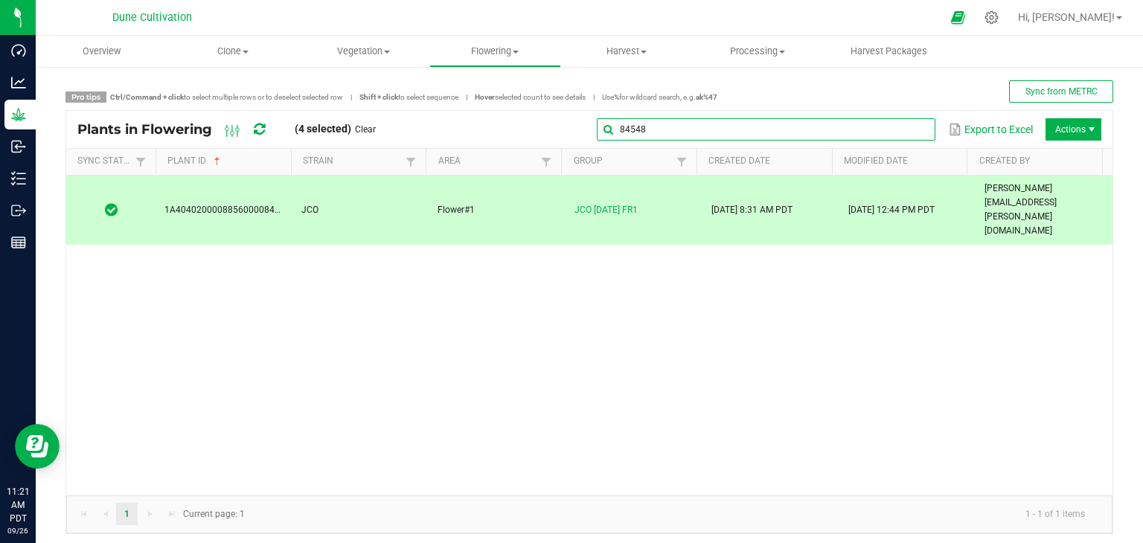
click at [908, 135] on global-search-input-ngx "84548" at bounding box center [766, 129] width 339 height 10
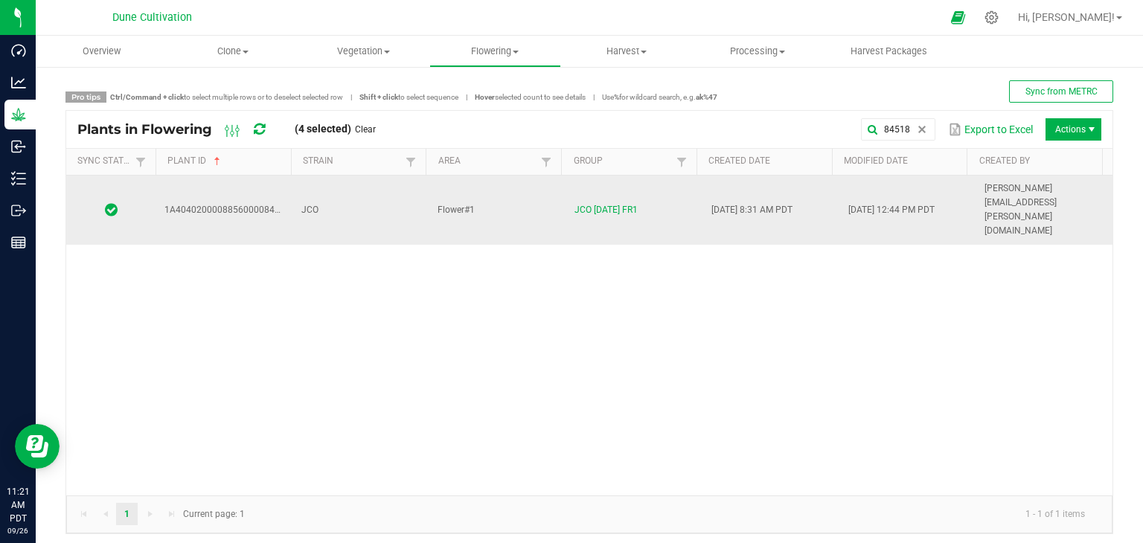
click at [389, 191] on td "JCO" at bounding box center [361, 210] width 137 height 69
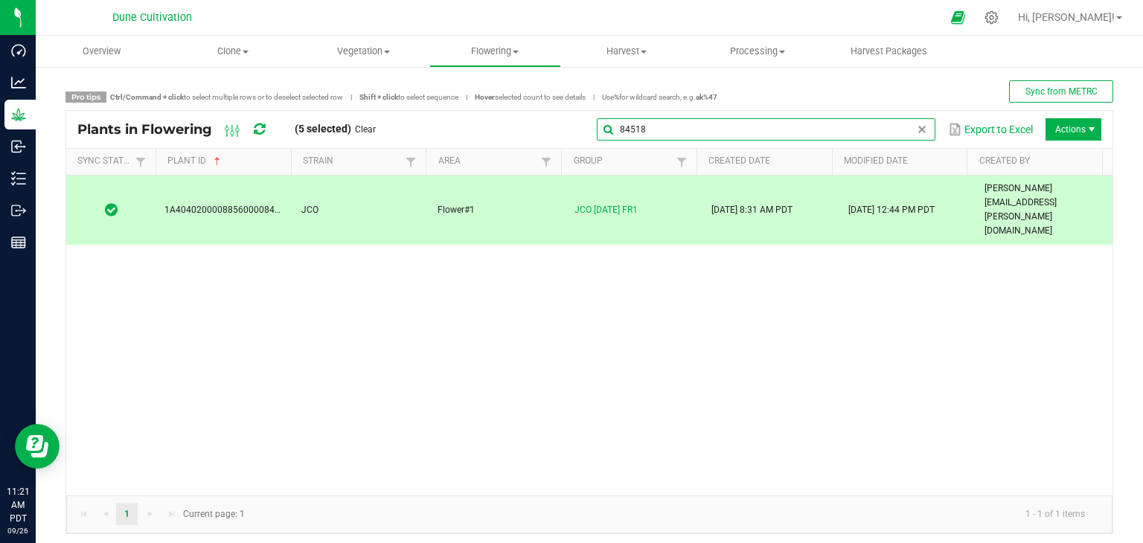
click at [914, 126] on global-search-input-ngx "84518" at bounding box center [766, 129] width 339 height 10
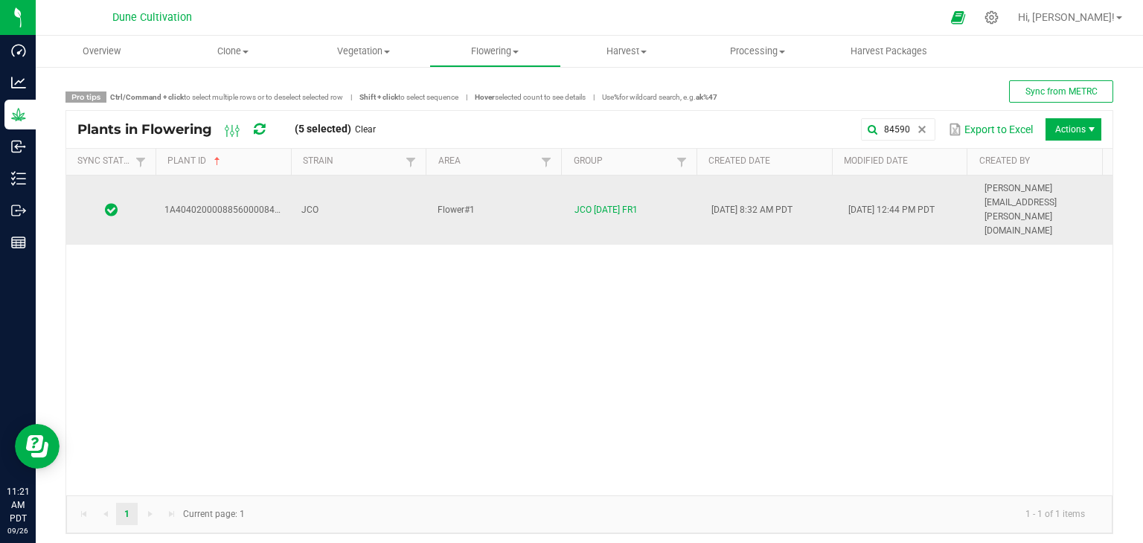
click at [339, 196] on td "JCO" at bounding box center [361, 210] width 137 height 69
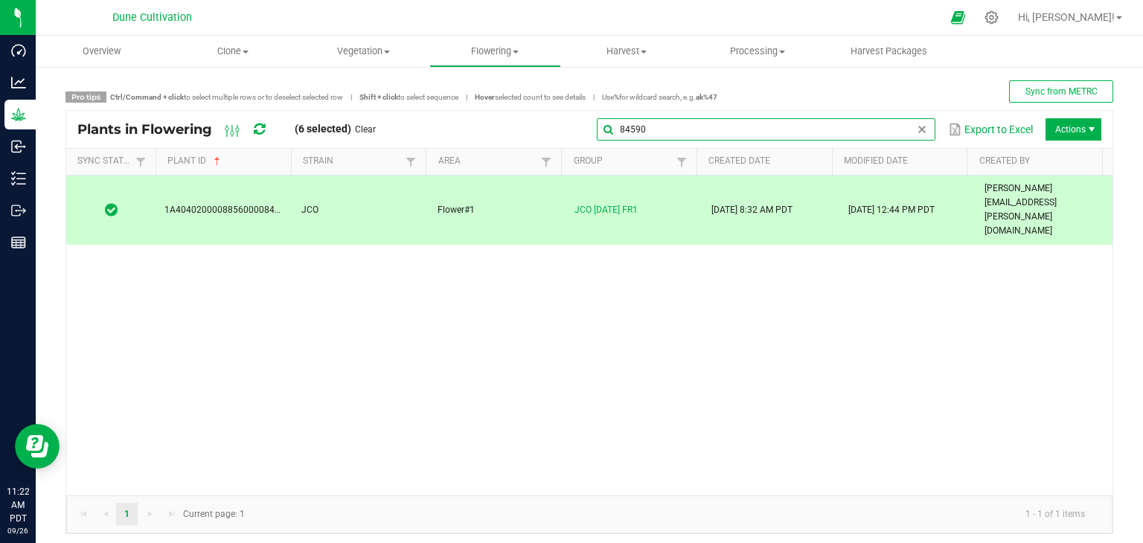
drag, startPoint x: 907, startPoint y: 124, endPoint x: 899, endPoint y: 130, distance: 10.1
click at [904, 127] on global-search-input-ngx "84590" at bounding box center [766, 129] width 339 height 10
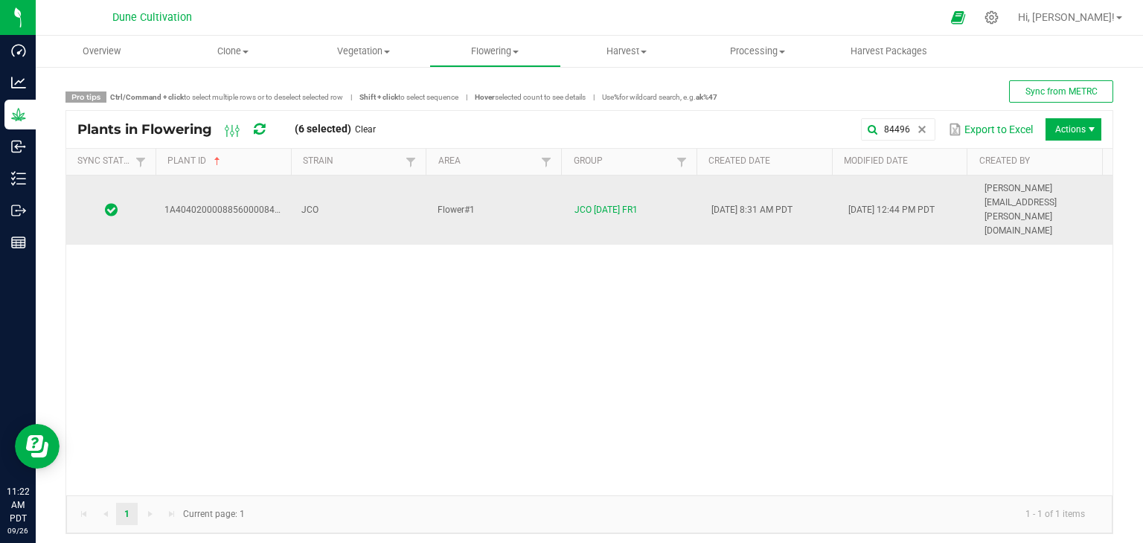
click at [374, 194] on td "JCO" at bounding box center [361, 210] width 137 height 69
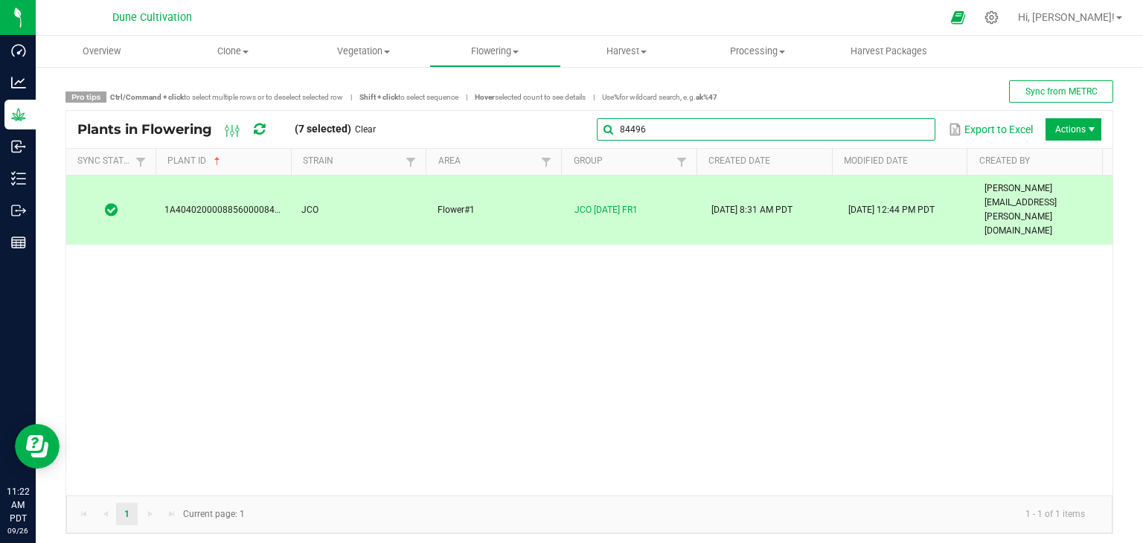
click at [895, 131] on input "84496" at bounding box center [766, 129] width 339 height 22
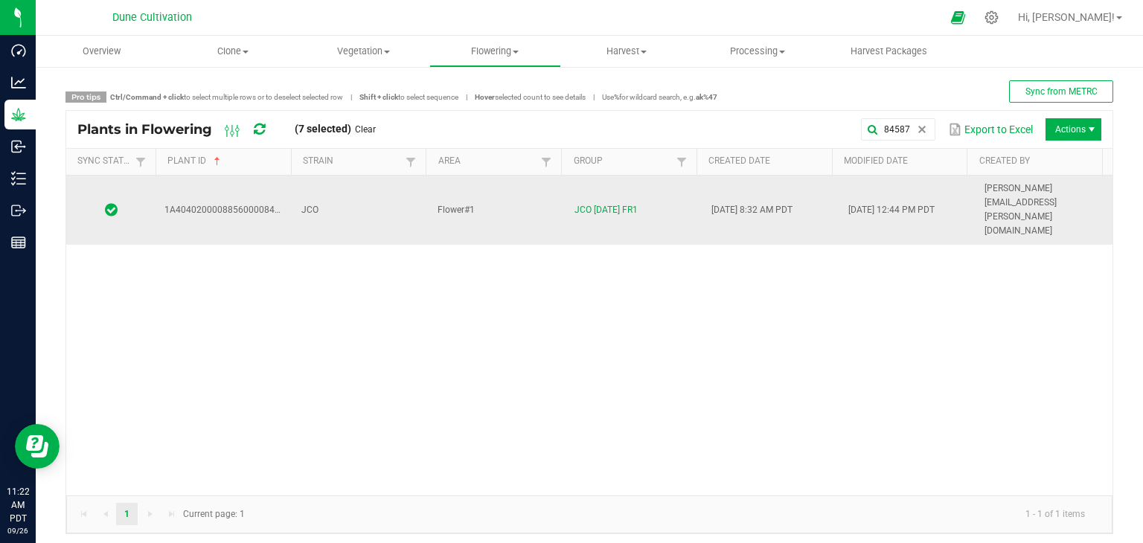
click at [337, 190] on td "JCO" at bounding box center [361, 210] width 137 height 69
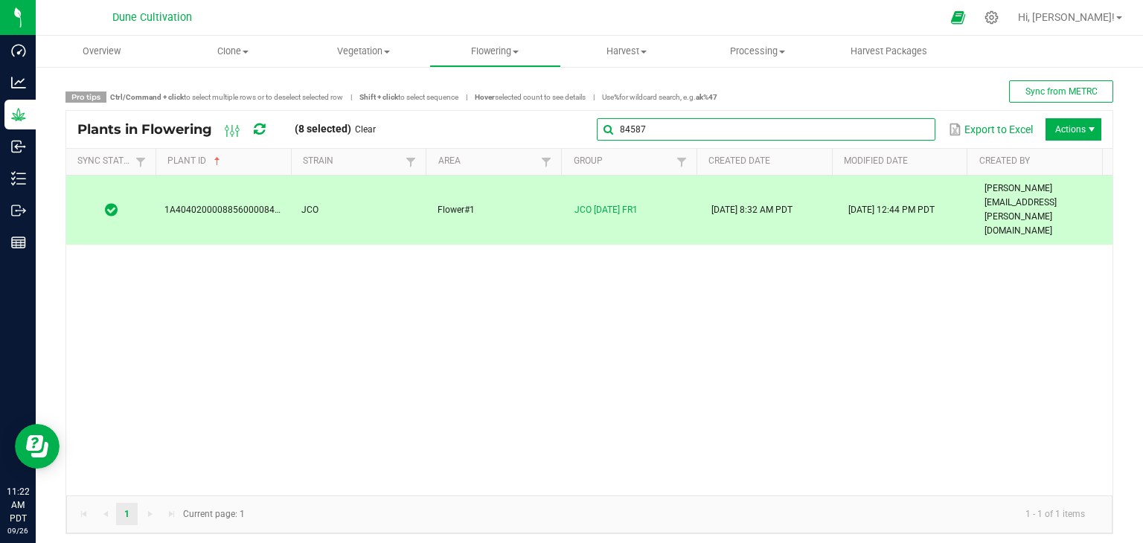
click at [905, 133] on global-search-input-ngx "84587" at bounding box center [766, 129] width 339 height 10
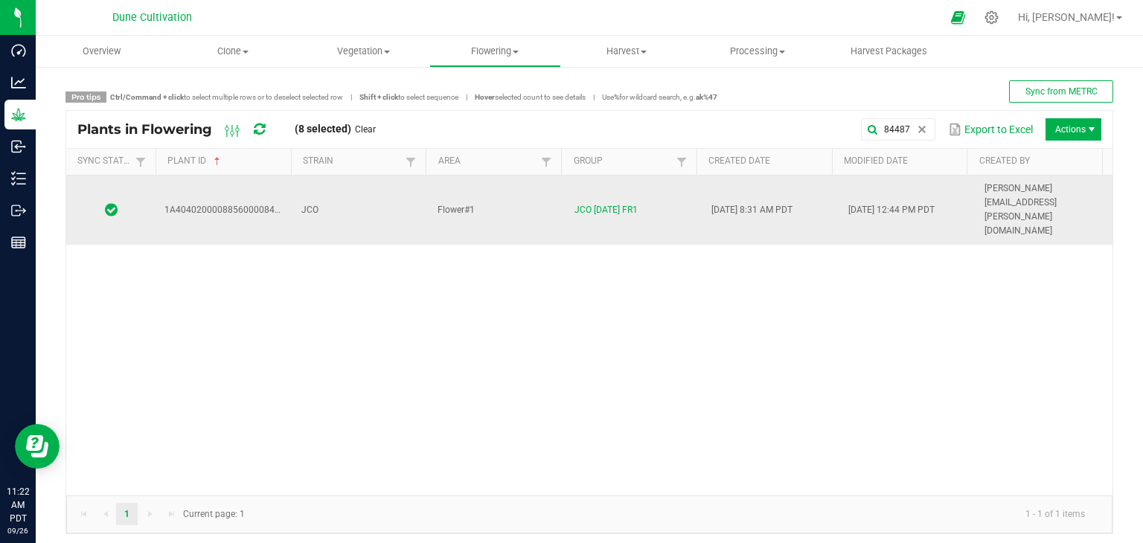
click at [402, 194] on td "JCO" at bounding box center [361, 210] width 137 height 69
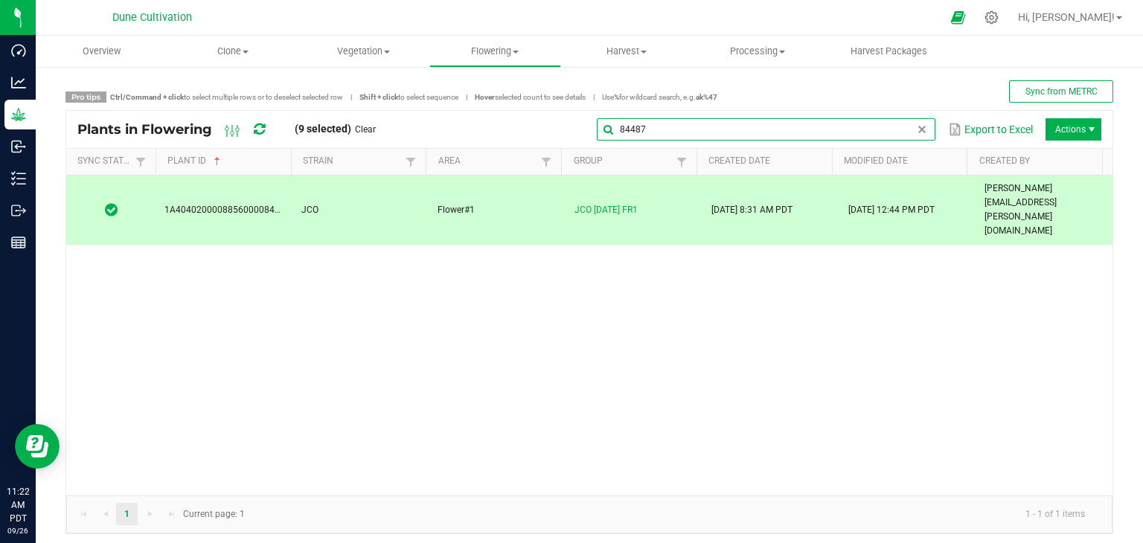
click at [908, 130] on global-search-input-ngx "84487" at bounding box center [766, 129] width 339 height 10
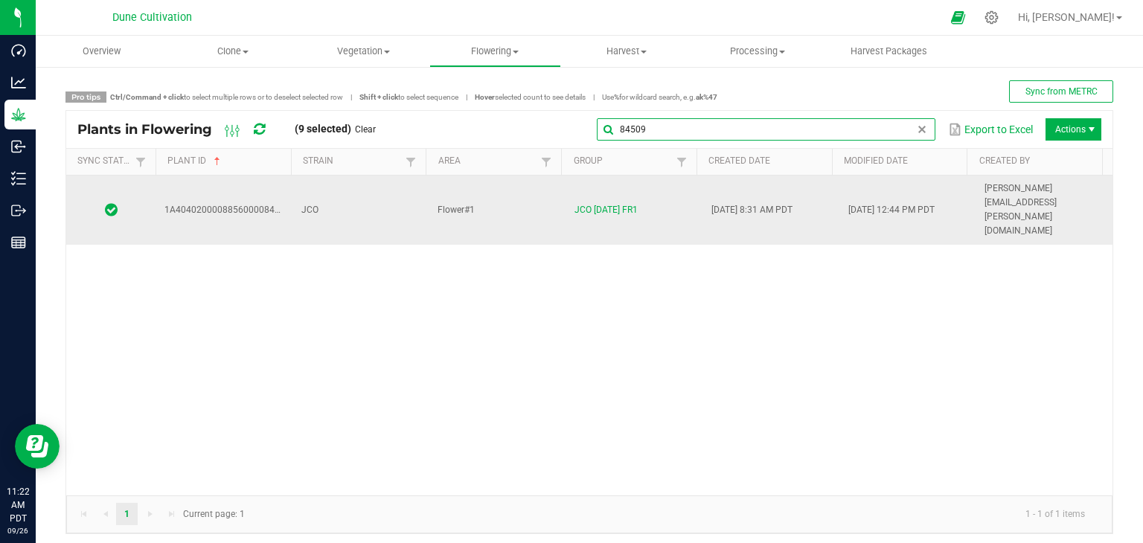
type input "84509"
click at [356, 186] on td "JCO" at bounding box center [361, 210] width 137 height 69
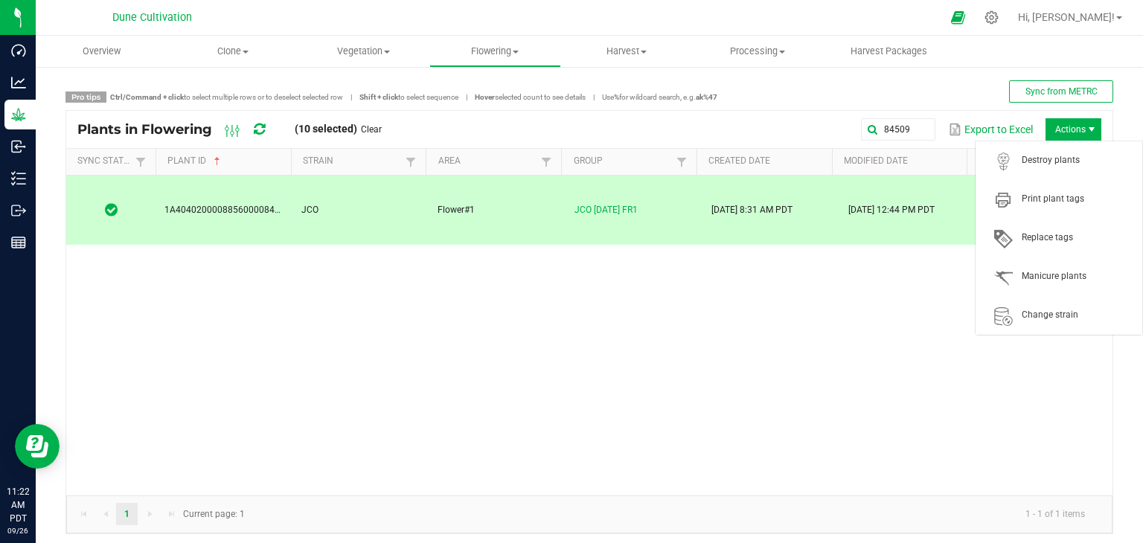
click at [1071, 124] on span "Actions" at bounding box center [1074, 129] width 56 height 22
click at [1043, 165] on span "Destroy plants" at bounding box center [1078, 160] width 112 height 13
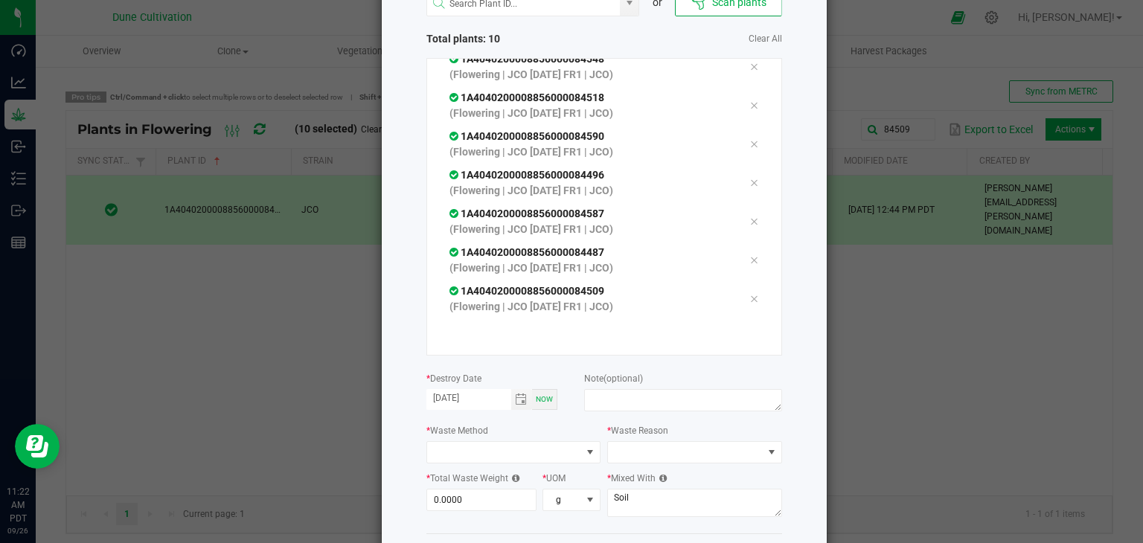
scroll to position [169, 0]
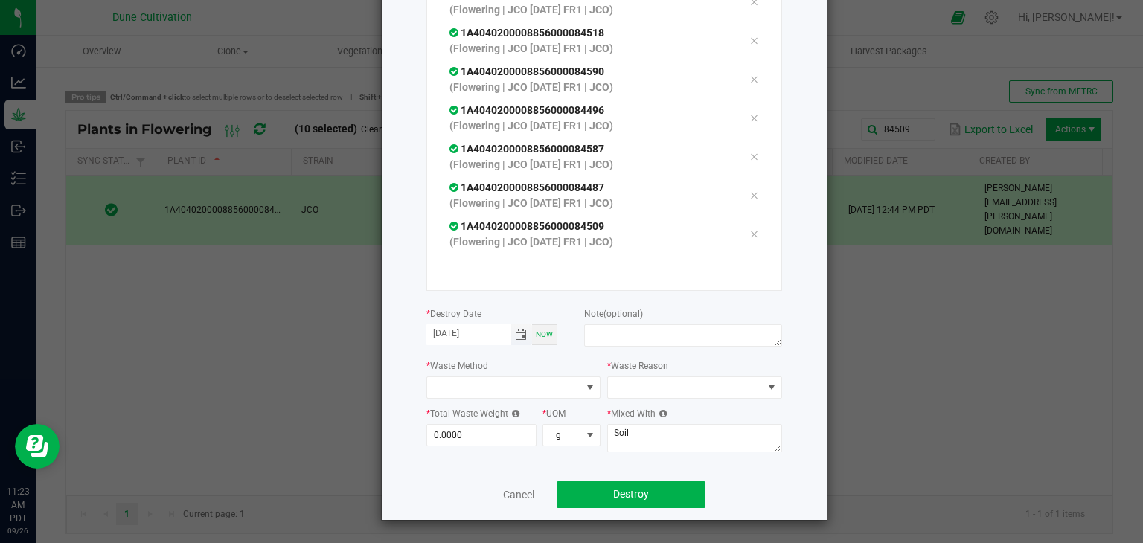
click at [520, 331] on span "Toggle calendar" at bounding box center [521, 335] width 12 height 12
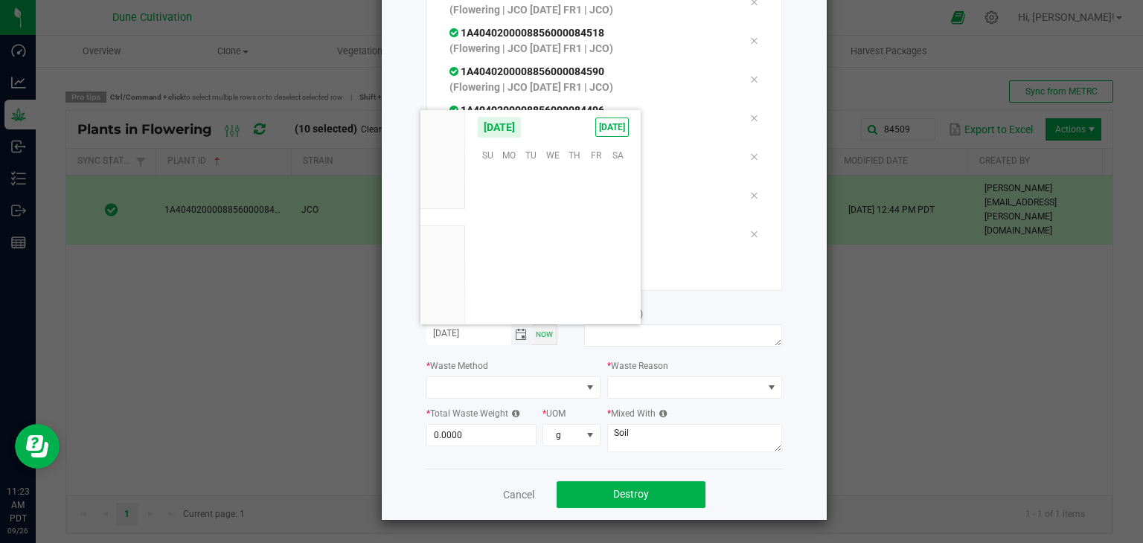
scroll to position [241476, 0]
click at [572, 245] on span "25" at bounding box center [575, 246] width 22 height 23
type input "[DATE]"
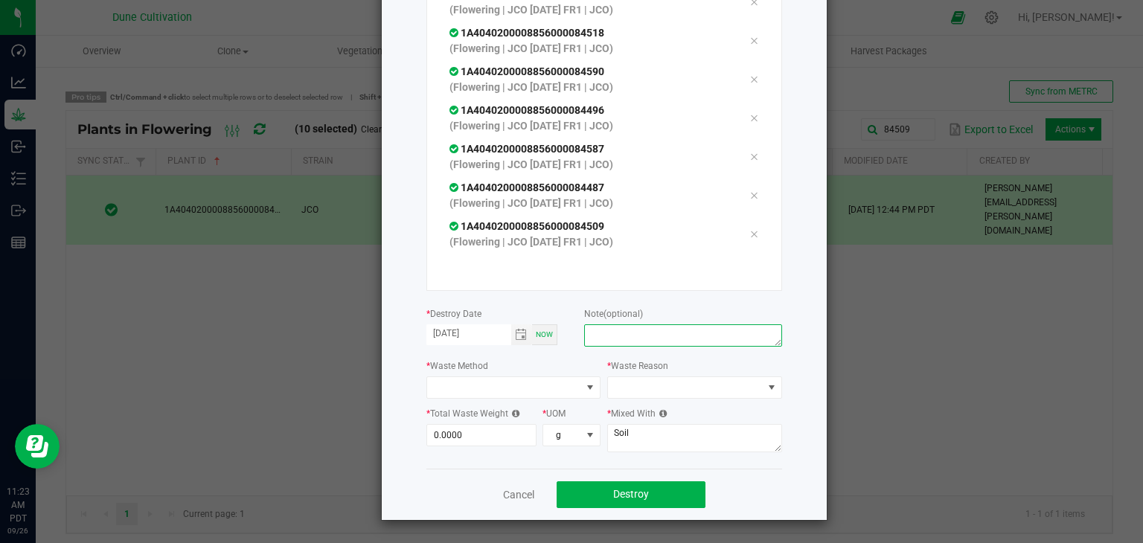
click at [619, 331] on textarea at bounding box center [682, 336] width 197 height 22
type textarea "unhealthy"
click at [427, 392] on span at bounding box center [504, 387] width 155 height 21
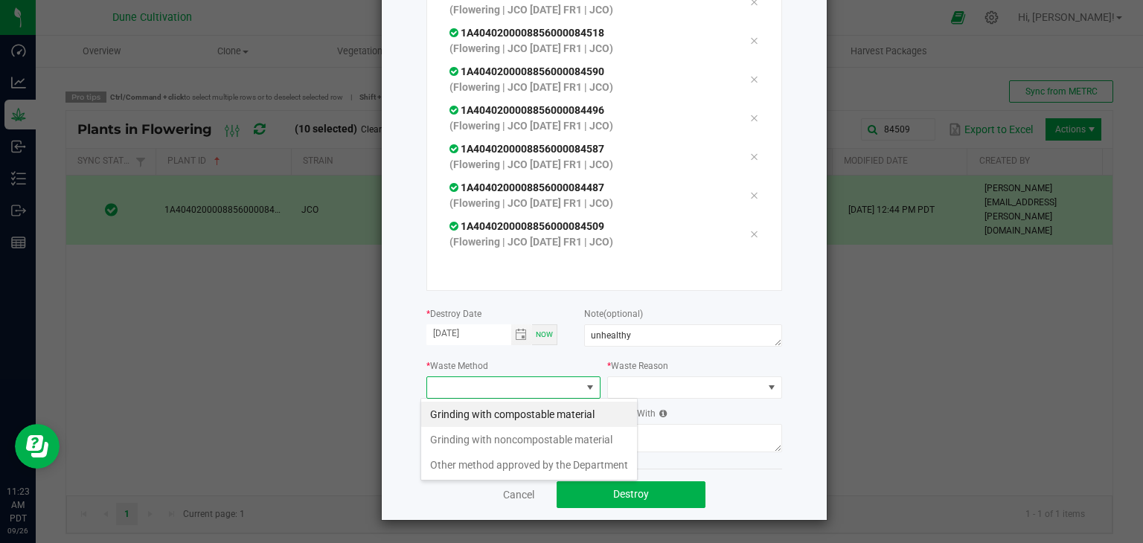
scroll to position [22, 175]
click at [488, 410] on li "Grinding with compostable material" at bounding box center [529, 414] width 216 height 25
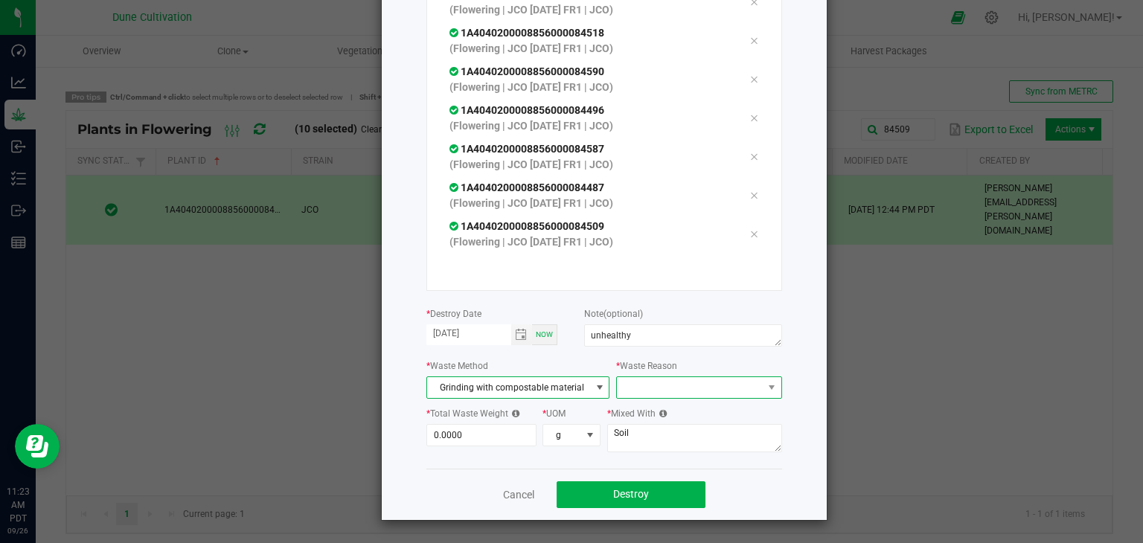
click at [625, 382] on span at bounding box center [689, 387] width 145 height 21
click at [635, 411] on li "Pruning" at bounding box center [691, 414] width 167 height 25
click at [479, 427] on input "0" at bounding box center [481, 435] width 109 height 21
type input "8"
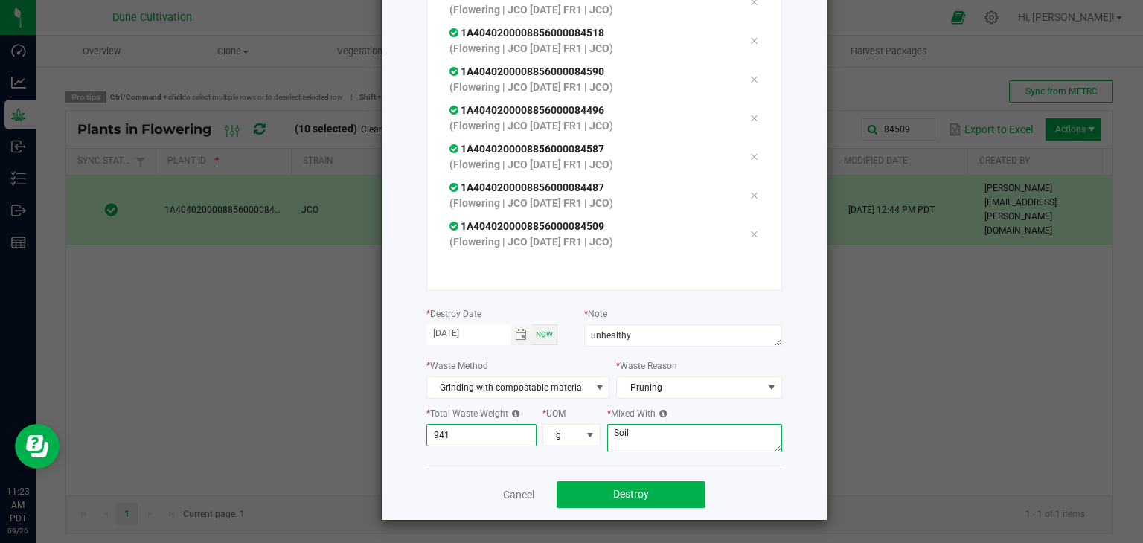
type input "941.0000"
click at [635, 438] on textarea "Soil" at bounding box center [694, 438] width 175 height 28
type textarea "S"
type textarea "wood chips"
click at [617, 496] on span "Destroy" at bounding box center [631, 494] width 36 height 12
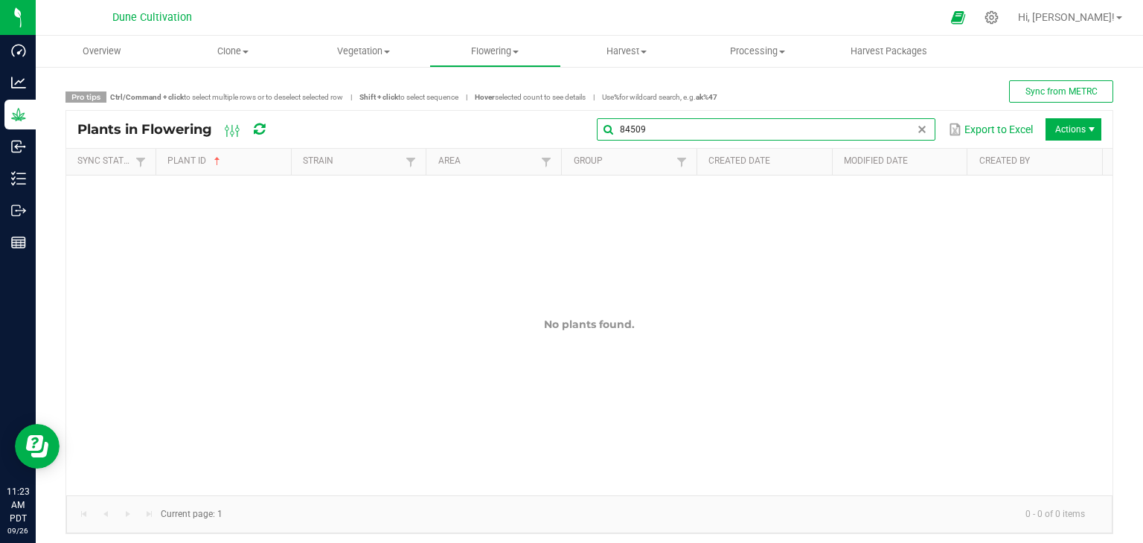
click at [914, 135] on input "84509" at bounding box center [766, 129] width 339 height 22
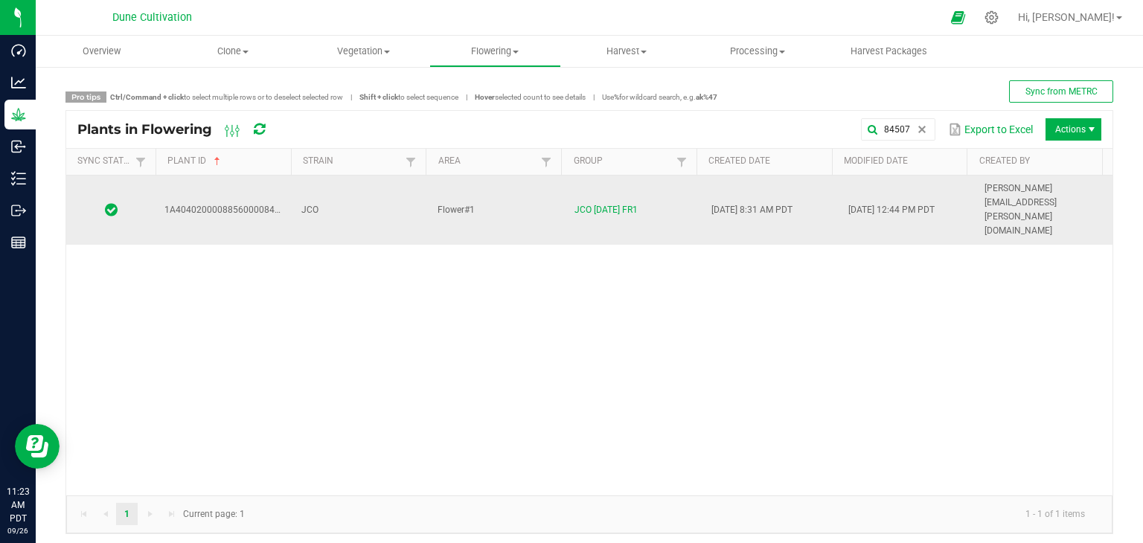
click at [374, 197] on td "JCO" at bounding box center [361, 210] width 137 height 69
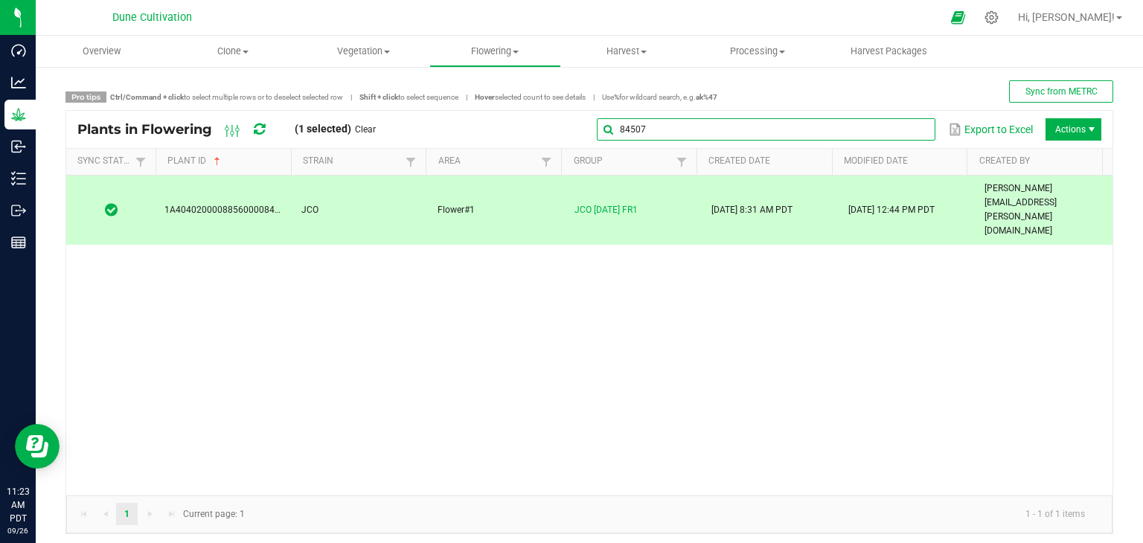
click at [902, 135] on input "84507" at bounding box center [766, 129] width 339 height 22
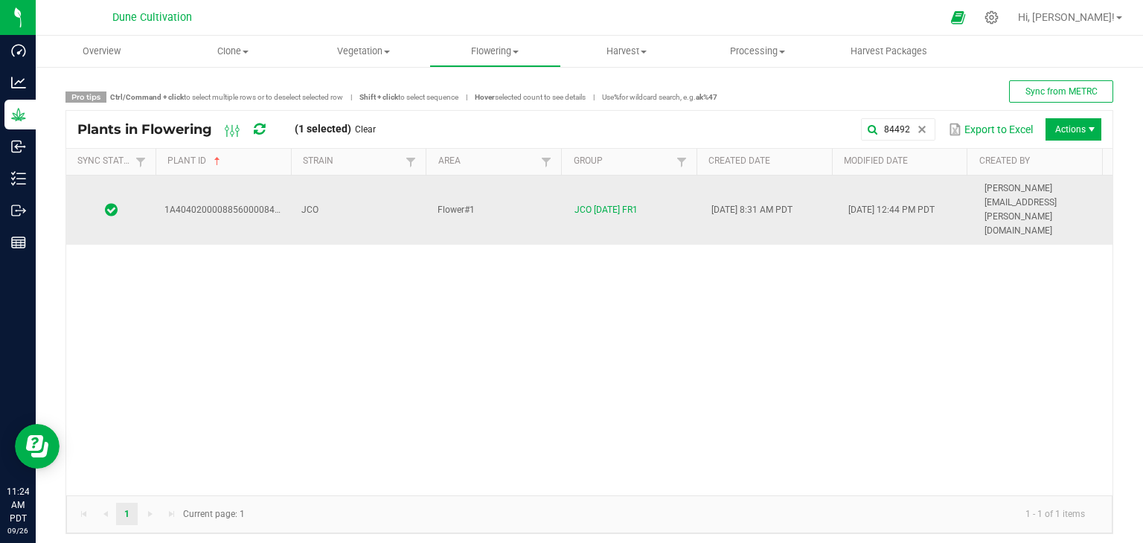
click at [503, 192] on td "Flower#1" at bounding box center [497, 210] width 137 height 69
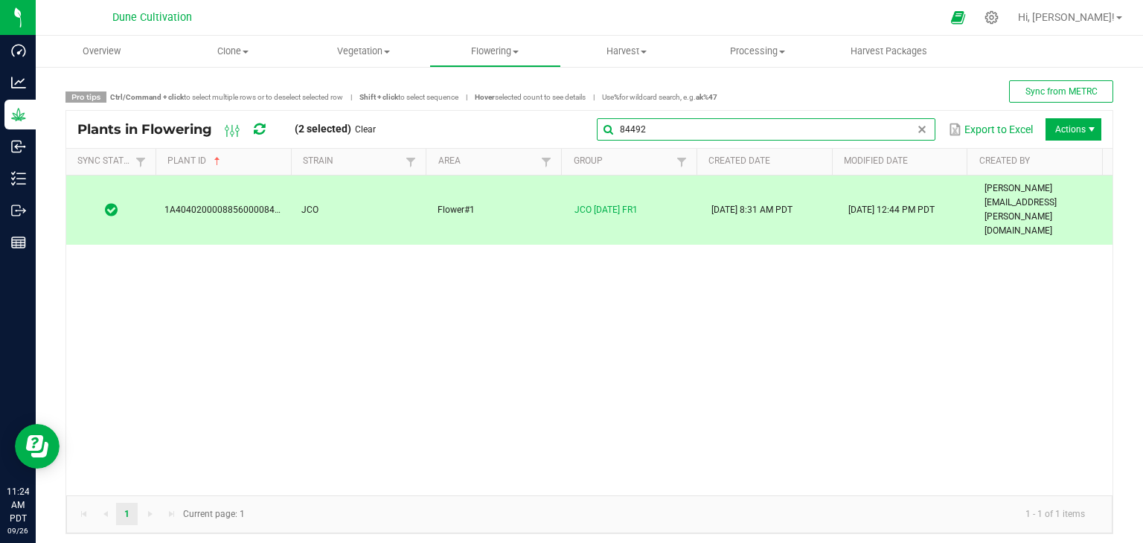
click at [913, 137] on input "84492" at bounding box center [766, 129] width 339 height 22
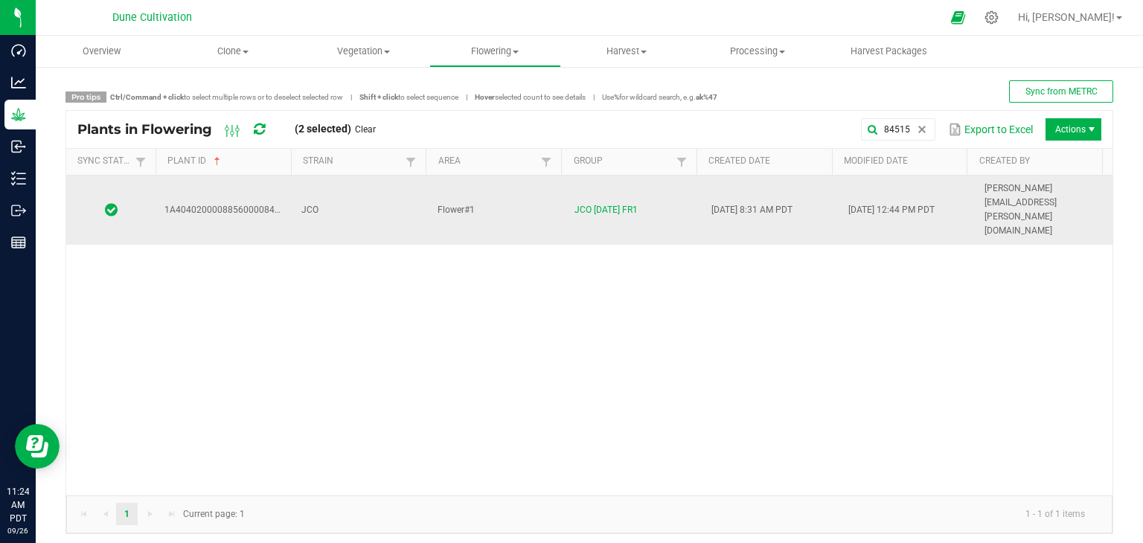
drag, startPoint x: 383, startPoint y: 200, endPoint x: 376, endPoint y: 201, distance: 7.6
click at [383, 200] on td "JCO" at bounding box center [361, 210] width 137 height 69
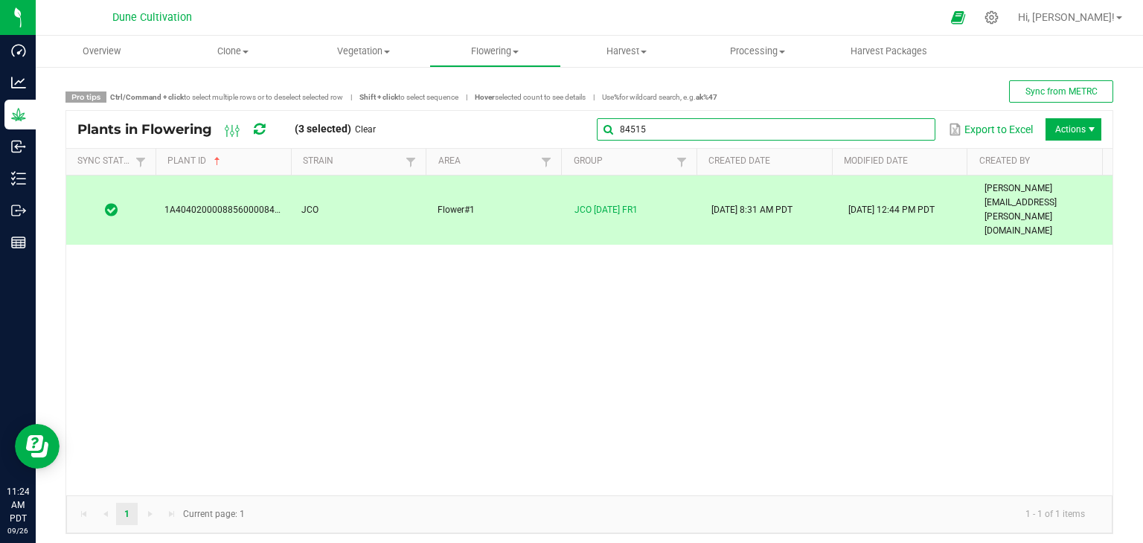
click at [904, 133] on global-search-input-ngx "84515" at bounding box center [766, 129] width 339 height 10
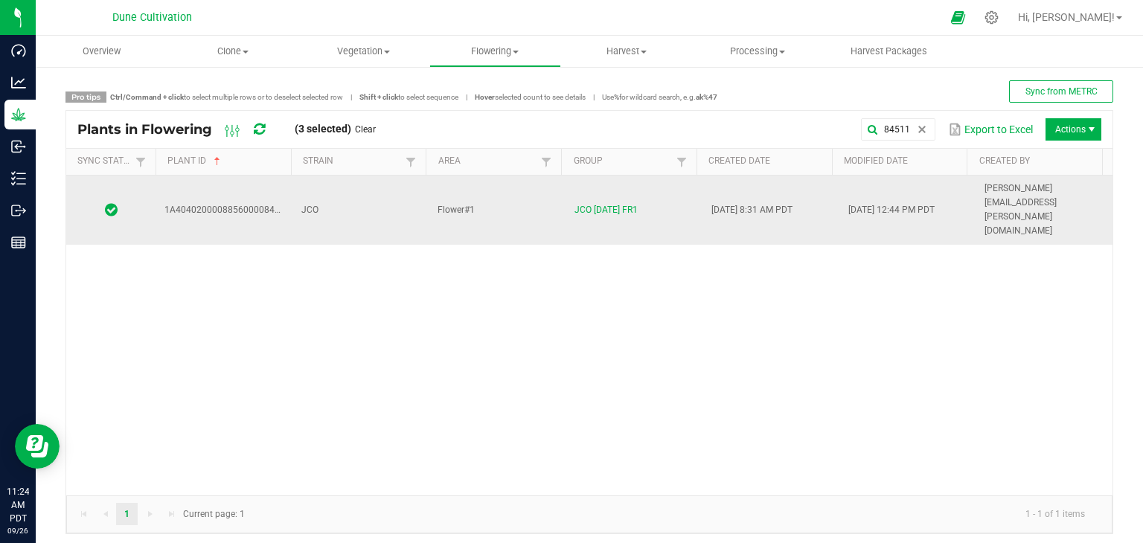
click at [354, 200] on td "JCO" at bounding box center [361, 210] width 137 height 69
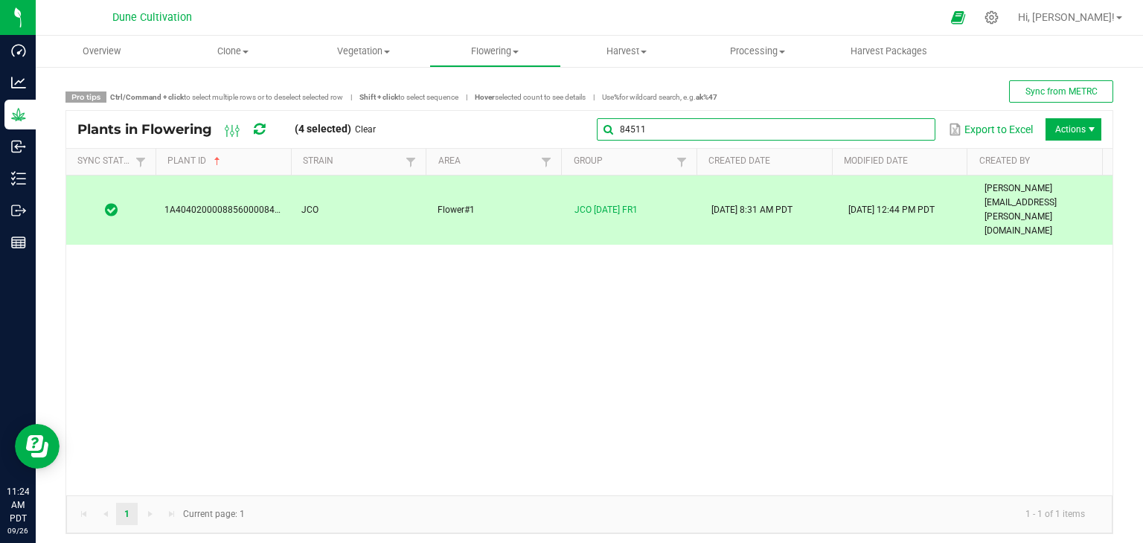
click at [909, 127] on global-search-input-ngx "84511" at bounding box center [766, 129] width 339 height 10
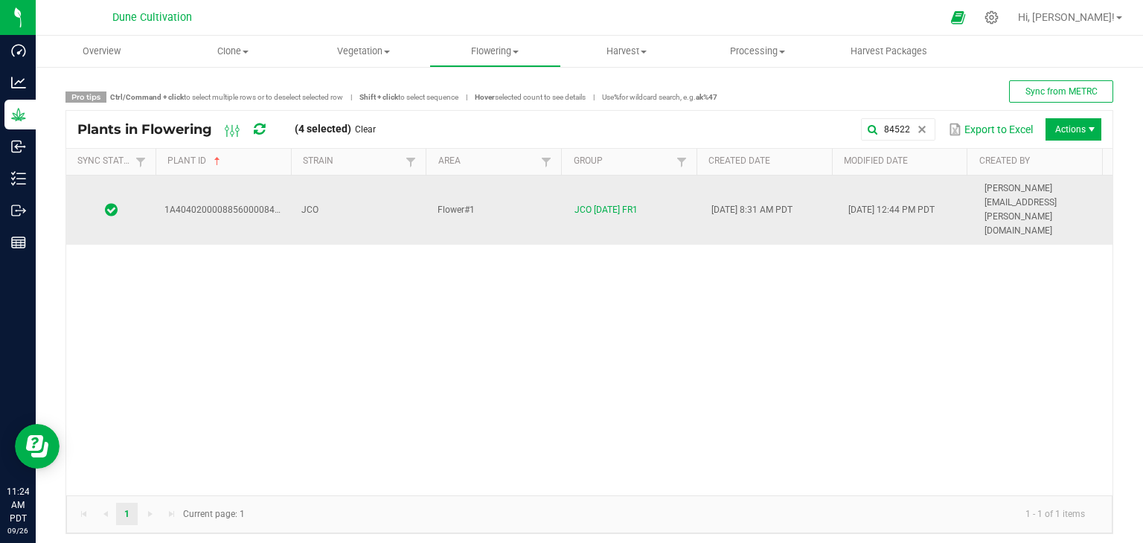
click at [387, 188] on td "JCO" at bounding box center [361, 210] width 137 height 69
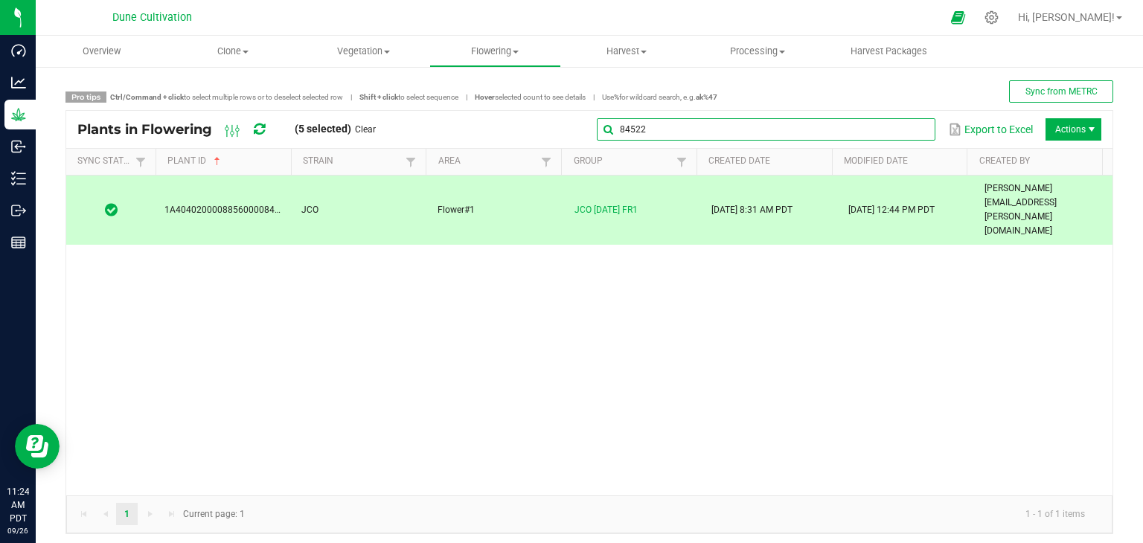
click at [891, 132] on input "84522" at bounding box center [766, 129] width 339 height 22
click at [870, 138] on div "84522 Export to Excel Actions" at bounding box center [744, 129] width 715 height 25
click at [893, 127] on input "84522" at bounding box center [766, 129] width 339 height 22
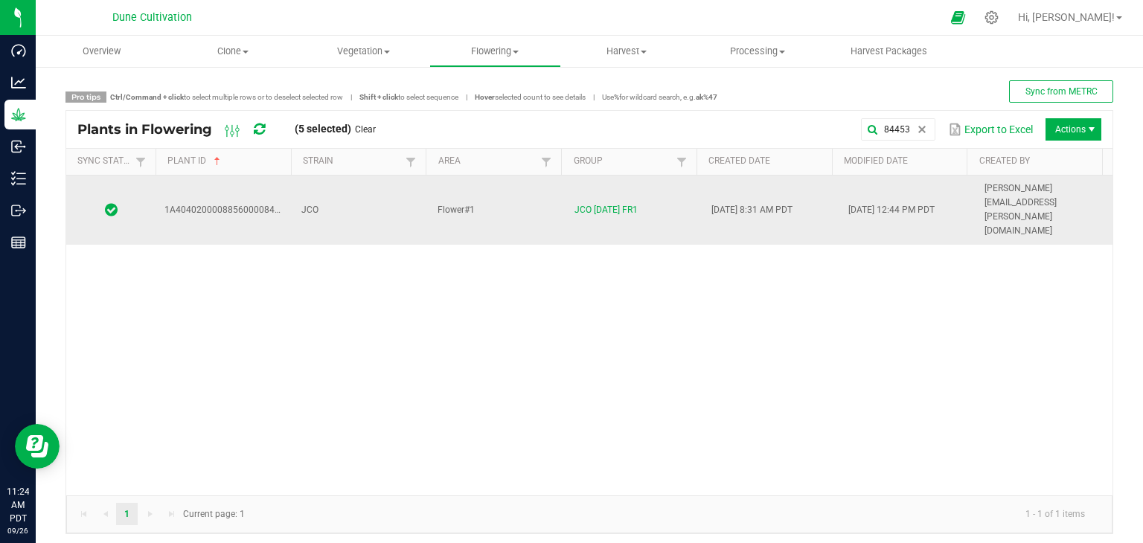
click at [348, 187] on td "JCO" at bounding box center [361, 210] width 137 height 69
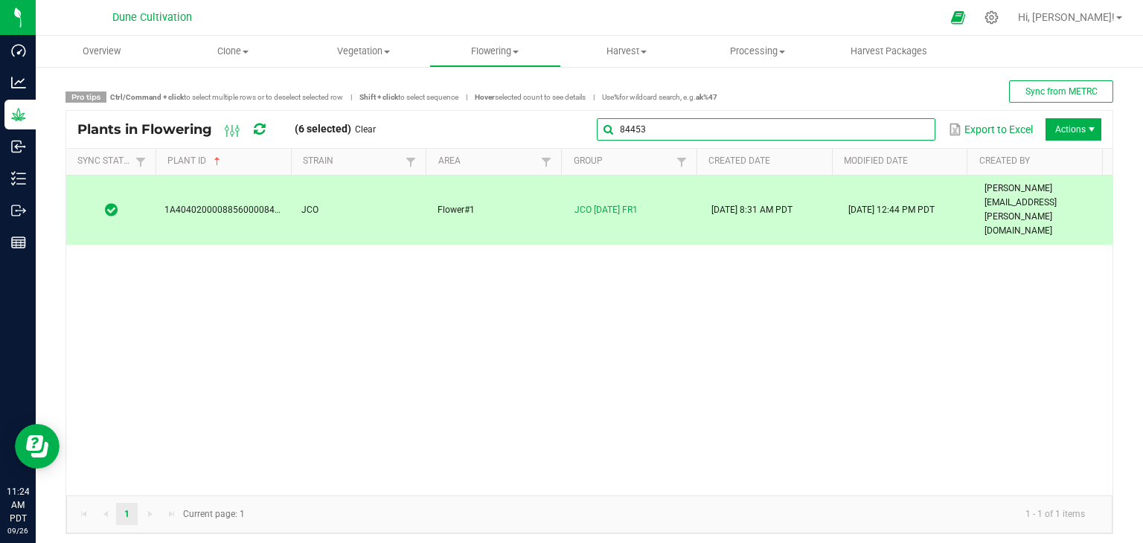
click at [914, 133] on global-search-input-ngx "84453" at bounding box center [766, 129] width 339 height 10
click at [628, 125] on input "84453" at bounding box center [766, 129] width 339 height 22
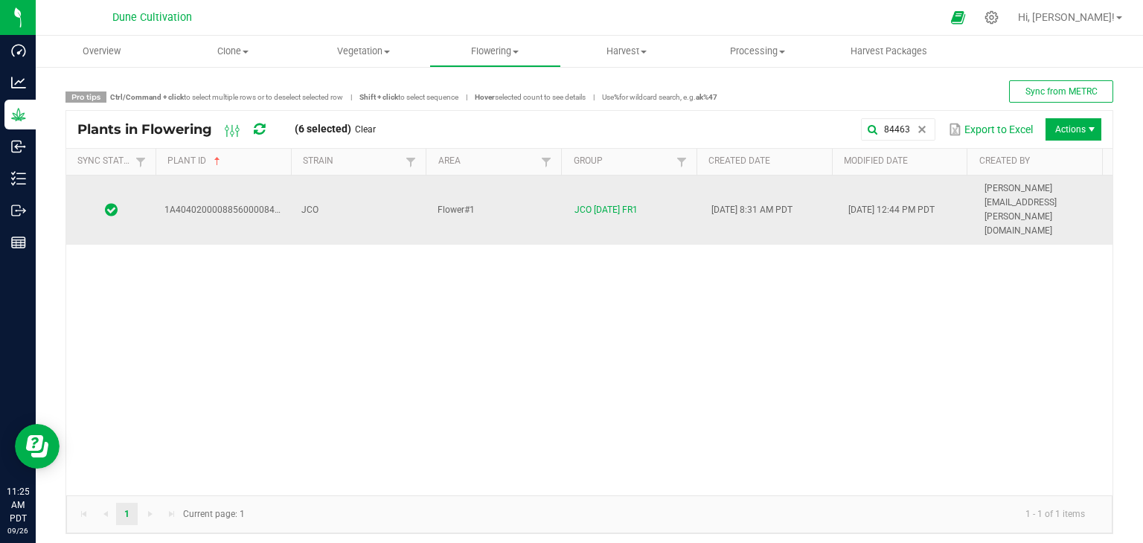
click at [324, 200] on td "JCO" at bounding box center [361, 210] width 137 height 69
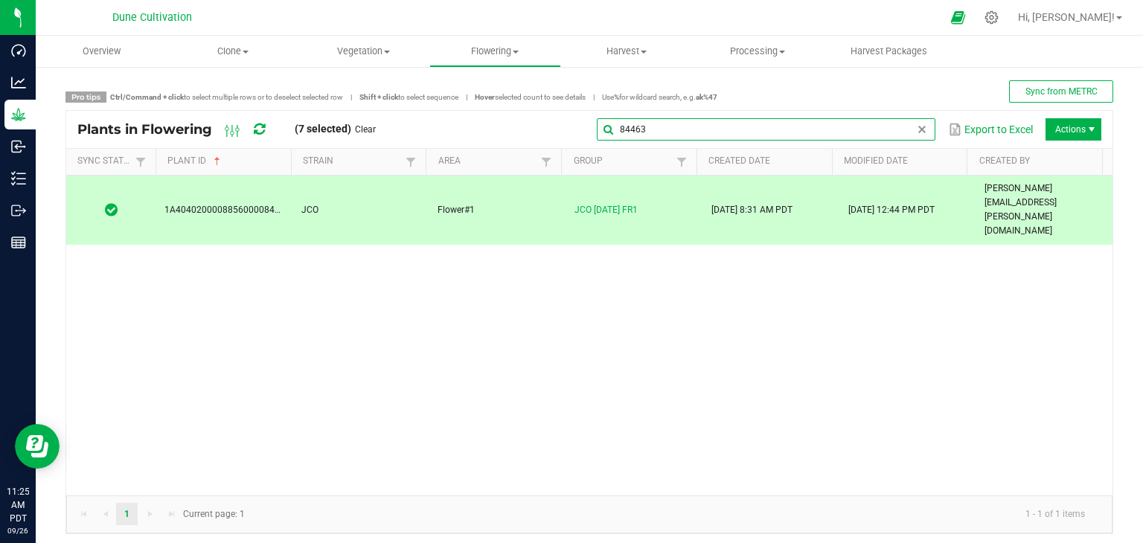
click at [905, 131] on global-search-input-ngx "84463" at bounding box center [766, 129] width 339 height 10
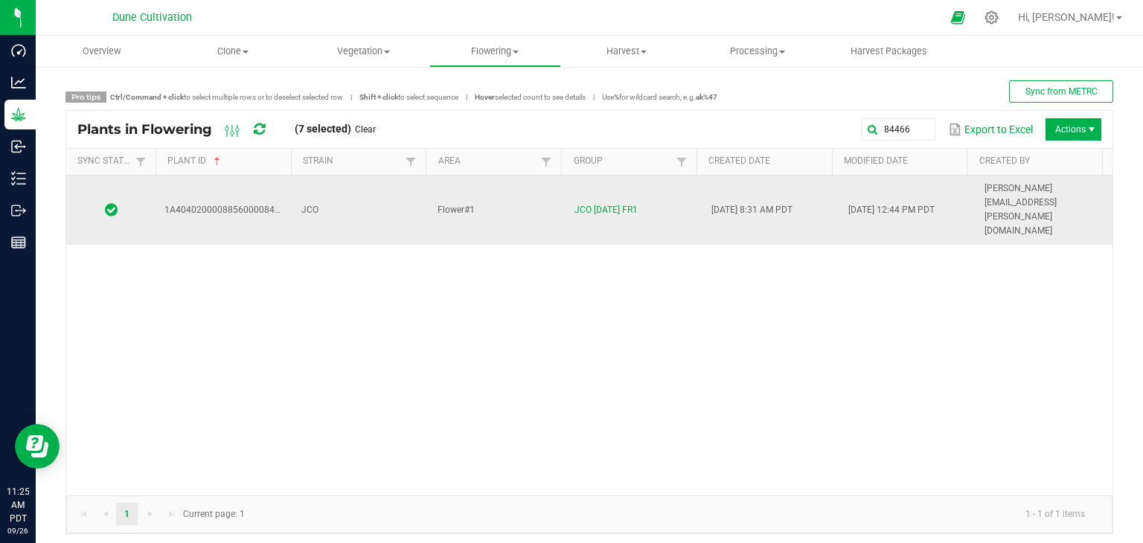
click at [332, 197] on td "JCO" at bounding box center [361, 210] width 137 height 69
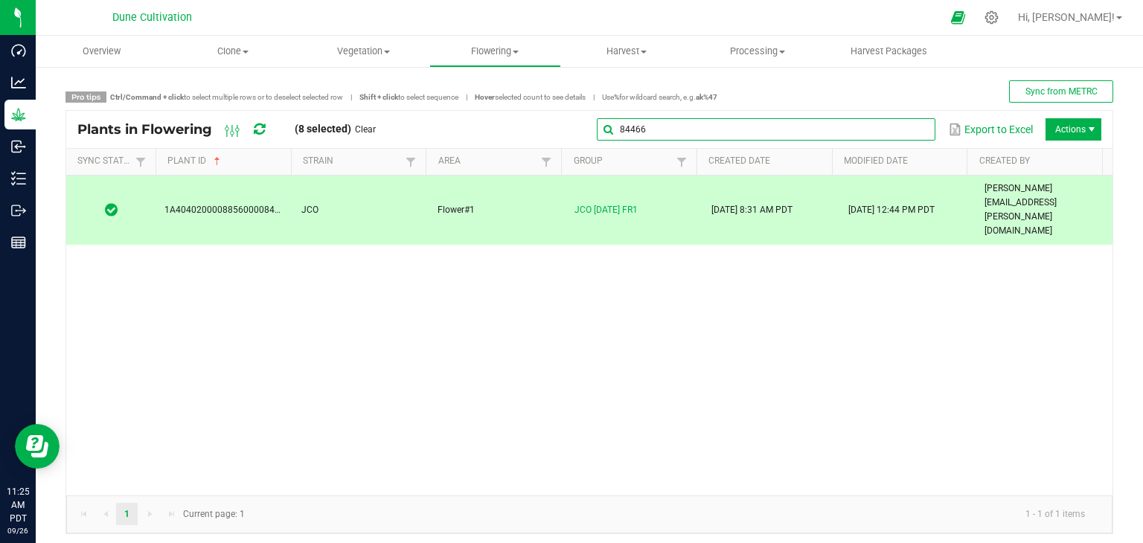
click at [899, 129] on input "84466" at bounding box center [766, 129] width 339 height 22
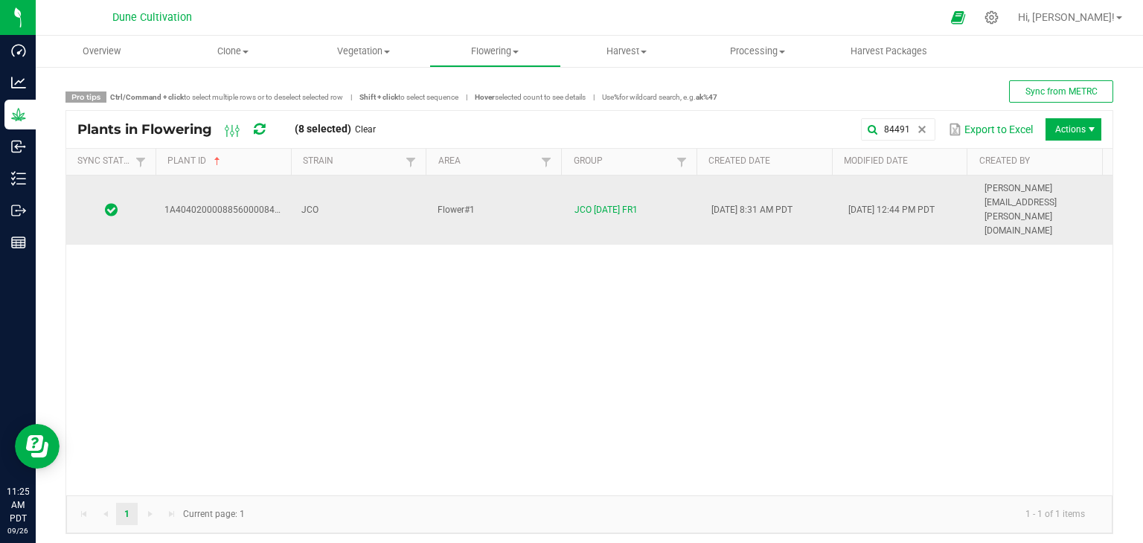
click at [371, 201] on td "JCO" at bounding box center [361, 210] width 137 height 69
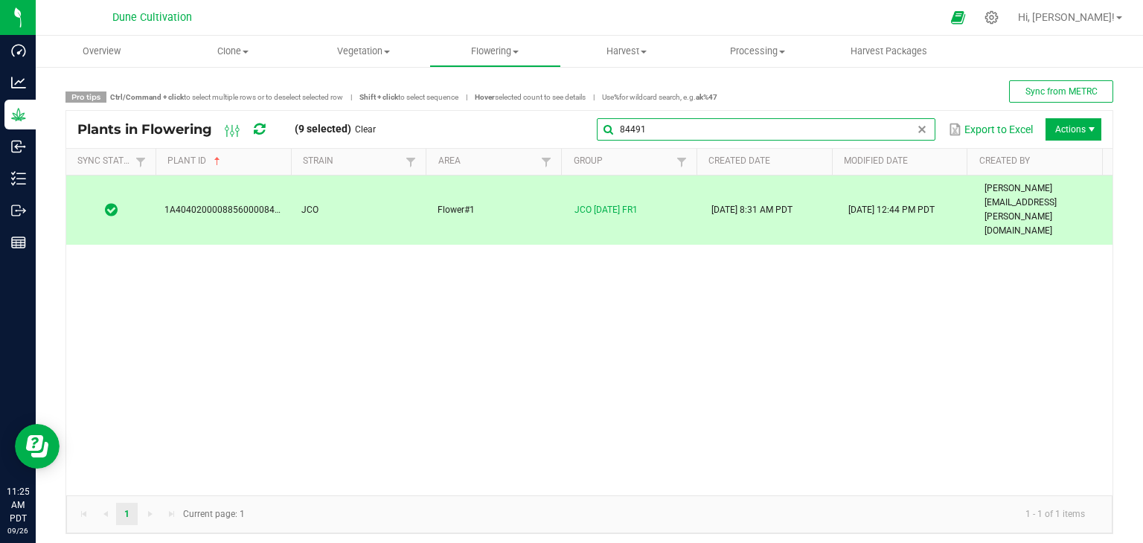
drag, startPoint x: 899, startPoint y: 138, endPoint x: 893, endPoint y: 143, distance: 7.9
click at [898, 138] on input "84491" at bounding box center [766, 129] width 339 height 22
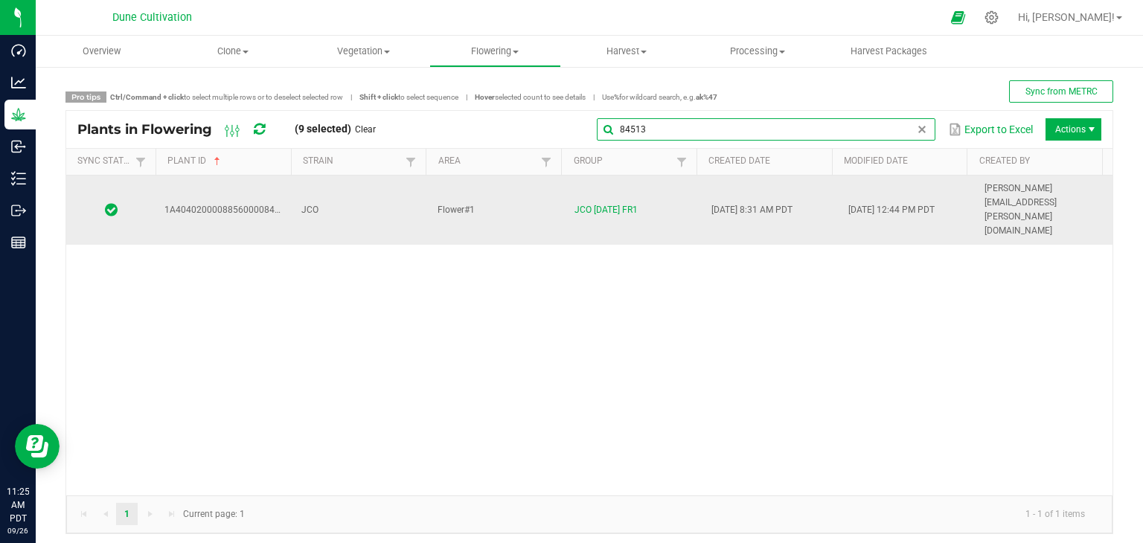
type input "84513"
click at [416, 187] on td "JCO" at bounding box center [361, 210] width 137 height 69
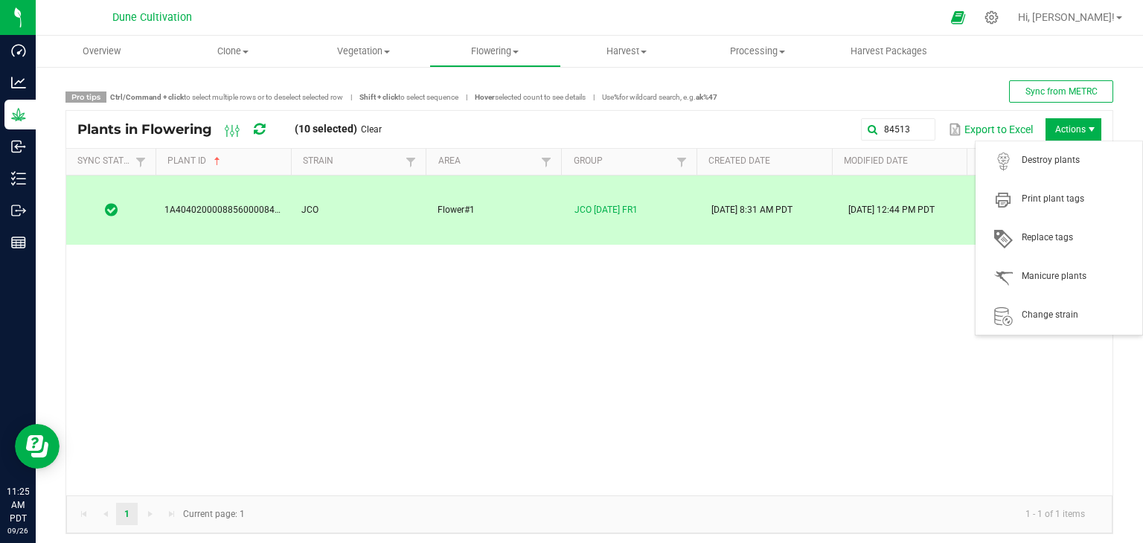
click at [1068, 135] on span "Actions" at bounding box center [1074, 129] width 56 height 22
click at [1064, 162] on span "Destroy plants" at bounding box center [1078, 160] width 112 height 13
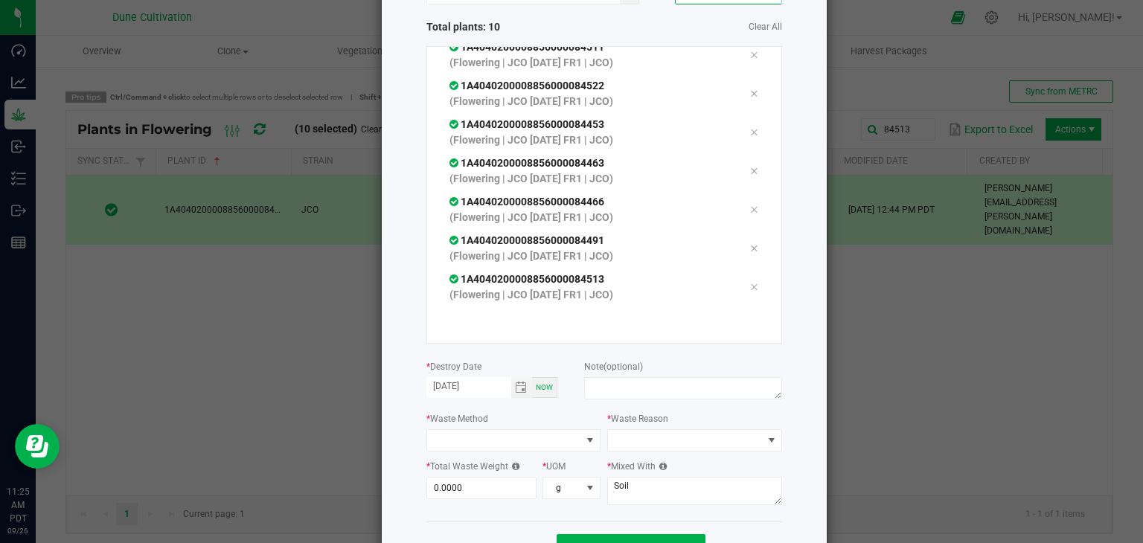
scroll to position [169, 0]
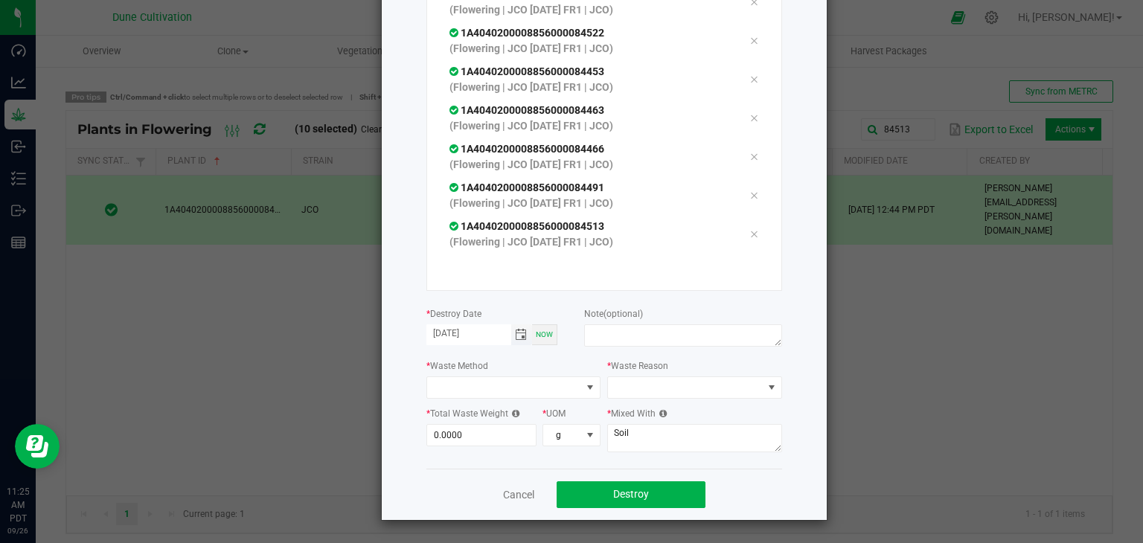
click at [516, 336] on span "Toggle calendar" at bounding box center [521, 335] width 12 height 12
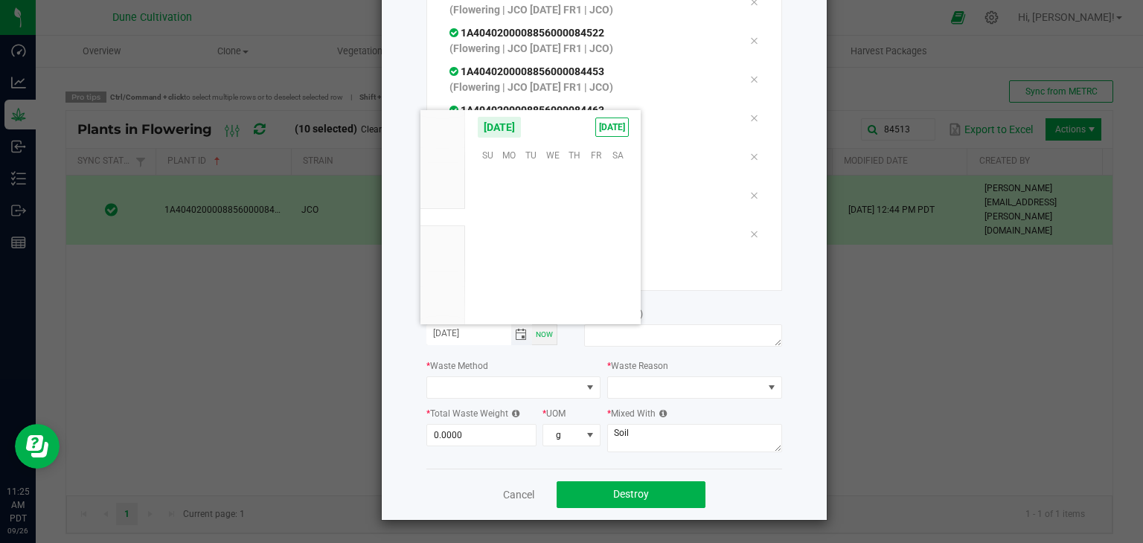
scroll to position [241476, 0]
click at [572, 243] on span "25" at bounding box center [575, 246] width 22 height 23
type input "[DATE]"
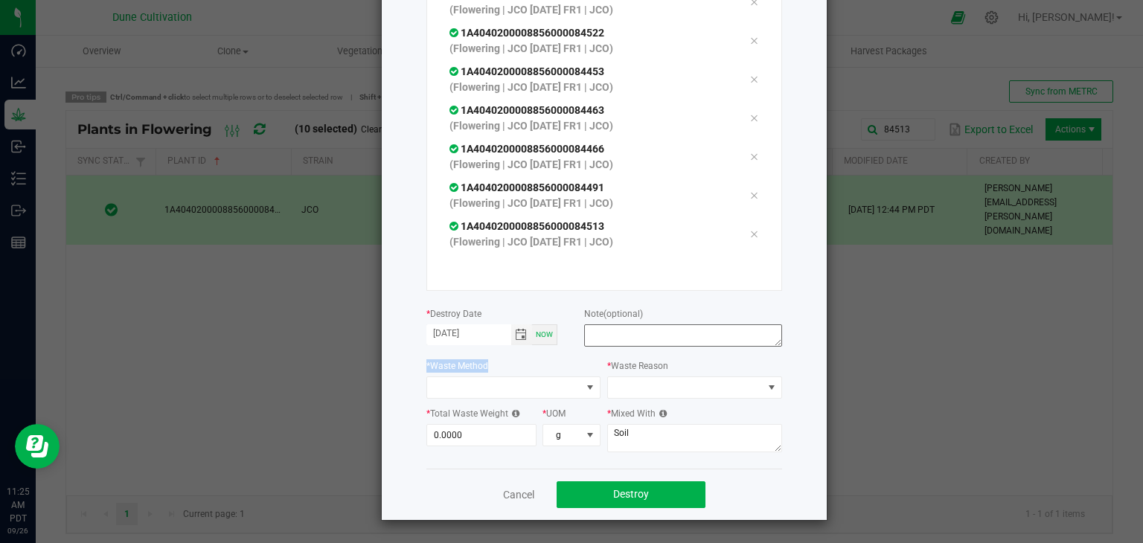
click at [604, 340] on div "or Scan plants Total plants: 10 Clear All 1A4040200008856000084507 (Flowering |…" at bounding box center [605, 189] width 356 height 559
click at [604, 338] on textarea at bounding box center [682, 336] width 197 height 22
type textarea "unhealthy"
click at [564, 388] on span at bounding box center [504, 387] width 155 height 21
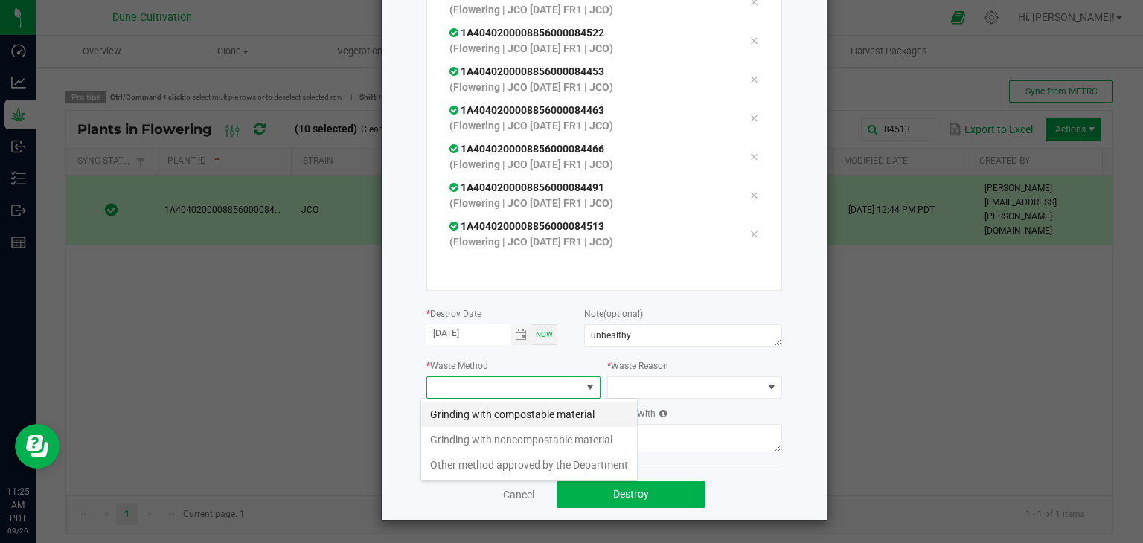
scroll to position [22, 175]
drag, startPoint x: 549, startPoint y: 406, endPoint x: 574, endPoint y: 400, distance: 26.2
click at [553, 402] on li "Grinding with compostable material" at bounding box center [529, 414] width 216 height 25
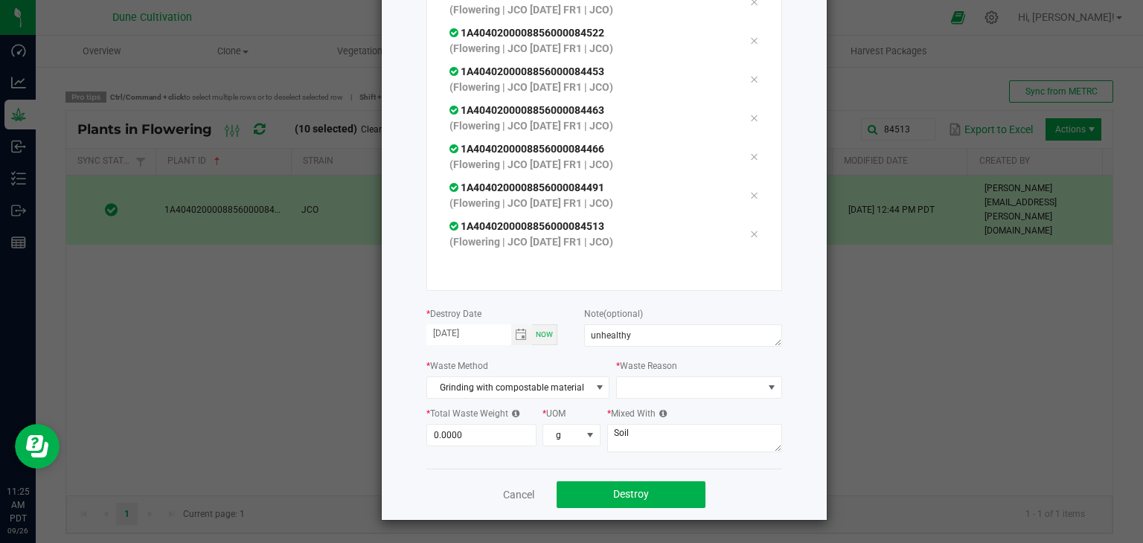
click at [648, 373] on div "* Waste Reason" at bounding box center [698, 378] width 165 height 41
click at [644, 382] on span at bounding box center [689, 387] width 145 height 21
click at [645, 412] on li "Pruning" at bounding box center [691, 414] width 167 height 25
click at [452, 447] on div "* Total Waste Weight 0.0000 * UOM g" at bounding box center [514, 431] width 175 height 51
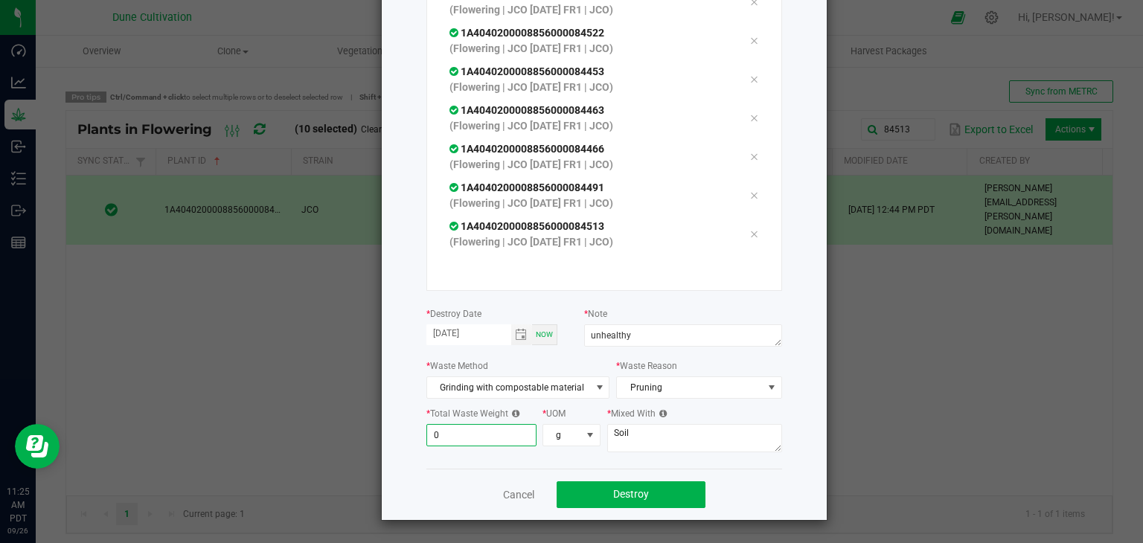
click at [462, 430] on input "0" at bounding box center [481, 435] width 109 height 21
type input "943.0000"
click at [636, 433] on textarea "Soil" at bounding box center [694, 438] width 175 height 28
type textarea "S"
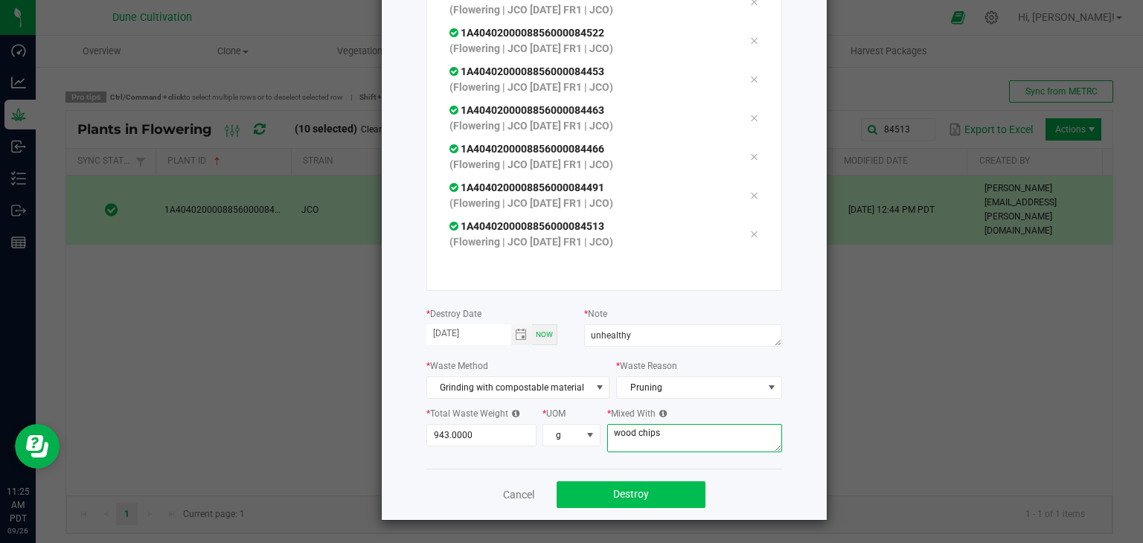
type textarea "wood chips"
click at [621, 501] on button "Destroy" at bounding box center [631, 495] width 149 height 27
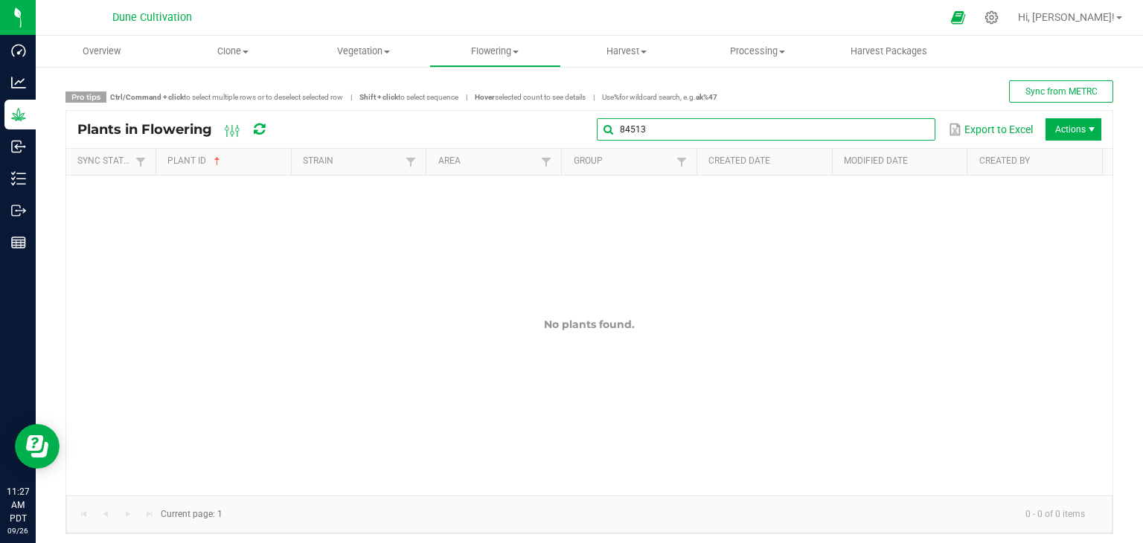
click at [902, 129] on input "84513" at bounding box center [766, 129] width 339 height 22
type input "8"
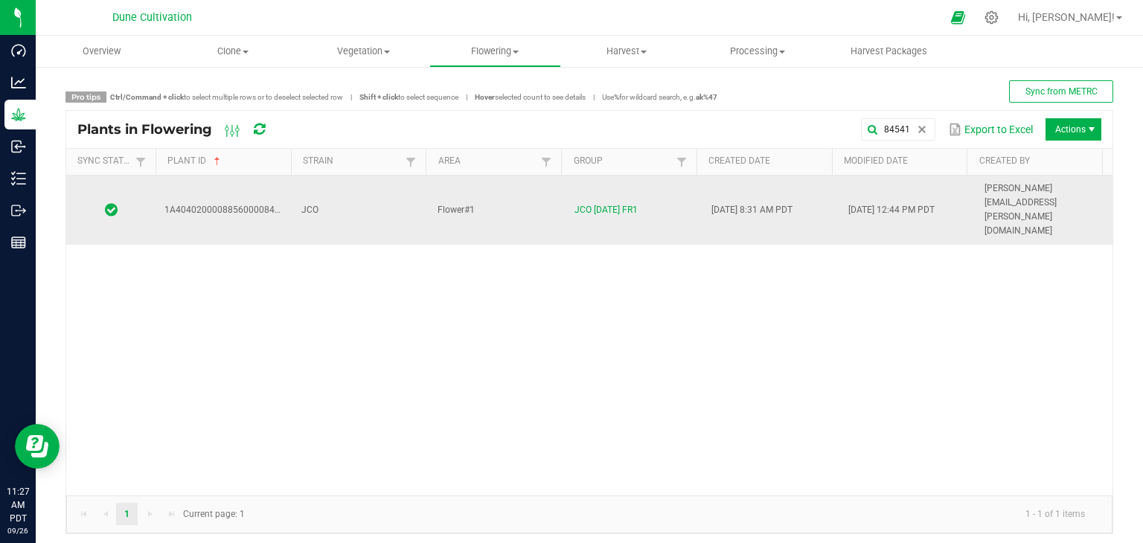
click at [465, 179] on td "Flower#1" at bounding box center [497, 210] width 137 height 69
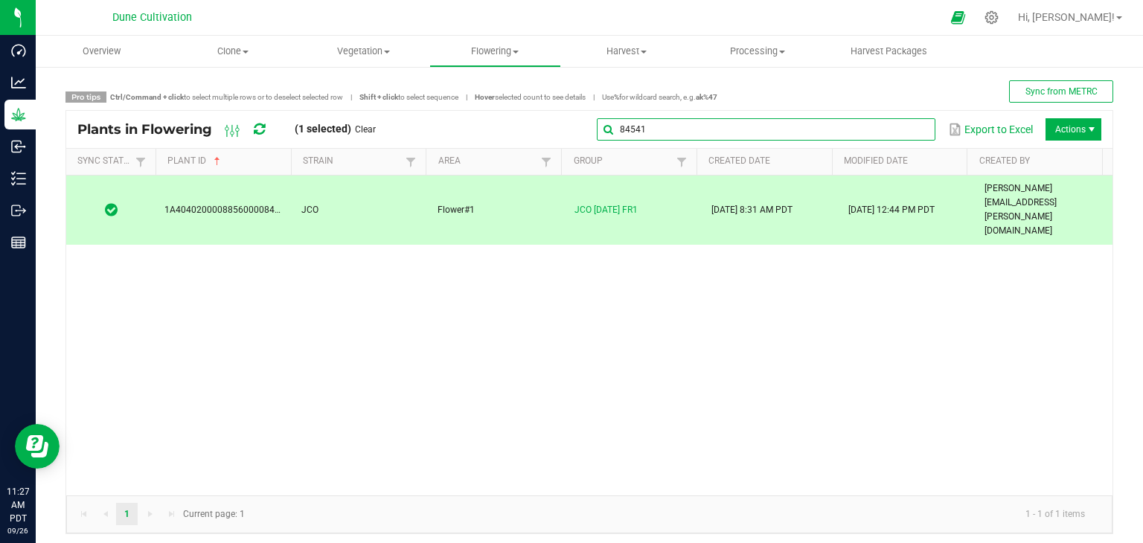
click at [901, 132] on input "84541" at bounding box center [766, 129] width 339 height 22
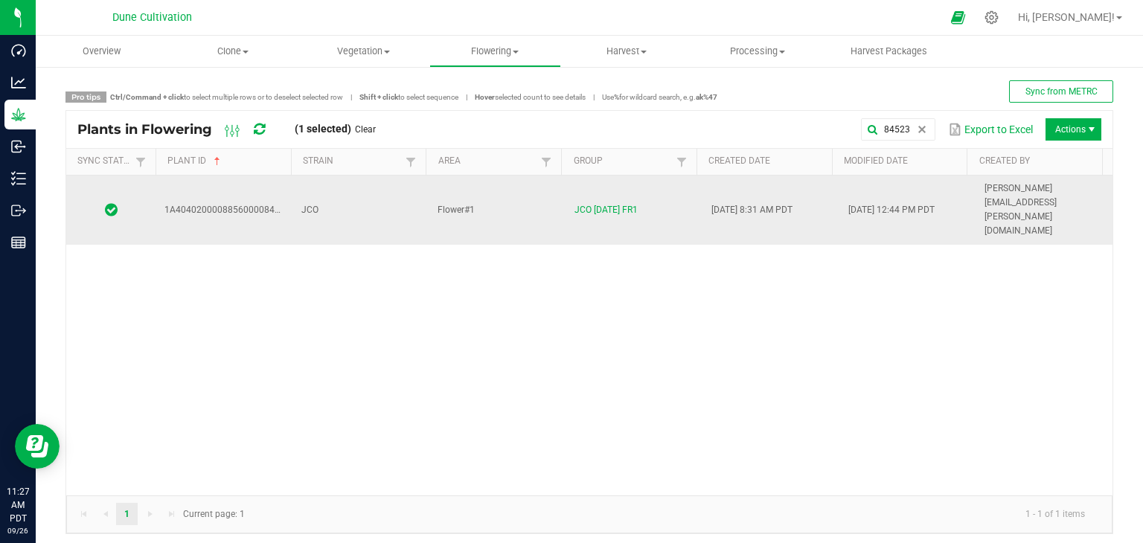
click at [385, 191] on td "JCO" at bounding box center [361, 210] width 137 height 69
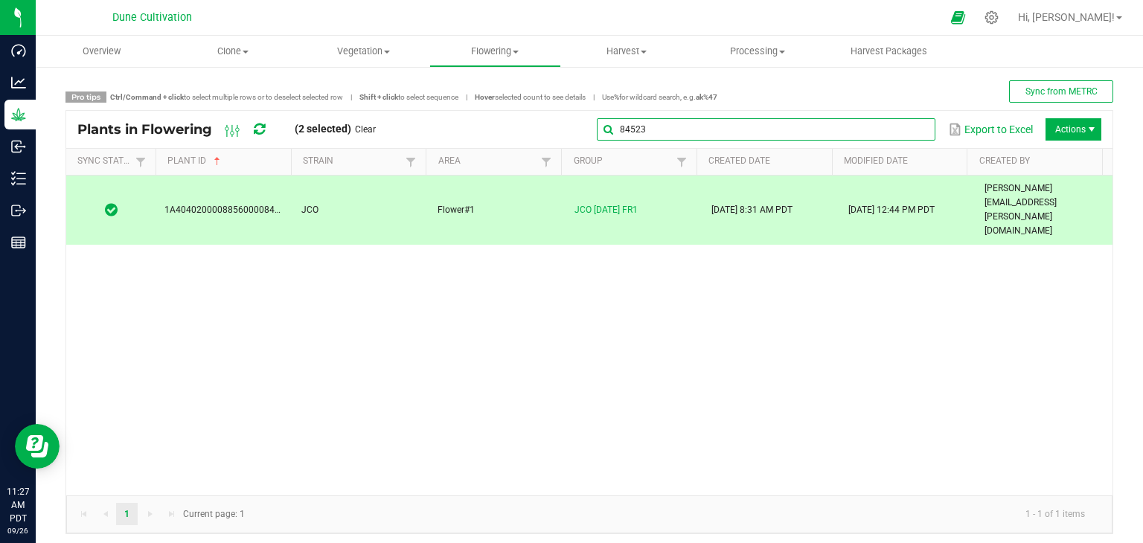
click at [911, 138] on input "84523" at bounding box center [766, 129] width 339 height 22
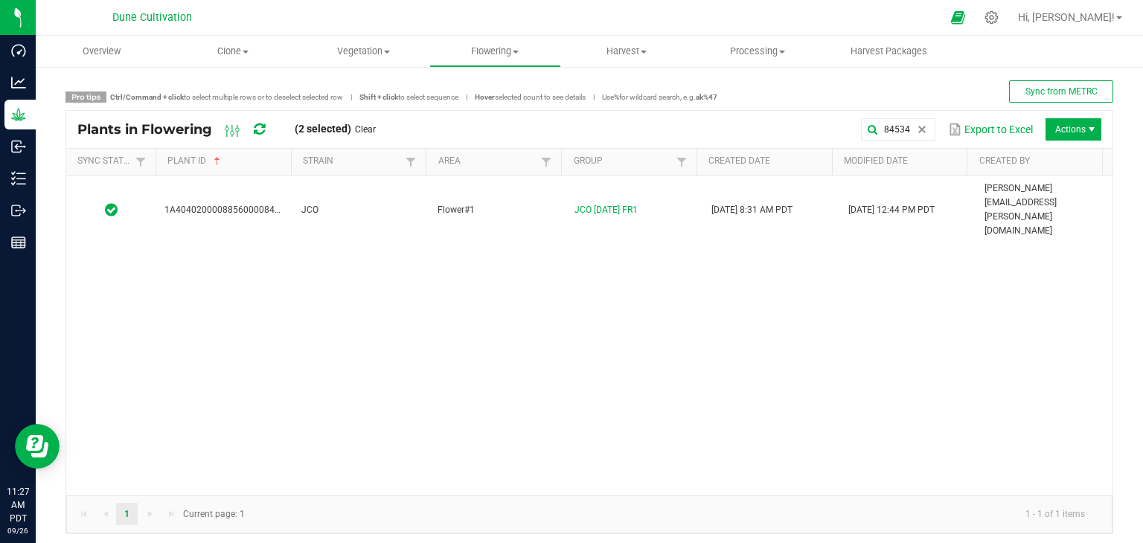
click at [335, 212] on div "1A4040200008856000084534 JCO Flower#1 JCO 09.05.25 FR1 08/25/2025 8:31 AM PDT 0…" at bounding box center [589, 336] width 1047 height 320
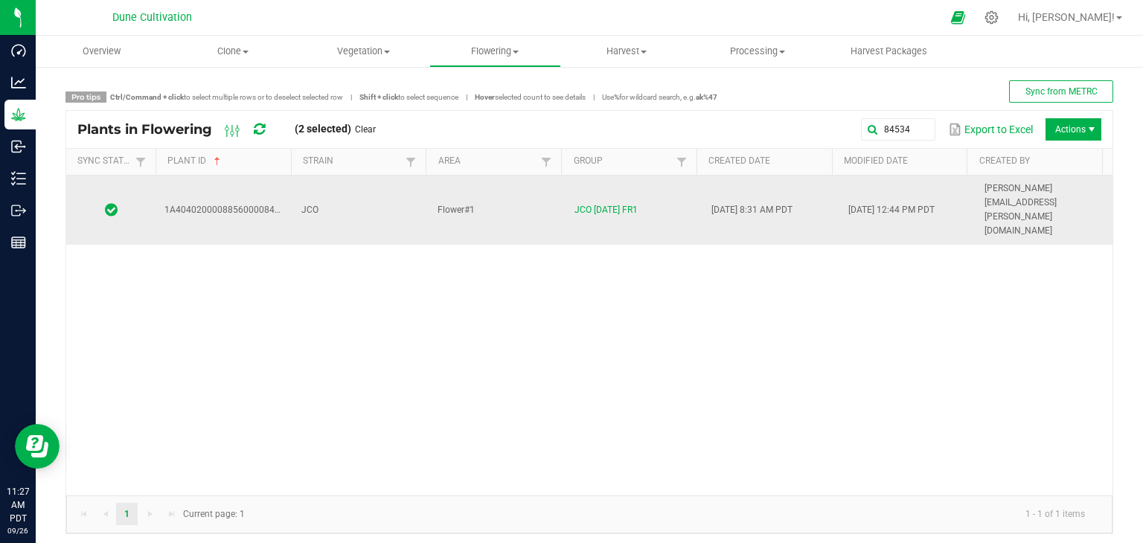
click at [339, 193] on td "JCO" at bounding box center [361, 210] width 137 height 69
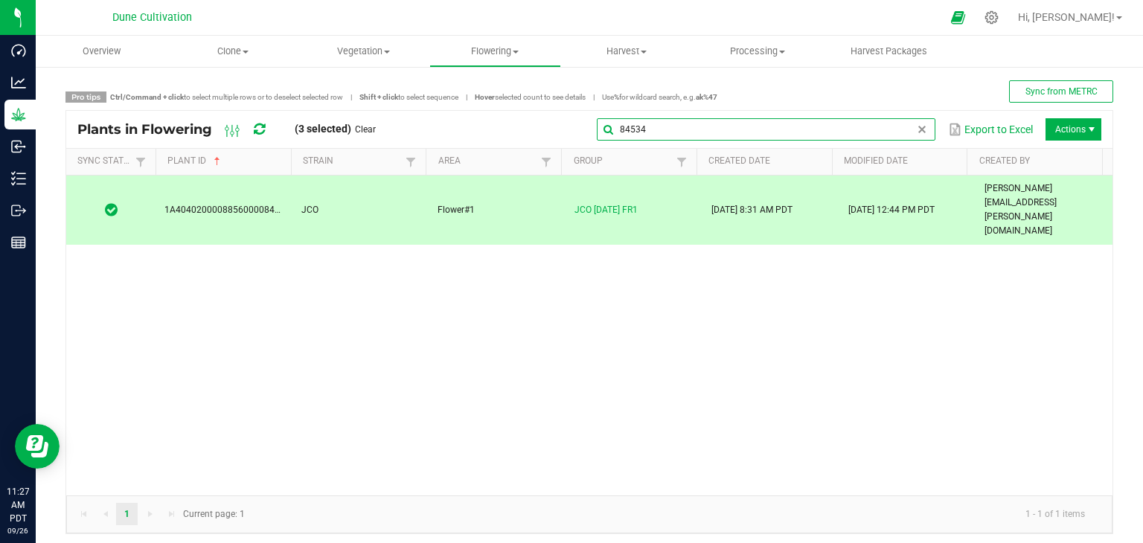
click at [897, 135] on input "84534" at bounding box center [766, 129] width 339 height 22
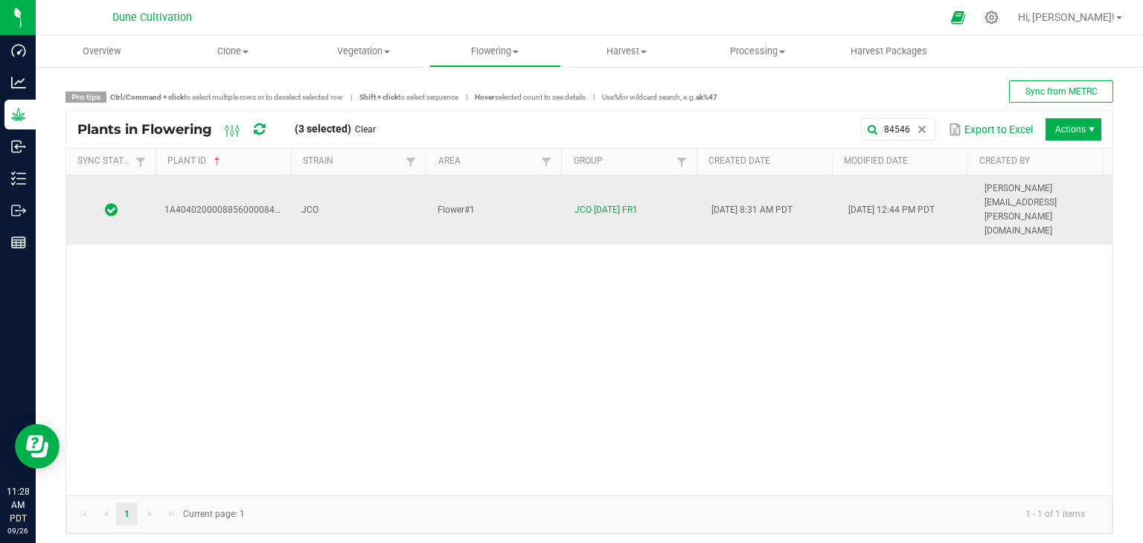
click at [394, 190] on td "JCO" at bounding box center [361, 210] width 137 height 69
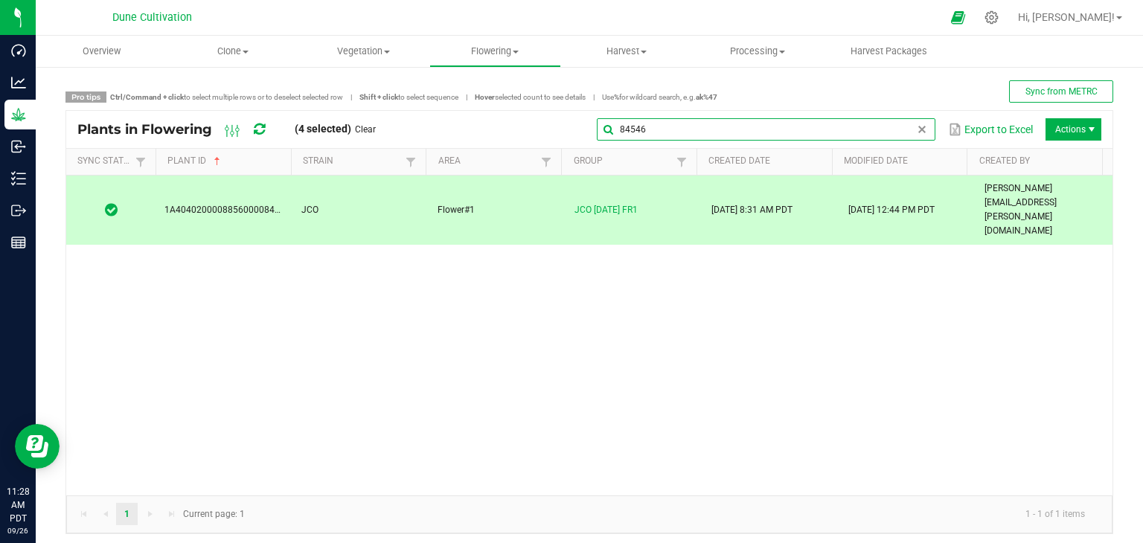
click at [896, 124] on input "84546" at bounding box center [766, 129] width 339 height 22
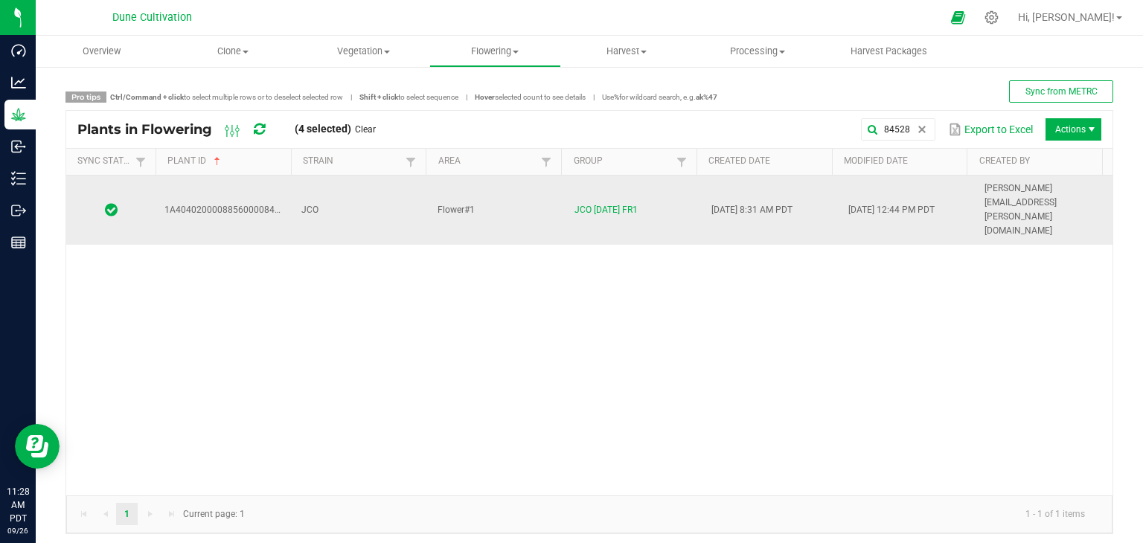
click at [363, 198] on td "JCO" at bounding box center [361, 210] width 137 height 69
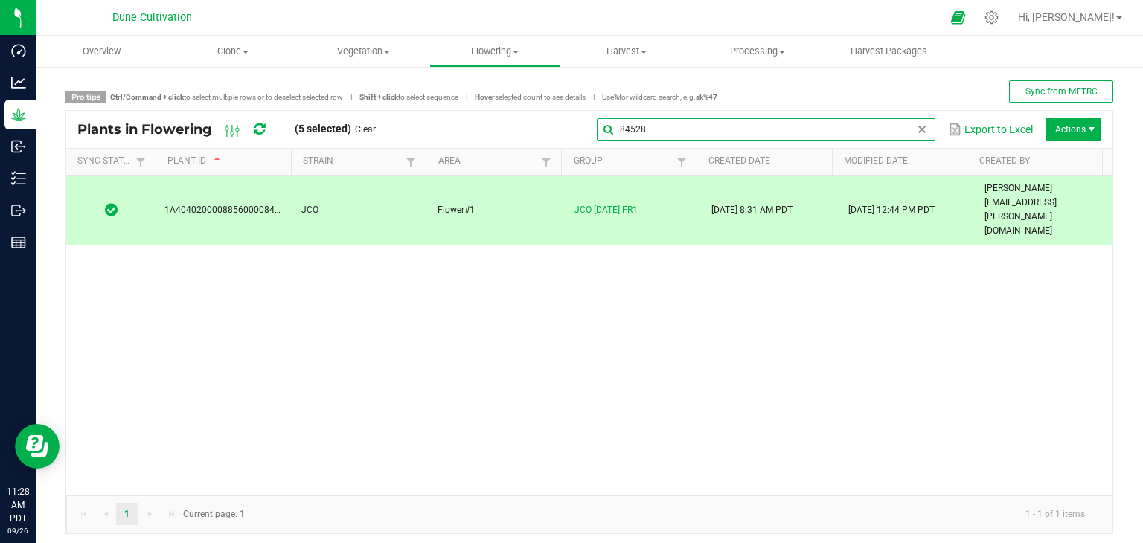
click at [901, 132] on input "84528" at bounding box center [766, 129] width 339 height 22
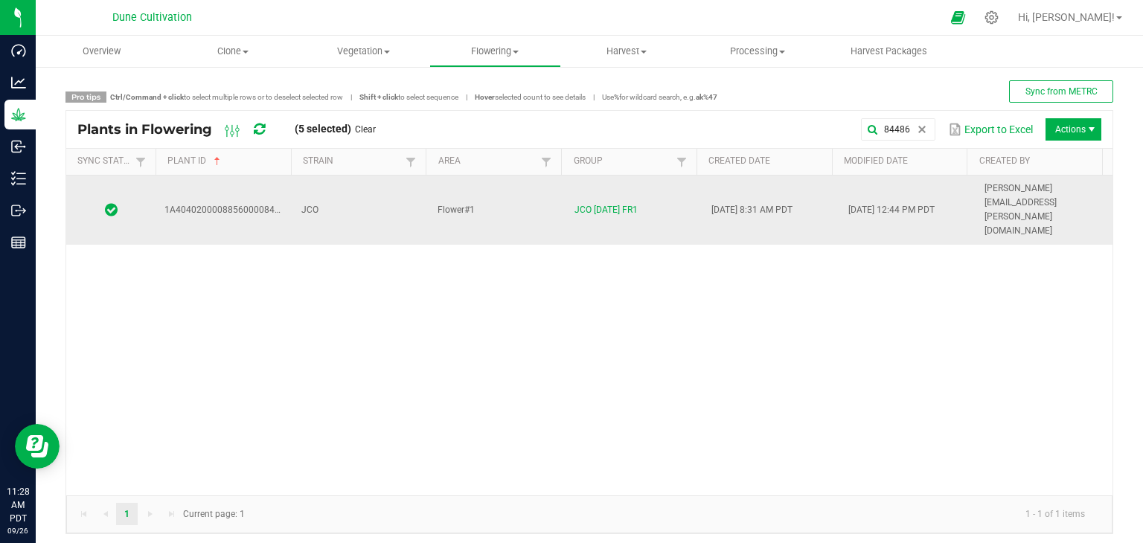
click at [403, 185] on td "JCO" at bounding box center [361, 210] width 137 height 69
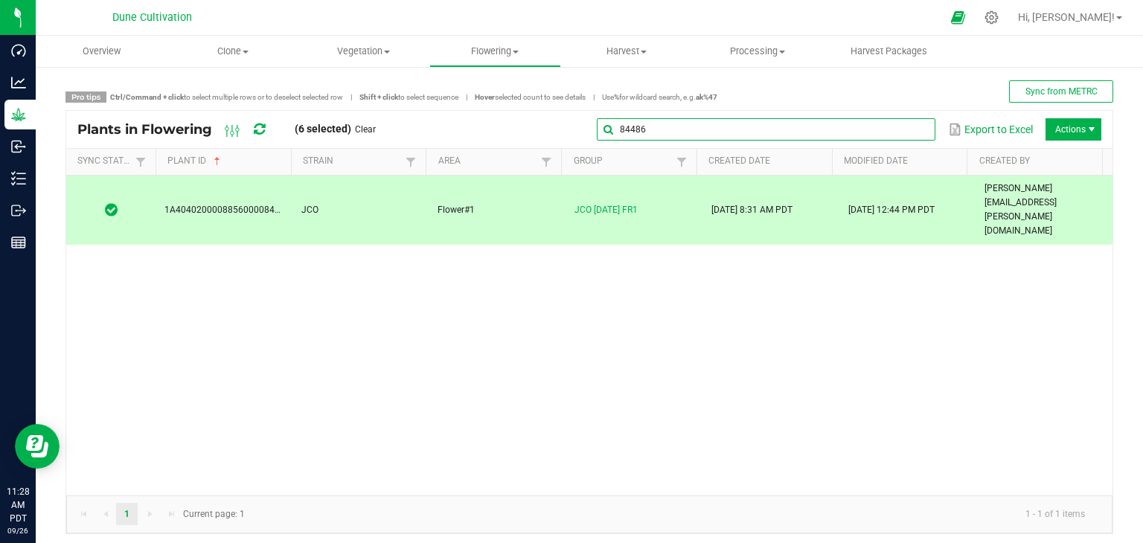
click at [920, 130] on input "84486" at bounding box center [766, 129] width 339 height 22
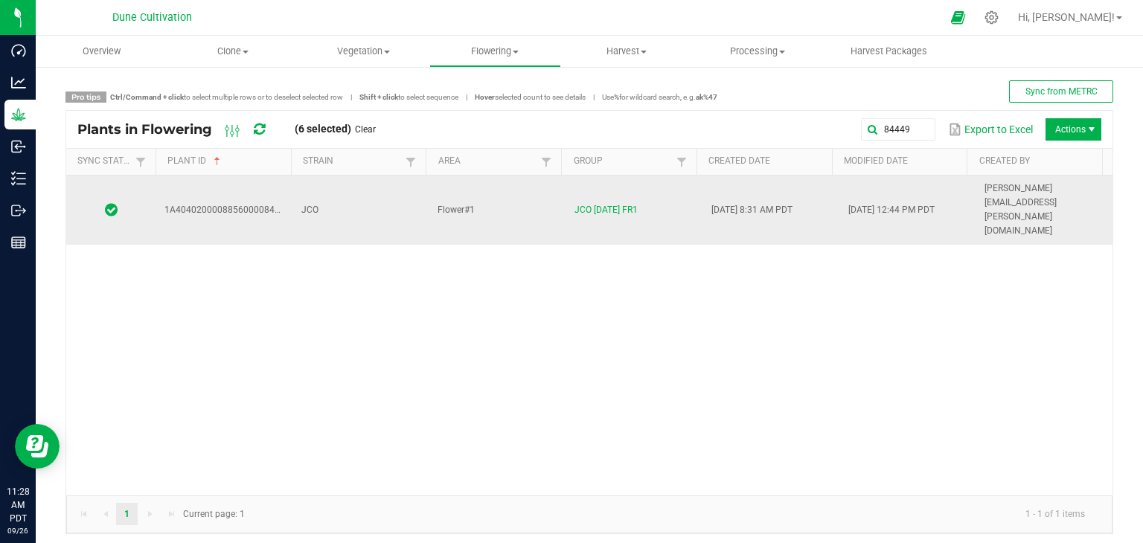
drag, startPoint x: 542, startPoint y: 192, endPoint x: 533, endPoint y: 191, distance: 9.0
click at [539, 191] on td "Flower#1" at bounding box center [497, 210] width 137 height 69
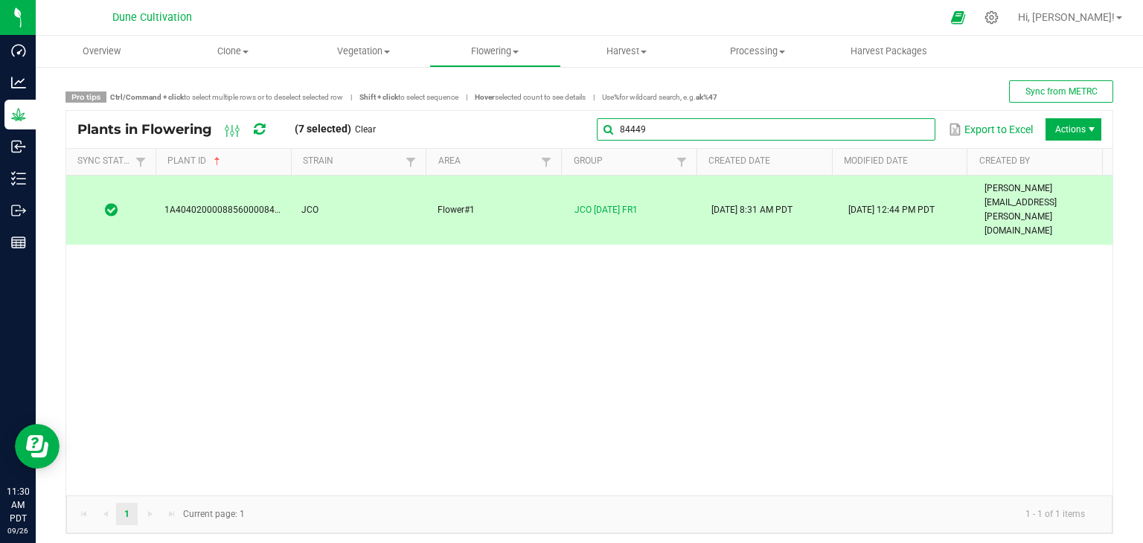
click at [896, 128] on input "84449" at bounding box center [766, 129] width 339 height 22
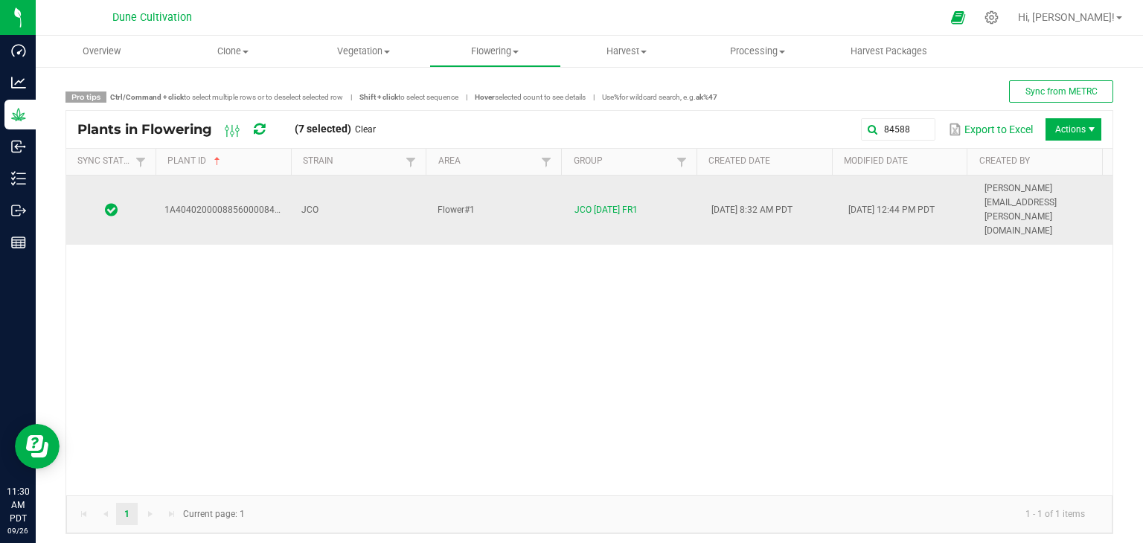
click at [351, 194] on td "JCO" at bounding box center [361, 210] width 137 height 69
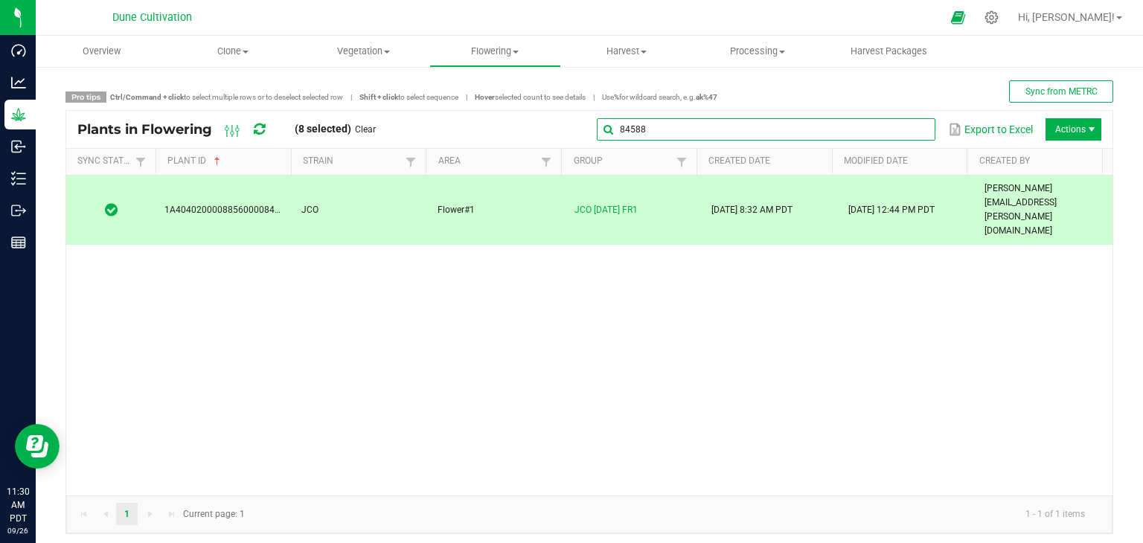
click at [902, 127] on global-search-input-ngx "84588" at bounding box center [766, 129] width 339 height 10
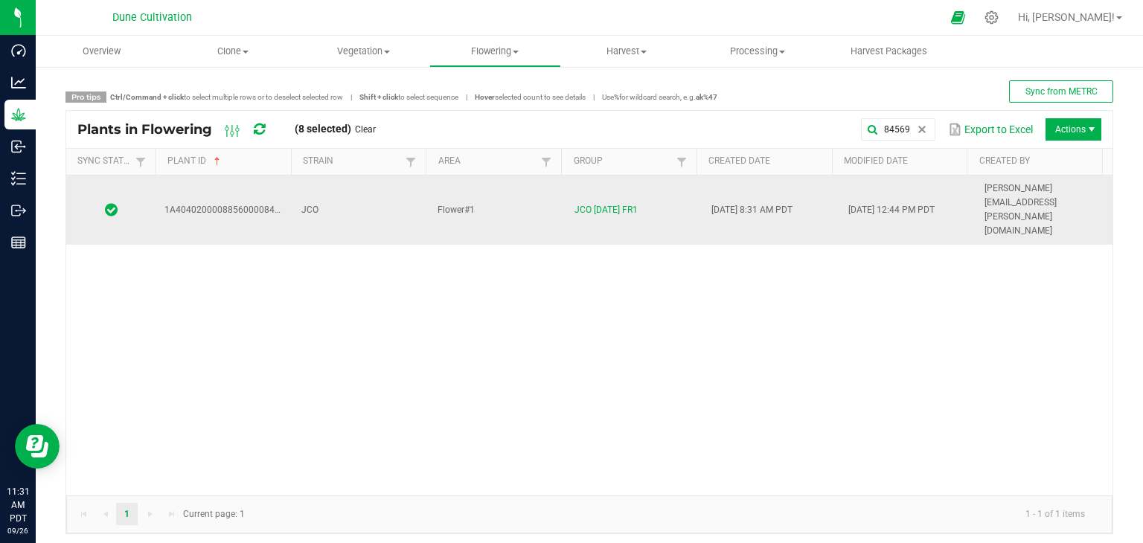
click at [476, 193] on td "Flower#1" at bounding box center [497, 210] width 137 height 69
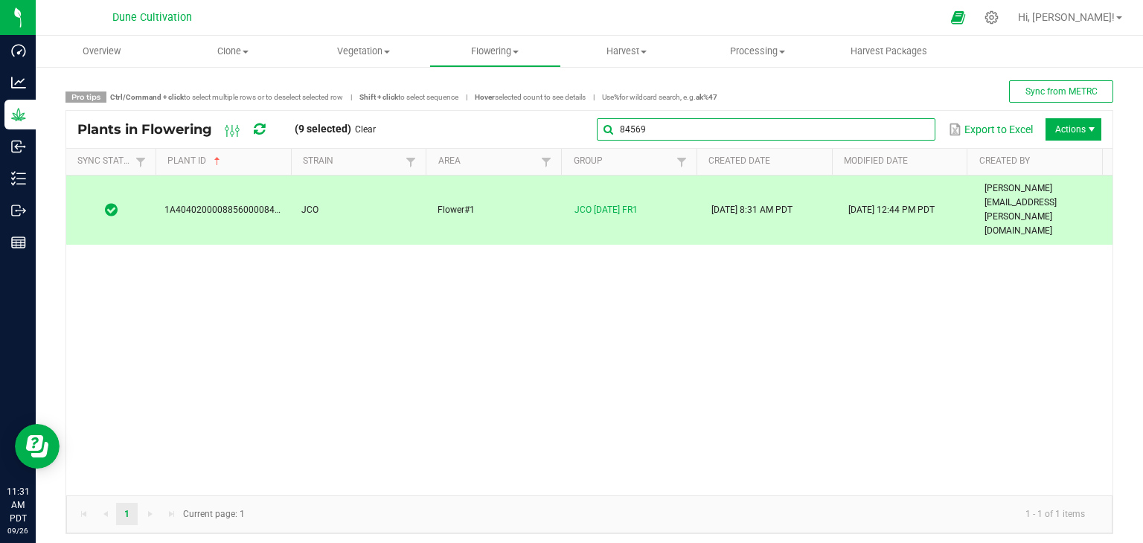
click at [895, 123] on input "84569" at bounding box center [766, 129] width 339 height 22
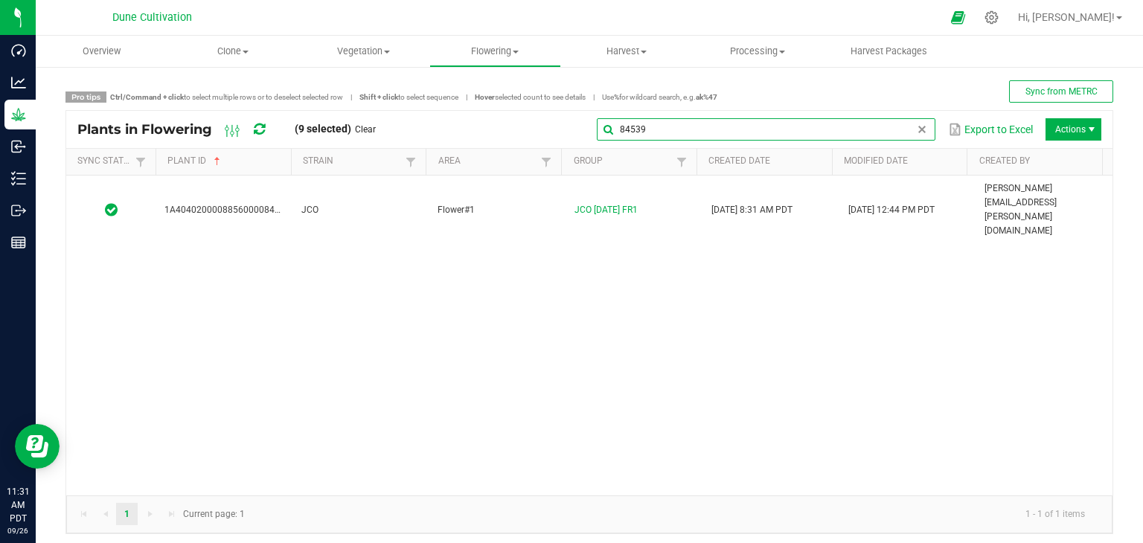
type input "84539"
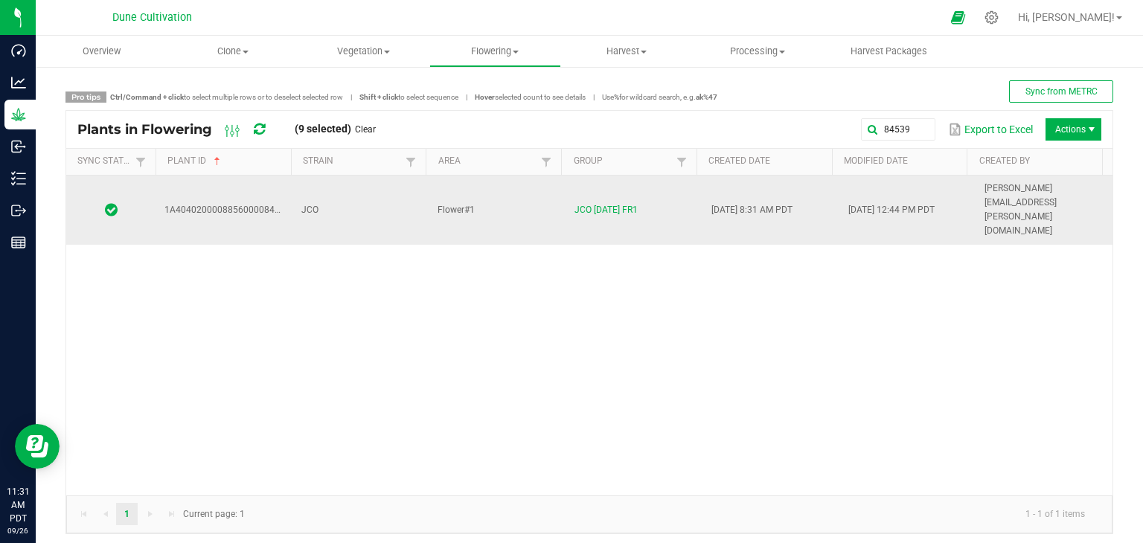
click at [402, 202] on div "1A4040200008856000084539 JCO Flower#1 JCO 09.05.25 FR1 08/25/2025 8:31 AM PDT 0…" at bounding box center [589, 336] width 1047 height 320
click at [407, 200] on td "JCO" at bounding box center [361, 210] width 137 height 69
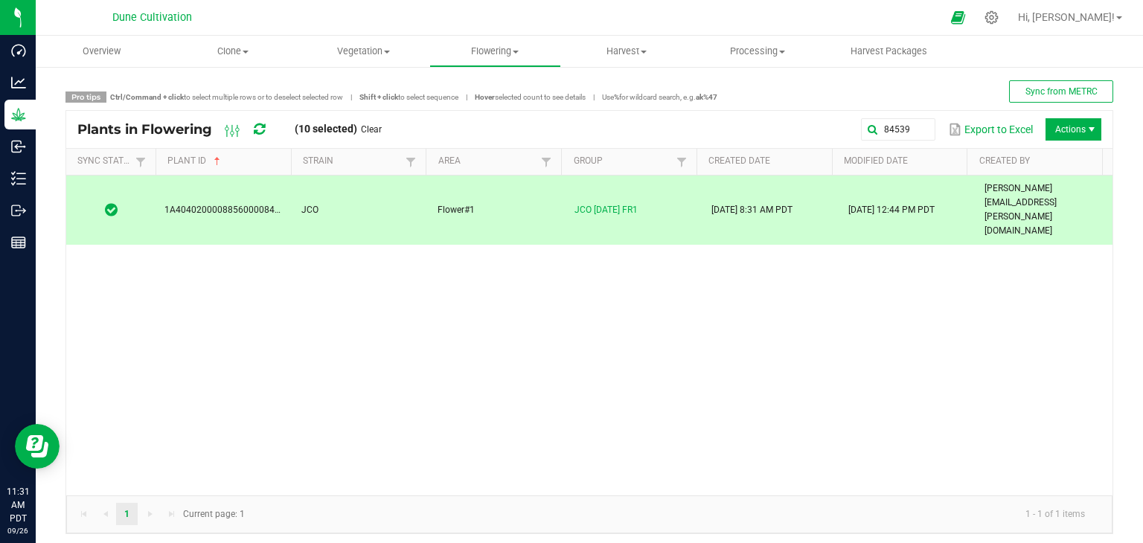
click at [1086, 129] on span "Actions" at bounding box center [1092, 130] width 12 height 12
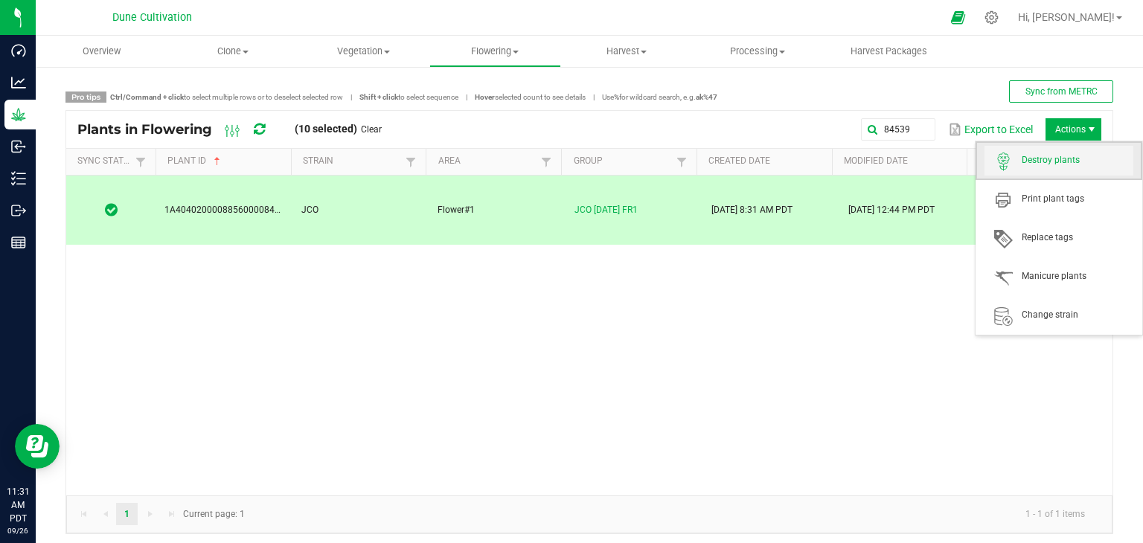
click at [1049, 166] on span "Destroy plants" at bounding box center [1059, 161] width 149 height 30
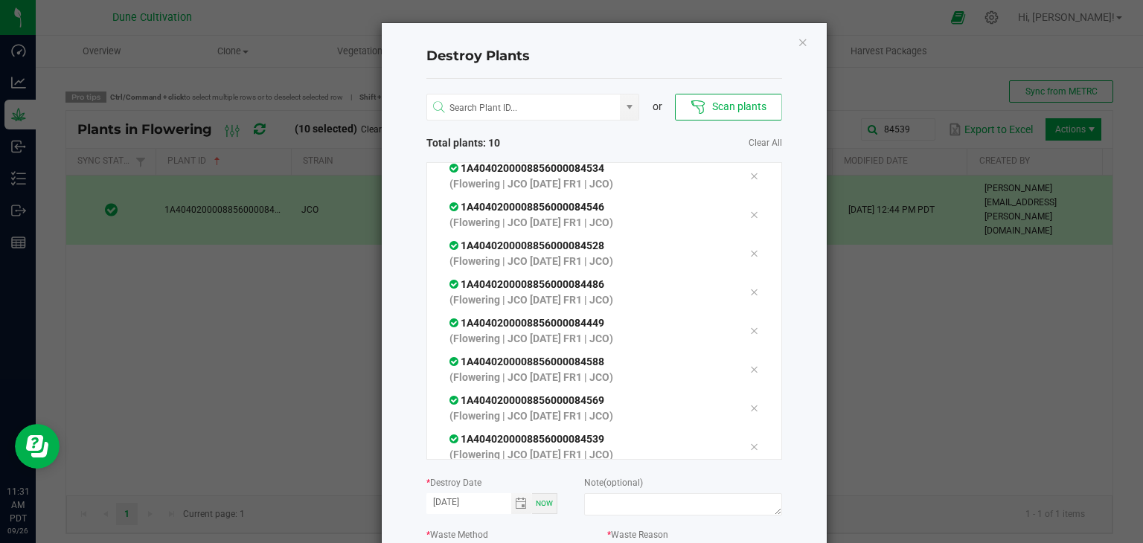
scroll to position [127, 0]
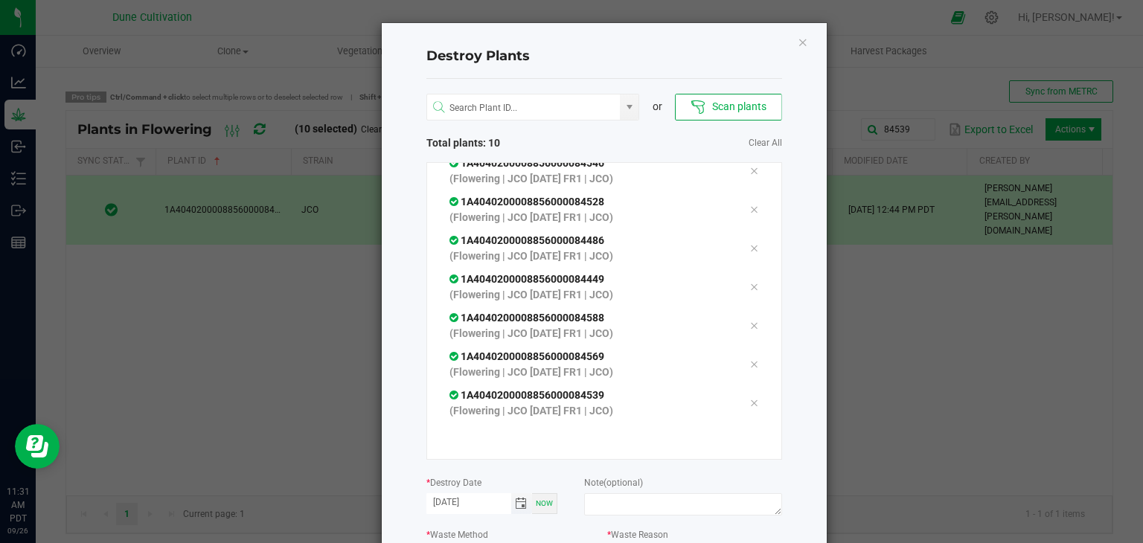
click at [516, 507] on span "Toggle calendar" at bounding box center [521, 504] width 12 height 12
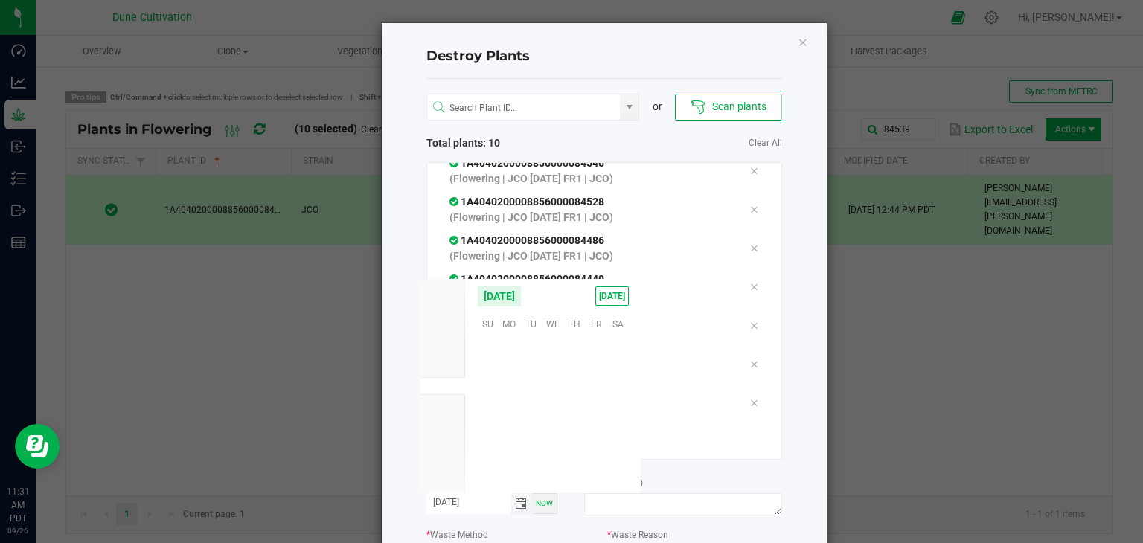
scroll to position [241476, 0]
click at [573, 423] on span "25" at bounding box center [575, 415] width 22 height 23
type input "[DATE]"
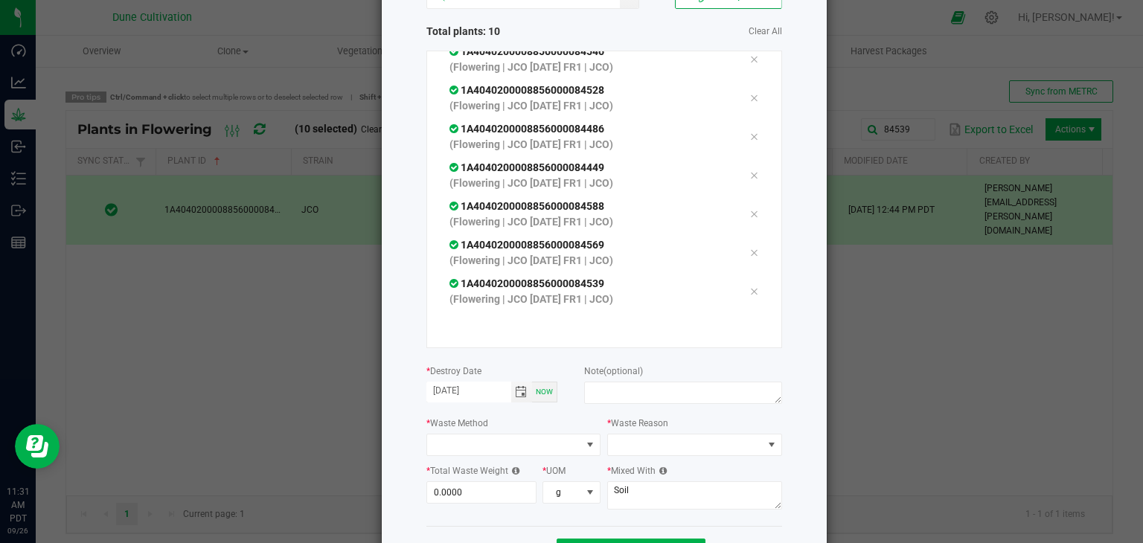
scroll to position [169, 0]
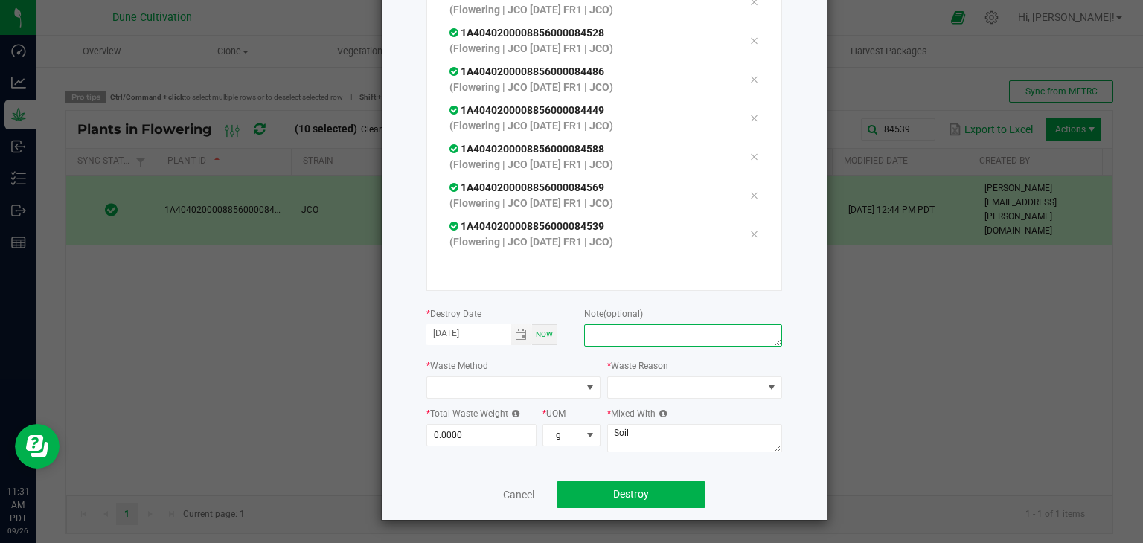
click at [613, 340] on textarea at bounding box center [682, 336] width 197 height 22
type textarea "unhealthy"
click at [470, 390] on span at bounding box center [504, 387] width 155 height 21
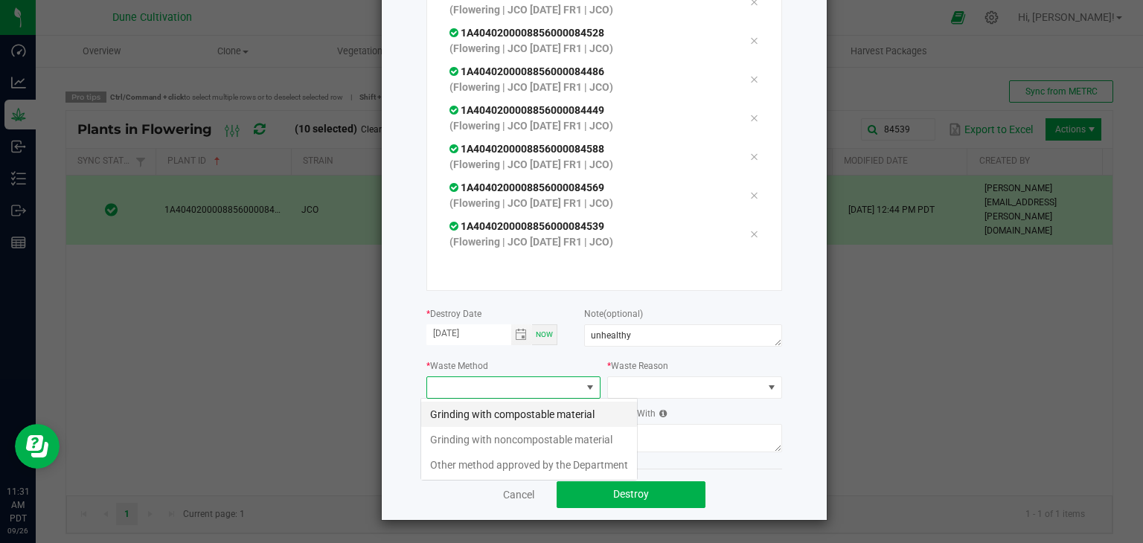
scroll to position [22, 175]
click at [479, 405] on li "Grinding with compostable material" at bounding box center [529, 414] width 216 height 25
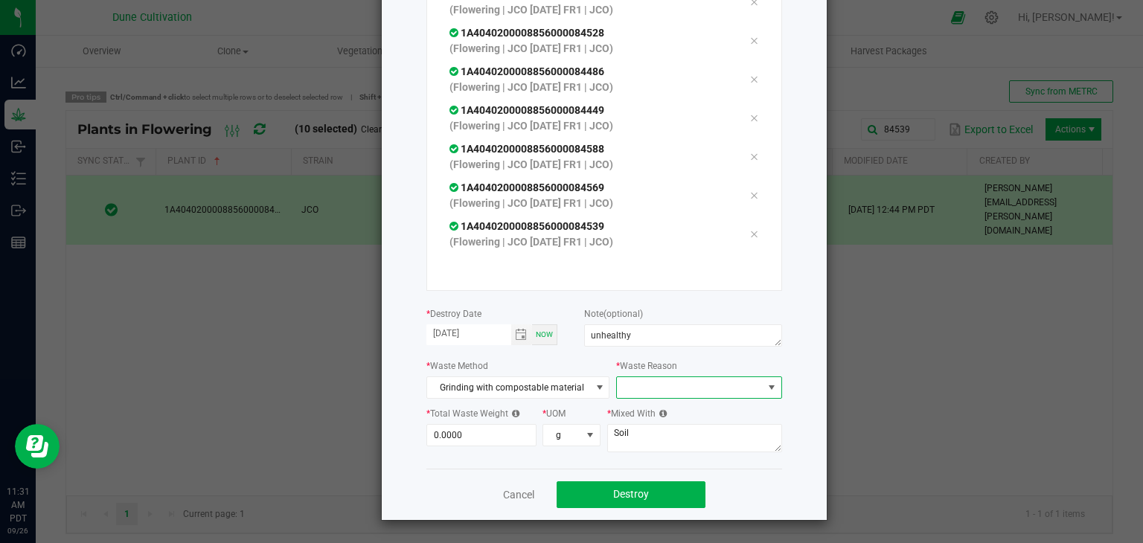
click at [688, 377] on span at bounding box center [689, 387] width 145 height 21
drag, startPoint x: 642, startPoint y: 415, endPoint x: 634, endPoint y: 419, distance: 10.0
click at [643, 414] on li "Pruning" at bounding box center [691, 414] width 167 height 25
click at [493, 441] on input "0" at bounding box center [481, 435] width 109 height 21
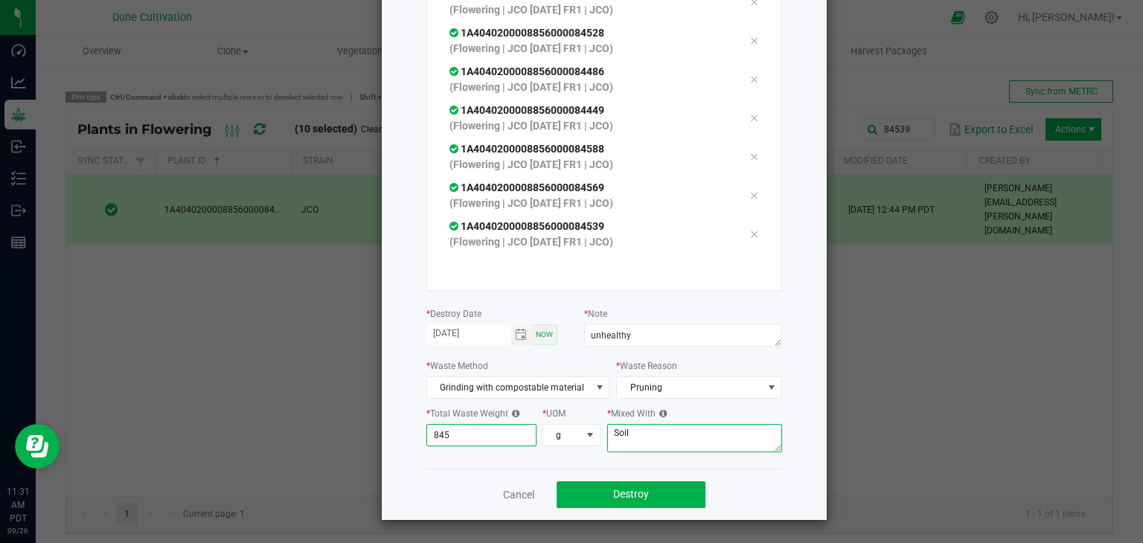
type input "845.0000"
click at [634, 450] on textarea "Soil" at bounding box center [694, 438] width 175 height 28
type textarea "S"
type textarea "wood chips"
drag, startPoint x: 625, startPoint y: 491, endPoint x: 625, endPoint y: 483, distance: 8.2
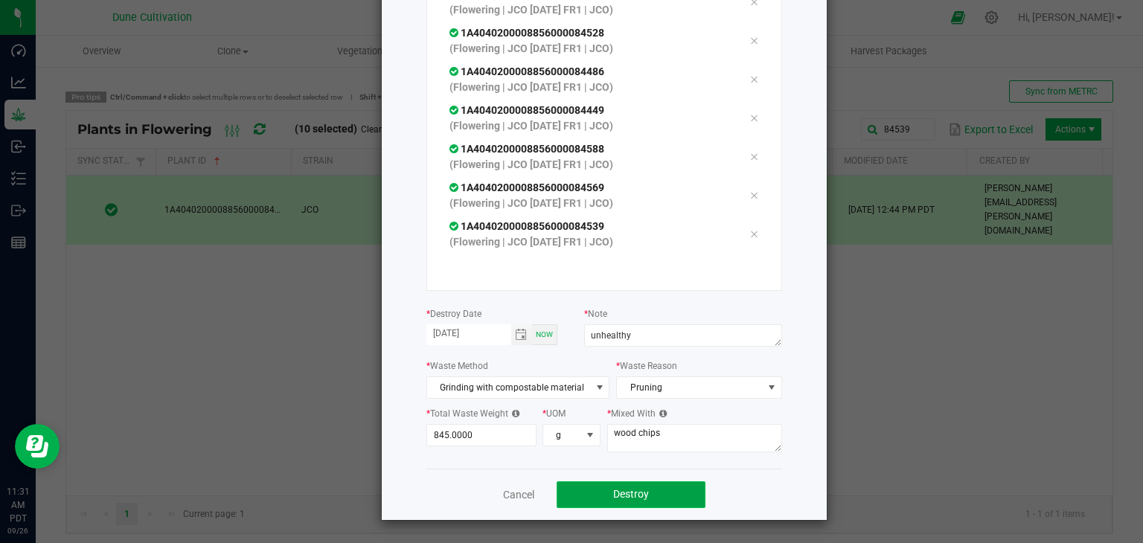
click at [625, 483] on button "Destroy" at bounding box center [631, 495] width 149 height 27
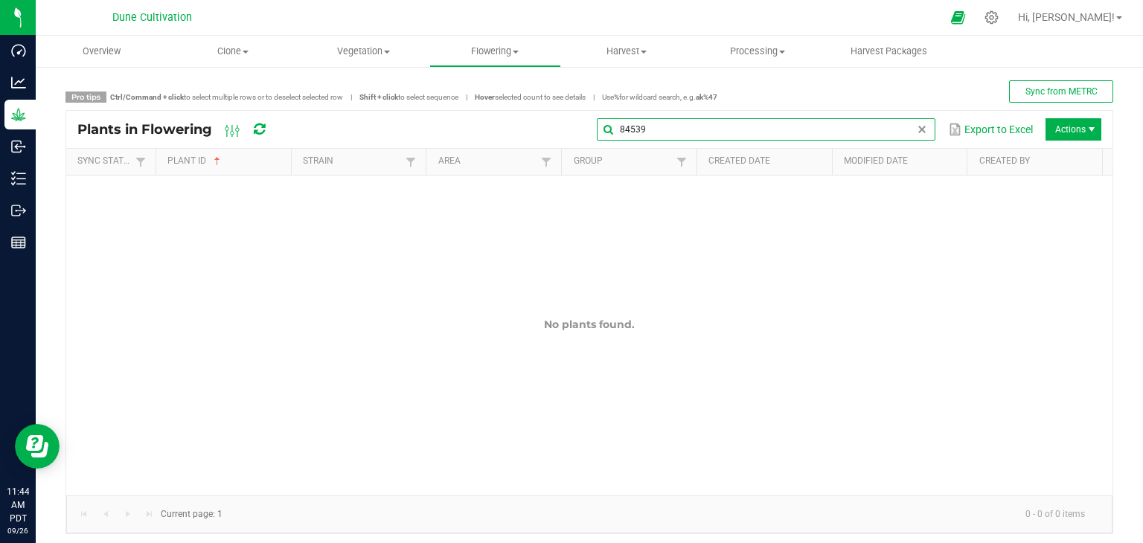
click at [906, 137] on input "84539" at bounding box center [766, 129] width 339 height 22
type input "845"
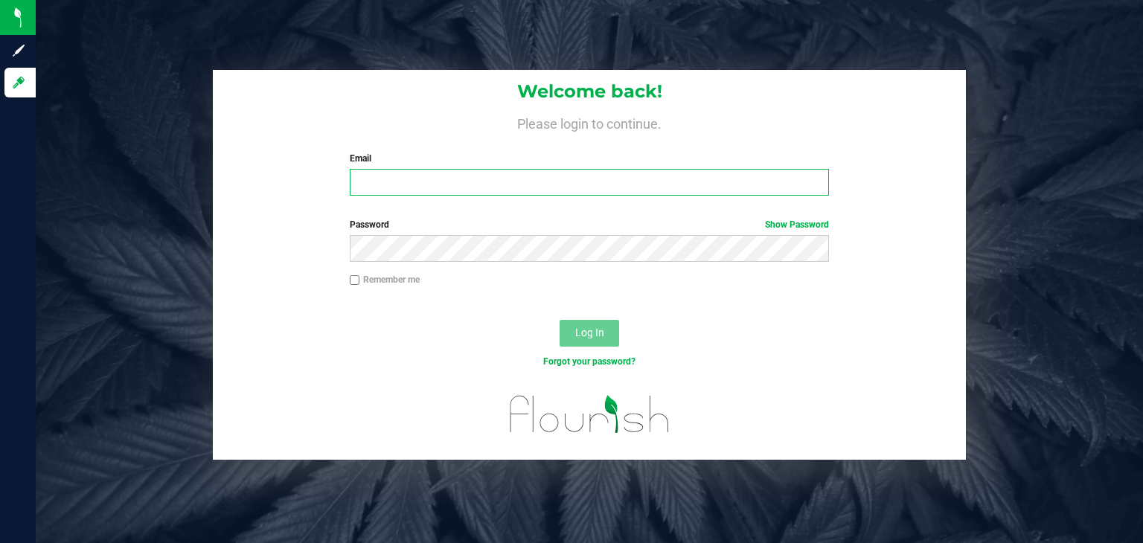
type input "[PERSON_NAME][EMAIL_ADDRESS][PERSON_NAME][DOMAIN_NAME]"
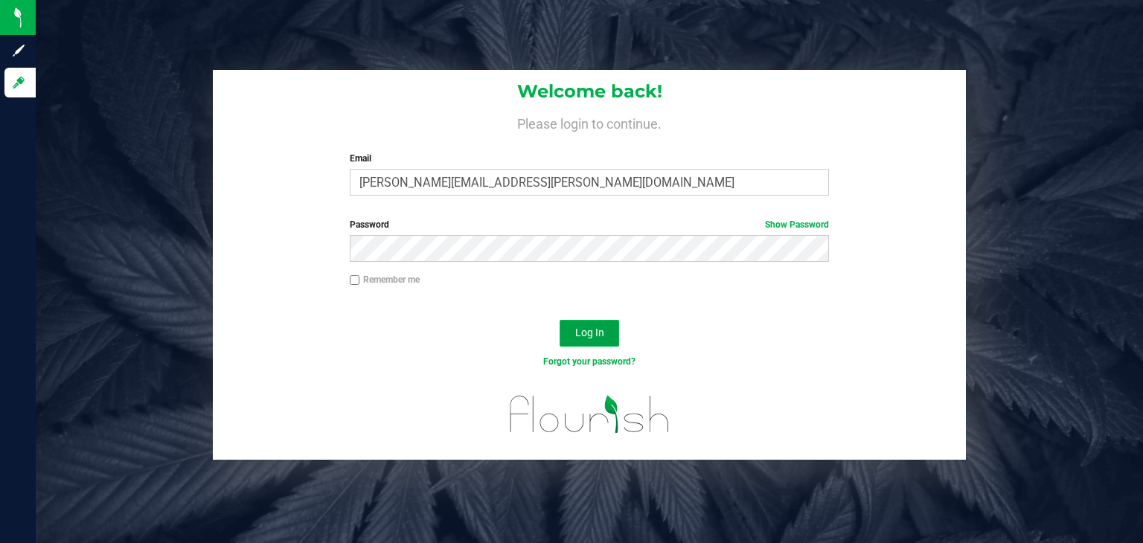
click at [564, 335] on button "Log In" at bounding box center [590, 333] width 60 height 27
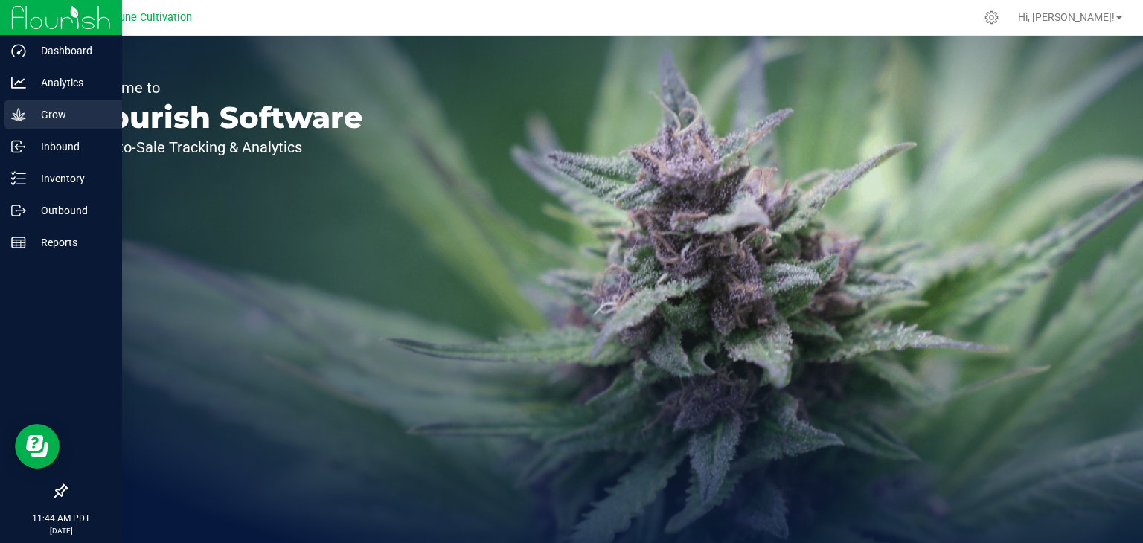
click at [37, 111] on p "Grow" at bounding box center [70, 115] width 89 height 18
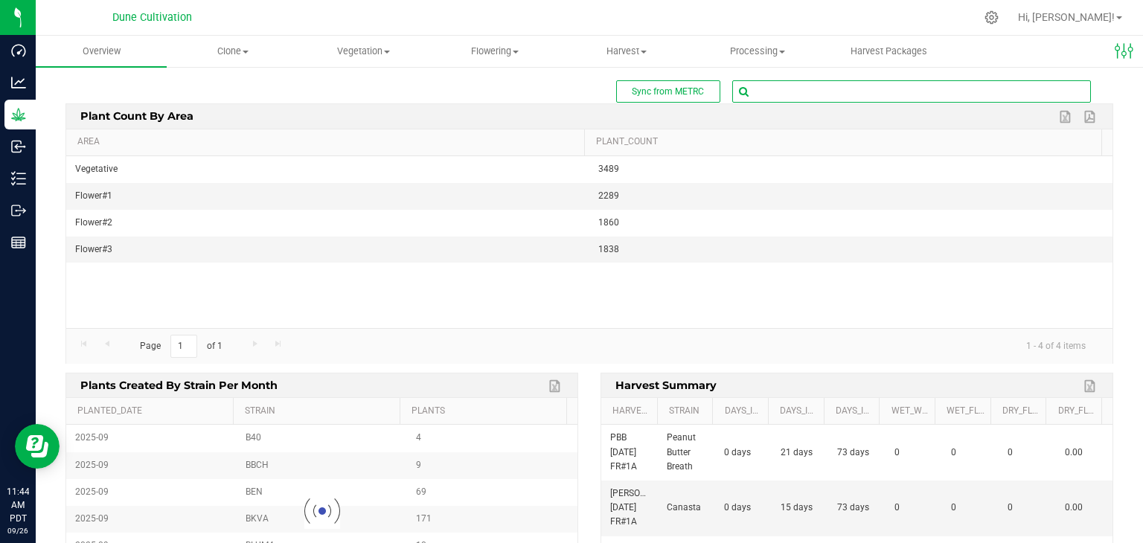
click at [878, 83] on input "text" at bounding box center [911, 91] width 357 height 21
type input "84585"
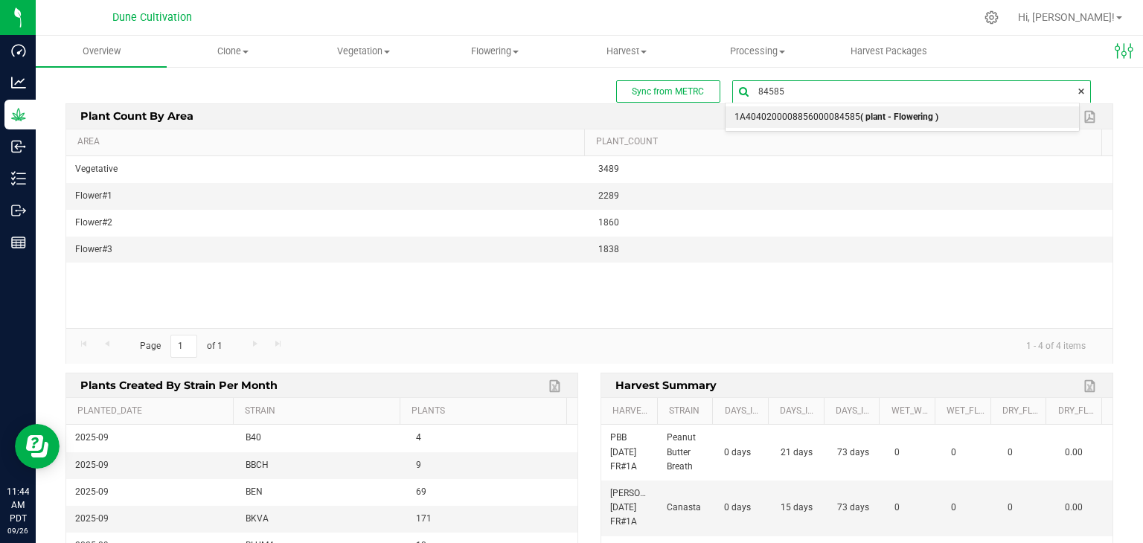
click at [829, 124] on span "1A4040200008856000084585 ( plant - Flowering )" at bounding box center [837, 117] width 204 height 19
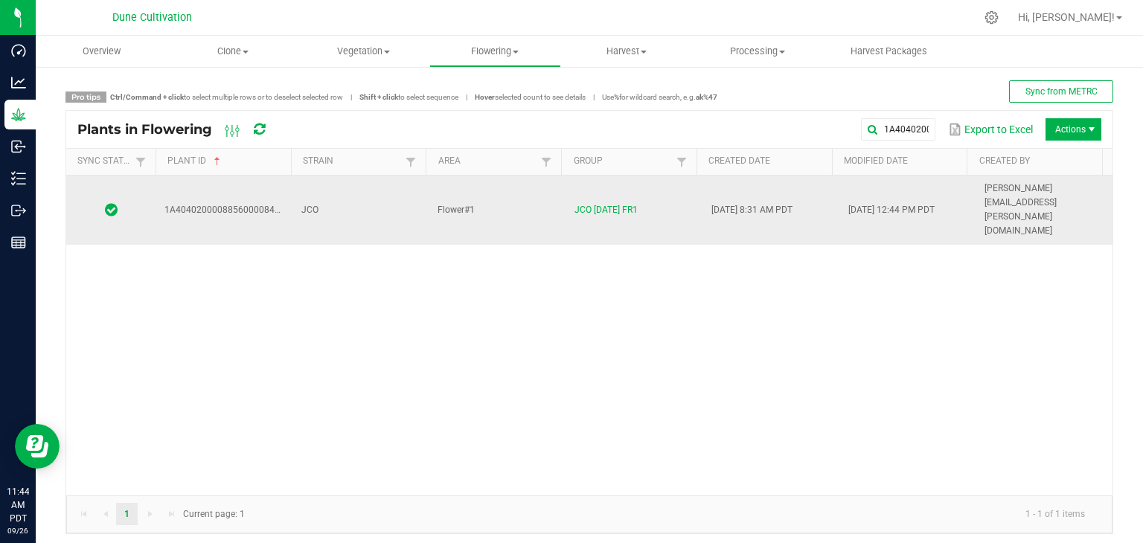
click at [352, 196] on td "JCO" at bounding box center [361, 210] width 137 height 69
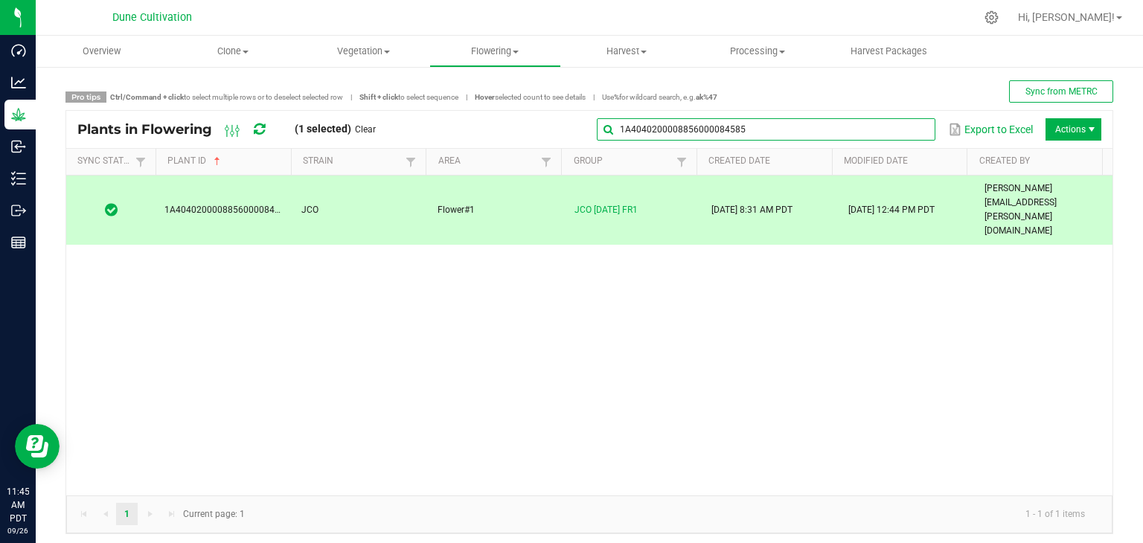
click at [878, 120] on input "1A4040200008856000084585" at bounding box center [766, 129] width 339 height 22
click at [828, 127] on input "1A4040200008856000084585" at bounding box center [766, 129] width 339 height 22
type input "1"
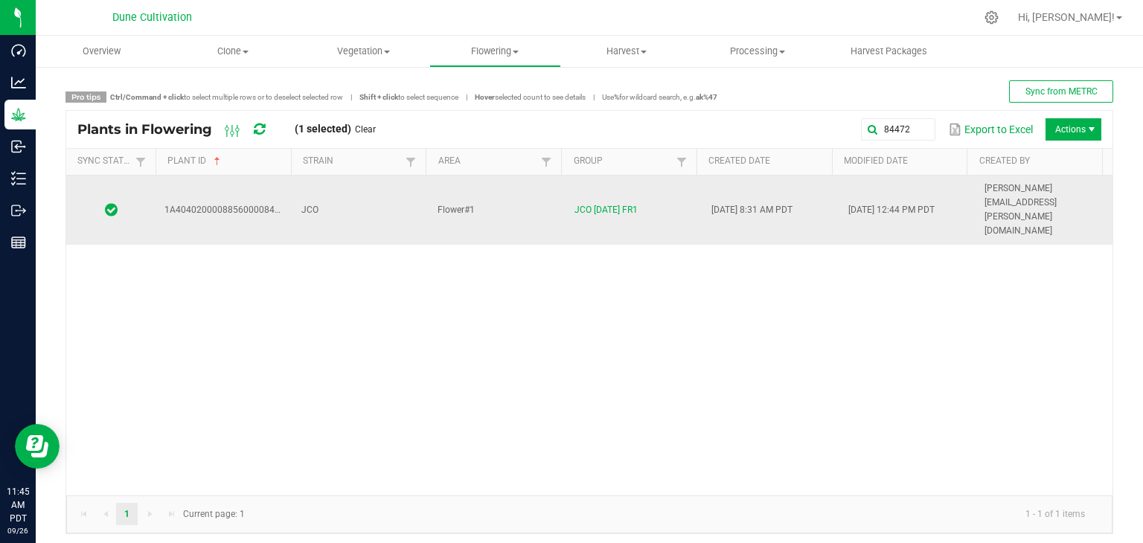
click at [396, 189] on td "JCO" at bounding box center [361, 210] width 137 height 69
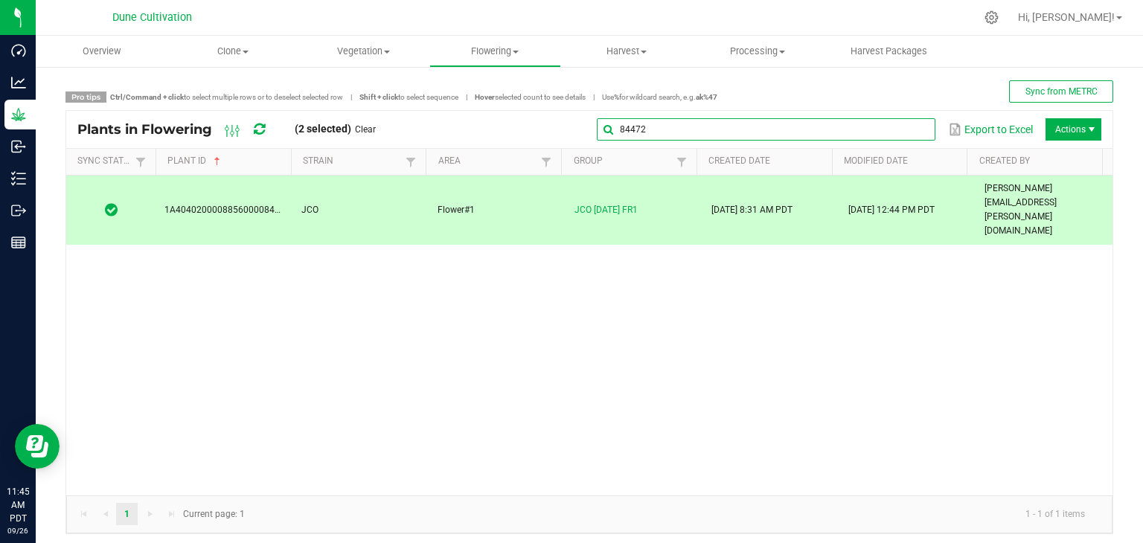
click at [901, 129] on input "84472" at bounding box center [766, 129] width 339 height 22
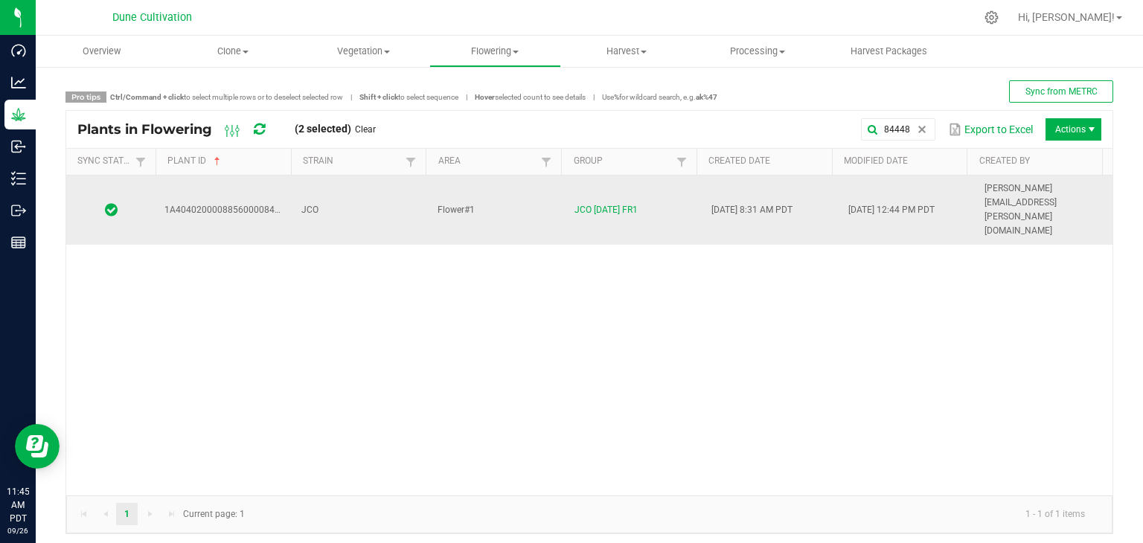
click at [353, 189] on td "JCO" at bounding box center [361, 210] width 137 height 69
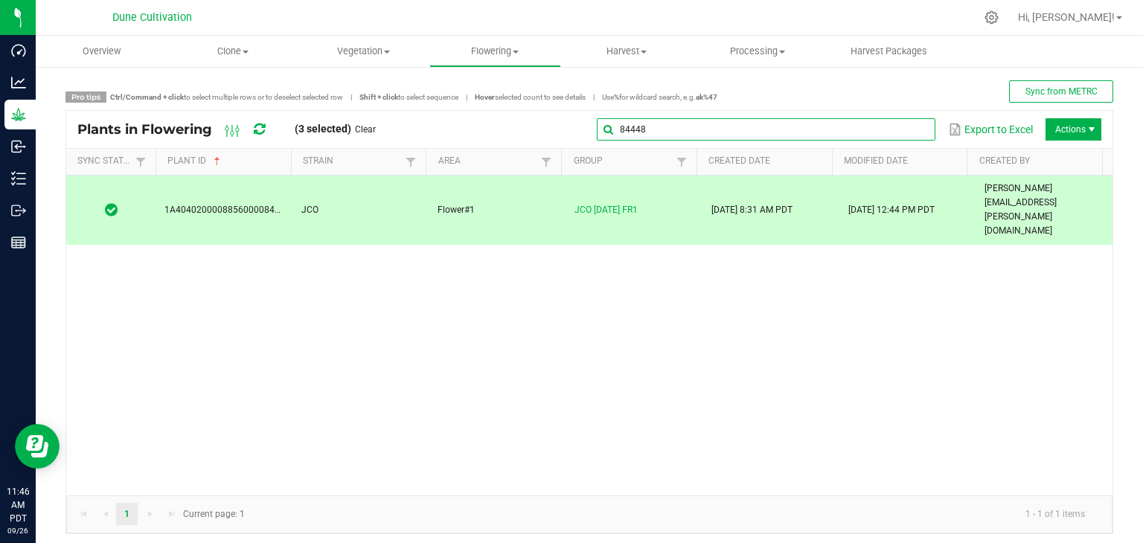
click at [902, 126] on input "84448" at bounding box center [766, 129] width 339 height 22
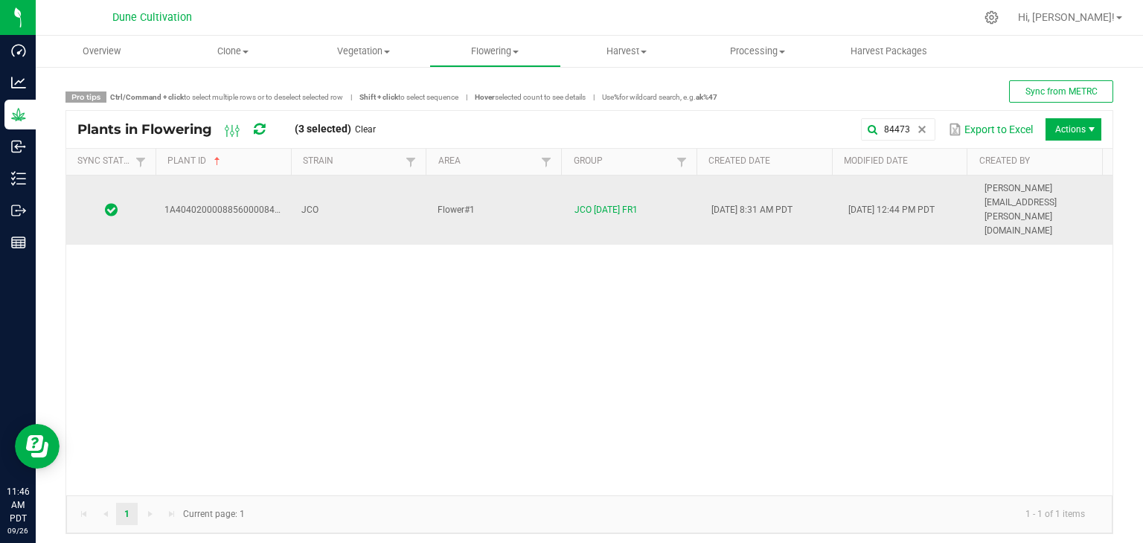
click at [309, 205] on span "JCO" at bounding box center [309, 210] width 17 height 10
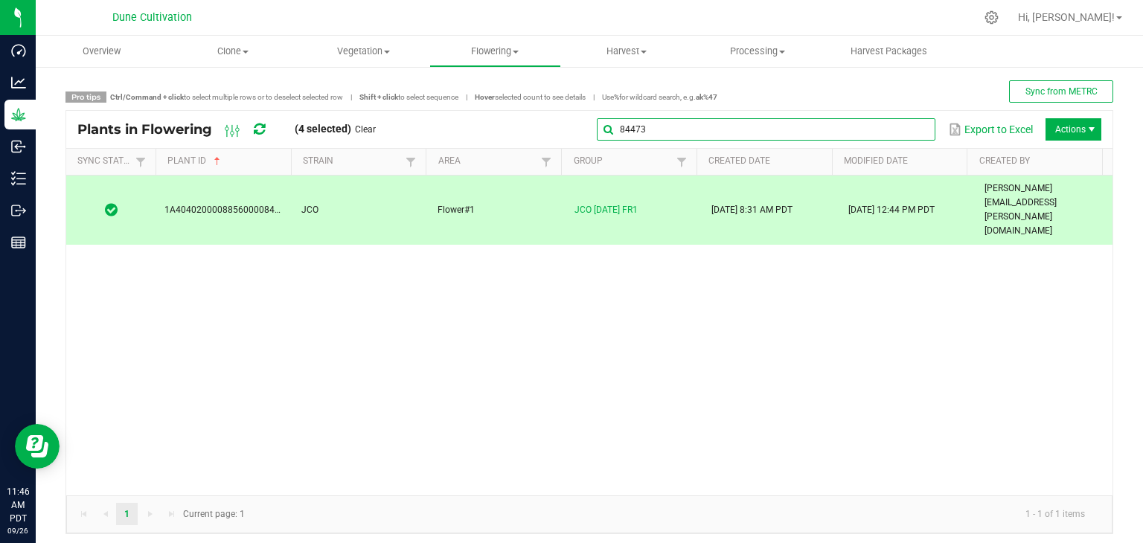
click at [897, 129] on input "84473" at bounding box center [766, 129] width 339 height 22
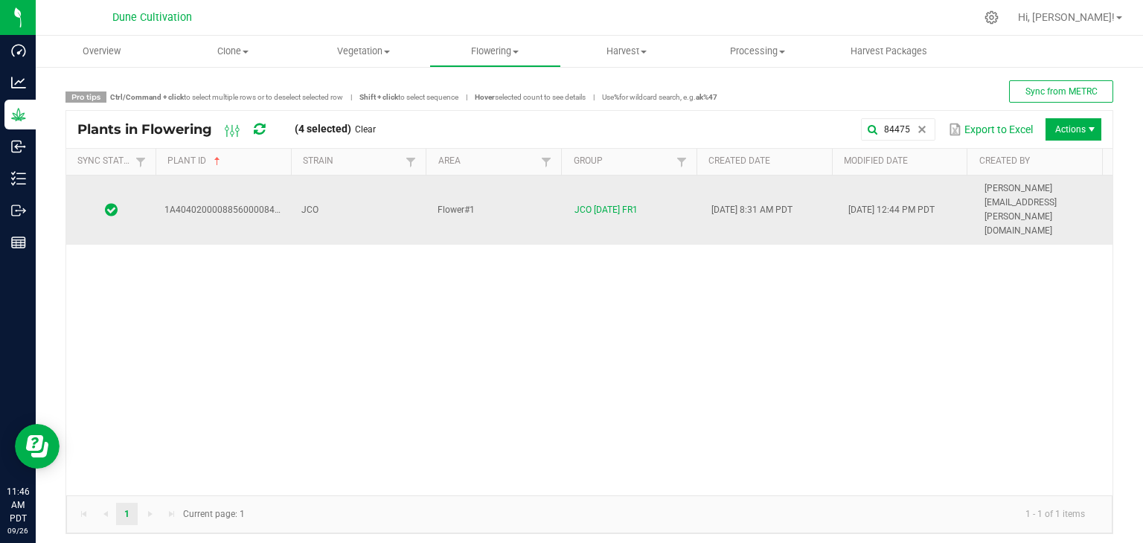
click at [349, 185] on td "JCO" at bounding box center [361, 210] width 137 height 69
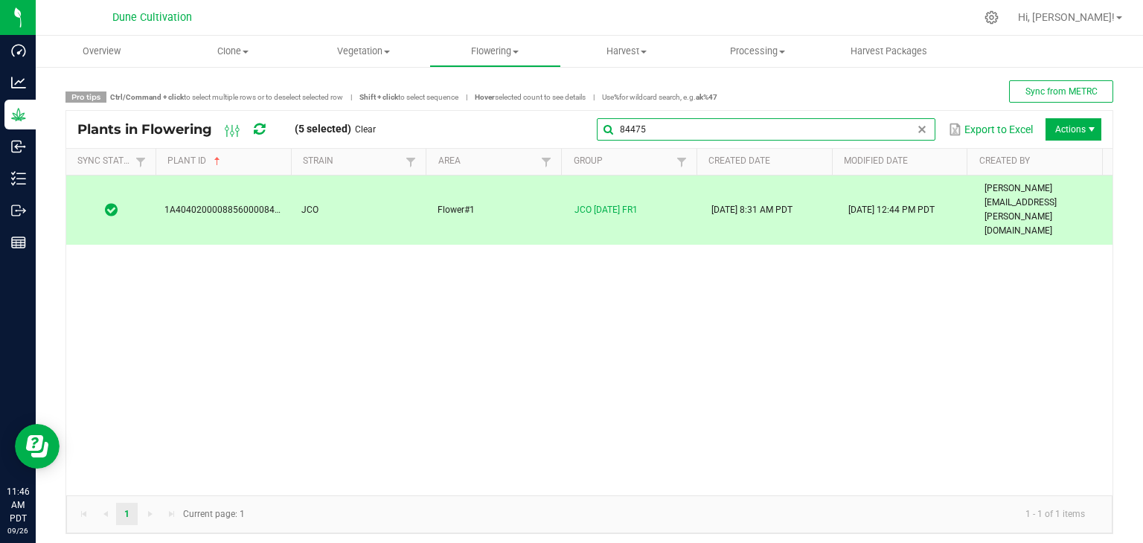
click at [902, 126] on global-search-input-ngx "84475" at bounding box center [766, 129] width 339 height 10
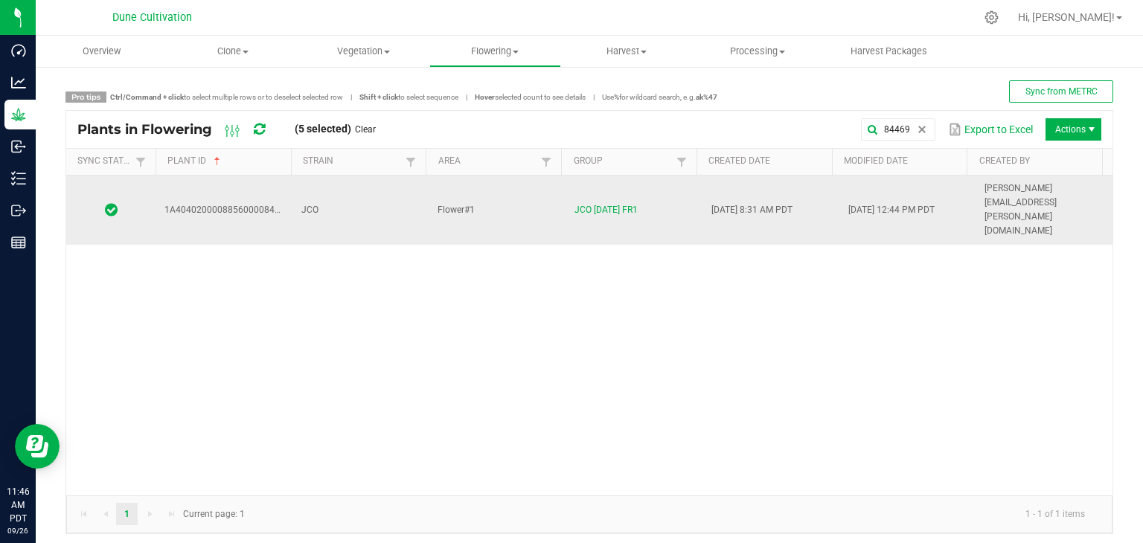
click at [529, 191] on td "Flower#1" at bounding box center [497, 210] width 137 height 69
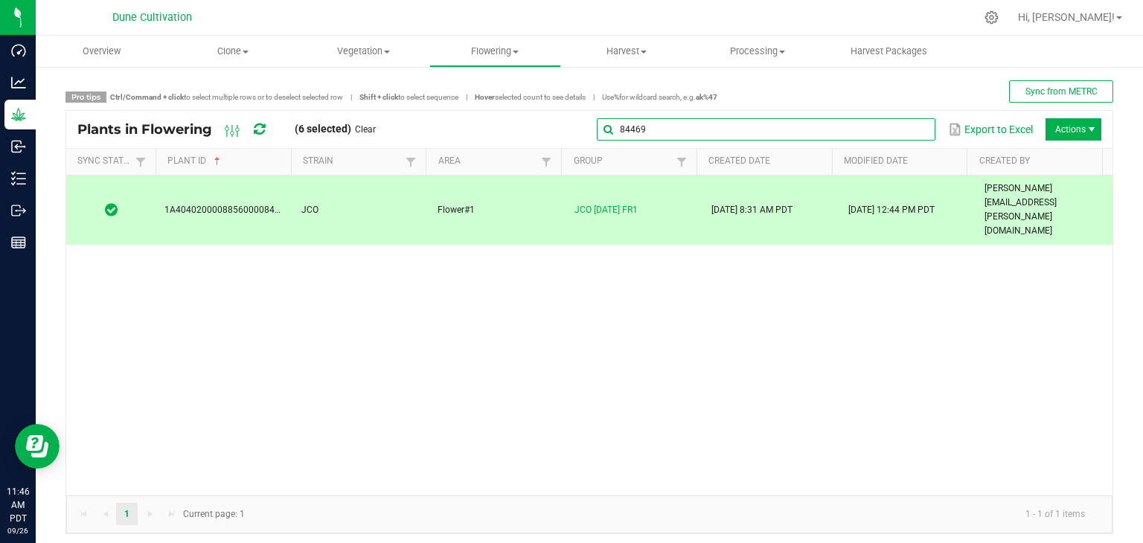
click at [899, 122] on input "84469" at bounding box center [766, 129] width 339 height 22
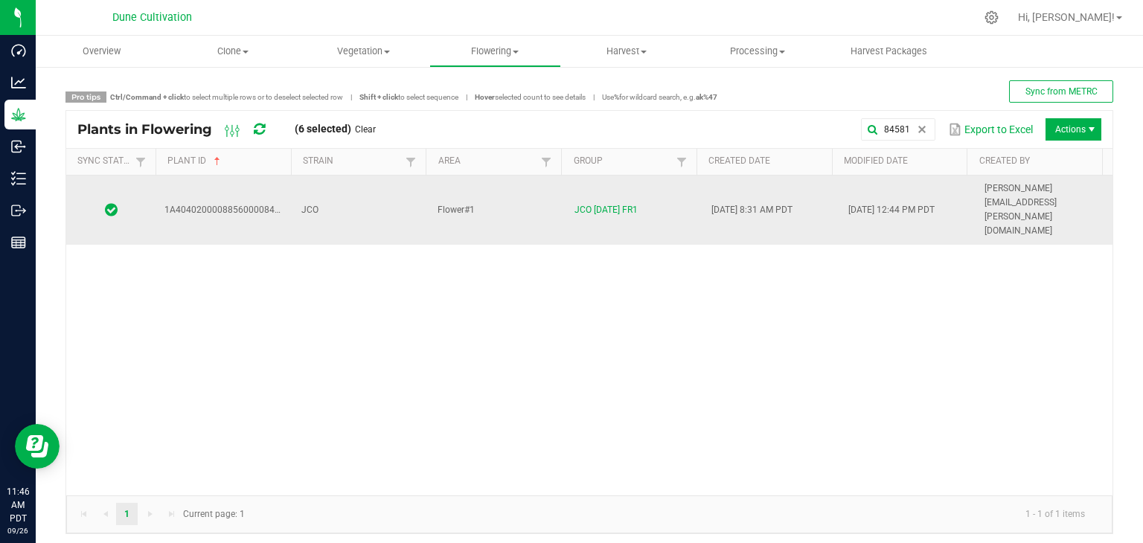
click at [363, 188] on td "JCO" at bounding box center [361, 210] width 137 height 69
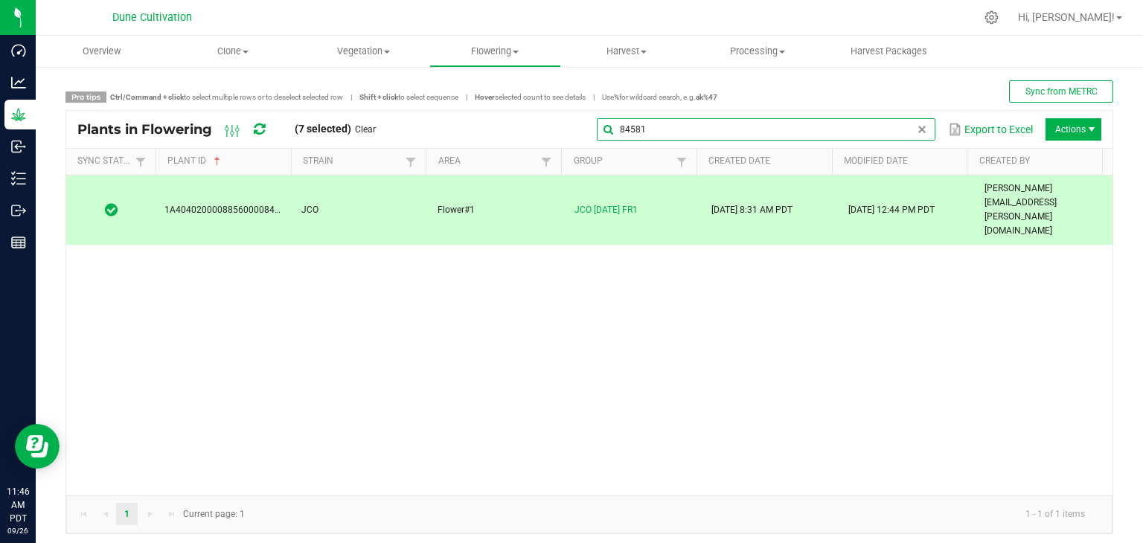
click at [899, 129] on input "84581" at bounding box center [766, 129] width 339 height 22
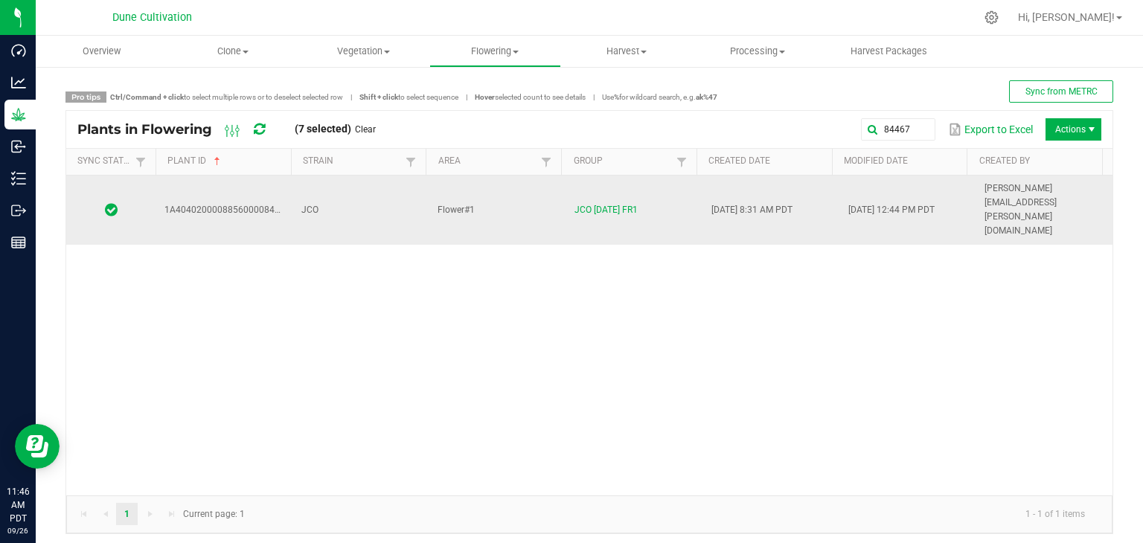
click at [339, 194] on td "JCO" at bounding box center [361, 210] width 137 height 69
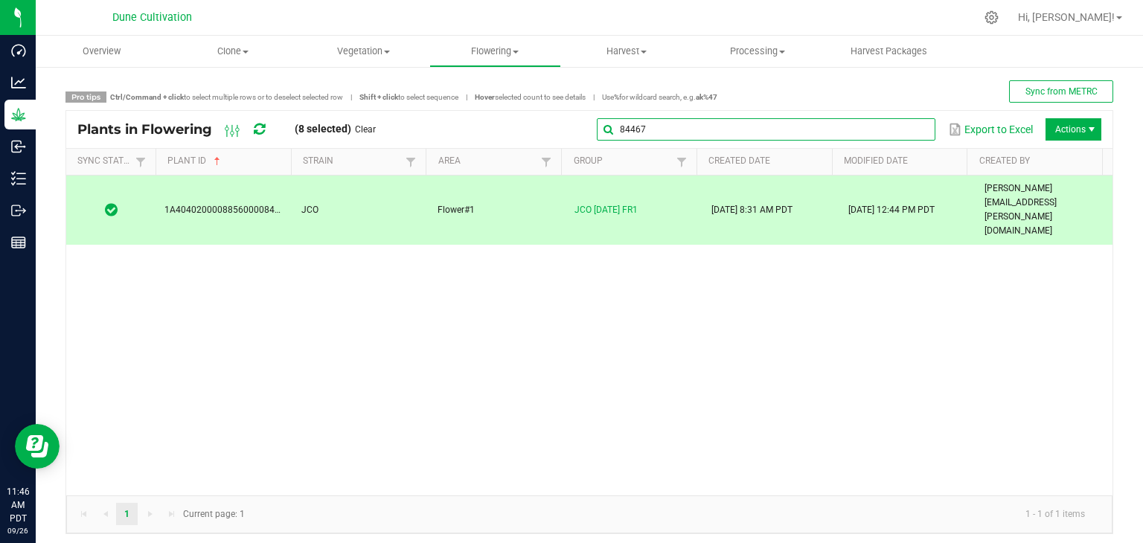
click at [902, 127] on input "84467" at bounding box center [766, 129] width 339 height 22
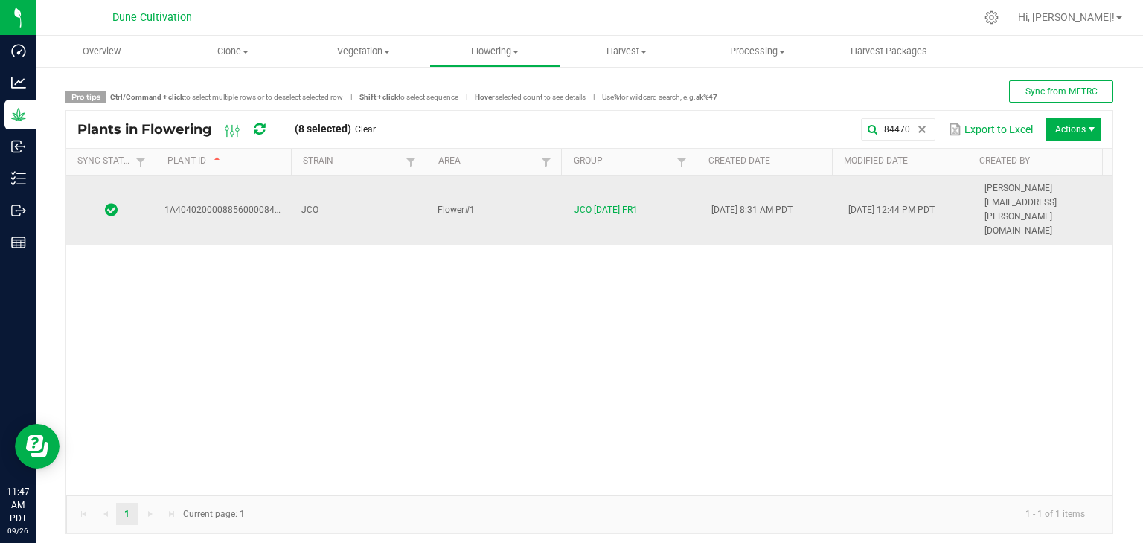
click at [526, 197] on td "Flower#1" at bounding box center [497, 210] width 137 height 69
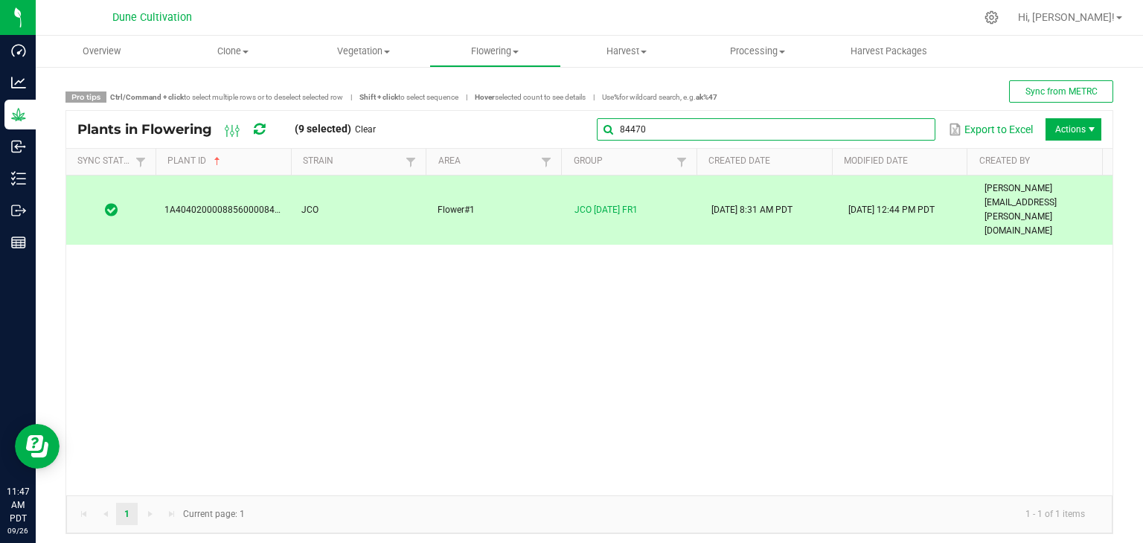
click at [911, 135] on input "84470" at bounding box center [766, 129] width 339 height 22
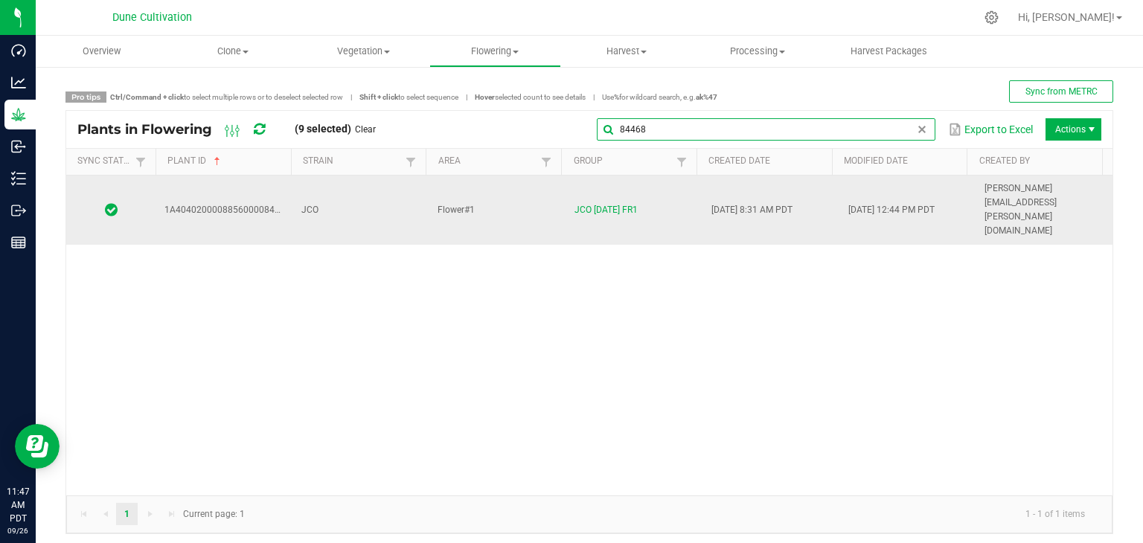
type input "84468"
click at [342, 200] on td "JCO" at bounding box center [361, 210] width 137 height 69
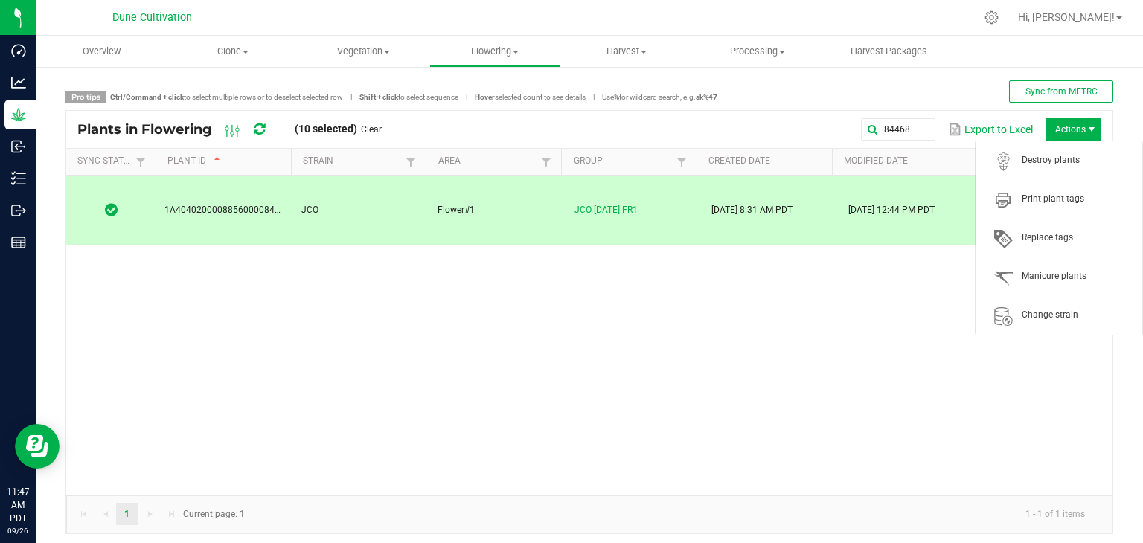
click at [1059, 131] on span "Actions" at bounding box center [1074, 129] width 56 height 22
click at [1076, 170] on span "Destroy plants" at bounding box center [1059, 161] width 149 height 30
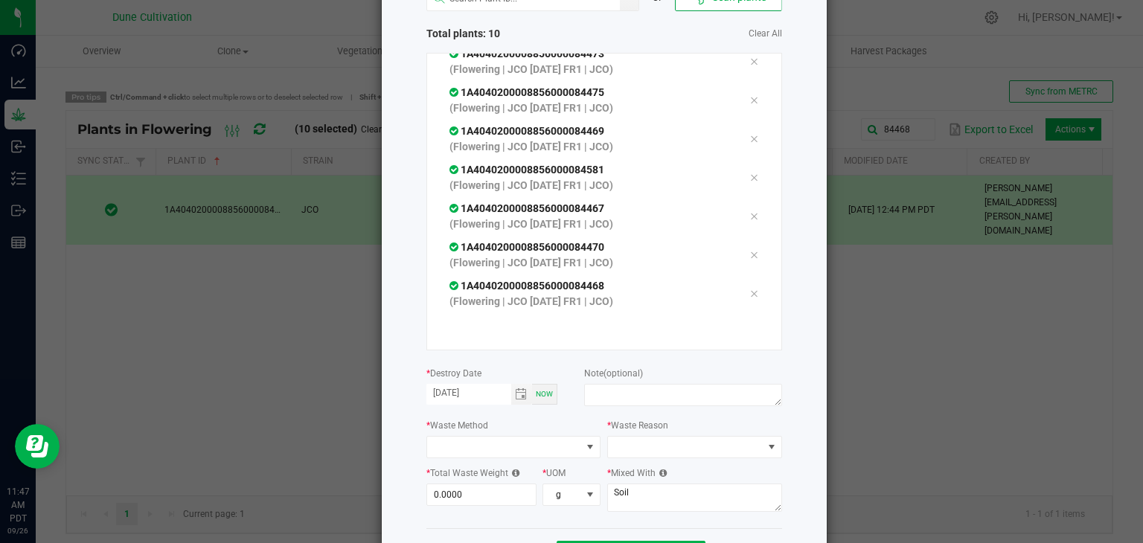
scroll to position [169, 0]
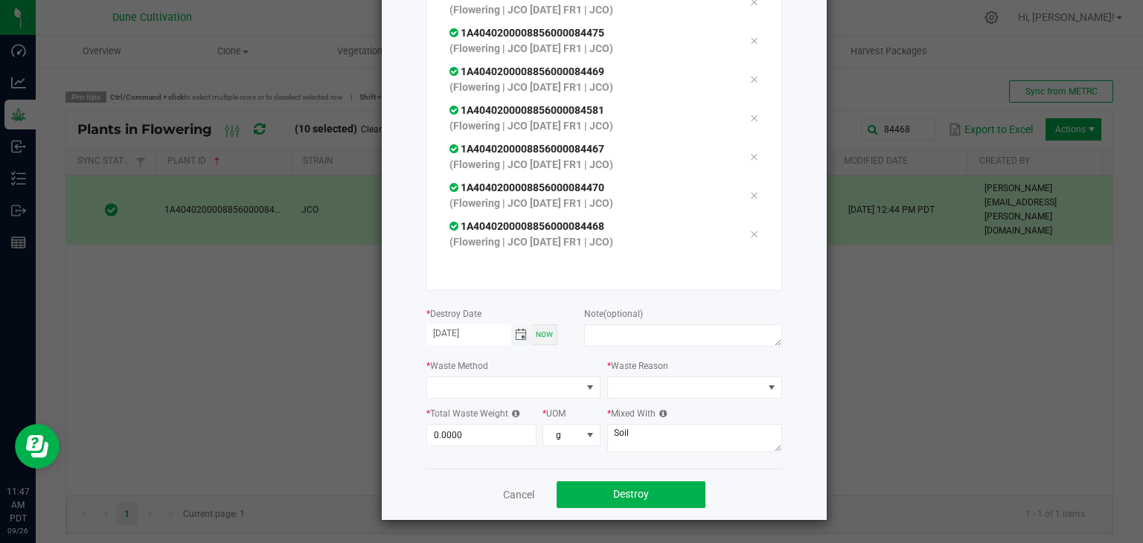
click at [515, 337] on span "Toggle calendar" at bounding box center [521, 335] width 12 height 12
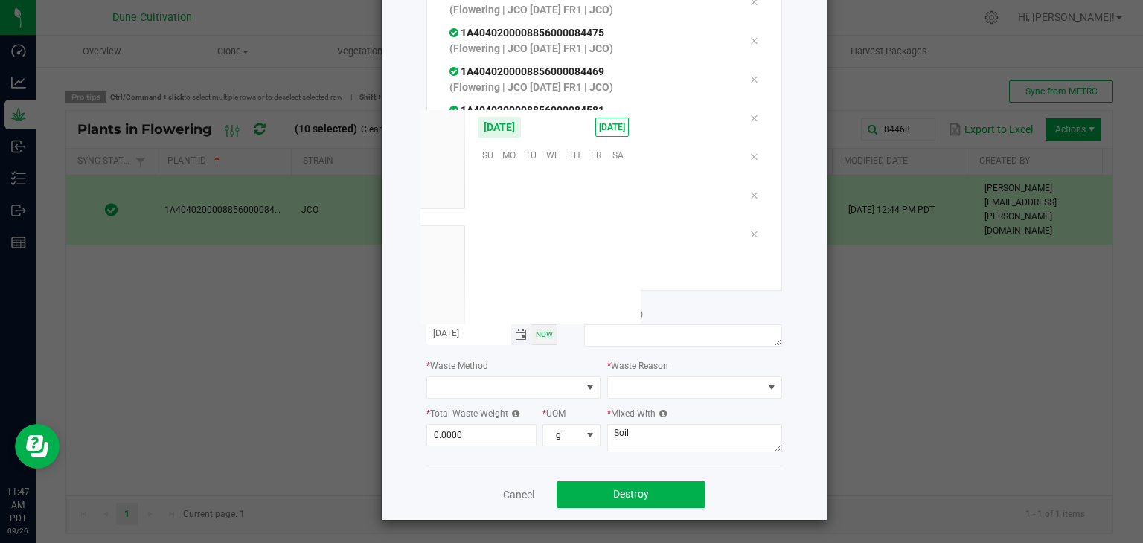
scroll to position [241476, 0]
click at [581, 252] on span "25" at bounding box center [575, 246] width 22 height 23
type input "[DATE]"
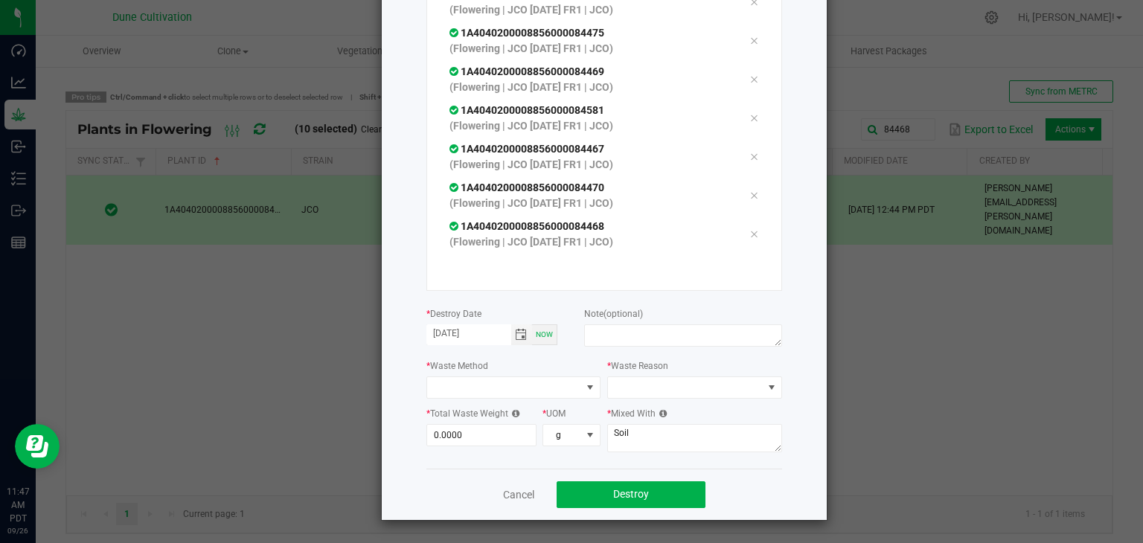
click at [622, 323] on div "Note (optional)" at bounding box center [682, 328] width 197 height 45
click at [619, 334] on textarea at bounding box center [682, 336] width 197 height 22
type textarea "unhealthy"
click at [489, 388] on span at bounding box center [504, 387] width 155 height 21
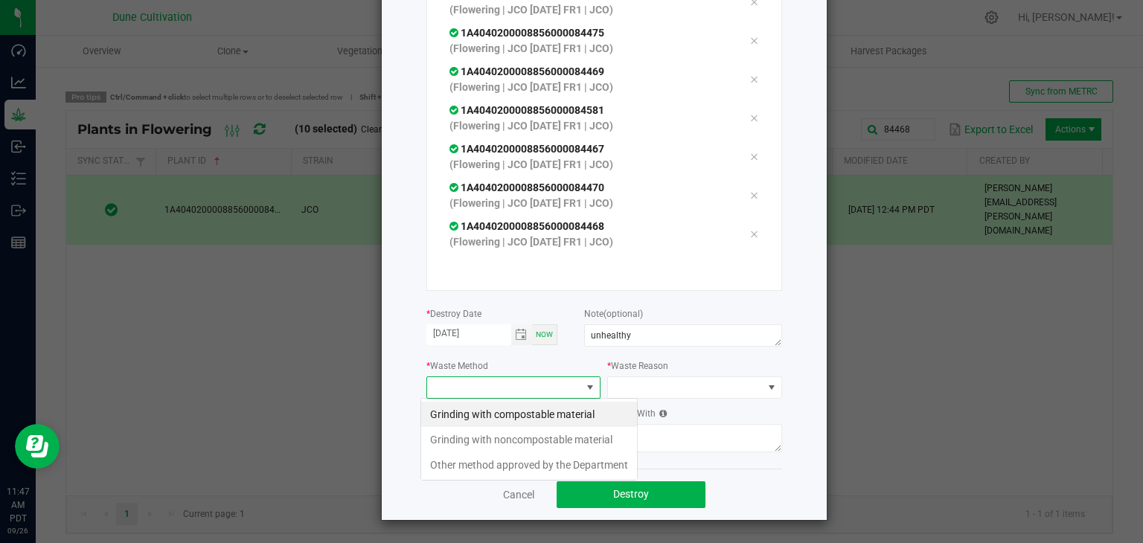
scroll to position [22, 175]
click at [564, 416] on li "Grinding with compostable material" at bounding box center [529, 414] width 216 height 25
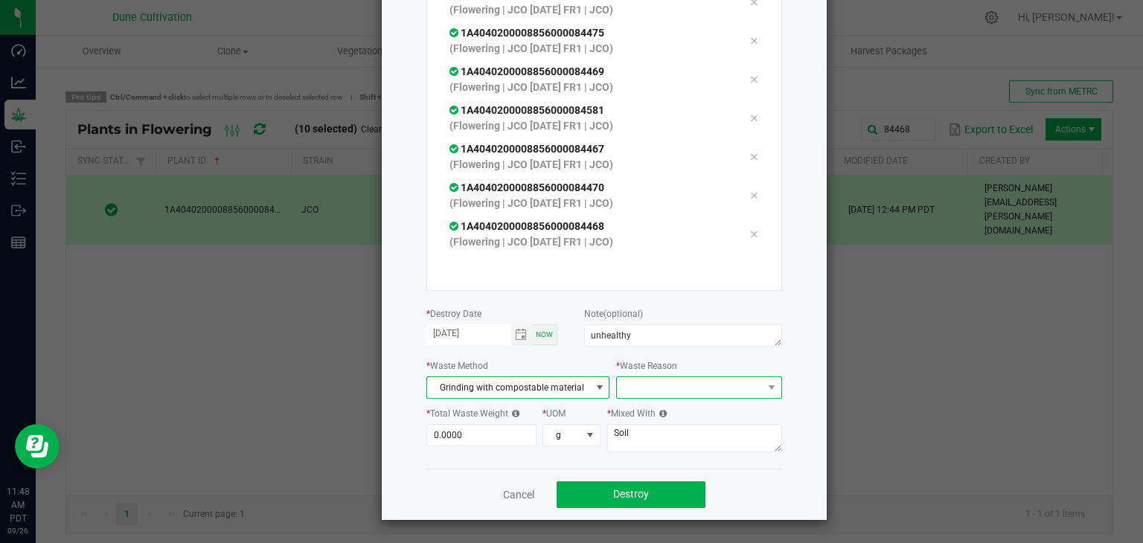
click at [688, 383] on span at bounding box center [689, 387] width 145 height 21
click at [661, 406] on li "Pruning" at bounding box center [691, 414] width 167 height 25
click at [478, 430] on input "0" at bounding box center [481, 435] width 109 height 21
type input "8"
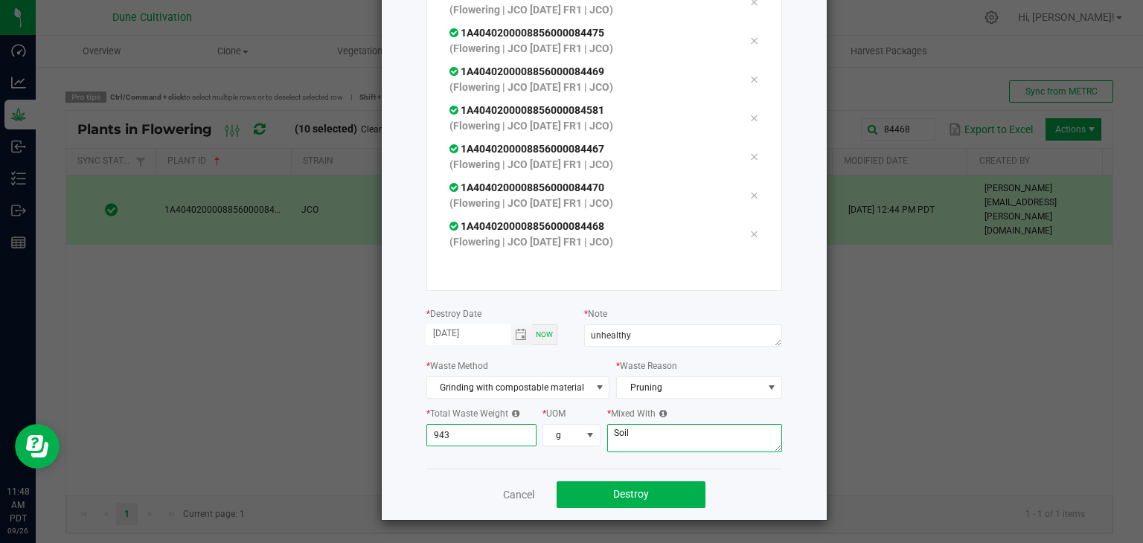
type input "943.0000"
click at [695, 431] on textarea "Soil" at bounding box center [694, 438] width 175 height 28
type textarea "S"
type textarea "wood chips"
drag, startPoint x: 674, startPoint y: 494, endPoint x: 666, endPoint y: 495, distance: 8.3
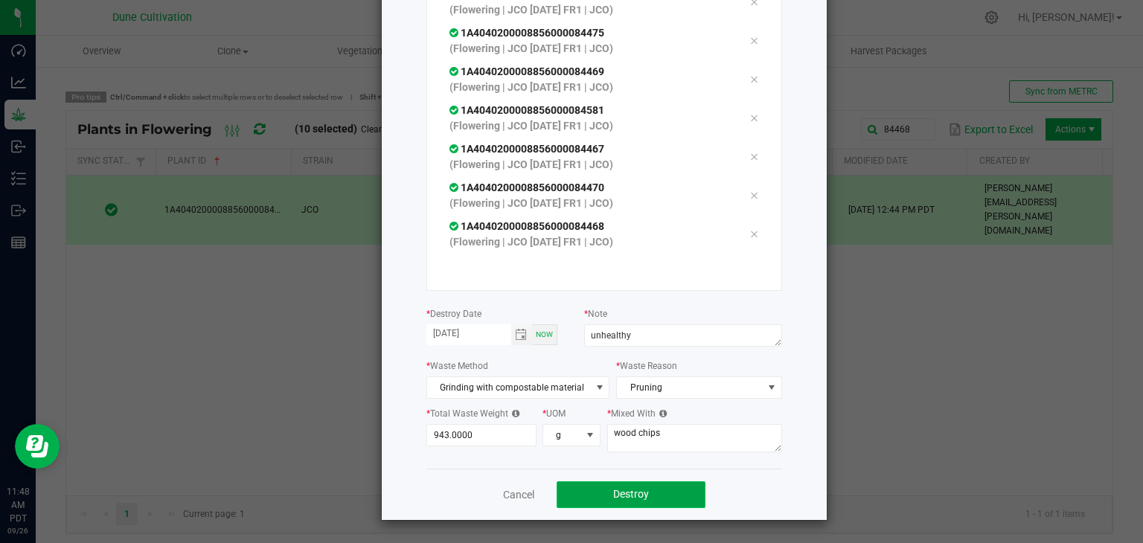
click at [671, 495] on button "Destroy" at bounding box center [631, 495] width 149 height 27
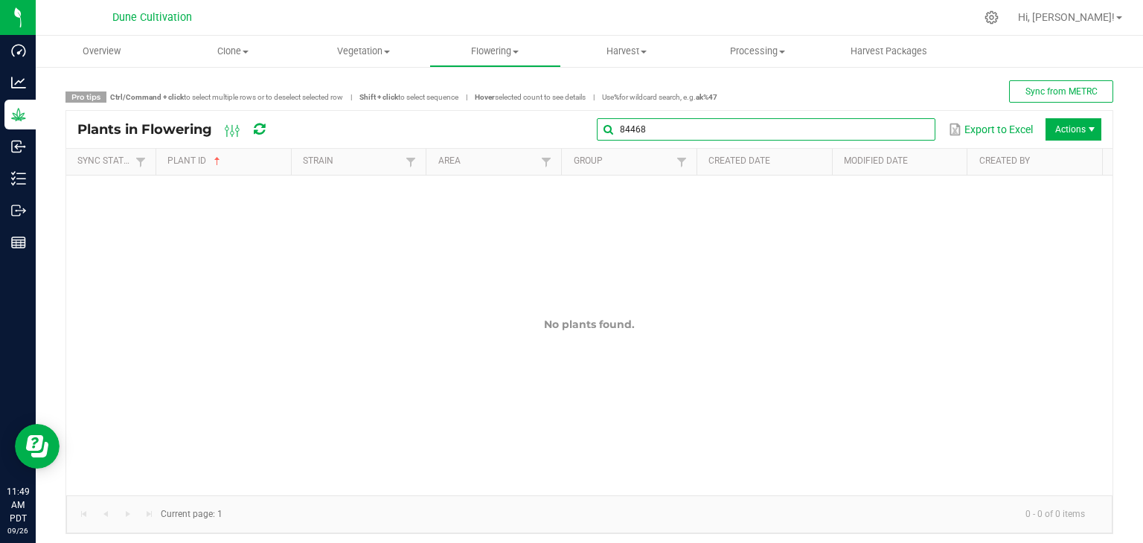
click at [913, 132] on global-search-input-ngx "84468" at bounding box center [766, 129] width 339 height 10
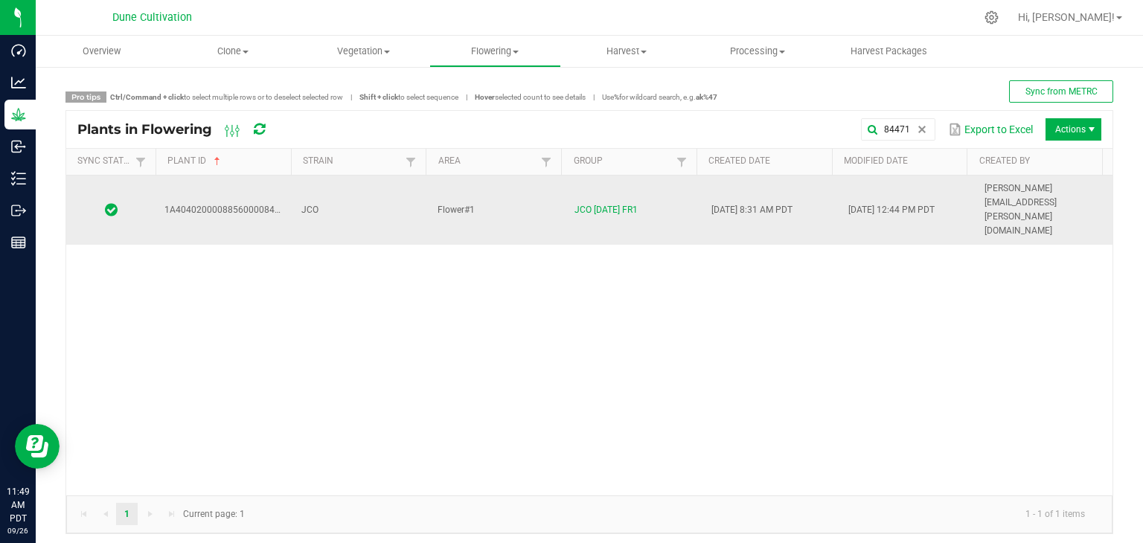
click at [351, 200] on td "JCO" at bounding box center [361, 210] width 137 height 69
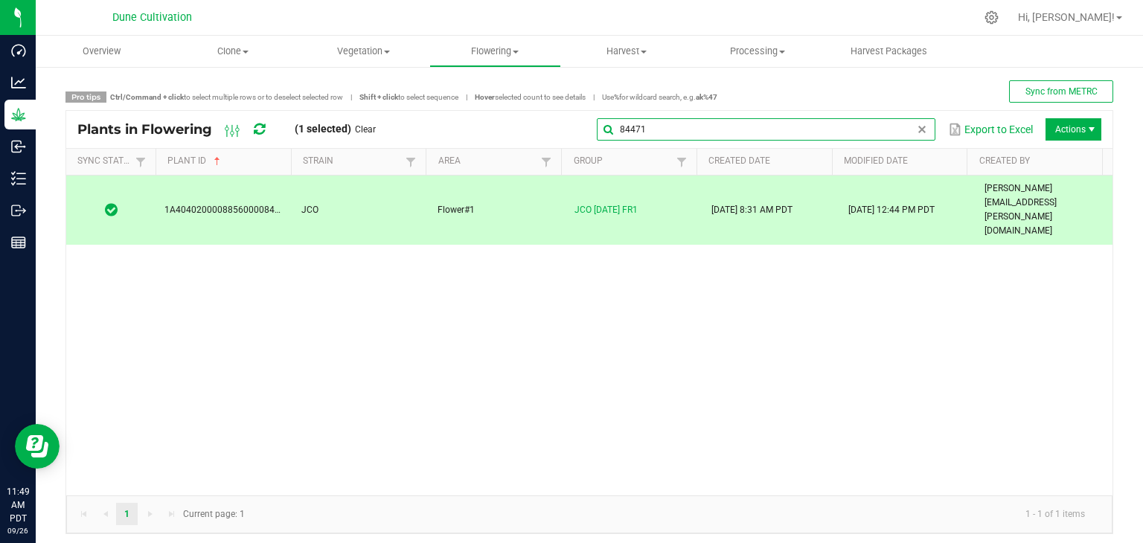
click at [897, 127] on input "84471" at bounding box center [766, 129] width 339 height 22
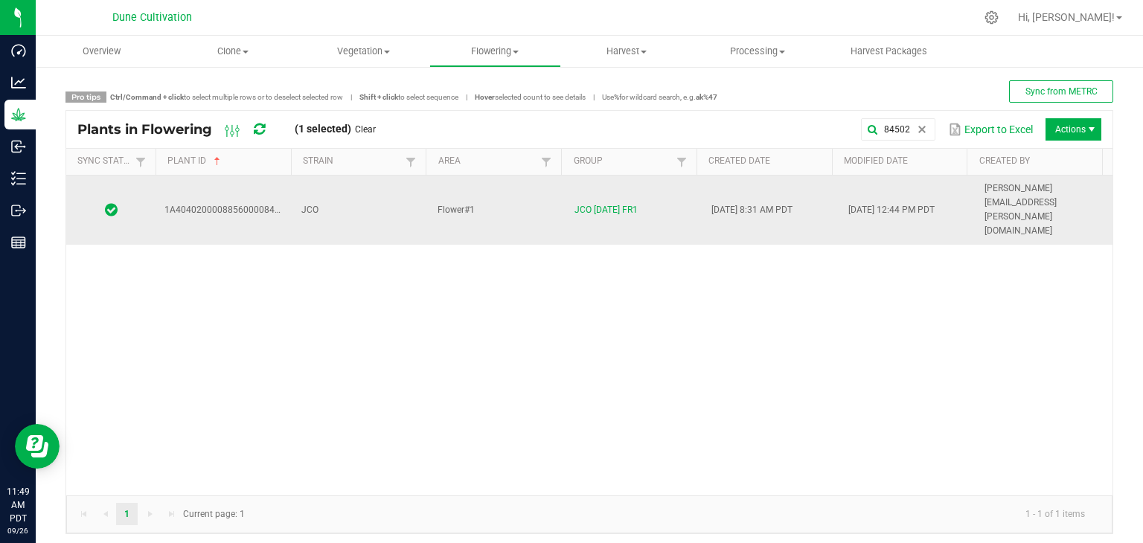
click at [402, 196] on td "JCO" at bounding box center [361, 210] width 137 height 69
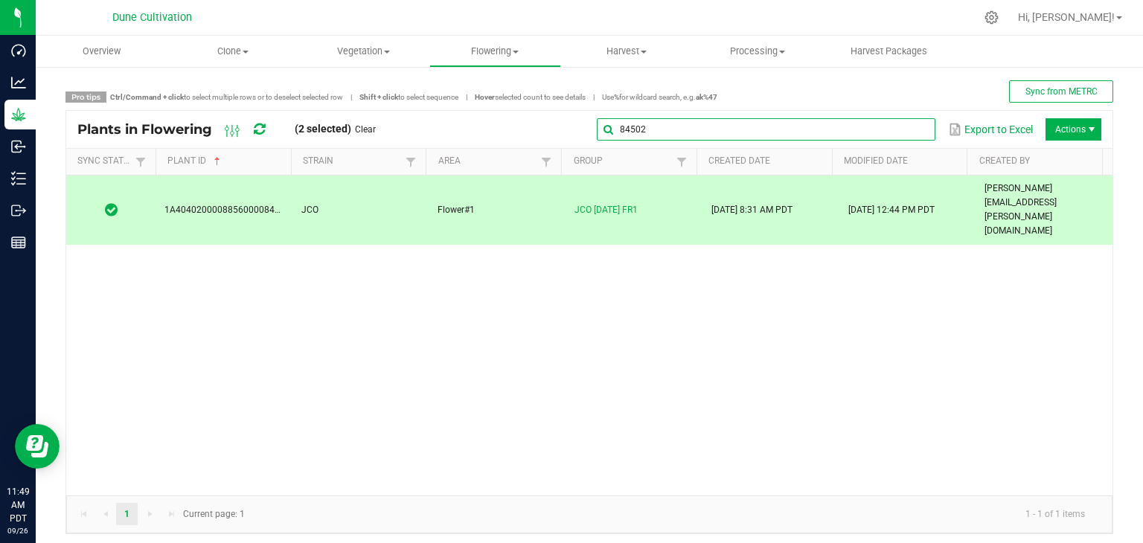
click at [901, 130] on input "84502" at bounding box center [766, 129] width 339 height 22
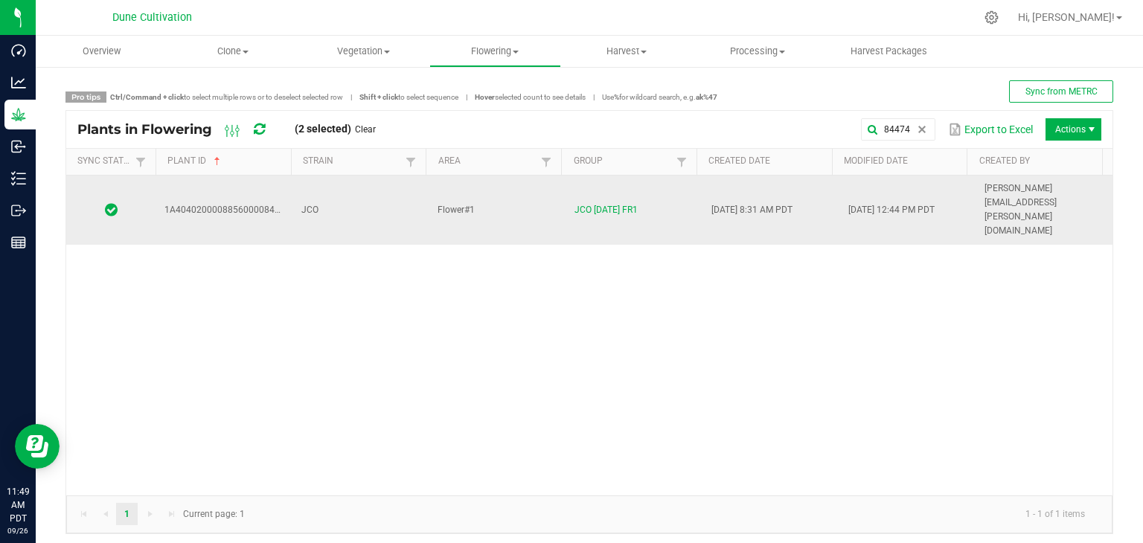
click at [386, 186] on td "JCO" at bounding box center [361, 210] width 137 height 69
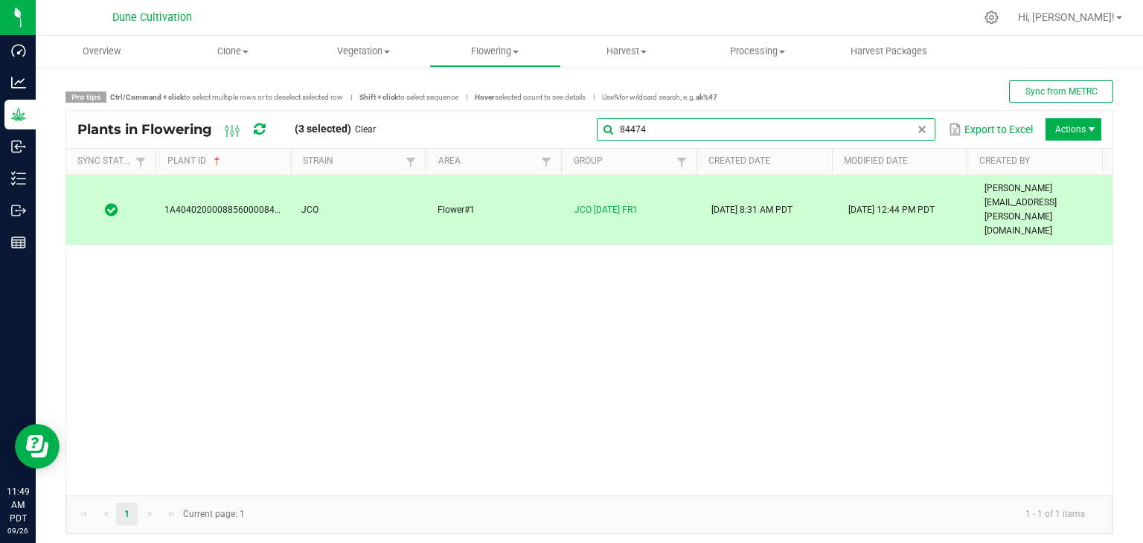
click at [910, 132] on global-search-input-ngx "84474" at bounding box center [766, 129] width 339 height 10
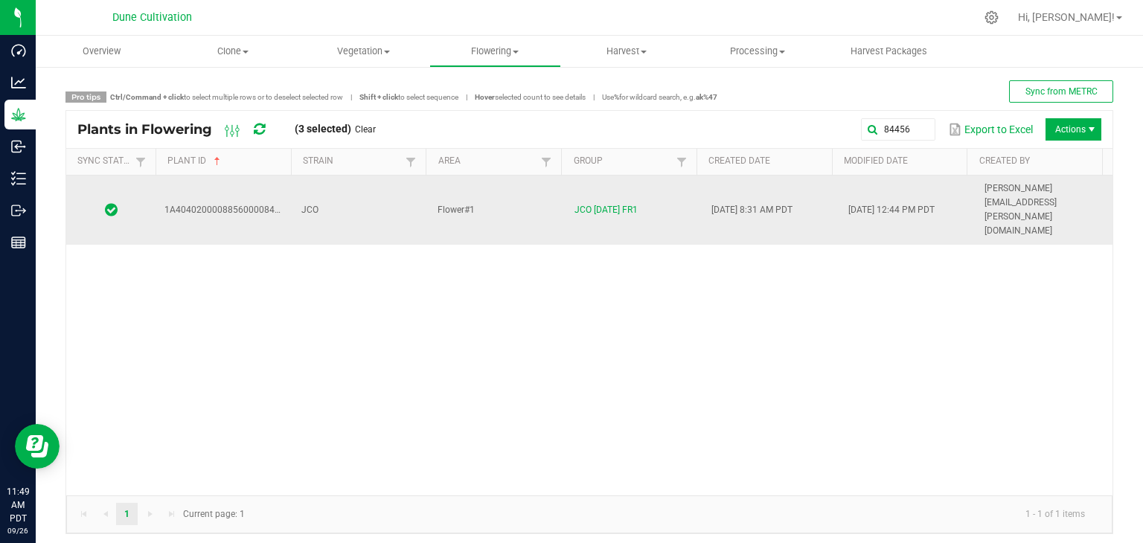
click at [354, 196] on td "JCO" at bounding box center [361, 210] width 137 height 69
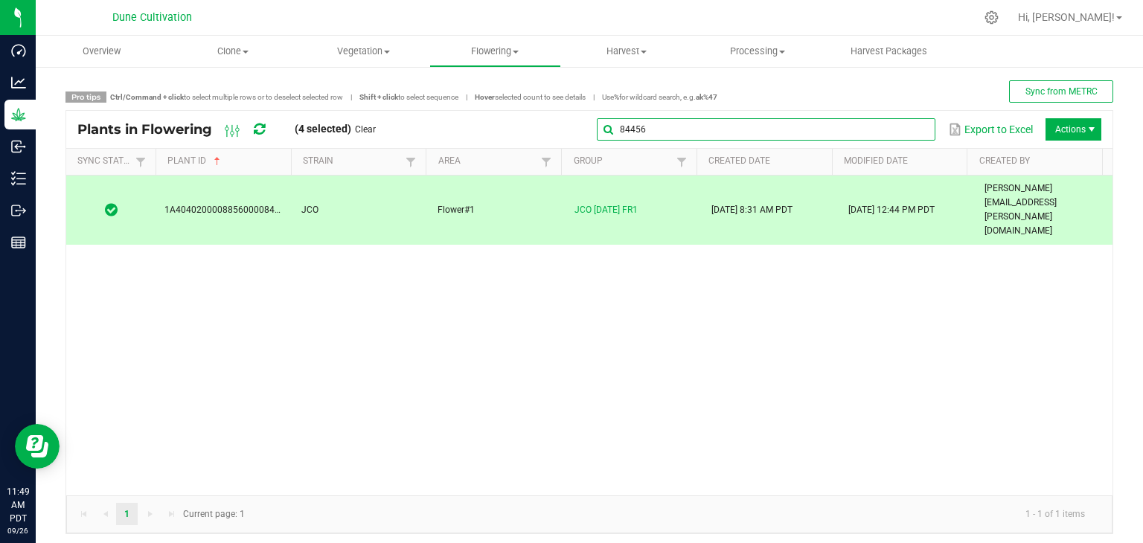
click at [904, 117] on div "84456 Export to Excel Actions" at bounding box center [744, 129] width 715 height 25
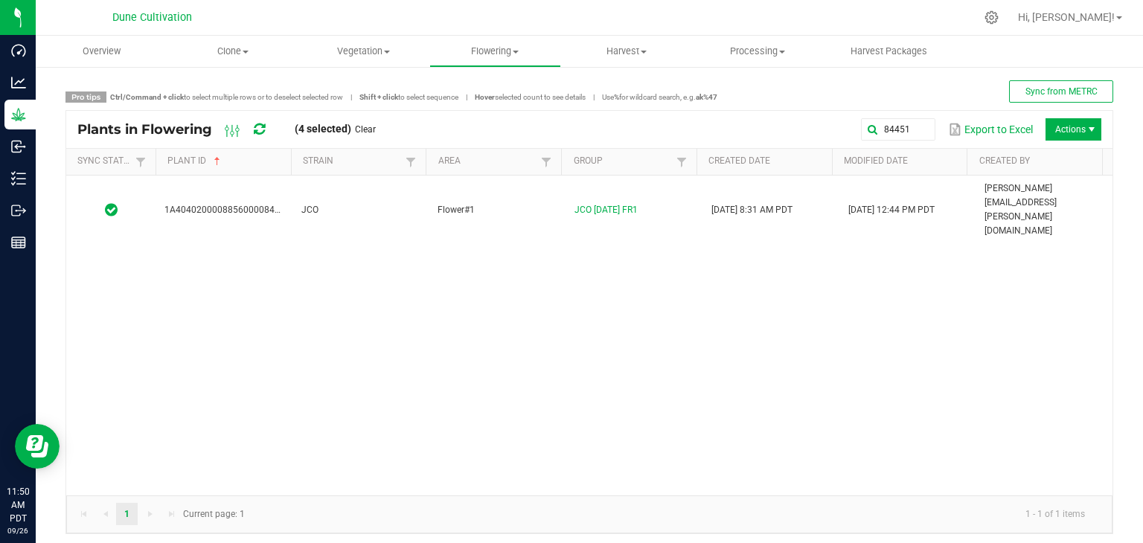
drag, startPoint x: 363, startPoint y: 203, endPoint x: 365, endPoint y: 211, distance: 7.8
click at [365, 203] on div "1A4040200008856000084451 JCO Flower#1 JCO 09.05.25 FR1 08/25/2025 8:31 AM PDT 0…" at bounding box center [589, 336] width 1047 height 320
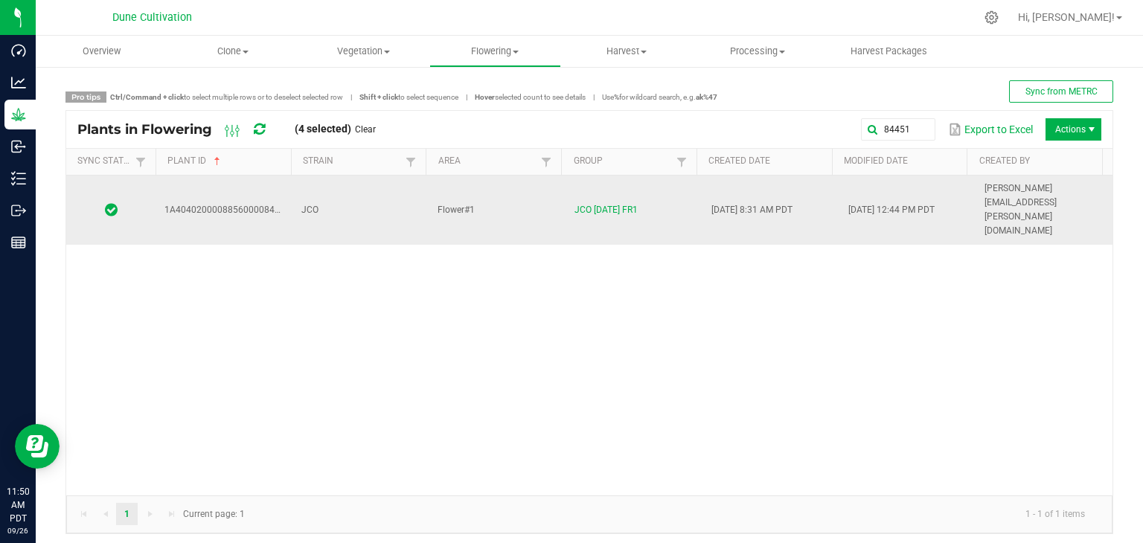
click at [375, 191] on td "JCO" at bounding box center [361, 210] width 137 height 69
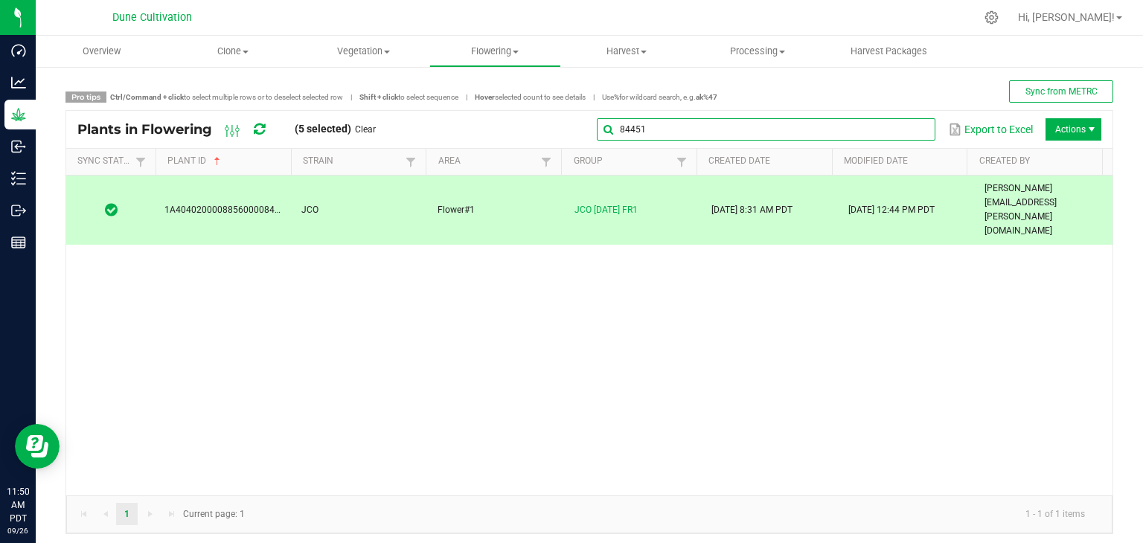
click at [903, 129] on global-search-input-ngx "84451" at bounding box center [766, 129] width 339 height 10
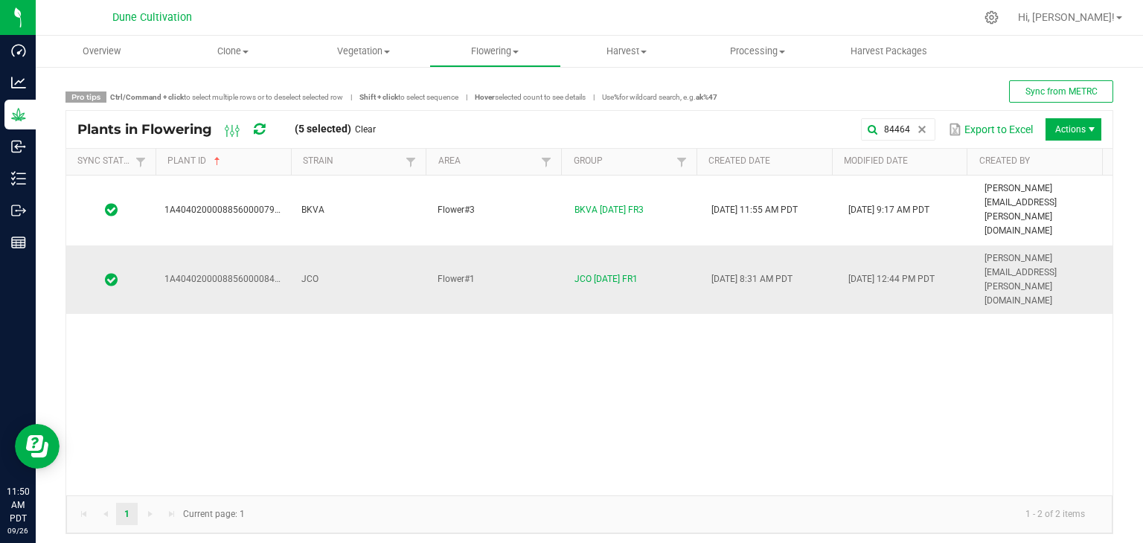
click at [476, 246] on td "Flower#1" at bounding box center [497, 280] width 137 height 69
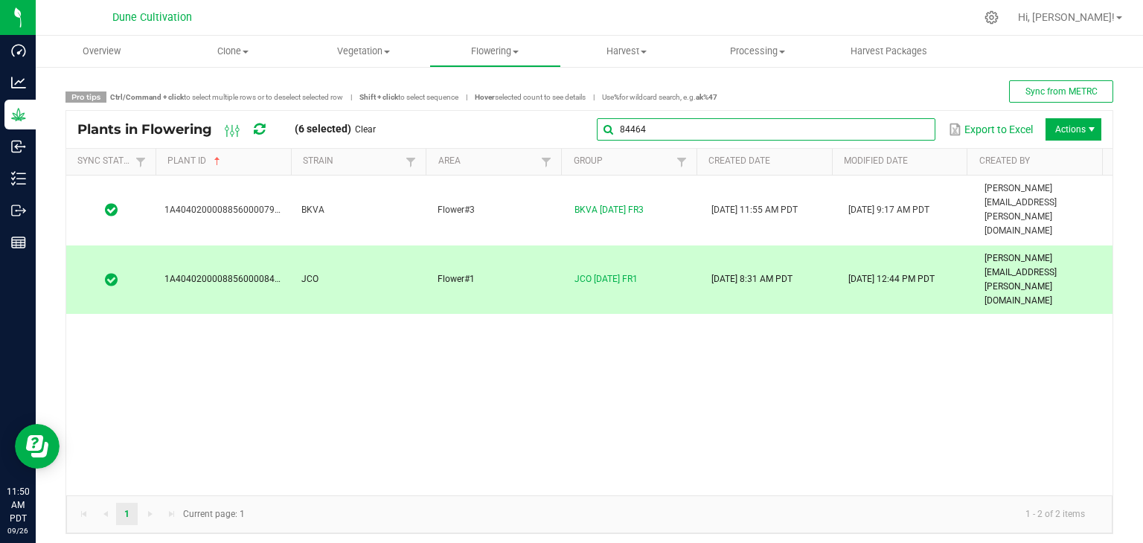
click at [908, 123] on input "84464" at bounding box center [766, 129] width 339 height 22
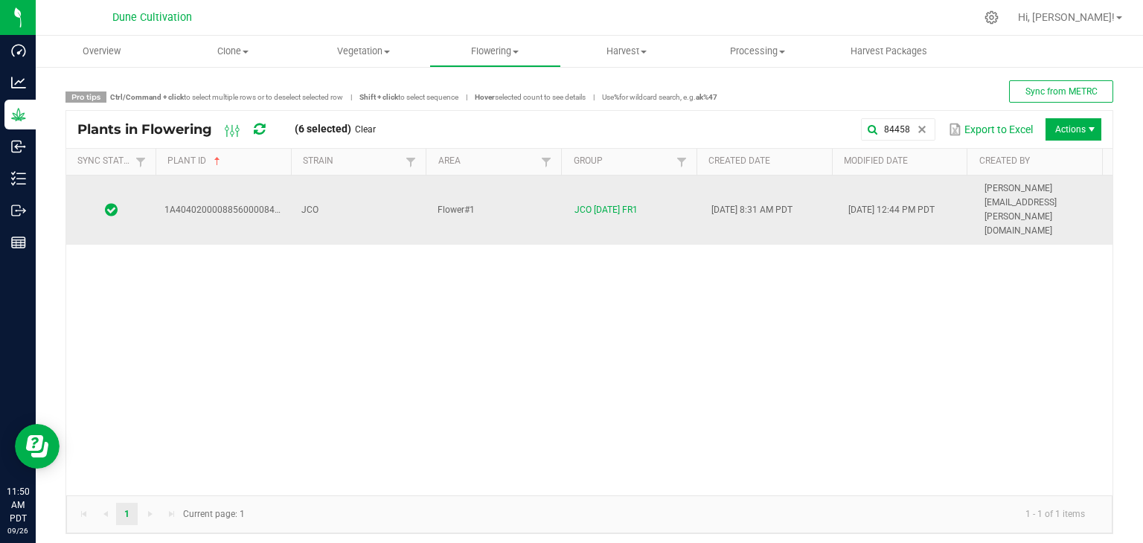
click at [384, 185] on td "JCO" at bounding box center [361, 210] width 137 height 69
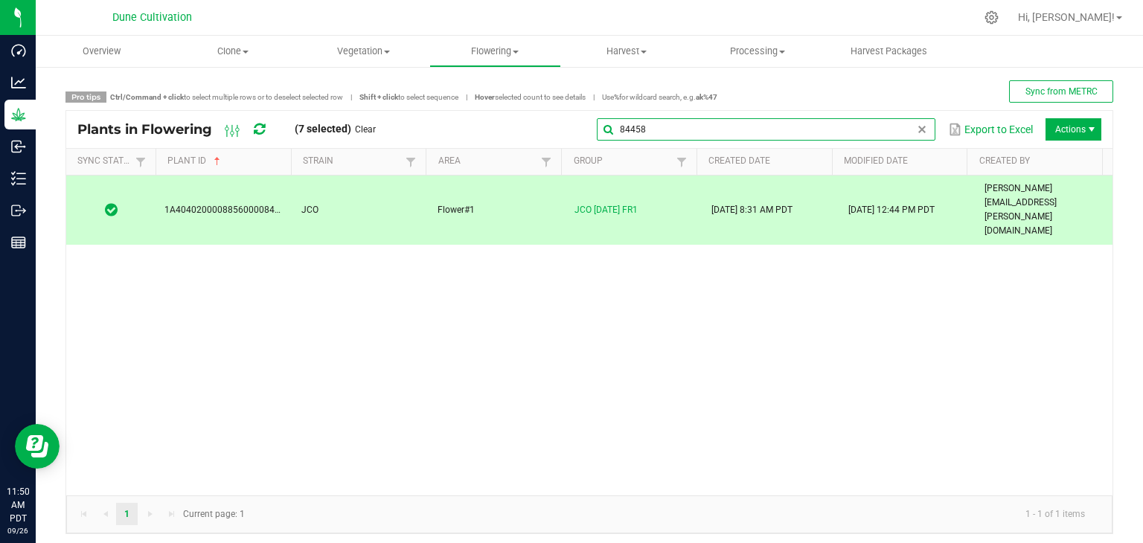
click at [904, 132] on global-search-input-ngx "84458" at bounding box center [766, 129] width 339 height 10
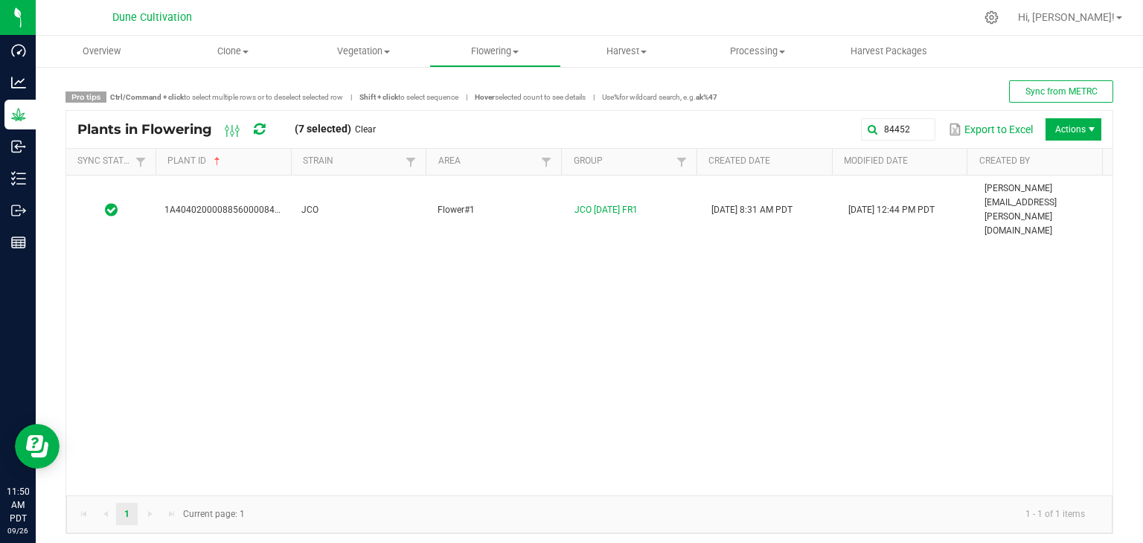
click at [351, 206] on div "1A4040200008856000084452 JCO Flower#1 JCO 09.05.25 FR1 08/25/2025 8:31 AM PDT 0…" at bounding box center [589, 336] width 1047 height 320
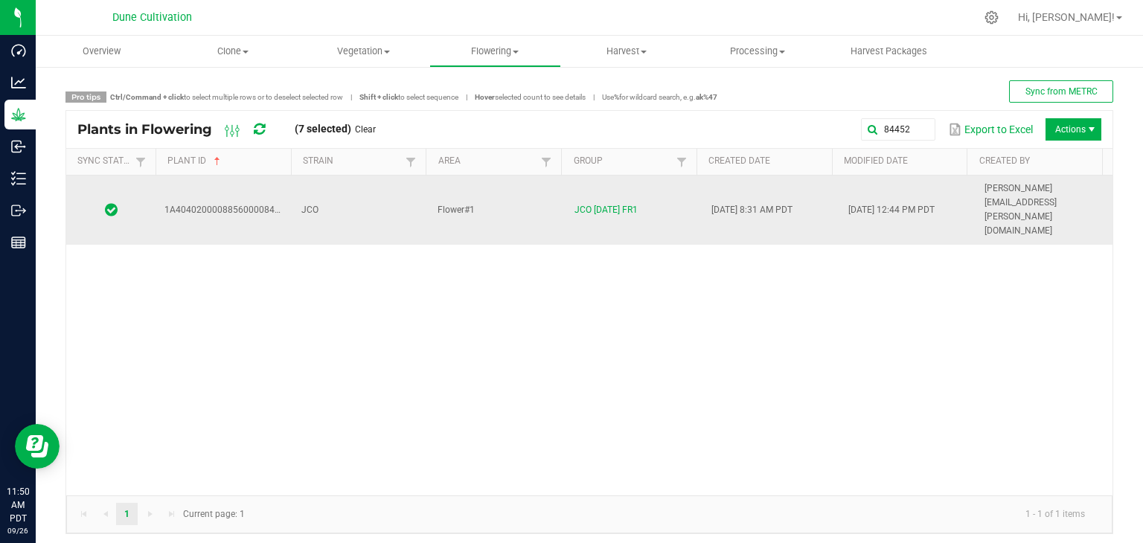
click at [360, 194] on td "JCO" at bounding box center [361, 210] width 137 height 69
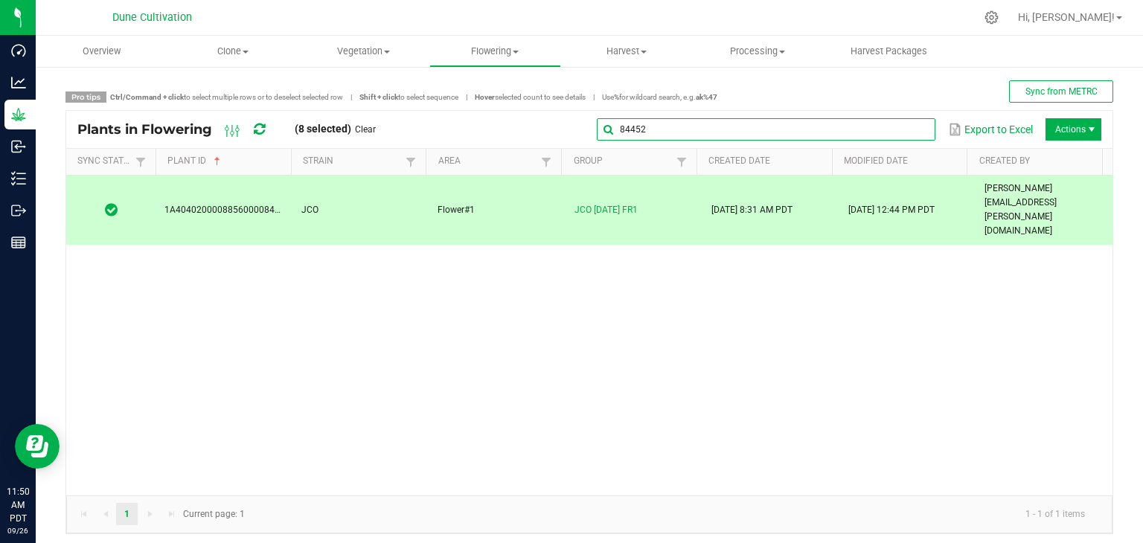
click at [902, 138] on input "84452" at bounding box center [766, 129] width 339 height 22
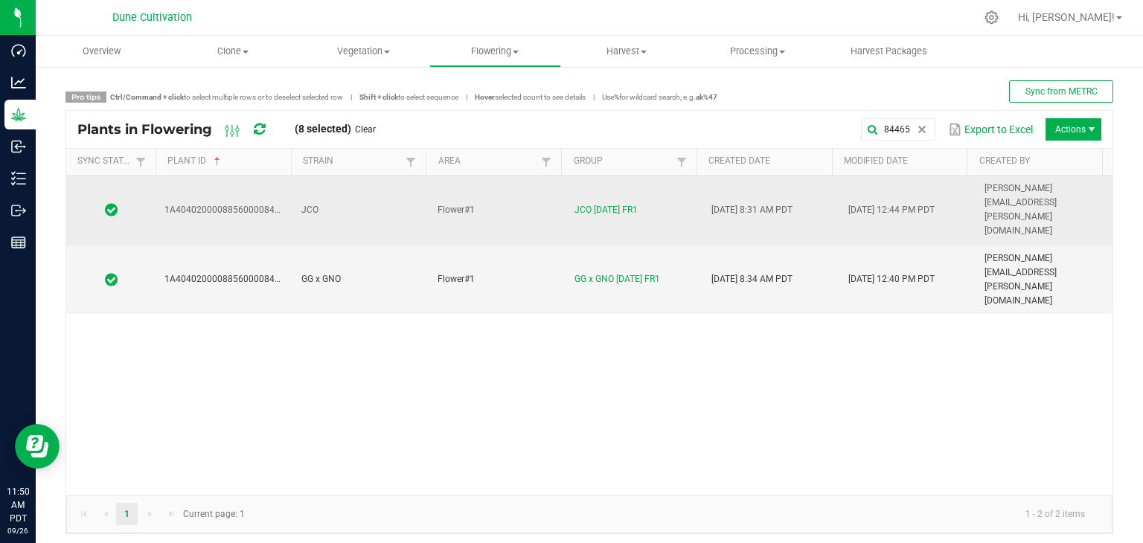
click at [377, 191] on td "JCO" at bounding box center [361, 211] width 137 height 70
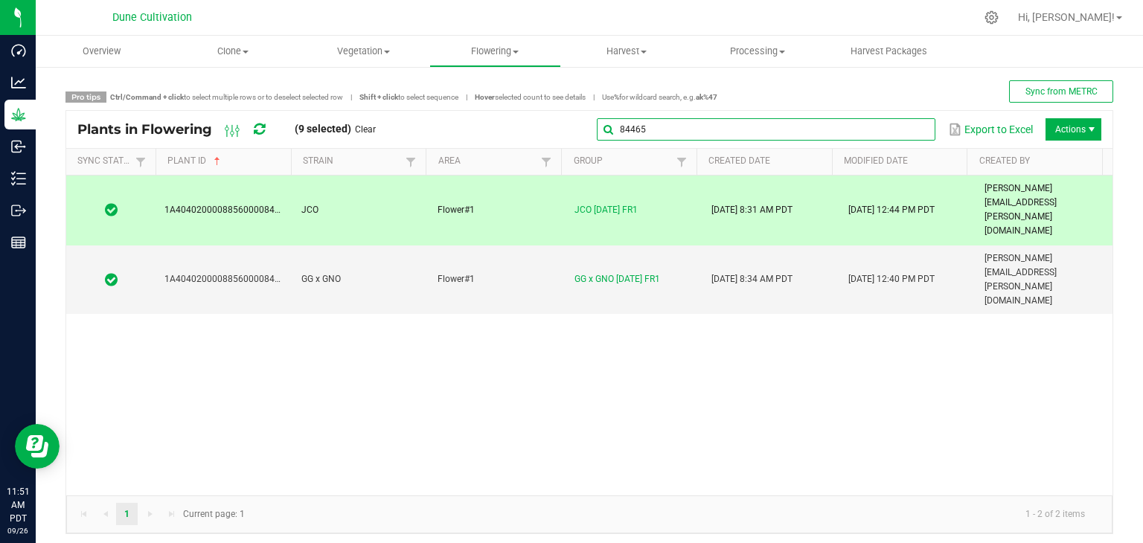
click at [908, 132] on global-search-input-ngx "84465" at bounding box center [766, 129] width 339 height 10
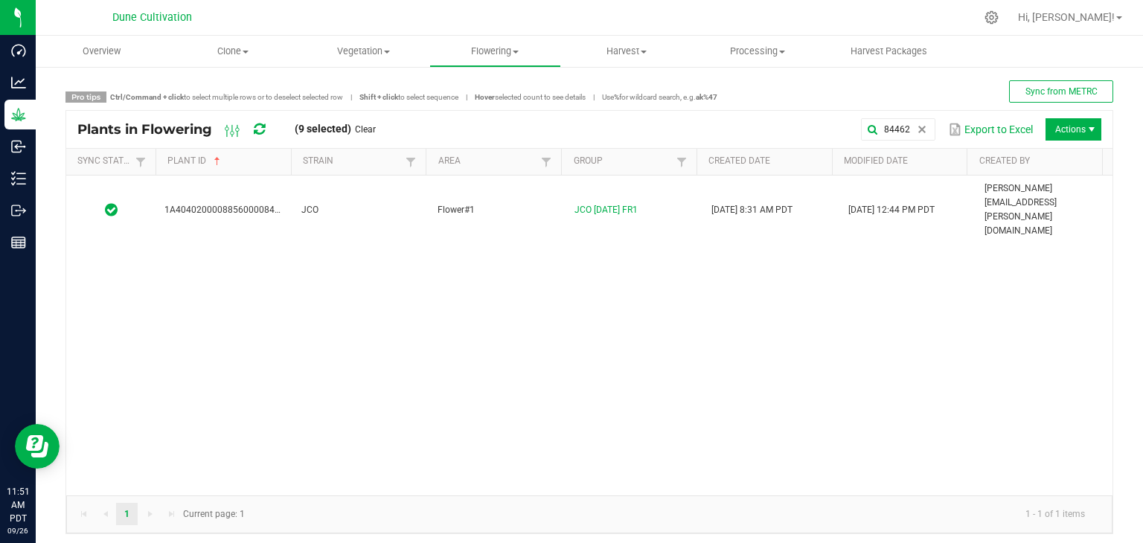
click at [362, 206] on div "1A4040200008856000084462 JCO Flower#1 JCO 09.05.25 FR1 08/25/2025 8:31 AM PDT 0…" at bounding box center [589, 336] width 1047 height 320
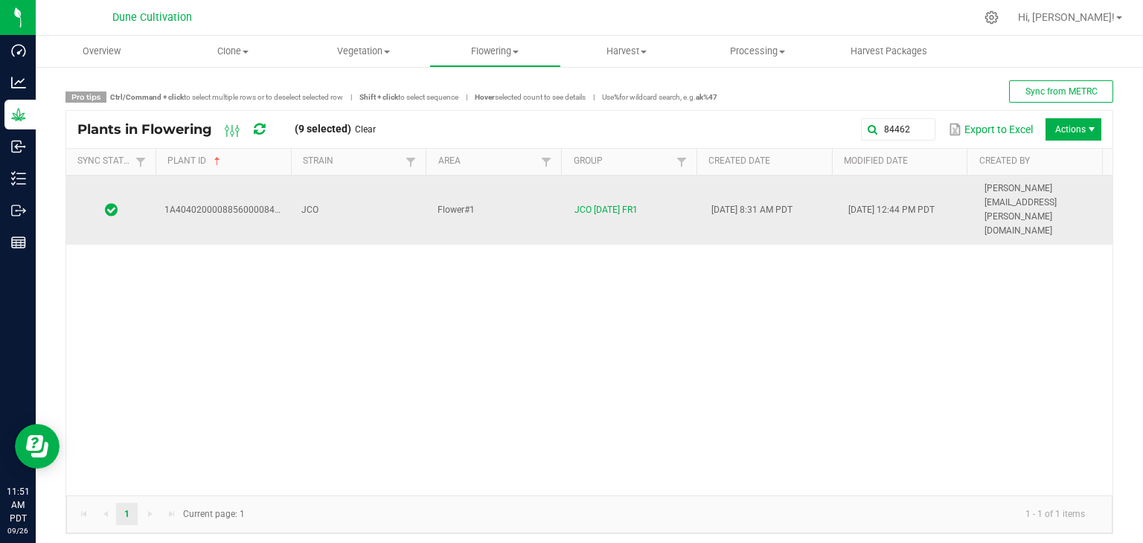
drag, startPoint x: 363, startPoint y: 205, endPoint x: 361, endPoint y: 194, distance: 11.3
click at [361, 202] on div "1A4040200008856000084462 JCO Flower#1 JCO 09.05.25 FR1 08/25/2025 8:31 AM PDT 0…" at bounding box center [589, 336] width 1047 height 320
click at [360, 194] on td "JCO" at bounding box center [361, 210] width 137 height 69
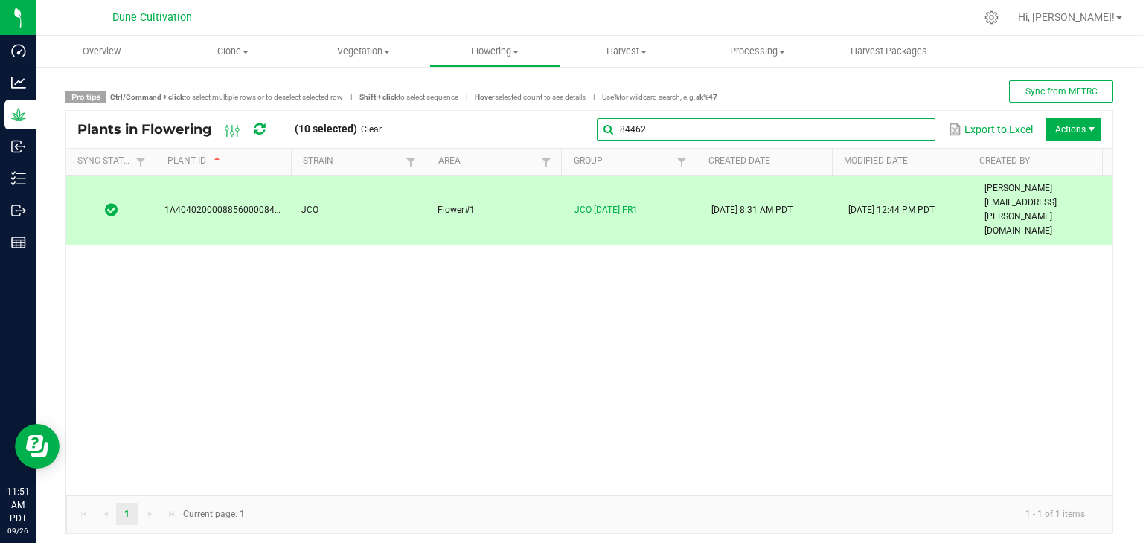
click at [914, 132] on global-search-input-ngx "84462" at bounding box center [766, 129] width 339 height 10
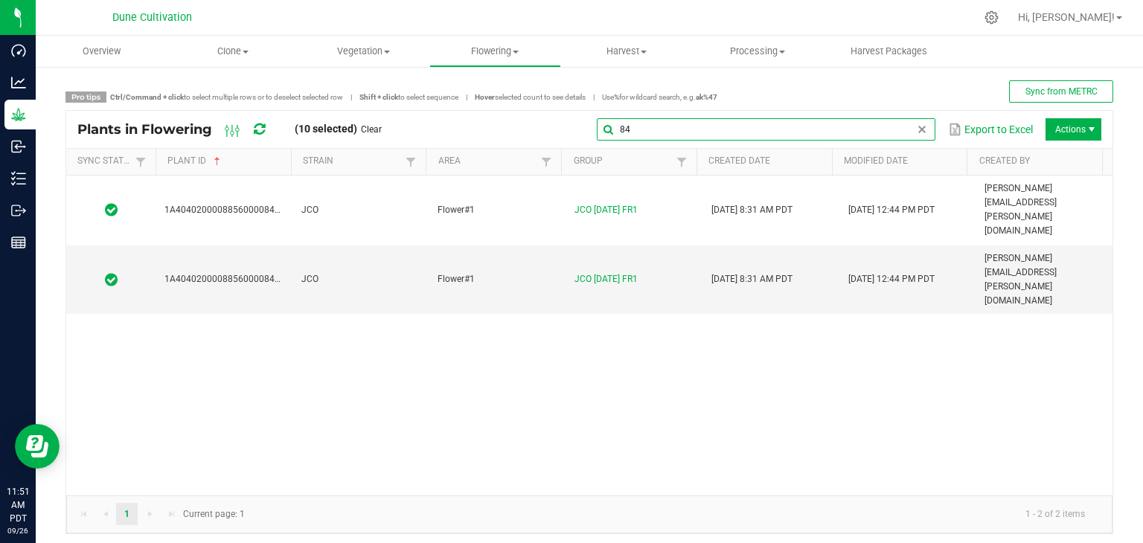
type input "8"
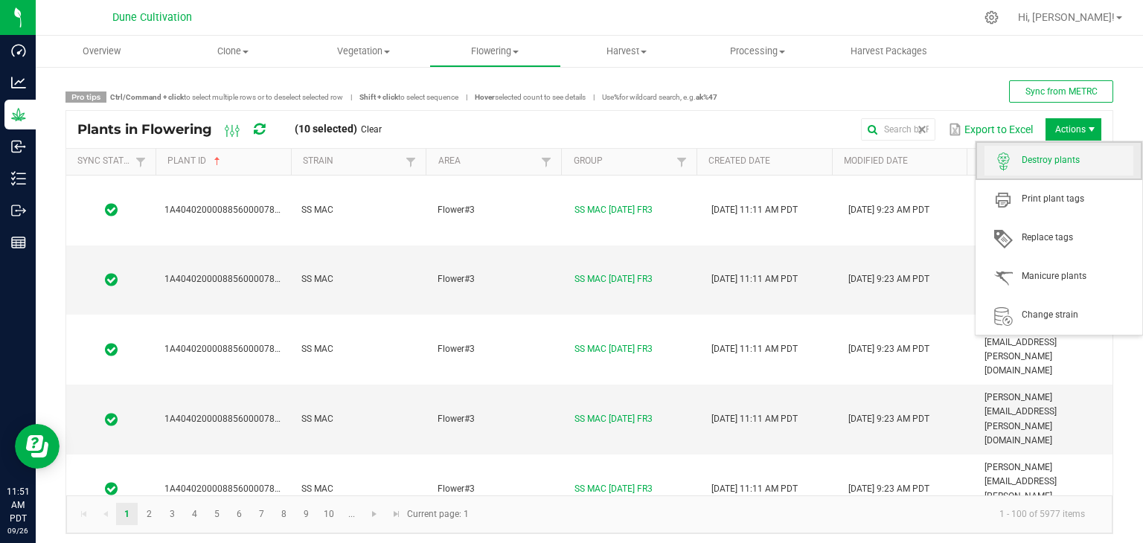
click at [1048, 148] on span "Destroy plants" at bounding box center [1059, 161] width 149 height 30
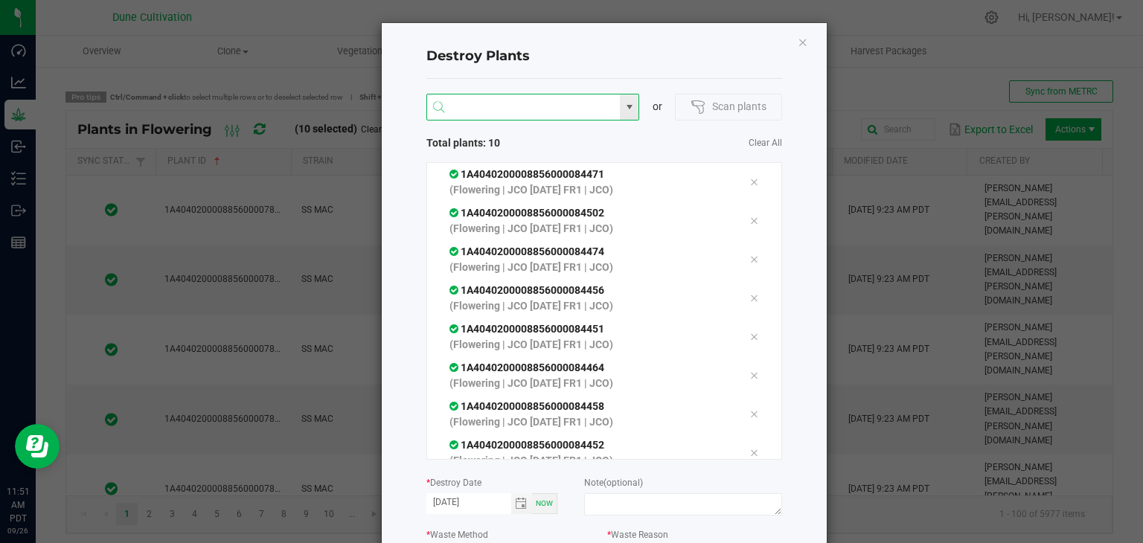
click at [481, 117] on input "NO DATA FOUND" at bounding box center [524, 108] width 194 height 27
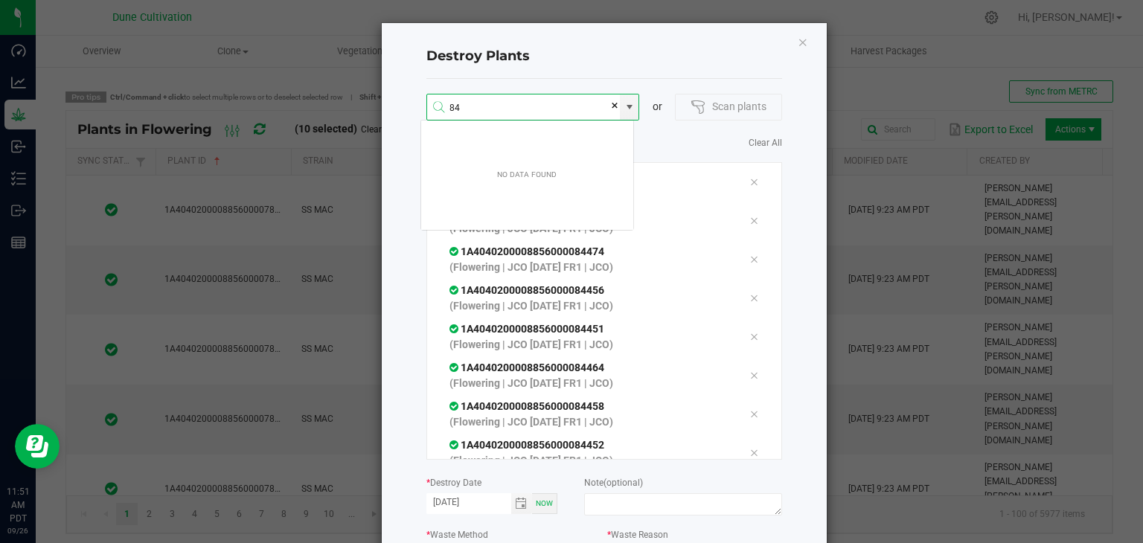
scroll to position [27, 214]
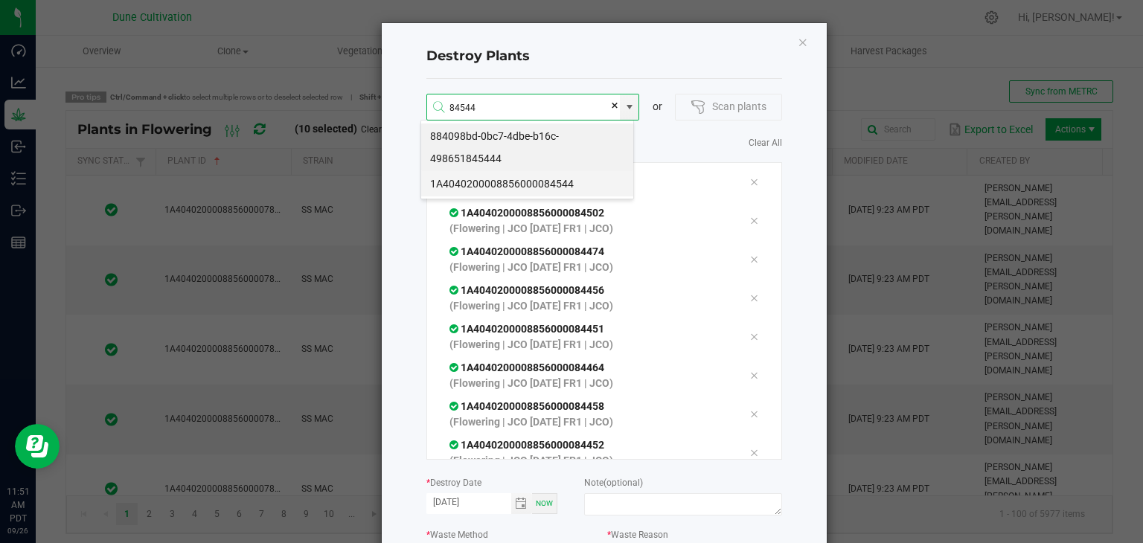
click at [512, 187] on li "1A4040200008856000084544" at bounding box center [527, 183] width 212 height 25
type input "1A4040200008856000084544"
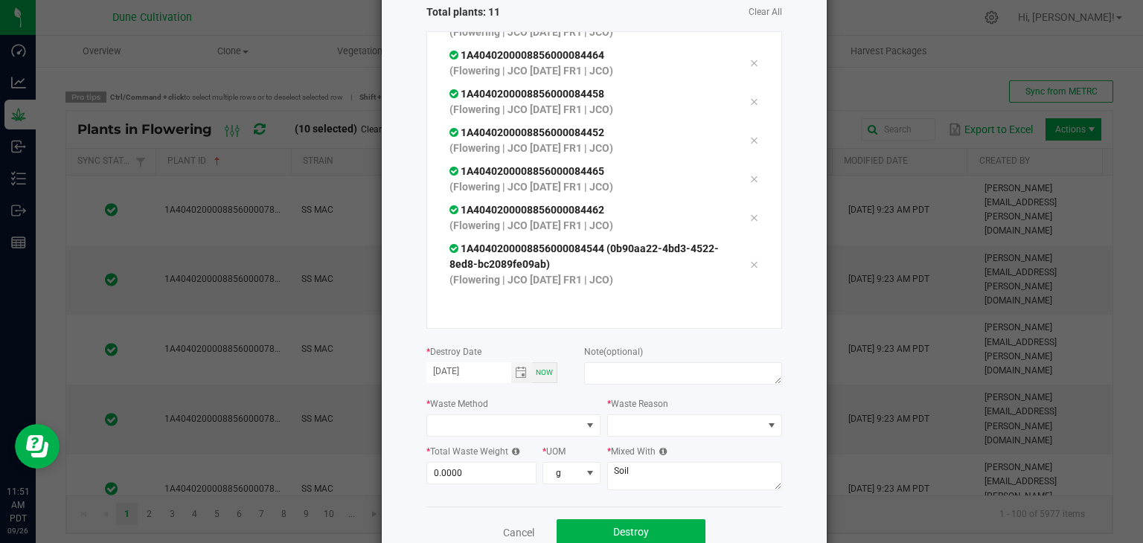
scroll to position [169, 0]
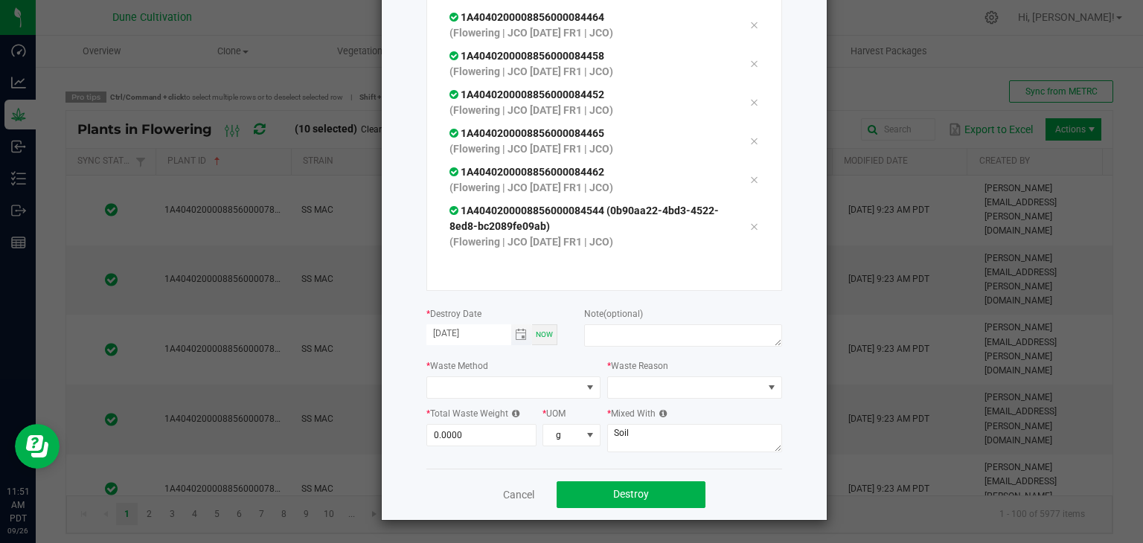
click at [522, 330] on span "Toggle calendar" at bounding box center [522, 335] width 22 height 21
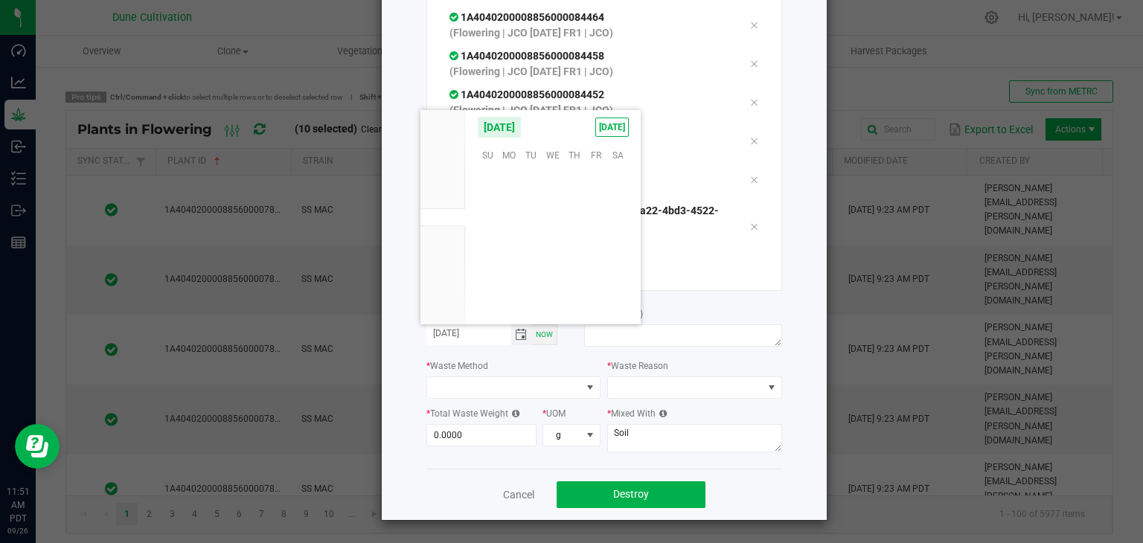
scroll to position [241476, 0]
click at [573, 249] on span "25" at bounding box center [575, 246] width 22 height 23
type input "[DATE]"
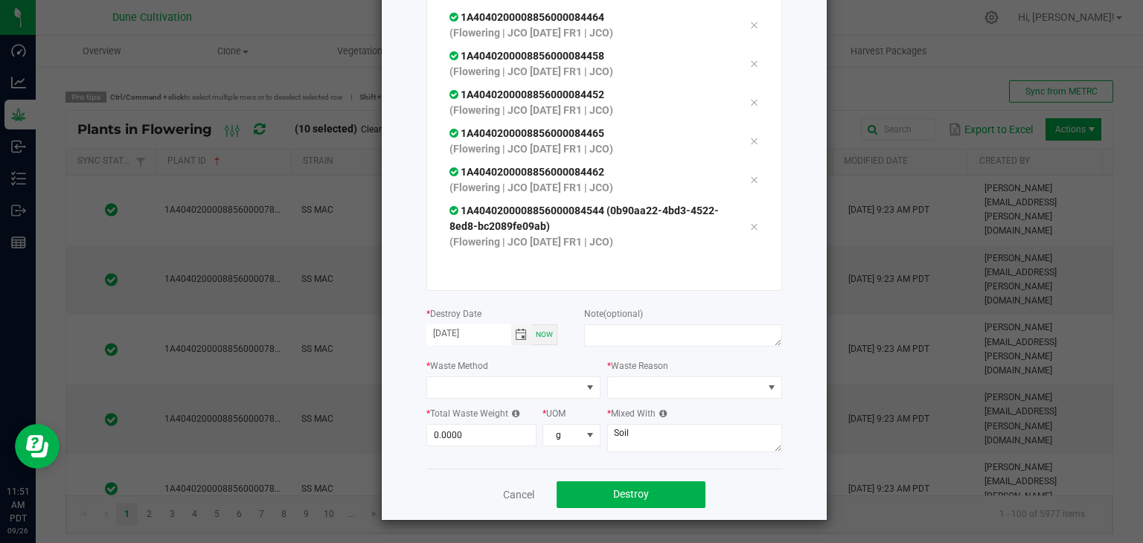
click at [632, 316] on span "(optional)" at bounding box center [623, 314] width 39 height 10
drag, startPoint x: 631, startPoint y: 328, endPoint x: 630, endPoint y: 315, distance: 13.5
click at [631, 327] on textarea at bounding box center [682, 336] width 197 height 22
type textarea "unhealthy"
click at [537, 379] on span at bounding box center [504, 387] width 155 height 21
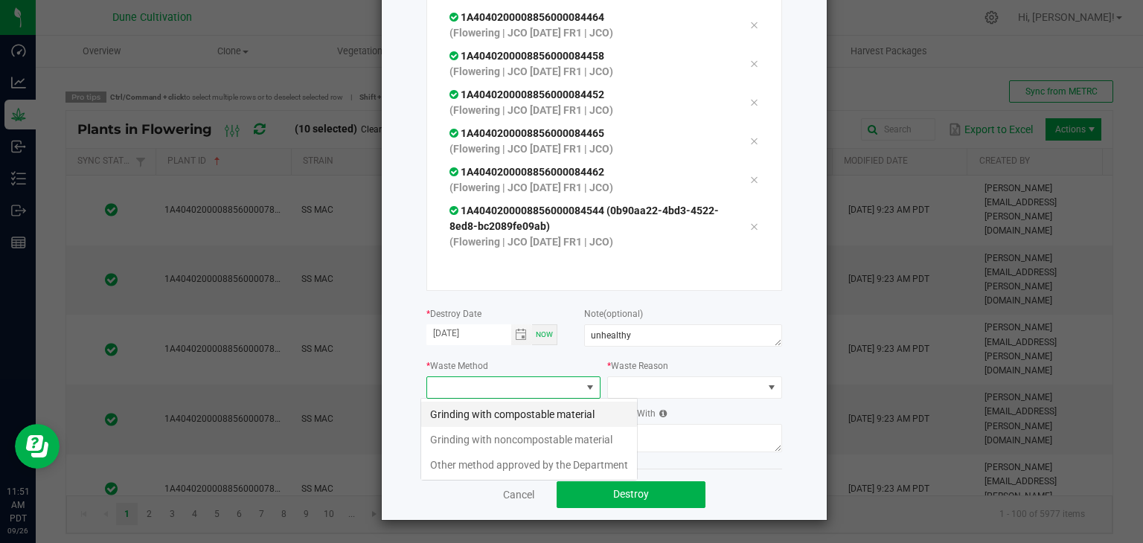
scroll to position [22, 175]
click at [569, 417] on li "Grinding with compostable material" at bounding box center [529, 414] width 216 height 25
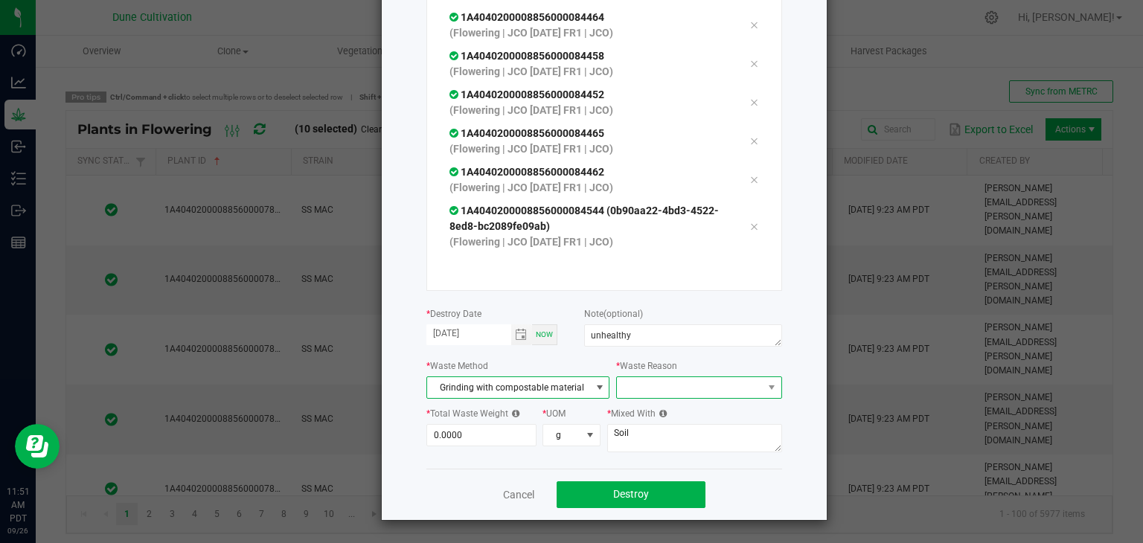
click at [674, 388] on span at bounding box center [689, 387] width 145 height 21
click at [660, 414] on li "Pruning" at bounding box center [691, 414] width 167 height 25
click at [468, 417] on label "* Total Waste Weight" at bounding box center [473, 413] width 93 height 13
click at [450, 445] on span "0.0000" at bounding box center [482, 435] width 111 height 22
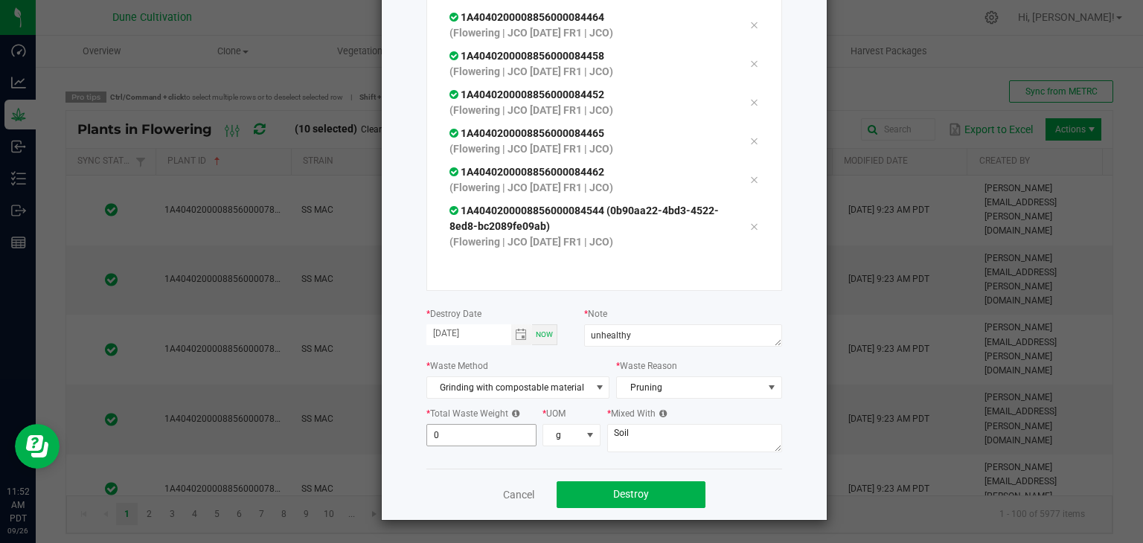
click at [465, 433] on input "0" at bounding box center [481, 435] width 109 height 21
type input "894.0000"
drag, startPoint x: 631, startPoint y: 435, endPoint x: 616, endPoint y: 429, distance: 17.0
click at [614, 436] on textarea "Soil" at bounding box center [694, 438] width 175 height 28
type textarea "S"
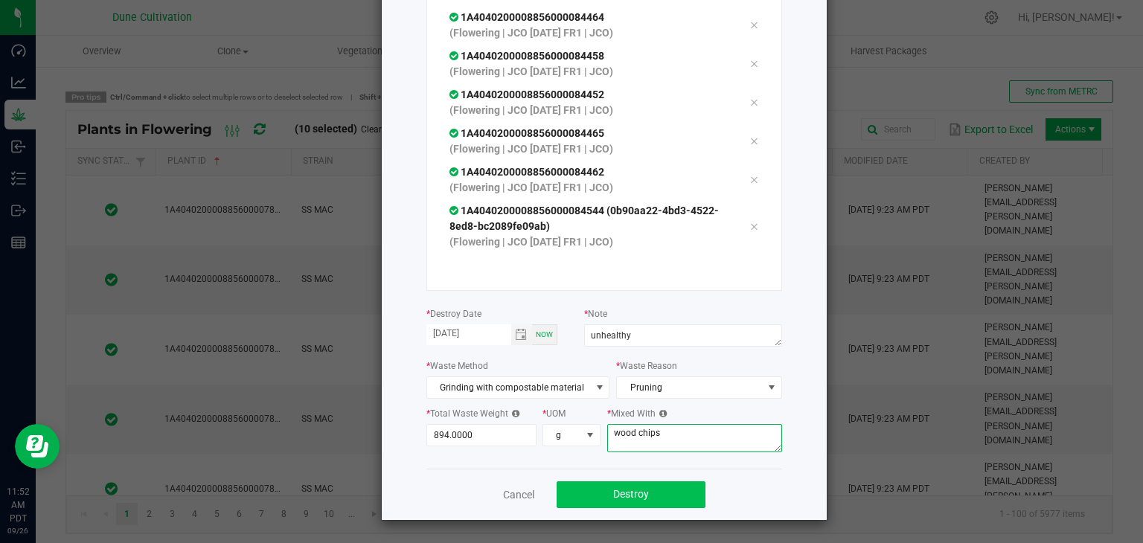
type textarea "wood chips"
click at [664, 502] on button "Destroy" at bounding box center [631, 495] width 149 height 27
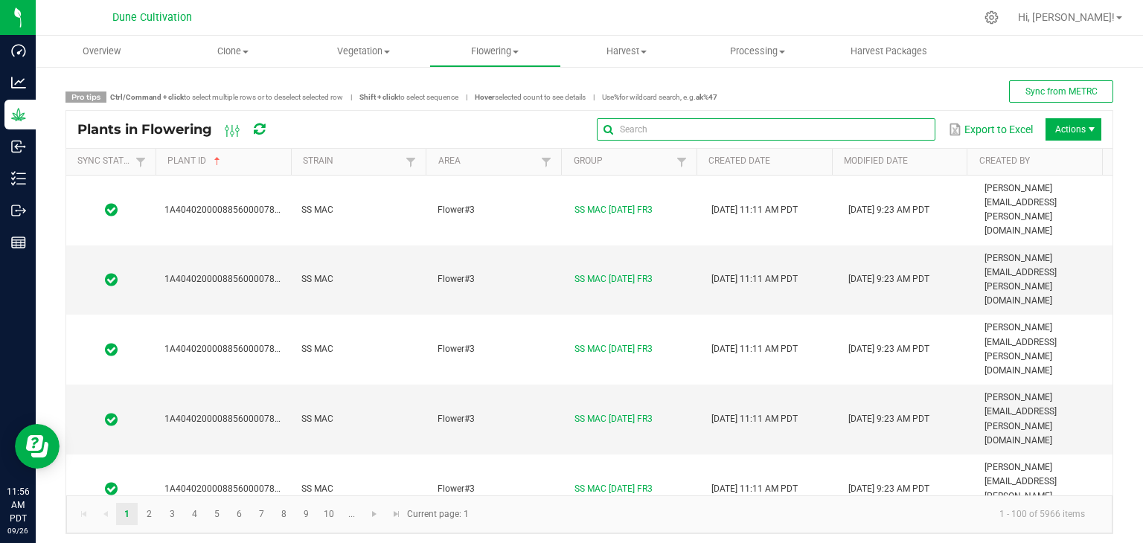
click at [881, 128] on input "text" at bounding box center [766, 129] width 339 height 22
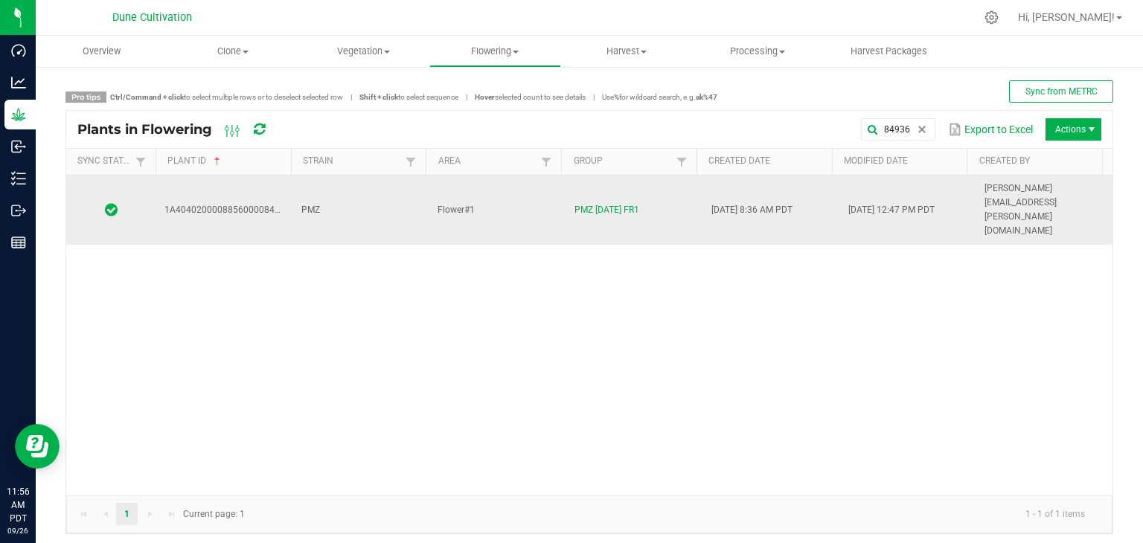
click at [429, 191] on td "Flower#1" at bounding box center [497, 210] width 137 height 69
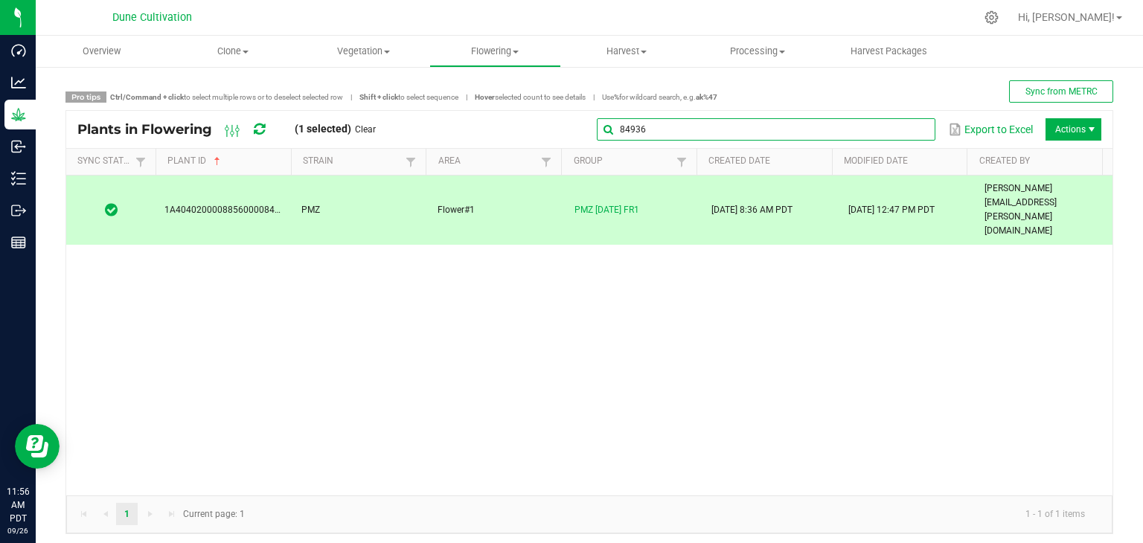
drag, startPoint x: 902, startPoint y: 129, endPoint x: 891, endPoint y: 130, distance: 10.4
click at [902, 129] on input "84936" at bounding box center [766, 129] width 339 height 22
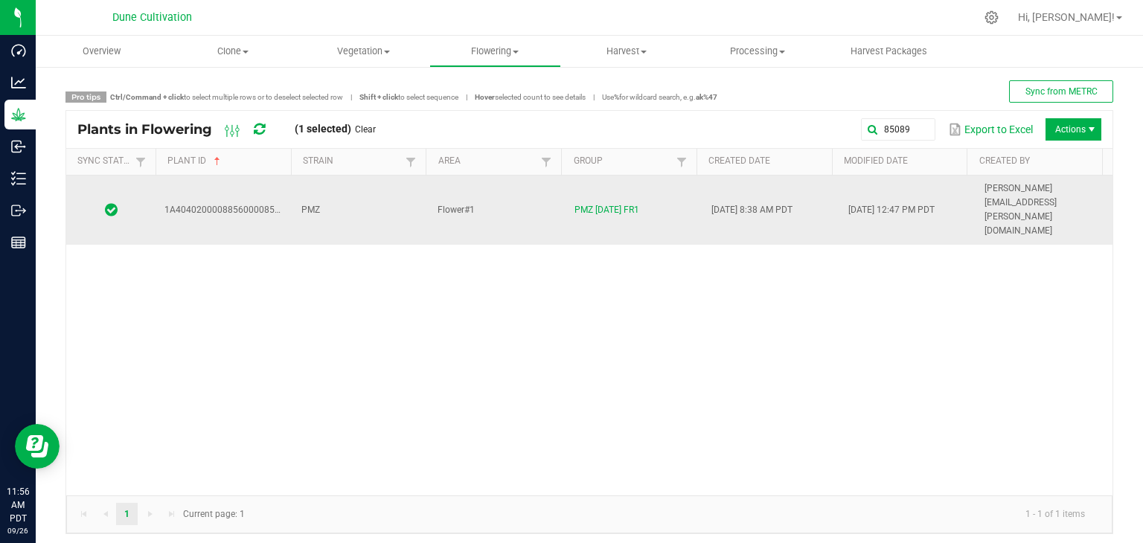
click at [371, 191] on td "PMZ" at bounding box center [361, 210] width 137 height 69
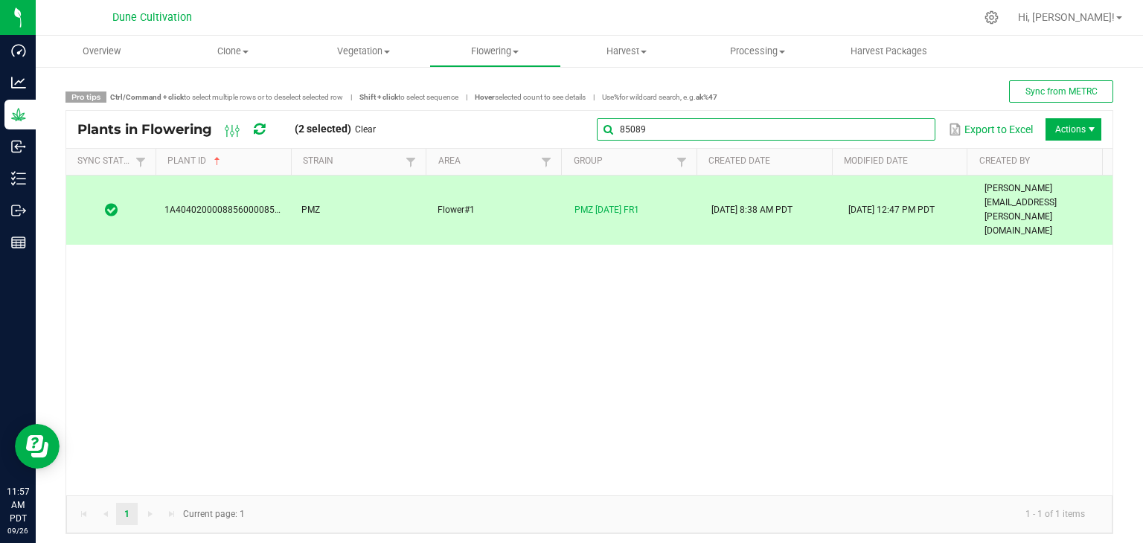
click at [898, 125] on input "85089" at bounding box center [766, 129] width 339 height 22
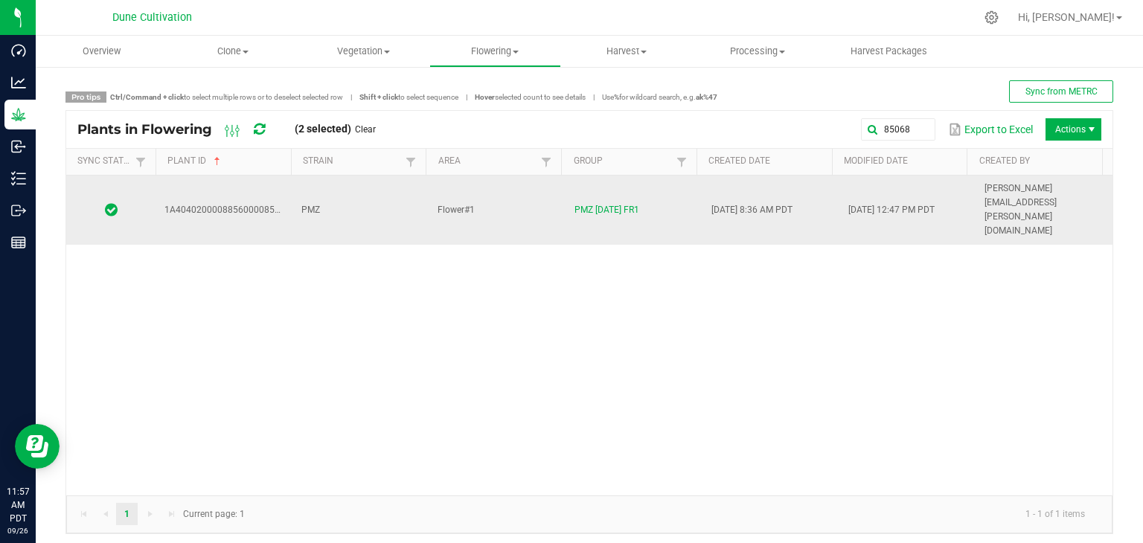
click at [343, 194] on td "PMZ" at bounding box center [361, 210] width 137 height 69
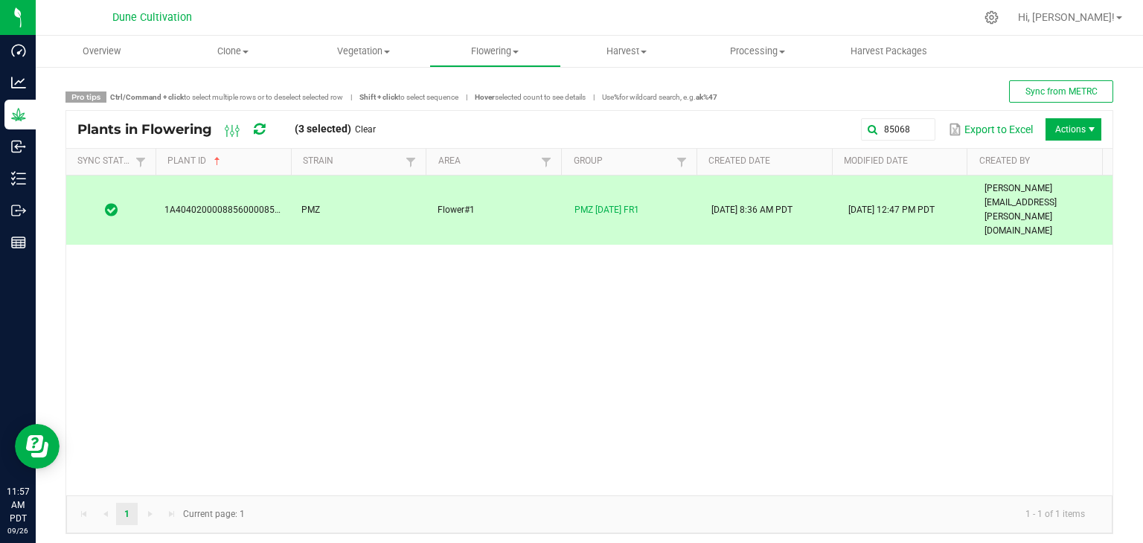
click at [919, 117] on div "85068 Export to Excel Actions" at bounding box center [744, 129] width 715 height 25
click at [908, 129] on global-search-input-ngx "85068" at bounding box center [766, 129] width 339 height 10
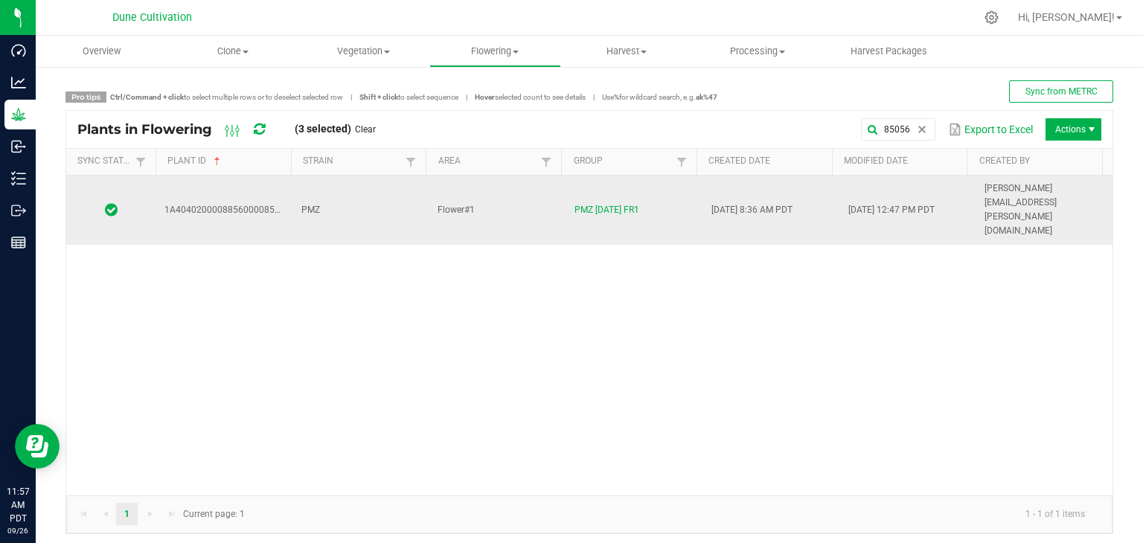
click at [533, 182] on td "Flower#1" at bounding box center [497, 210] width 137 height 69
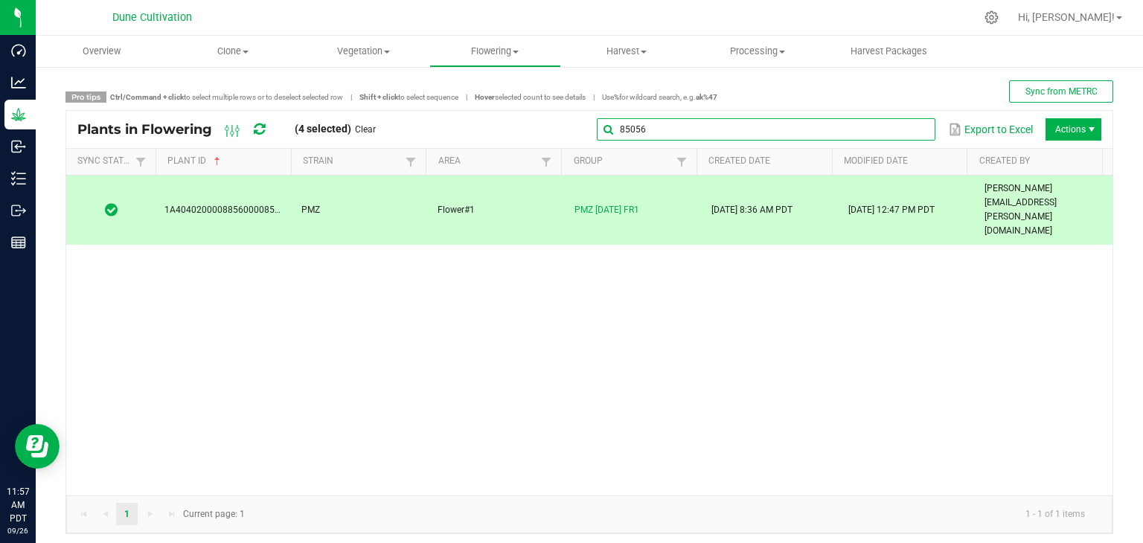
click at [896, 128] on input "85056" at bounding box center [766, 129] width 339 height 22
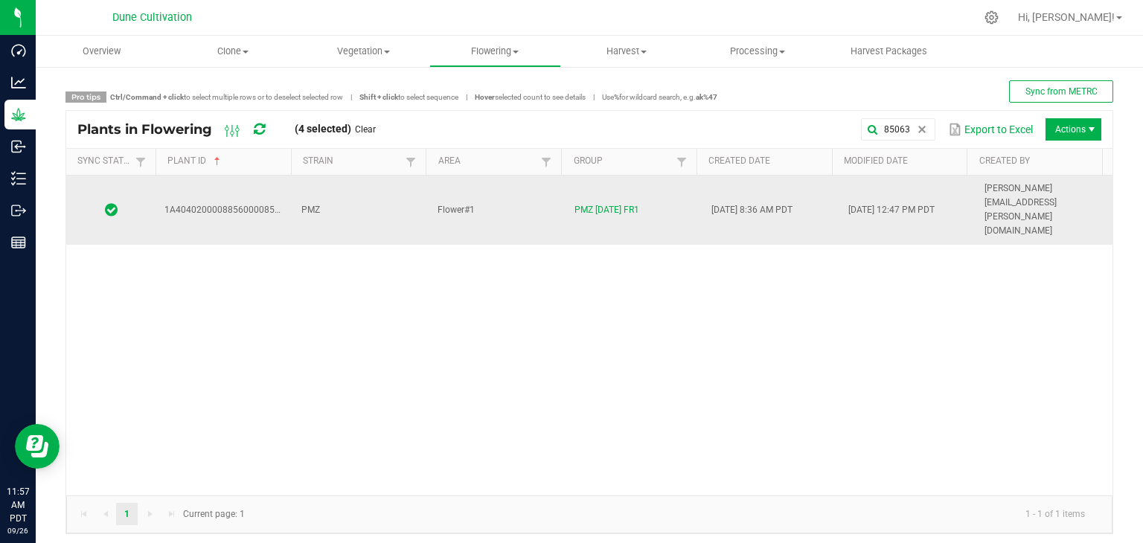
click at [345, 188] on td "PMZ" at bounding box center [361, 210] width 137 height 69
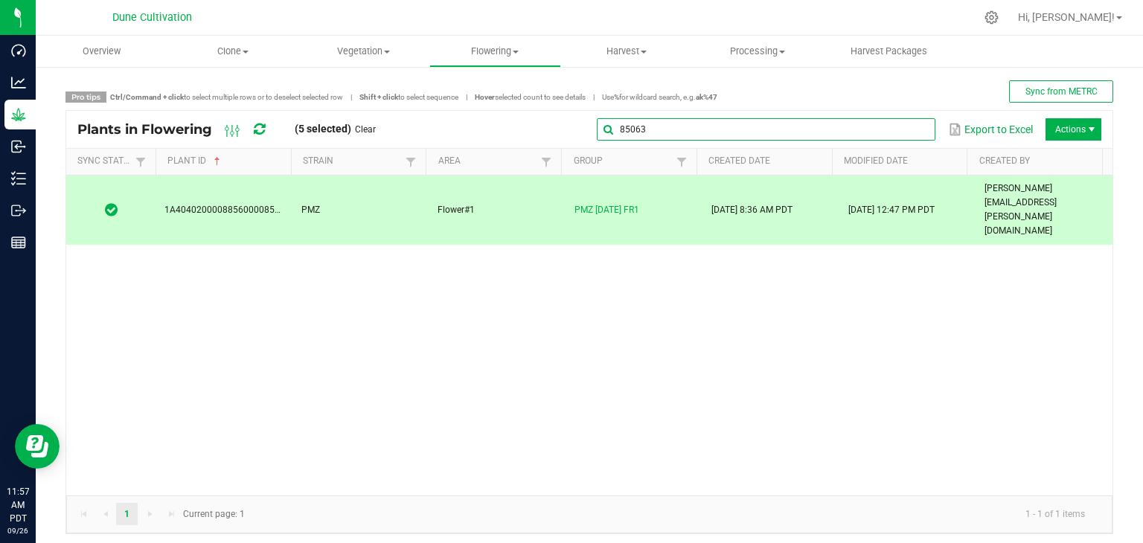
click at [909, 126] on global-search-input-ngx "85063" at bounding box center [766, 129] width 339 height 10
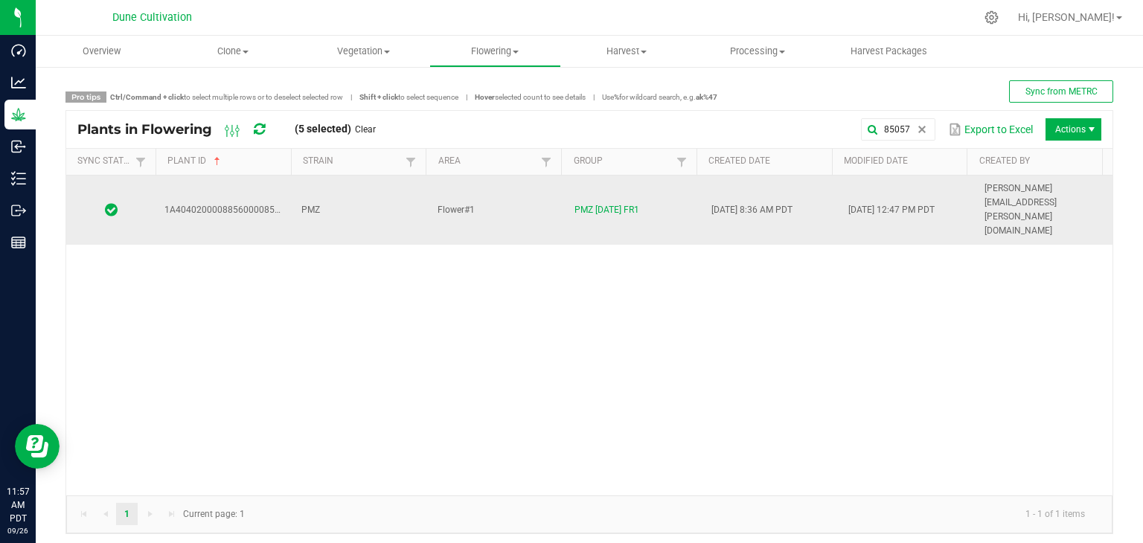
click at [342, 185] on td "PMZ" at bounding box center [361, 210] width 137 height 69
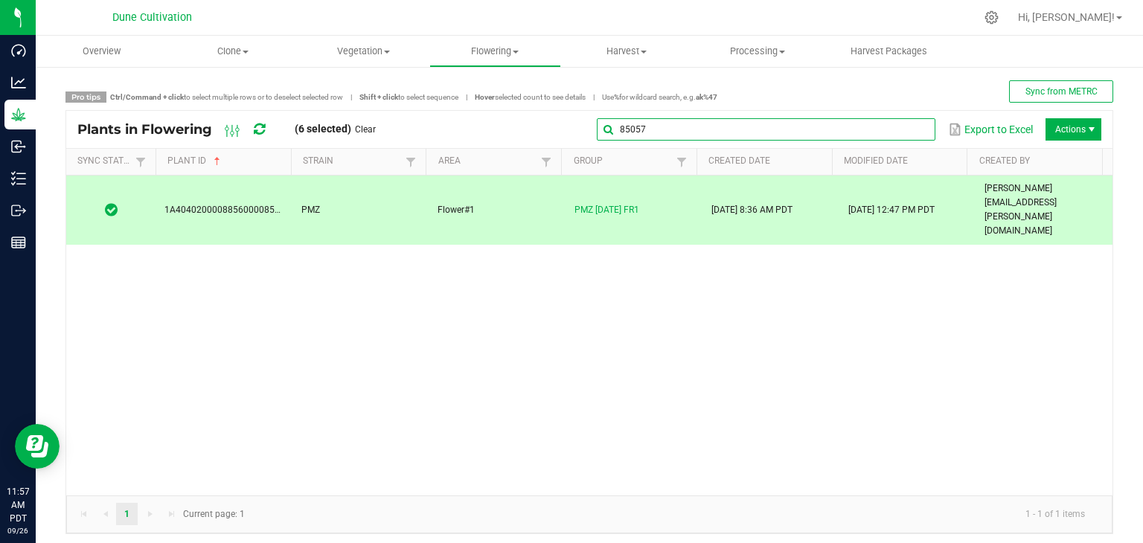
click at [914, 129] on global-search-input-ngx "85057" at bounding box center [766, 129] width 339 height 10
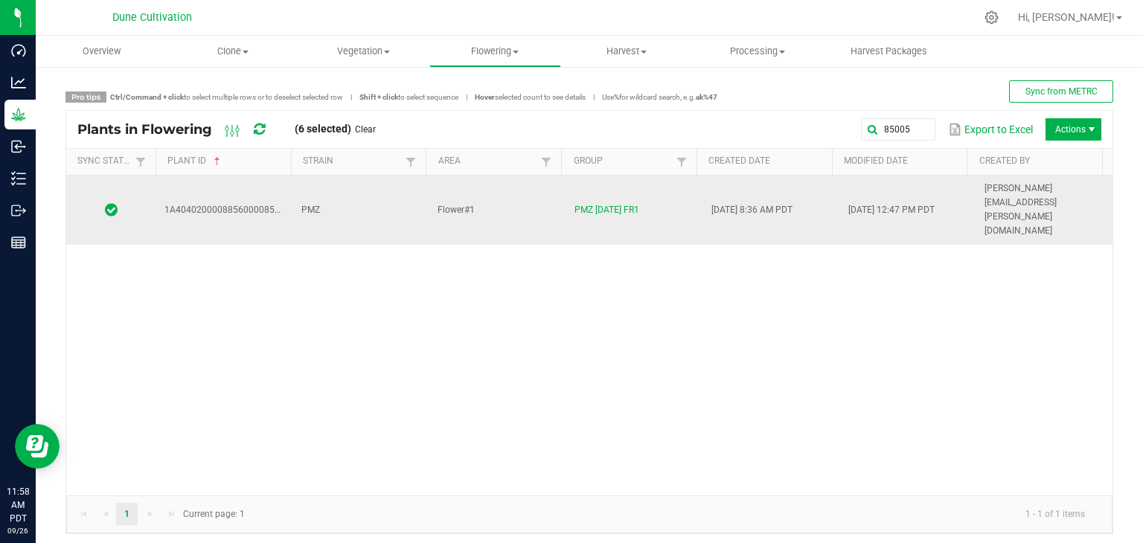
drag, startPoint x: 500, startPoint y: 194, endPoint x: 469, endPoint y: 174, distance: 37.2
click at [500, 194] on td "Flower#1" at bounding box center [497, 210] width 137 height 69
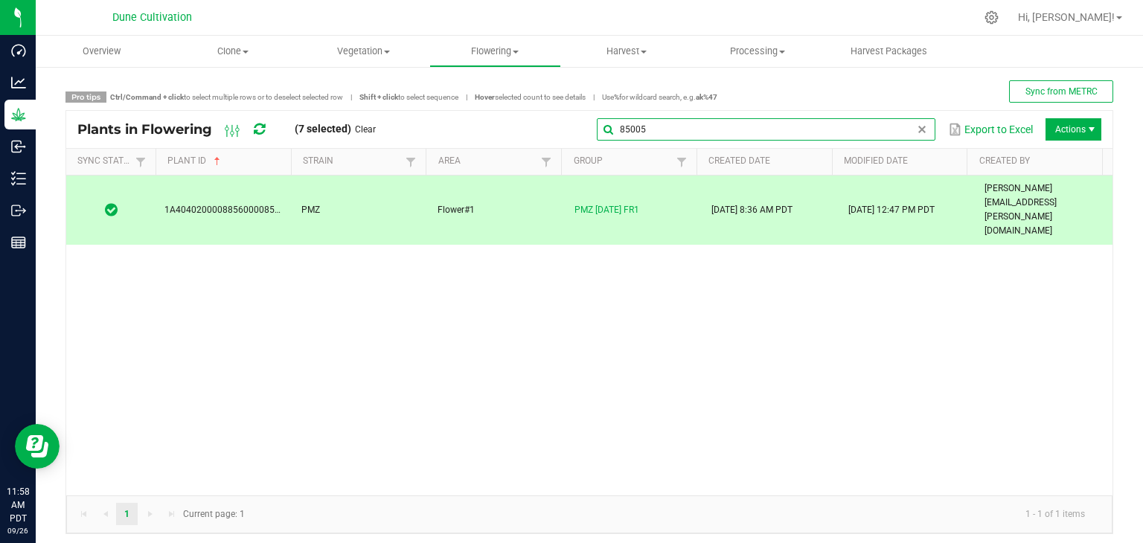
click at [913, 137] on input "85005" at bounding box center [766, 129] width 339 height 22
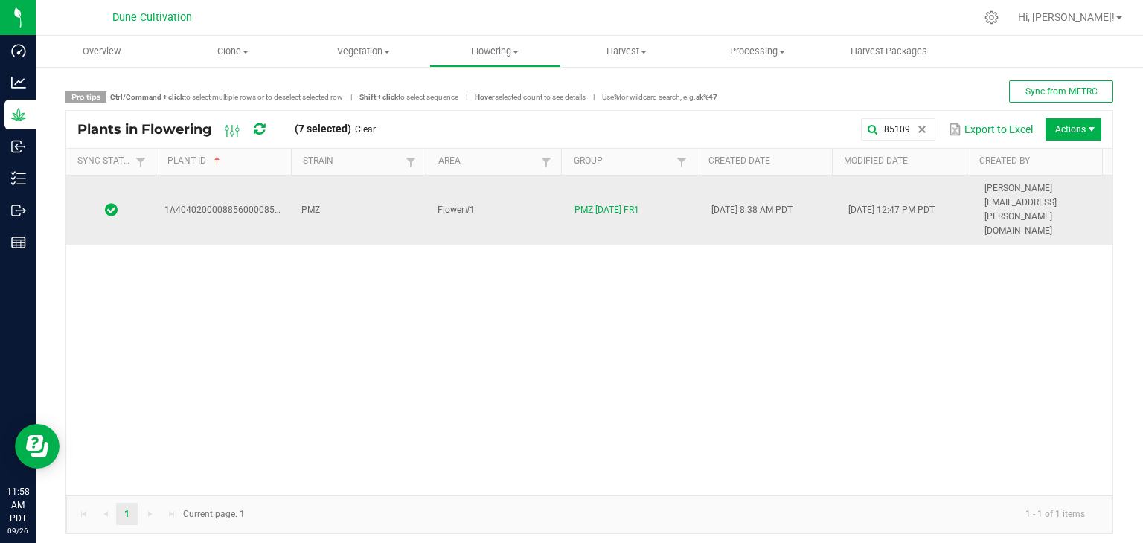
click at [532, 191] on td "Flower#1" at bounding box center [497, 210] width 137 height 69
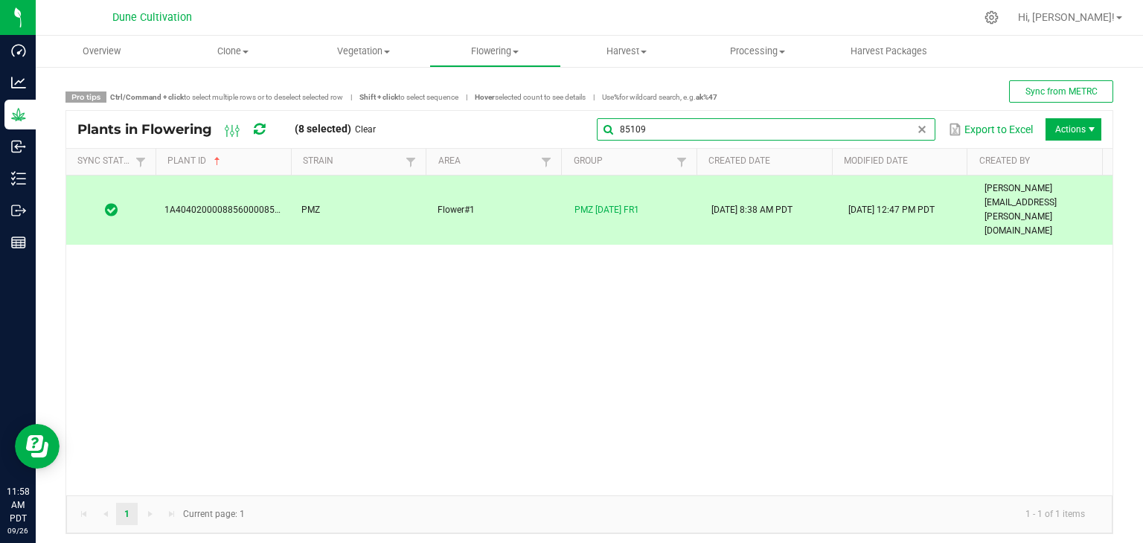
click at [904, 131] on global-search-input-ngx "85109" at bounding box center [766, 129] width 339 height 10
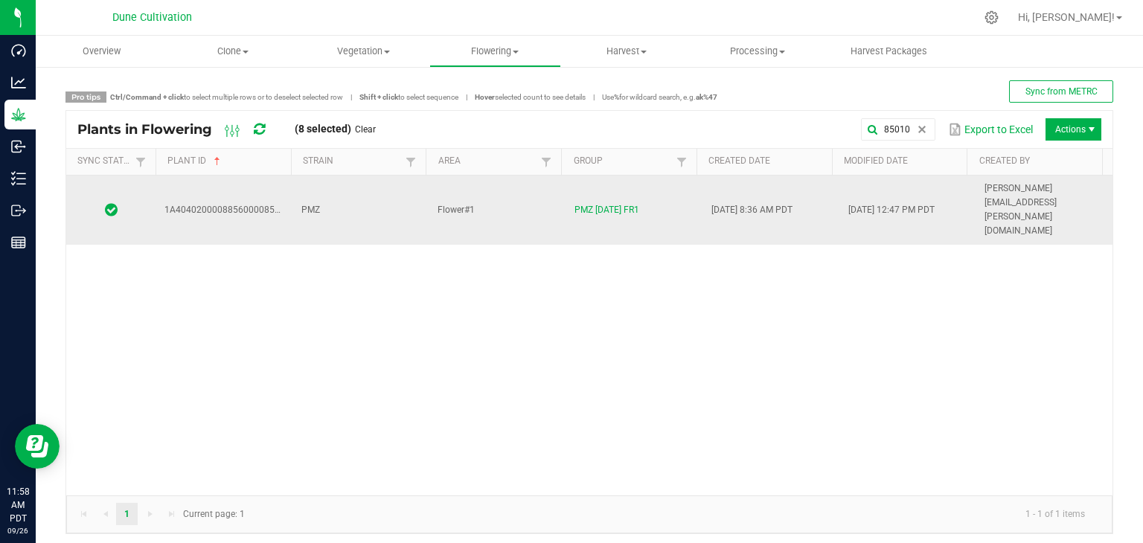
click at [368, 185] on td "PMZ" at bounding box center [361, 210] width 137 height 69
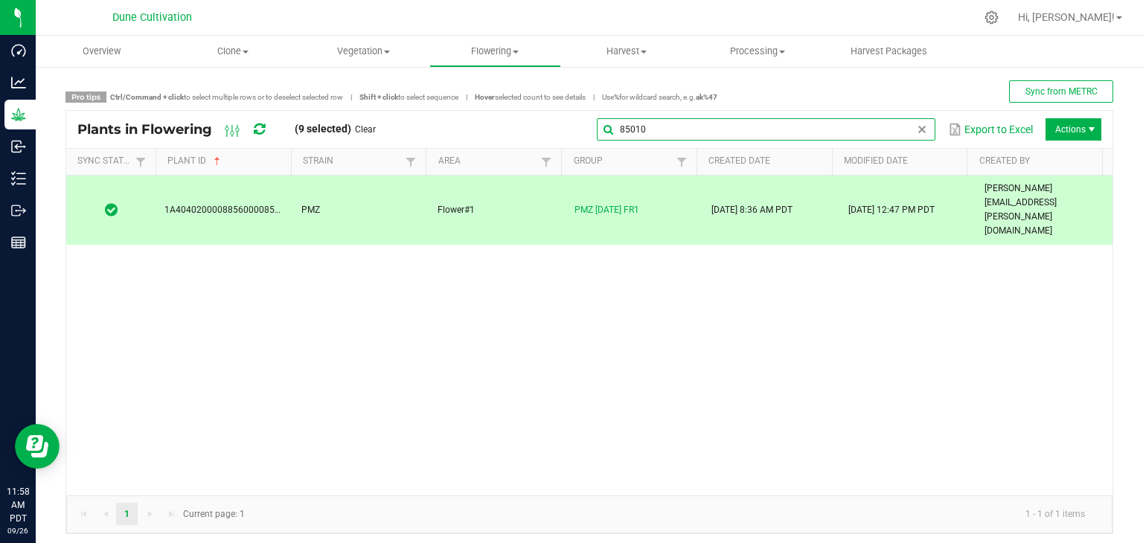
click at [900, 130] on input "85010" at bounding box center [766, 129] width 339 height 22
type input "85107"
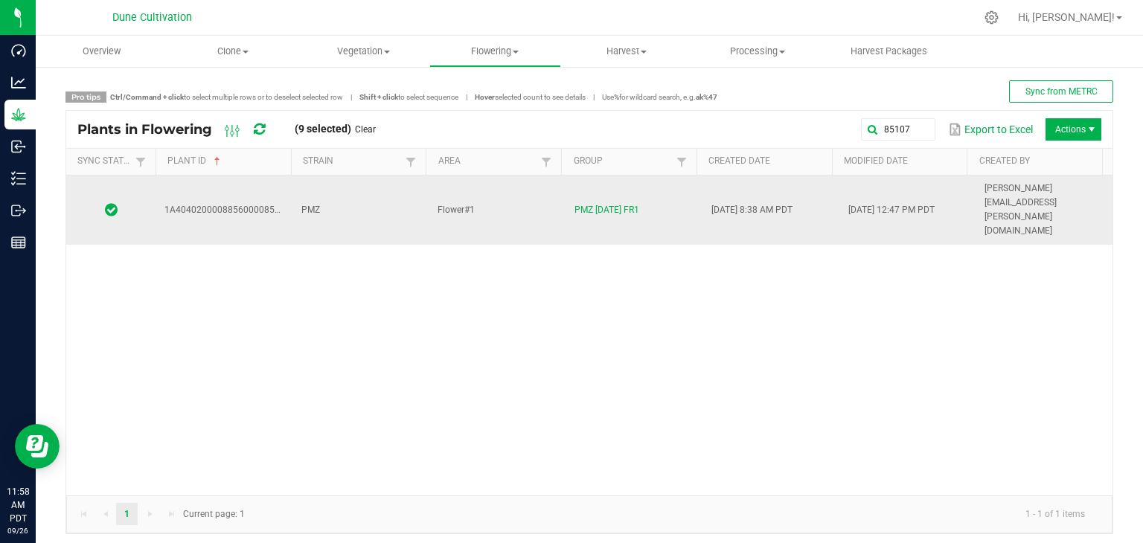
click at [491, 187] on td "Flower#1" at bounding box center [497, 210] width 137 height 69
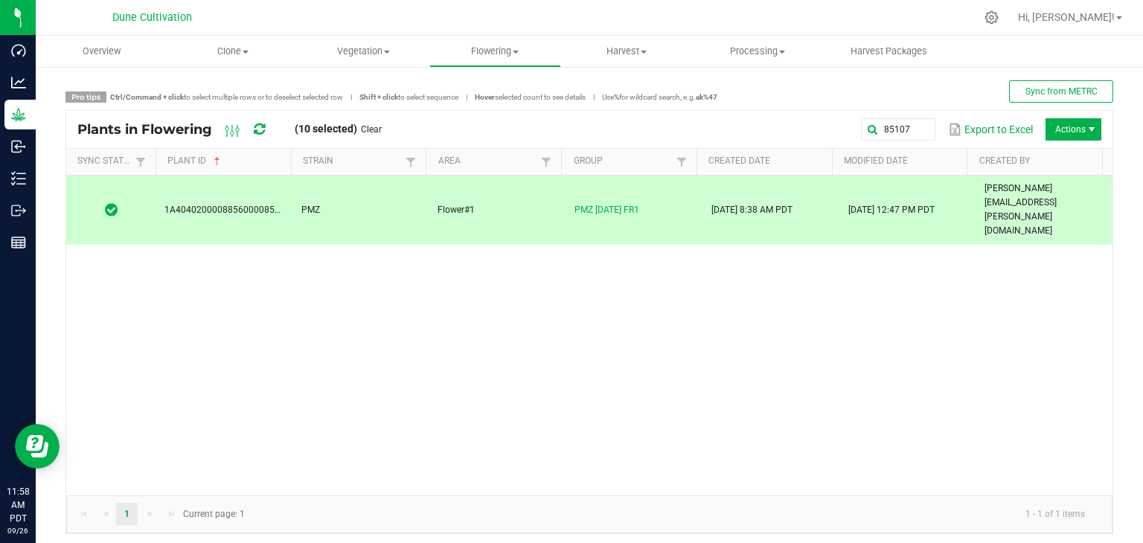
click at [1048, 117] on div "85107 Export to Excel Actions" at bounding box center [747, 129] width 709 height 25
click at [1047, 117] on div "85107 Export to Excel Actions" at bounding box center [747, 129] width 709 height 25
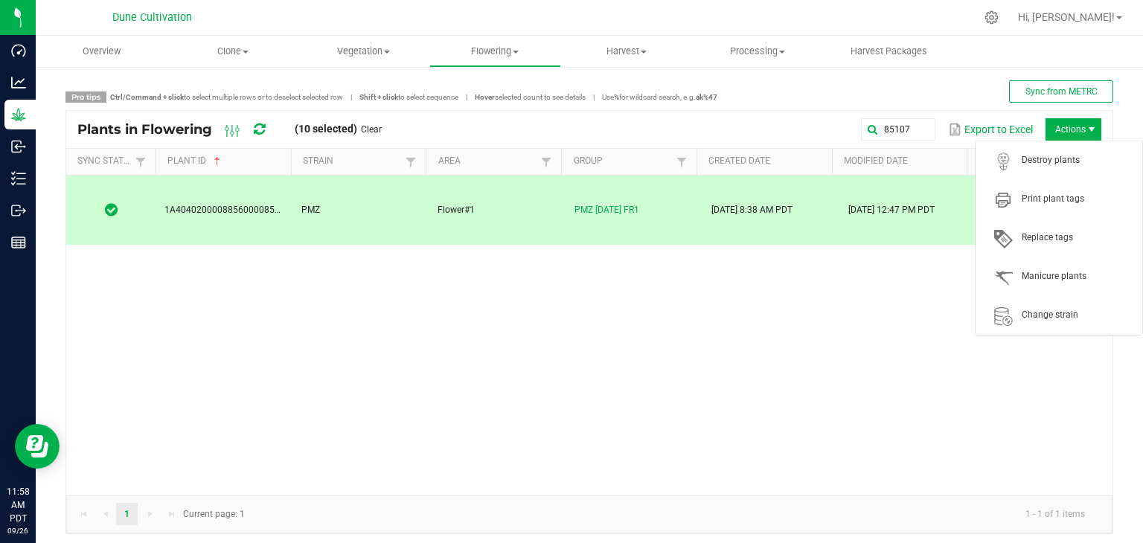
click at [1050, 124] on span "Actions" at bounding box center [1074, 129] width 56 height 22
click at [1052, 153] on span "Destroy plants" at bounding box center [1059, 161] width 149 height 30
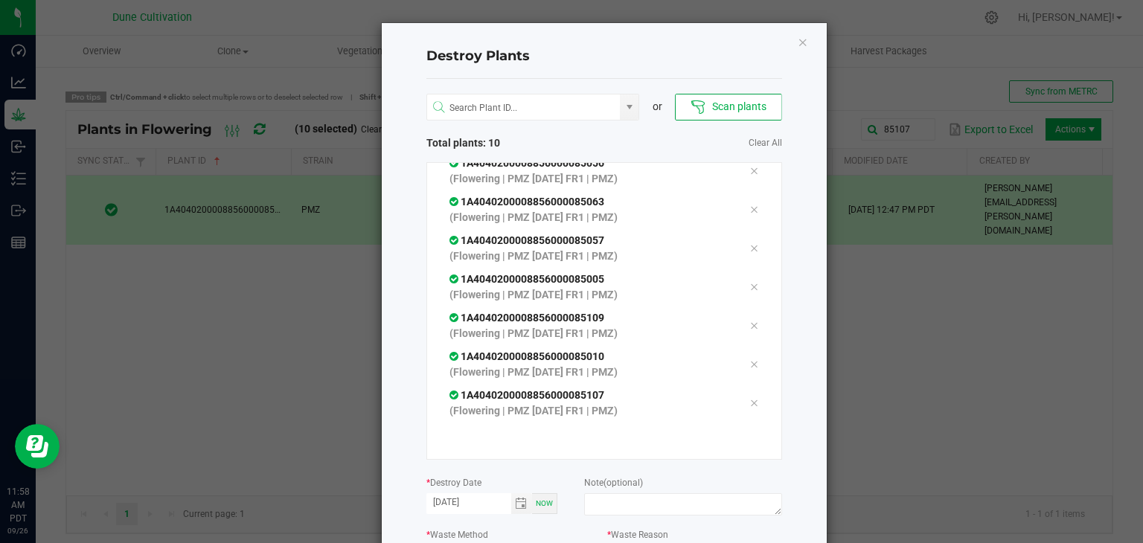
scroll to position [169, 0]
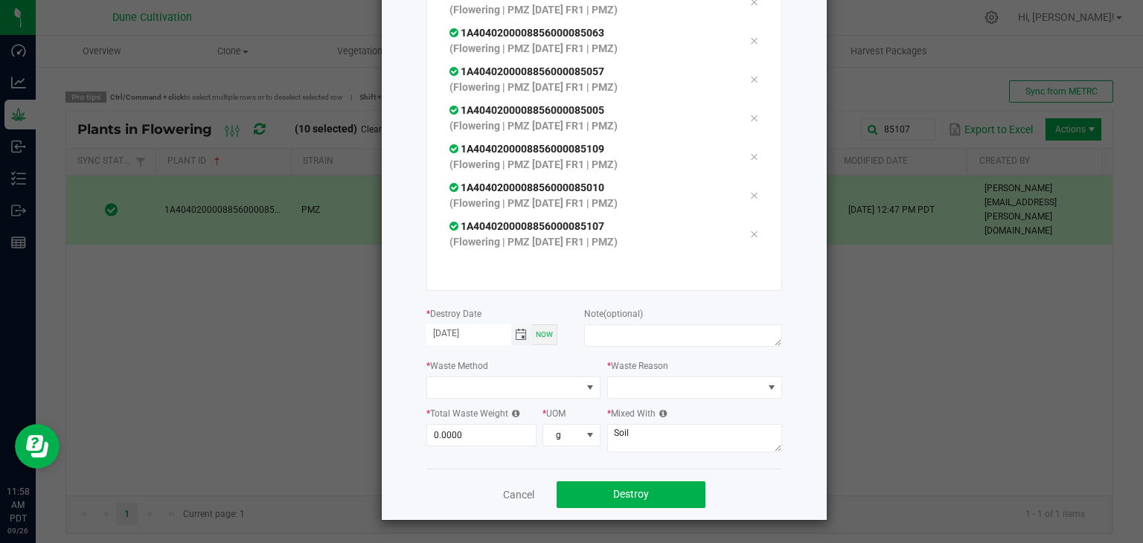
click at [515, 334] on span "Toggle calendar" at bounding box center [521, 335] width 12 height 12
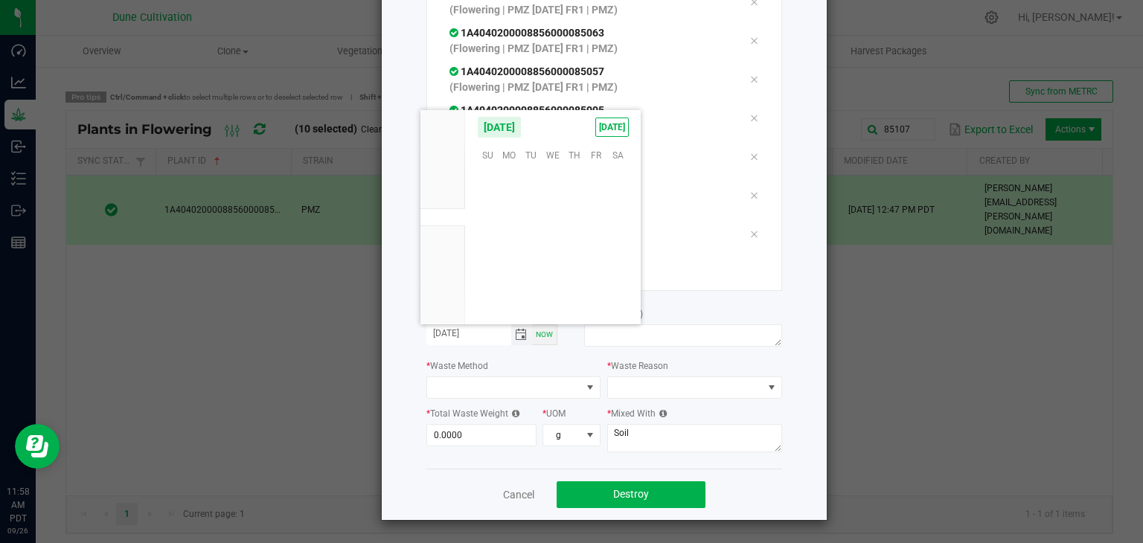
scroll to position [241476, 0]
click at [580, 253] on span "25" at bounding box center [575, 246] width 22 height 23
type input "[DATE]"
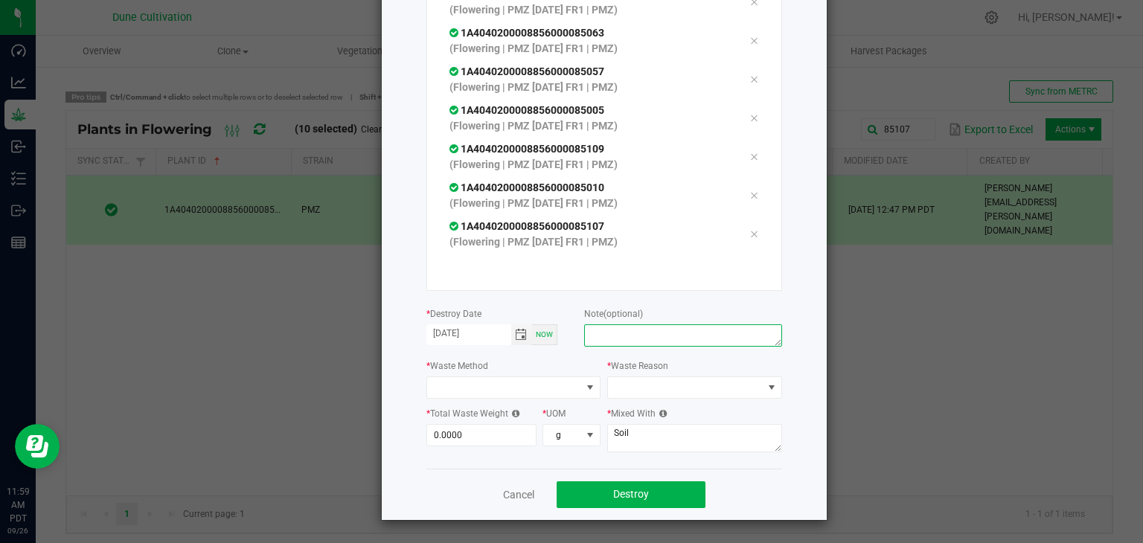
click at [602, 328] on textarea at bounding box center [682, 336] width 197 height 22
type textarea "unhealthy"
click at [534, 412] on div "* Total Waste Weight 0.0000" at bounding box center [485, 426] width 116 height 41
click at [535, 409] on div "* Total Waste Weight 0.0000 * UOM g" at bounding box center [514, 426] width 175 height 41
click at [554, 374] on div "* Waste Method" at bounding box center [514, 378] width 175 height 41
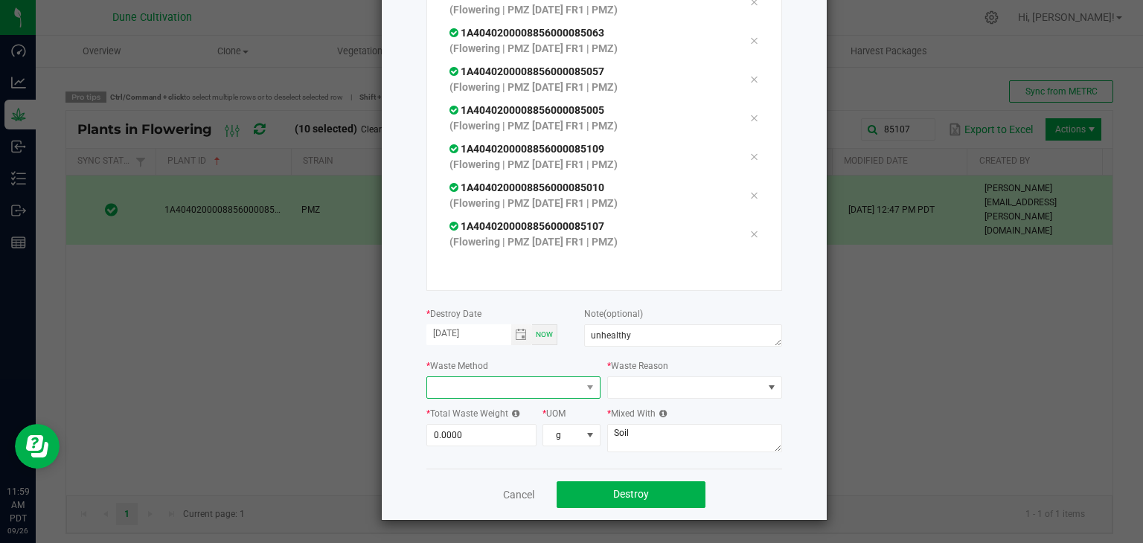
click at [551, 379] on span at bounding box center [504, 387] width 155 height 21
click at [503, 415] on li "Grinding with compostable material" at bounding box center [529, 414] width 216 height 25
click at [695, 379] on span at bounding box center [689, 387] width 145 height 21
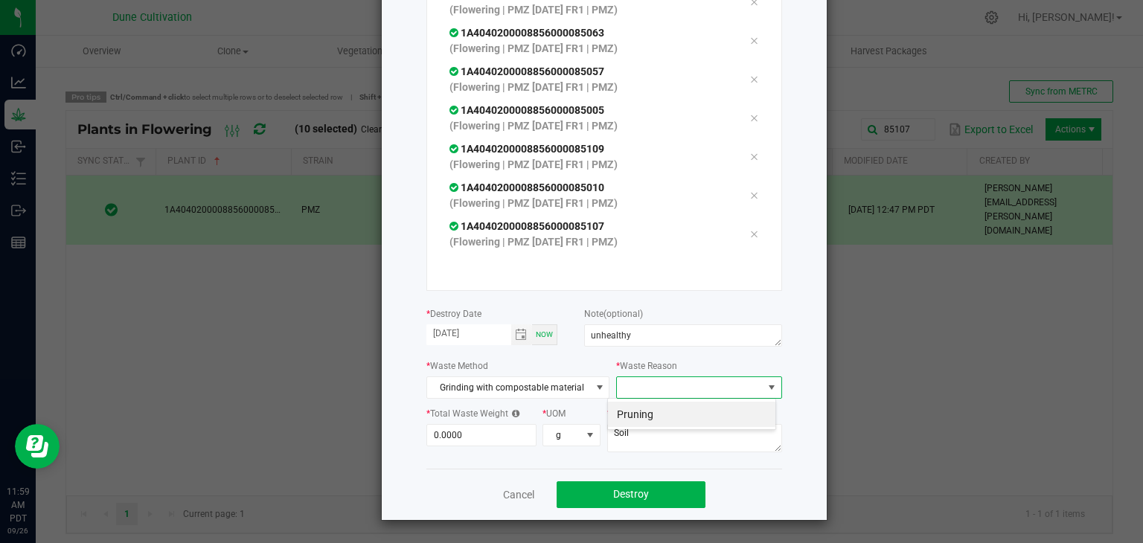
scroll to position [22, 169]
click at [676, 409] on li "Pruning" at bounding box center [691, 414] width 167 height 25
type input "0"
click at [476, 440] on input "0" at bounding box center [481, 435] width 109 height 21
drag, startPoint x: 473, startPoint y: 438, endPoint x: 418, endPoint y: 438, distance: 55.8
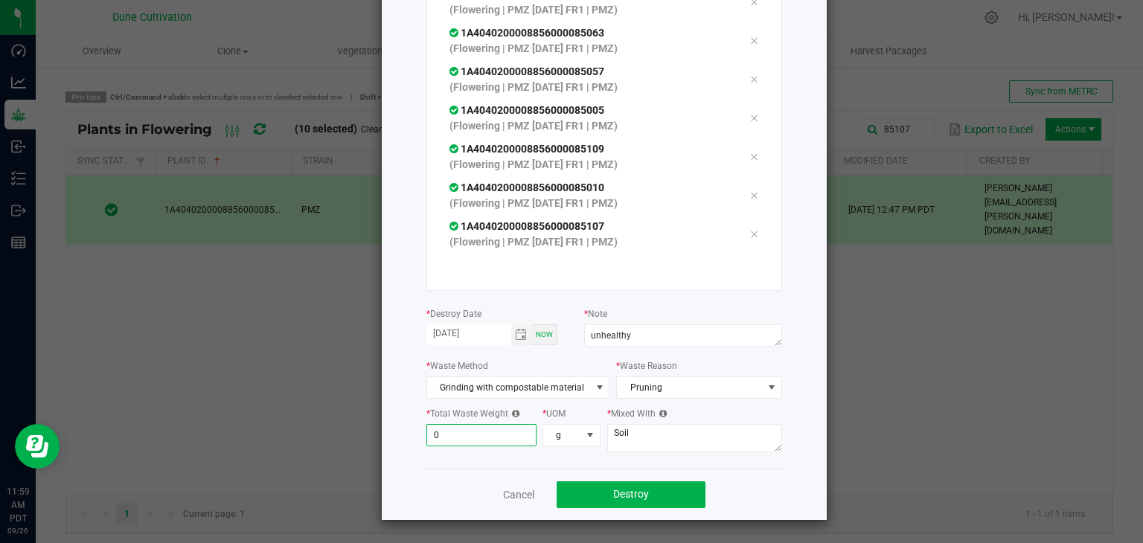
click at [418, 438] on div "Destroy Plants or Scan plants Total plants: 10 Clear All 1A40402000088560000849…" at bounding box center [604, 187] width 445 height 666
type input "945.0000"
drag, startPoint x: 652, startPoint y: 447, endPoint x: 640, endPoint y: 449, distance: 12.1
click at [649, 449] on textarea "Soil" at bounding box center [694, 438] width 175 height 28
type textarea "S"
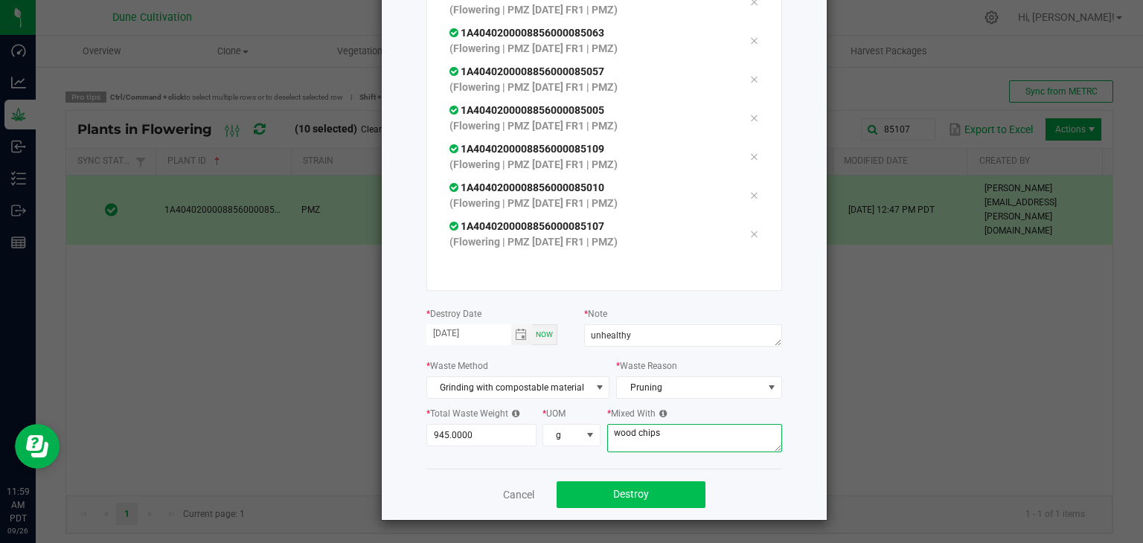
type textarea "wood chips"
click at [593, 507] on button "Destroy" at bounding box center [631, 495] width 149 height 27
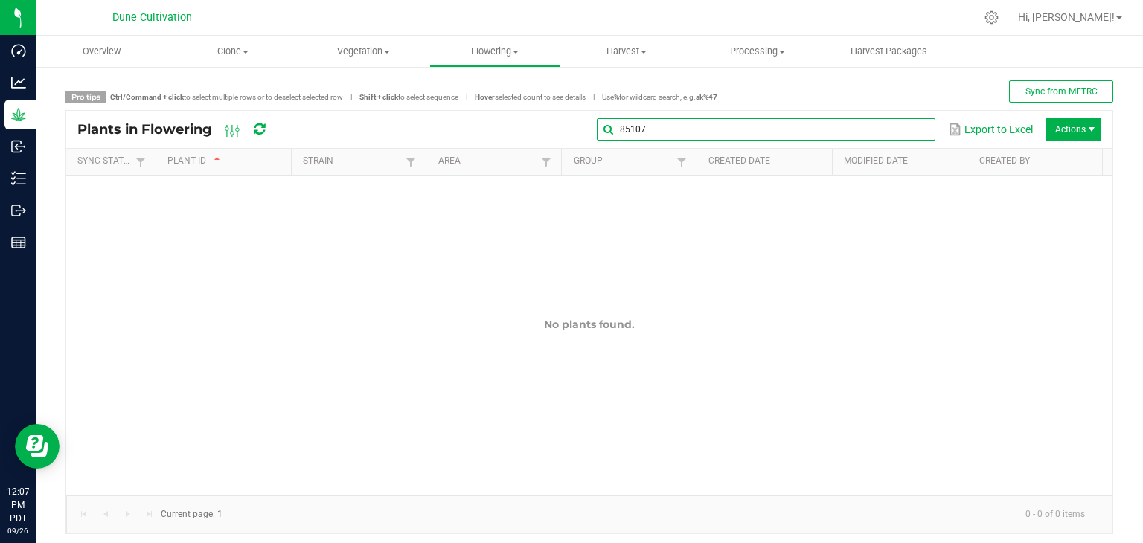
click at [899, 136] on input "85107" at bounding box center [766, 129] width 339 height 22
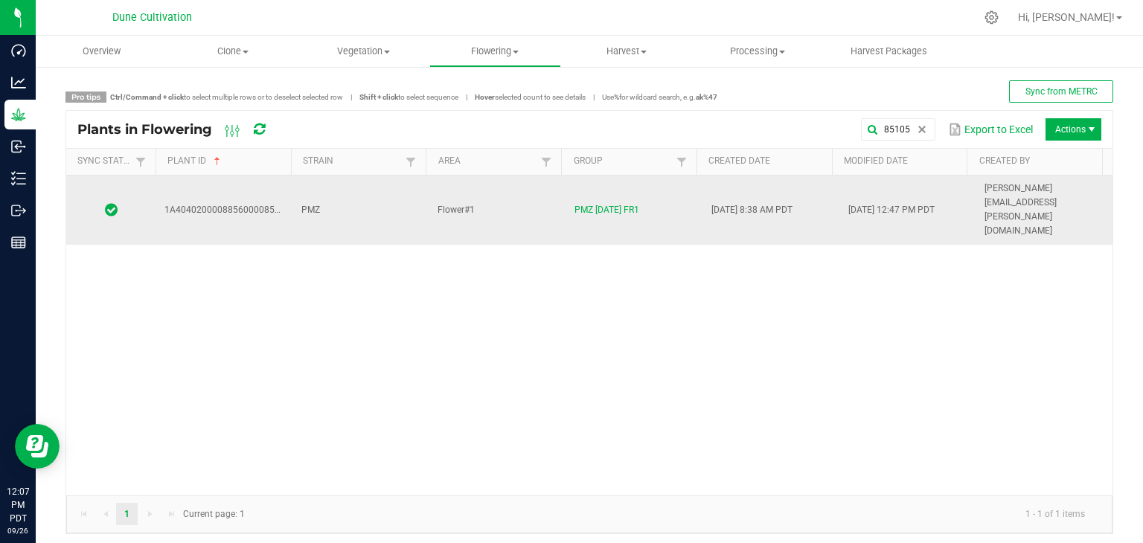
click at [347, 183] on td "PMZ" at bounding box center [361, 210] width 137 height 69
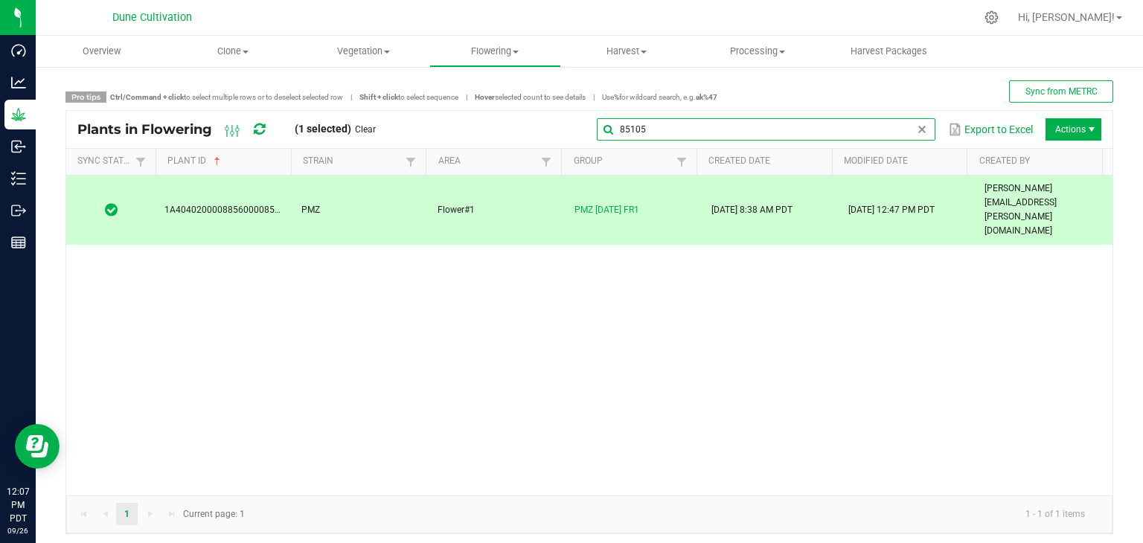
click at [884, 138] on input "85105" at bounding box center [766, 129] width 339 height 22
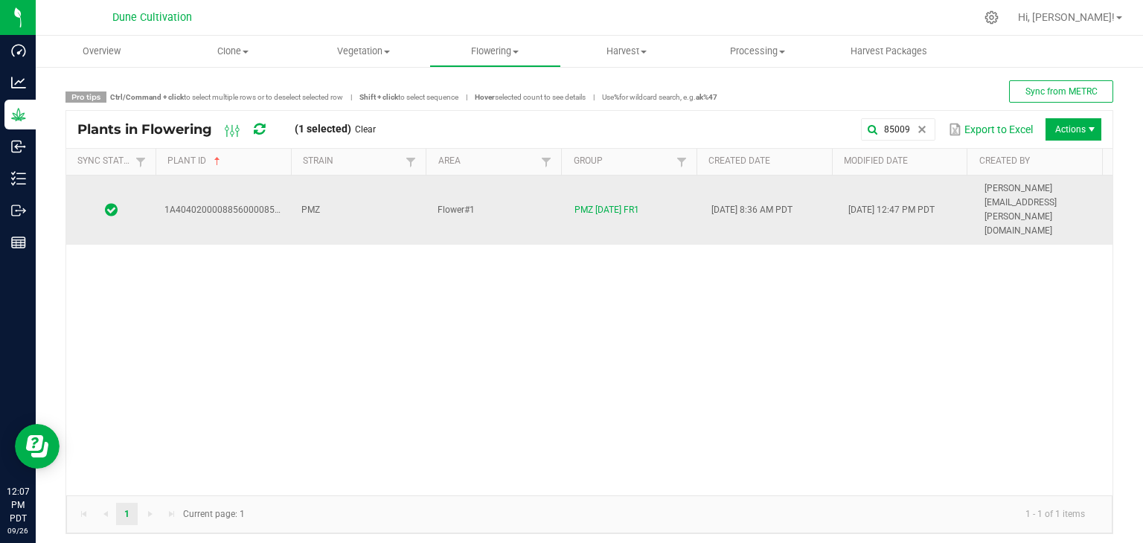
click at [389, 194] on td "PMZ" at bounding box center [361, 210] width 137 height 69
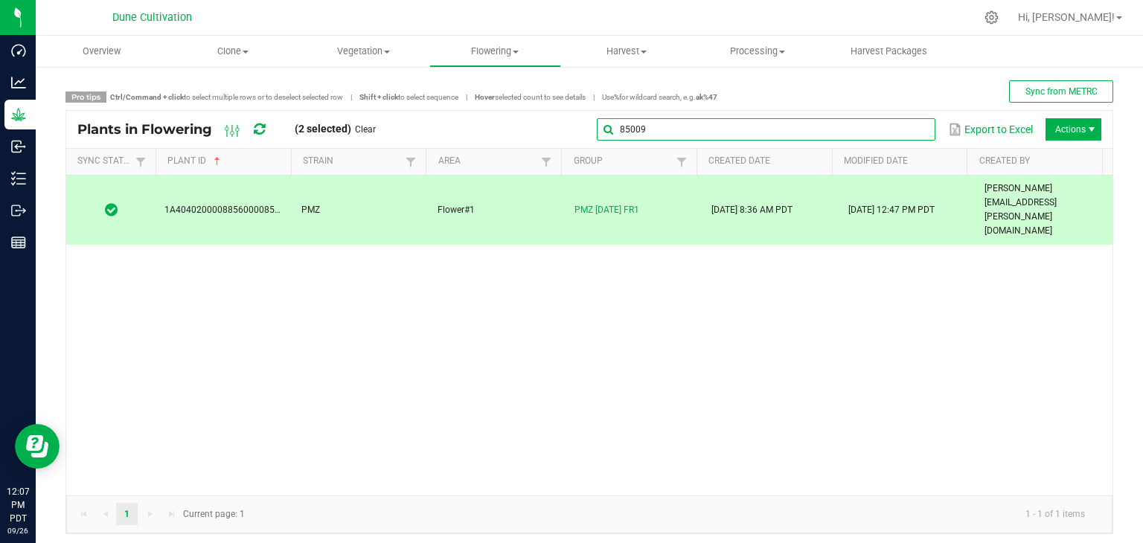
click at [902, 127] on input "85009" at bounding box center [766, 129] width 339 height 22
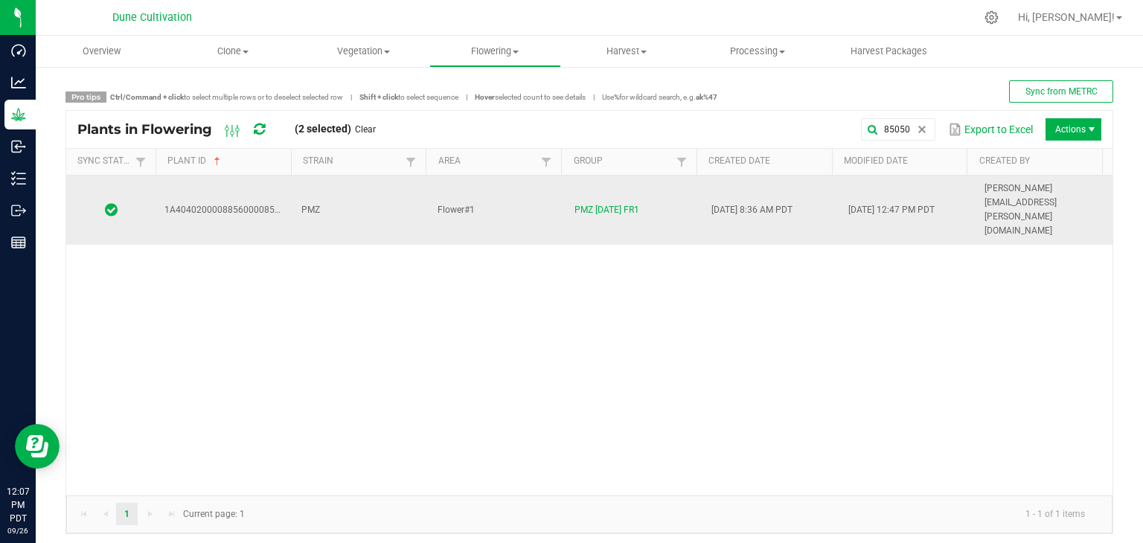
click at [301, 204] on div "1A4040200008856000085050 PMZ Flower#1 PMZ 09.05.25 FR1 08/25/2025 8:36 AM PDT 0…" at bounding box center [589, 336] width 1047 height 320
click at [310, 197] on td "PMZ" at bounding box center [361, 210] width 137 height 69
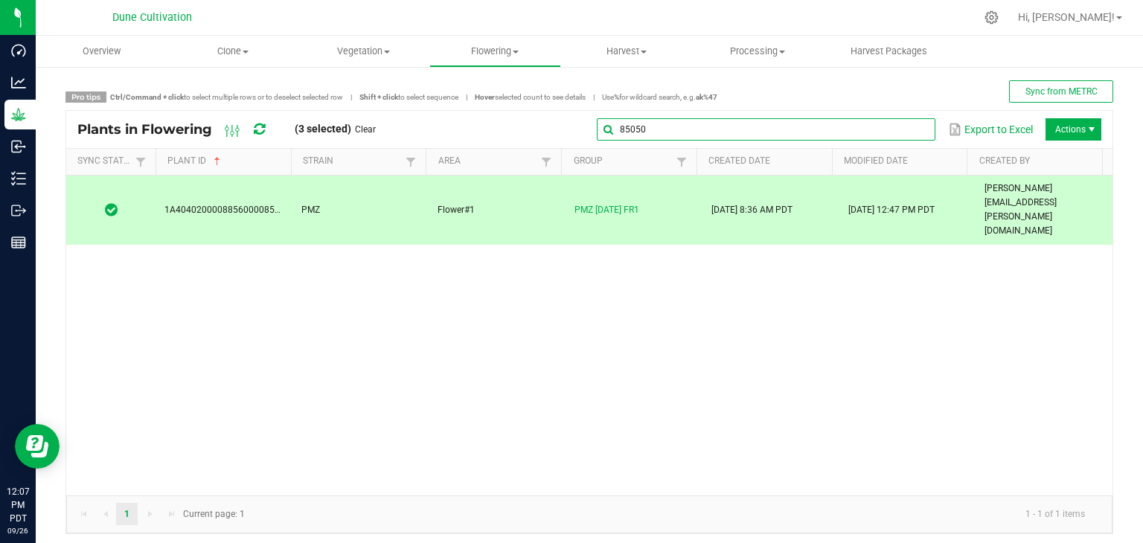
click at [906, 129] on global-search-input-ngx "85050" at bounding box center [766, 129] width 339 height 10
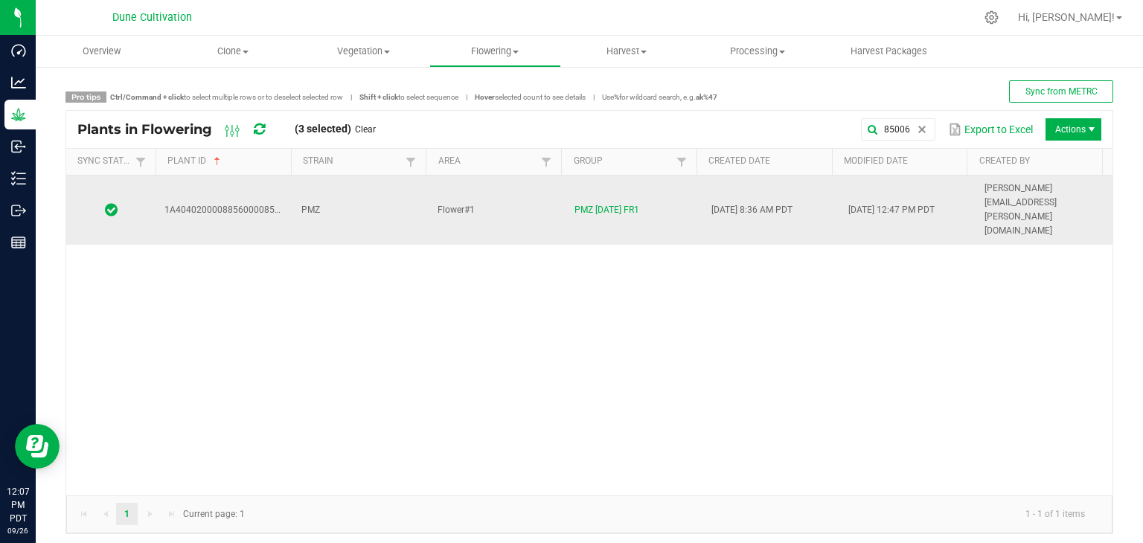
click at [393, 199] on td "PMZ" at bounding box center [361, 210] width 137 height 69
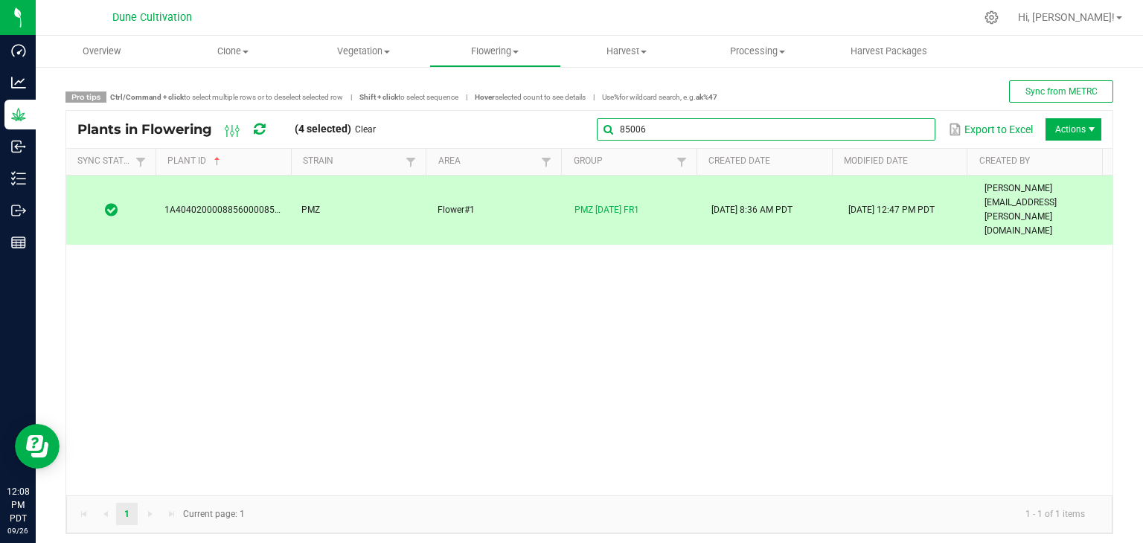
click at [901, 124] on input "85006" at bounding box center [766, 129] width 339 height 22
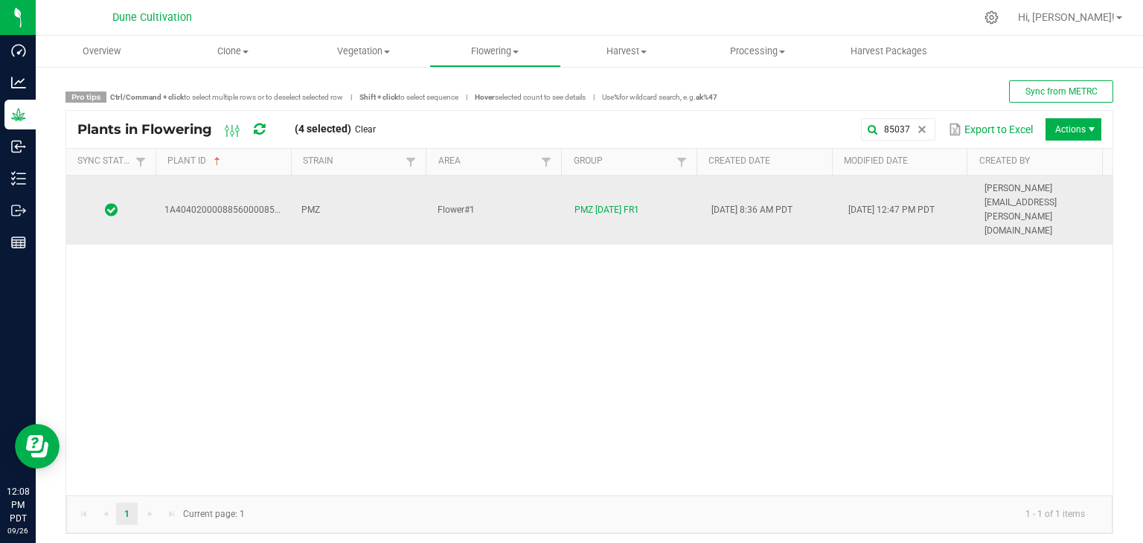
click at [348, 190] on td "PMZ" at bounding box center [361, 210] width 137 height 69
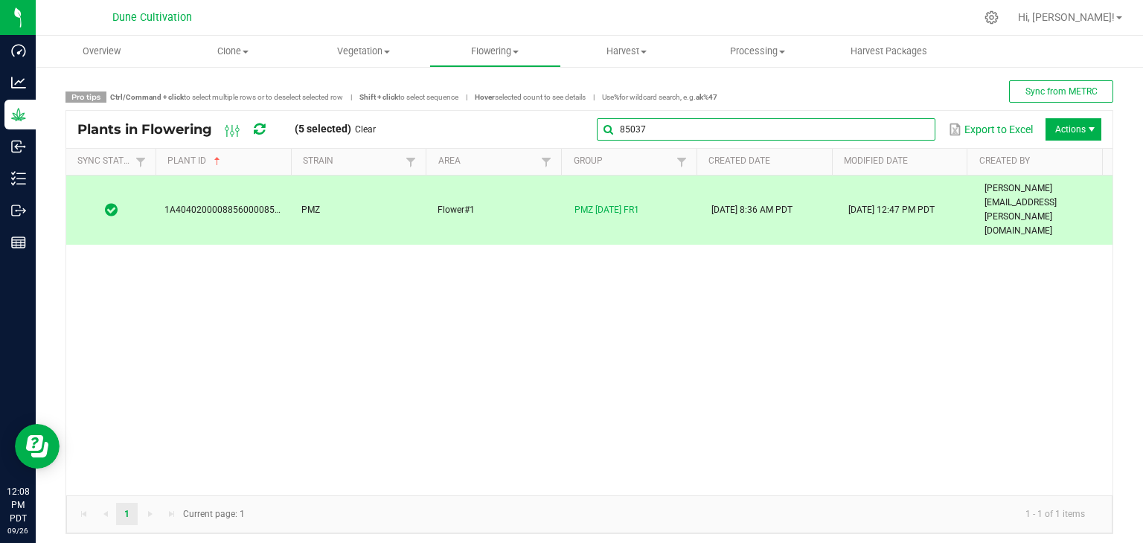
click at [898, 130] on input "85037" at bounding box center [766, 129] width 339 height 22
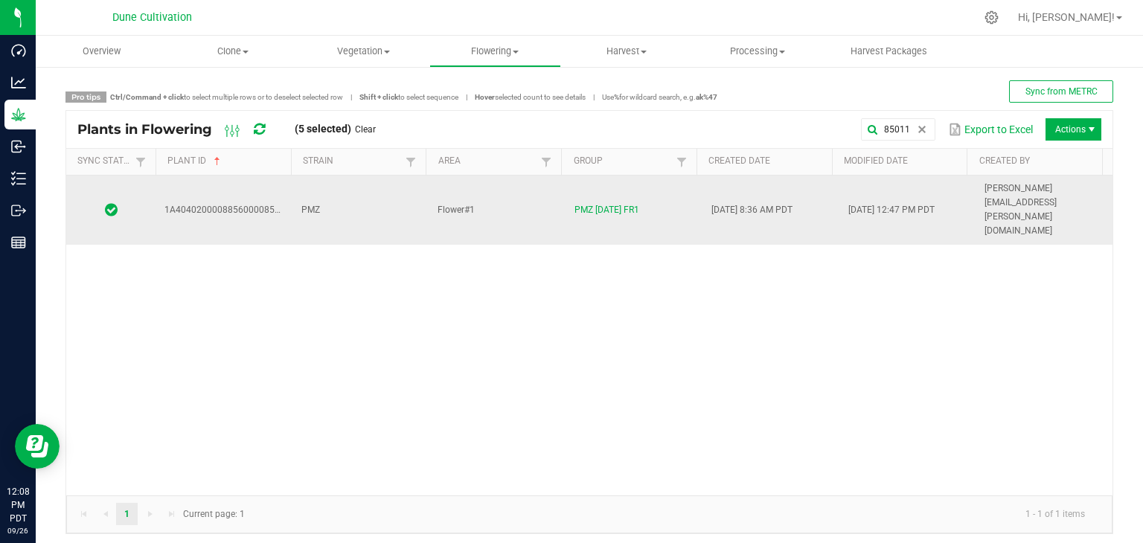
click at [527, 186] on td "Flower#1" at bounding box center [497, 210] width 137 height 69
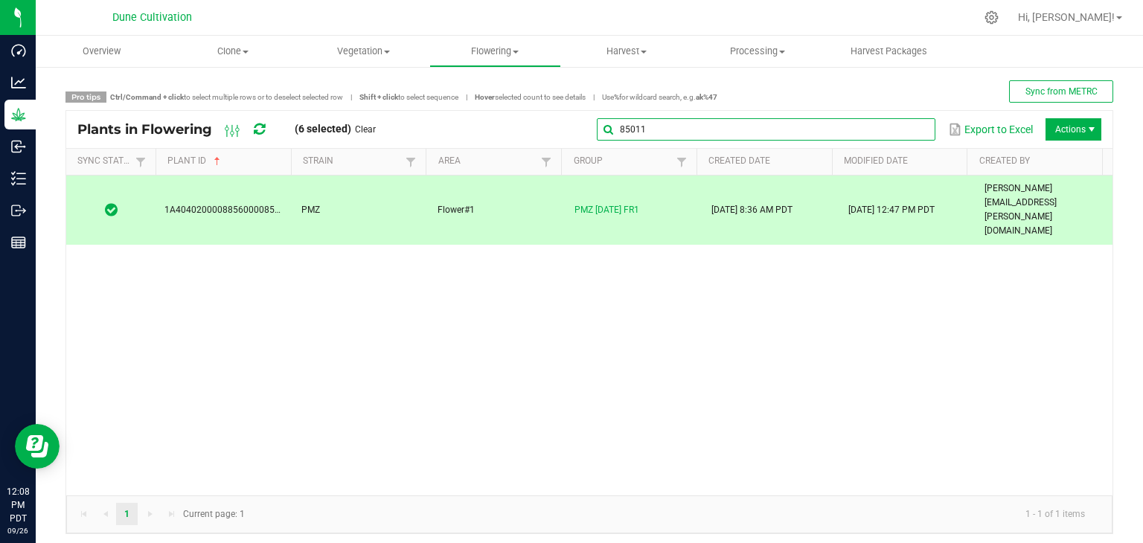
click at [902, 134] on input "85011" at bounding box center [766, 129] width 339 height 22
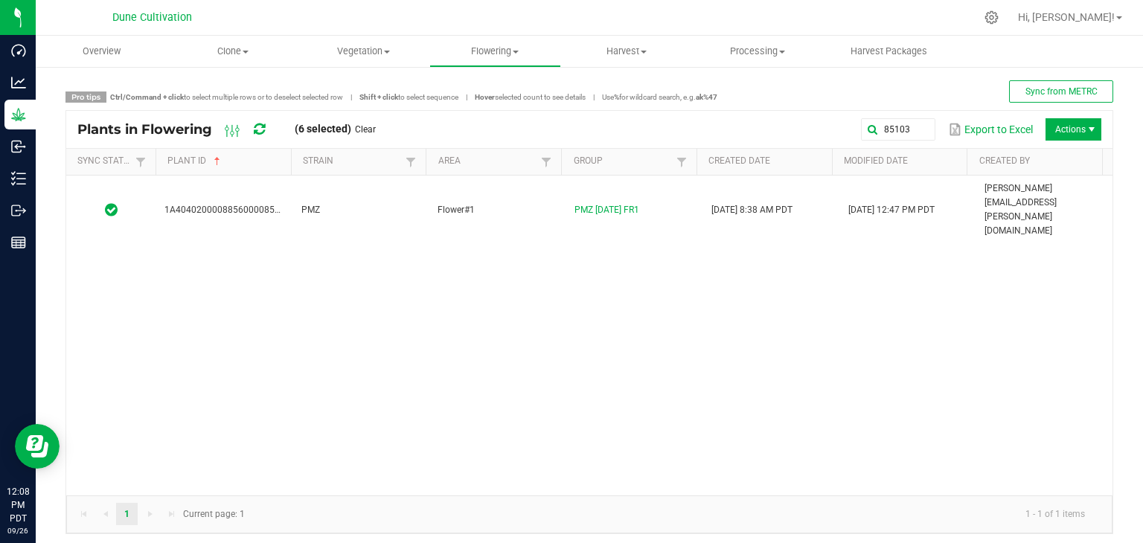
click at [316, 168] on th "Strain" at bounding box center [358, 162] width 135 height 27
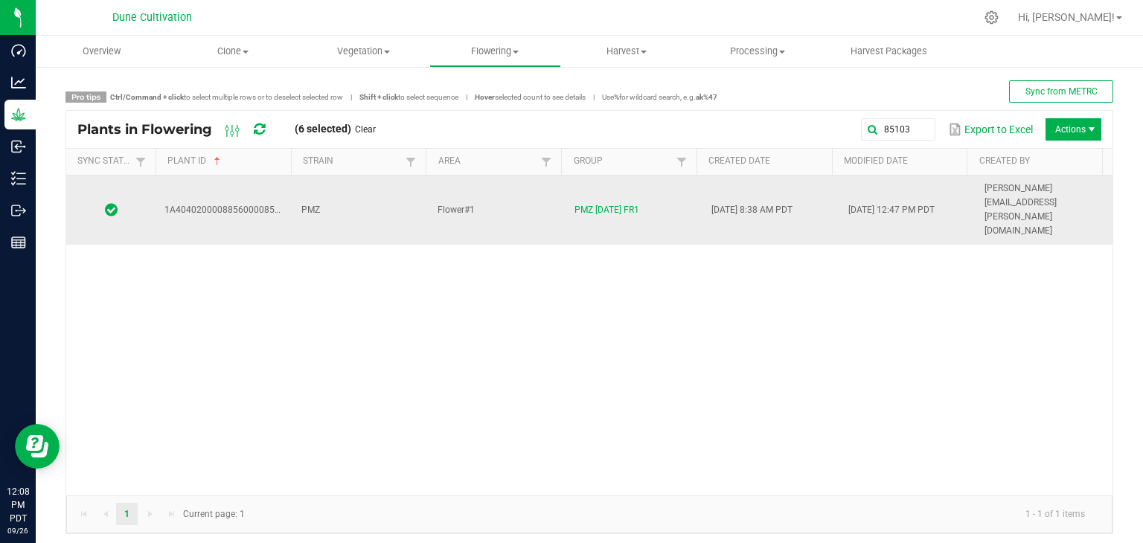
click at [319, 182] on td "PMZ" at bounding box center [361, 210] width 137 height 69
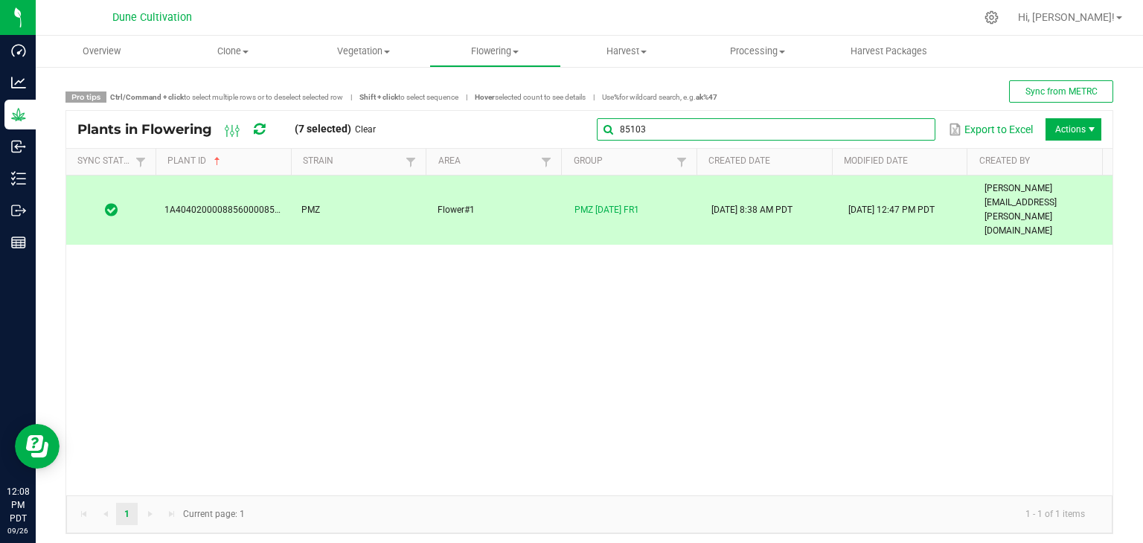
click at [909, 140] on input "85103" at bounding box center [766, 129] width 339 height 22
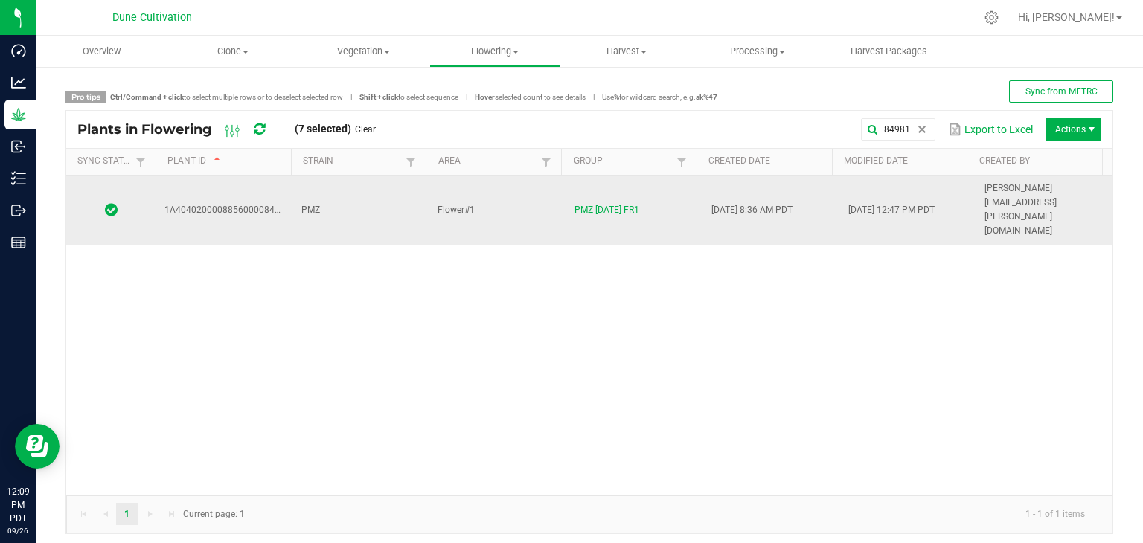
click at [328, 185] on td "PMZ" at bounding box center [361, 210] width 137 height 69
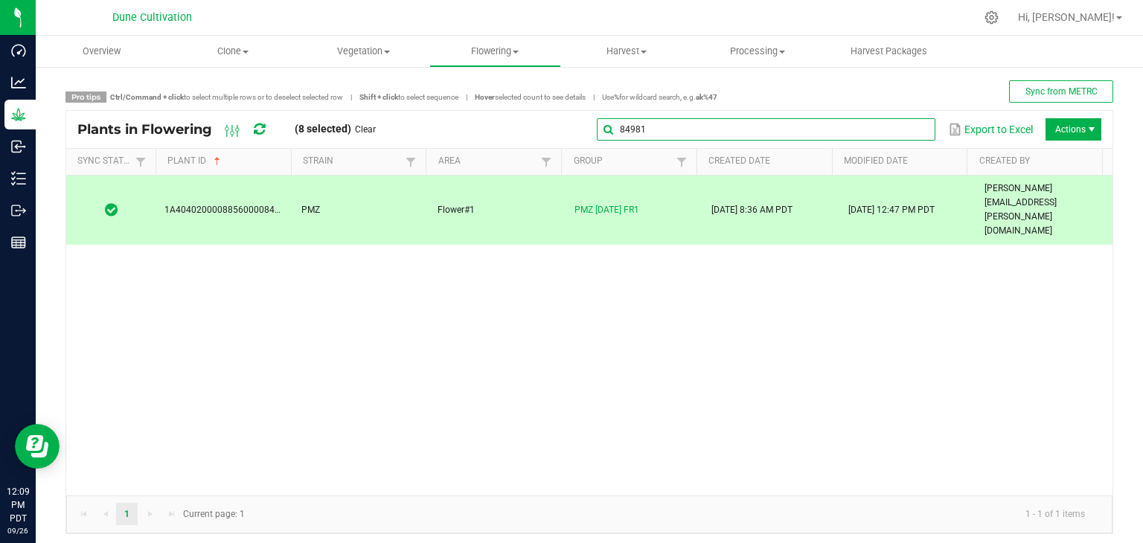
click at [901, 133] on input "84981" at bounding box center [766, 129] width 339 height 22
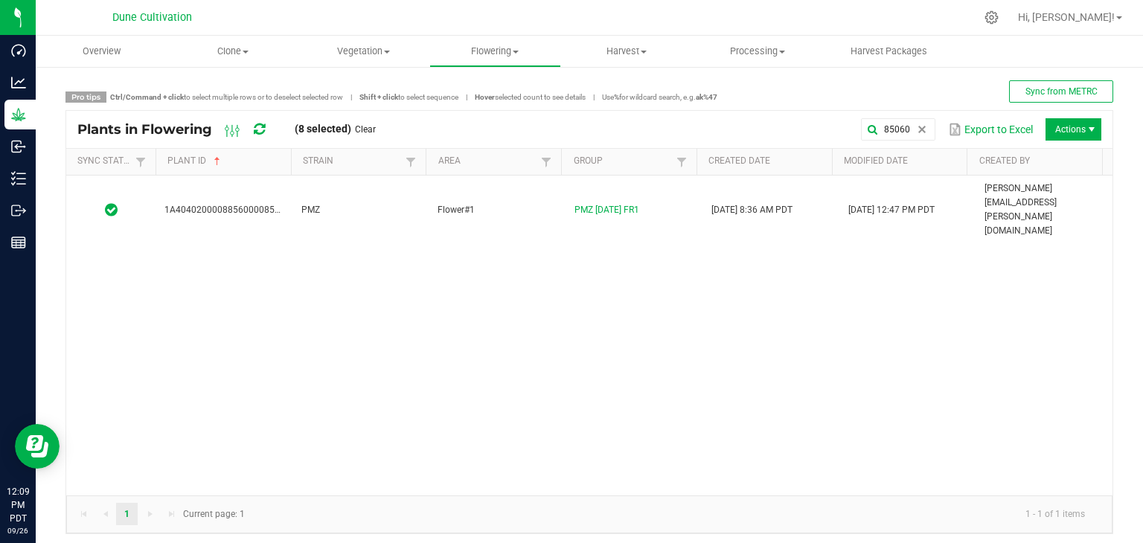
click at [414, 203] on div "1A4040200008856000085060 PMZ Flower#1 PMZ 09.05.25 FR1 08/25/2025 8:36 AM PDT 0…" at bounding box center [589, 336] width 1047 height 320
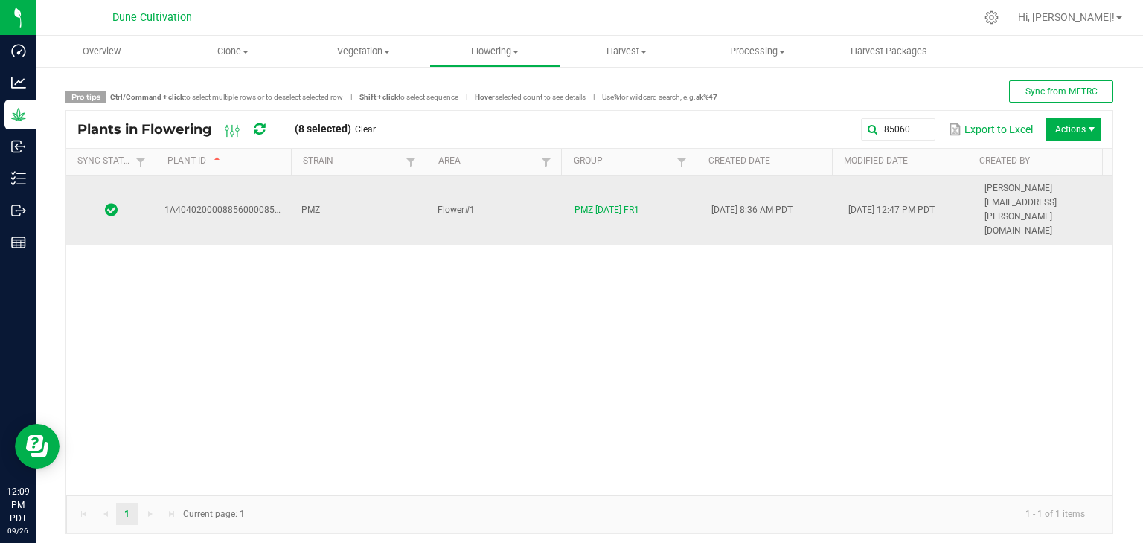
click at [413, 185] on td "PMZ" at bounding box center [361, 210] width 137 height 69
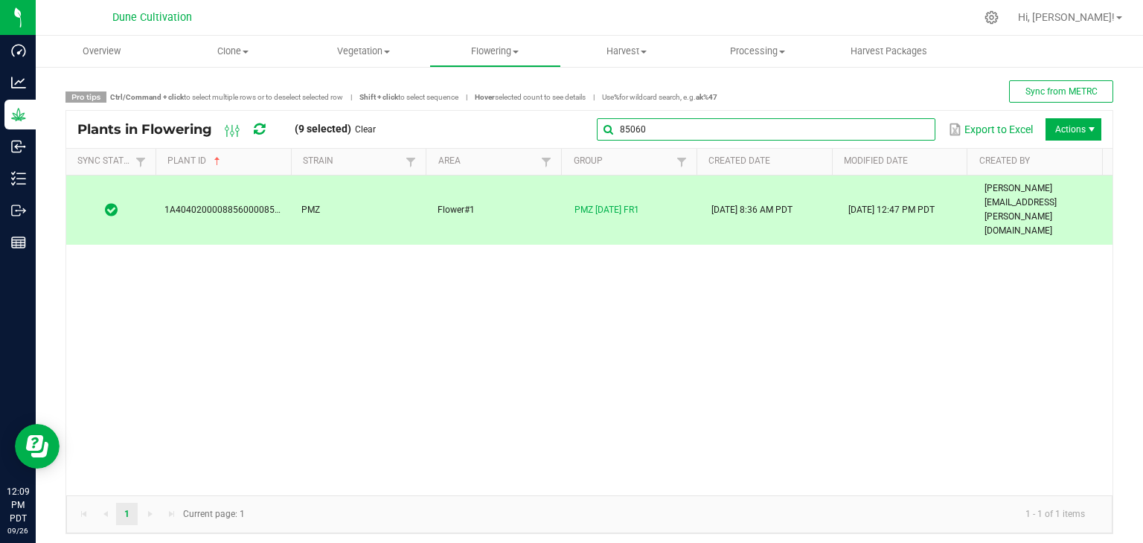
click at [908, 132] on global-search-input-ngx "85060" at bounding box center [766, 129] width 339 height 10
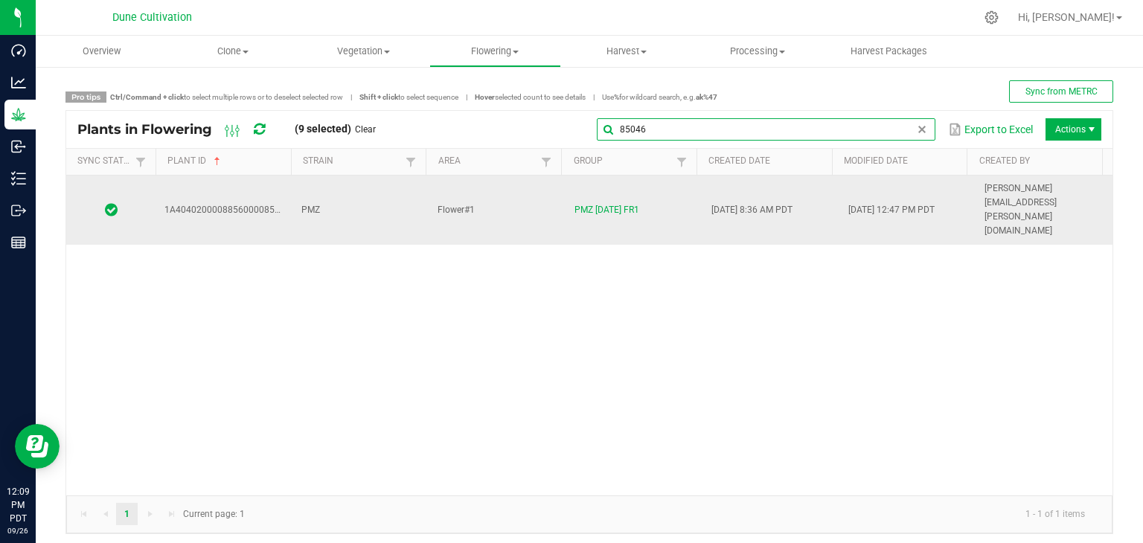
type input "85046"
click at [363, 180] on td "PMZ" at bounding box center [361, 210] width 137 height 69
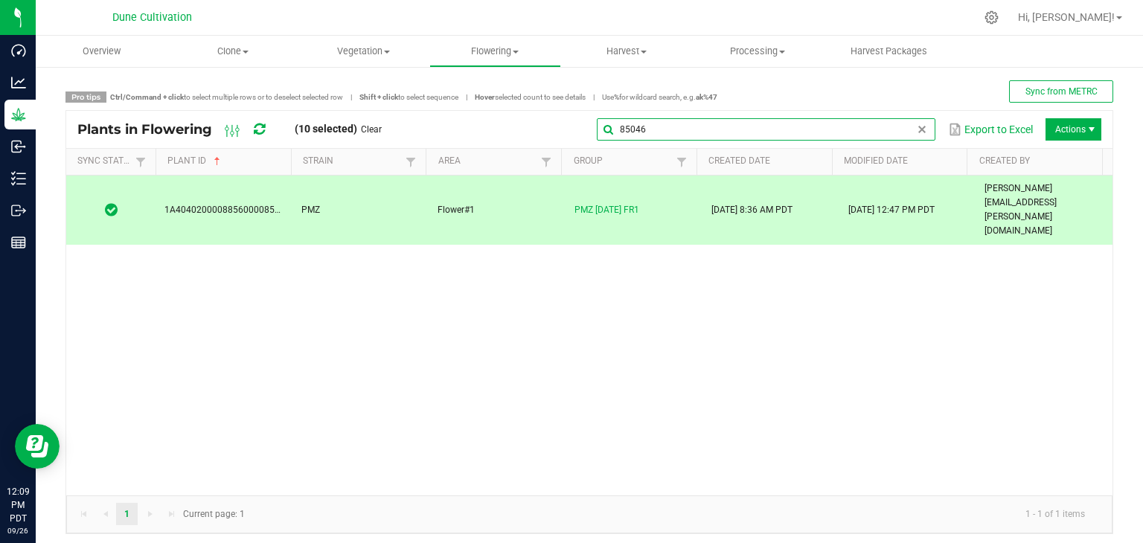
click at [899, 127] on input "85046" at bounding box center [766, 129] width 339 height 22
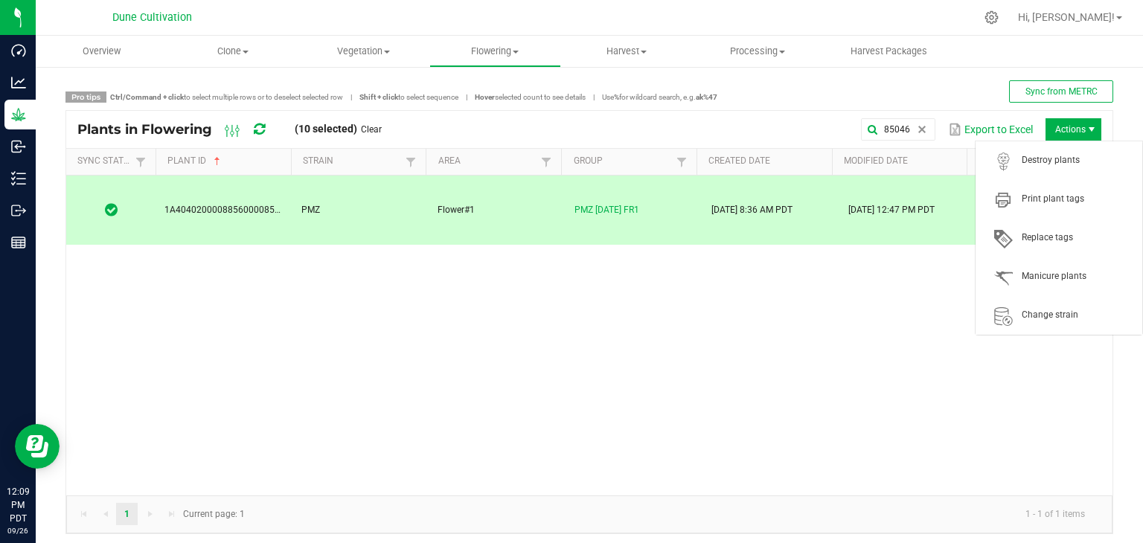
click at [1071, 131] on span "Actions" at bounding box center [1074, 129] width 56 height 22
click at [1051, 173] on span "Destroy plants" at bounding box center [1059, 161] width 149 height 30
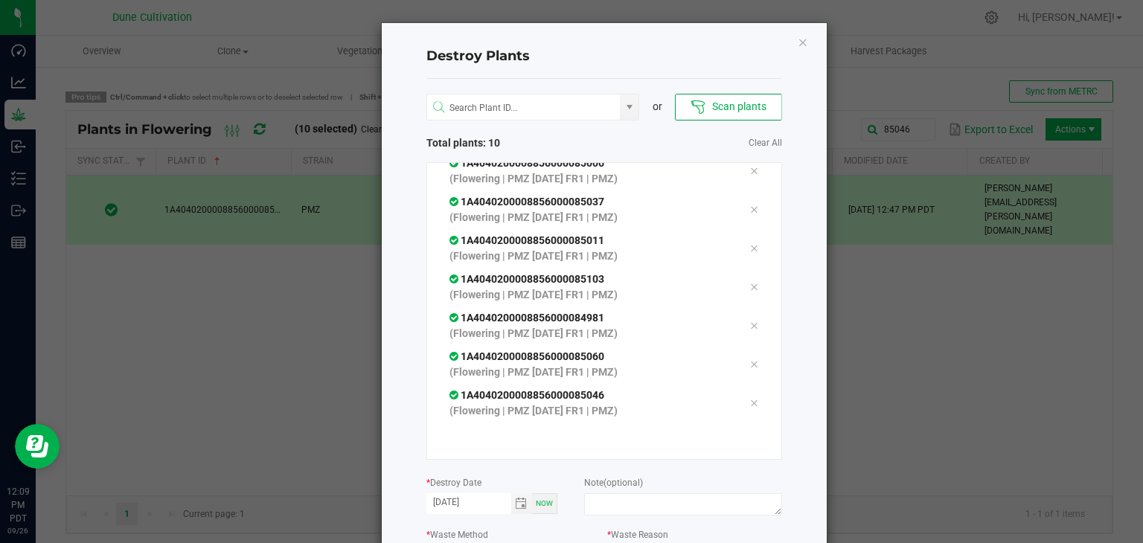
scroll to position [169, 0]
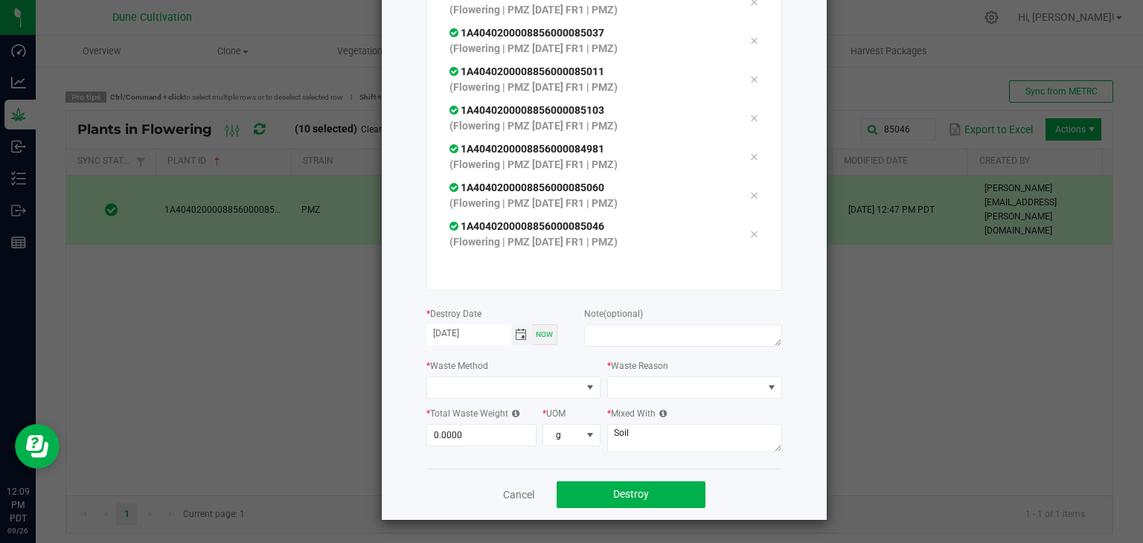
click at [517, 336] on span "Toggle calendar" at bounding box center [521, 335] width 12 height 12
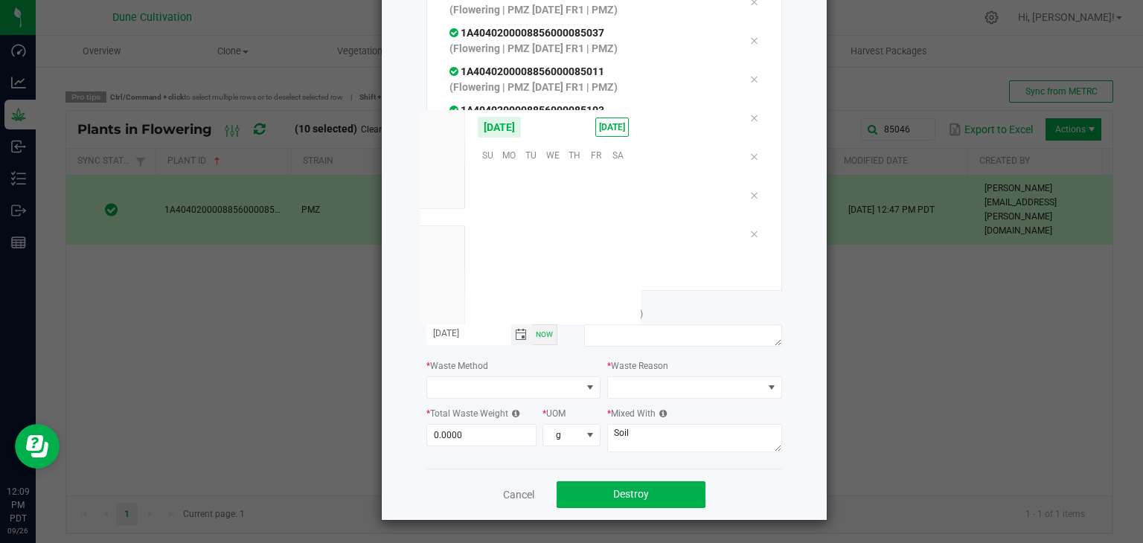
scroll to position [241476, 0]
drag, startPoint x: 577, startPoint y: 246, endPoint x: 575, endPoint y: 268, distance: 22.4
click at [578, 247] on span "25" at bounding box center [575, 246] width 22 height 23
type input "[DATE]"
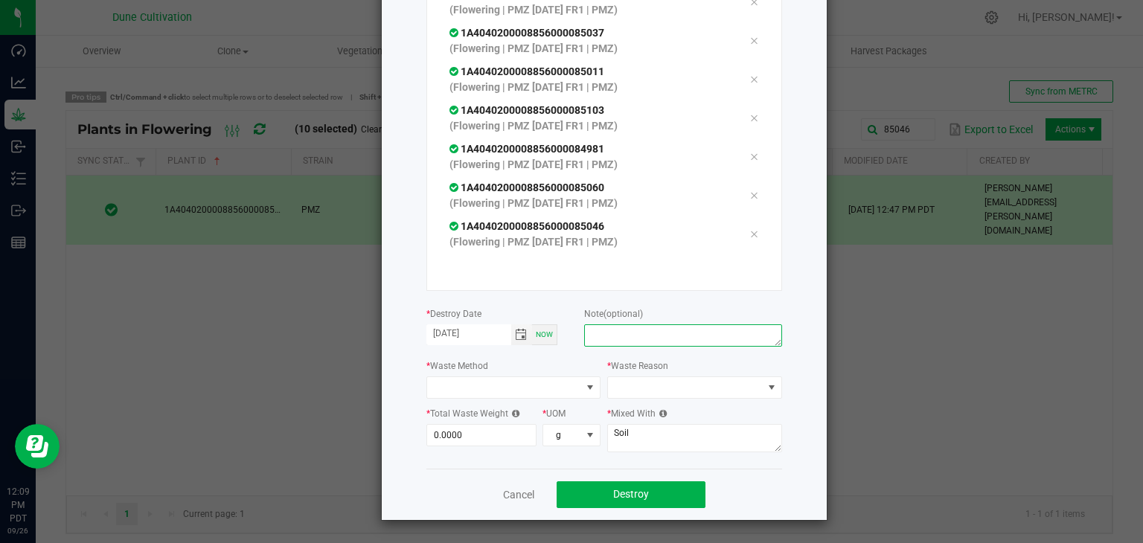
click at [603, 334] on textarea at bounding box center [682, 336] width 197 height 22
type textarea "unhealthy"
click at [522, 389] on span at bounding box center [504, 387] width 155 height 21
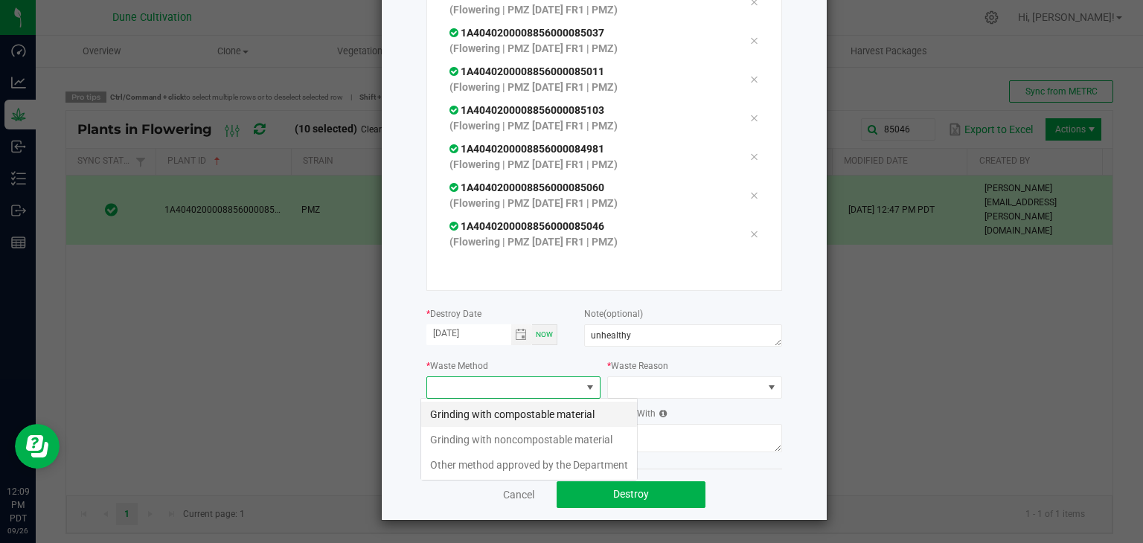
scroll to position [22, 175]
click at [536, 419] on li "Grinding with compostable material" at bounding box center [529, 414] width 216 height 25
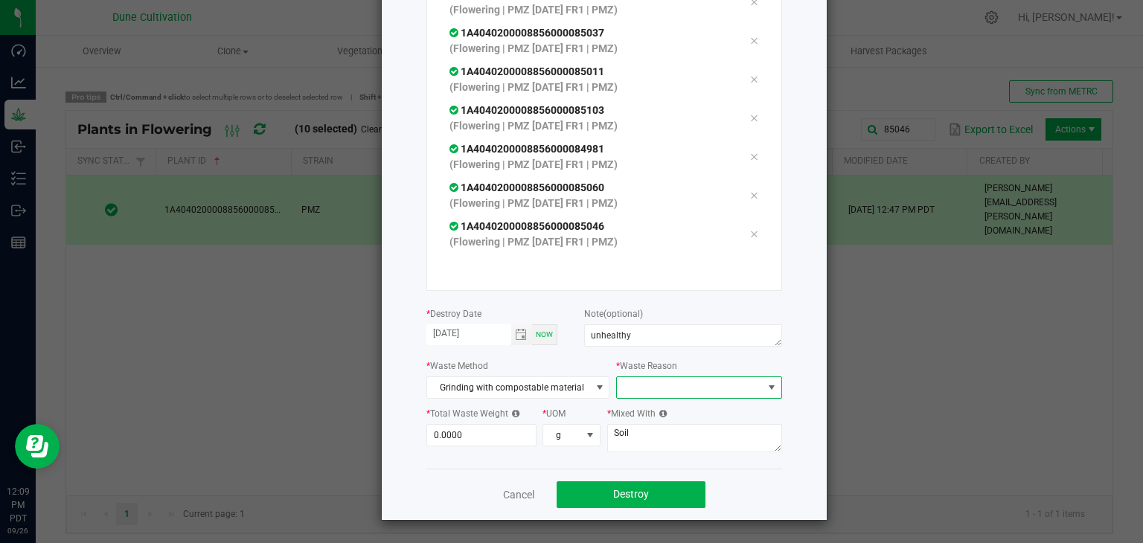
click at [649, 397] on span at bounding box center [689, 387] width 145 height 21
click at [654, 412] on li "Pruning" at bounding box center [691, 414] width 167 height 25
click at [465, 435] on input "0" at bounding box center [481, 435] width 109 height 21
type input "7"
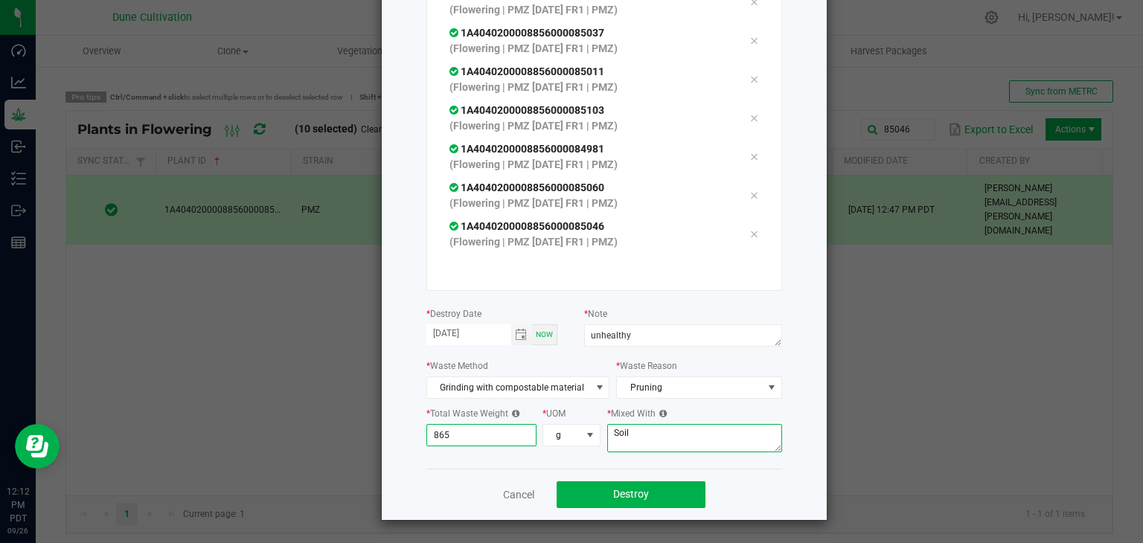
type input "865.0000"
click at [654, 438] on textarea "Soil" at bounding box center [694, 438] width 175 height 28
type textarea "S"
type textarea "wood chips"
click at [642, 485] on button "Destroy" at bounding box center [631, 495] width 149 height 27
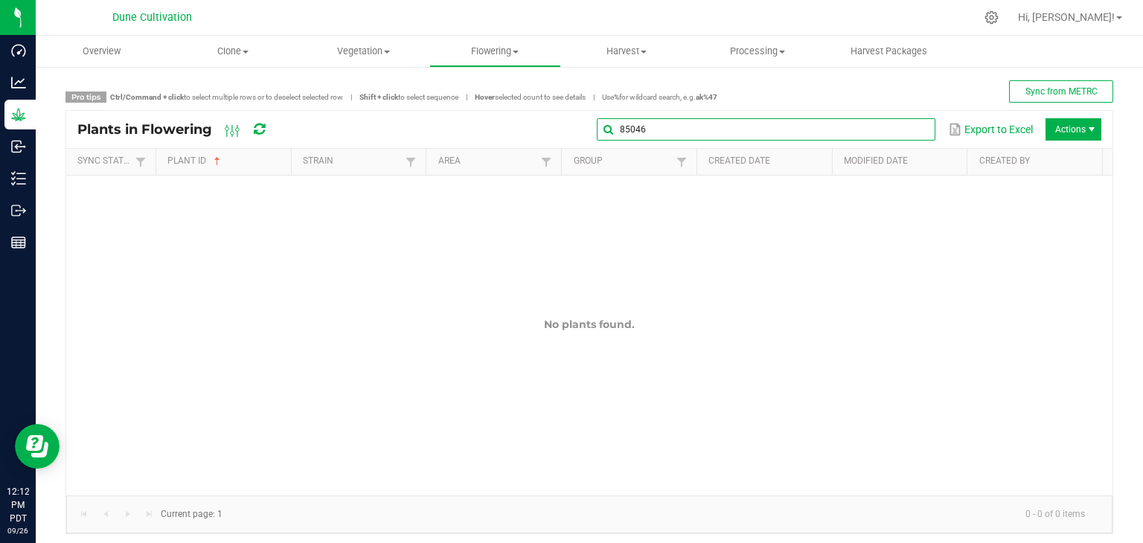
click at [905, 131] on global-search-input-ngx "85046" at bounding box center [766, 129] width 339 height 10
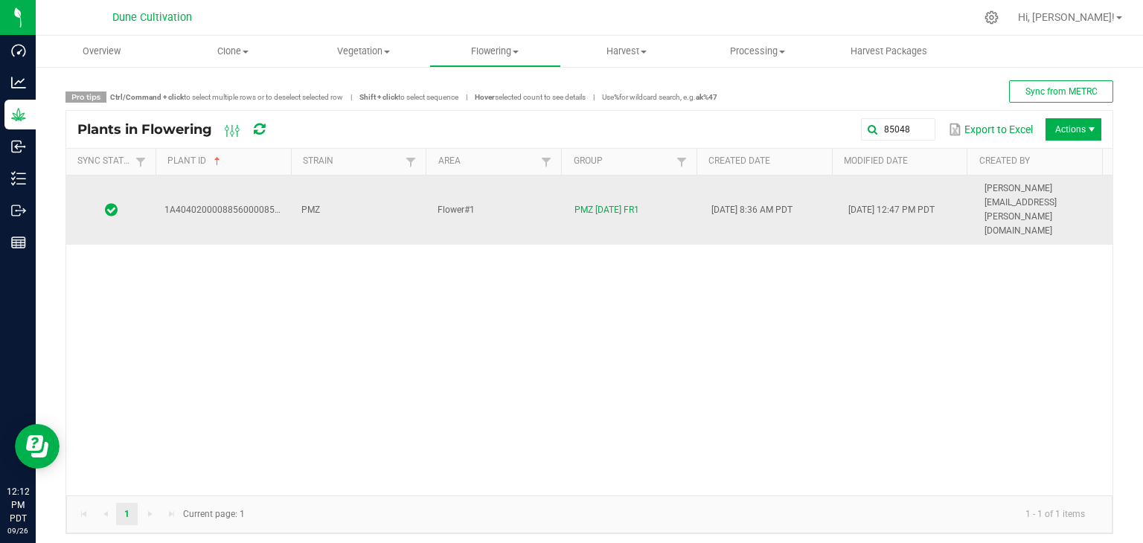
click at [360, 200] on td "PMZ" at bounding box center [361, 210] width 137 height 69
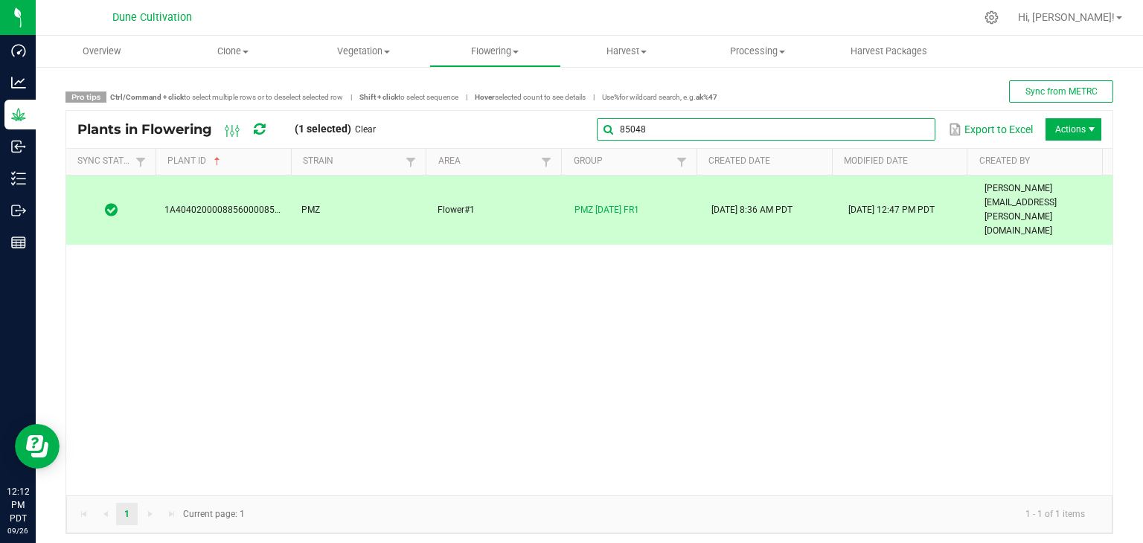
click at [903, 133] on global-search-input-ngx "85048" at bounding box center [766, 129] width 339 height 10
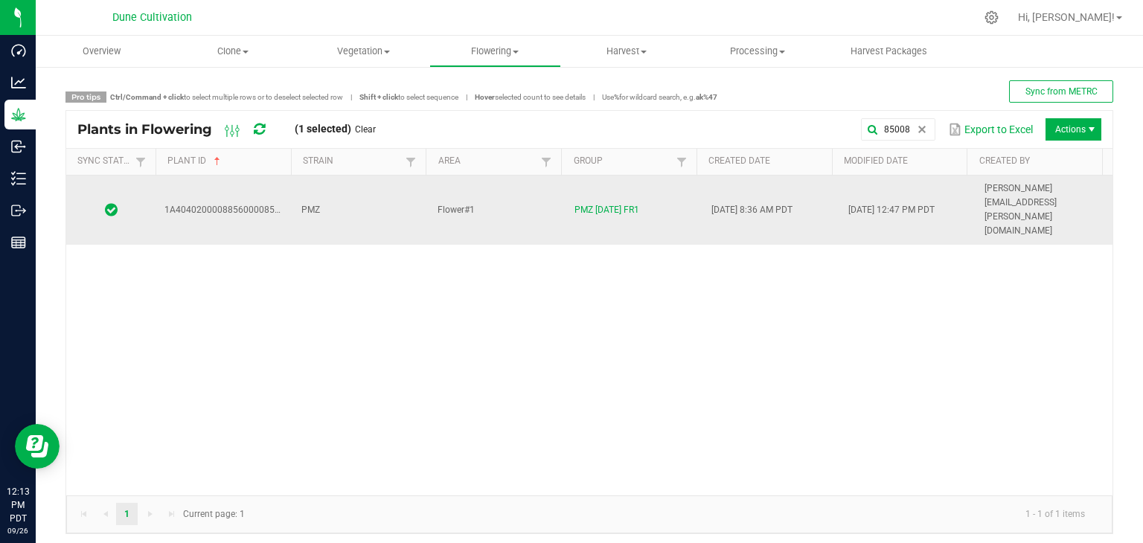
click at [337, 191] on td "PMZ" at bounding box center [361, 210] width 137 height 69
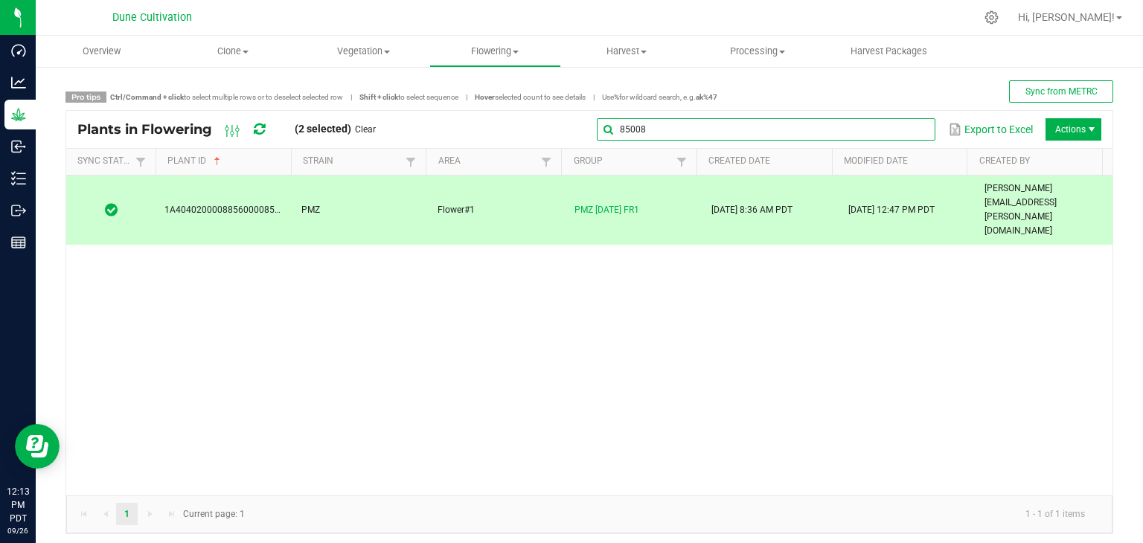
click at [916, 125] on input "85008" at bounding box center [766, 129] width 339 height 22
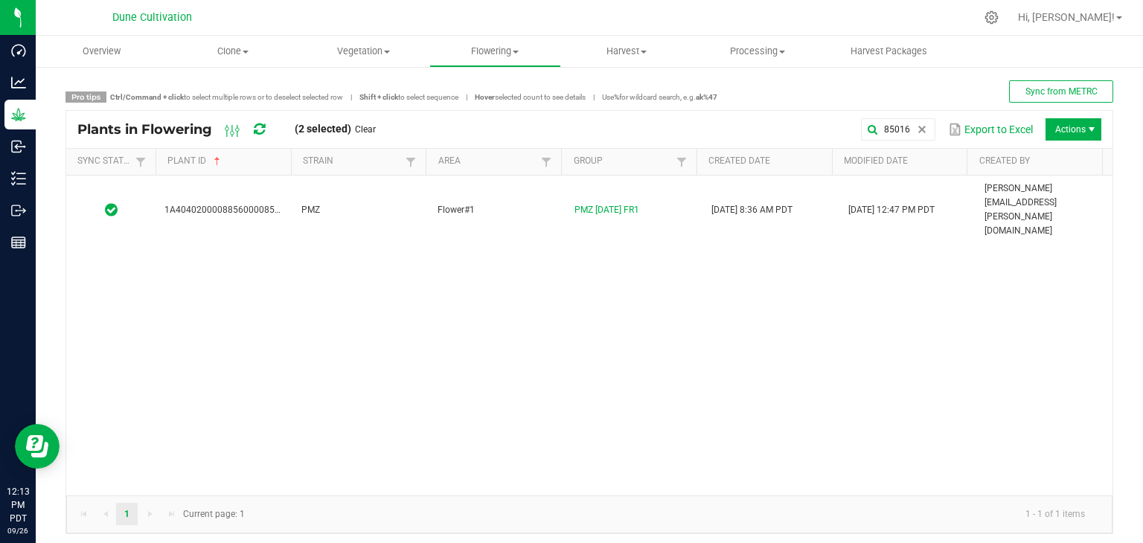
click at [363, 203] on div "1A4040200008856000085016 PMZ Flower#1 PMZ 09.05.25 FR1 08/25/2025 8:36 AM PDT 0…" at bounding box center [589, 336] width 1047 height 320
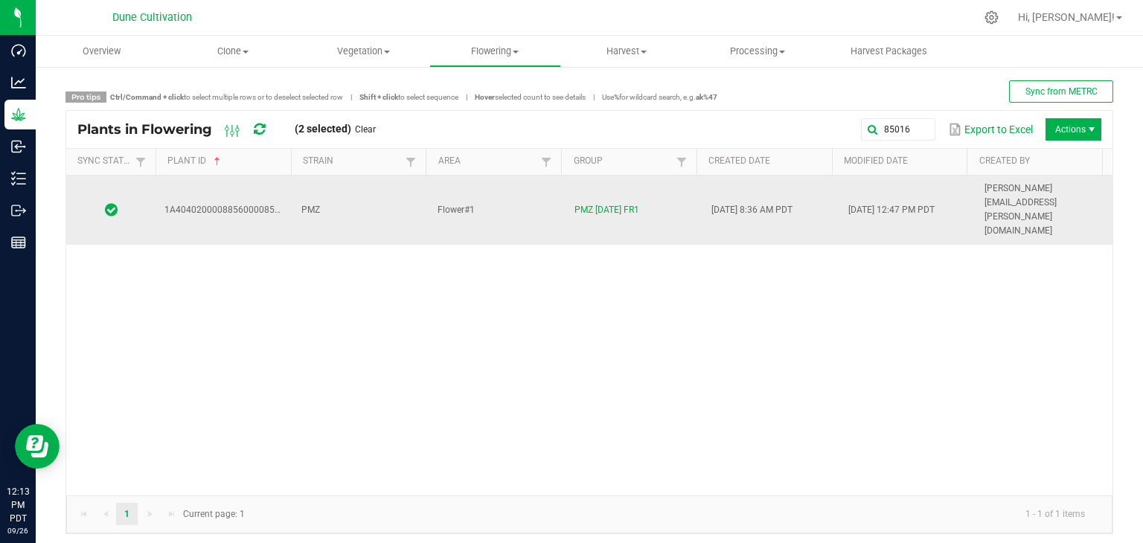
click at [366, 194] on td "PMZ" at bounding box center [361, 210] width 137 height 69
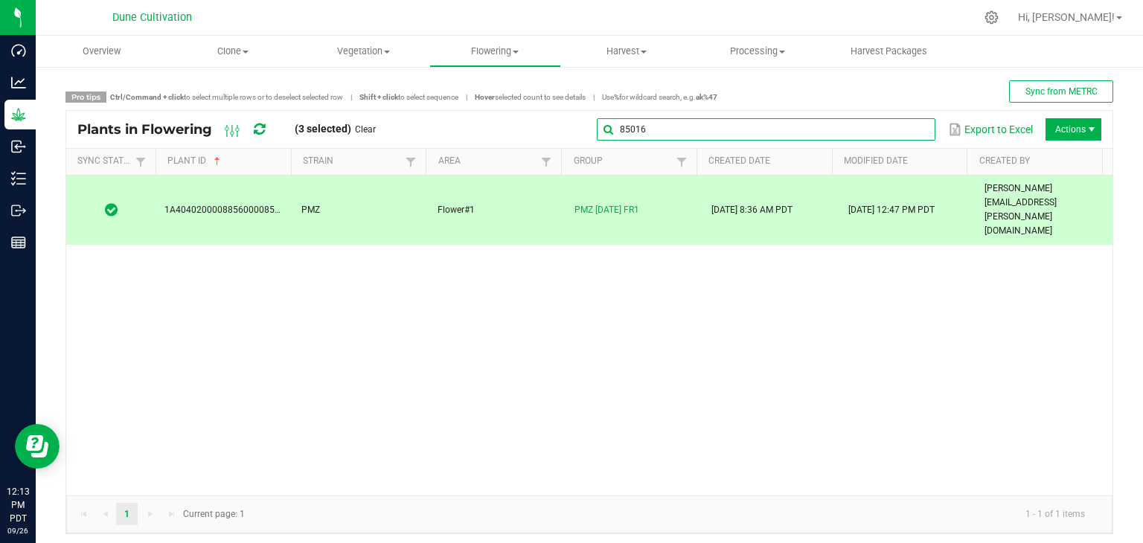
click at [912, 129] on global-search-input-ngx "85016" at bounding box center [766, 129] width 339 height 10
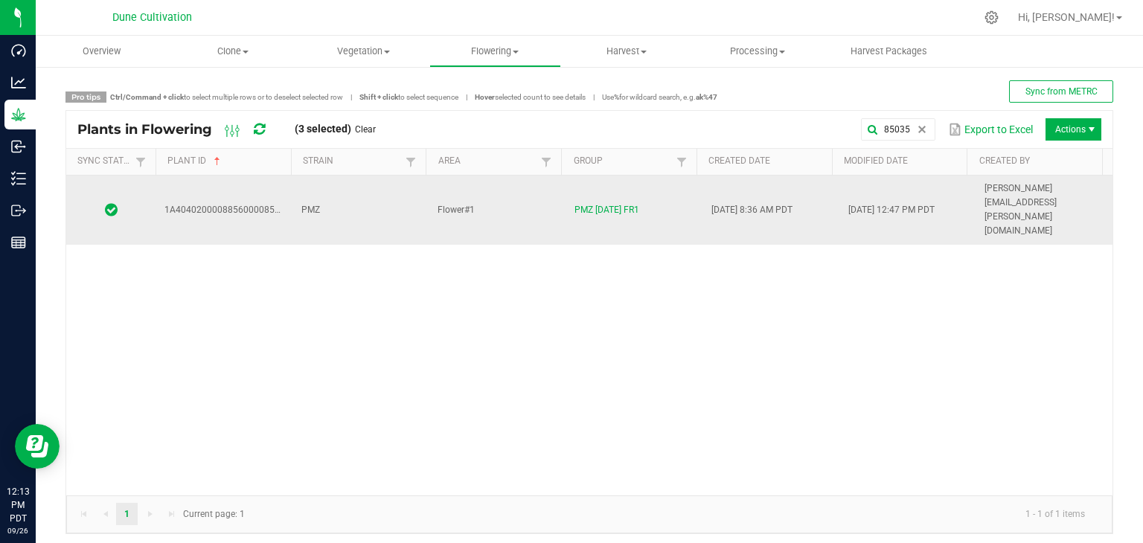
click at [382, 194] on td "PMZ" at bounding box center [361, 210] width 137 height 69
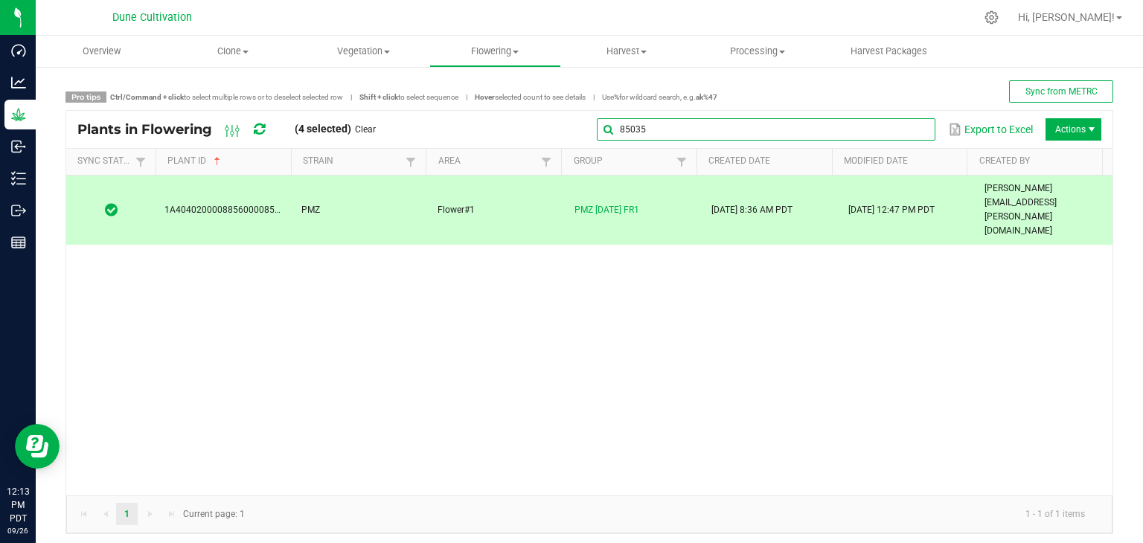
click at [899, 131] on input "85035" at bounding box center [766, 129] width 339 height 22
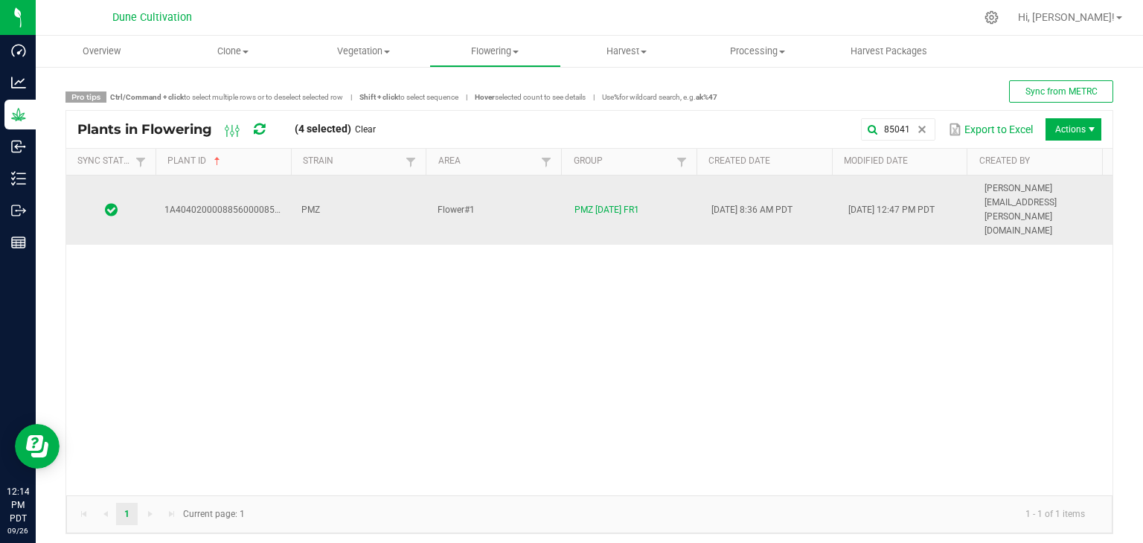
click at [383, 191] on td "PMZ" at bounding box center [361, 210] width 137 height 69
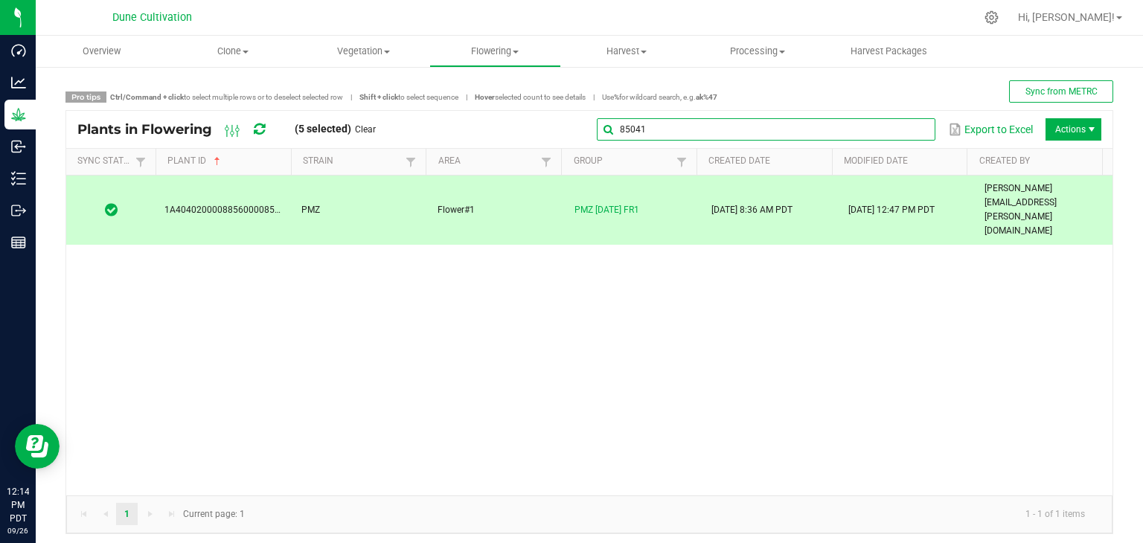
click at [902, 130] on input "85041" at bounding box center [766, 129] width 339 height 22
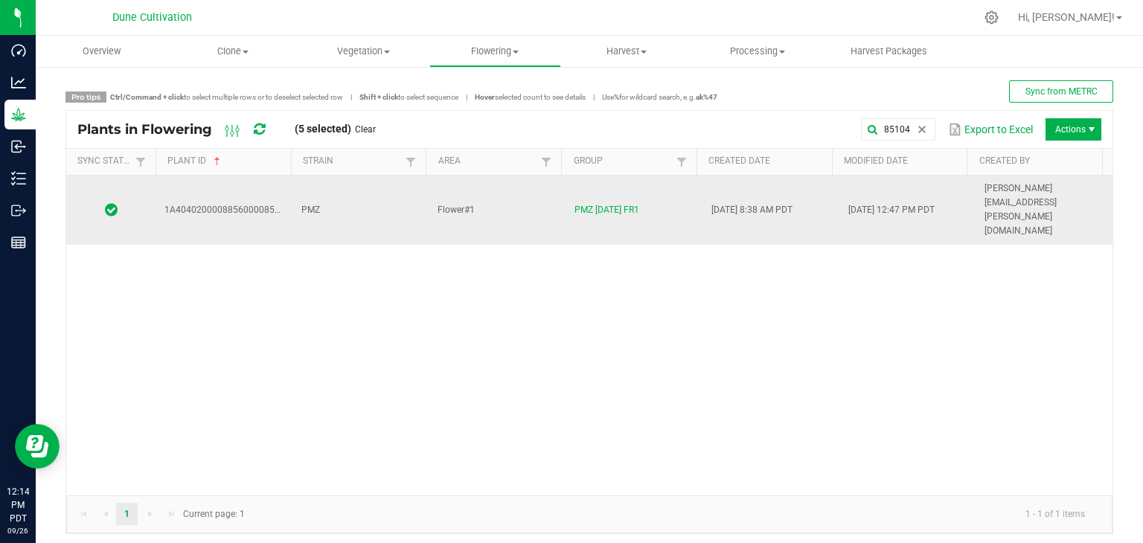
click at [352, 179] on td "PMZ" at bounding box center [361, 210] width 137 height 69
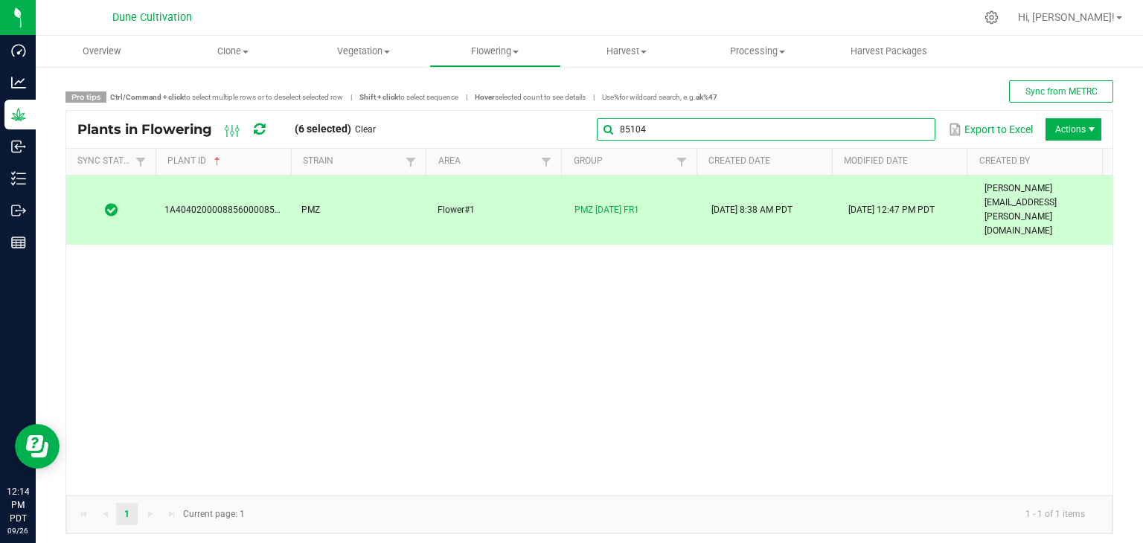
drag, startPoint x: 904, startPoint y: 129, endPoint x: 884, endPoint y: 135, distance: 21.0
click at [899, 130] on input "85104" at bounding box center [766, 129] width 339 height 22
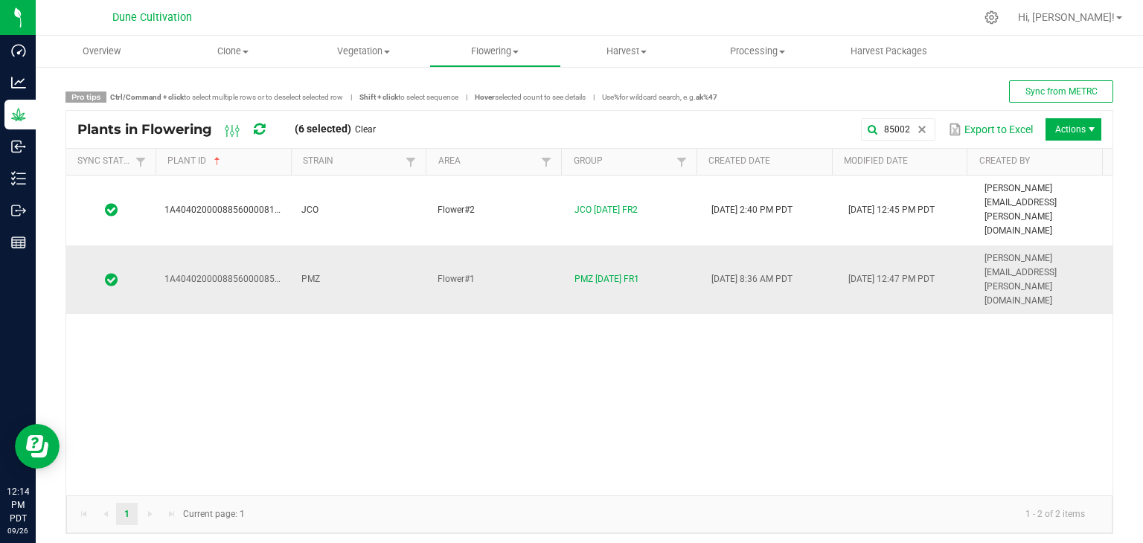
click at [373, 246] on td "PMZ" at bounding box center [361, 280] width 137 height 69
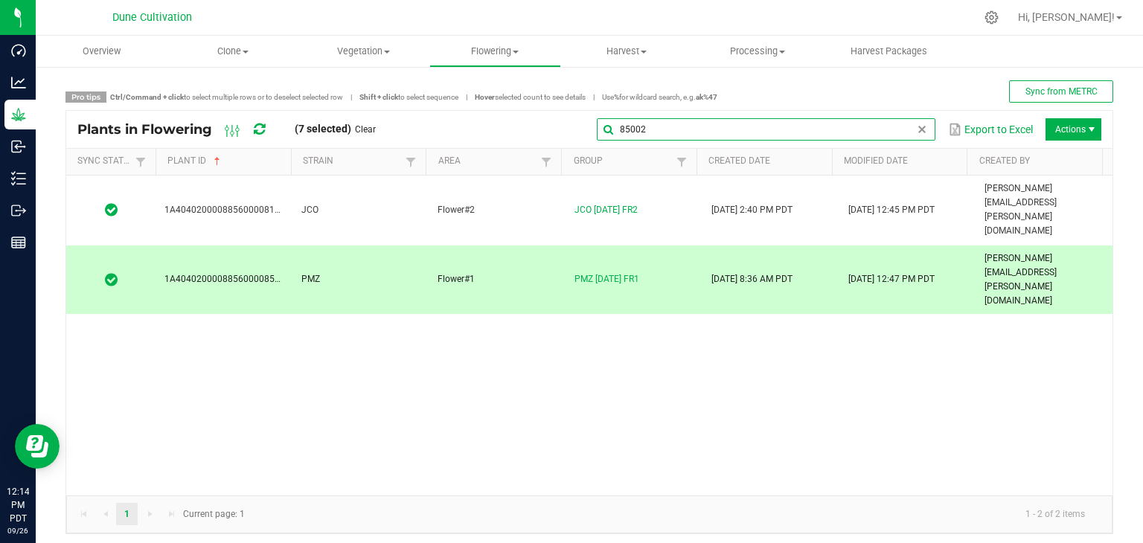
click at [909, 135] on input "85002" at bounding box center [766, 129] width 339 height 22
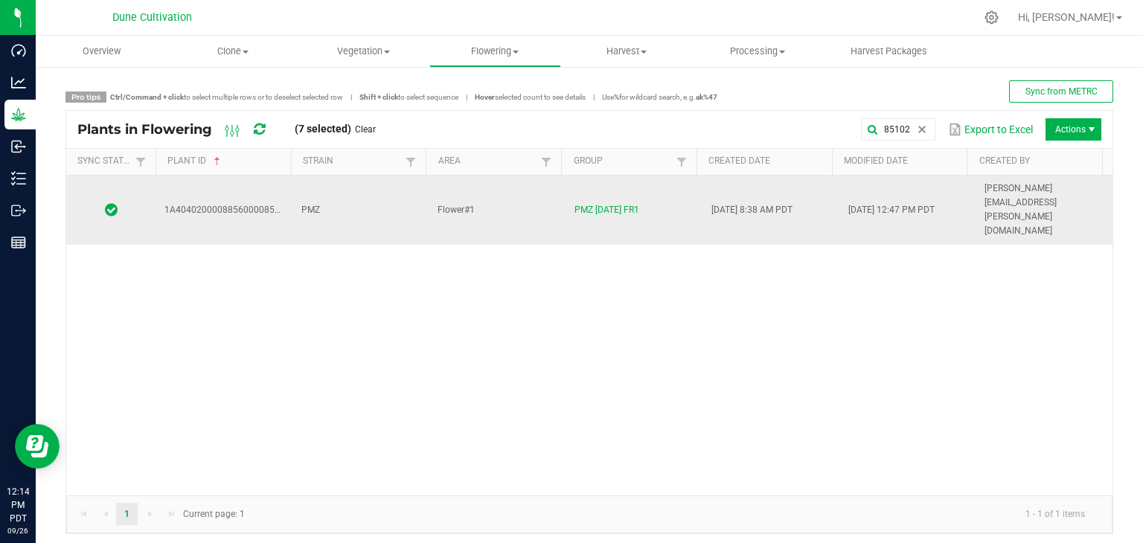
click at [523, 188] on td "Flower#1" at bounding box center [497, 210] width 137 height 69
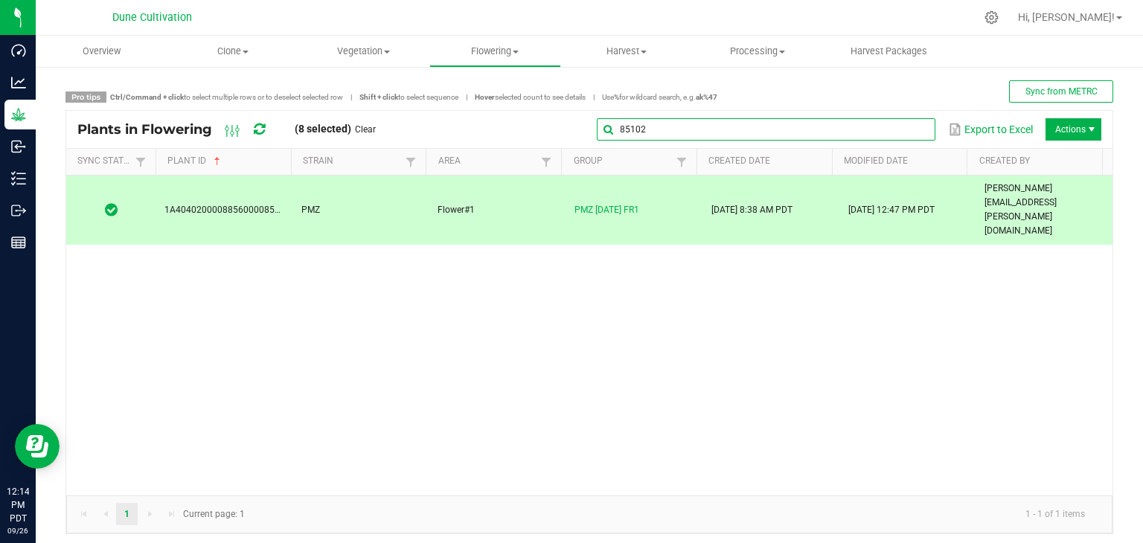
click at [910, 133] on global-search-input-ngx "85102" at bounding box center [766, 129] width 339 height 10
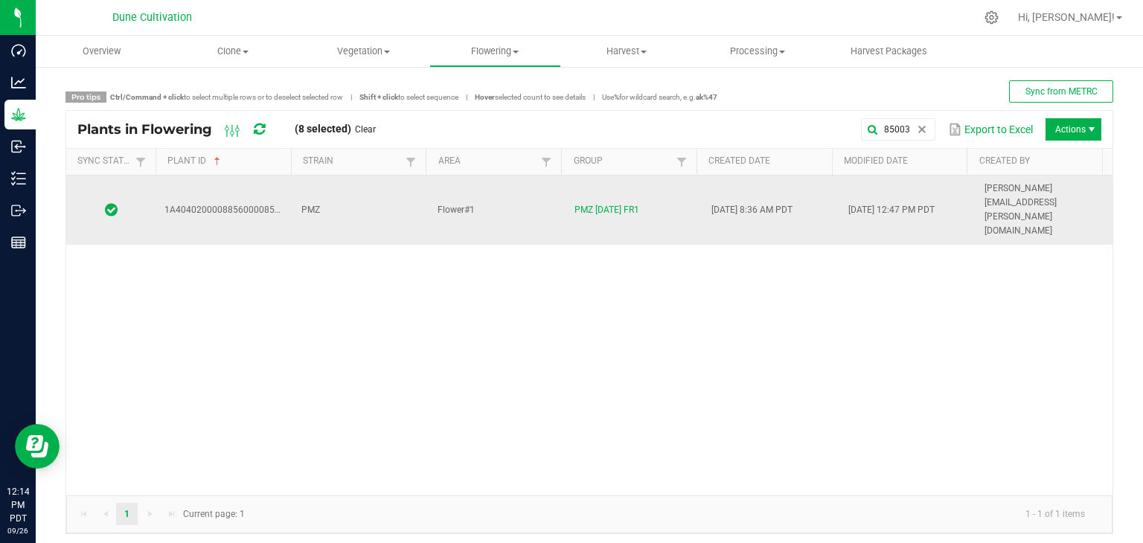
click at [414, 179] on td "PMZ" at bounding box center [361, 210] width 137 height 69
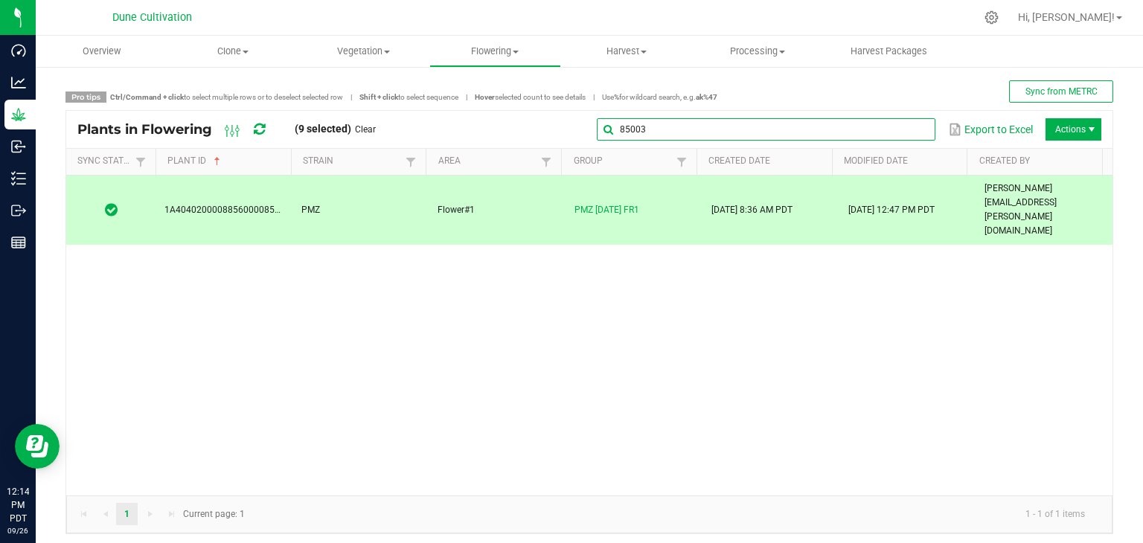
click at [902, 128] on input "85003" at bounding box center [766, 129] width 339 height 22
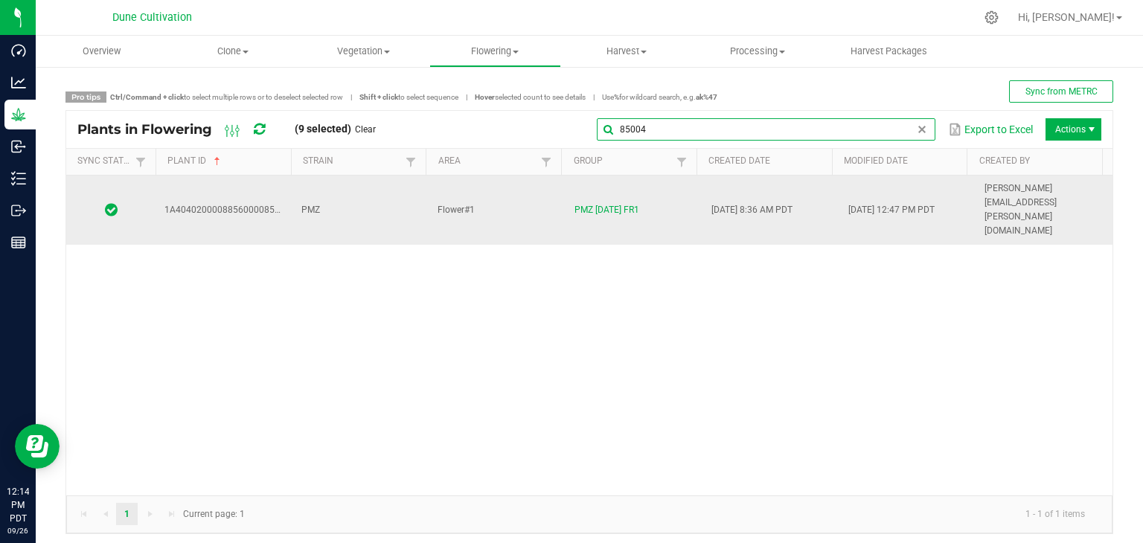
type input "85004"
click at [356, 194] on td "PMZ" at bounding box center [361, 210] width 137 height 69
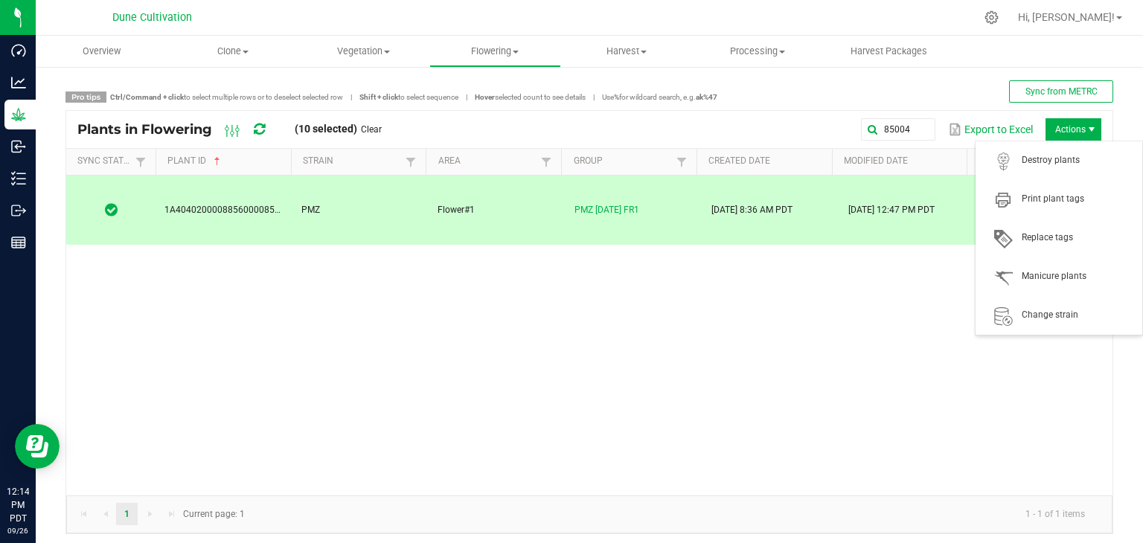
click at [1062, 126] on span "Actions" at bounding box center [1074, 129] width 56 height 22
click at [1036, 168] on span "Destroy plants" at bounding box center [1059, 161] width 149 height 30
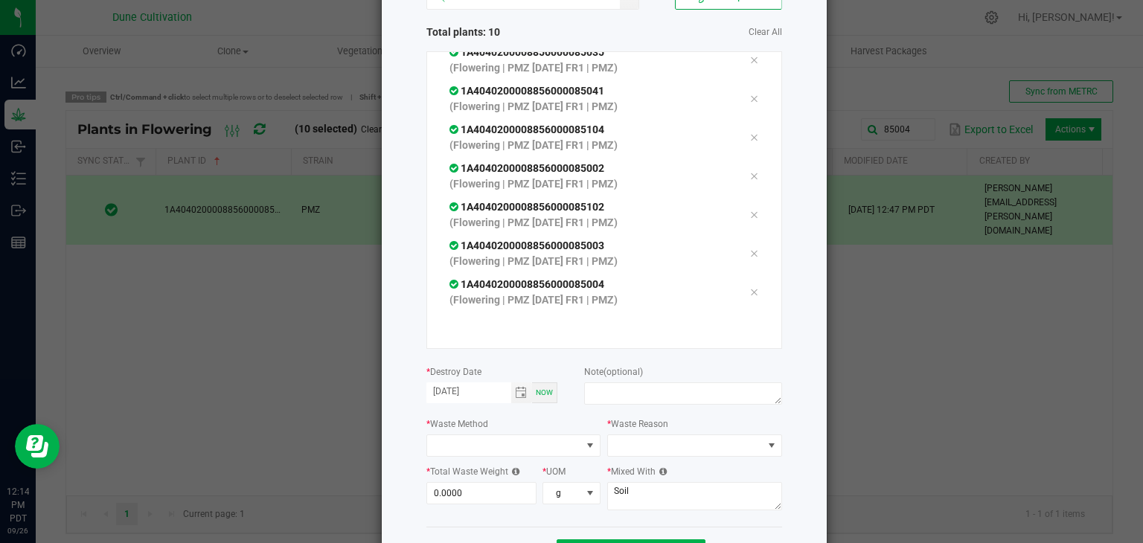
scroll to position [169, 0]
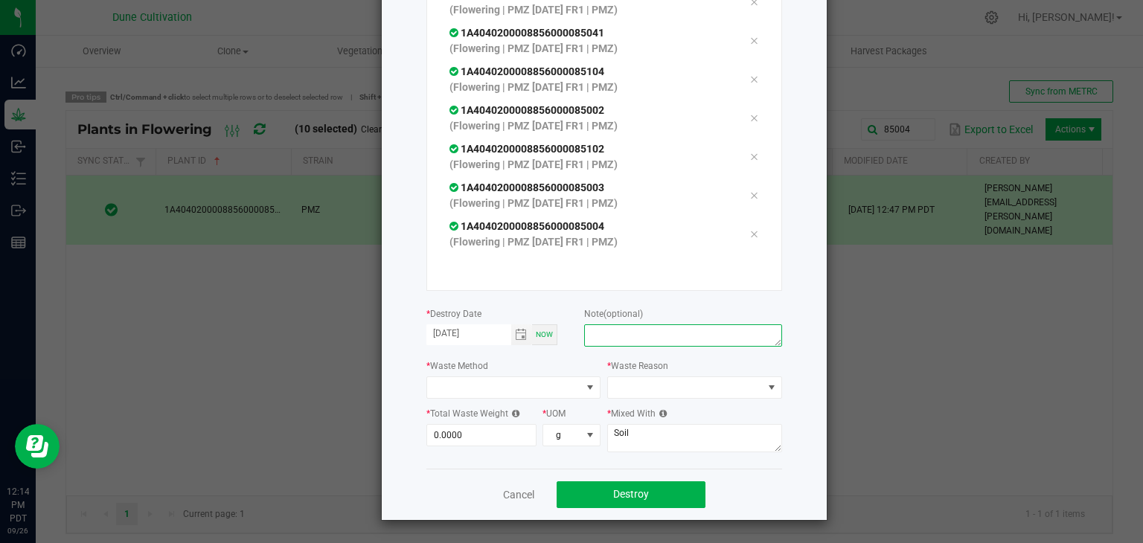
click at [617, 326] on textarea at bounding box center [682, 336] width 197 height 22
type textarea "unhealthy"
click at [585, 382] on span at bounding box center [590, 388] width 12 height 12
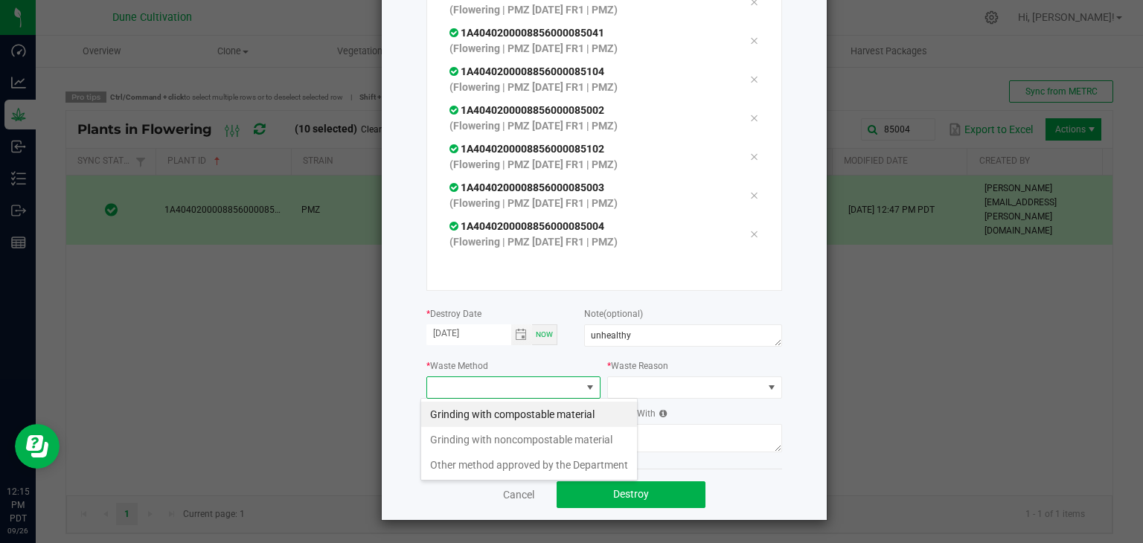
scroll to position [22, 175]
click at [558, 418] on li "Grinding with compostable material" at bounding box center [529, 414] width 216 height 25
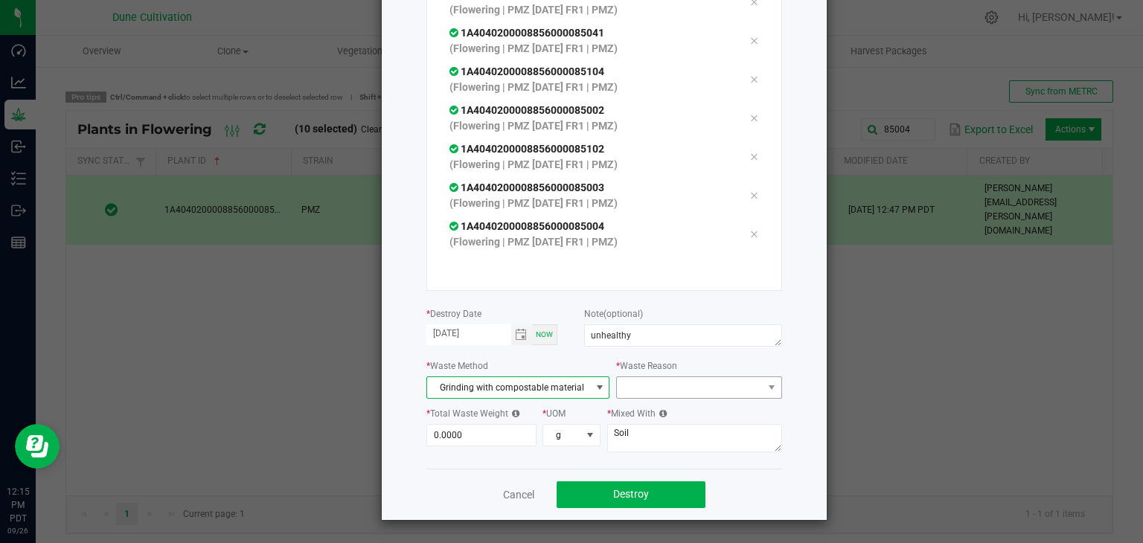
click at [637, 376] on div "* Waste Reason" at bounding box center [698, 378] width 165 height 41
click at [631, 384] on span at bounding box center [689, 387] width 145 height 21
click at [637, 409] on li "Pruning" at bounding box center [691, 414] width 167 height 25
click at [466, 441] on input "0" at bounding box center [481, 435] width 109 height 21
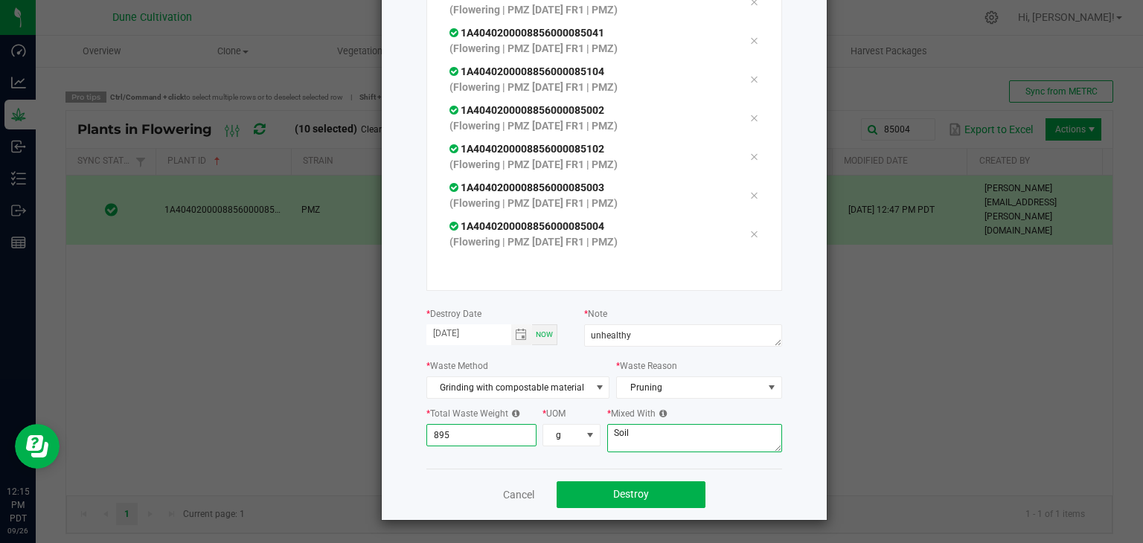
type input "895.0000"
click at [689, 444] on textarea "Soil" at bounding box center [694, 438] width 175 height 28
type textarea "S"
type textarea "wood chips"
click at [655, 482] on button "Destroy" at bounding box center [631, 495] width 149 height 27
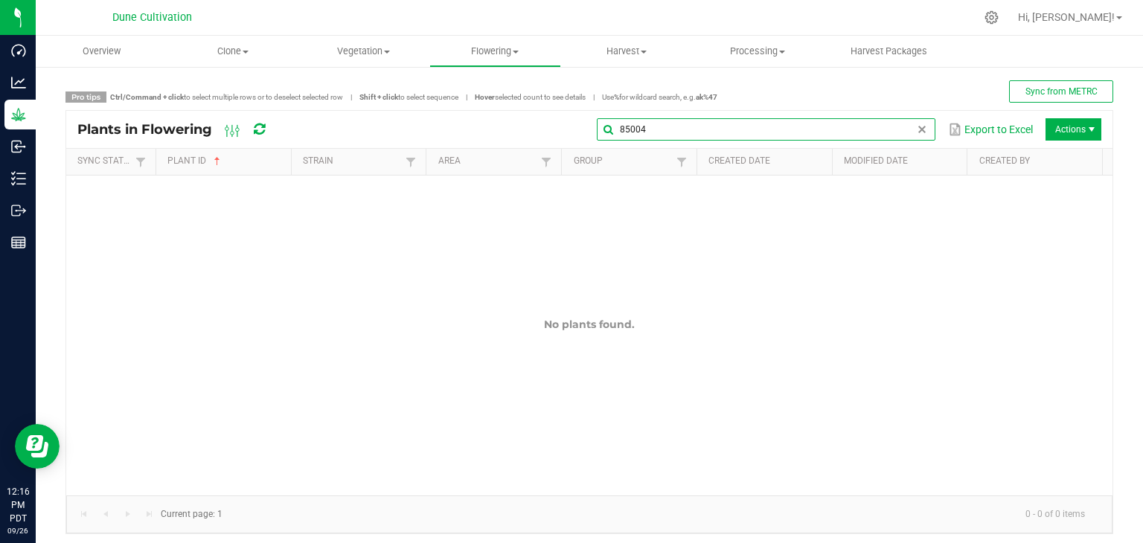
click at [896, 121] on input "85004" at bounding box center [766, 129] width 339 height 22
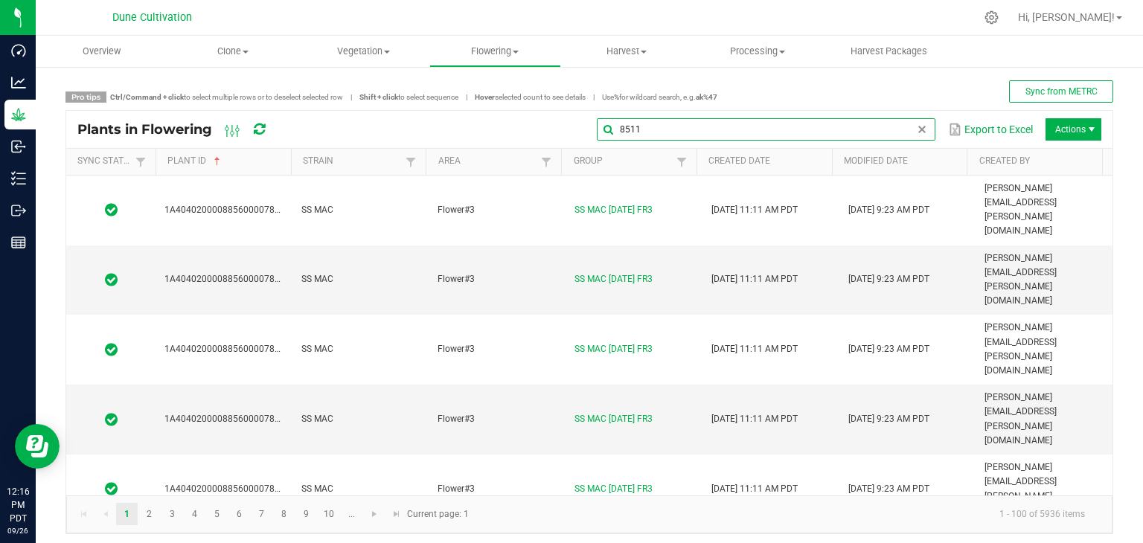
type input "85110"
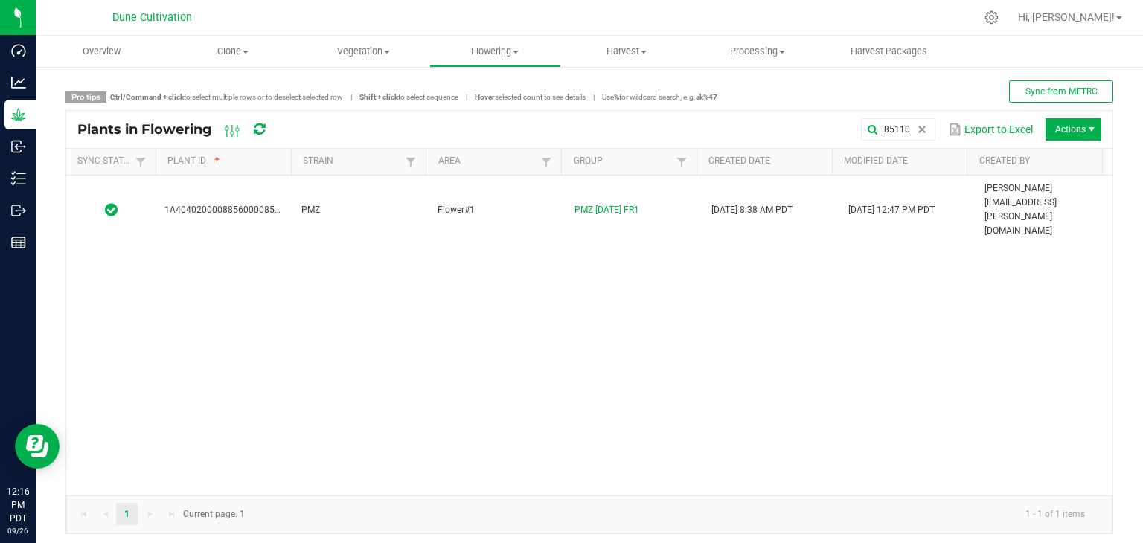
drag, startPoint x: 366, startPoint y: 214, endPoint x: 360, endPoint y: 226, distance: 14.0
click at [366, 214] on div "1A4040200008856000085110 PMZ Flower#1 PMZ [DATE] FR1 [DATE] 8:38 AM PDT [DATE] …" at bounding box center [589, 336] width 1047 height 320
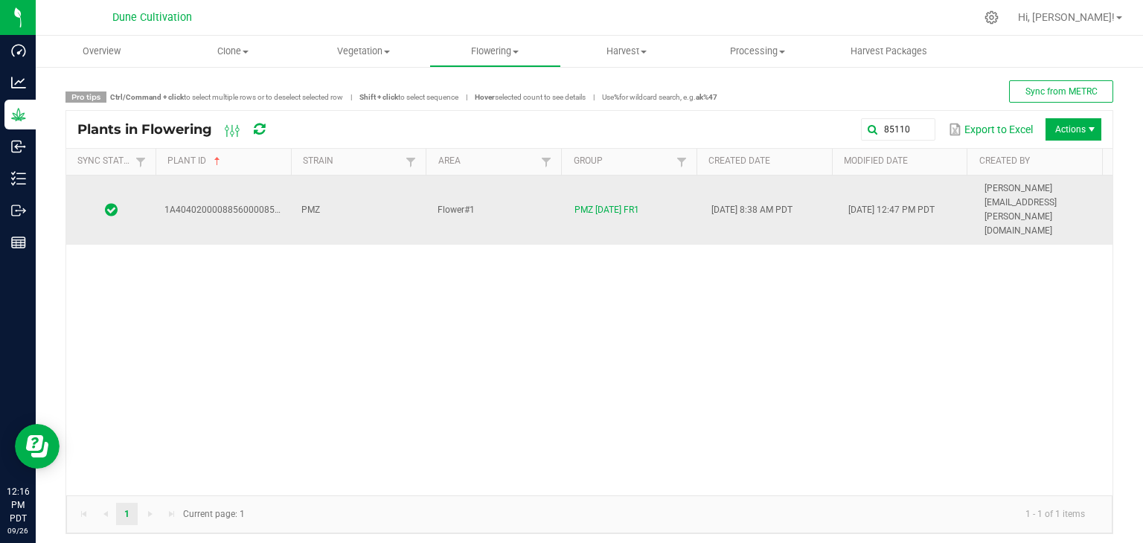
click at [372, 189] on td "PMZ" at bounding box center [361, 210] width 137 height 69
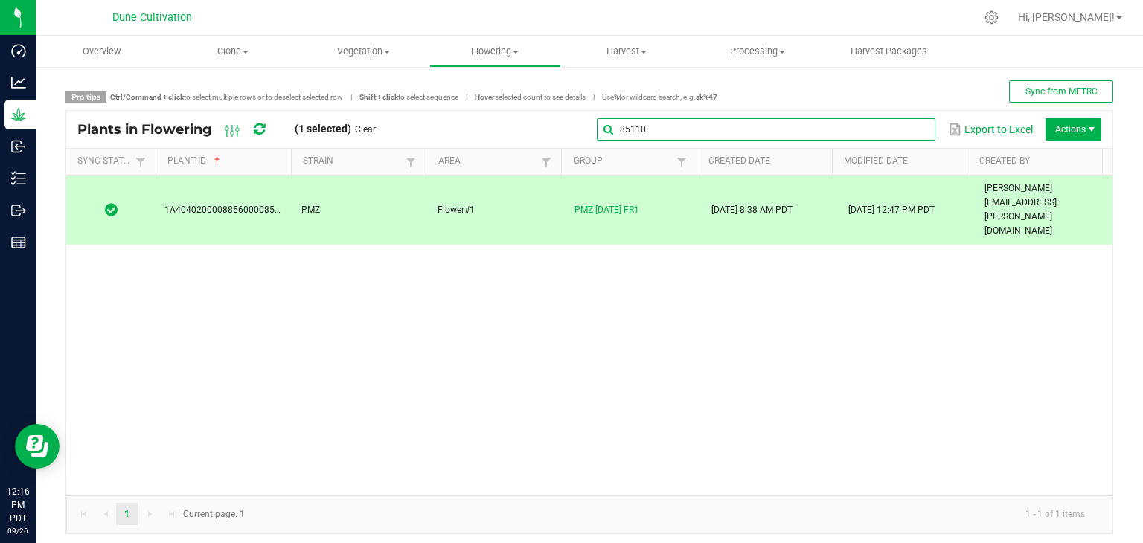
click at [895, 123] on input "85110" at bounding box center [766, 129] width 339 height 22
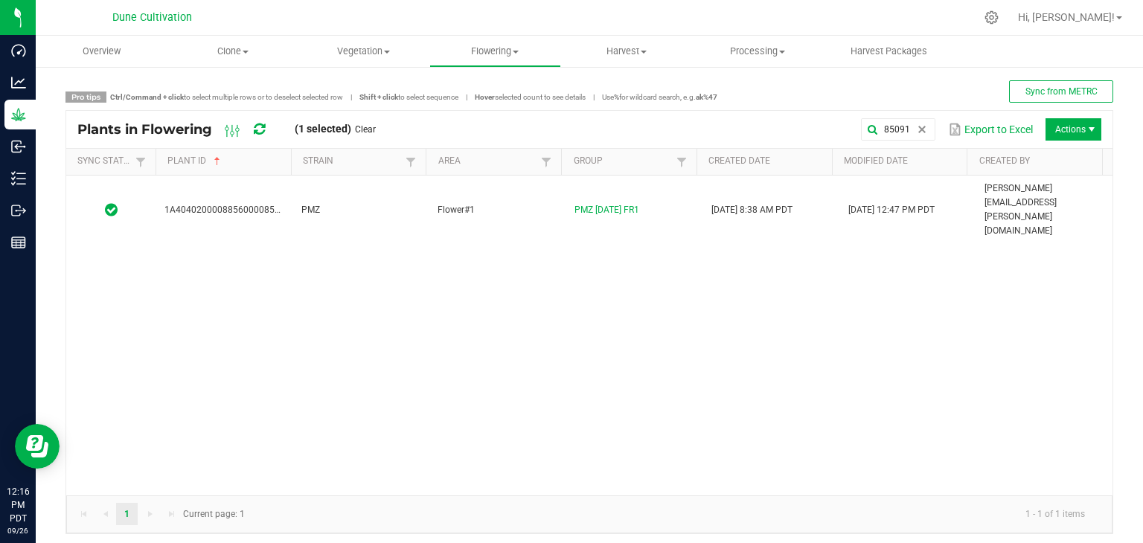
click at [336, 203] on div "1A4040200008856000085091 PMZ Flower#1 PMZ [DATE] FR1 [DATE] 8:38 AM PDT [DATE] …" at bounding box center [589, 336] width 1047 height 320
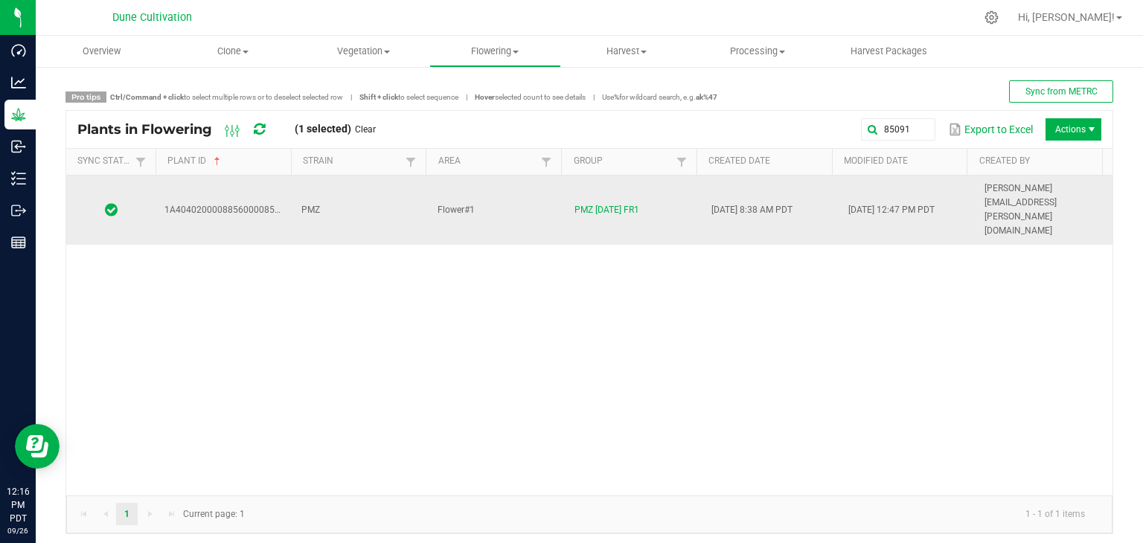
click at [343, 191] on td "PMZ" at bounding box center [361, 210] width 137 height 69
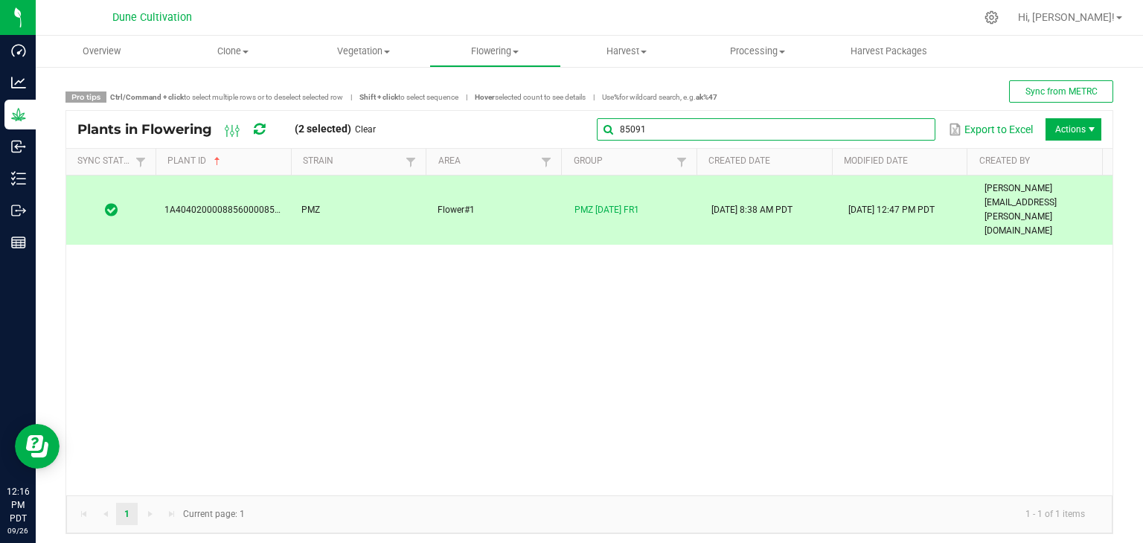
click at [913, 126] on global-search-input-ngx "85091" at bounding box center [766, 129] width 339 height 10
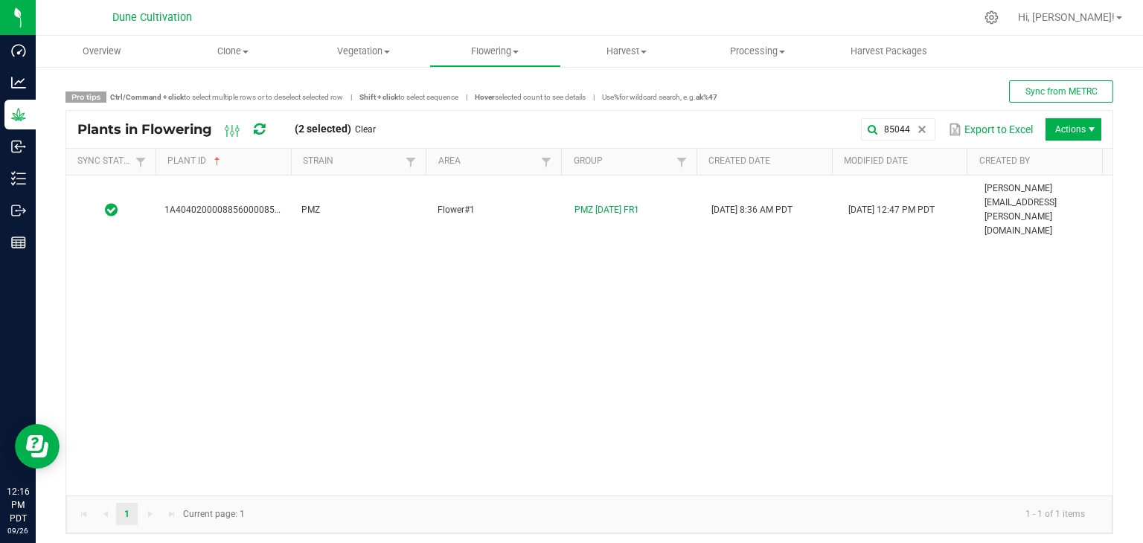
click at [368, 212] on div "1A4040200008856000085044 PMZ Flower#1 PMZ [DATE] FR1 [DATE] 8:36 AM PDT [DATE] …" at bounding box center [589, 336] width 1047 height 320
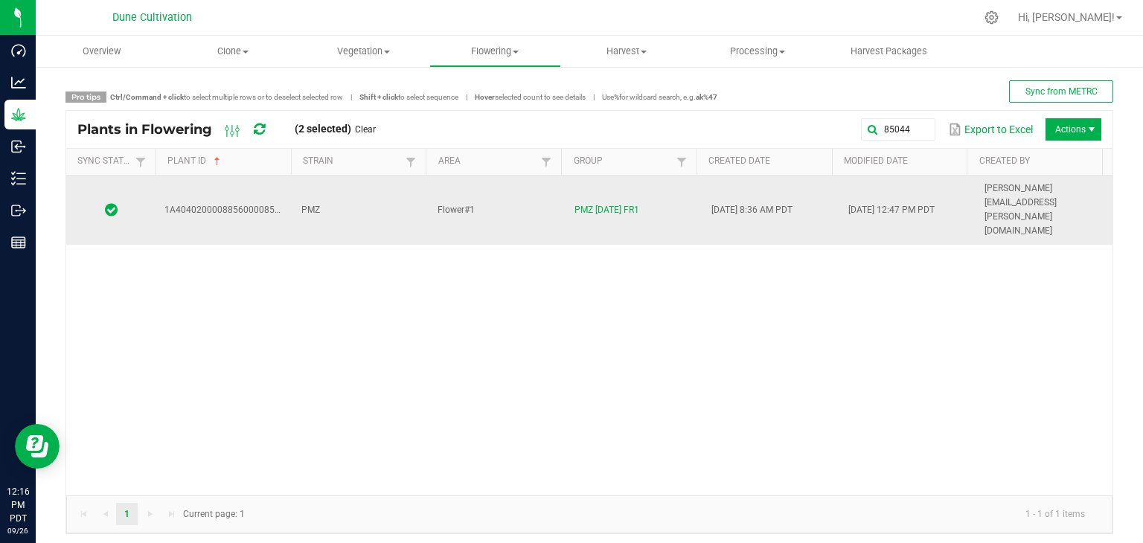
click at [368, 200] on td "PMZ" at bounding box center [361, 210] width 137 height 69
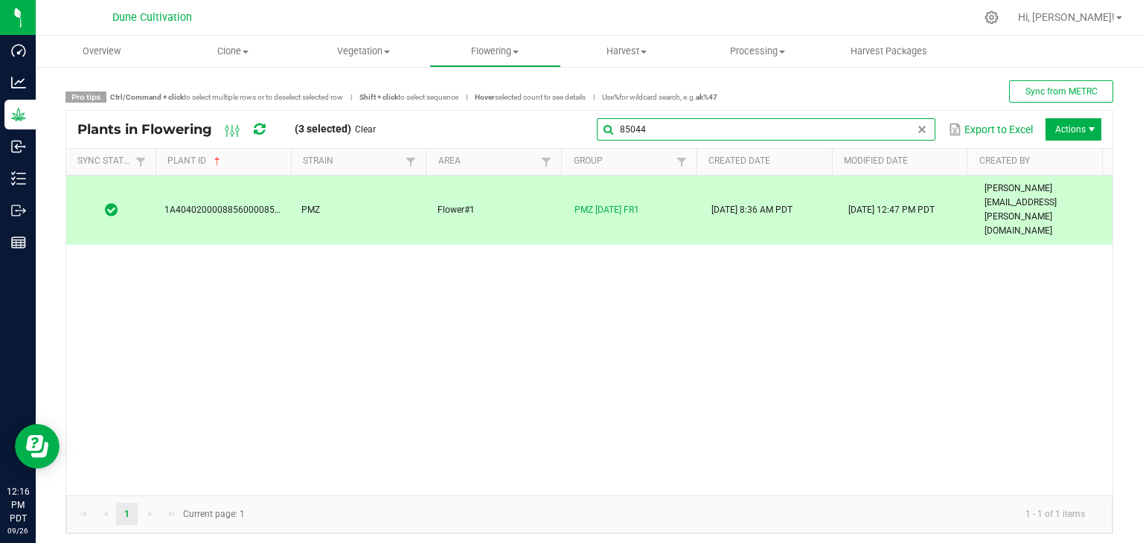
click at [905, 132] on global-search-input-ngx "85044" at bounding box center [766, 129] width 339 height 10
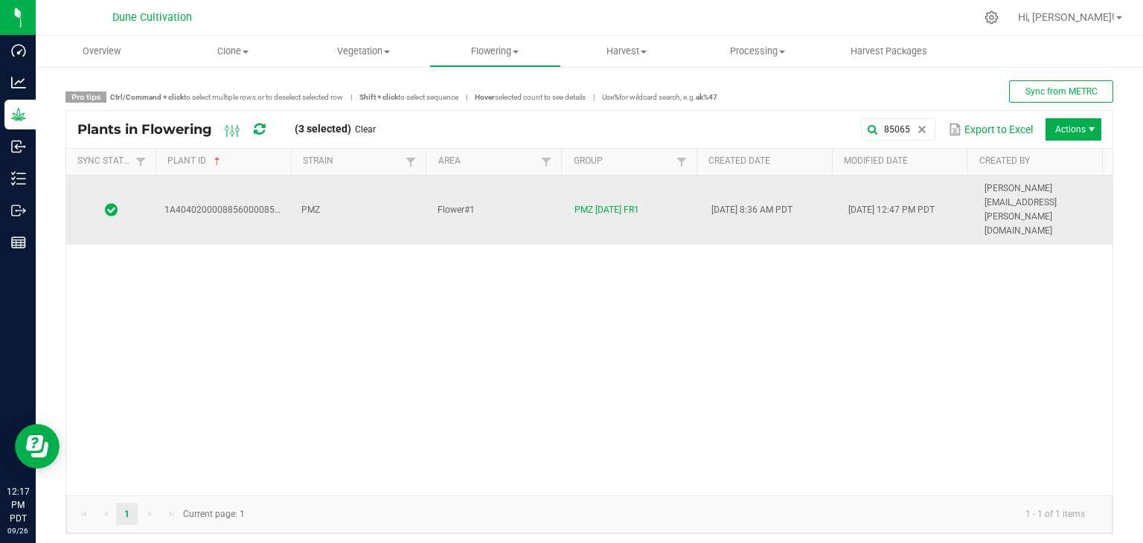
click at [339, 180] on td "PMZ" at bounding box center [361, 210] width 137 height 69
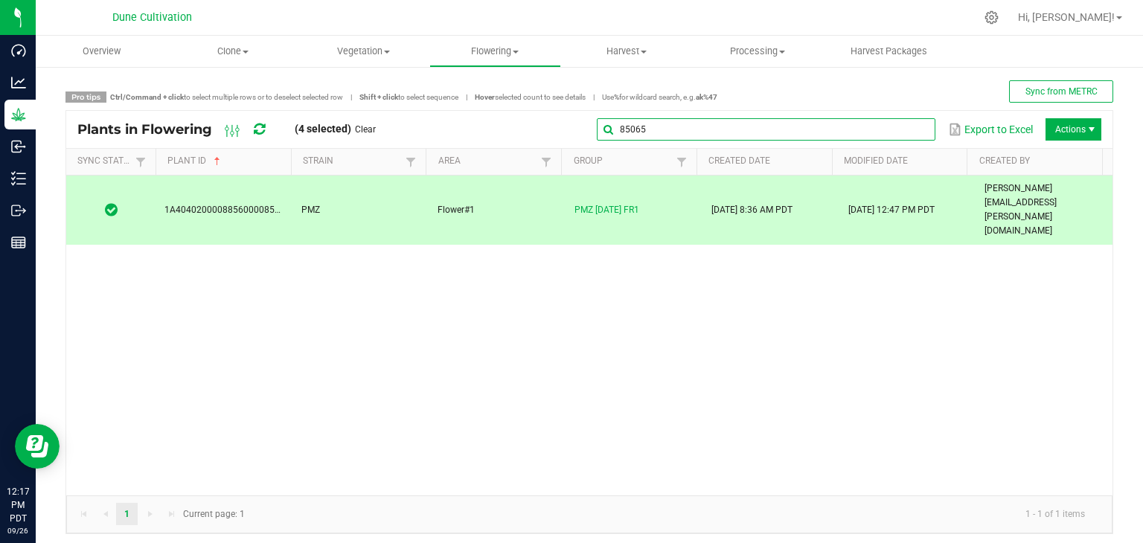
click at [899, 121] on input "85065" at bounding box center [766, 129] width 339 height 22
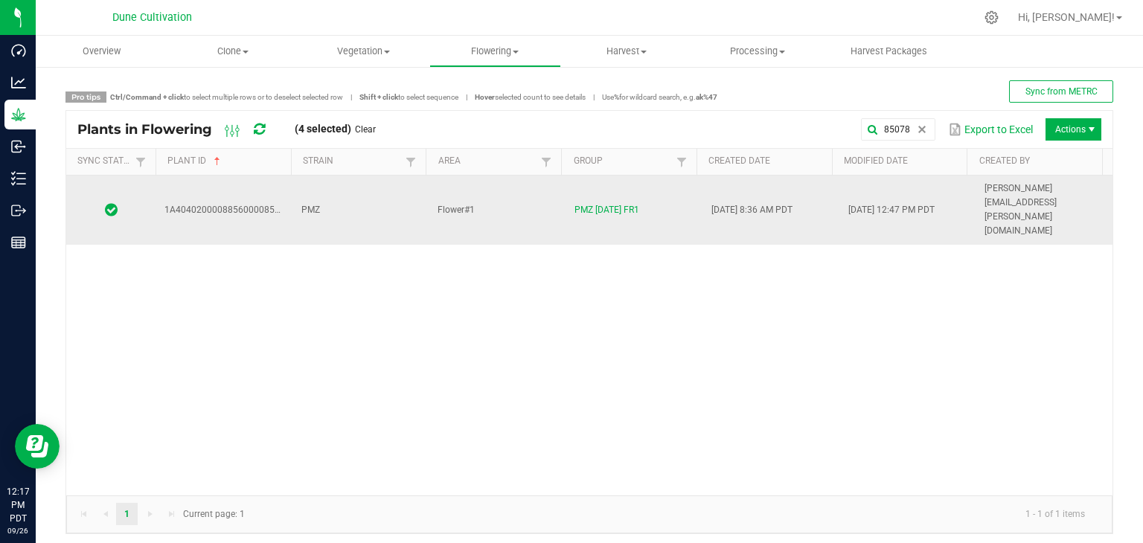
click at [362, 190] on td "PMZ" at bounding box center [361, 210] width 137 height 69
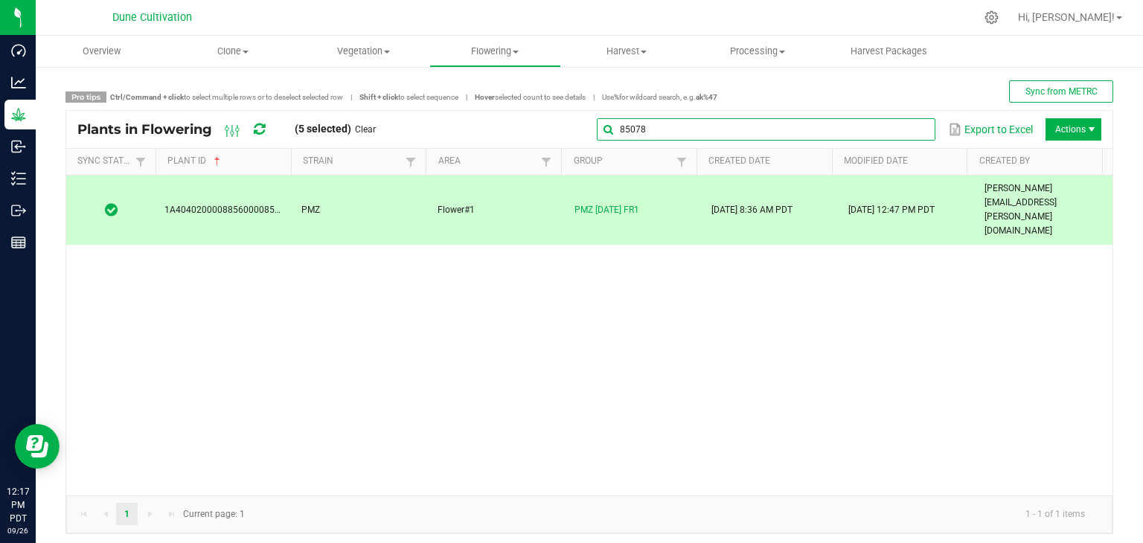
click at [907, 126] on global-search-input-ngx "85078" at bounding box center [766, 129] width 339 height 10
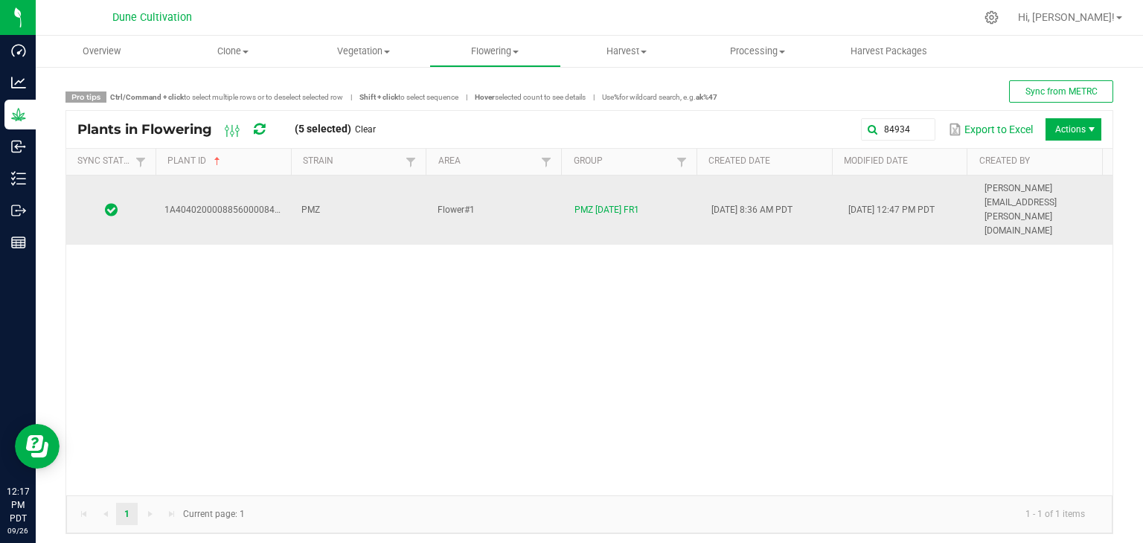
drag, startPoint x: 338, startPoint y: 201, endPoint x: 348, endPoint y: 197, distance: 11.1
click at [348, 197] on td "PMZ" at bounding box center [361, 210] width 137 height 69
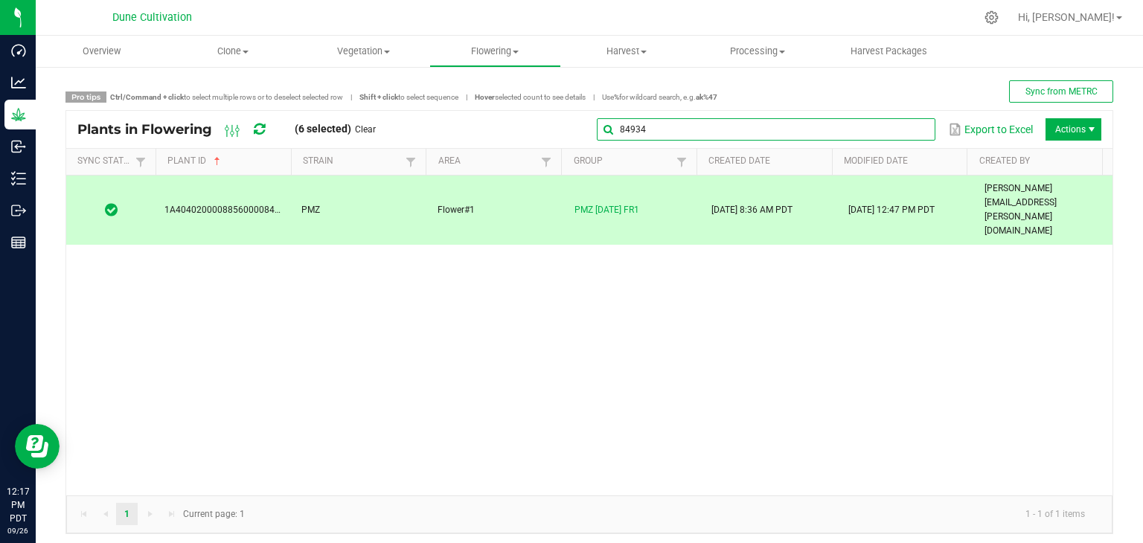
click at [906, 127] on global-search-input-ngx "84934" at bounding box center [766, 129] width 339 height 10
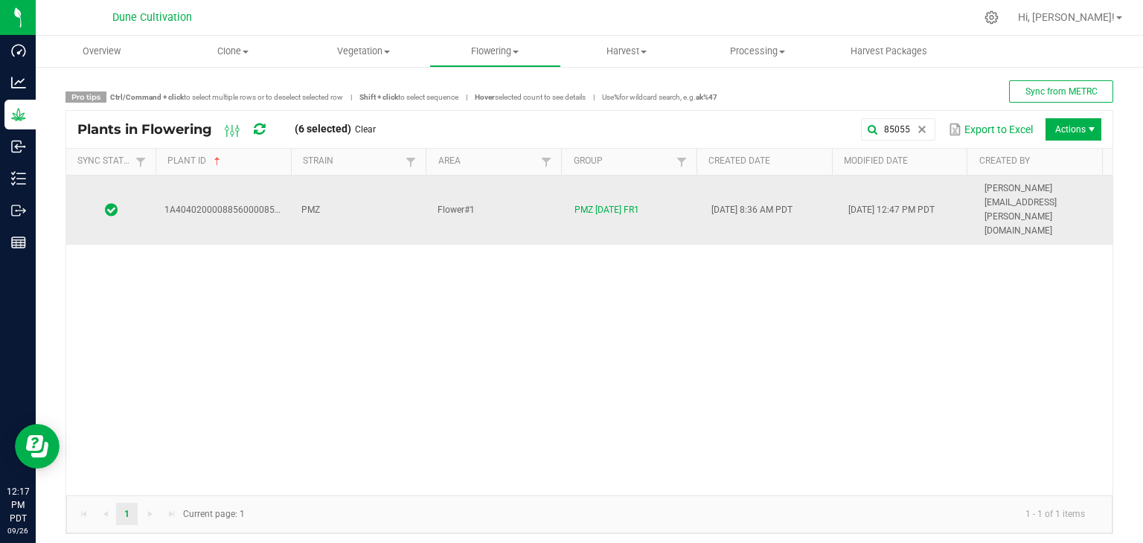
click at [354, 188] on td "PMZ" at bounding box center [361, 210] width 137 height 69
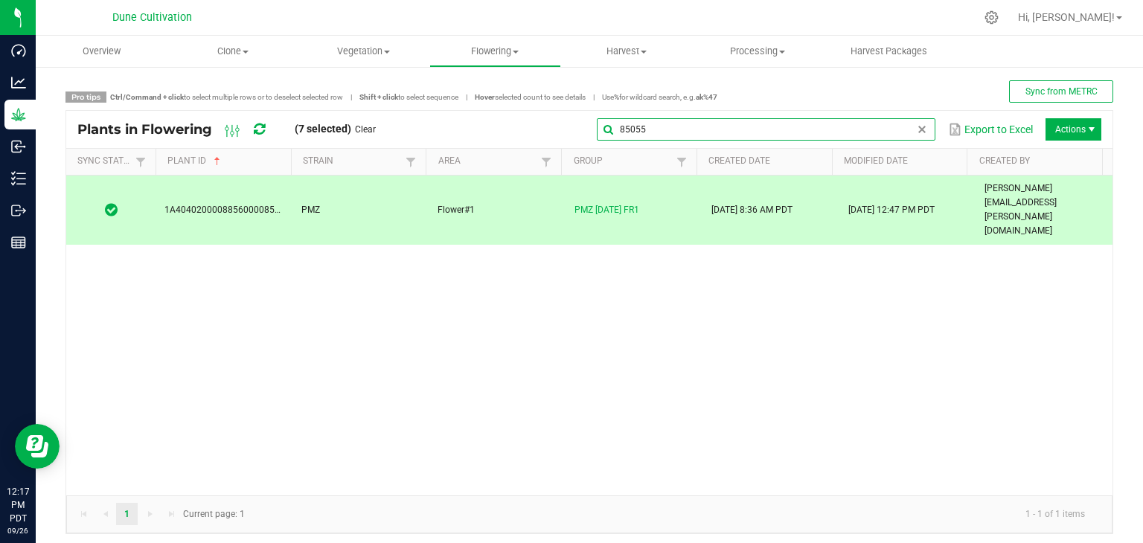
click at [902, 120] on input "85055" at bounding box center [766, 129] width 339 height 22
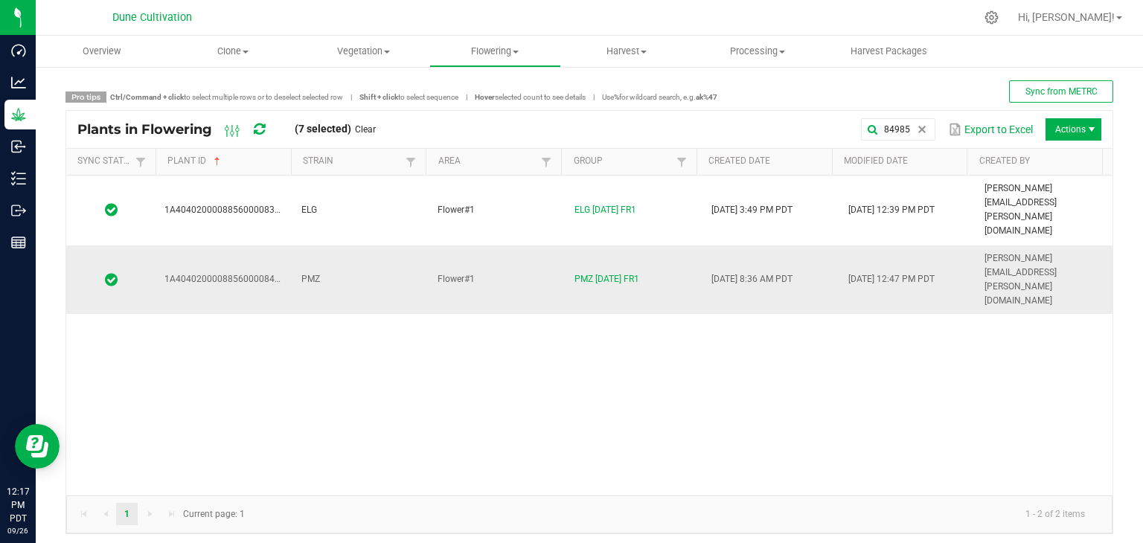
click at [325, 246] on td "PMZ" at bounding box center [361, 280] width 137 height 69
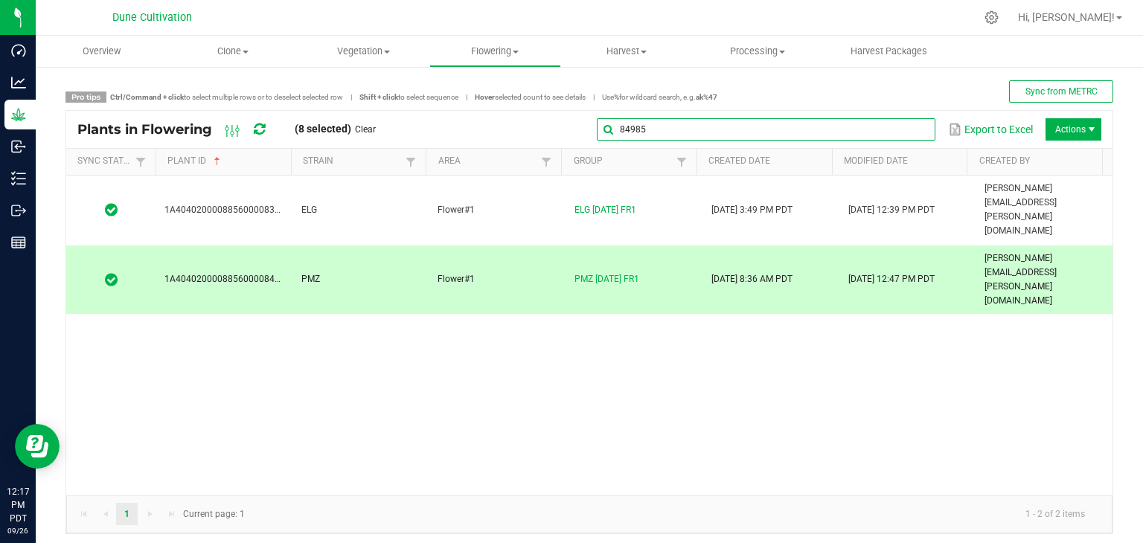
click at [902, 133] on global-search-input-ngx "84985" at bounding box center [766, 129] width 339 height 10
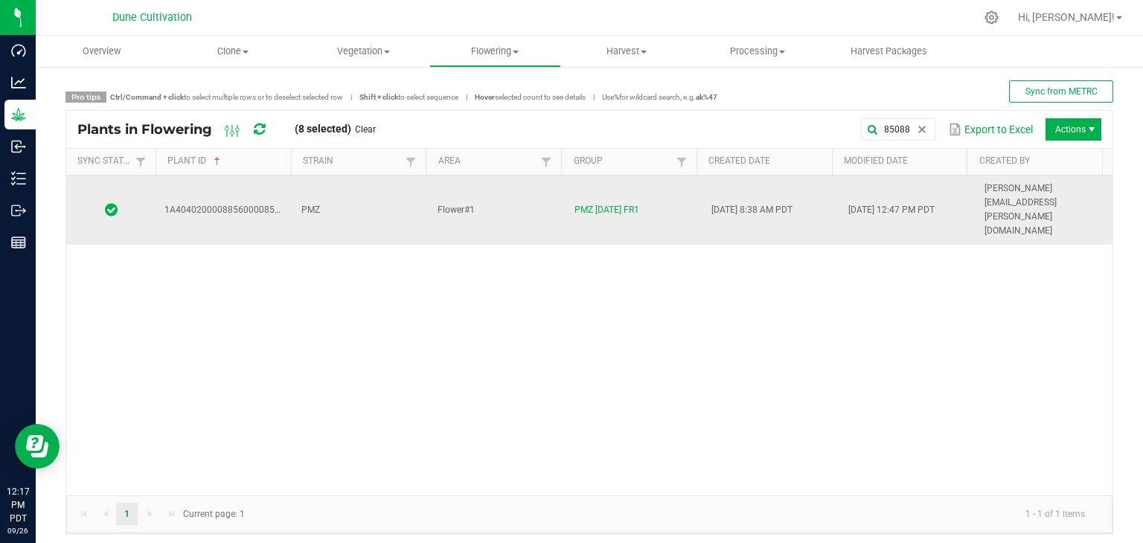
click at [334, 184] on td "PMZ" at bounding box center [361, 210] width 137 height 69
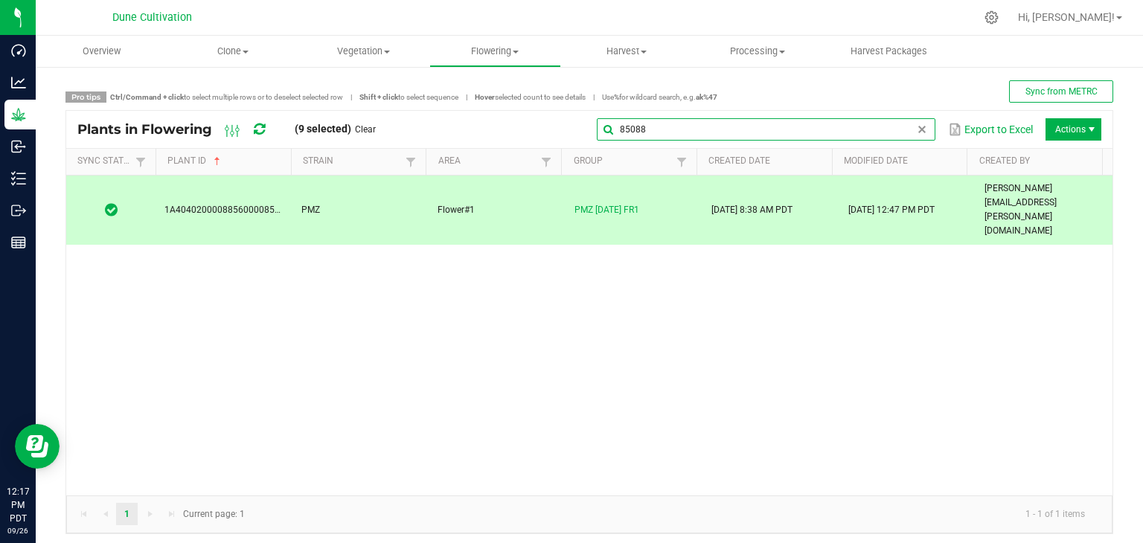
click at [902, 133] on input "85088" at bounding box center [766, 129] width 339 height 22
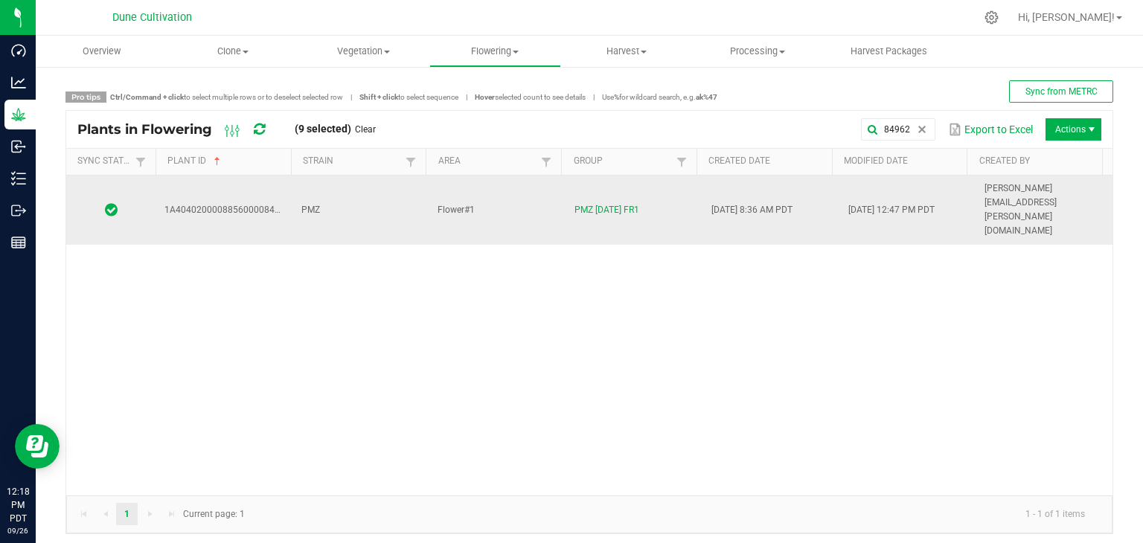
click at [370, 194] on td "PMZ" at bounding box center [361, 210] width 137 height 69
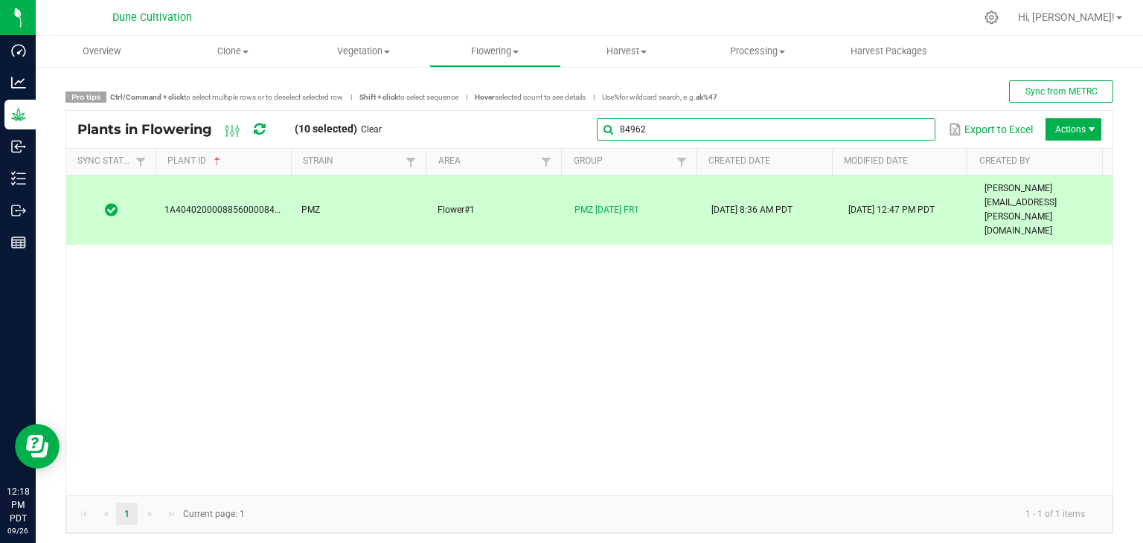
drag, startPoint x: 896, startPoint y: 135, endPoint x: 885, endPoint y: 135, distance: 10.4
click at [890, 134] on input "84962" at bounding box center [766, 129] width 339 height 22
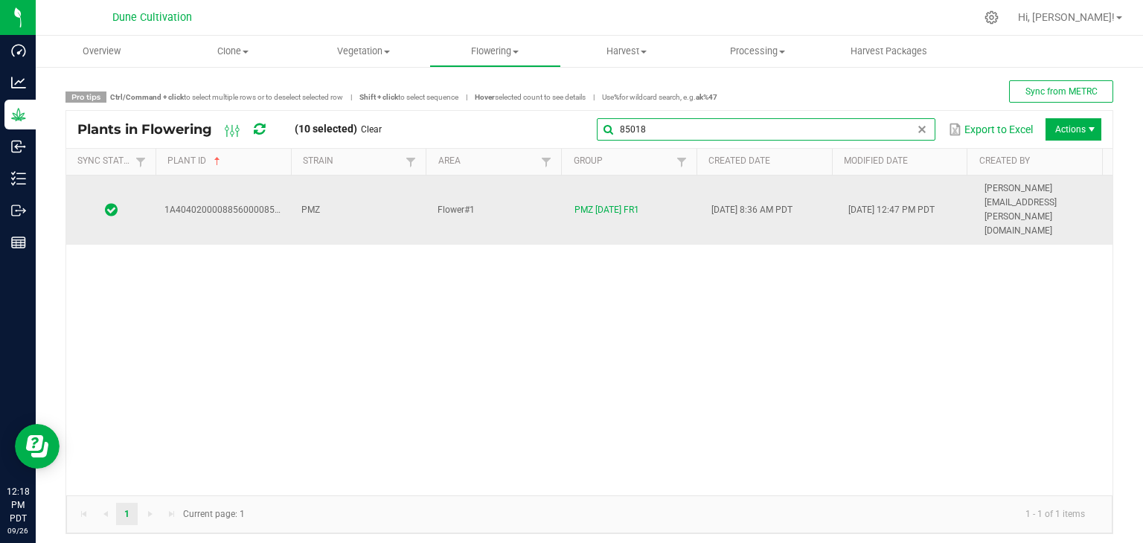
type input "85018"
click at [494, 197] on td "Flower#1" at bounding box center [497, 210] width 137 height 69
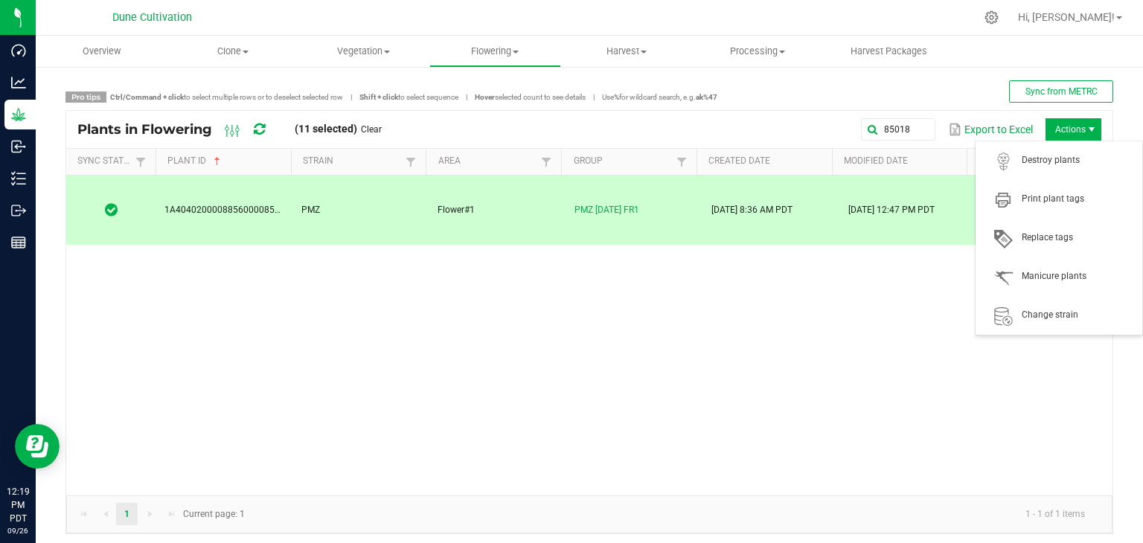
click at [1051, 123] on span "Actions" at bounding box center [1074, 129] width 56 height 22
click at [1045, 171] on span "Destroy plants" at bounding box center [1059, 161] width 149 height 30
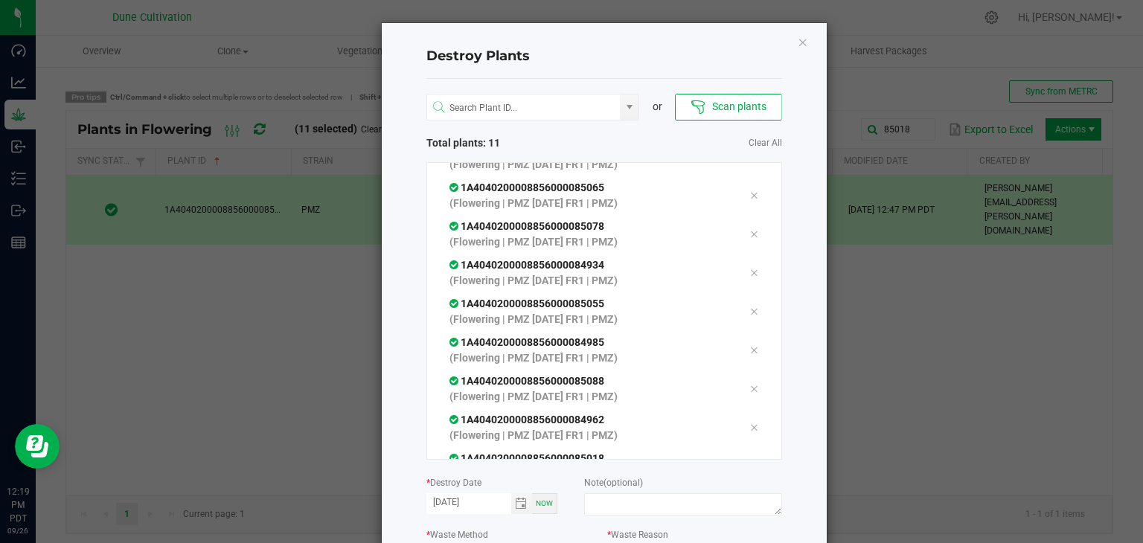
scroll to position [166, 0]
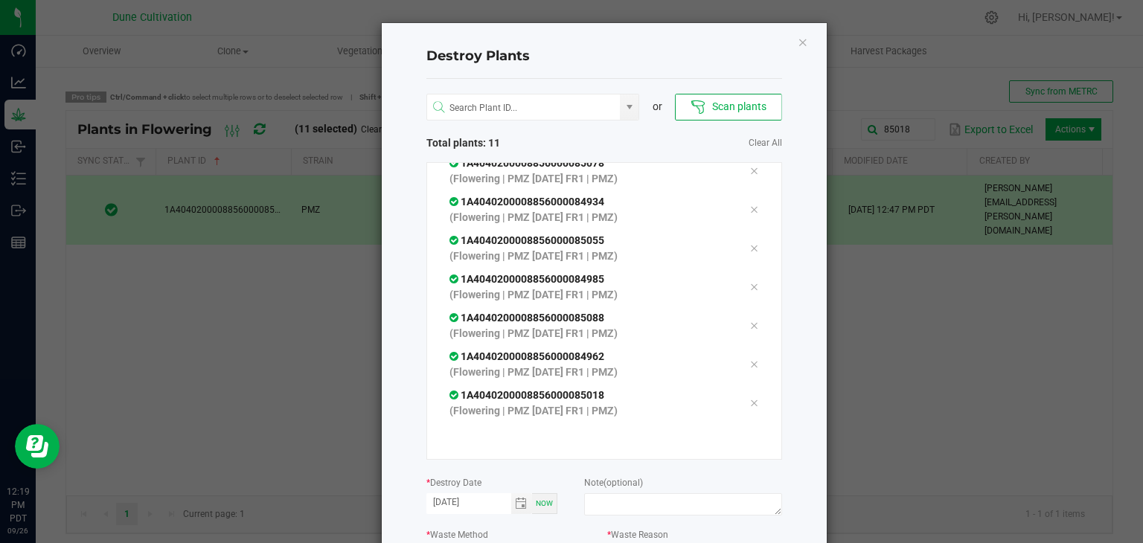
click at [532, 507] on div "Now" at bounding box center [544, 504] width 25 height 21
click at [511, 514] on span "Toggle calendar" at bounding box center [522, 504] width 22 height 21
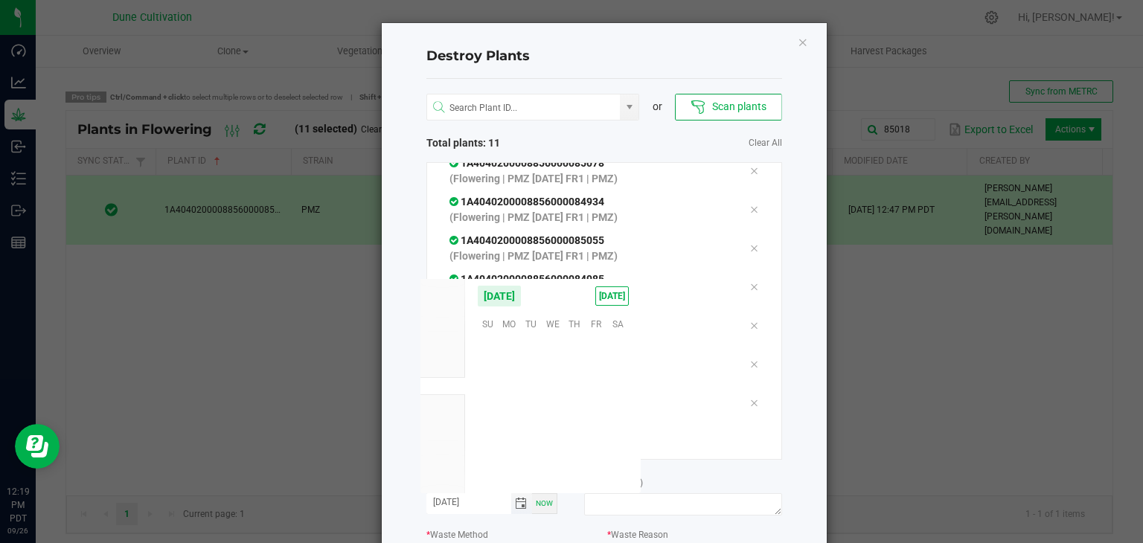
scroll to position [241476, 0]
click at [511, 512] on span "Toggle calendar" at bounding box center [522, 504] width 22 height 21
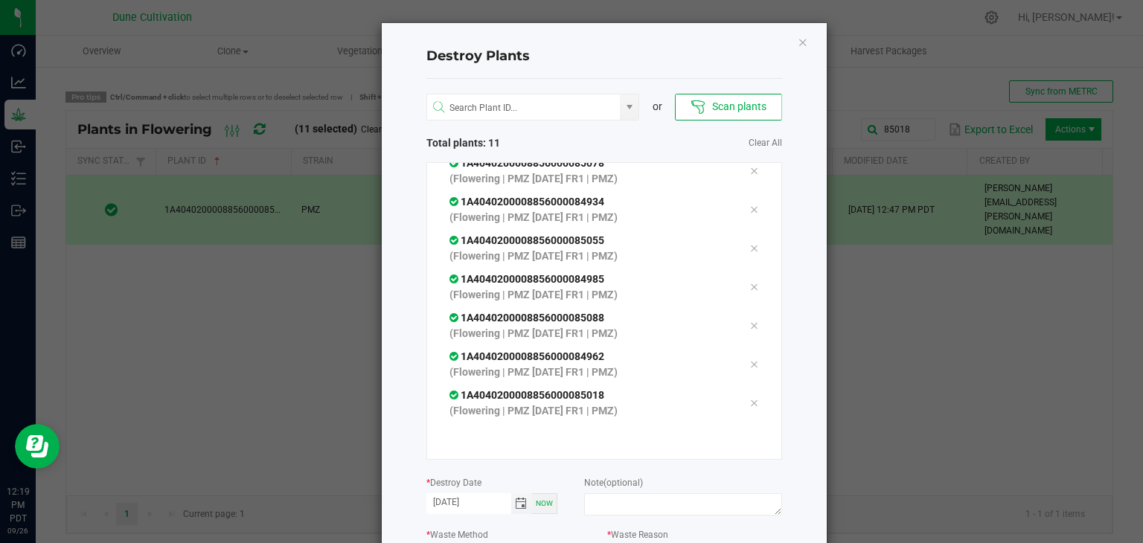
click at [511, 512] on span "Toggle calendar" at bounding box center [522, 504] width 22 height 21
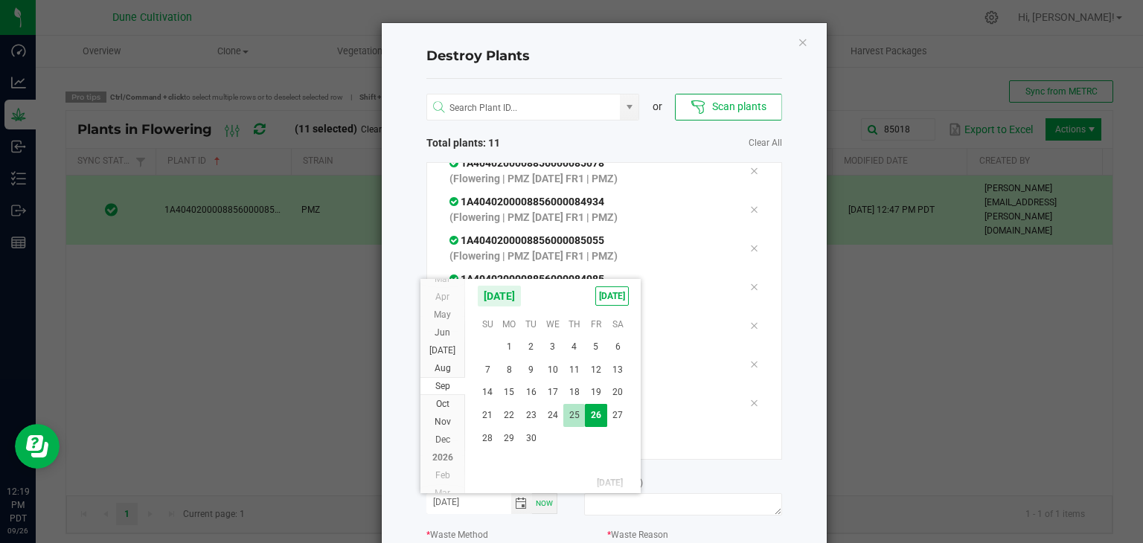
click at [573, 413] on span "25" at bounding box center [575, 415] width 22 height 23
type input "[DATE]"
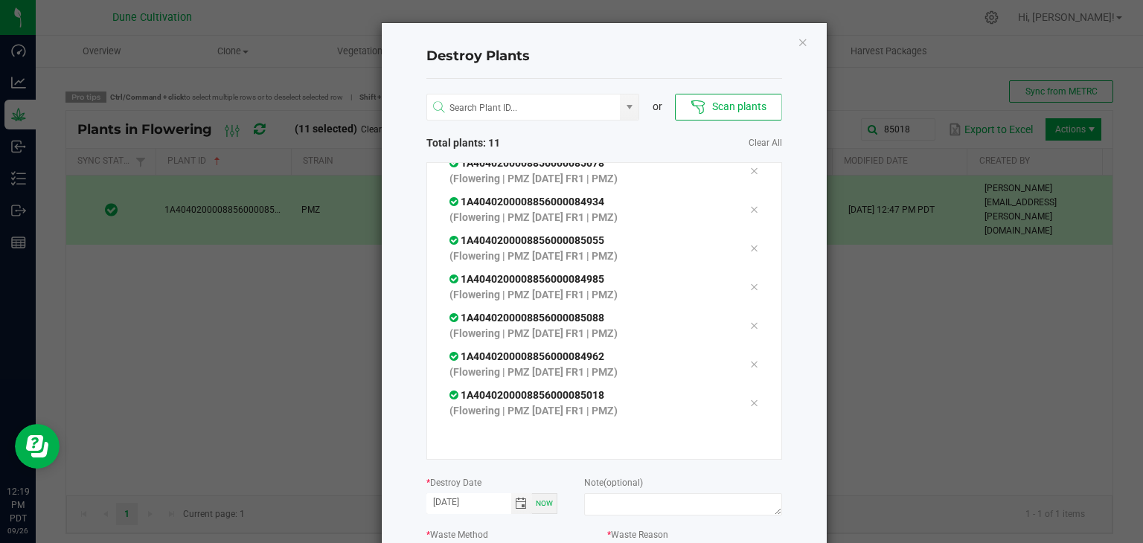
click at [616, 489] on div "Note (optional)" at bounding box center [682, 497] width 197 height 45
click at [610, 489] on div "Note (optional)" at bounding box center [682, 497] width 197 height 45
click at [615, 495] on textarea at bounding box center [682, 505] width 197 height 22
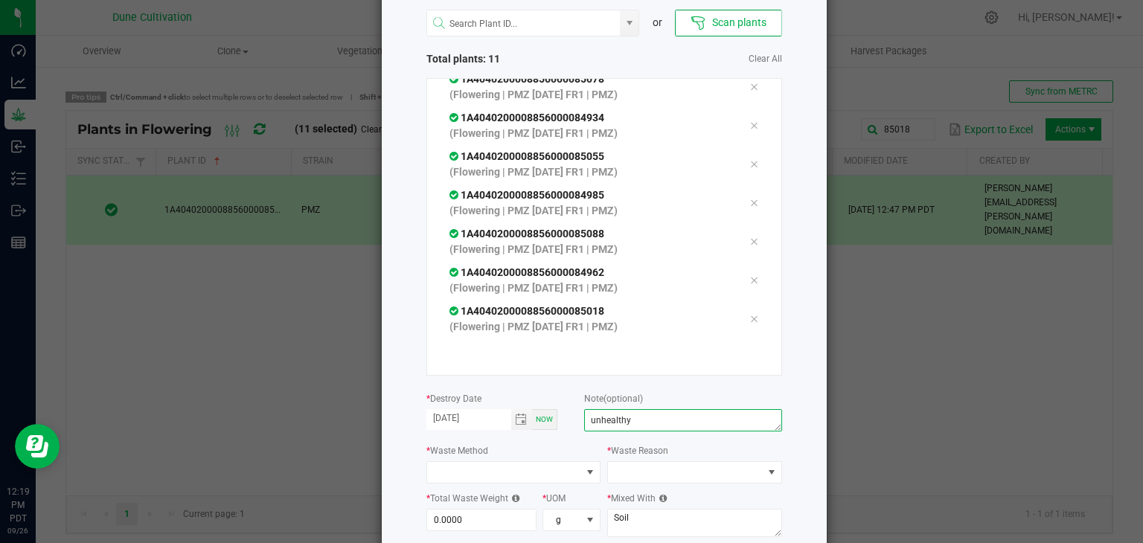
scroll to position [169, 0]
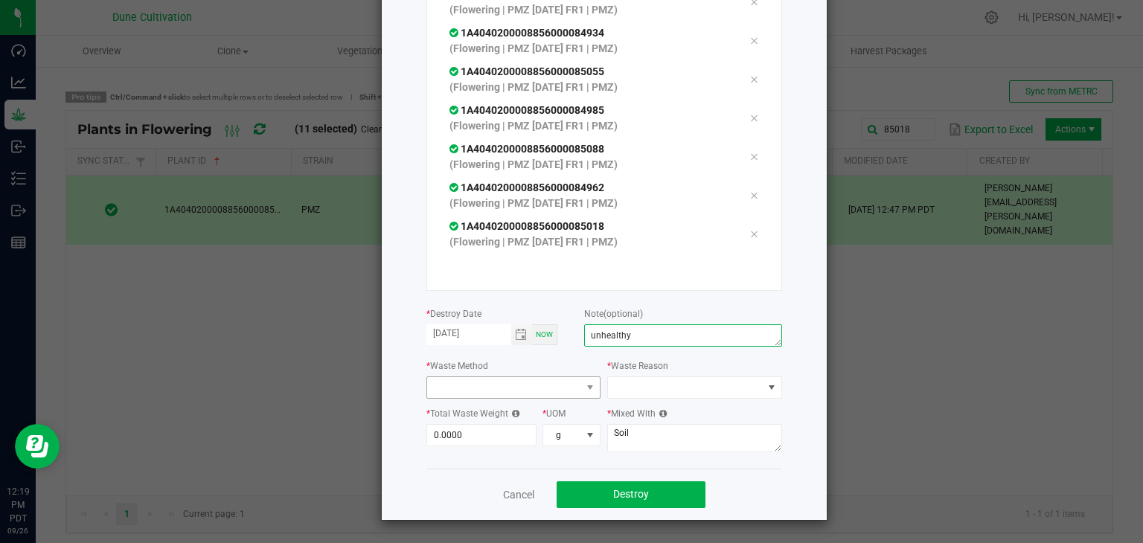
type textarea "unhealthy"
drag, startPoint x: 513, startPoint y: 388, endPoint x: 502, endPoint y: 390, distance: 11.4
click at [509, 387] on span at bounding box center [504, 387] width 155 height 21
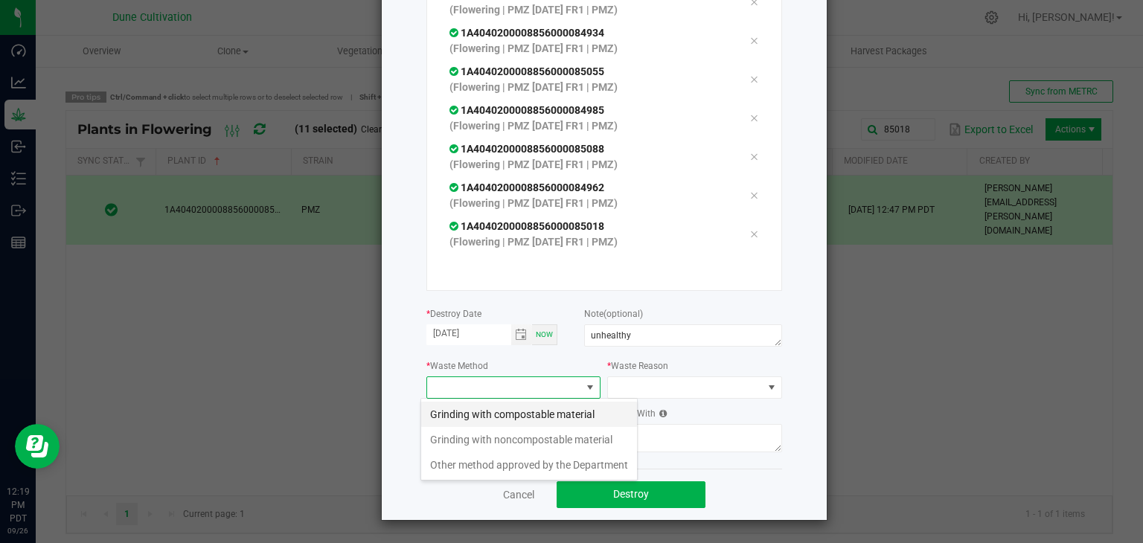
scroll to position [22, 175]
click at [503, 418] on li "Grinding with compostable material" at bounding box center [529, 414] width 216 height 25
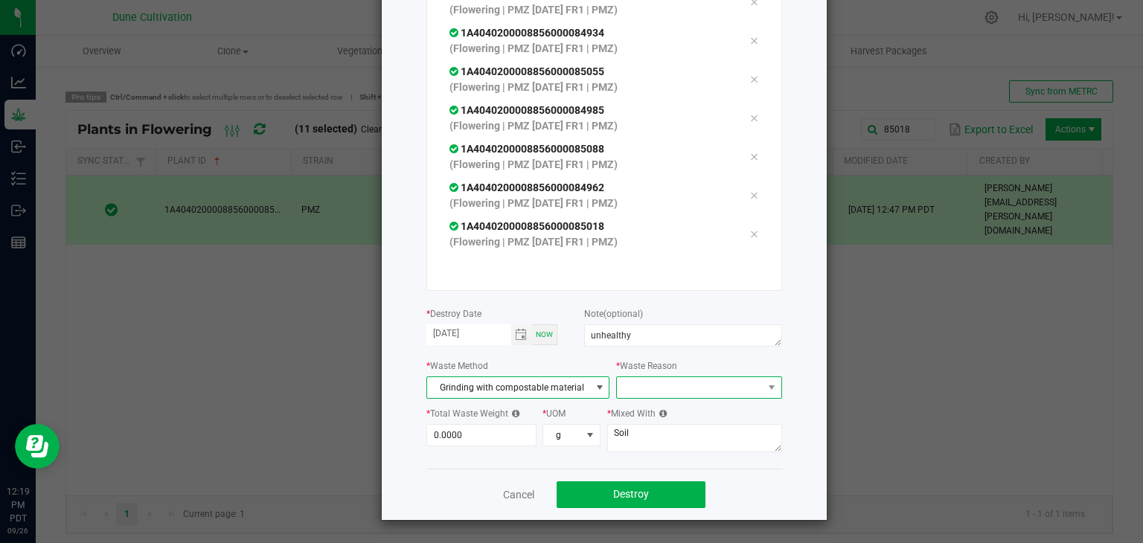
click at [640, 386] on span at bounding box center [689, 387] width 145 height 21
click at [634, 409] on li "Pruning" at bounding box center [691, 414] width 167 height 25
click at [498, 440] on input "0" at bounding box center [481, 435] width 109 height 21
type input "7"
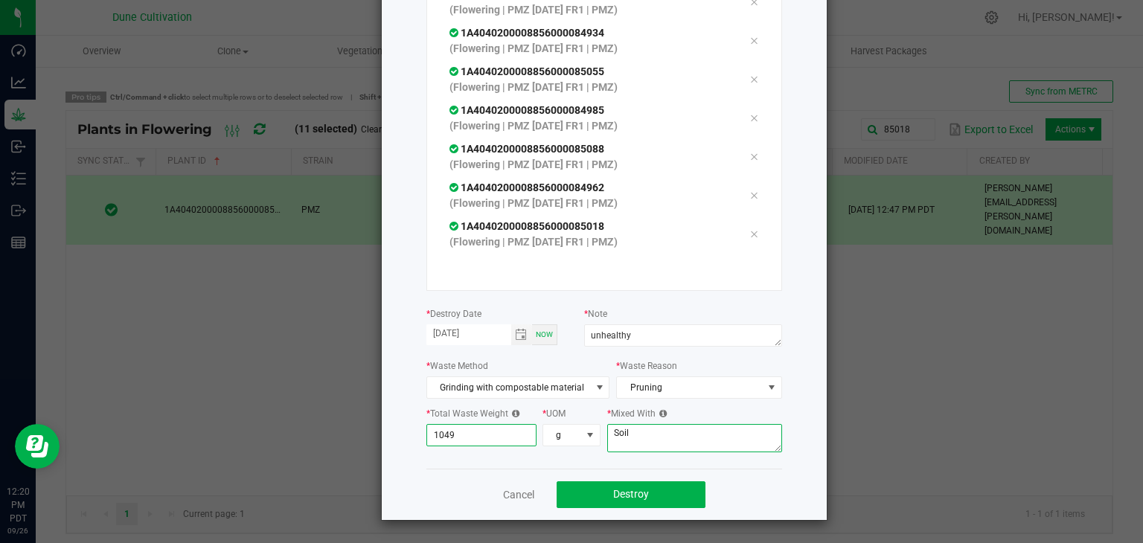
type input "1,049.0000"
click at [647, 445] on textarea "Soil" at bounding box center [694, 438] width 175 height 28
type textarea "S"
type textarea "wood chips"
click at [628, 489] on span "Destroy" at bounding box center [631, 494] width 36 height 12
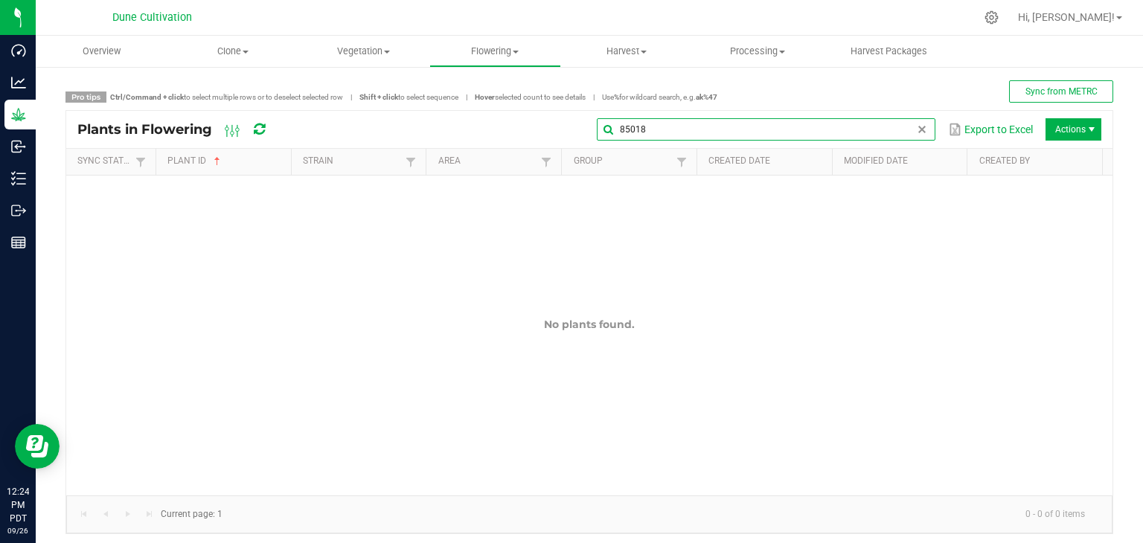
click at [900, 120] on input "85018" at bounding box center [766, 129] width 339 height 22
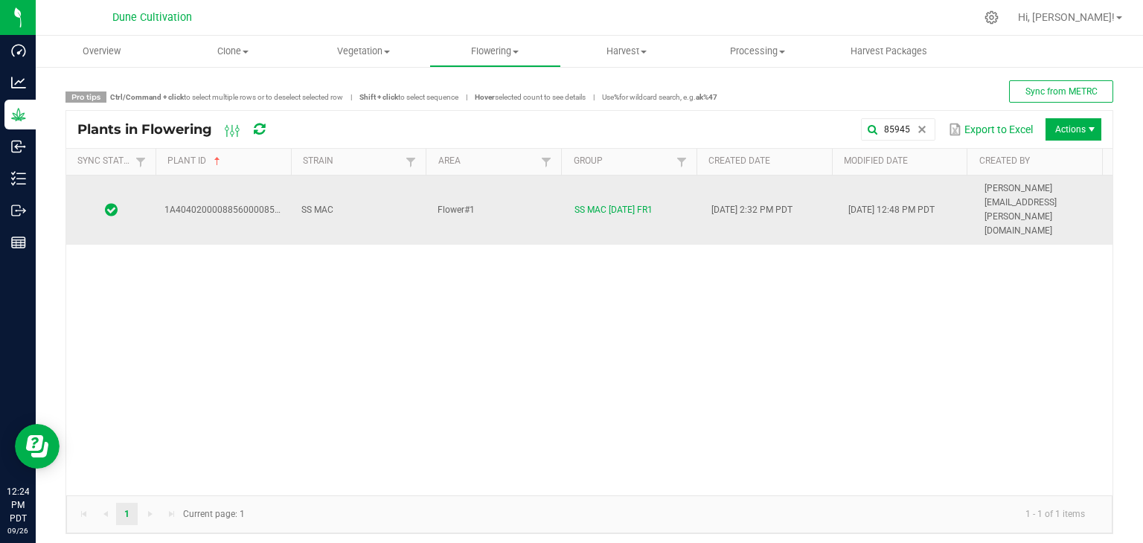
click at [501, 191] on td "Flower#1" at bounding box center [497, 210] width 137 height 69
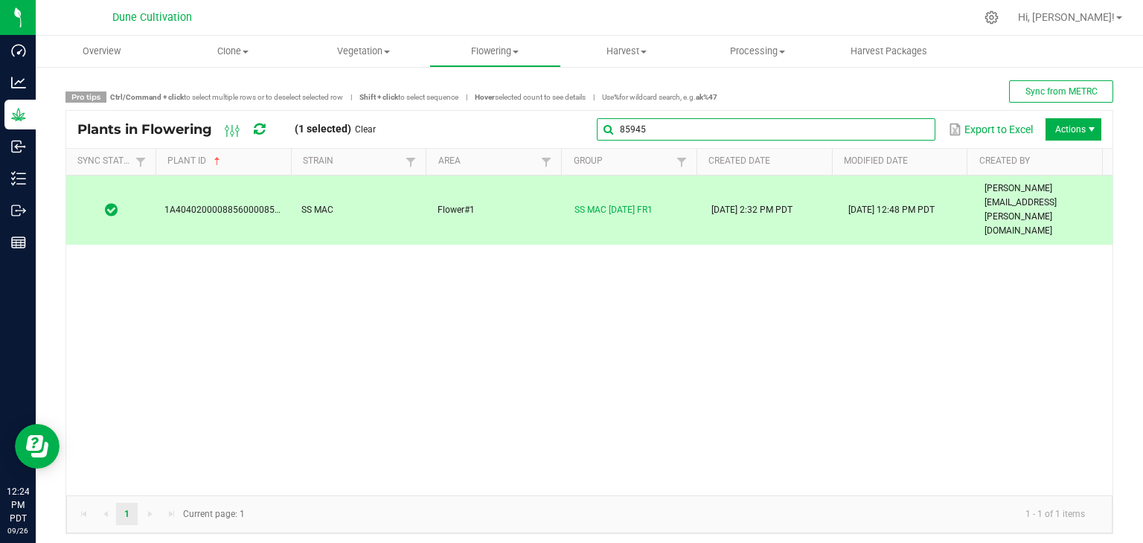
drag, startPoint x: 899, startPoint y: 129, endPoint x: 872, endPoint y: 127, distance: 26.2
click at [896, 129] on input "85945" at bounding box center [766, 129] width 339 height 22
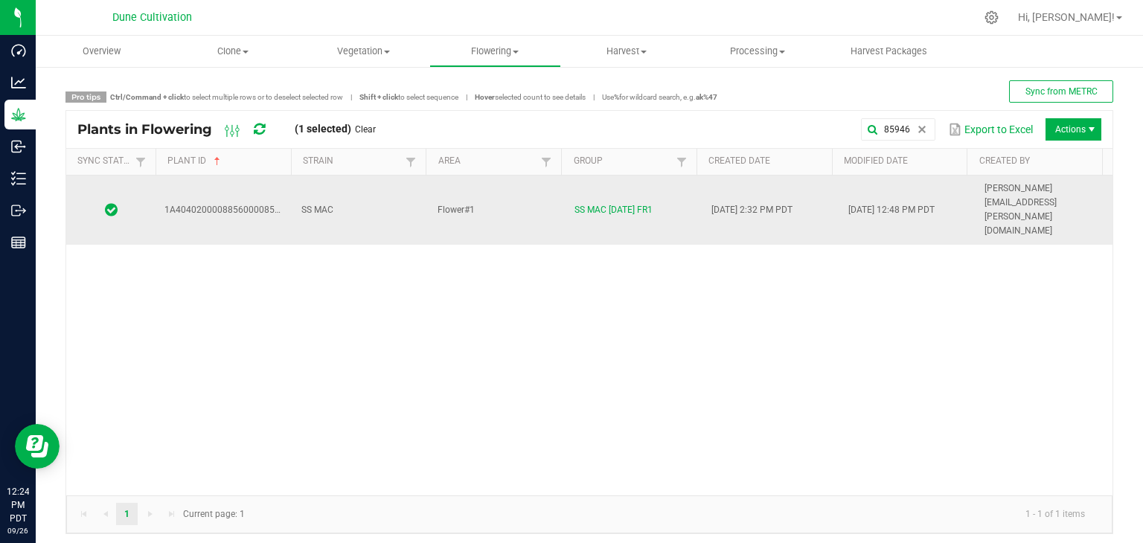
click at [350, 197] on td "SS MAC" at bounding box center [361, 210] width 137 height 69
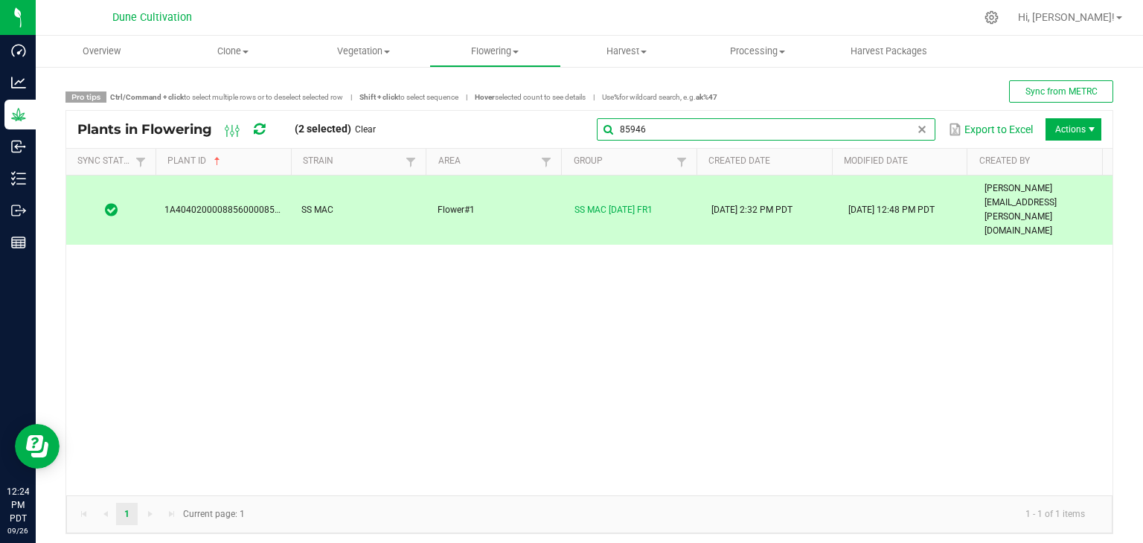
drag, startPoint x: 910, startPoint y: 137, endPoint x: 903, endPoint y: 138, distance: 7.6
click at [910, 137] on input "85946" at bounding box center [766, 129] width 339 height 22
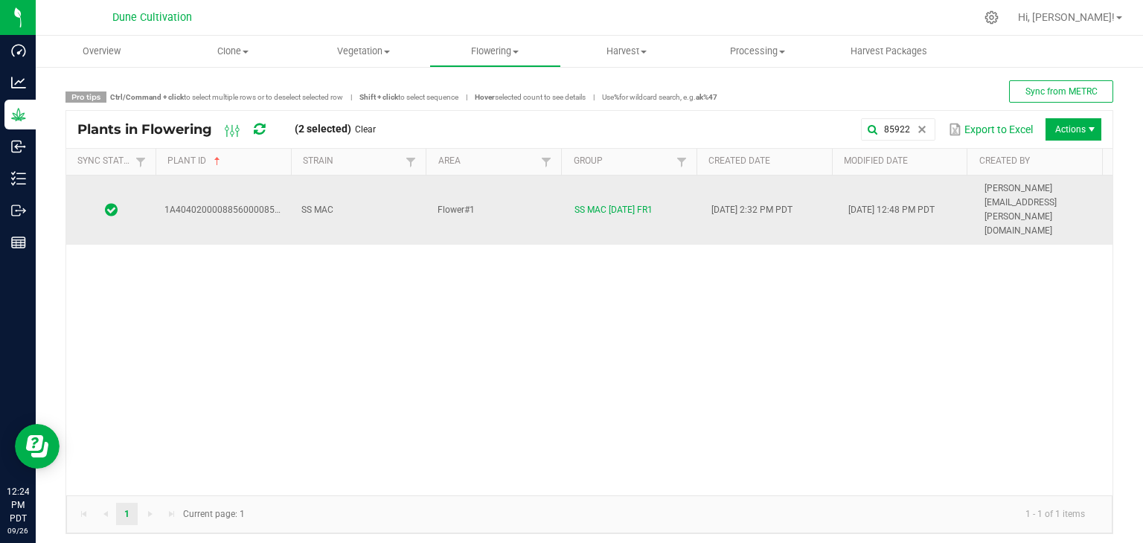
click at [488, 185] on td "Flower#1" at bounding box center [497, 210] width 137 height 69
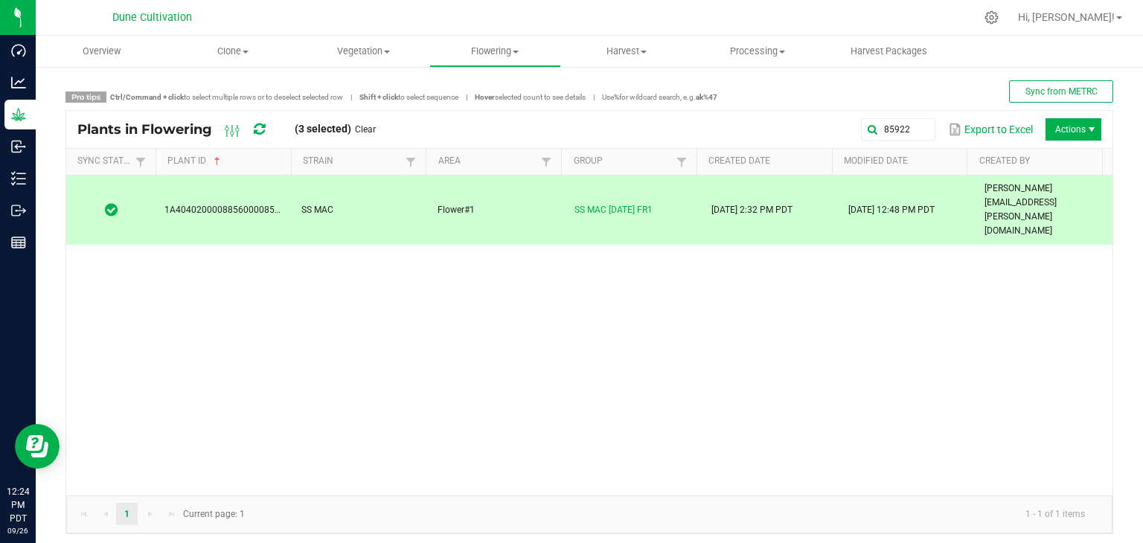
click at [943, 120] on div "Export to Excel" at bounding box center [990, 129] width 95 height 25
click at [920, 123] on input "85922" at bounding box center [766, 129] width 339 height 22
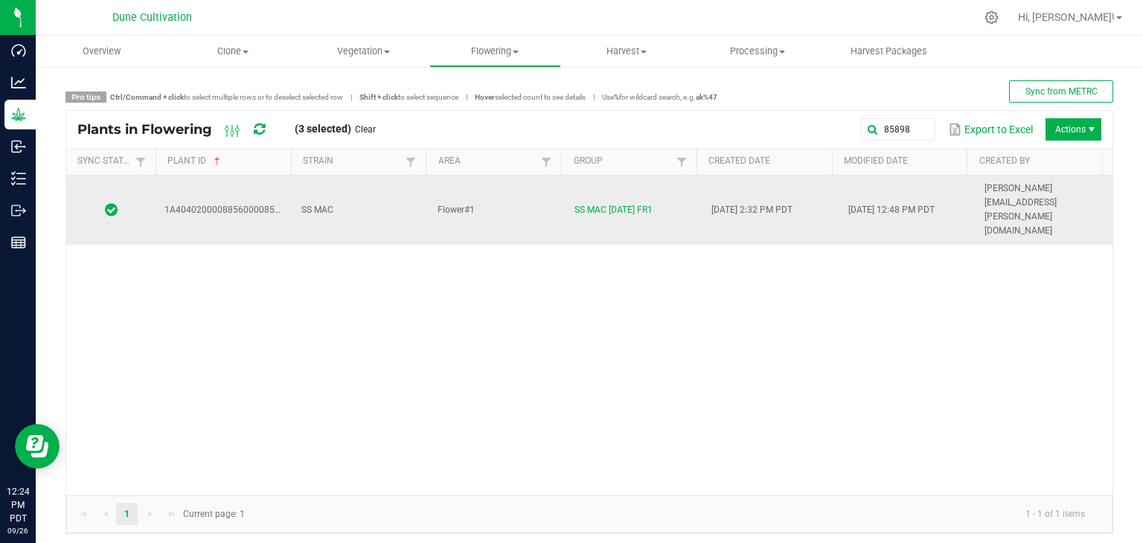
click at [344, 200] on td "SS MAC" at bounding box center [361, 210] width 137 height 69
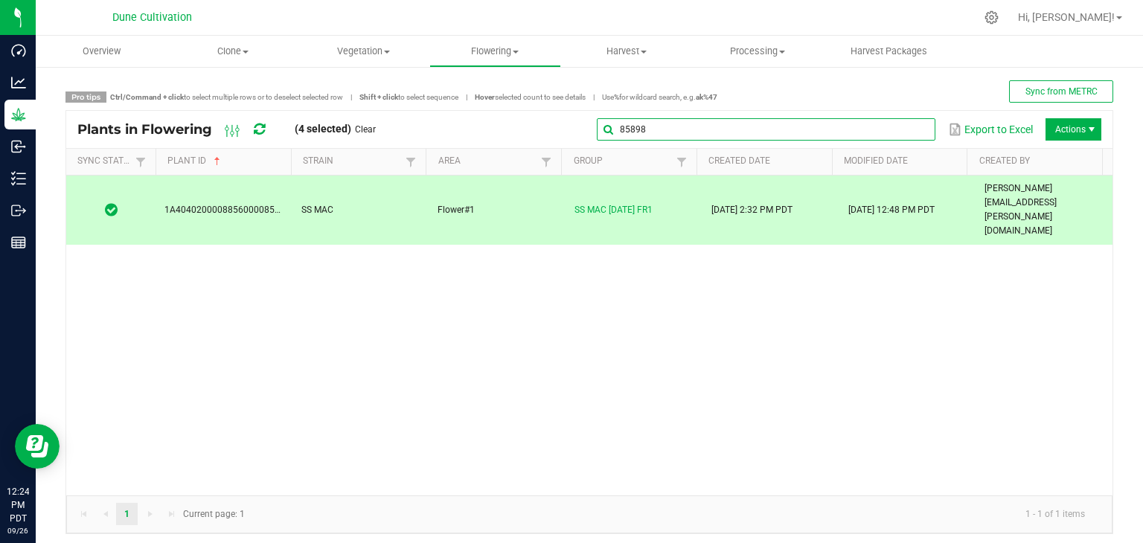
click at [896, 135] on input "85898" at bounding box center [766, 129] width 339 height 22
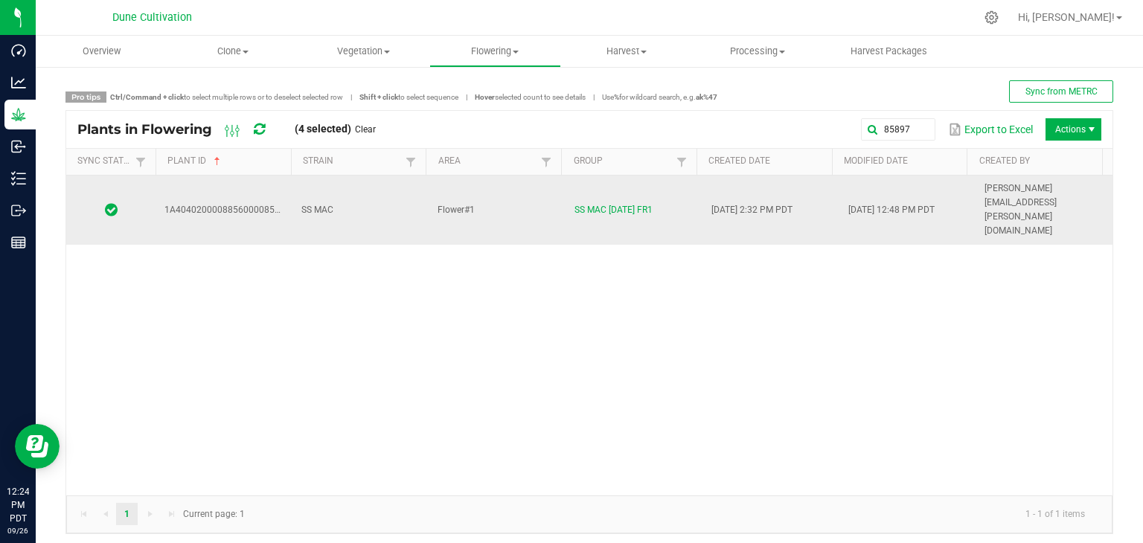
click at [372, 201] on td "SS MAC" at bounding box center [361, 210] width 137 height 69
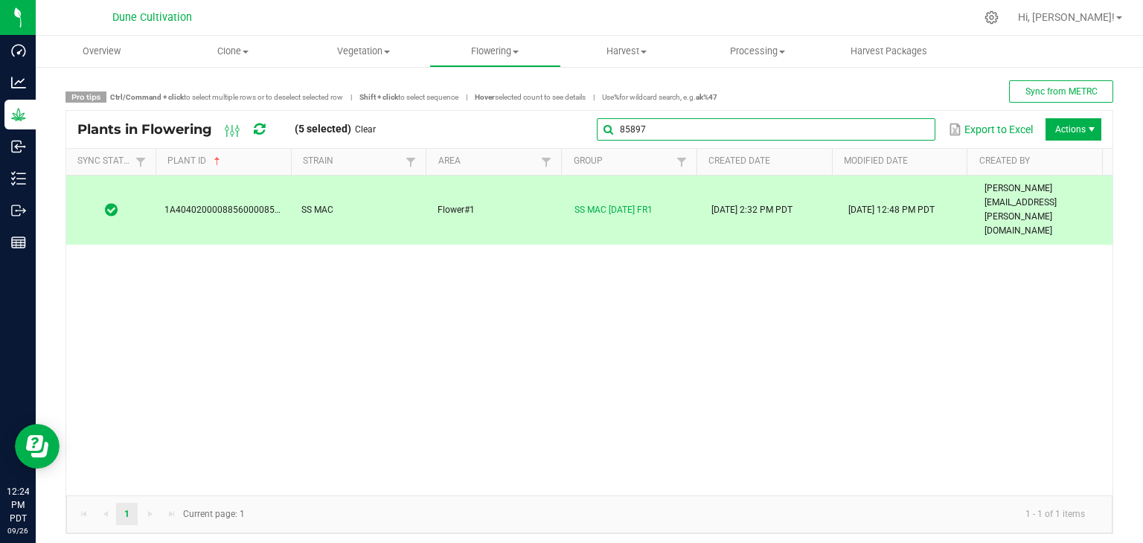
click at [901, 138] on input "85897" at bounding box center [766, 129] width 339 height 22
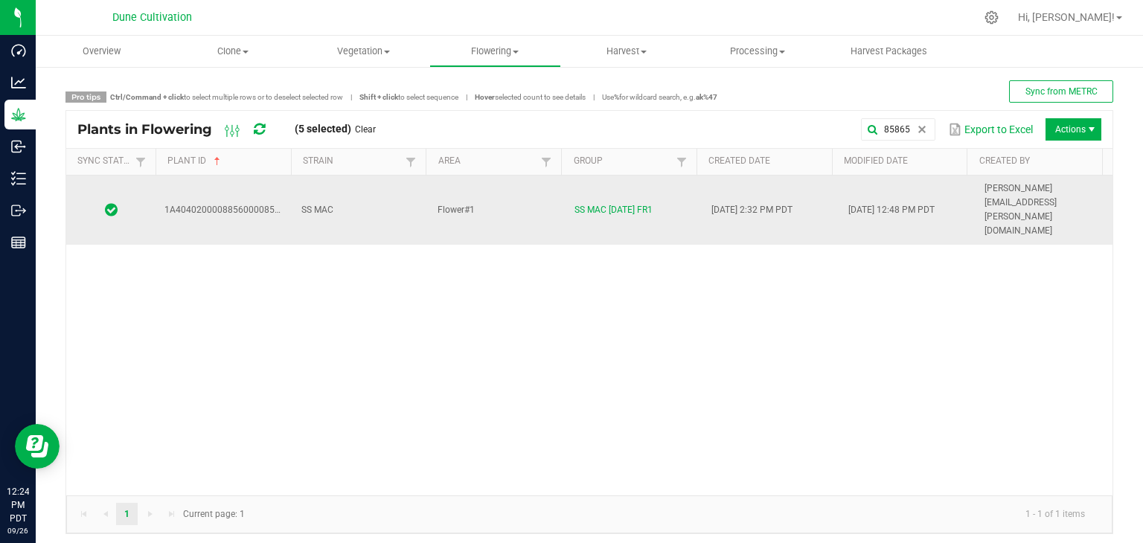
click at [405, 197] on td "SS MAC" at bounding box center [361, 210] width 137 height 69
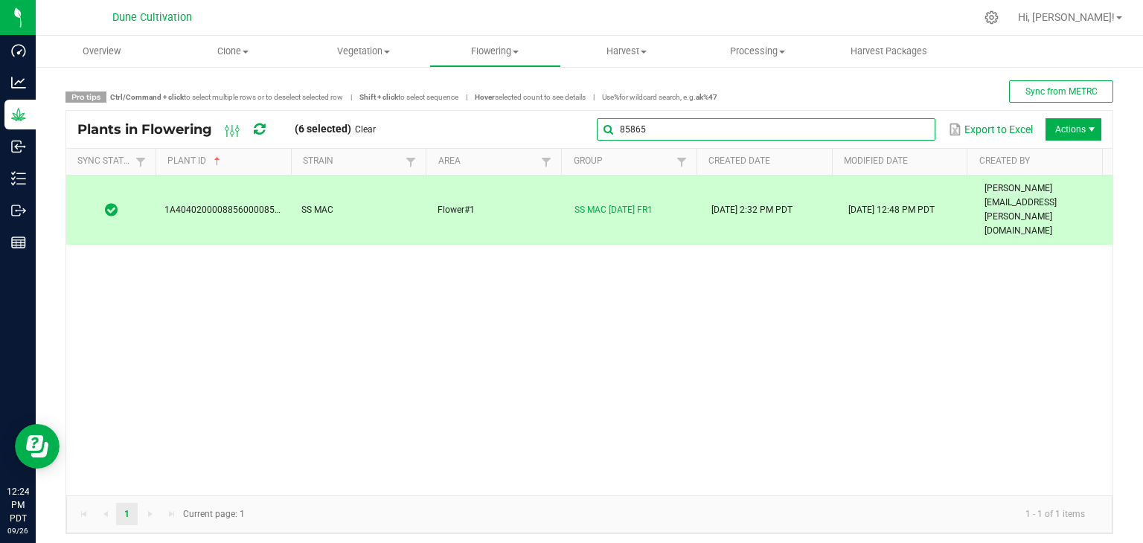
click at [910, 123] on input "85865" at bounding box center [766, 129] width 339 height 22
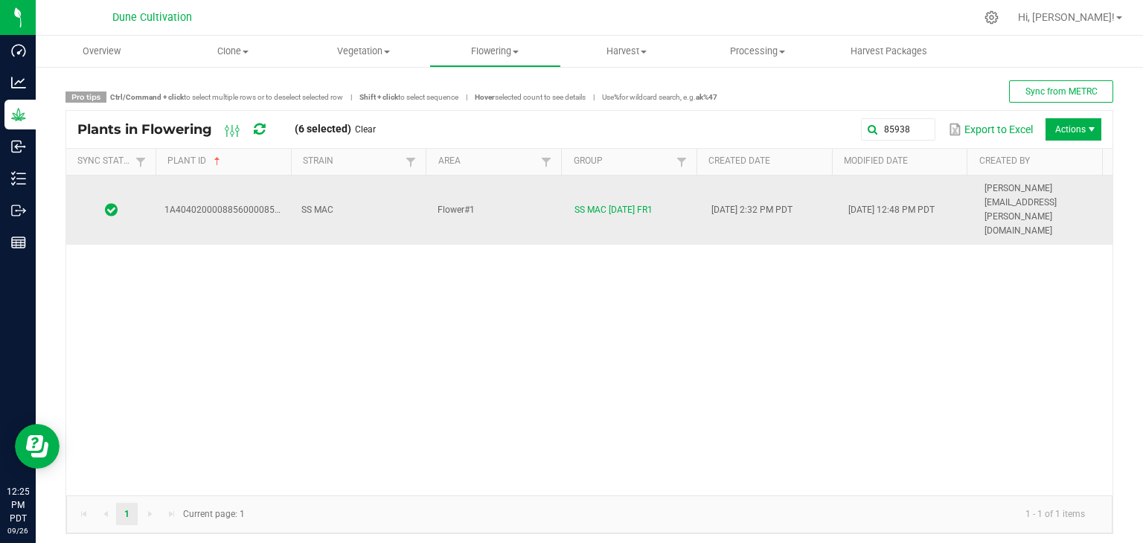
click at [526, 194] on td "Flower#1" at bounding box center [497, 210] width 137 height 69
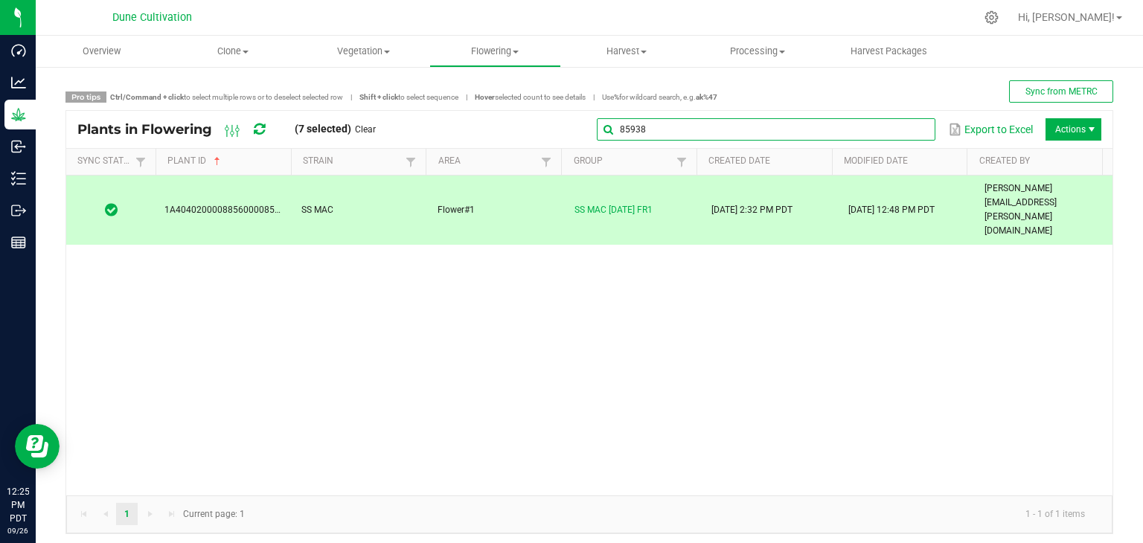
click at [911, 132] on global-search-input-ngx "85938" at bounding box center [766, 129] width 339 height 10
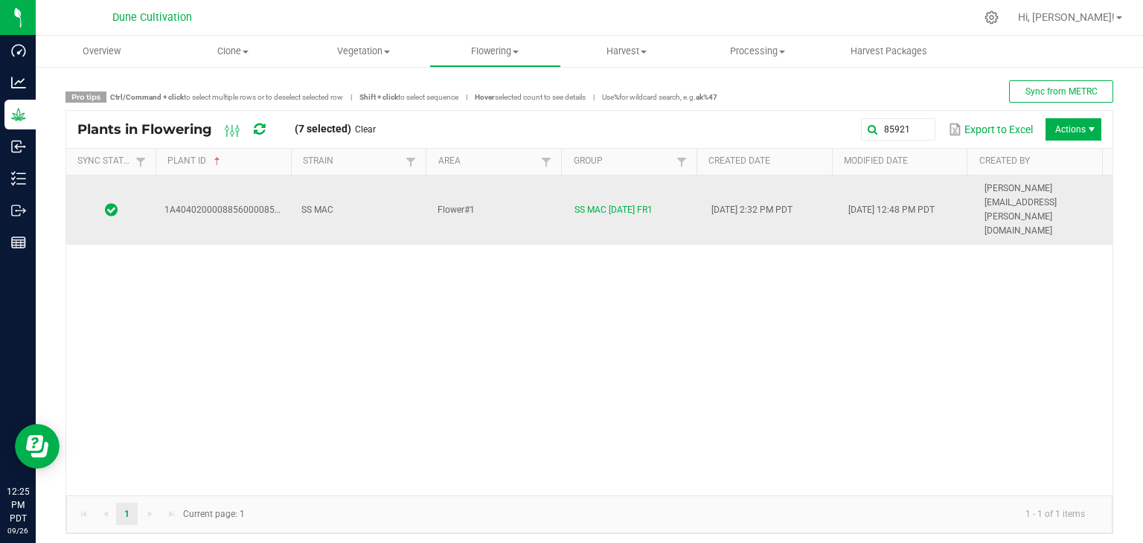
click at [363, 179] on td "SS MAC" at bounding box center [361, 210] width 137 height 69
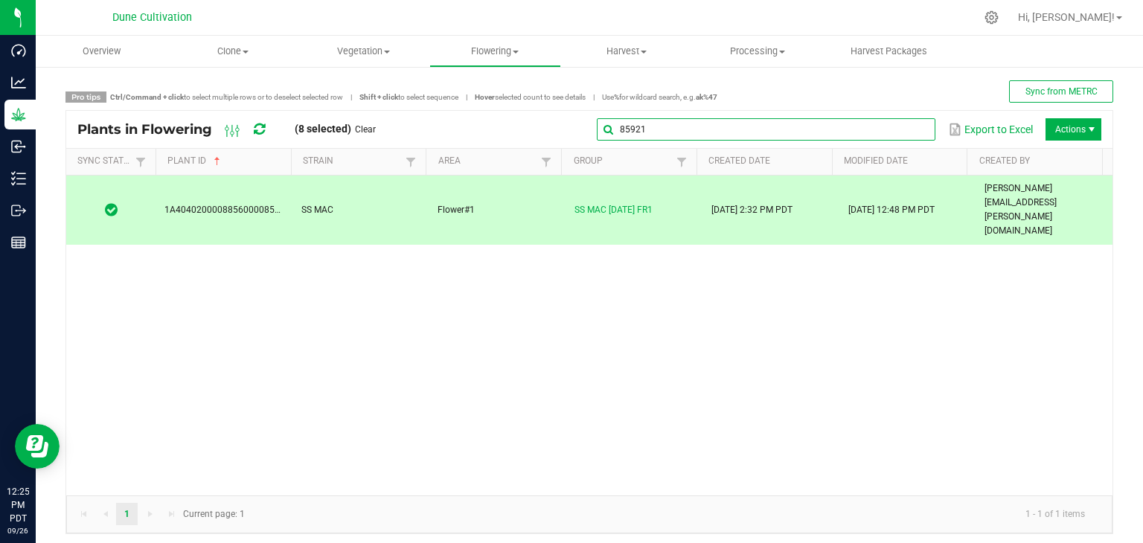
click at [907, 128] on global-search-input-ngx "85921" at bounding box center [766, 129] width 339 height 10
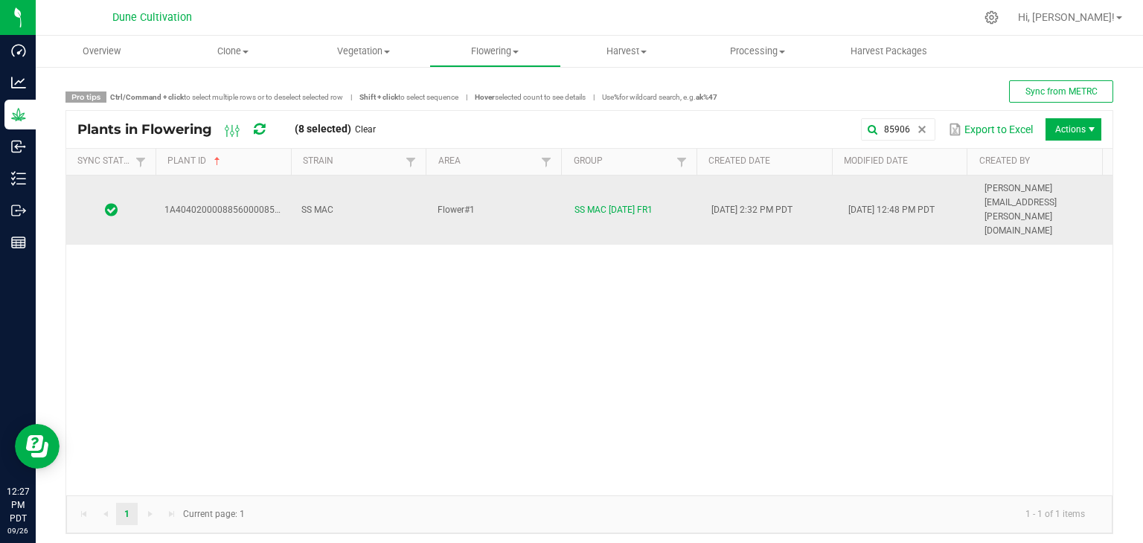
click at [375, 196] on td "SS MAC" at bounding box center [361, 210] width 137 height 69
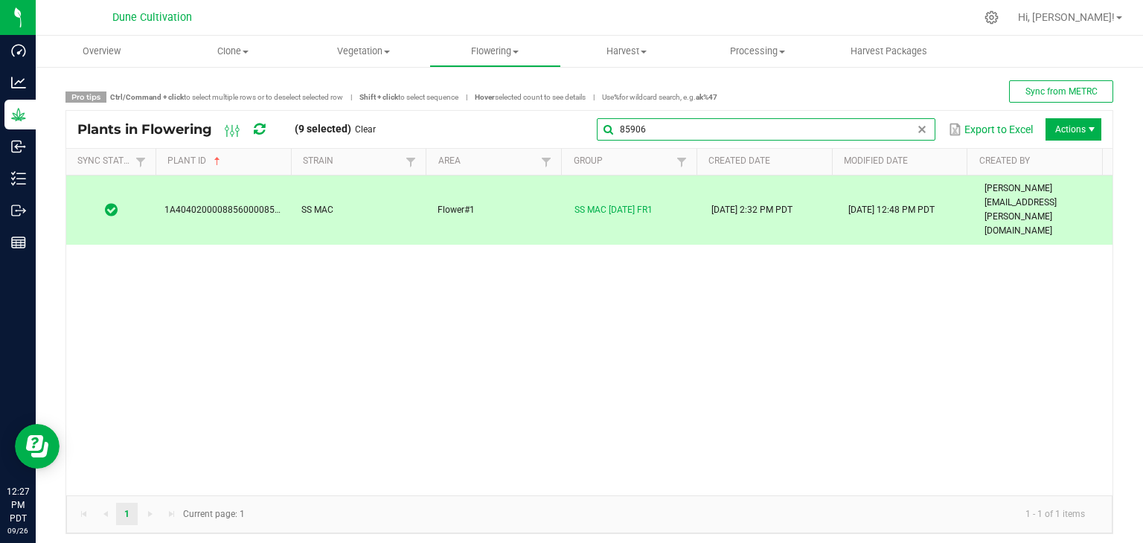
drag, startPoint x: 896, startPoint y: 124, endPoint x: 881, endPoint y: 128, distance: 14.8
click at [891, 126] on input "85906" at bounding box center [766, 129] width 339 height 22
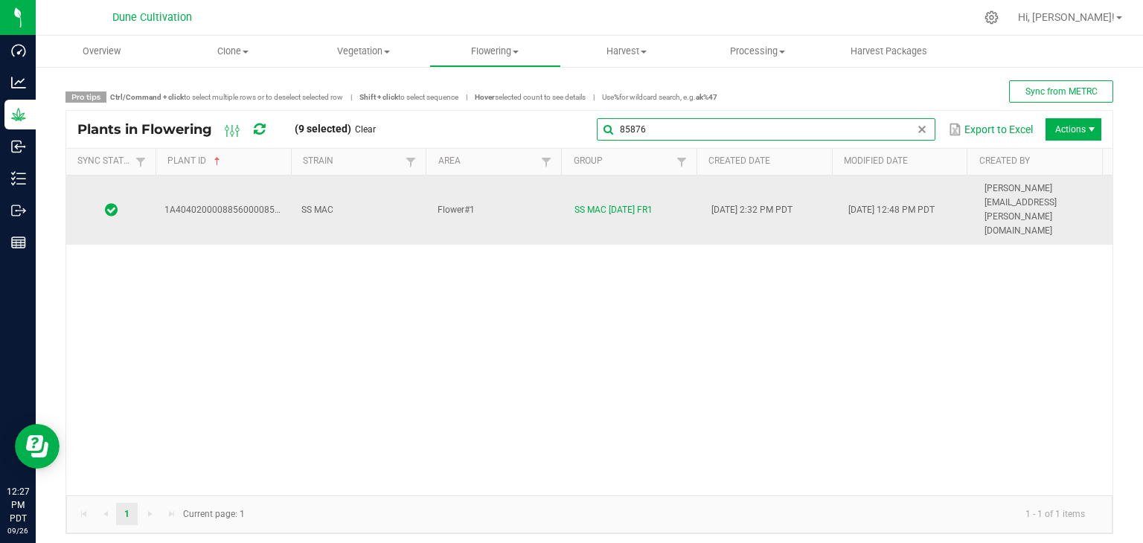
type input "85876"
click at [351, 187] on td "SS MAC" at bounding box center [361, 210] width 137 height 69
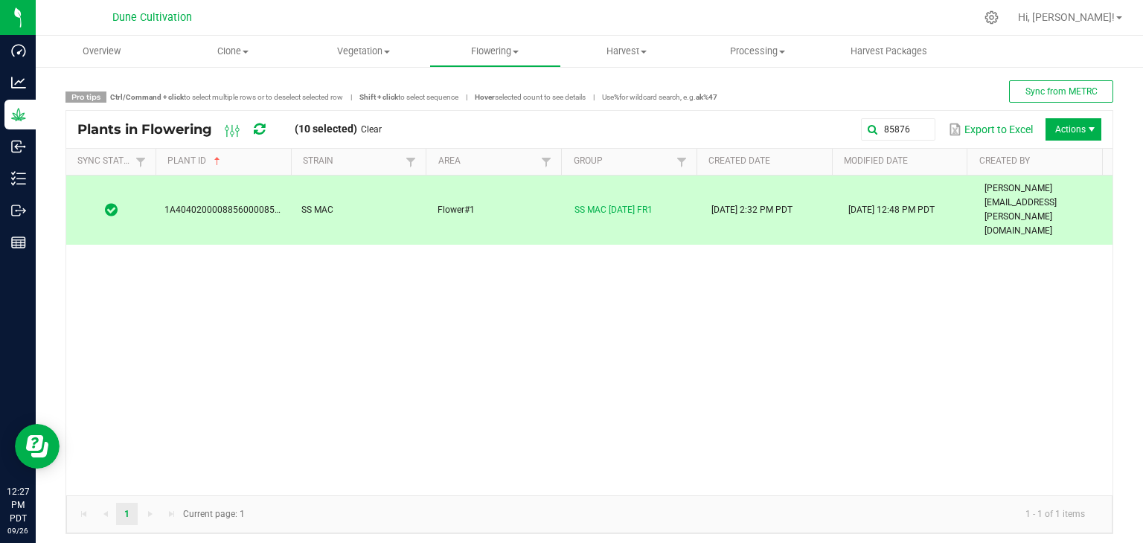
click at [1046, 125] on span "Actions" at bounding box center [1074, 129] width 56 height 22
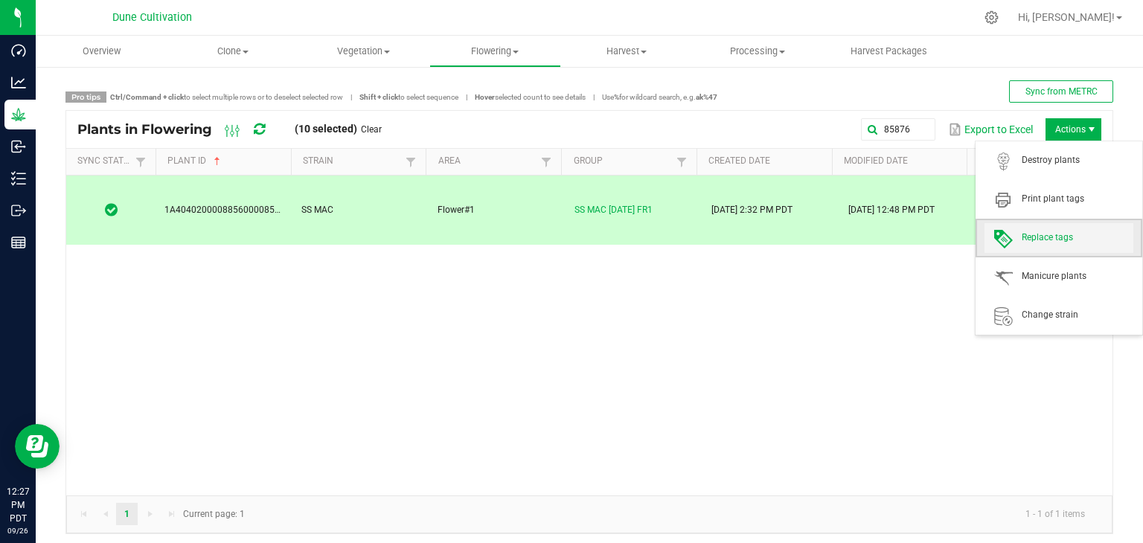
click at [1059, 237] on span "Replace tags" at bounding box center [1078, 238] width 112 height 13
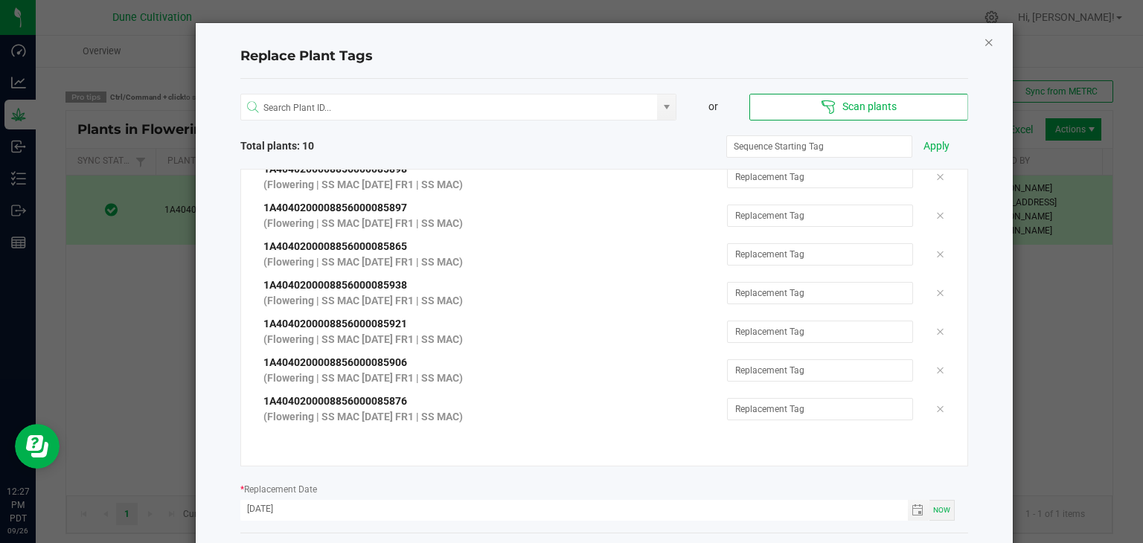
click at [985, 37] on icon "Close" at bounding box center [989, 42] width 10 height 18
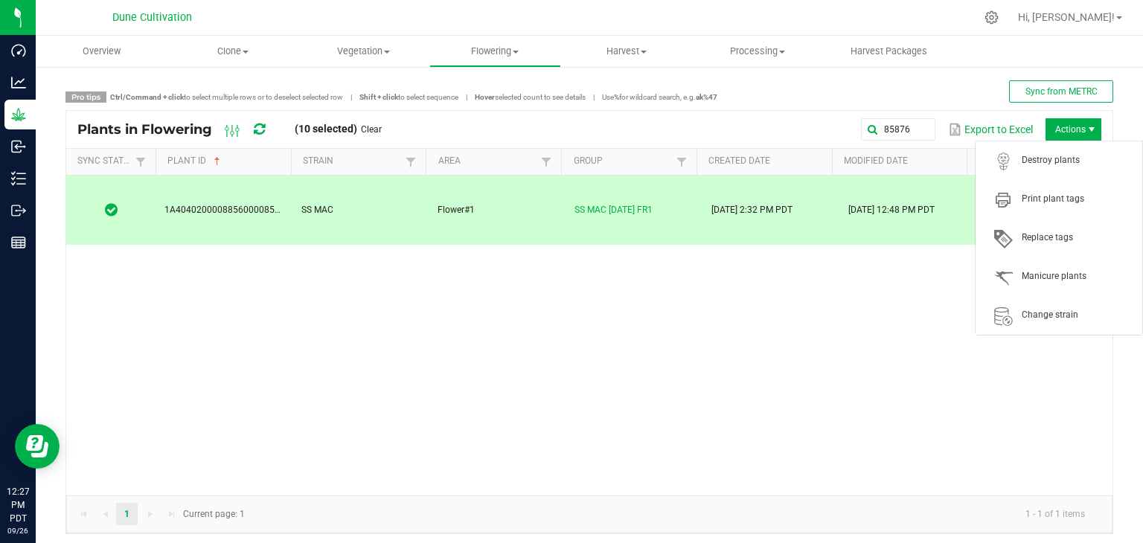
click at [1046, 128] on span "Actions" at bounding box center [1074, 129] width 56 height 22
click at [1057, 156] on span "Destroy plants" at bounding box center [1078, 160] width 112 height 13
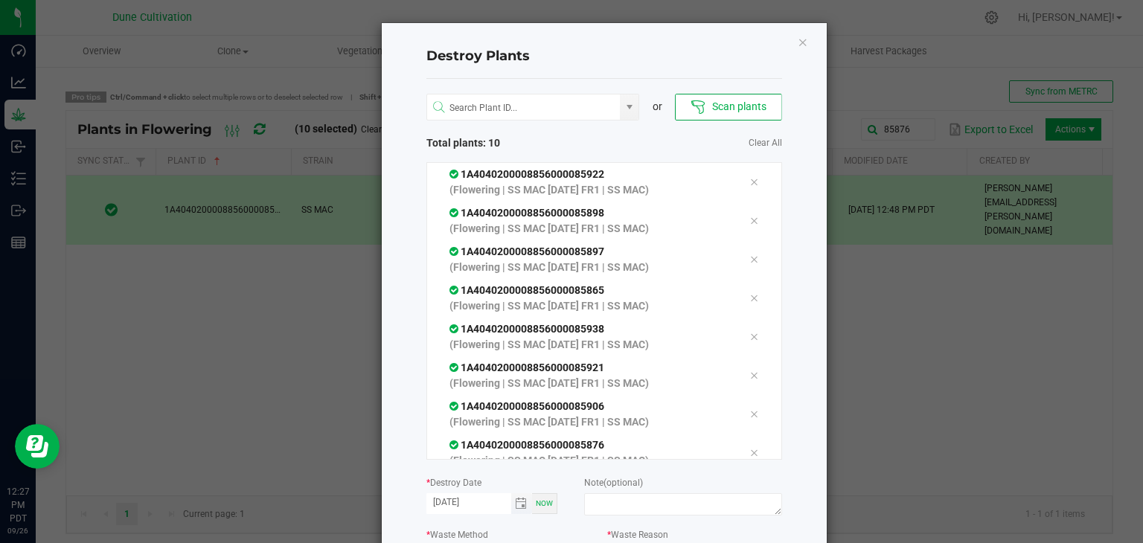
scroll to position [127, 0]
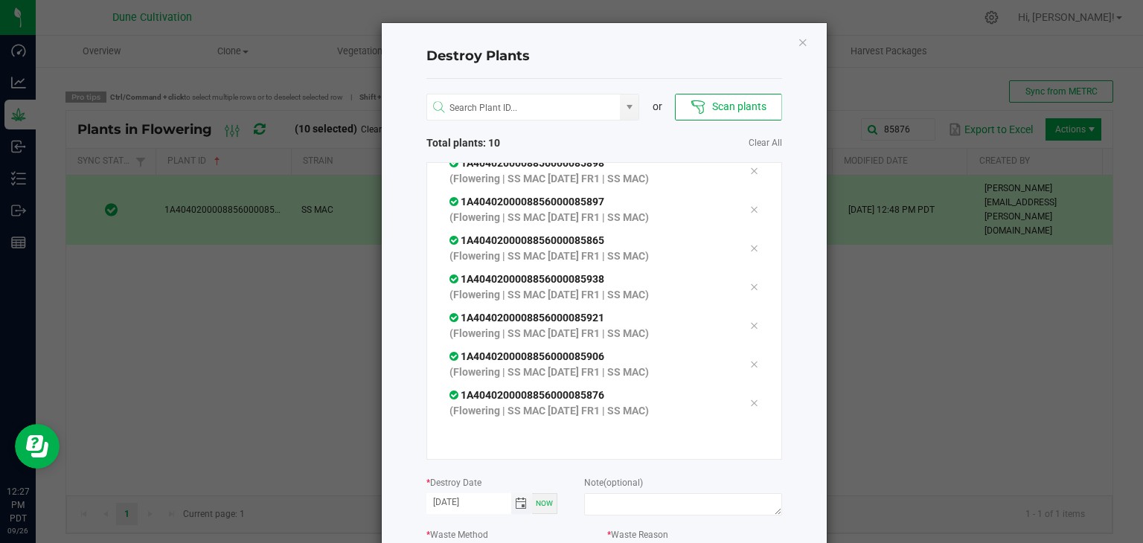
click at [516, 508] on span "Toggle calendar" at bounding box center [521, 504] width 12 height 12
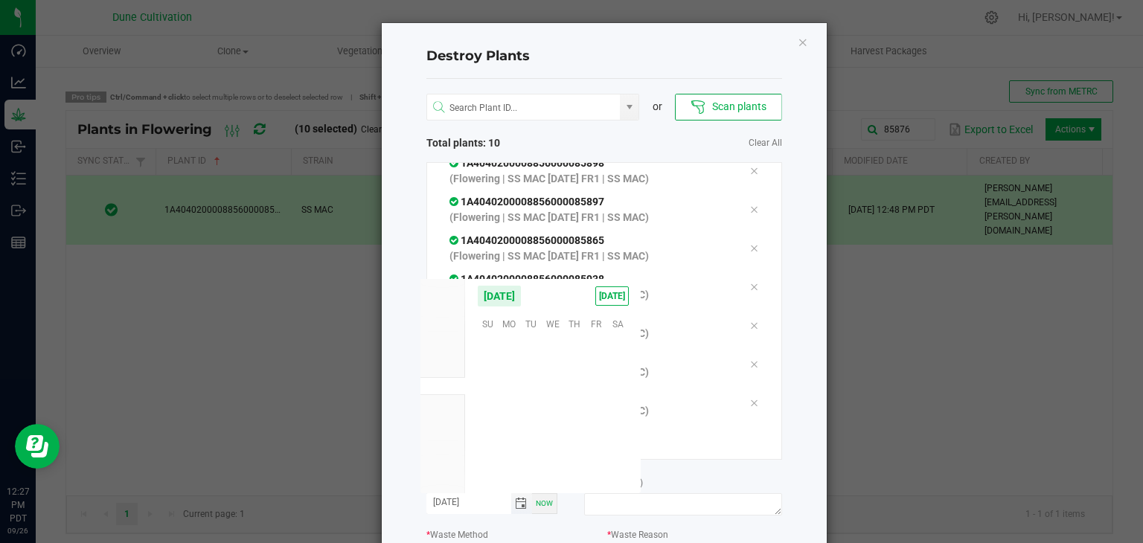
scroll to position [241476, 0]
click at [575, 418] on span "25" at bounding box center [575, 415] width 22 height 23
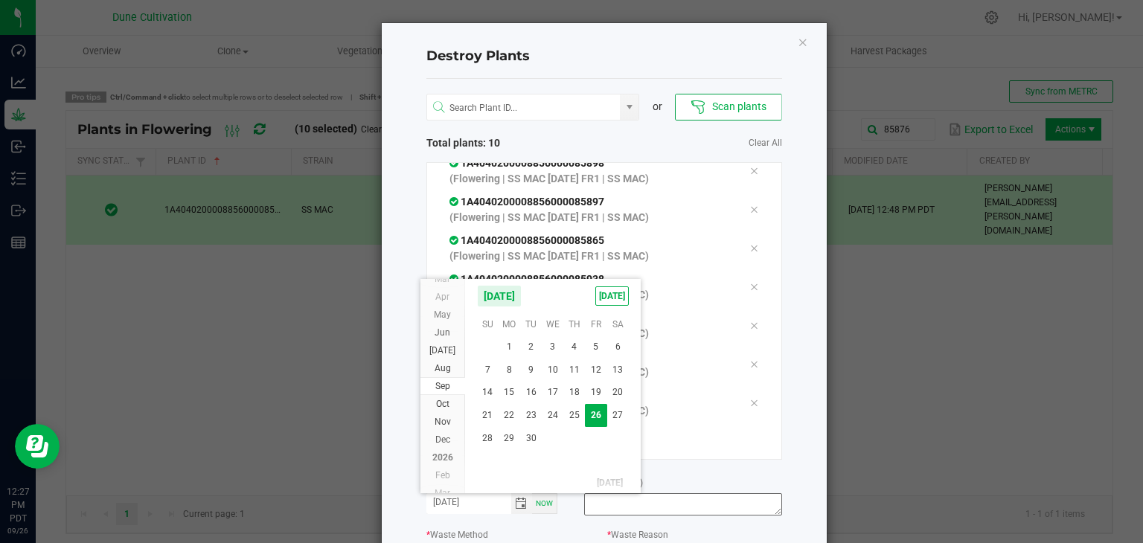
type input "[DATE]"
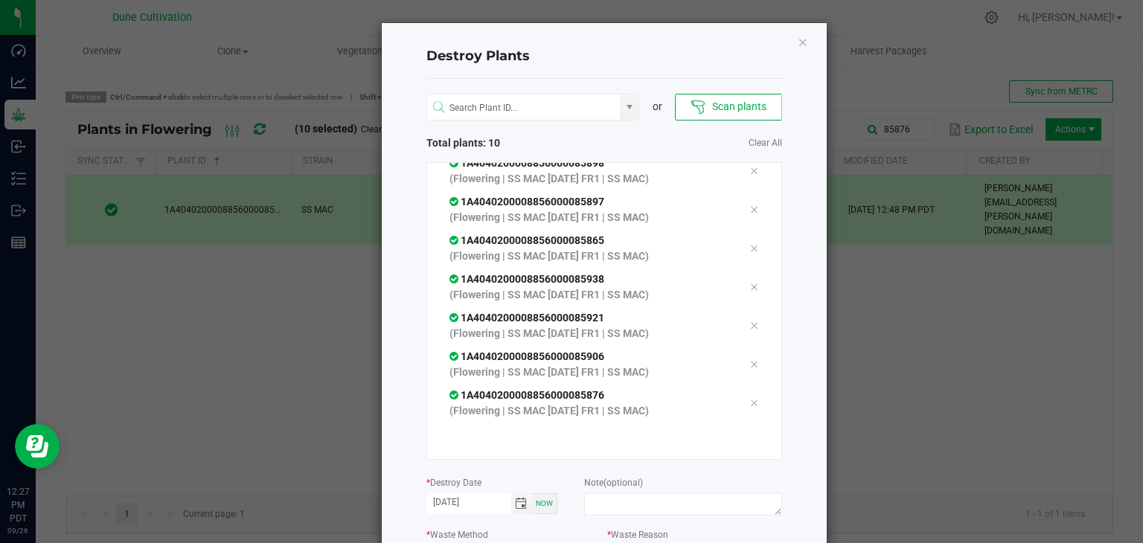
click at [636, 483] on span "(optional)" at bounding box center [623, 483] width 39 height 10
click at [633, 490] on div "Note (optional)" at bounding box center [682, 497] width 197 height 45
click at [631, 494] on textarea at bounding box center [682, 505] width 197 height 22
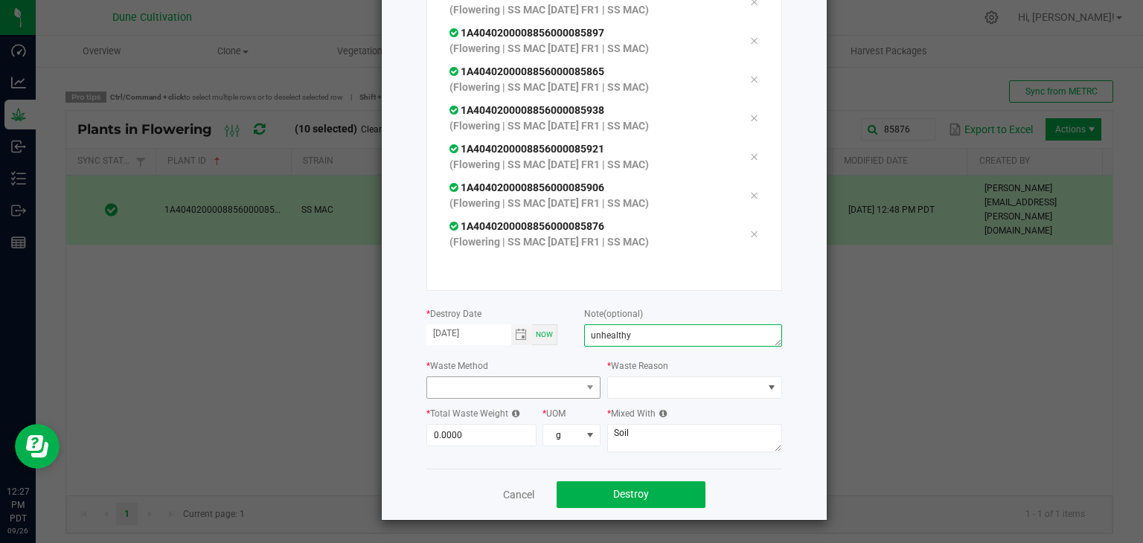
type textarea "unhealthy"
click at [526, 396] on span at bounding box center [504, 387] width 155 height 21
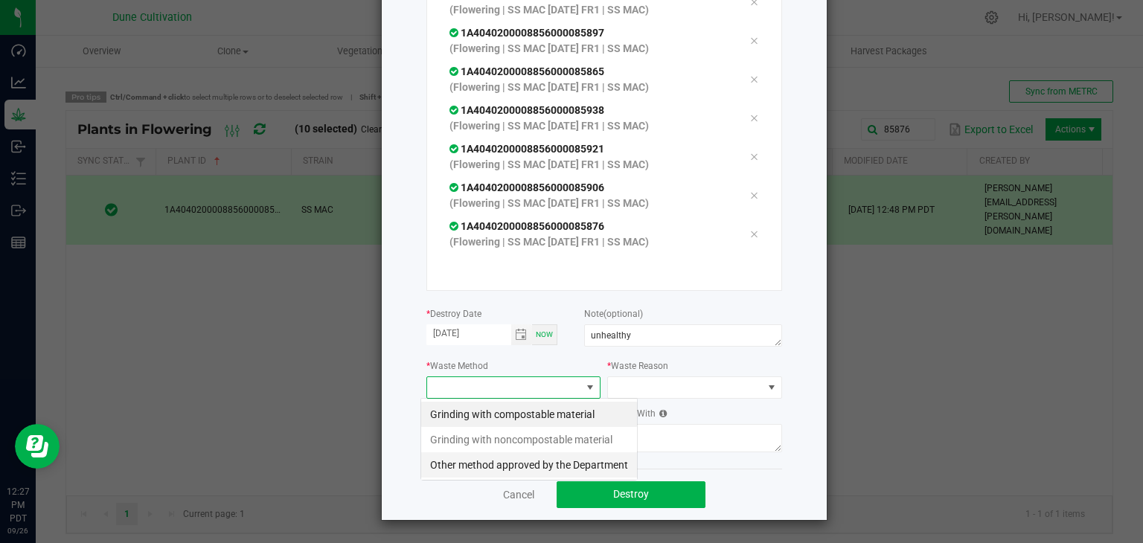
scroll to position [22, 175]
click at [497, 422] on li "Grinding with compostable material" at bounding box center [529, 414] width 216 height 25
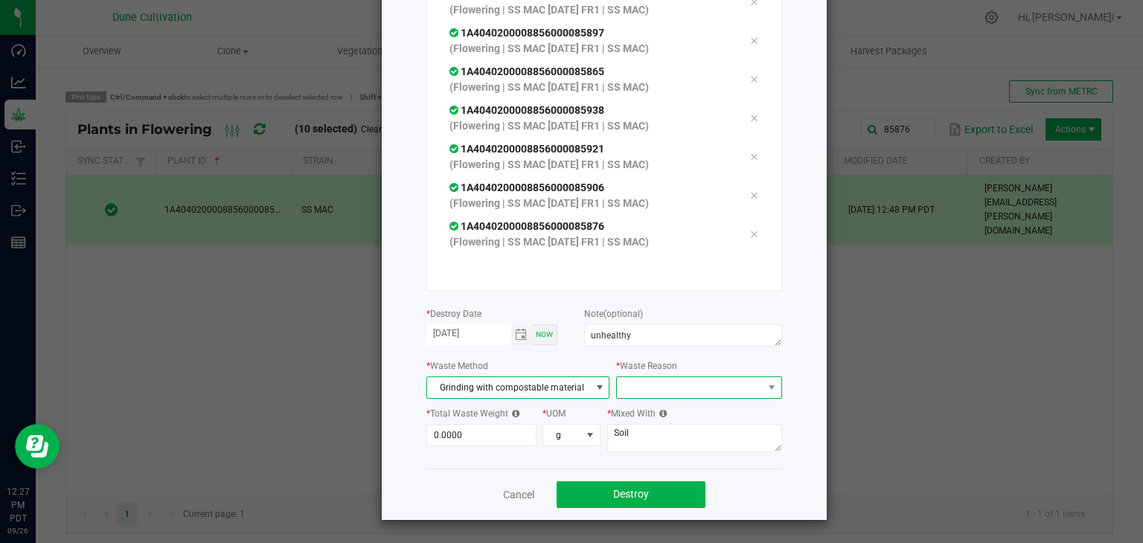
click at [617, 384] on span at bounding box center [689, 387] width 145 height 21
click at [628, 415] on li "Pruning" at bounding box center [691, 414] width 167 height 25
click at [504, 440] on input "0" at bounding box center [481, 435] width 109 height 21
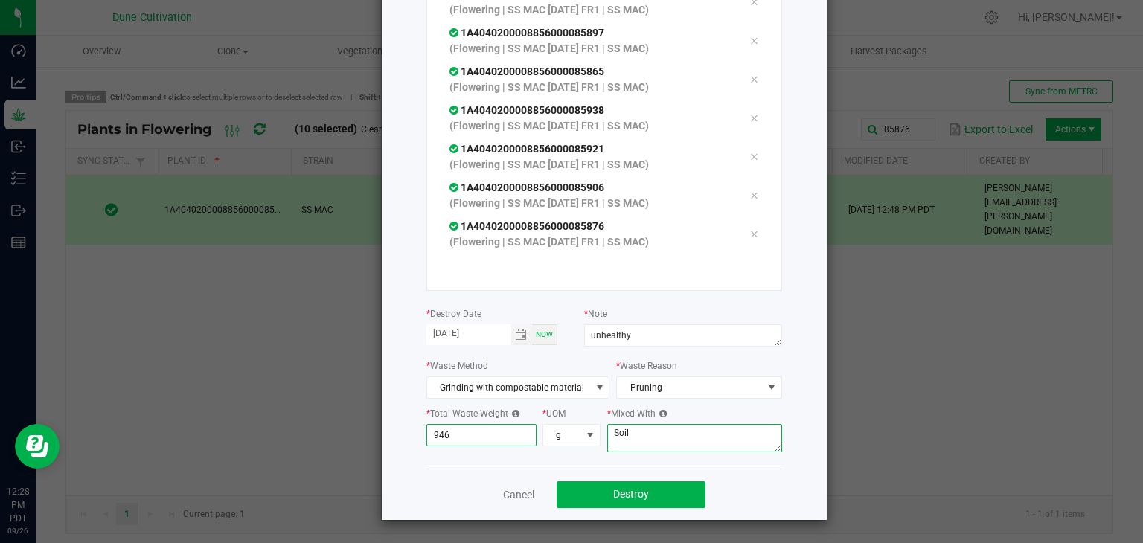
type input "946.0000"
drag, startPoint x: 651, startPoint y: 440, endPoint x: 640, endPoint y: 441, distance: 10.4
click at [644, 441] on textarea "Soil" at bounding box center [694, 438] width 175 height 28
type textarea "S"
type textarea "wood chips"
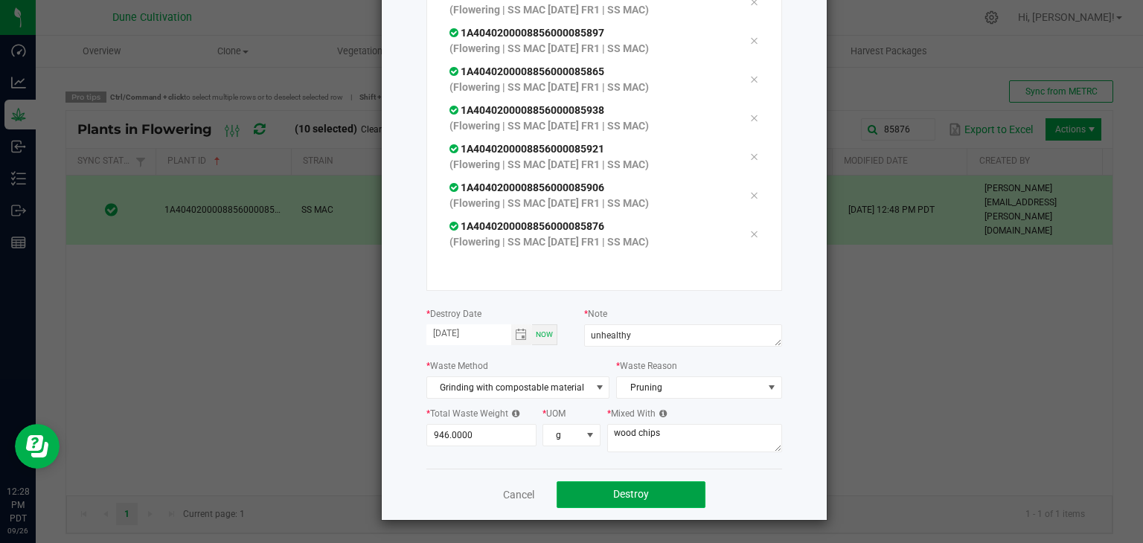
click at [660, 486] on button "Destroy" at bounding box center [631, 495] width 149 height 27
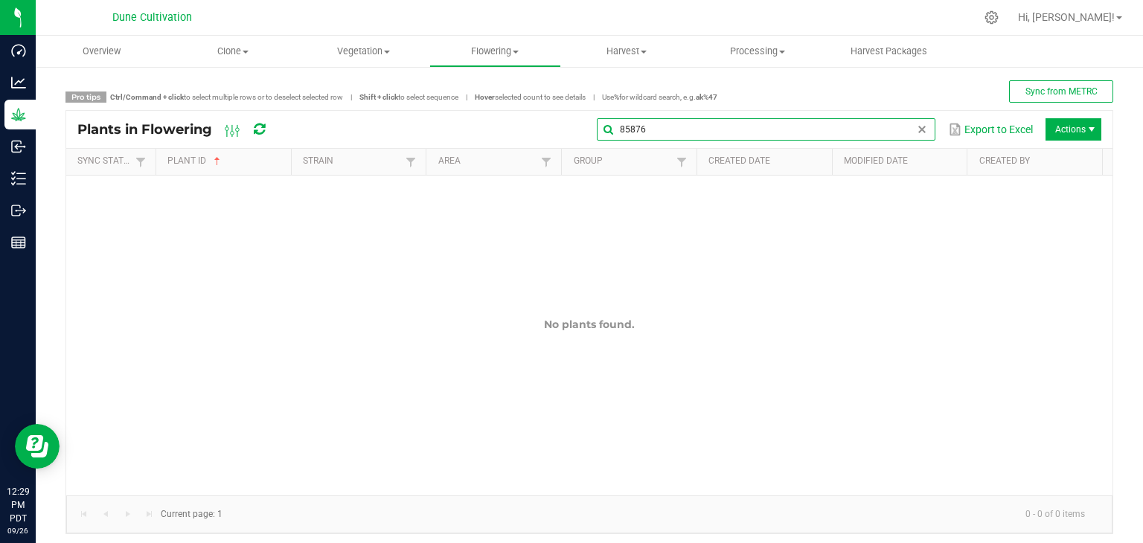
click at [898, 121] on input "85876" at bounding box center [766, 129] width 339 height 22
type input "8"
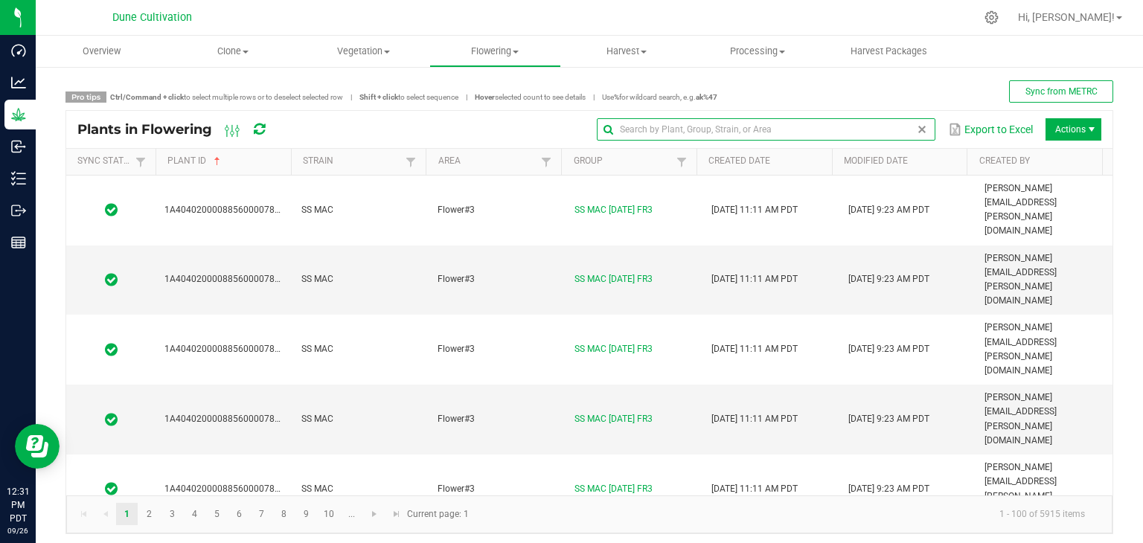
click at [652, 124] on input "text" at bounding box center [766, 129] width 339 height 22
click at [611, 132] on input "text" at bounding box center [766, 129] width 339 height 22
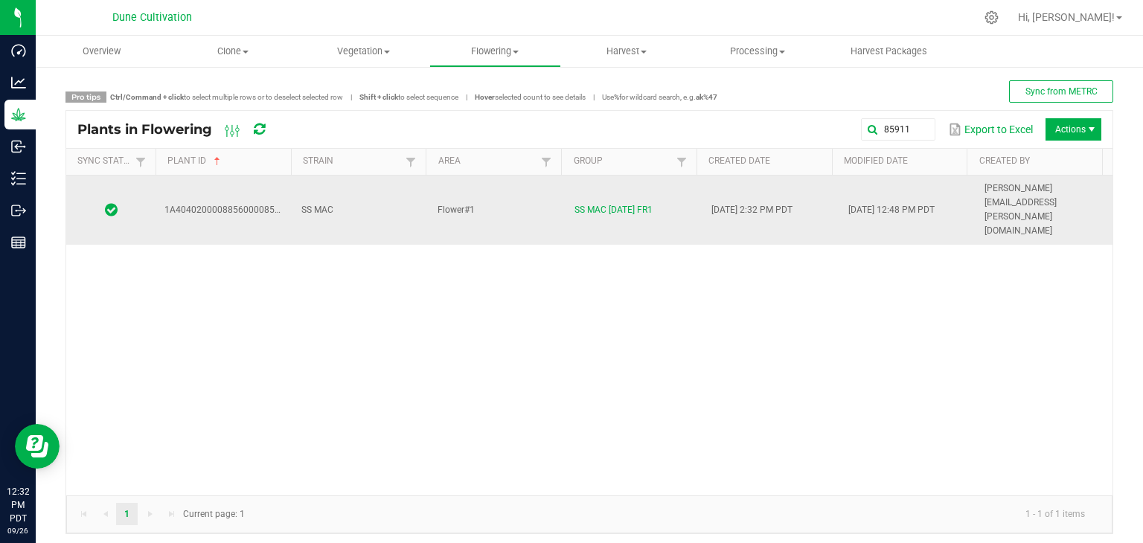
click at [518, 191] on td "Flower#1" at bounding box center [497, 210] width 137 height 69
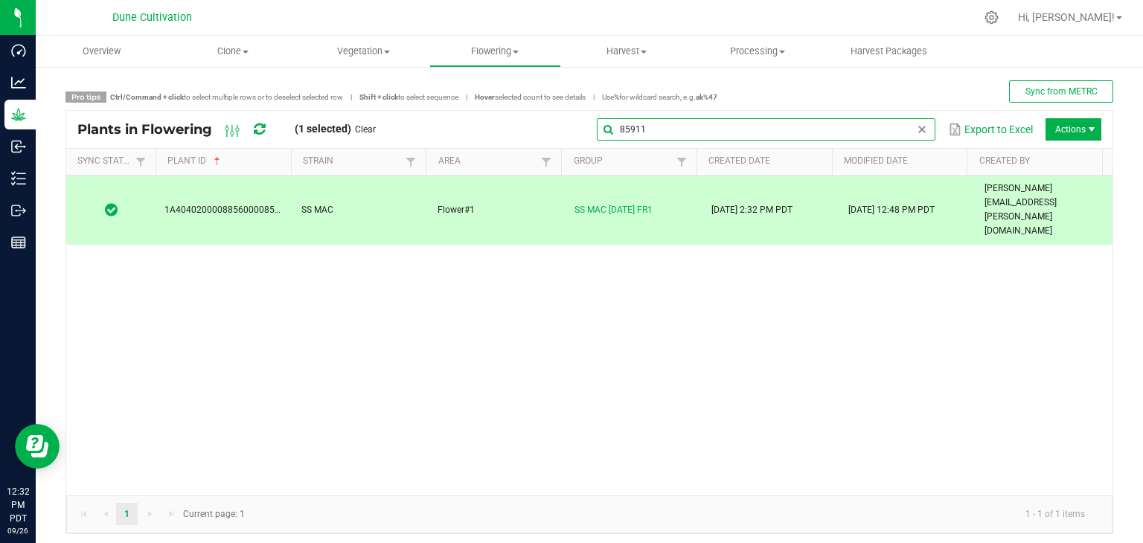
click at [908, 124] on global-search-input-ngx "85911" at bounding box center [766, 129] width 339 height 10
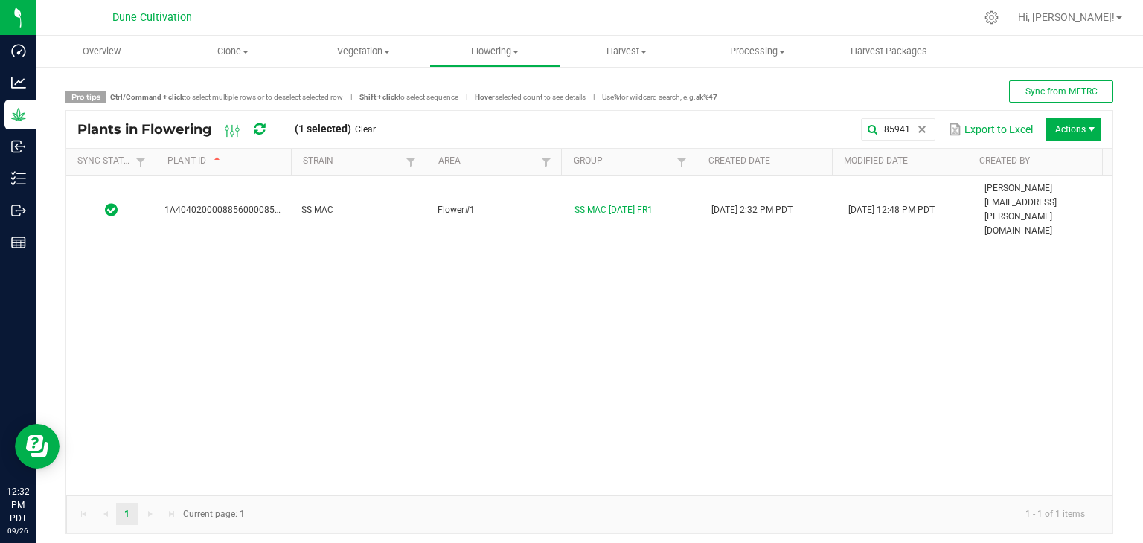
click at [493, 203] on div "1A4040200008856000085941 SS MAC Flower#1 SS MAC [DATE] FR1 [DATE] 2:32 PM PDT […" at bounding box center [589, 336] width 1047 height 320
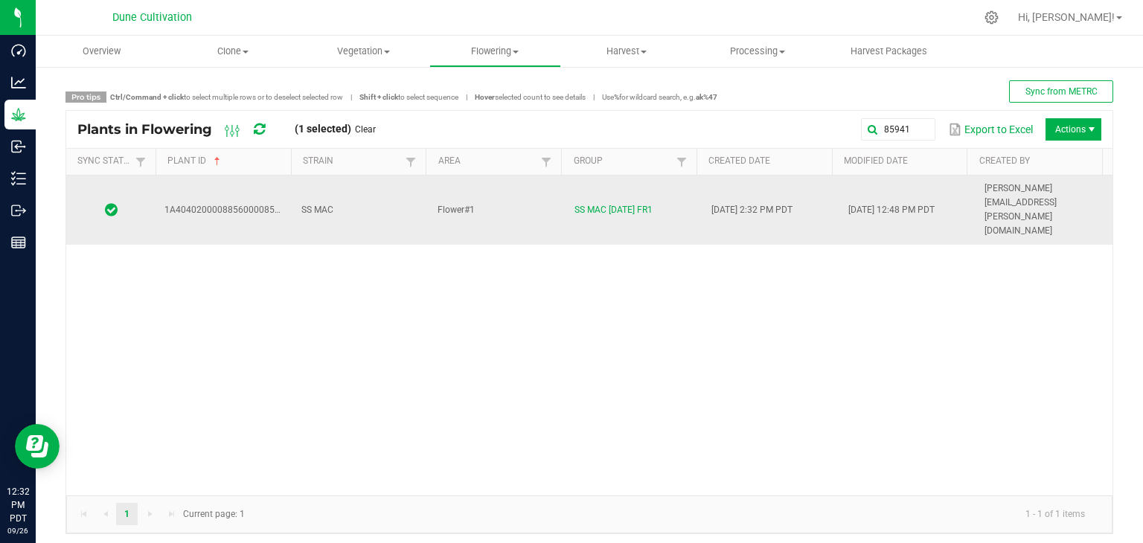
click at [500, 195] on td "Flower#1" at bounding box center [497, 210] width 137 height 69
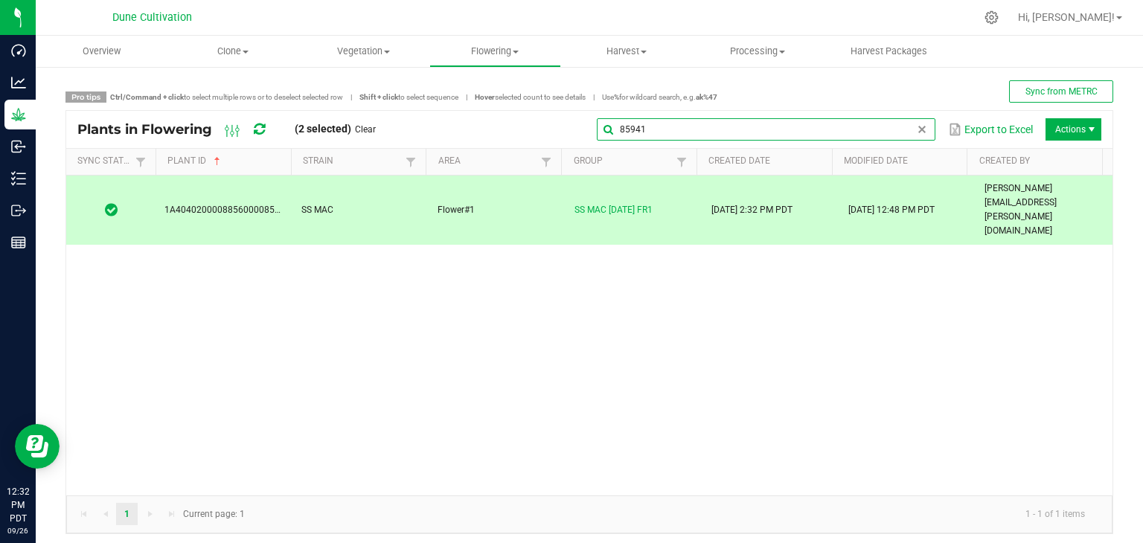
click at [902, 127] on input "85941" at bounding box center [766, 129] width 339 height 22
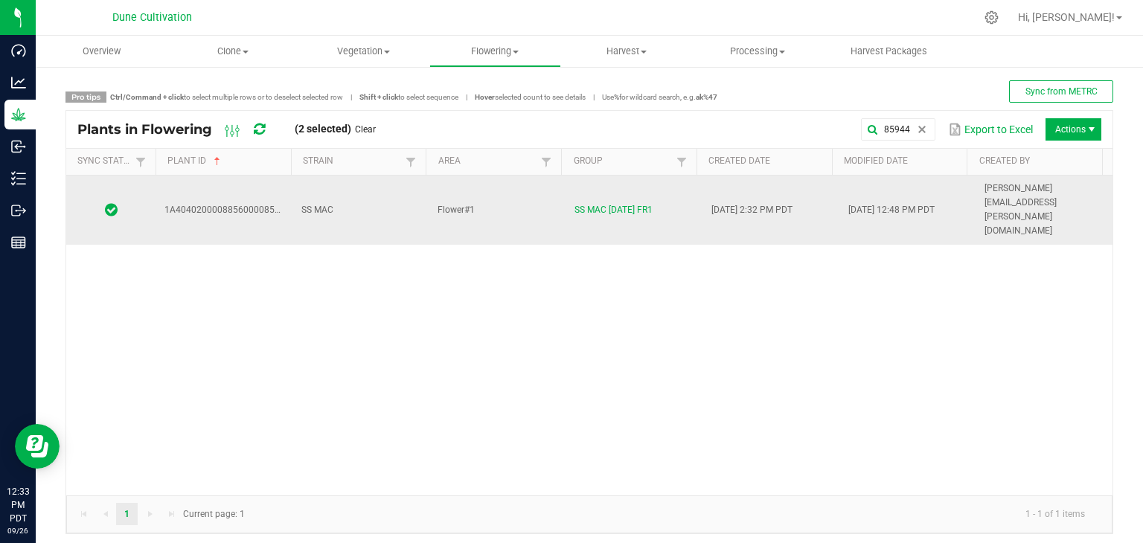
click at [520, 191] on td "Flower#1" at bounding box center [497, 210] width 137 height 69
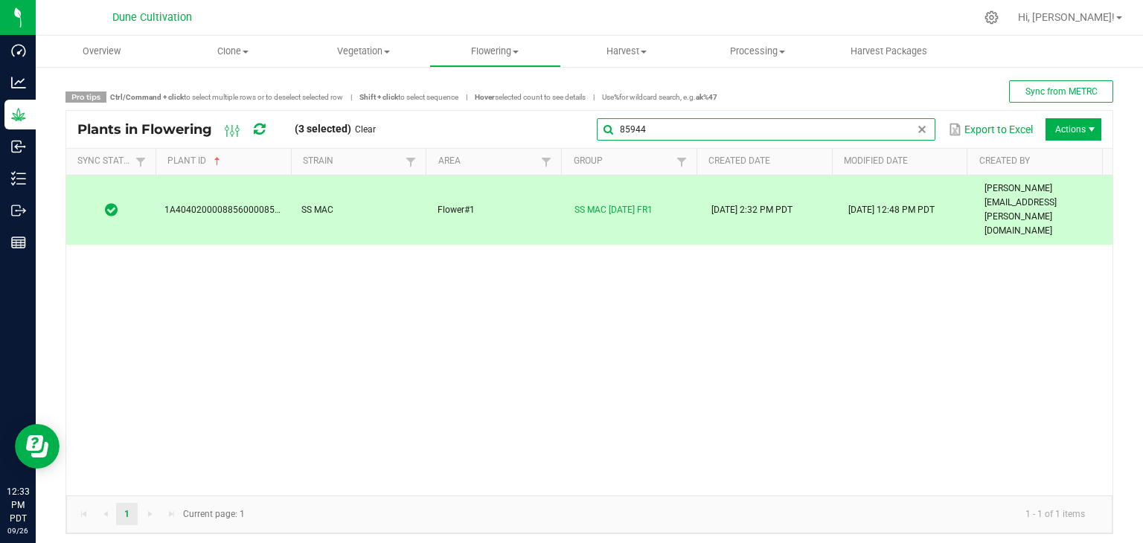
click at [899, 135] on input "85944" at bounding box center [766, 129] width 339 height 22
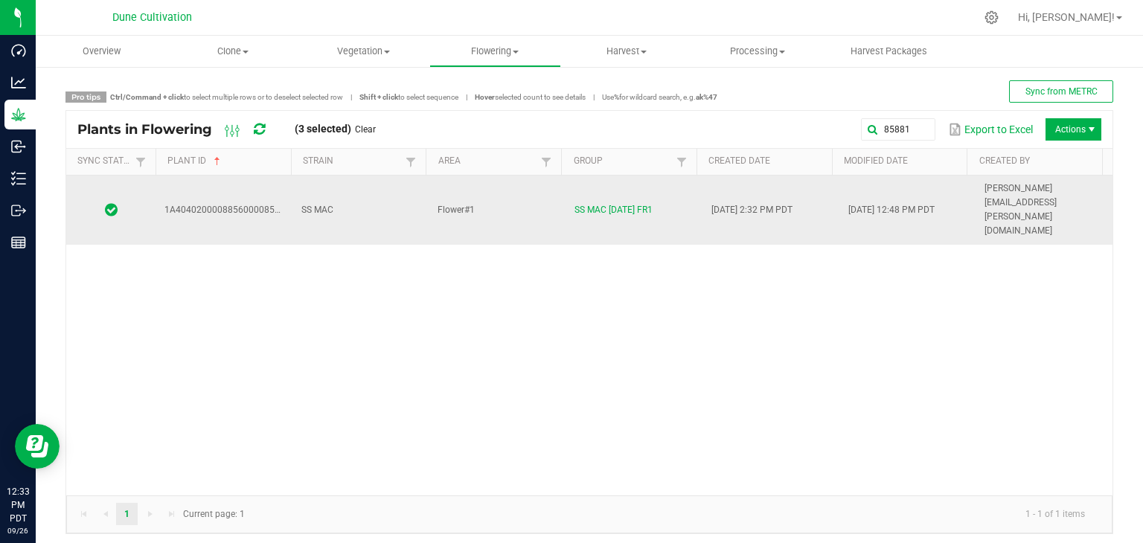
click at [512, 194] on td "Flower#1" at bounding box center [497, 210] width 137 height 69
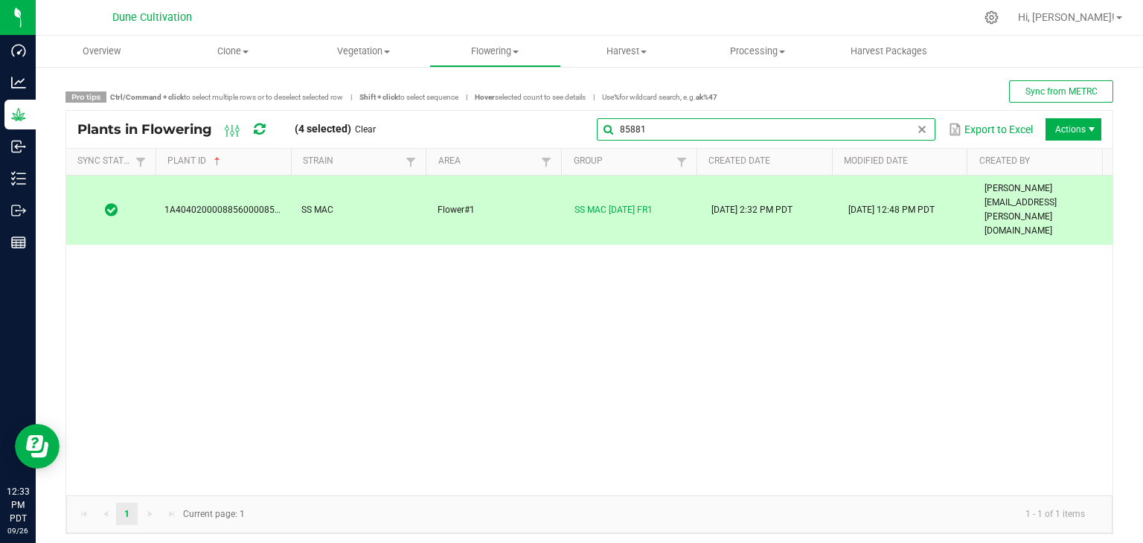
click at [905, 128] on global-search-input-ngx "85881" at bounding box center [766, 129] width 339 height 10
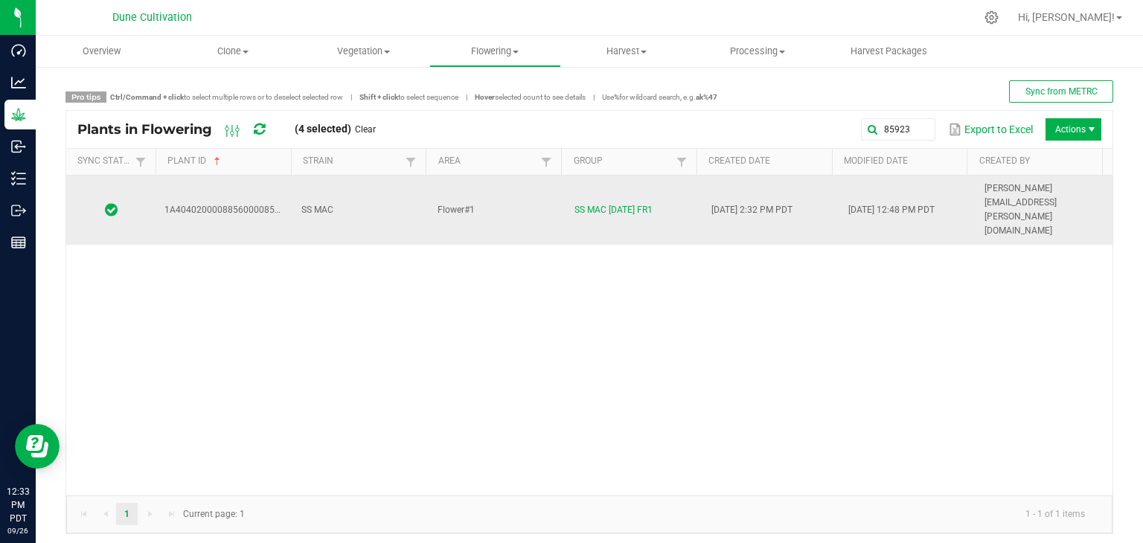
click at [505, 190] on td "Flower#1" at bounding box center [497, 210] width 137 height 69
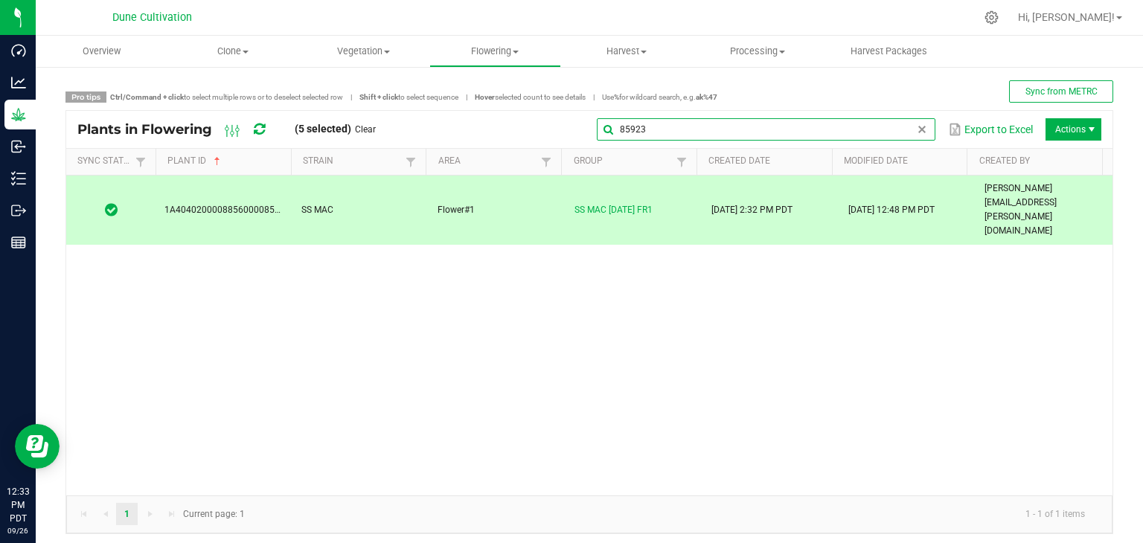
click at [896, 127] on input "85923" at bounding box center [766, 129] width 339 height 22
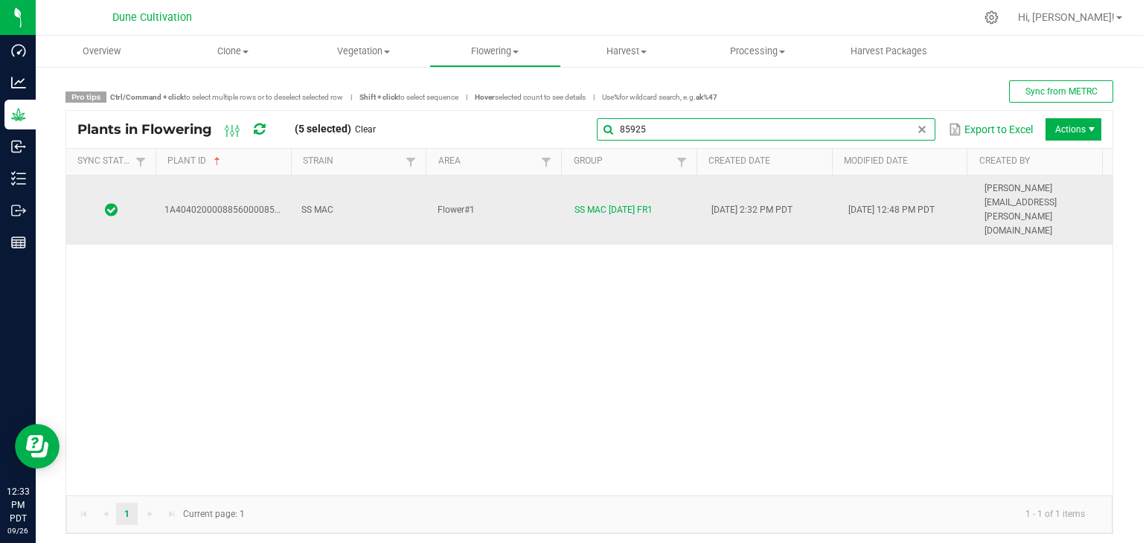
type input "85925"
click at [547, 185] on td "Flower#1" at bounding box center [497, 210] width 137 height 69
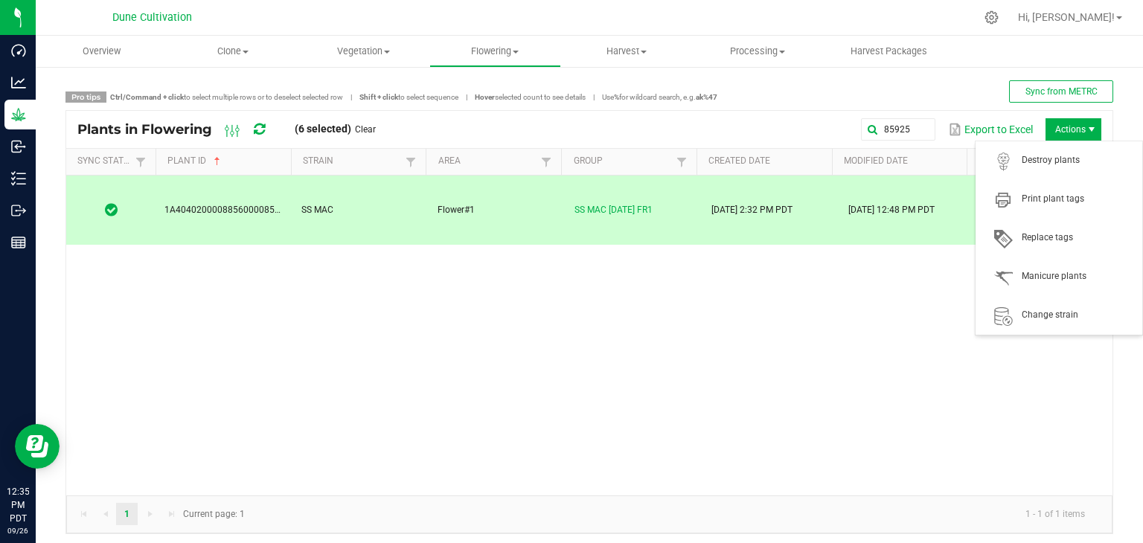
click at [1069, 129] on span "Actions" at bounding box center [1074, 129] width 56 height 22
click at [1039, 162] on span "Destroy plants" at bounding box center [1078, 160] width 112 height 13
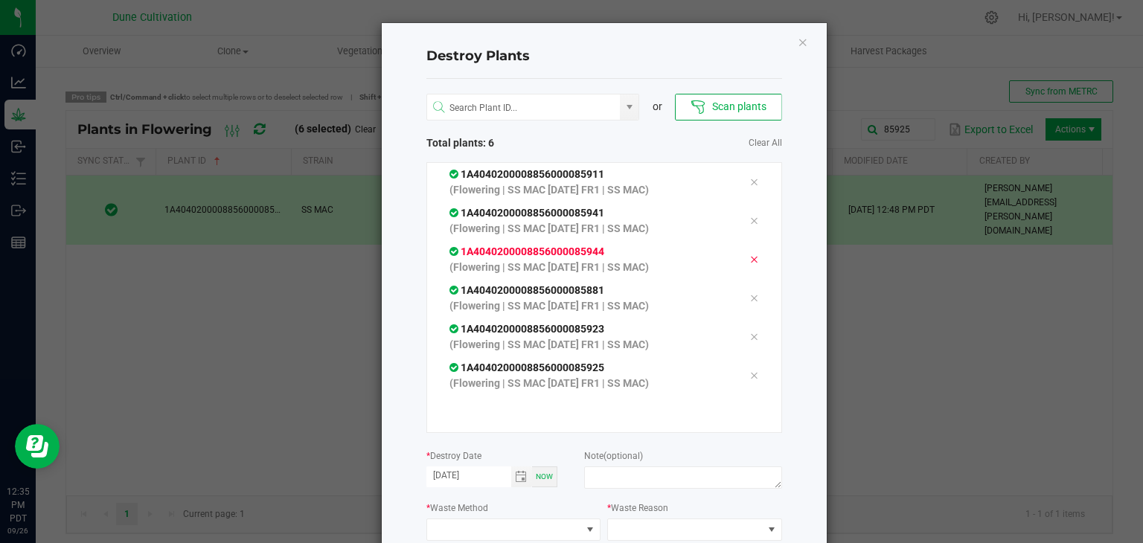
scroll to position [141, 0]
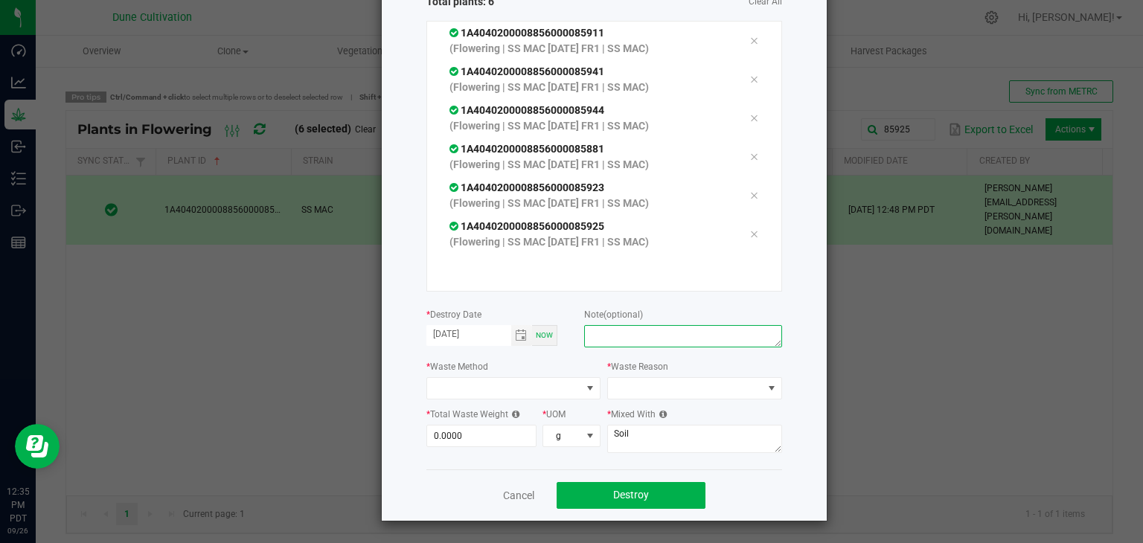
click at [628, 330] on textarea at bounding box center [682, 336] width 197 height 22
click at [522, 332] on span "Toggle calendar" at bounding box center [522, 335] width 22 height 21
type textarea "unhealthy"
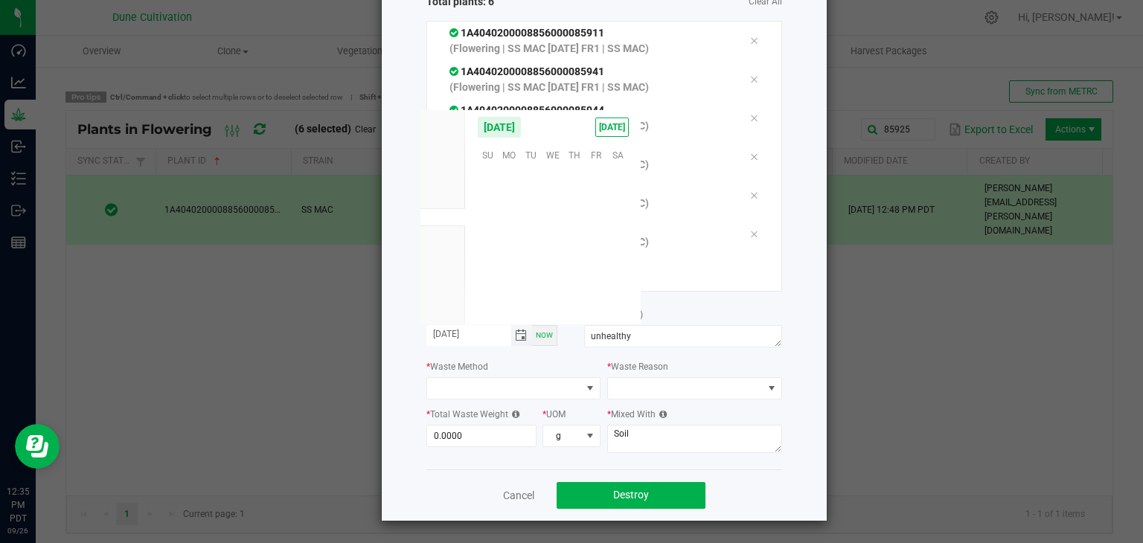
scroll to position [241476, 0]
click at [569, 248] on span "25" at bounding box center [575, 246] width 22 height 23
type input "[DATE]"
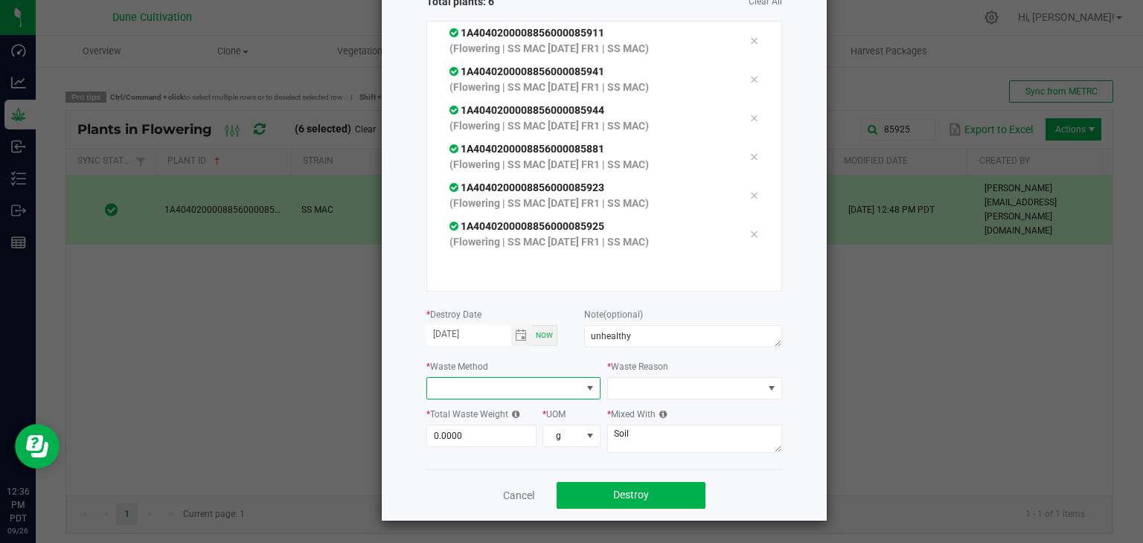
click at [485, 387] on span at bounding box center [504, 388] width 155 height 21
click at [494, 414] on li "Grinding with compostable material" at bounding box center [529, 414] width 216 height 25
click at [634, 390] on span at bounding box center [689, 388] width 145 height 21
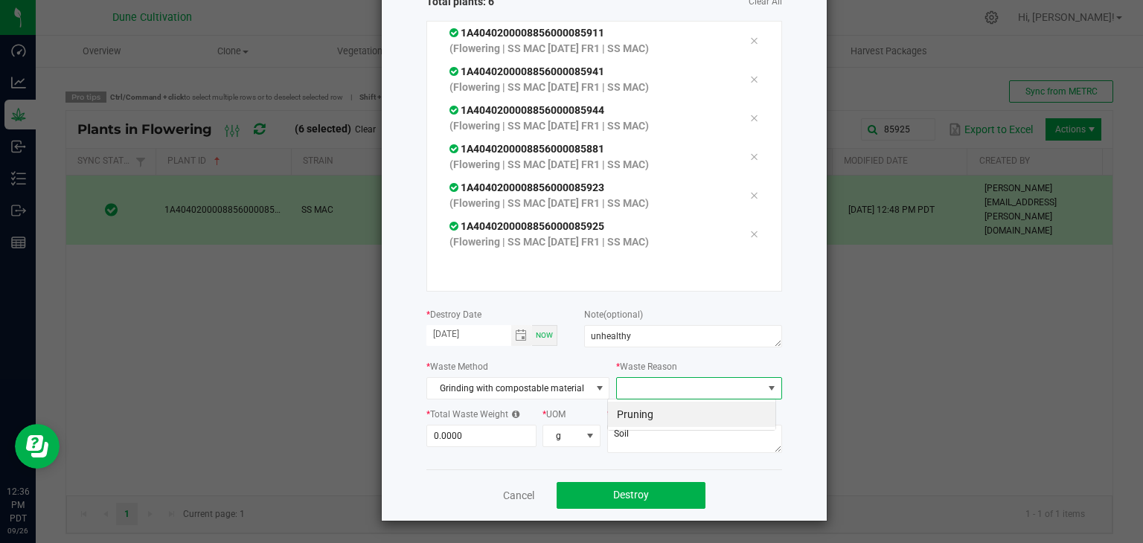
scroll to position [22, 169]
click at [636, 422] on li "Pruning" at bounding box center [691, 414] width 167 height 25
click at [636, 431] on textarea "Soil" at bounding box center [694, 439] width 175 height 28
type textarea "S"
type textarea "wood chips"
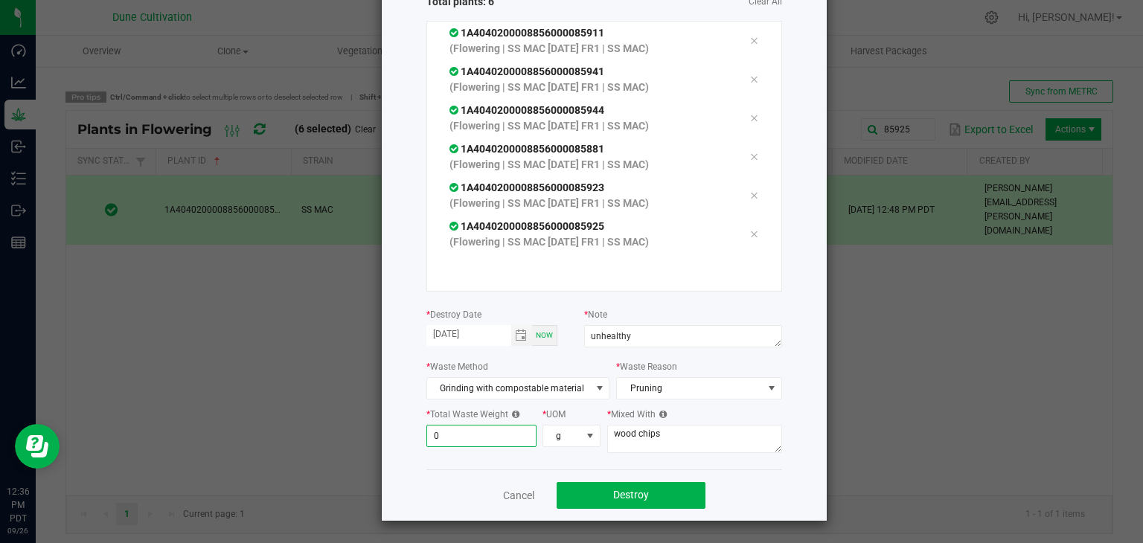
click at [479, 428] on input "0" at bounding box center [481, 436] width 109 height 21
type input "876.0000"
click at [635, 489] on span "Destroy" at bounding box center [631, 495] width 36 height 12
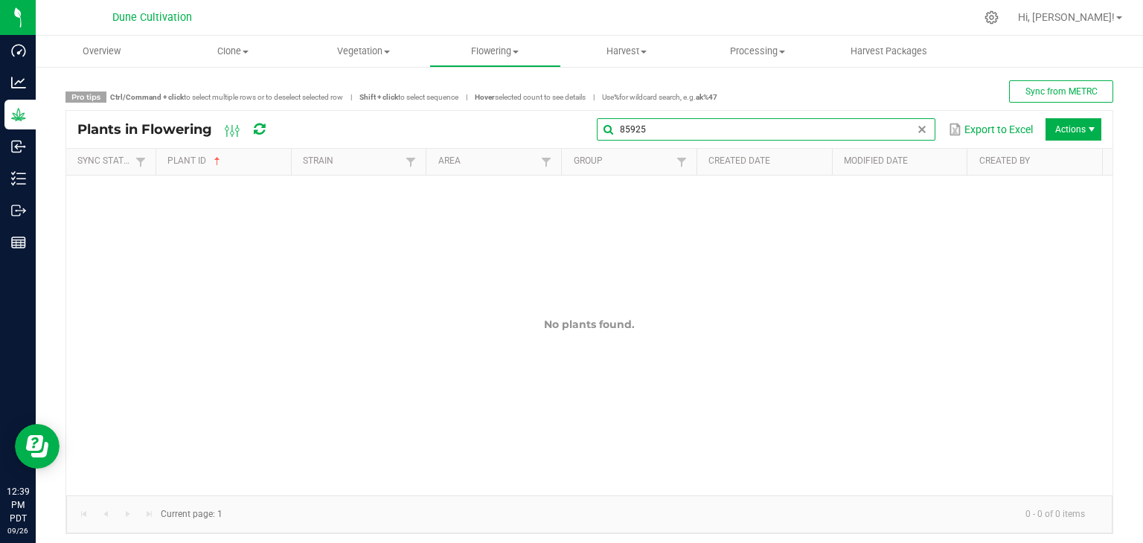
click at [901, 129] on input "85925" at bounding box center [766, 129] width 339 height 22
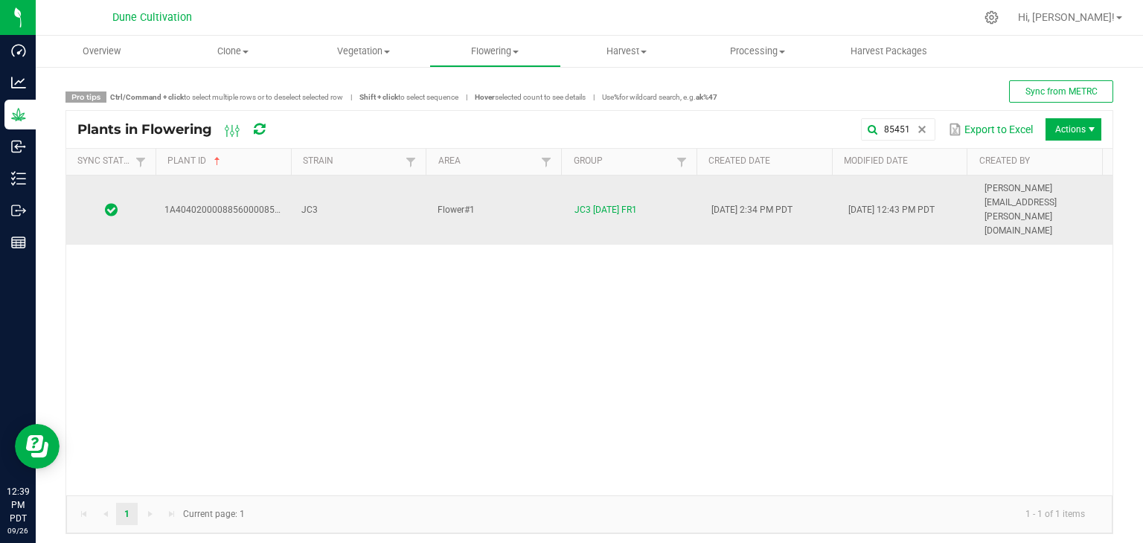
click at [520, 192] on td "Flower#1" at bounding box center [497, 210] width 137 height 69
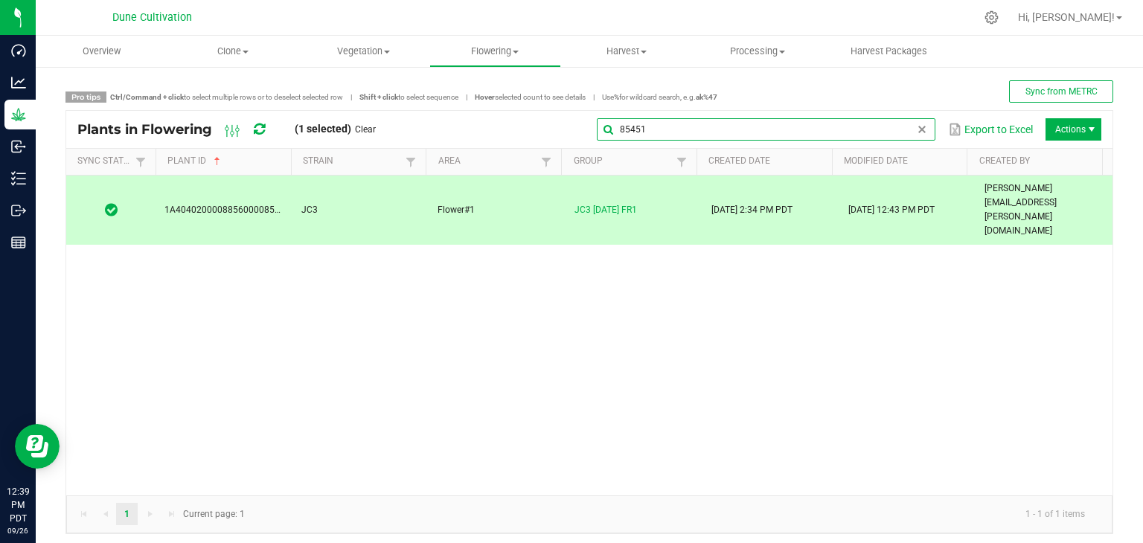
click at [900, 132] on input "85451" at bounding box center [766, 129] width 339 height 22
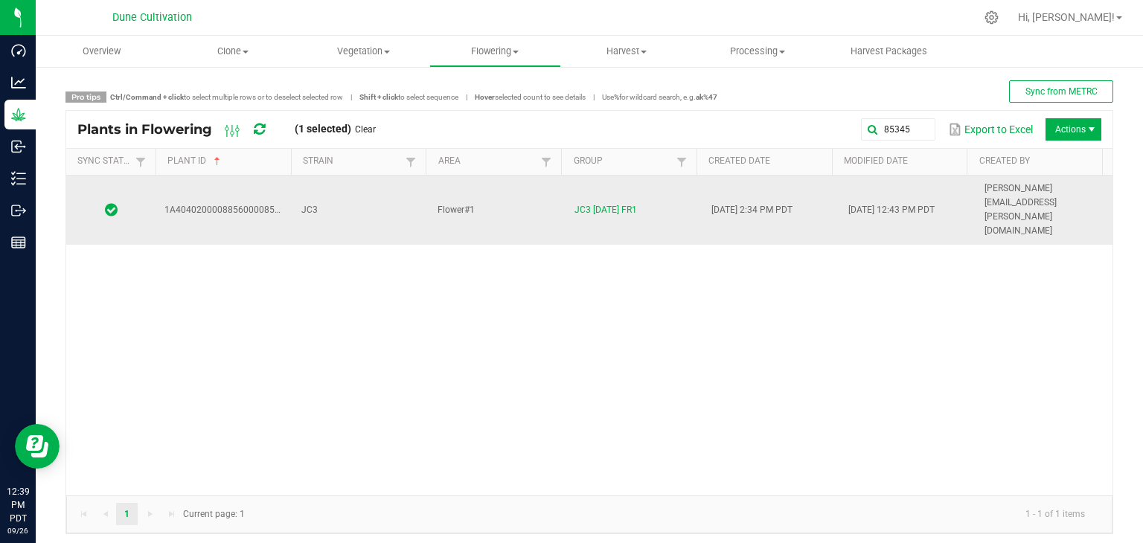
click at [551, 188] on td "Flower#1" at bounding box center [497, 210] width 137 height 69
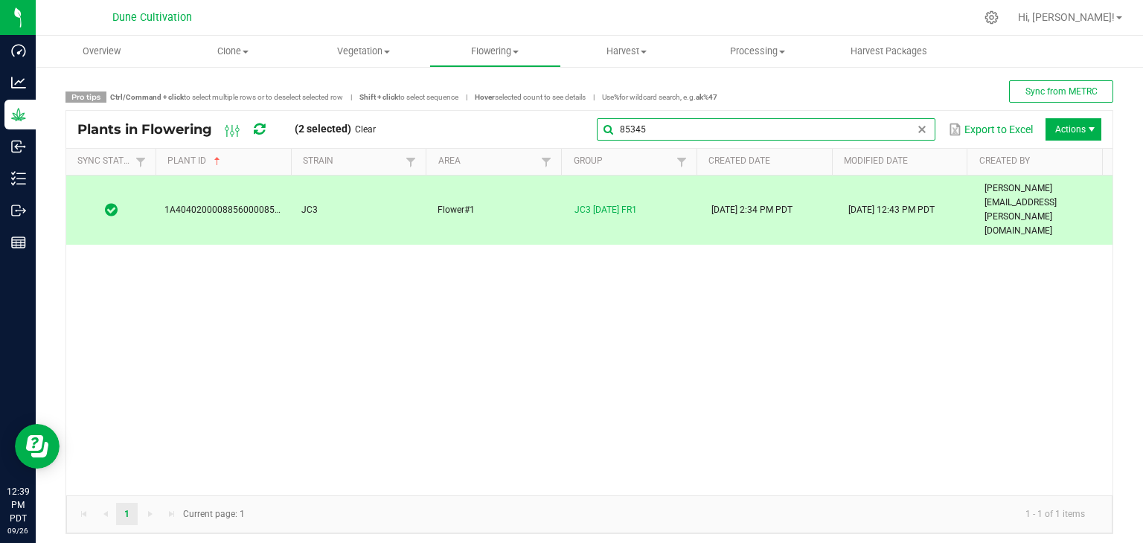
click at [904, 126] on global-search-input-ngx "85345" at bounding box center [766, 129] width 339 height 10
click at [706, 136] on input "85345" at bounding box center [766, 129] width 339 height 22
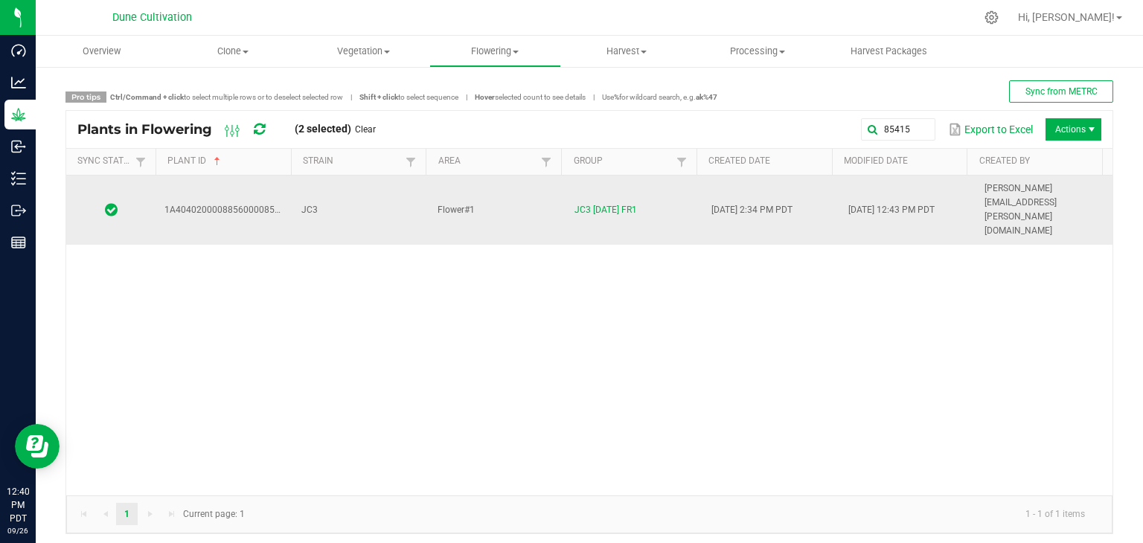
click at [521, 176] on td "Flower#1" at bounding box center [497, 210] width 137 height 69
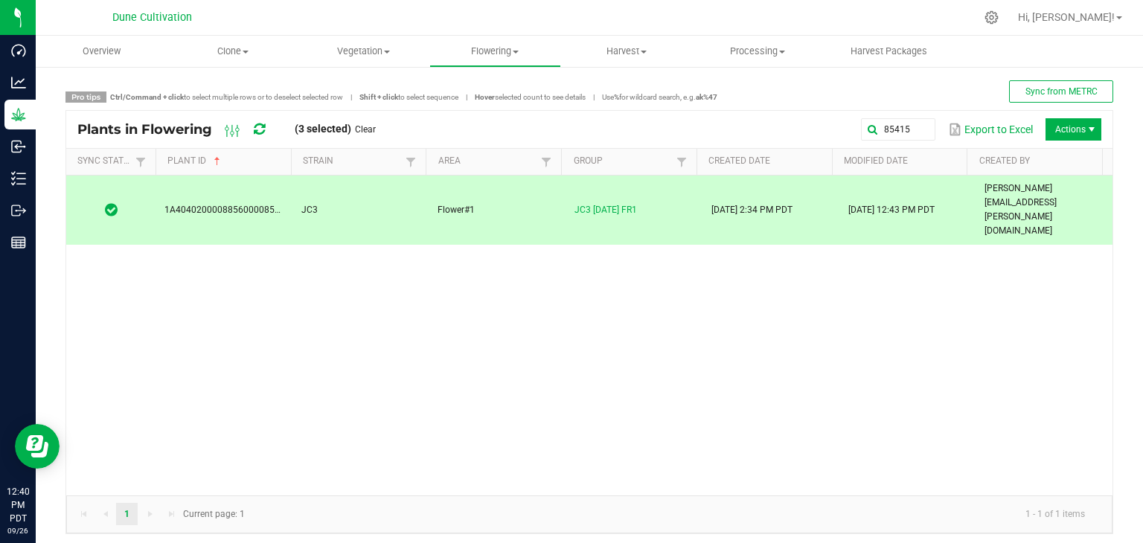
click at [526, 182] on td "Flower#1" at bounding box center [497, 210] width 137 height 69
click at [897, 127] on input "85415" at bounding box center [766, 129] width 339 height 22
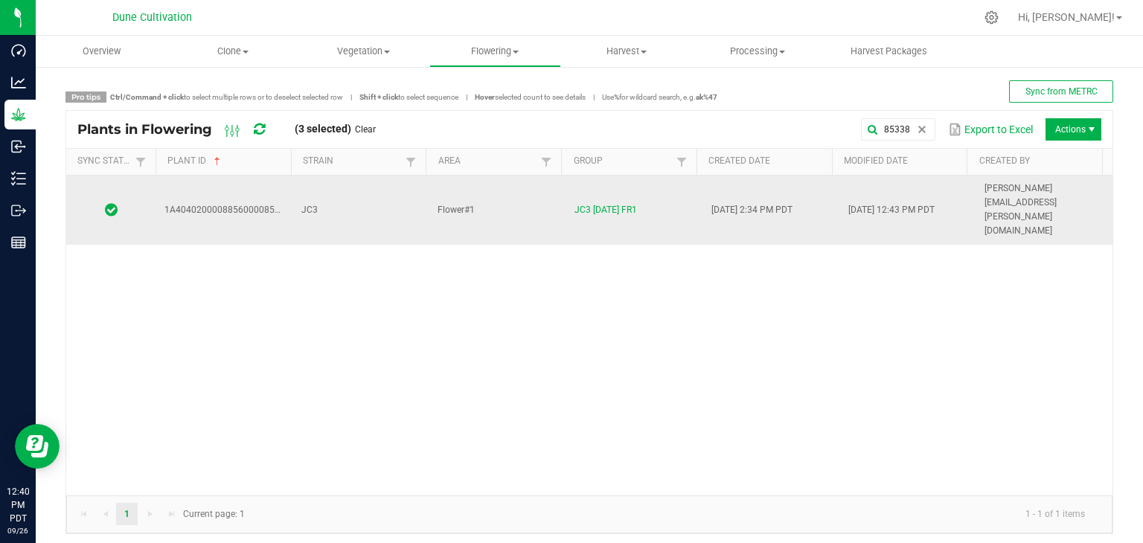
click at [523, 193] on td "Flower#1" at bounding box center [497, 210] width 137 height 69
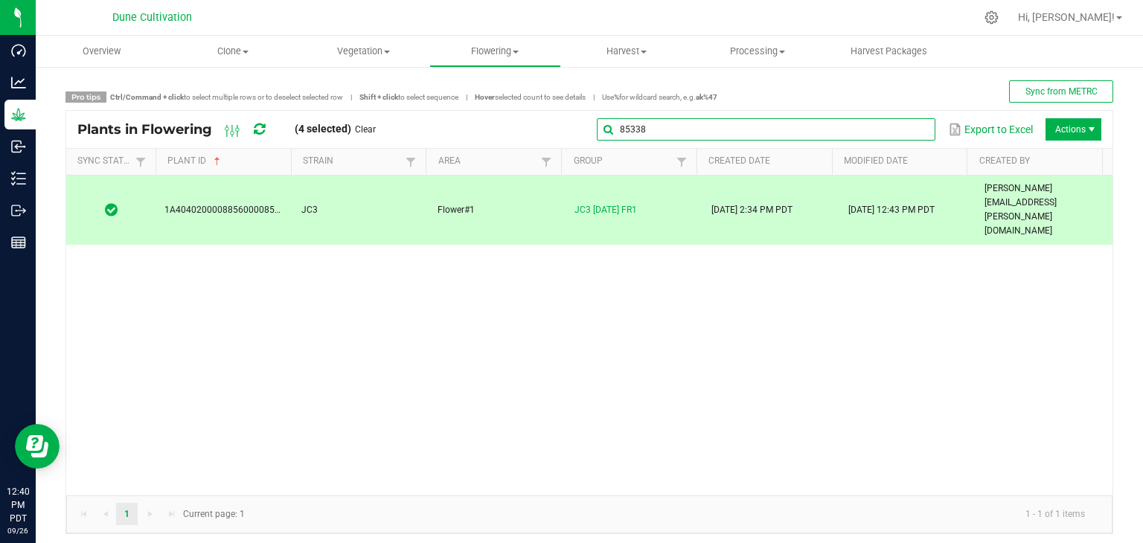
click at [899, 135] on input "85338" at bounding box center [766, 129] width 339 height 22
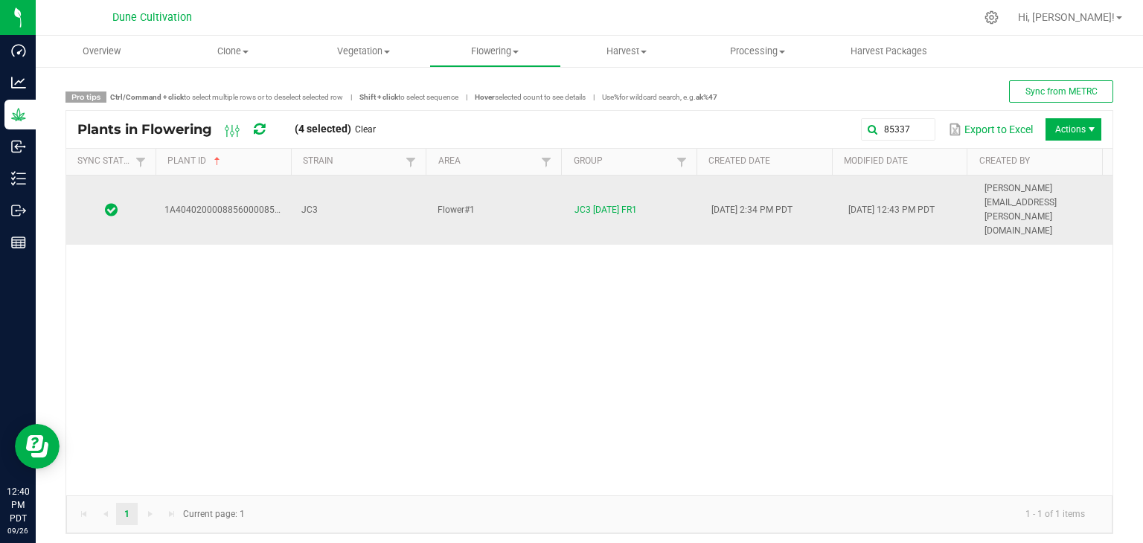
click at [512, 200] on td "Flower#1" at bounding box center [497, 210] width 137 height 69
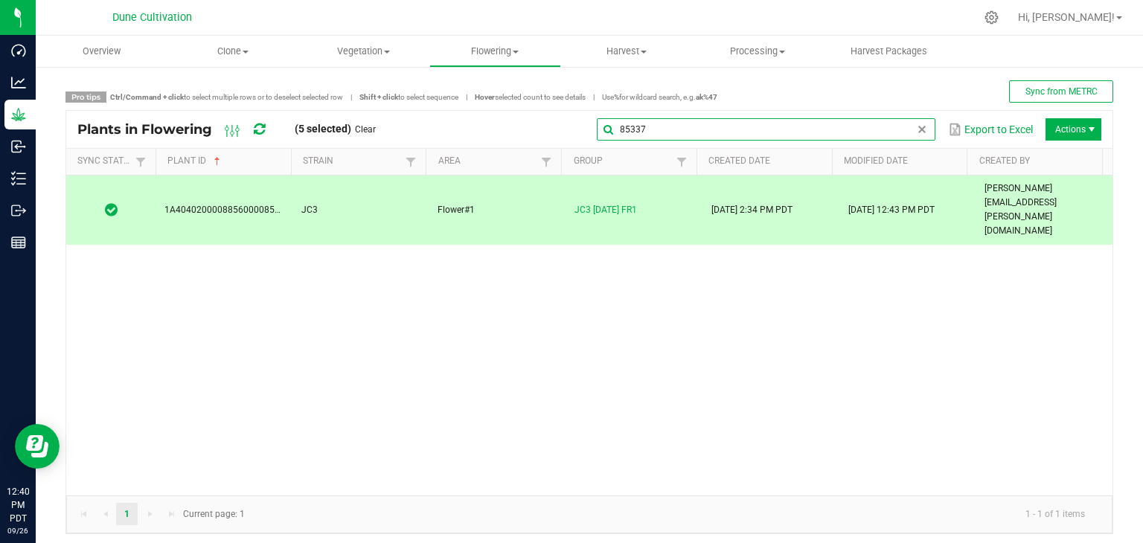
click at [908, 126] on global-search-input-ngx "85337" at bounding box center [766, 129] width 339 height 10
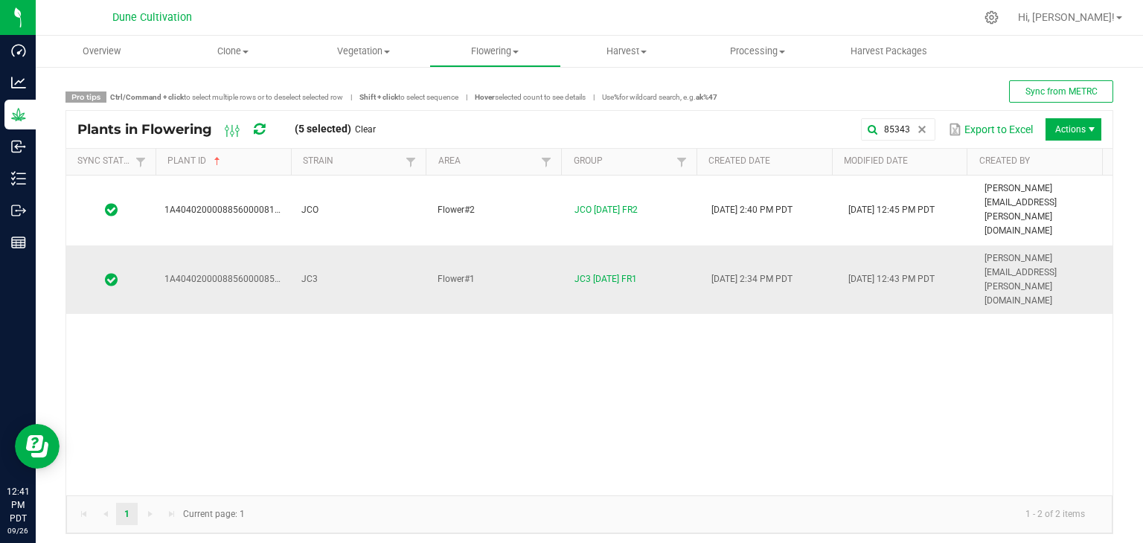
click at [319, 246] on td "JC3" at bounding box center [361, 280] width 137 height 69
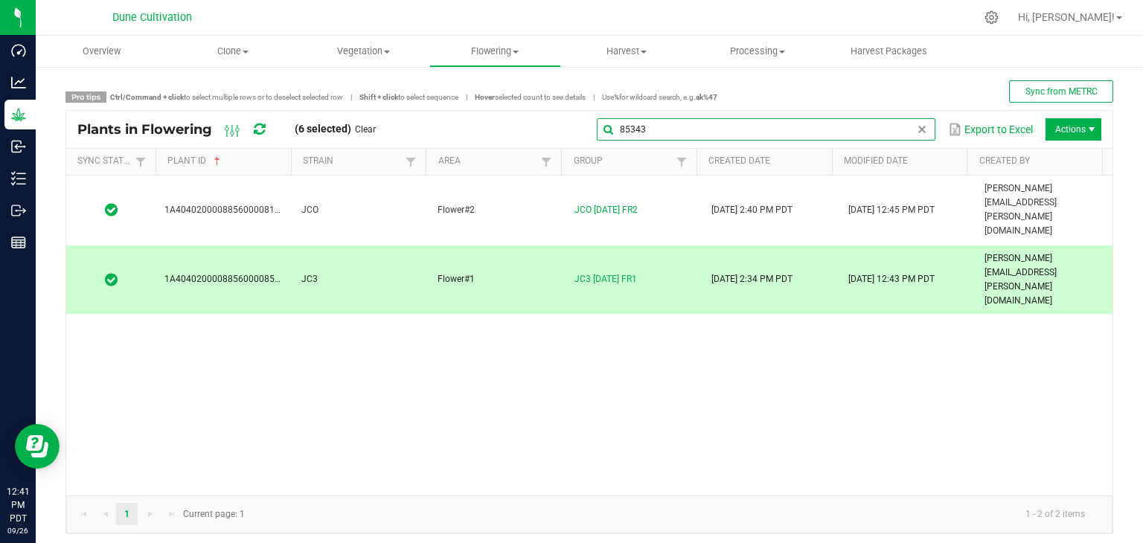
click at [904, 123] on input "85343" at bounding box center [766, 129] width 339 height 22
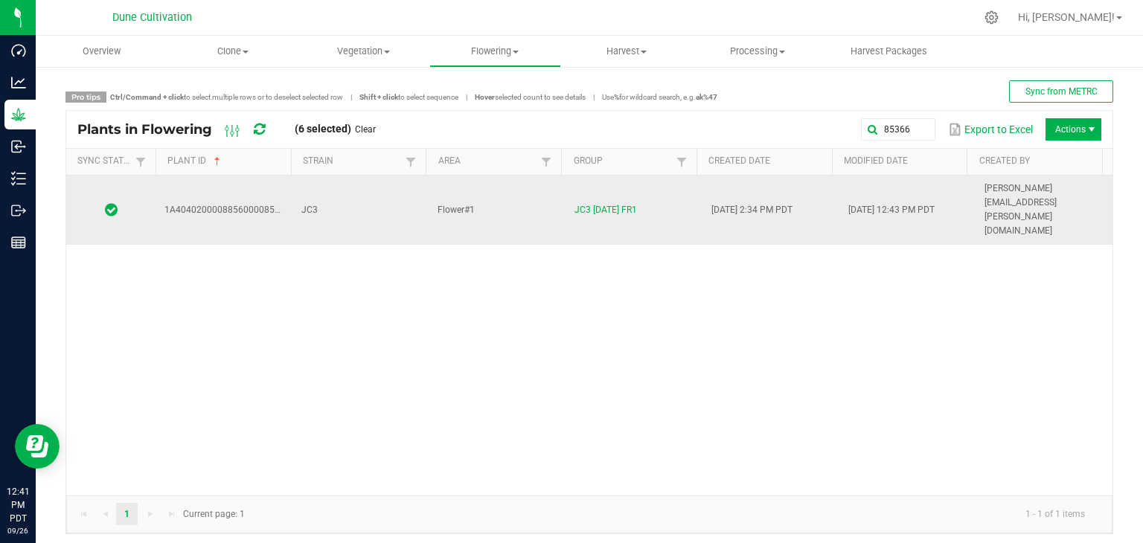
click at [429, 195] on td "Flower#1" at bounding box center [497, 210] width 137 height 69
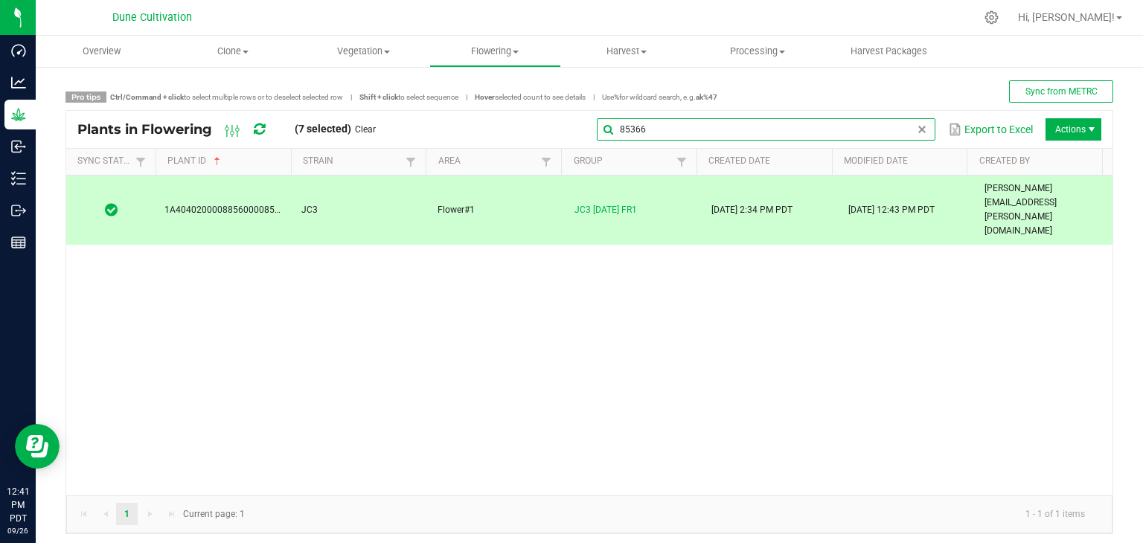
click at [899, 135] on input "85366" at bounding box center [766, 129] width 339 height 22
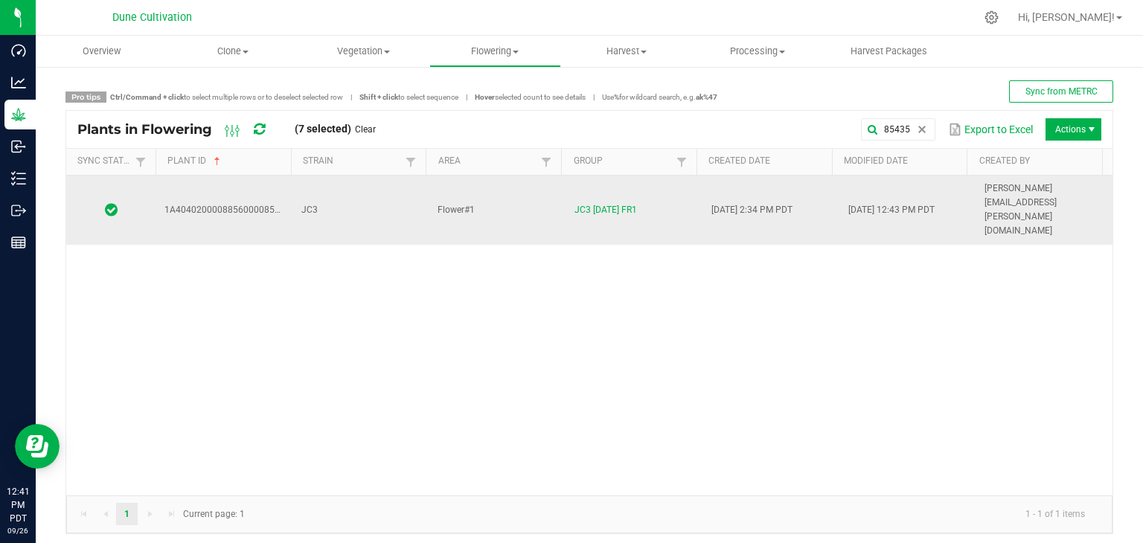
click at [386, 188] on td "JC3" at bounding box center [361, 210] width 137 height 69
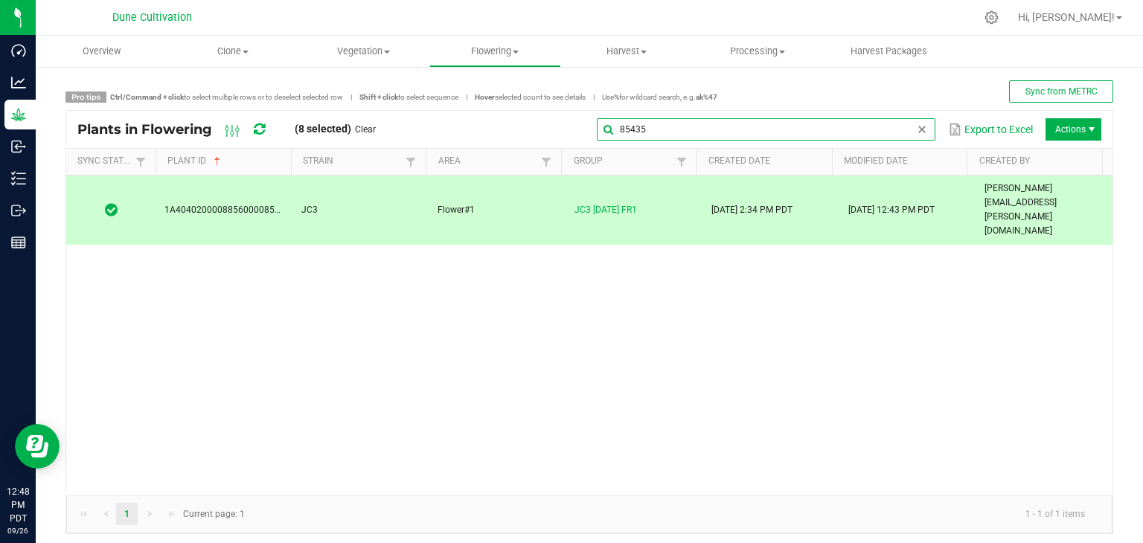
click at [902, 127] on input "85435" at bounding box center [766, 129] width 339 height 22
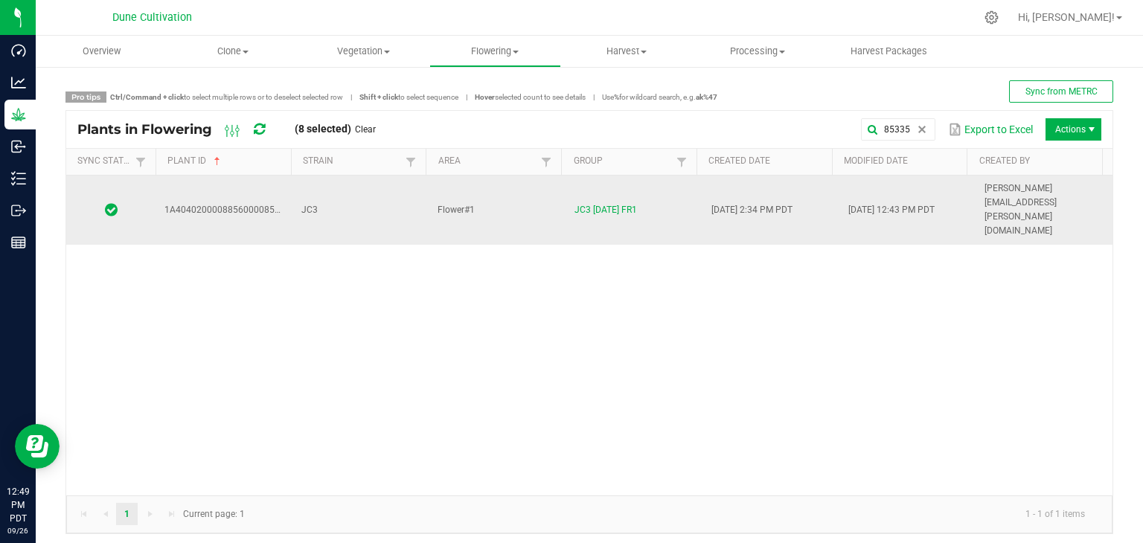
click at [506, 197] on td "Flower#1" at bounding box center [497, 210] width 137 height 69
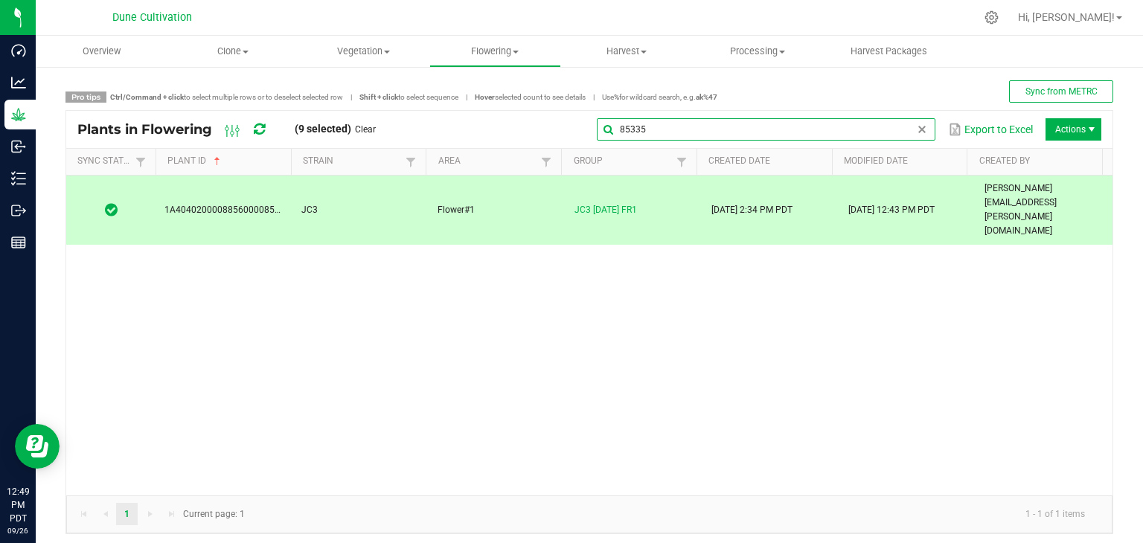
click at [904, 125] on global-search-input-ngx "85335" at bounding box center [766, 129] width 339 height 10
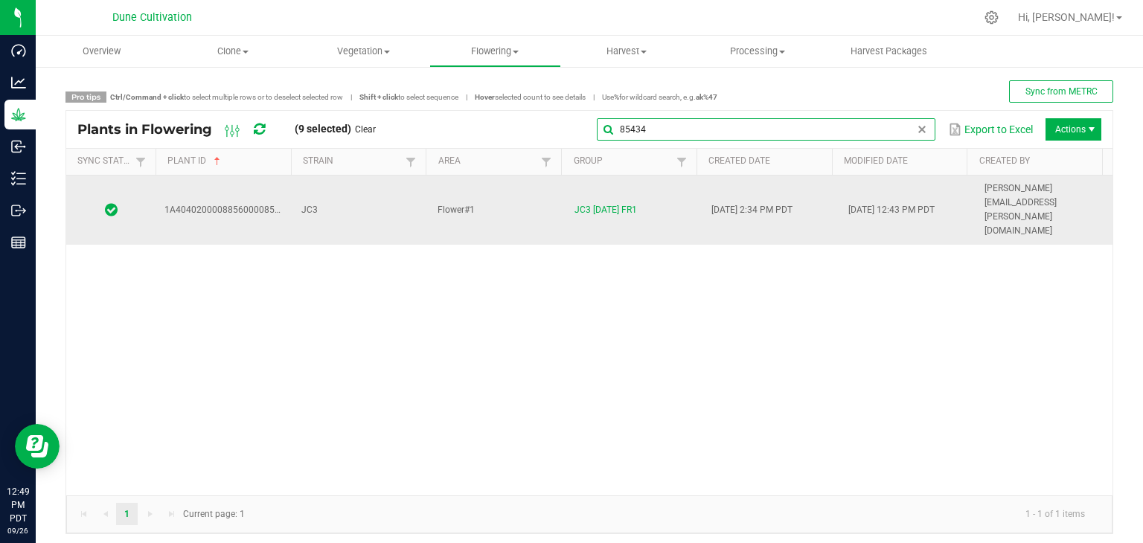
type input "85434"
click at [393, 195] on td "JC3" at bounding box center [361, 210] width 137 height 69
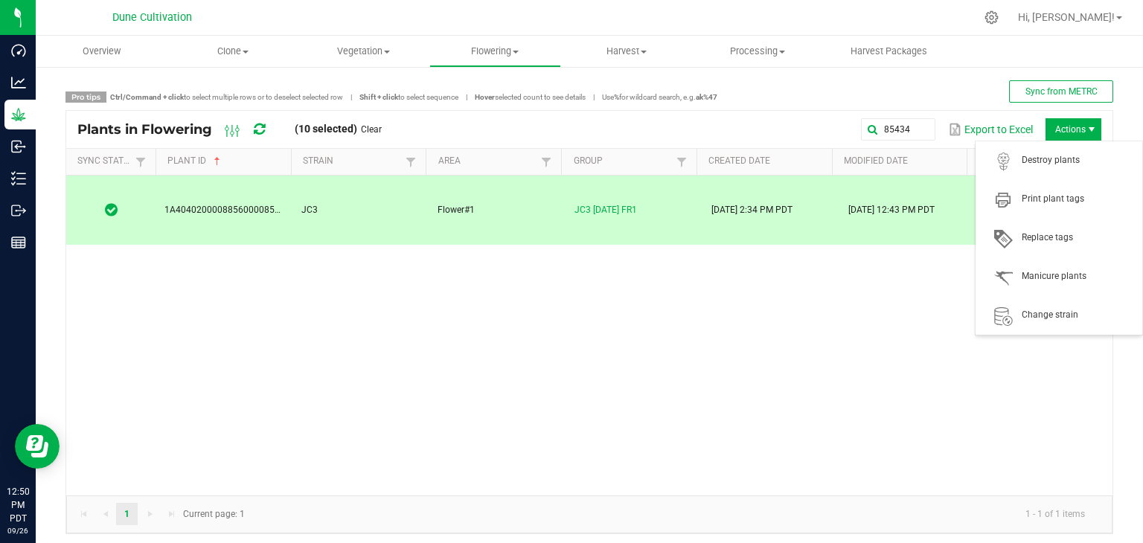
click at [1054, 125] on span "Actions" at bounding box center [1074, 129] width 56 height 22
click at [1046, 173] on span "Destroy plants" at bounding box center [1059, 161] width 149 height 30
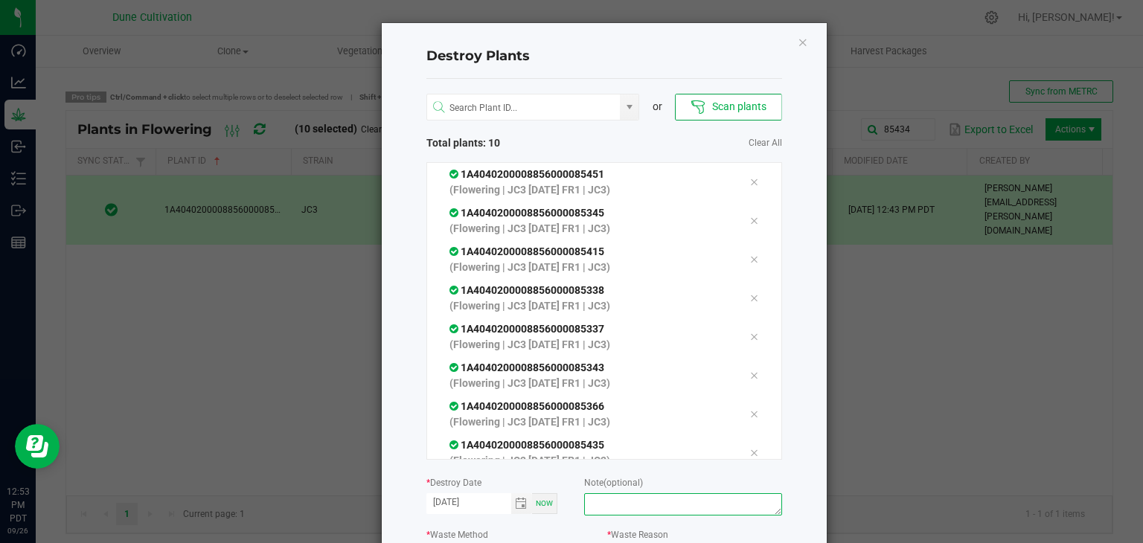
click at [605, 497] on textarea at bounding box center [682, 505] width 197 height 22
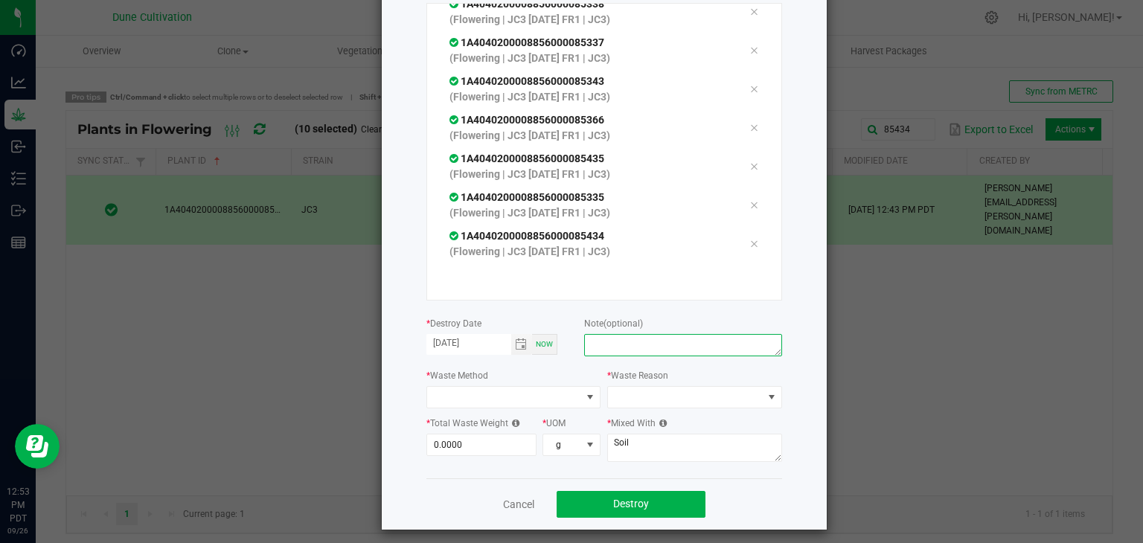
scroll to position [162, 0]
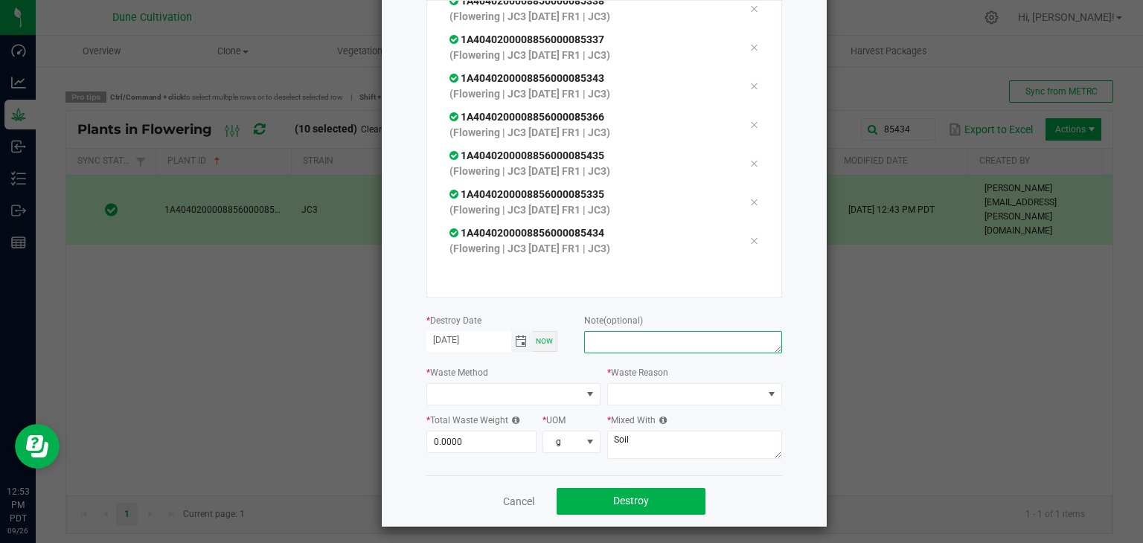
click at [515, 342] on span "Toggle calendar" at bounding box center [521, 342] width 12 height 12
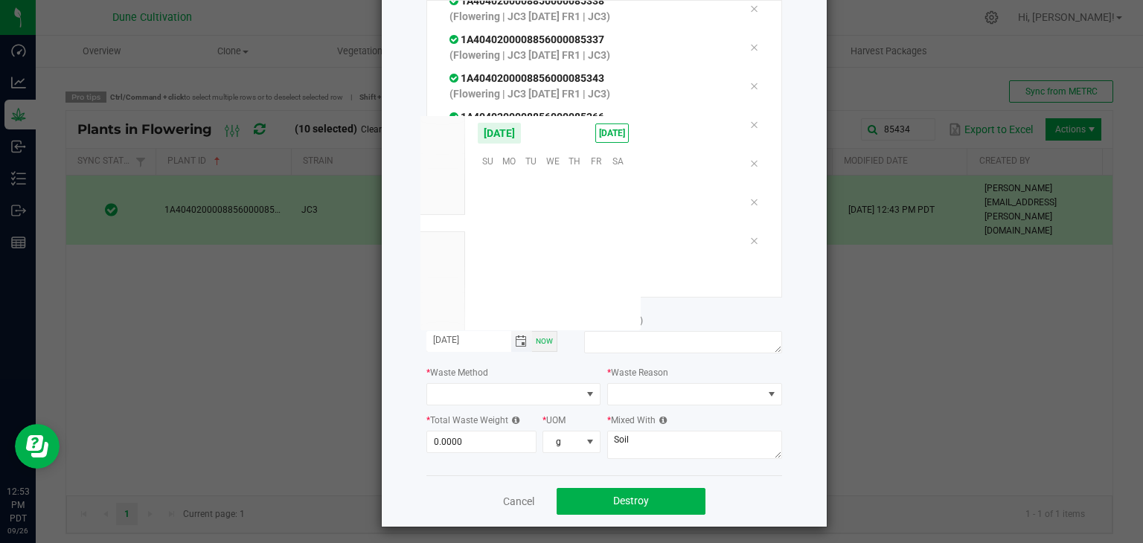
scroll to position [241476, 0]
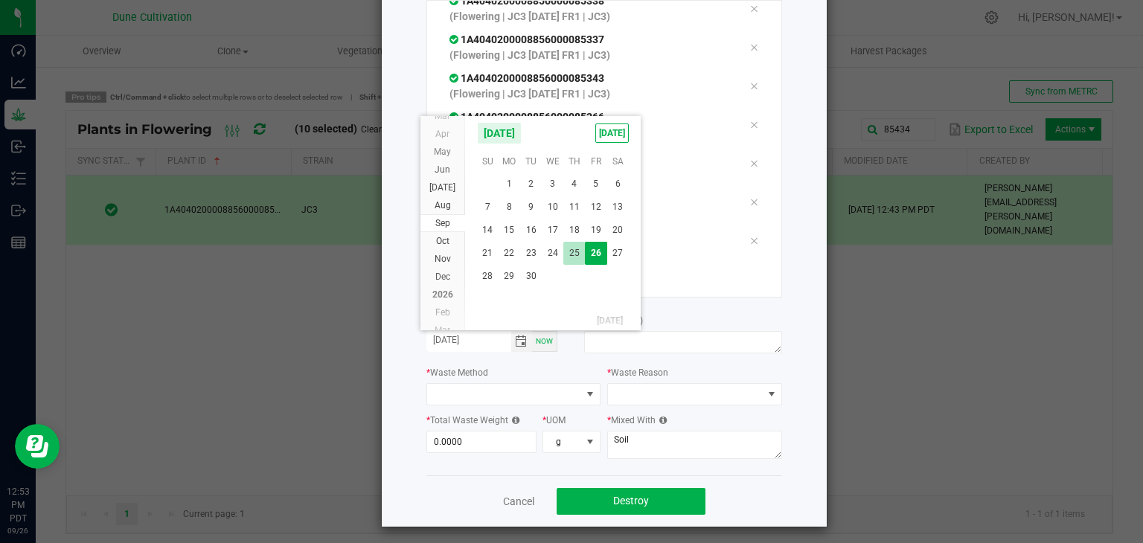
click at [570, 258] on span "25" at bounding box center [575, 253] width 22 height 23
type input "[DATE]"
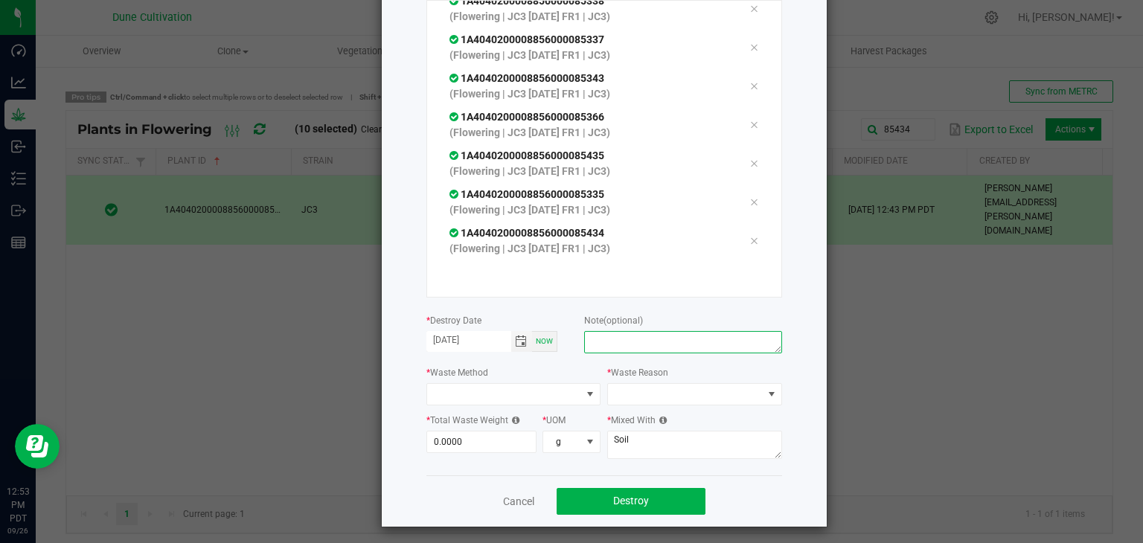
click at [619, 333] on textarea at bounding box center [682, 342] width 197 height 22
type textarea "unhealthy"
click at [524, 391] on span at bounding box center [504, 394] width 155 height 21
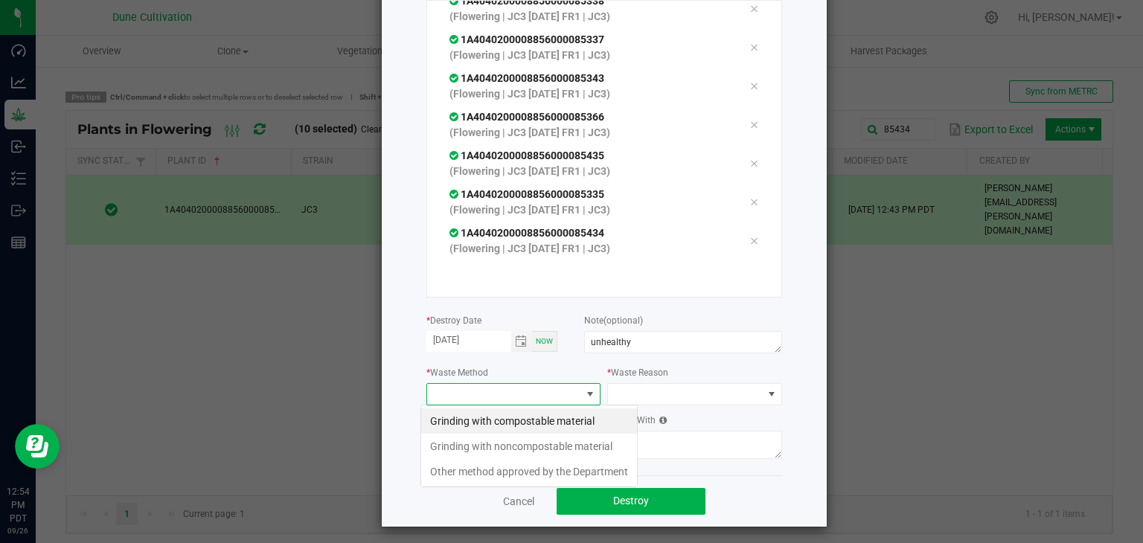
scroll to position [22, 175]
click at [473, 423] on li "Grinding with compostable material" at bounding box center [529, 421] width 216 height 25
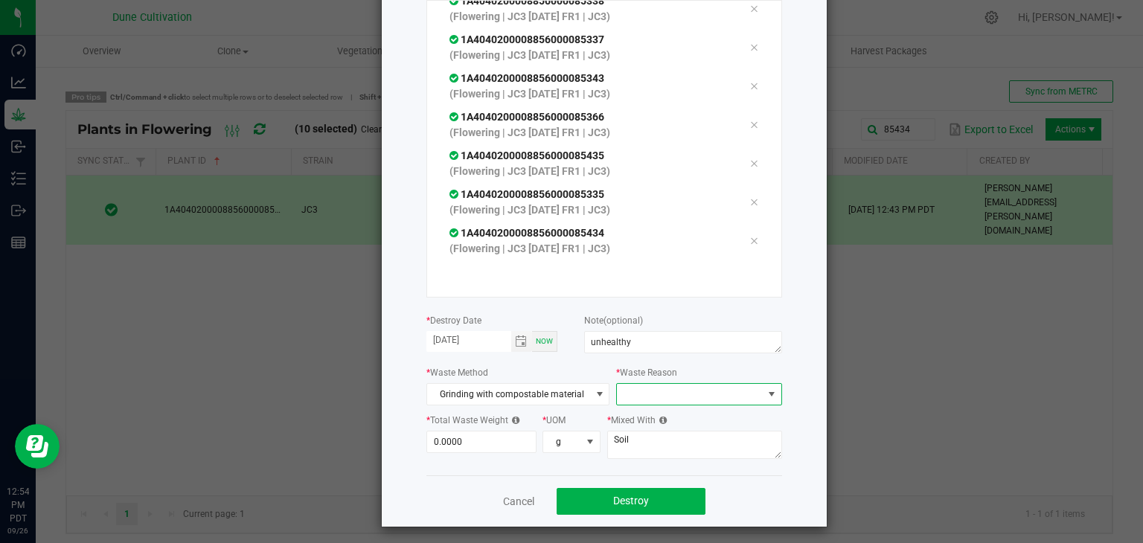
click at [654, 394] on span at bounding box center [689, 394] width 145 height 21
click at [651, 427] on li "Pruning" at bounding box center [691, 421] width 167 height 25
click at [475, 450] on input "0" at bounding box center [481, 442] width 109 height 21
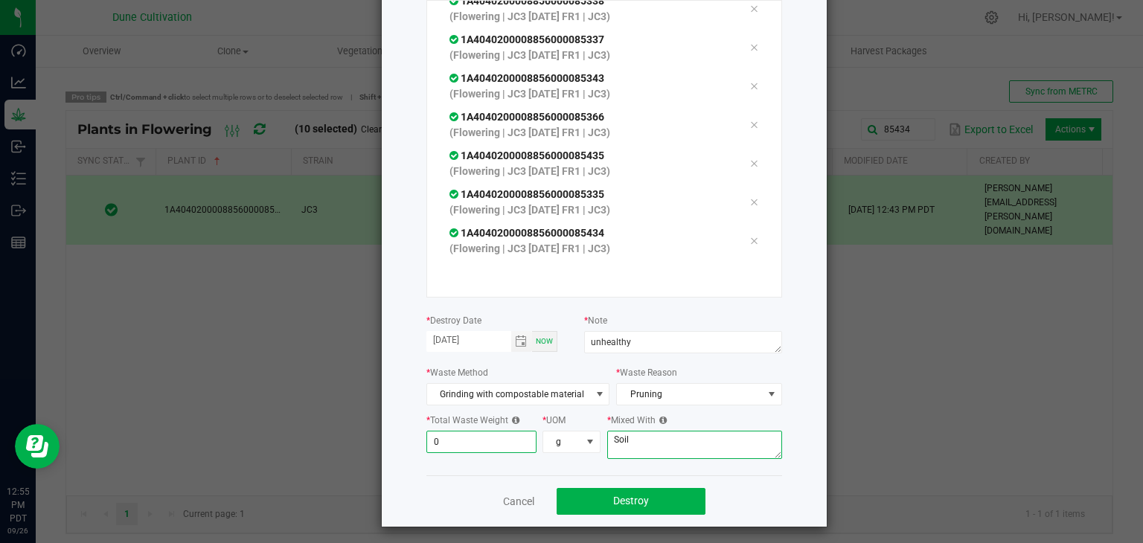
type input "0.0000"
click at [639, 447] on textarea "Soil" at bounding box center [694, 445] width 175 height 28
type textarea "S"
type textarea "wood chips"
click at [482, 444] on input "0" at bounding box center [481, 442] width 109 height 21
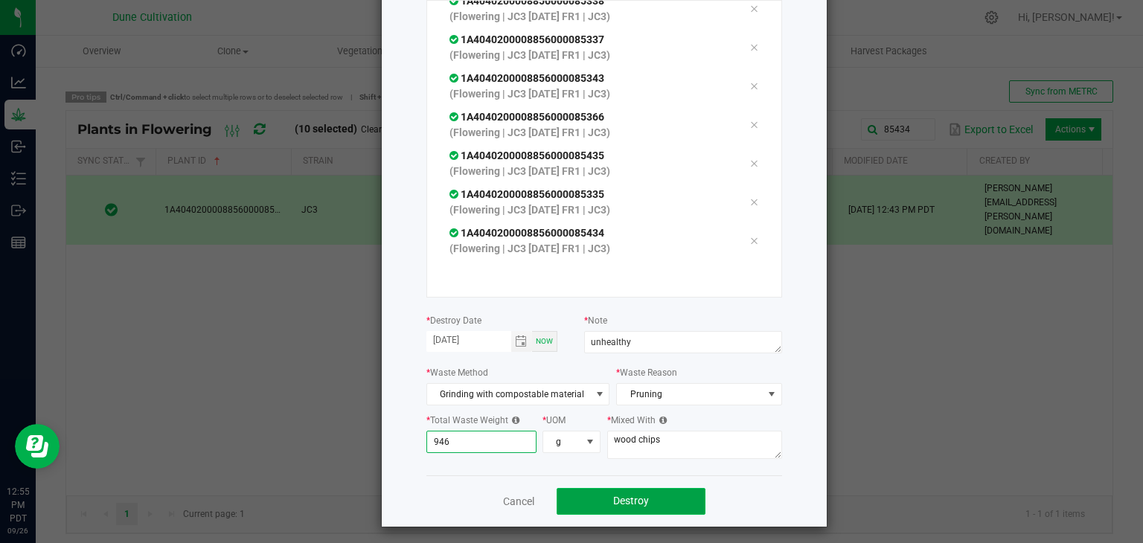
type input "946.0000"
click at [569, 490] on button "Destroy" at bounding box center [631, 501] width 149 height 27
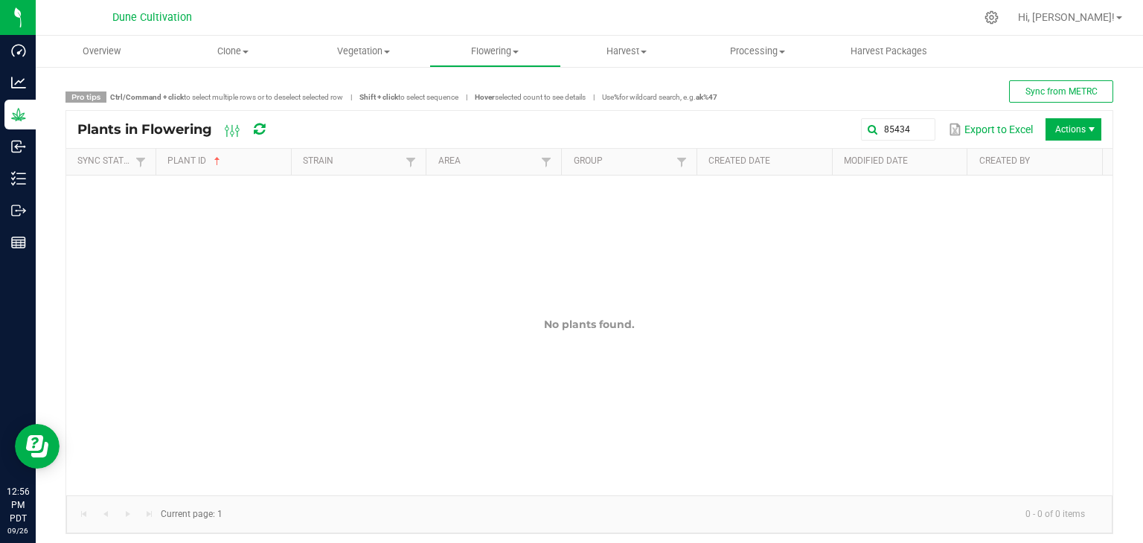
click at [911, 141] on div "85434 Export to Excel Actions" at bounding box center [696, 129] width 811 height 25
click at [907, 132] on global-search-input-ngx "85434" at bounding box center [766, 129] width 339 height 10
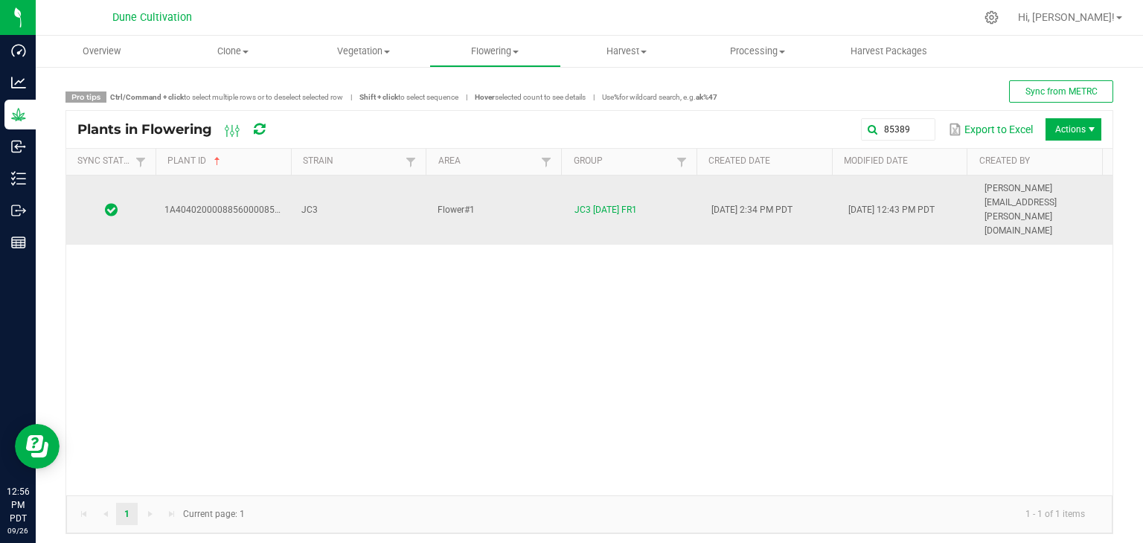
click at [409, 182] on td "JC3" at bounding box center [361, 210] width 137 height 69
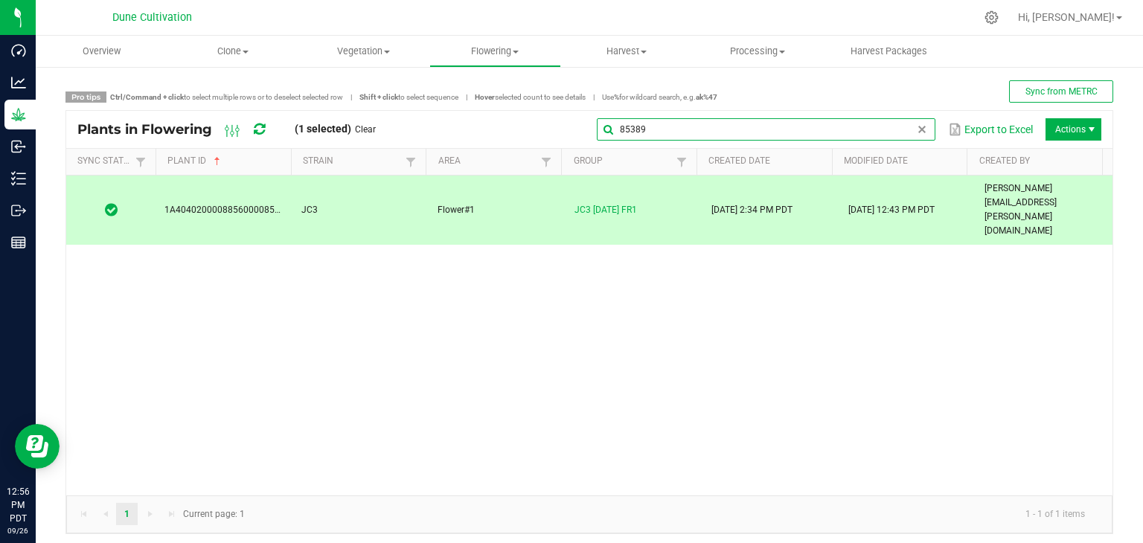
click at [905, 135] on input "85389" at bounding box center [766, 129] width 339 height 22
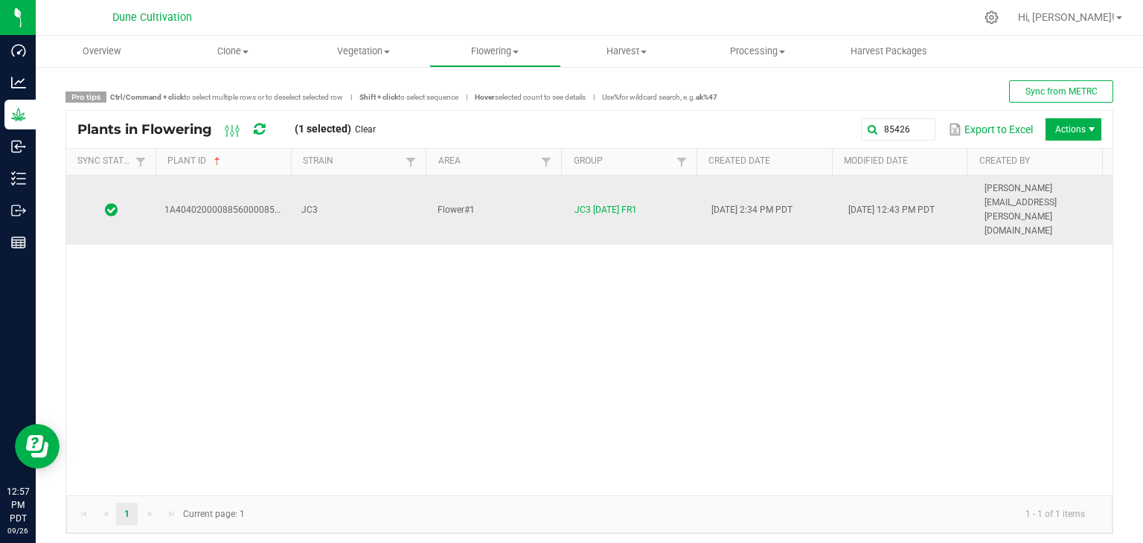
click at [515, 192] on td "Flower#1" at bounding box center [497, 210] width 137 height 69
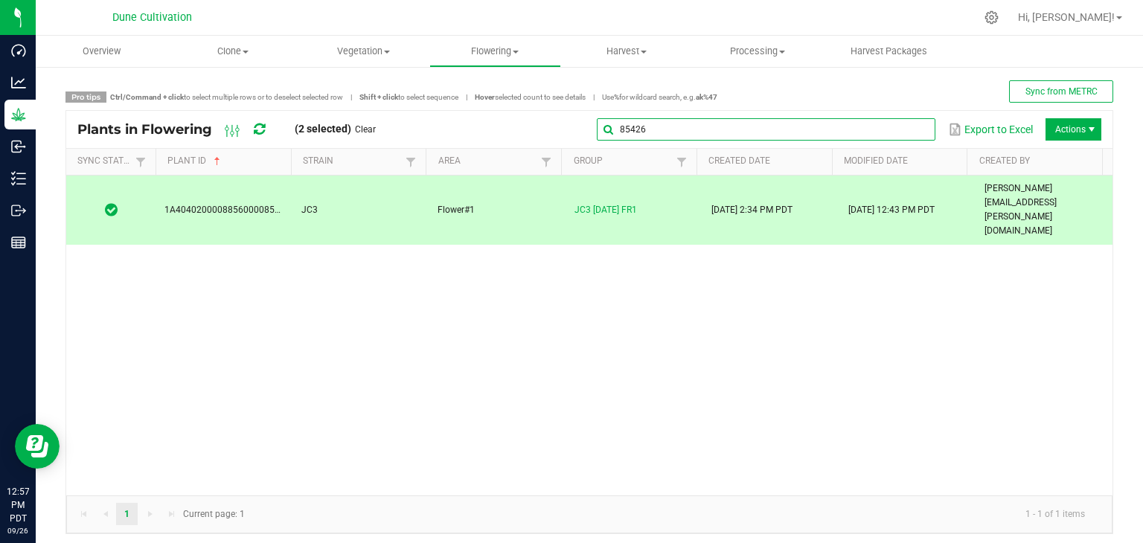
click at [902, 127] on global-search-input-ngx "85426" at bounding box center [766, 129] width 339 height 10
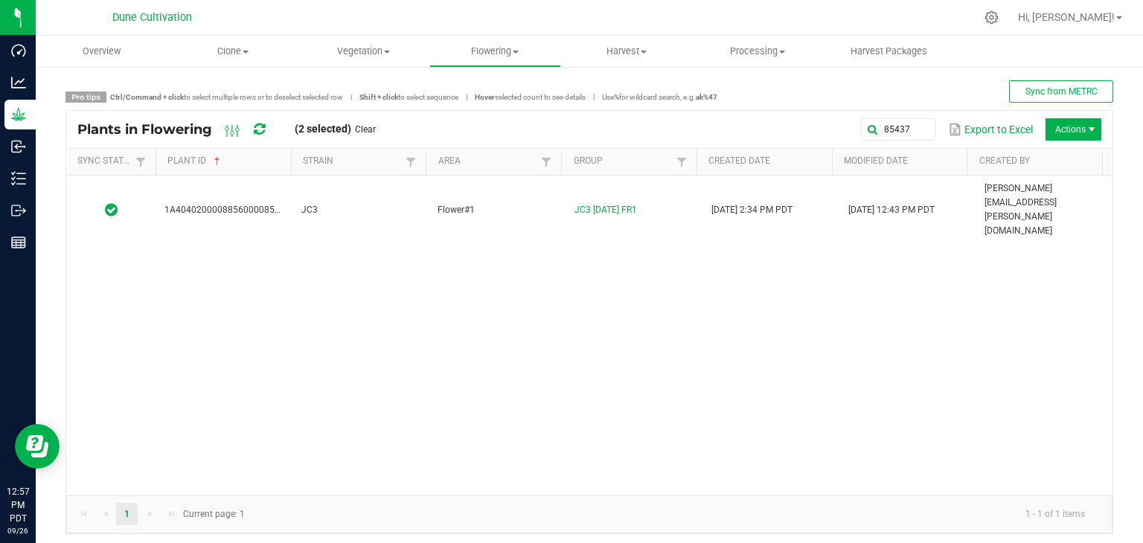
click at [389, 202] on div "1A4040200008856000085437 JC3 Flower#1 JC3 [DATE] FR1 [DATE] 2:34 PM PDT [DATE] …" at bounding box center [589, 336] width 1047 height 320
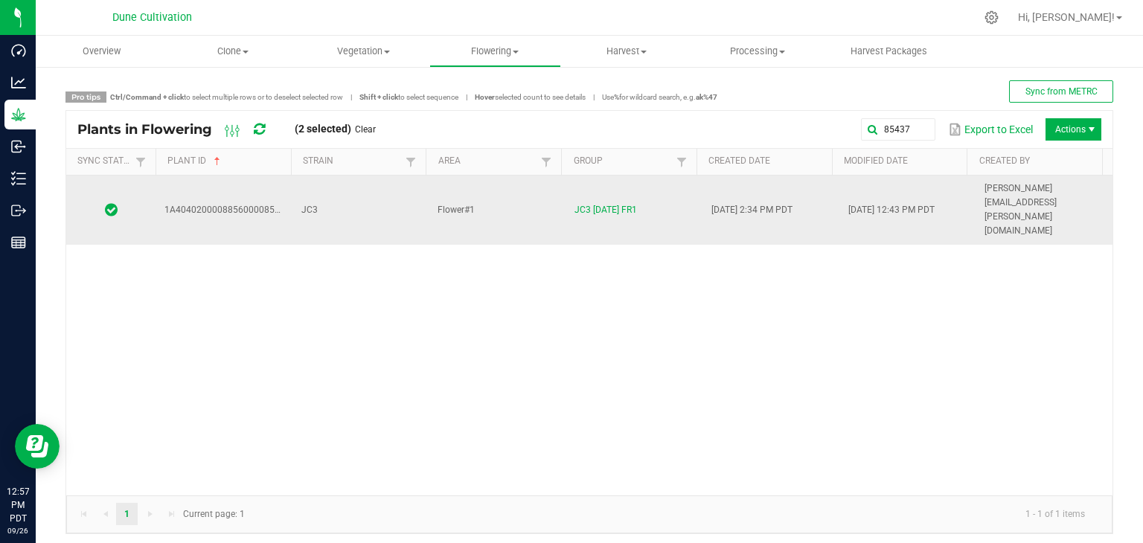
click at [381, 194] on td "JC3" at bounding box center [361, 210] width 137 height 69
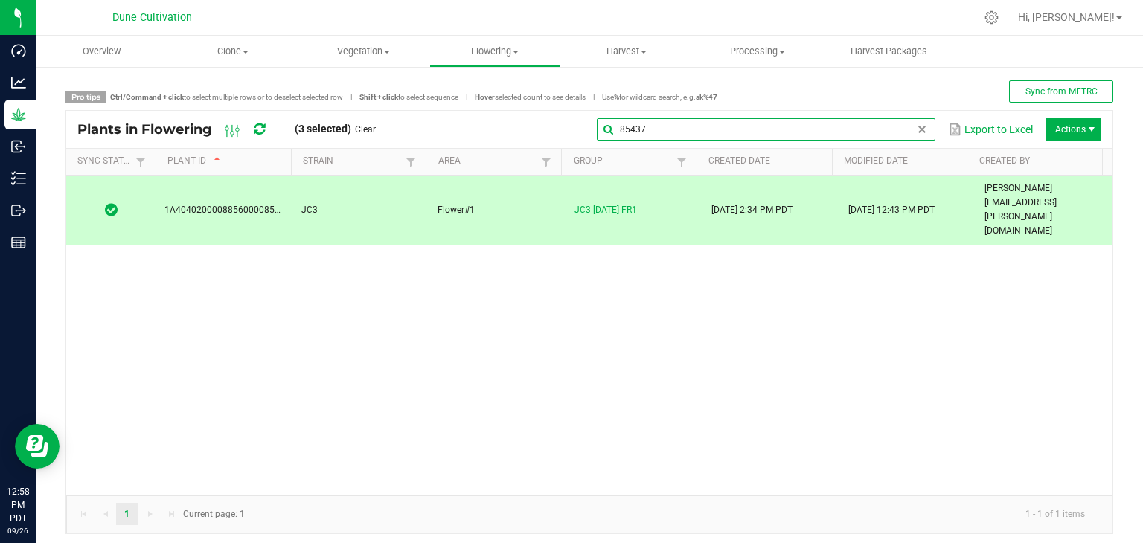
click at [913, 129] on global-search-input-ngx "85437" at bounding box center [766, 129] width 339 height 10
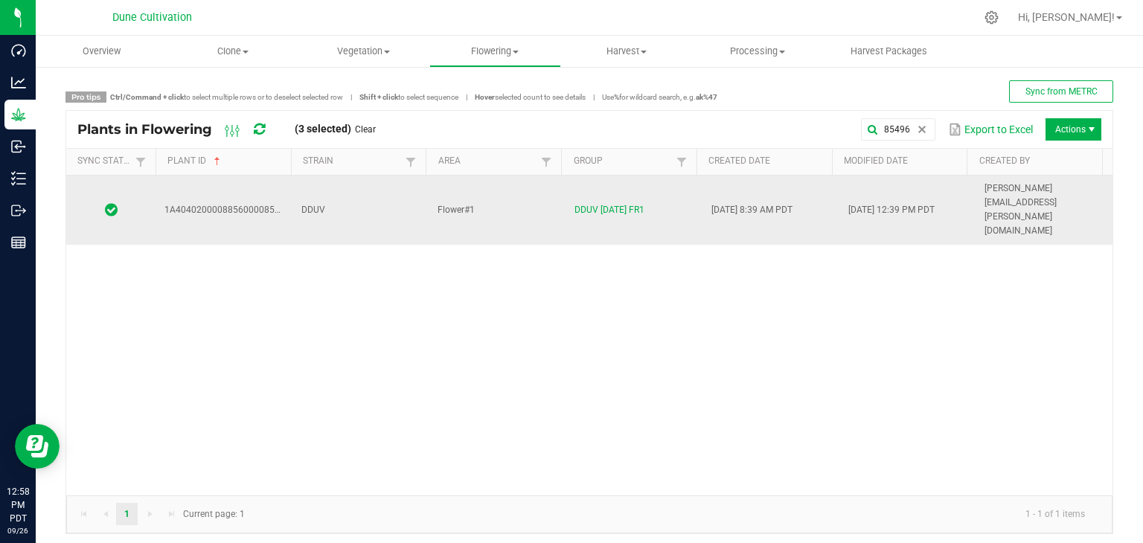
click at [523, 197] on td "Flower#1" at bounding box center [497, 210] width 137 height 69
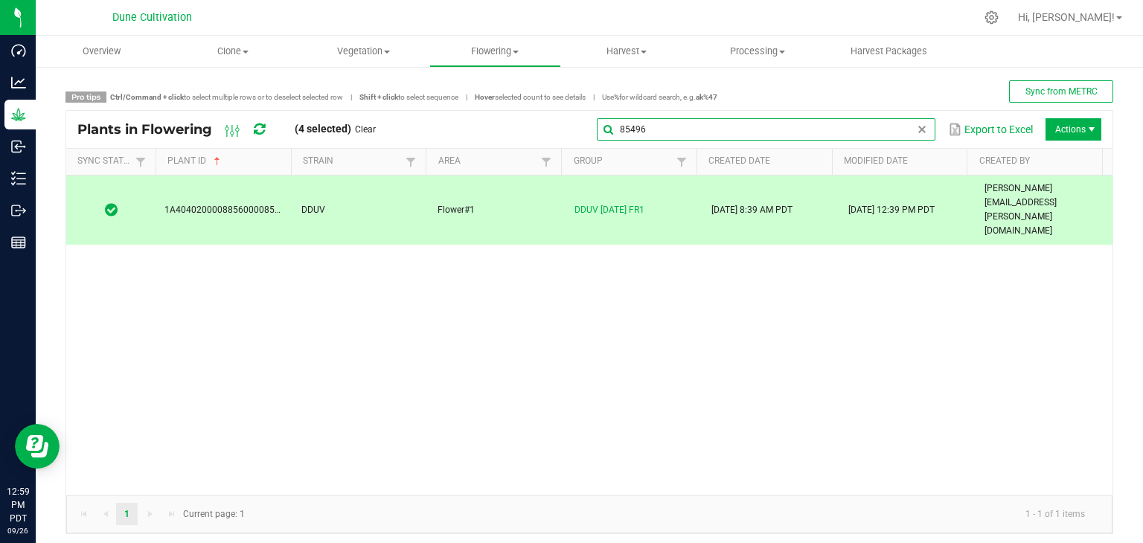
click at [902, 136] on input "85496" at bounding box center [766, 129] width 339 height 22
click at [663, 126] on input "85496" at bounding box center [766, 129] width 339 height 22
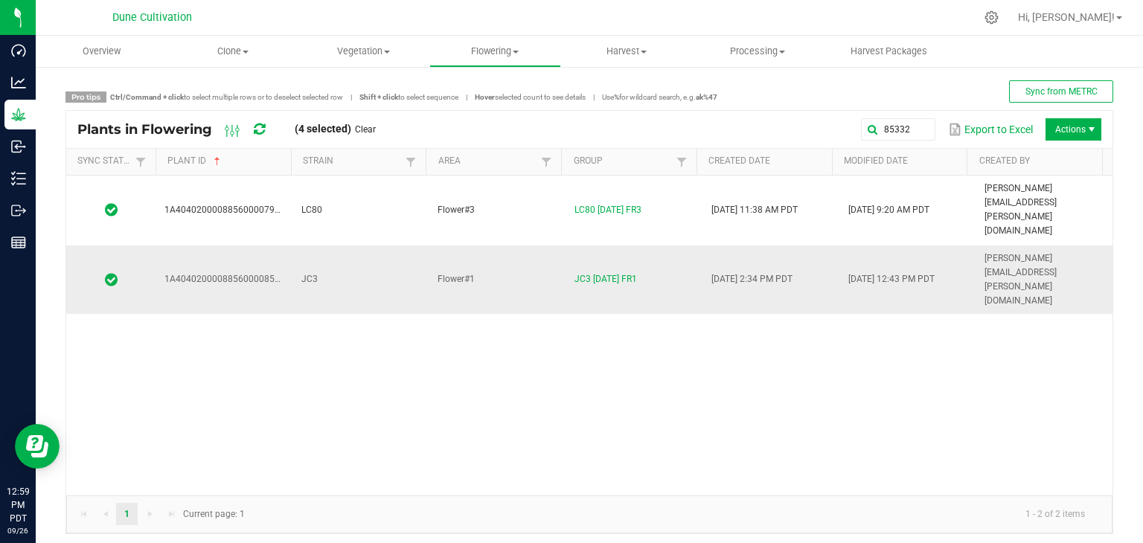
click at [328, 246] on td "JC3" at bounding box center [361, 280] width 137 height 69
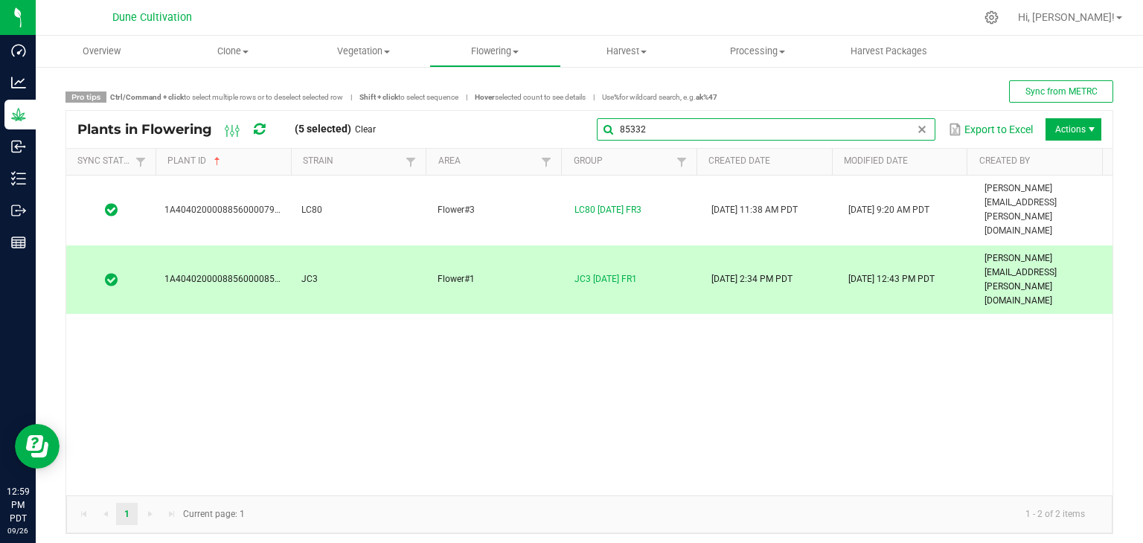
click at [904, 127] on global-search-input-ngx "85332" at bounding box center [766, 129] width 339 height 10
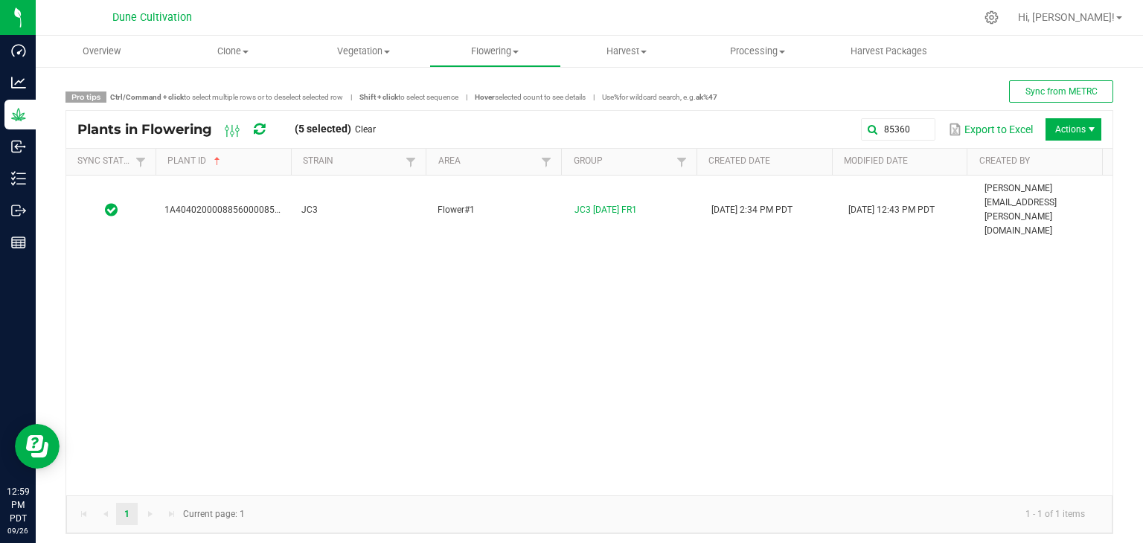
click at [506, 204] on div "1A4040200008856000085360 JC3 Flower#1 JC3 [DATE] FR1 [DATE] 2:34 PM PDT [DATE] …" at bounding box center [589, 336] width 1047 height 320
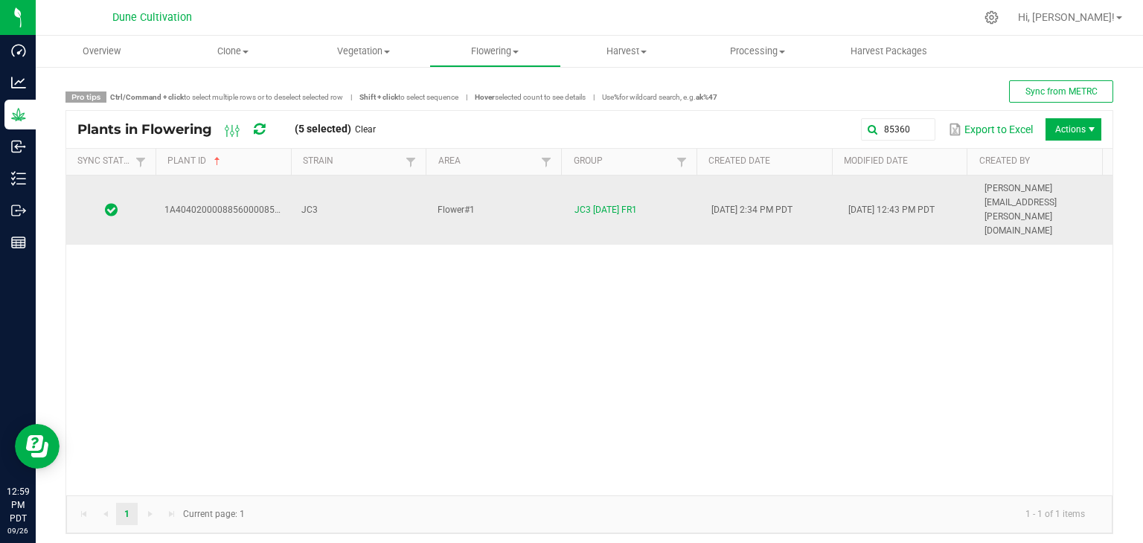
click at [503, 197] on td "Flower#1" at bounding box center [497, 210] width 137 height 69
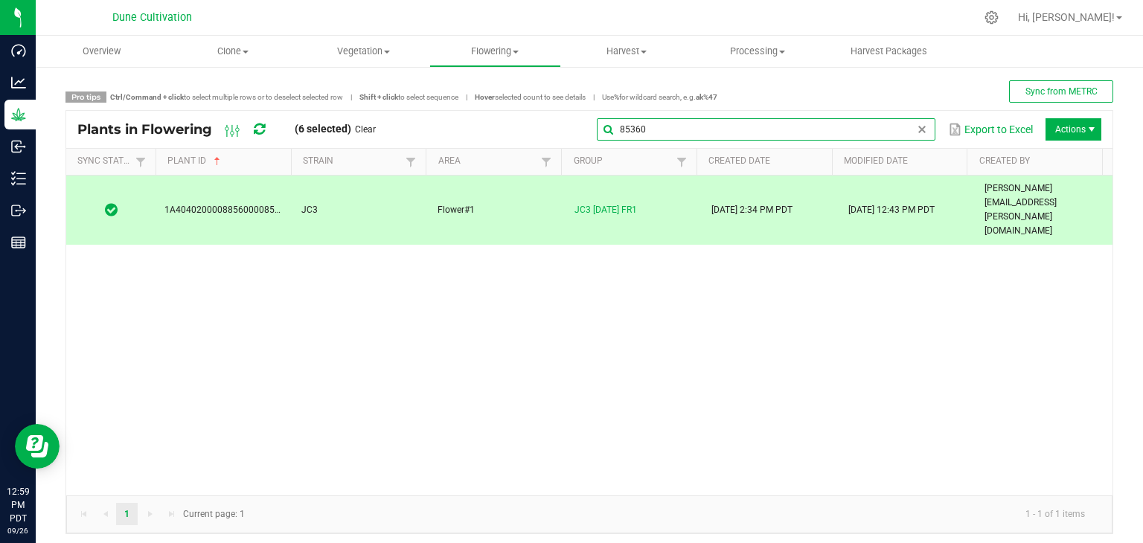
click at [897, 123] on input "85360" at bounding box center [766, 129] width 339 height 22
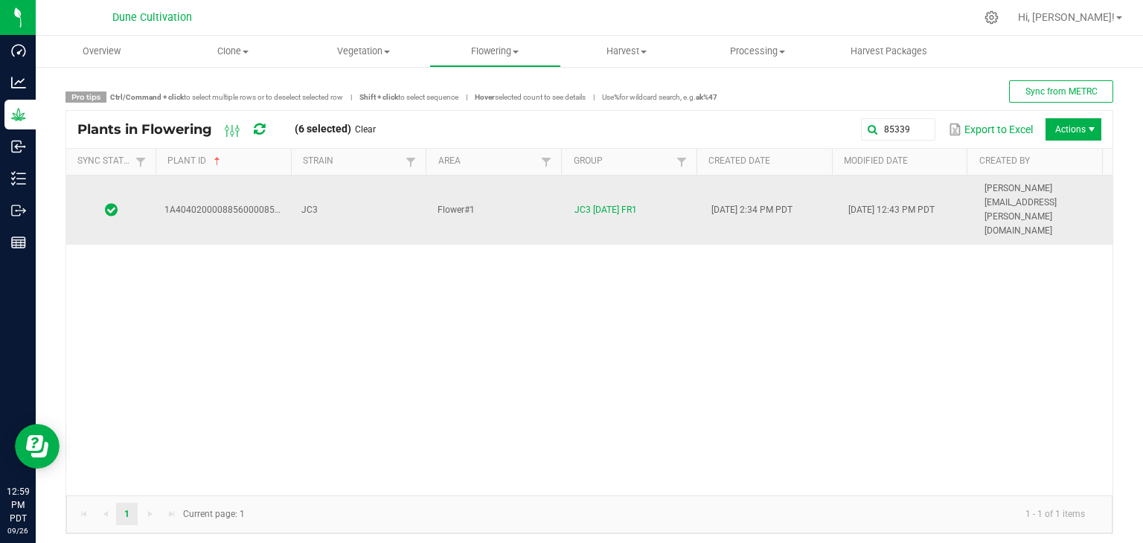
click at [402, 197] on td "JC3" at bounding box center [361, 210] width 137 height 69
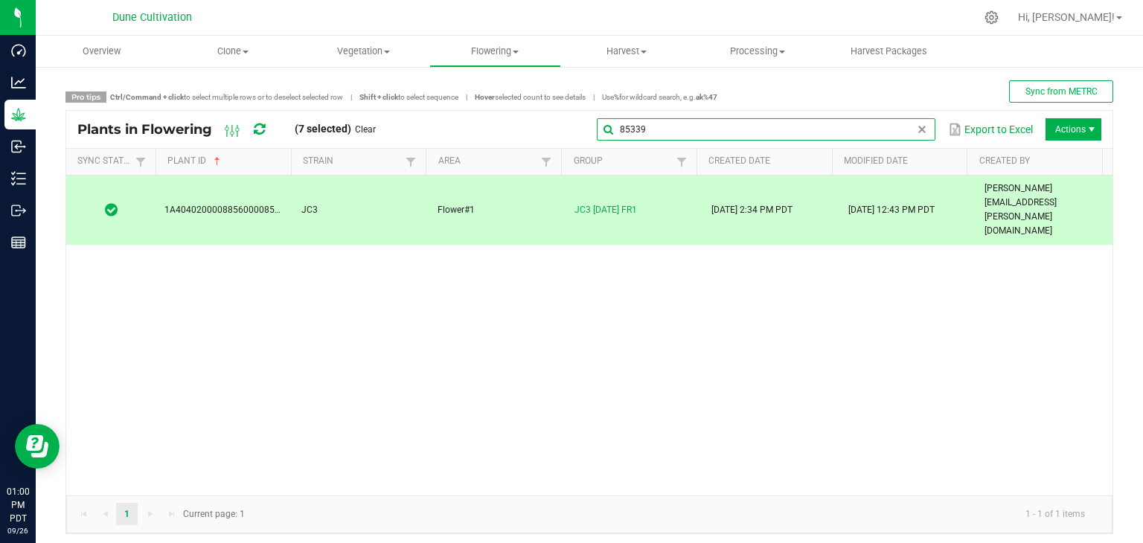
click at [896, 138] on input "85339" at bounding box center [766, 129] width 339 height 22
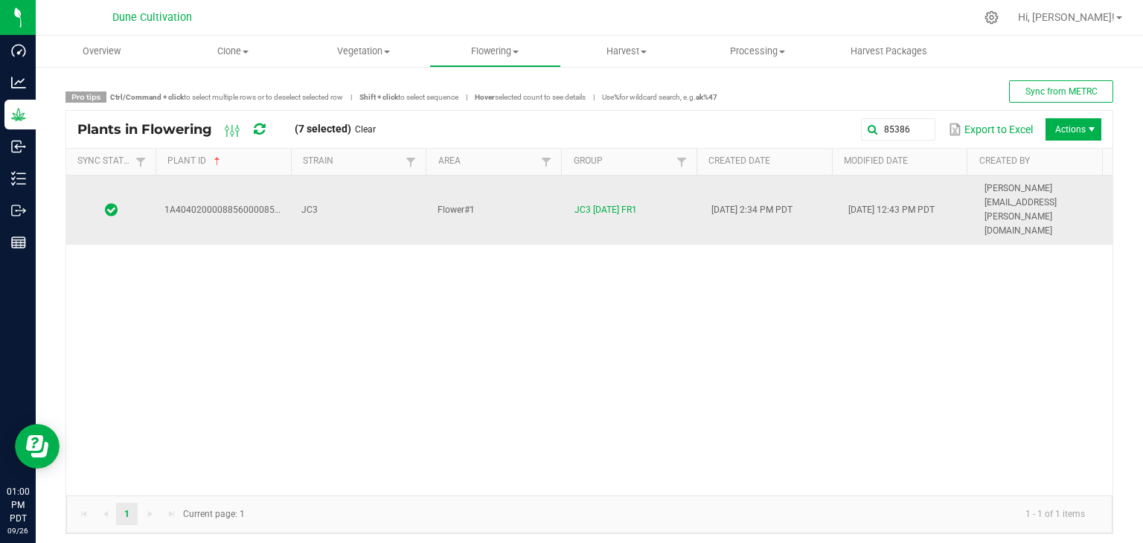
click at [514, 176] on td "Flower#1" at bounding box center [497, 210] width 137 height 69
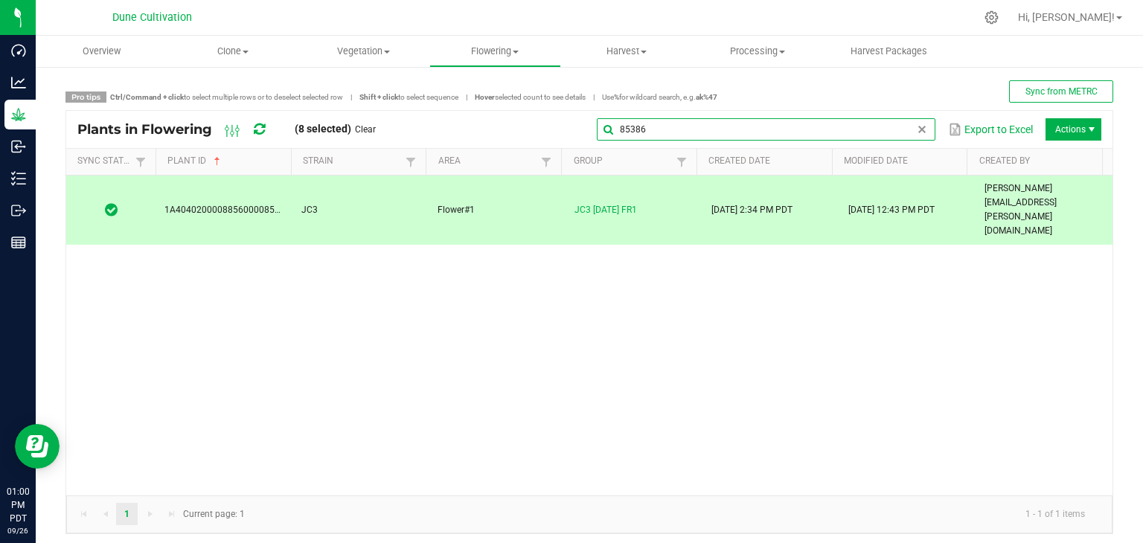
click at [917, 132] on input "85386" at bounding box center [766, 129] width 339 height 22
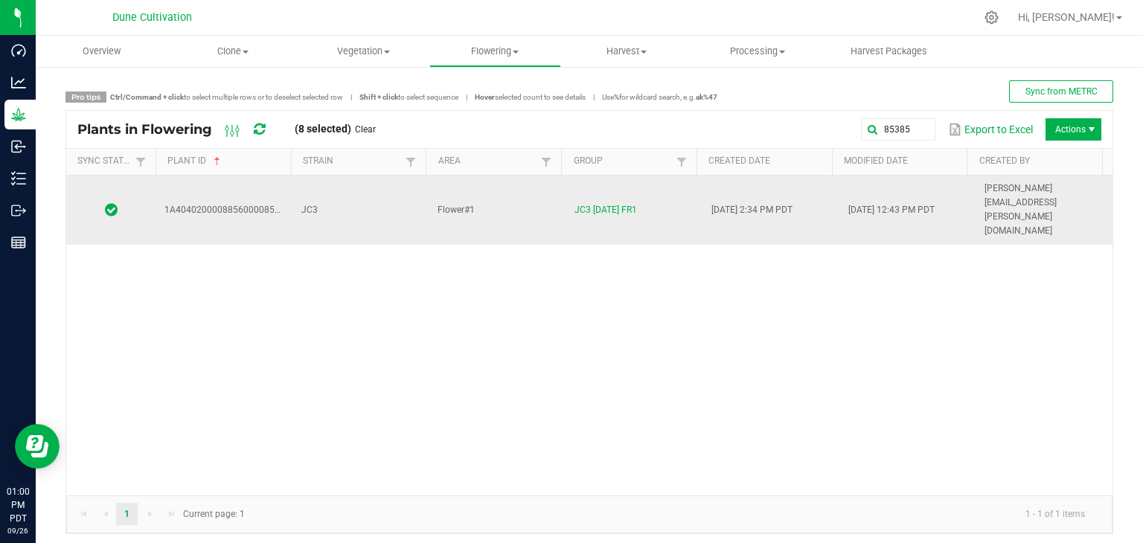
click at [517, 201] on td "Flower#1" at bounding box center [497, 210] width 137 height 69
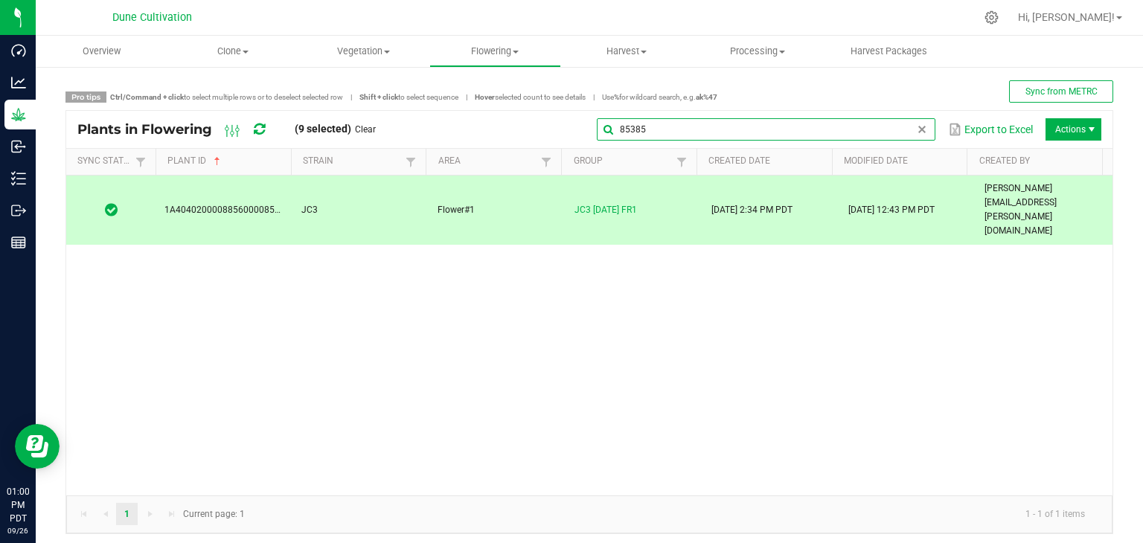
click at [896, 126] on input "85385" at bounding box center [766, 129] width 339 height 22
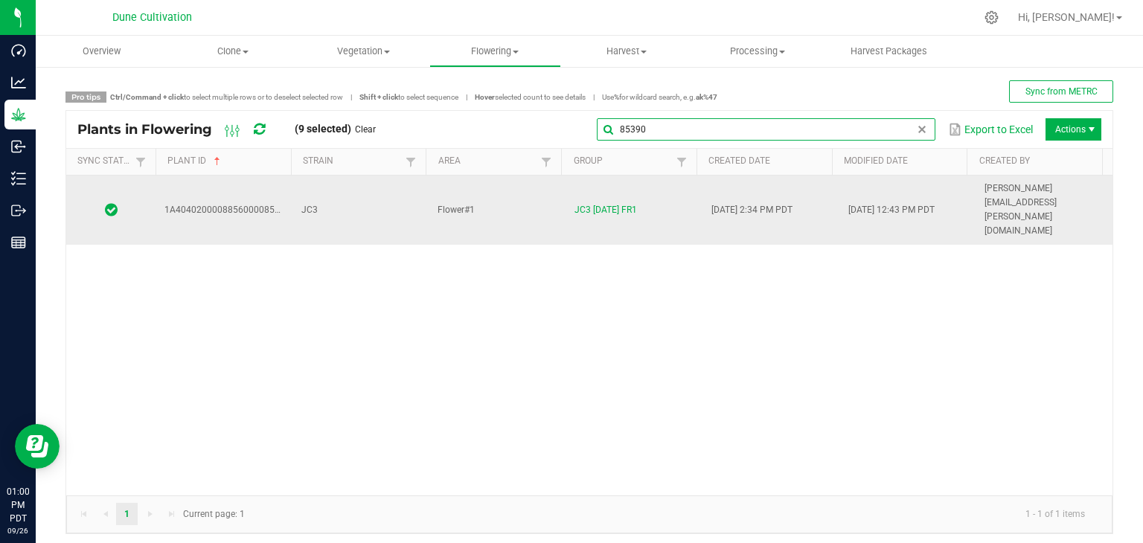
type input "85390"
click at [497, 196] on td "Flower#1" at bounding box center [497, 210] width 137 height 69
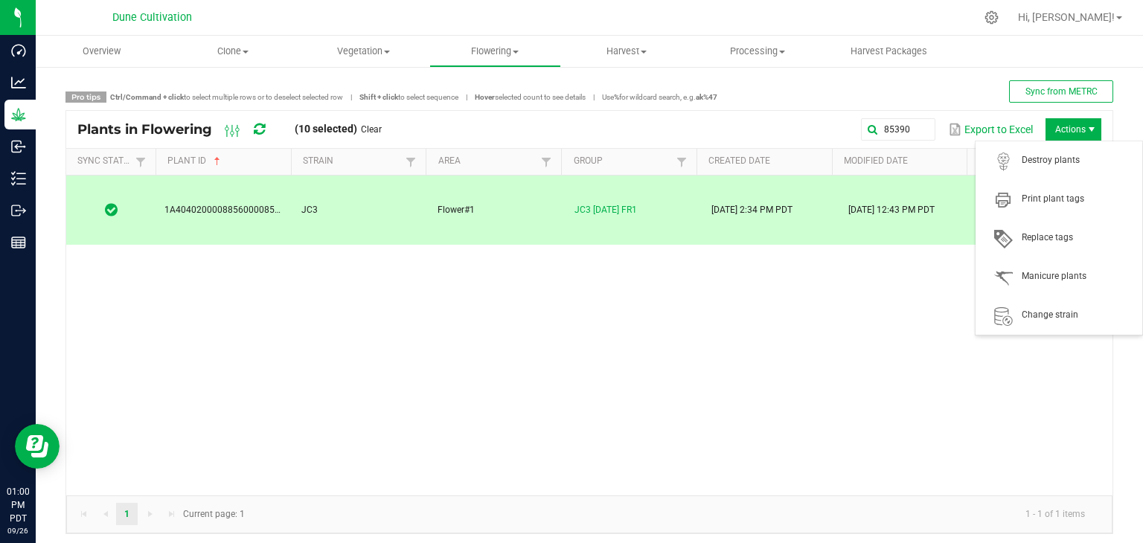
click at [1086, 124] on span "Actions" at bounding box center [1092, 130] width 12 height 12
click at [1058, 156] on span "Destroy plants" at bounding box center [1078, 160] width 112 height 13
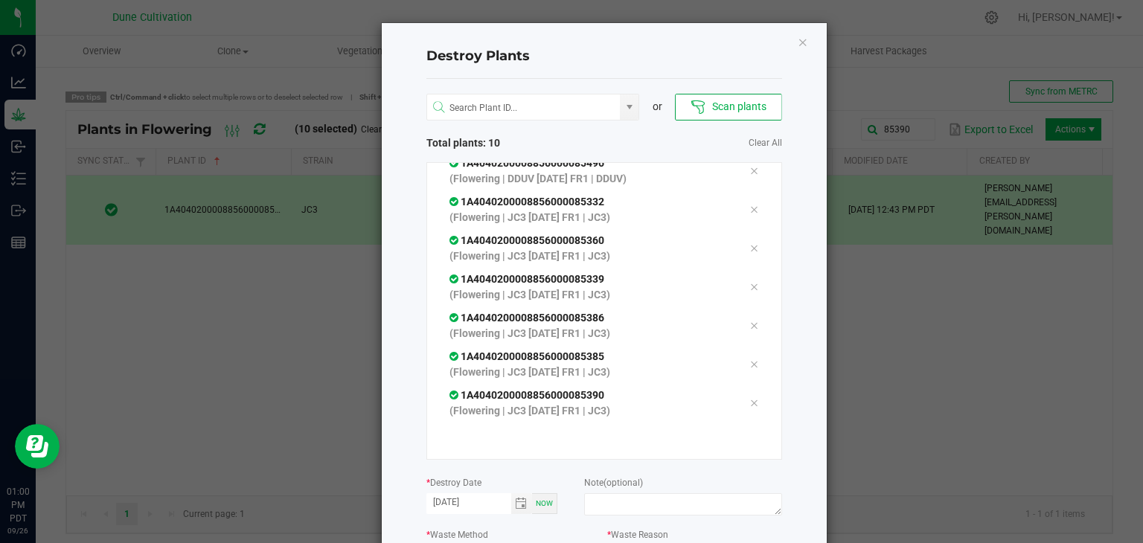
scroll to position [169, 0]
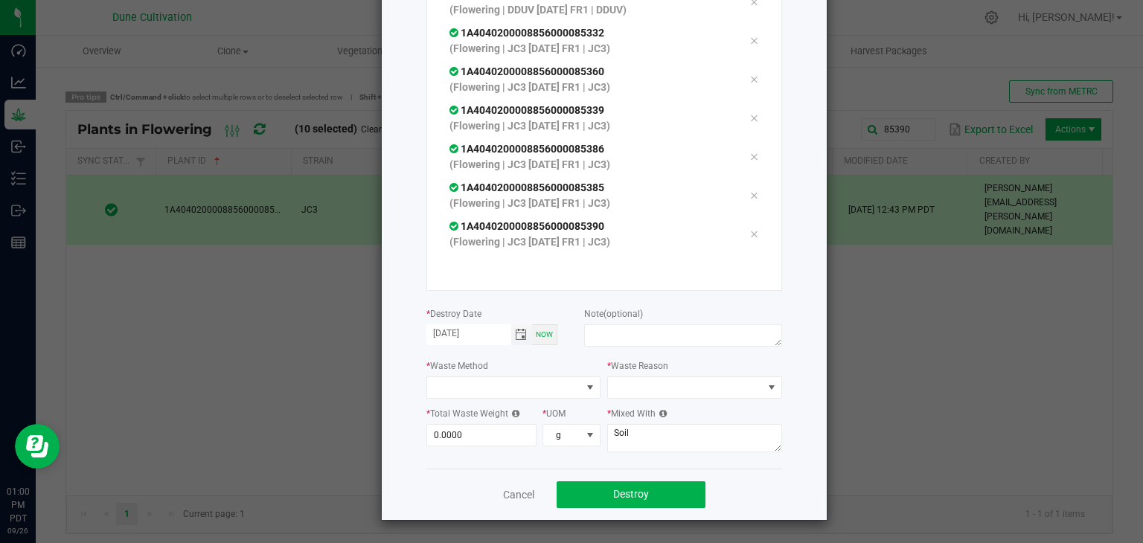
click at [517, 338] on span "Toggle calendar" at bounding box center [521, 335] width 12 height 12
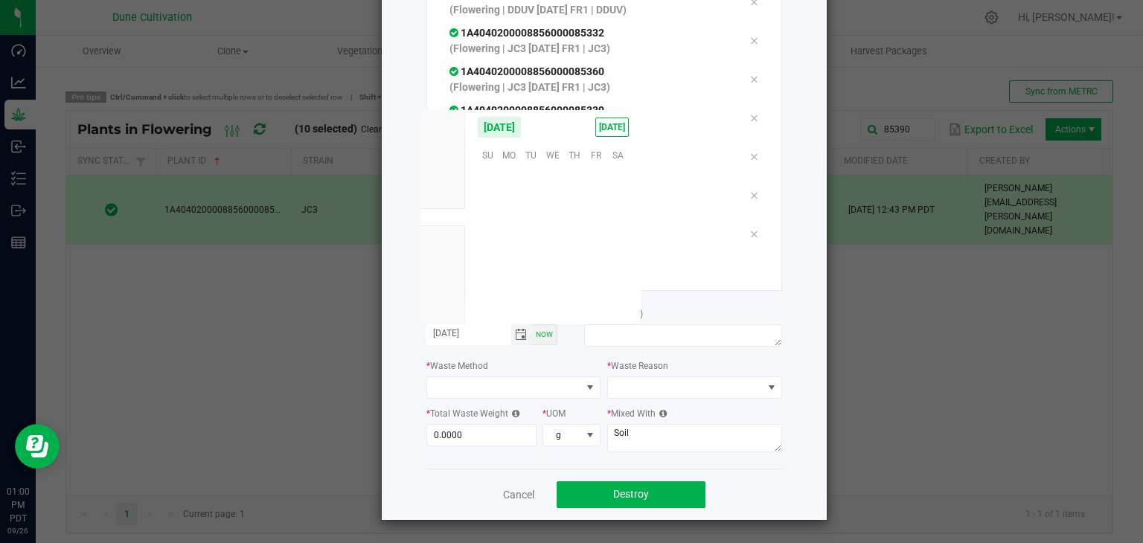
scroll to position [241476, 0]
click at [574, 244] on span "25" at bounding box center [575, 246] width 22 height 23
type input "[DATE]"
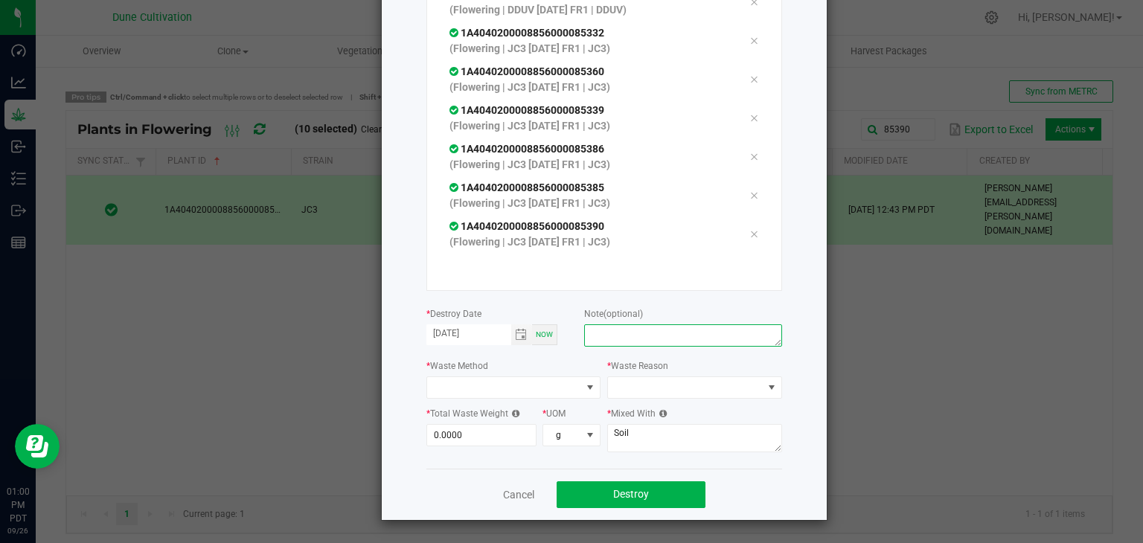
click at [642, 325] on textarea at bounding box center [682, 336] width 197 height 22
type textarea "unhealthy"
click at [522, 380] on span at bounding box center [504, 387] width 155 height 21
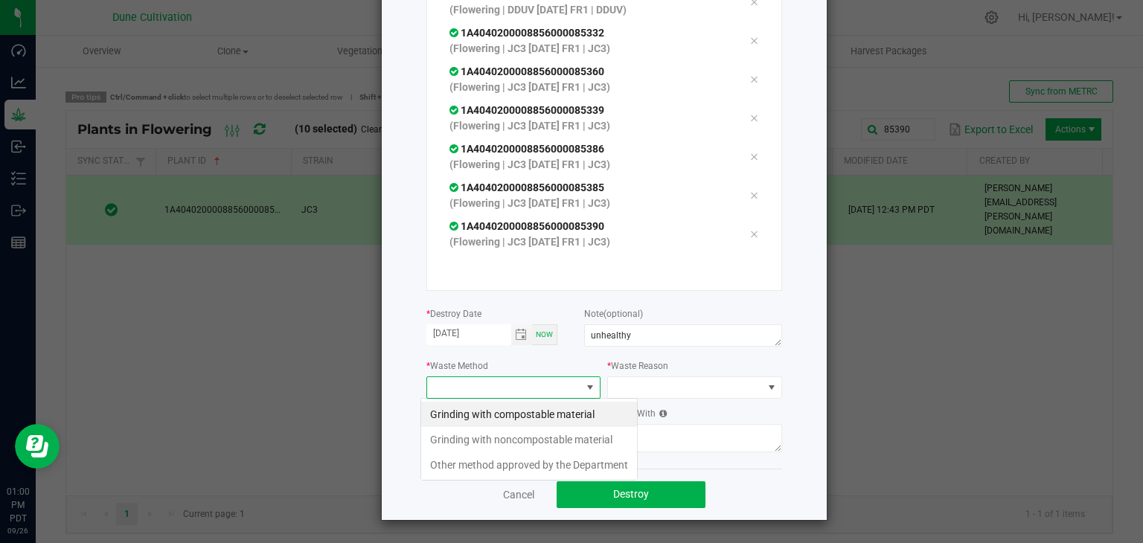
scroll to position [22, 175]
click at [509, 409] on li "Grinding with compostable material" at bounding box center [529, 414] width 216 height 25
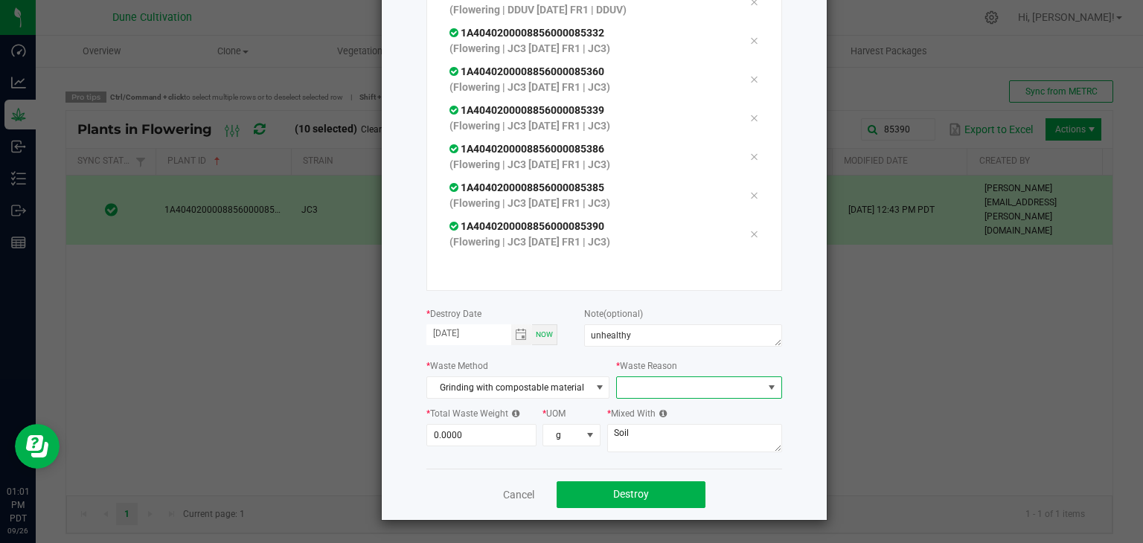
click at [628, 389] on span at bounding box center [689, 387] width 145 height 21
click at [645, 413] on li "Pruning" at bounding box center [691, 414] width 167 height 25
click at [643, 433] on textarea "Soil" at bounding box center [694, 438] width 175 height 28
type textarea "S"
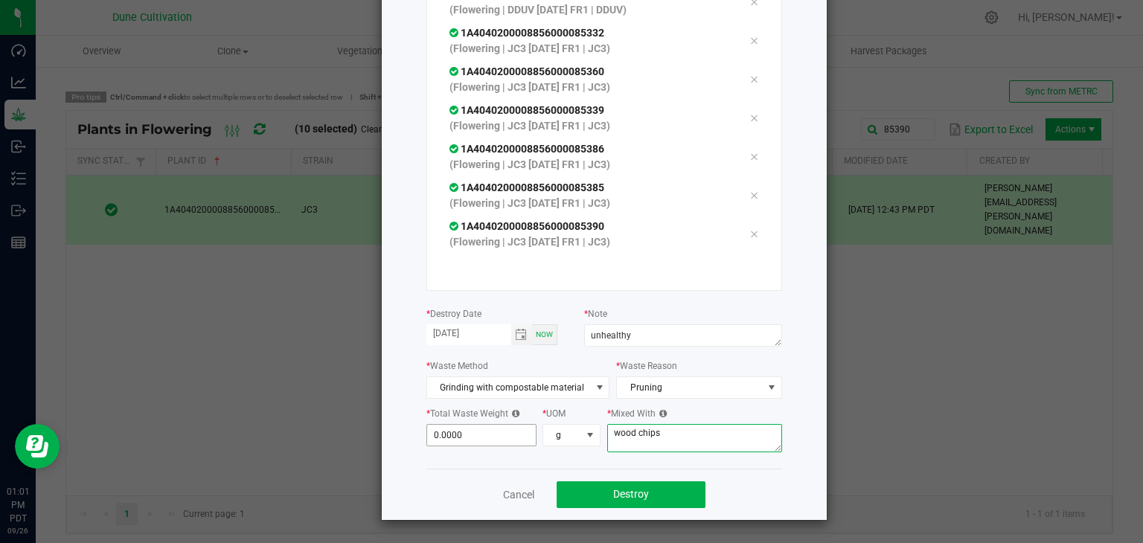
type textarea "wood chips"
click at [468, 439] on input "0" at bounding box center [481, 435] width 109 height 21
type input "871.0000"
click at [596, 498] on button "Destroy" at bounding box center [631, 495] width 149 height 27
